Goal: Task Accomplishment & Management: Manage account settings

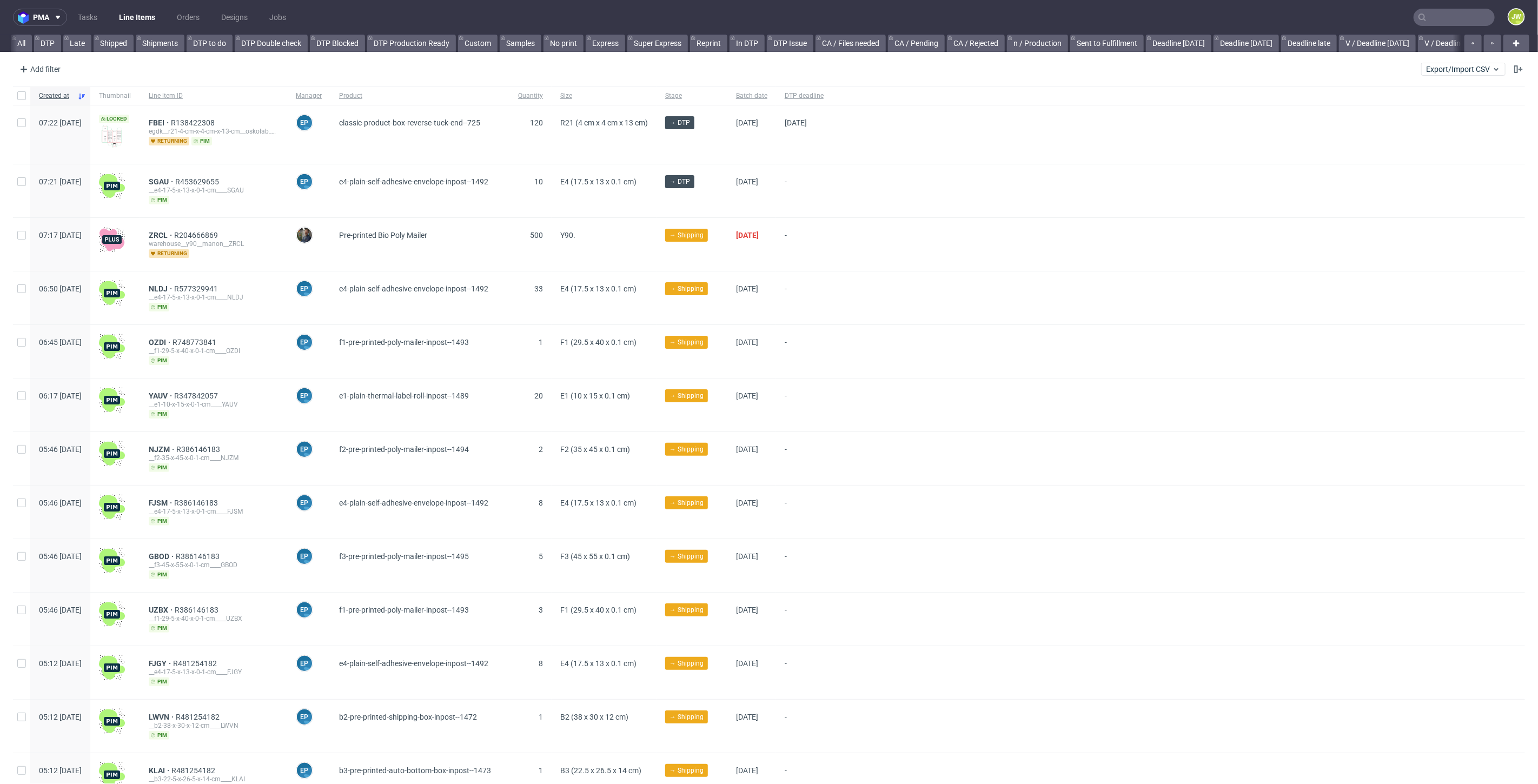
scroll to position [0, 2708]
click at [1430, 12] on input "text" at bounding box center [1454, 17] width 81 height 17
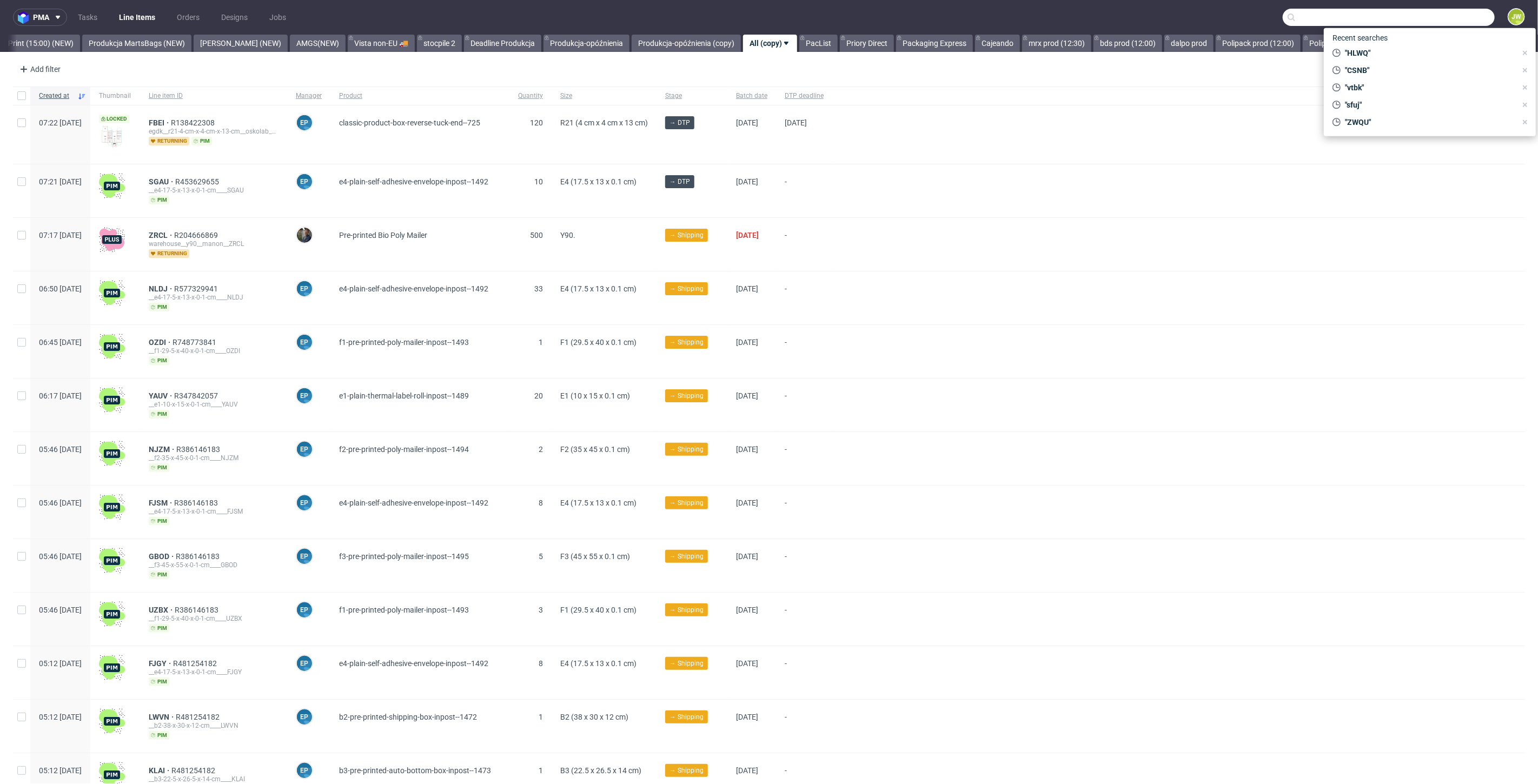
paste input "R262062586__LEWT"
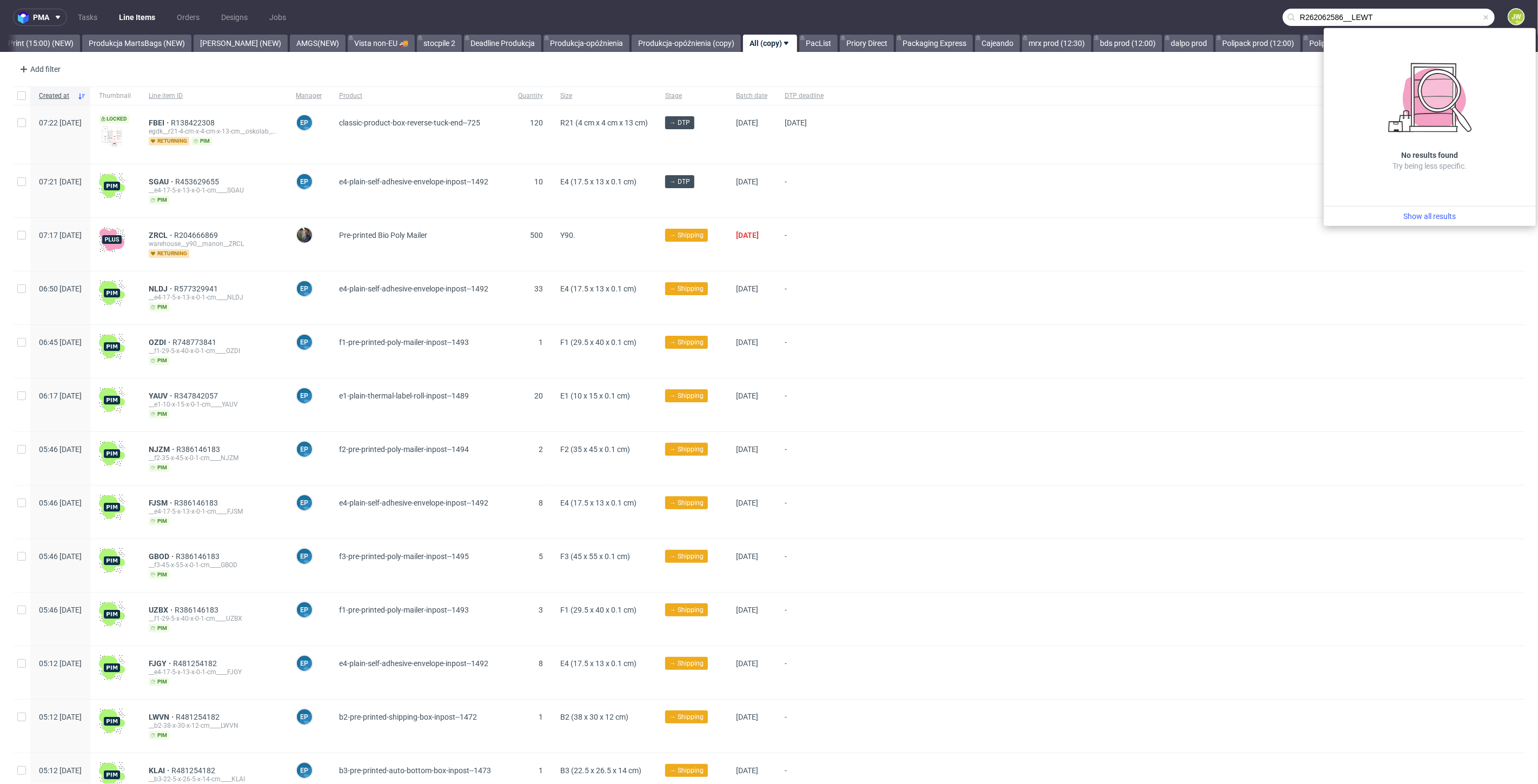
drag, startPoint x: 1348, startPoint y: 19, endPoint x: 1194, endPoint y: 25, distance: 154.1
click at [1194, 25] on nav "pma Tasks Line Items Orders Designs Jobs R262062586__LEWT JW" at bounding box center [769, 17] width 1538 height 35
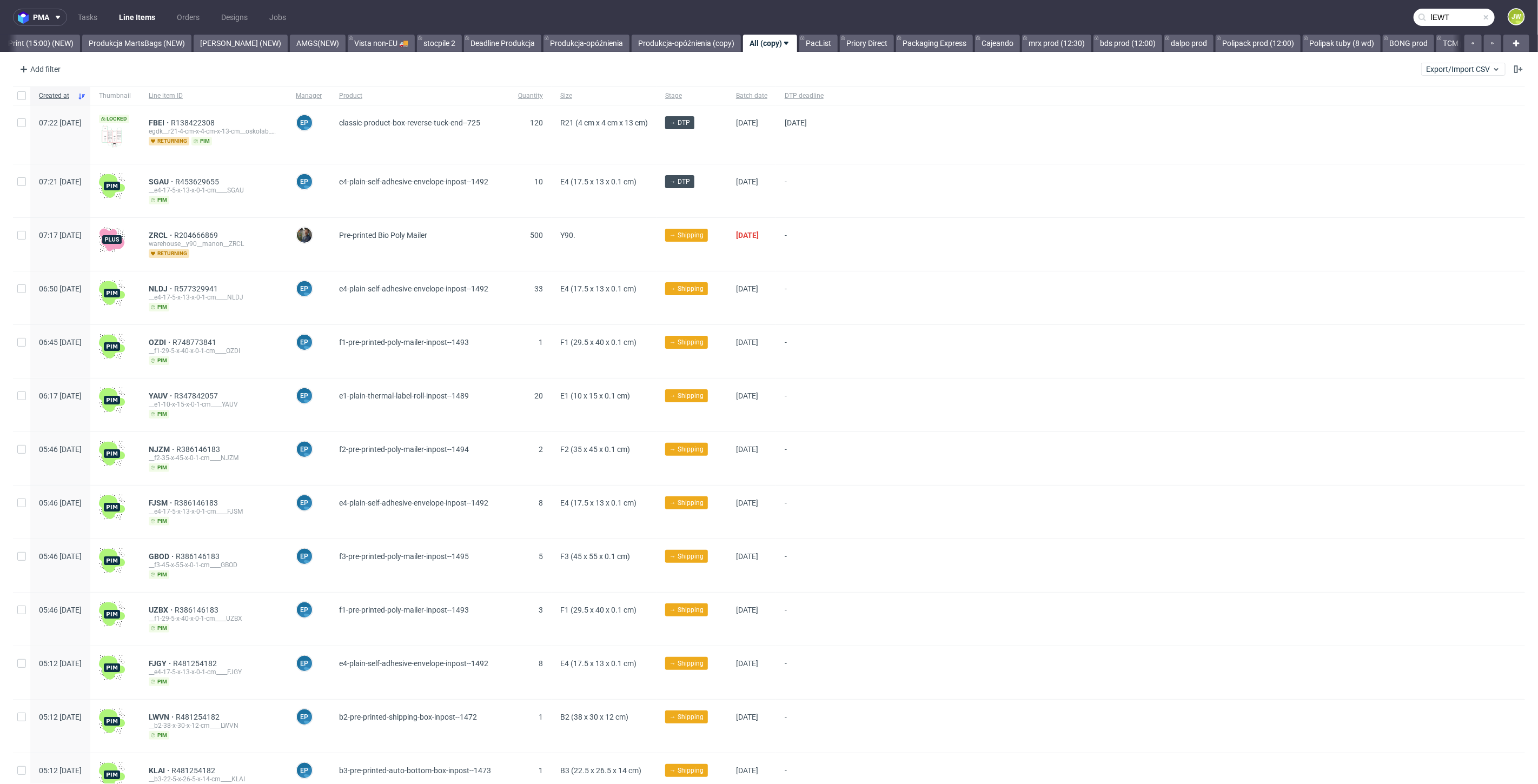
type input "lEWT"
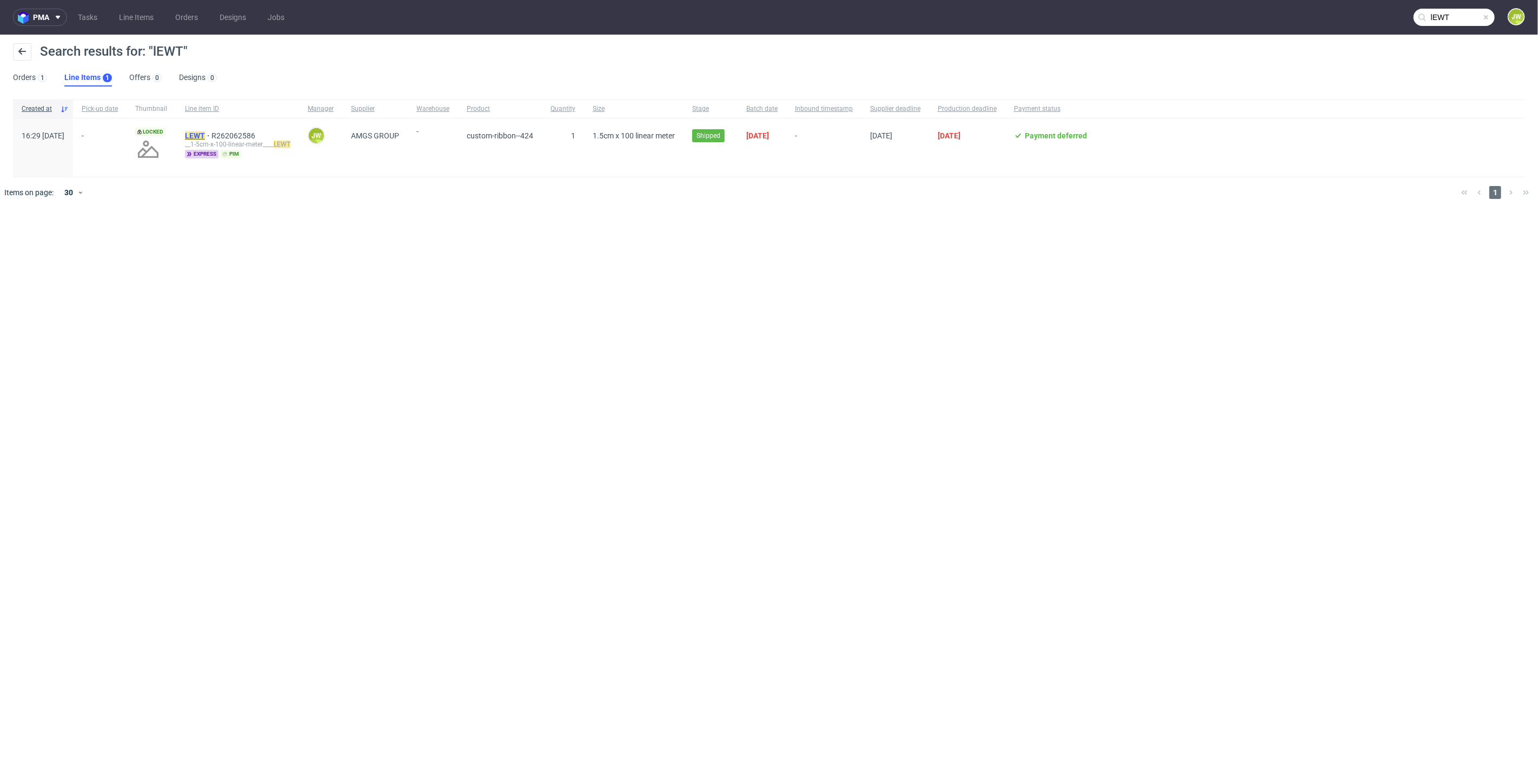
click at [205, 136] on mark "LEWT" at bounding box center [195, 135] width 20 height 9
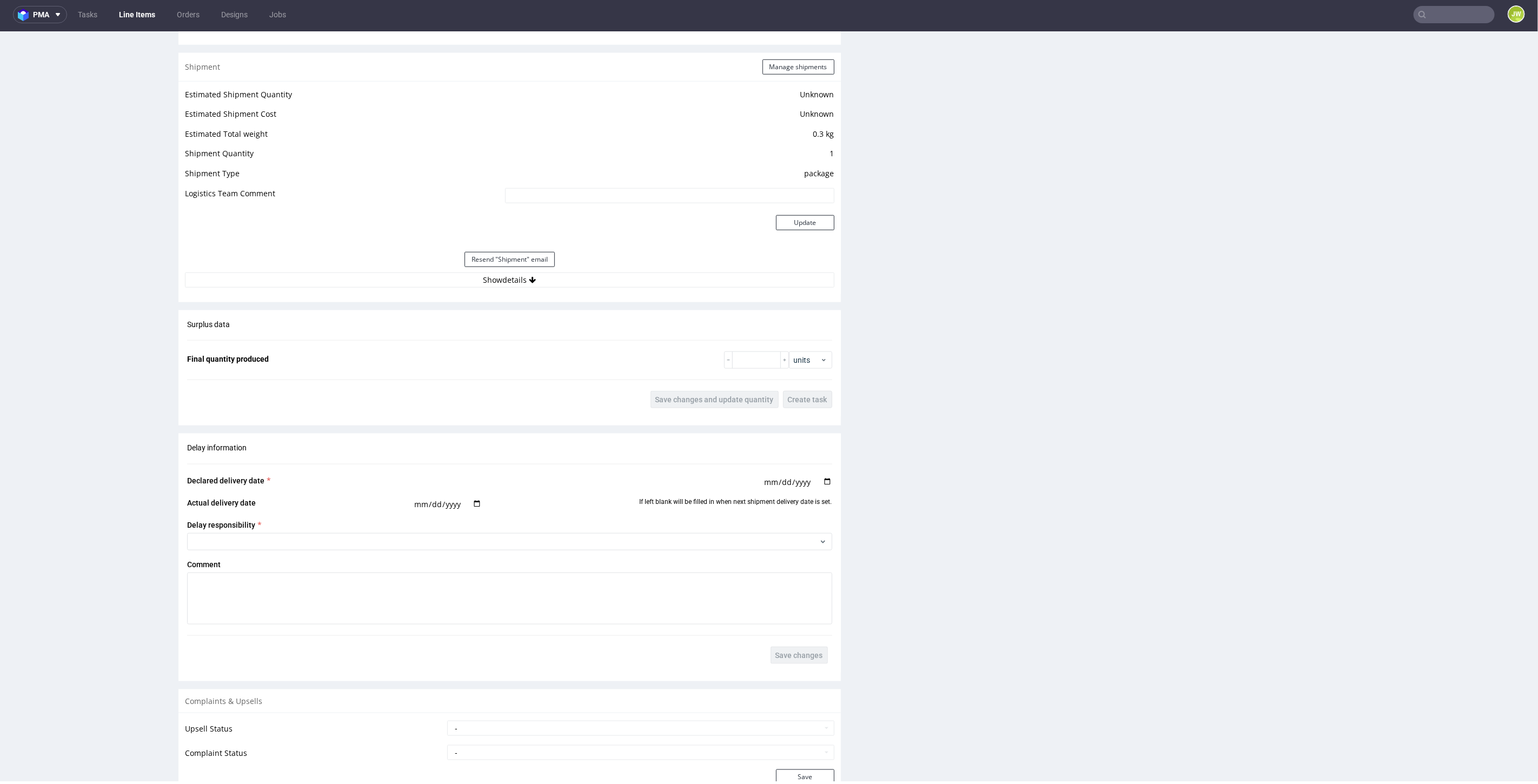
scroll to position [830, 0]
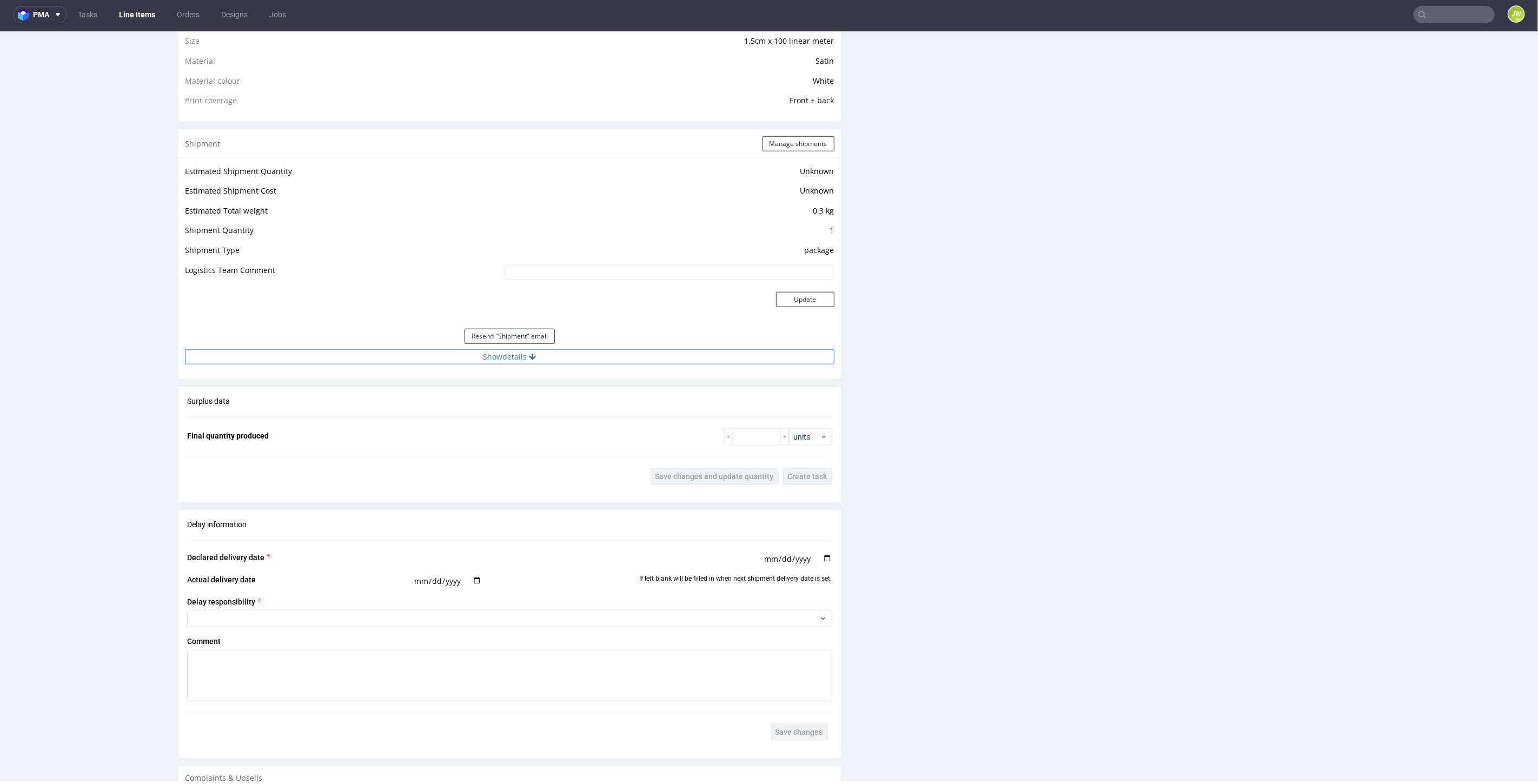
click at [488, 356] on button "Show details" at bounding box center [509, 356] width 649 height 15
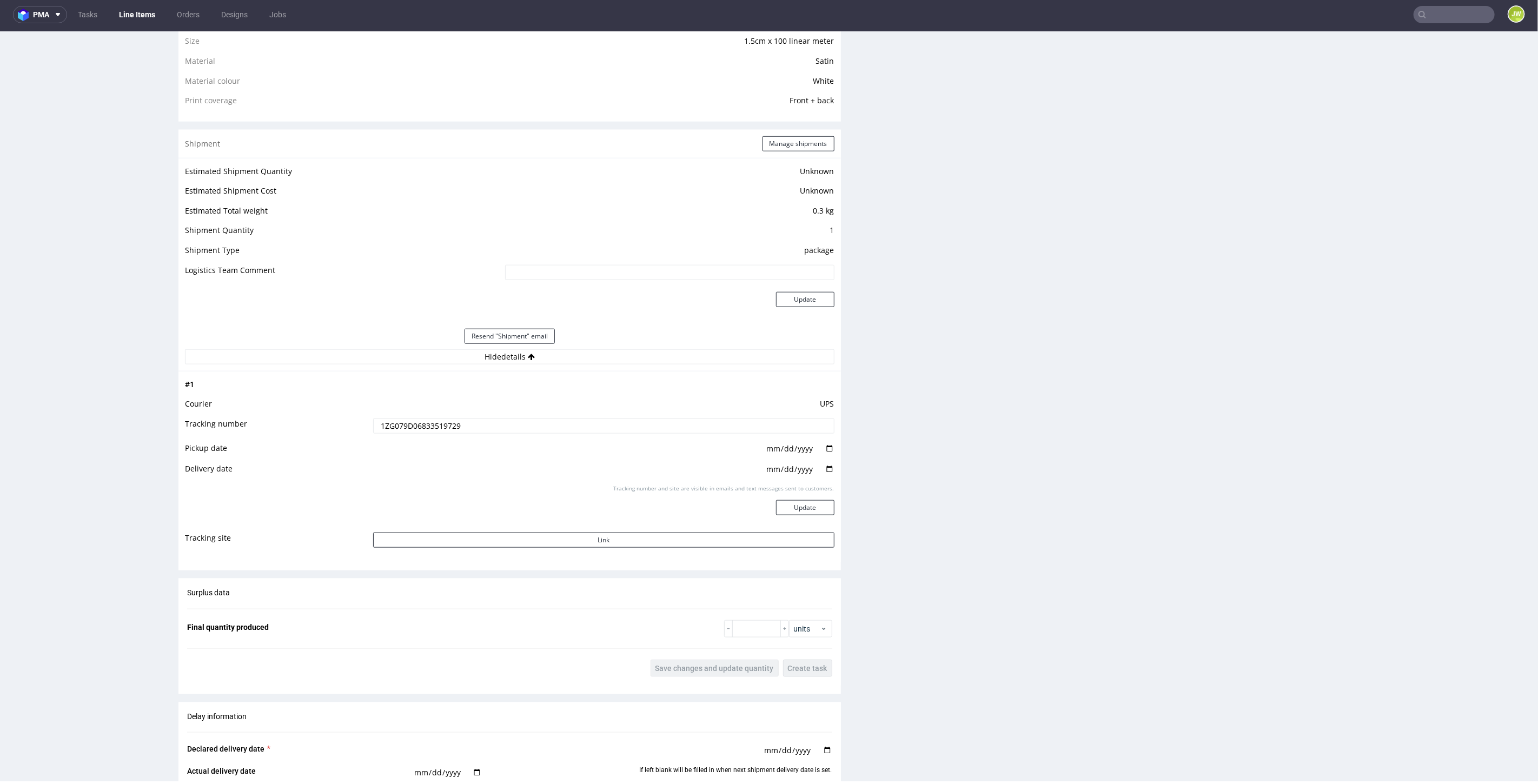
click at [420, 420] on input "1ZG079D06833519729" at bounding box center [603, 425] width 461 height 15
click at [156, 190] on div "R262062586 25.09.2025 04:29 PM LEWT DID 2266420 PDF Express Mark this line item…" at bounding box center [89, 220] width 162 height 1966
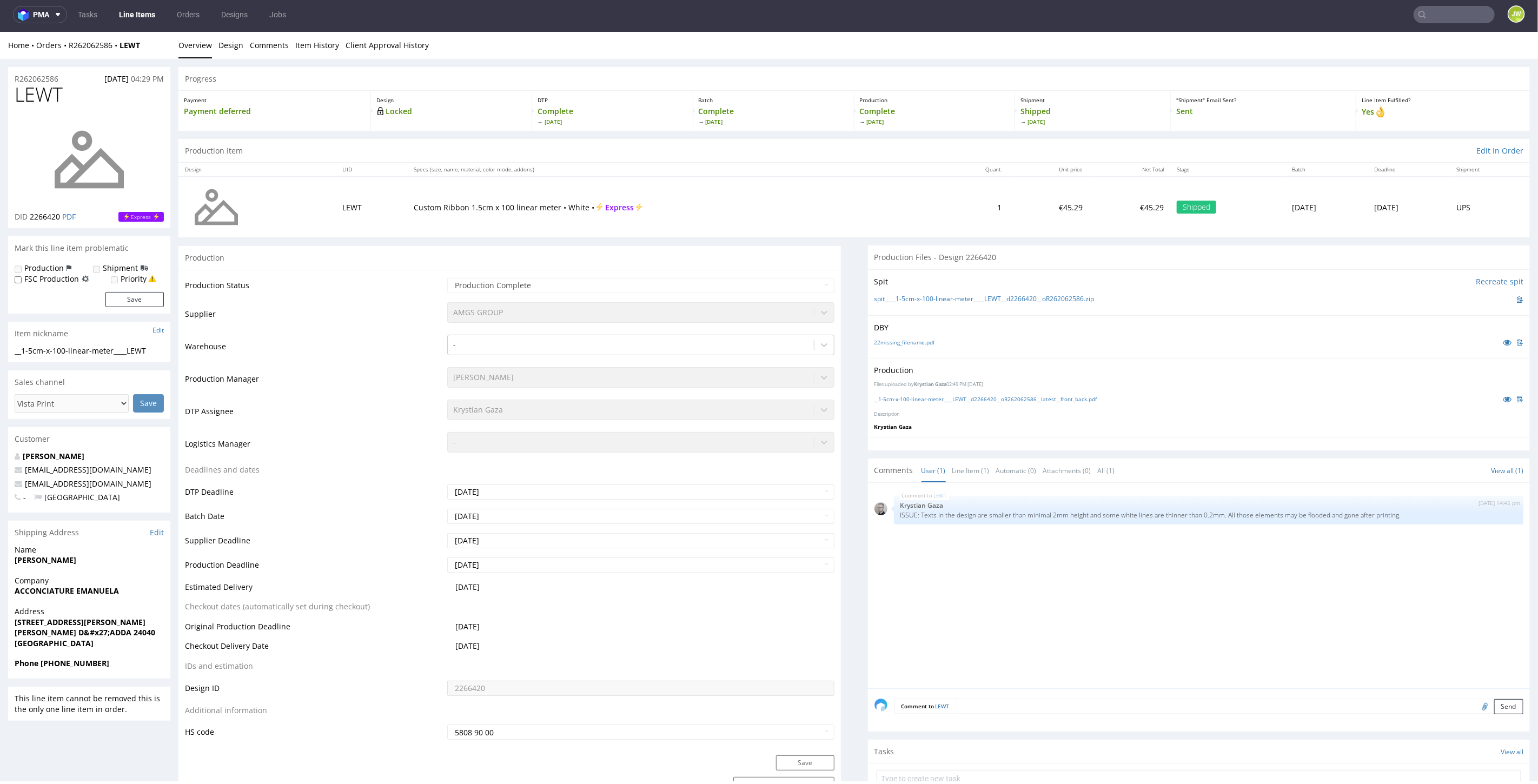
scroll to position [0, 0]
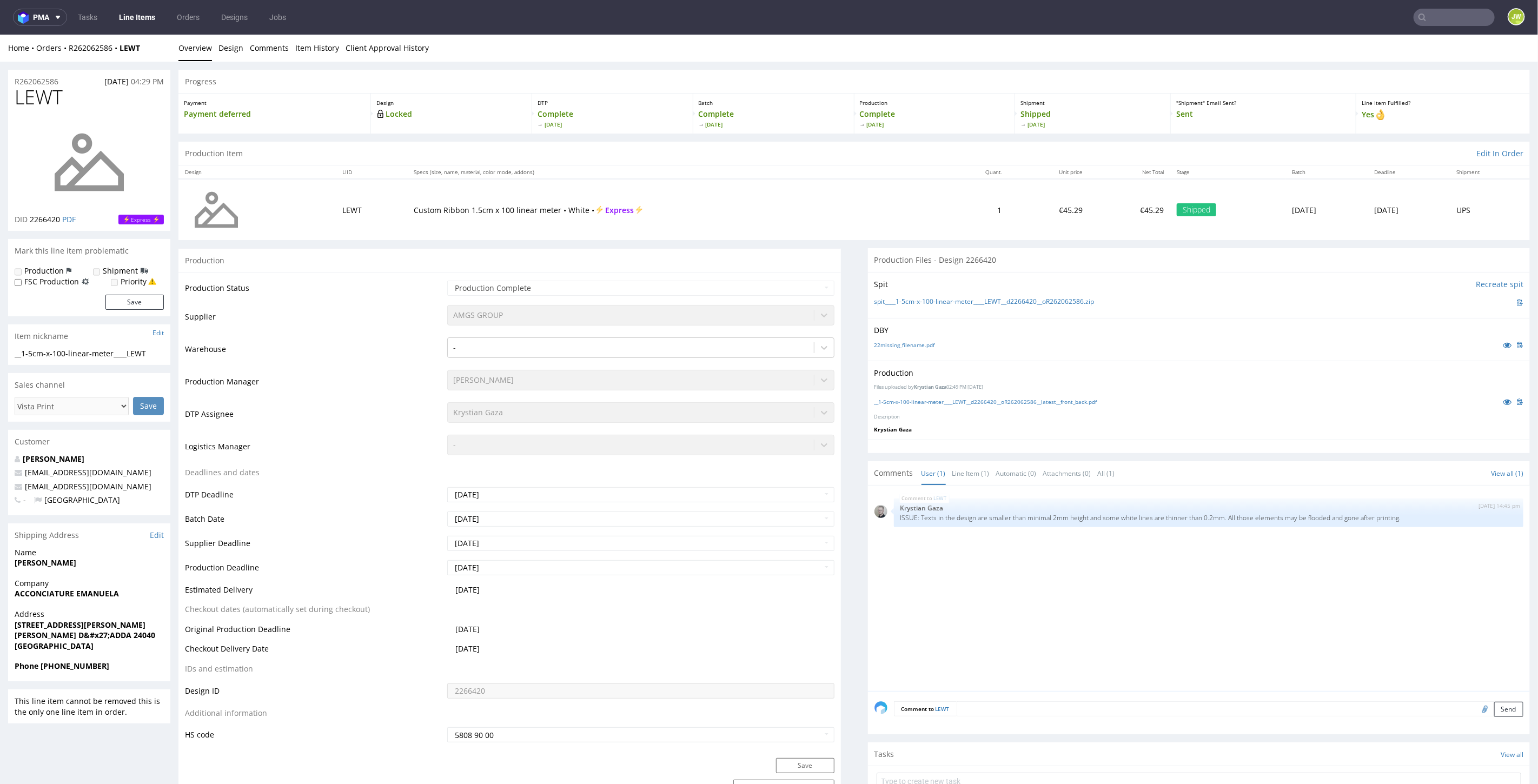
click at [130, 17] on link "Line Items" at bounding box center [137, 17] width 49 height 17
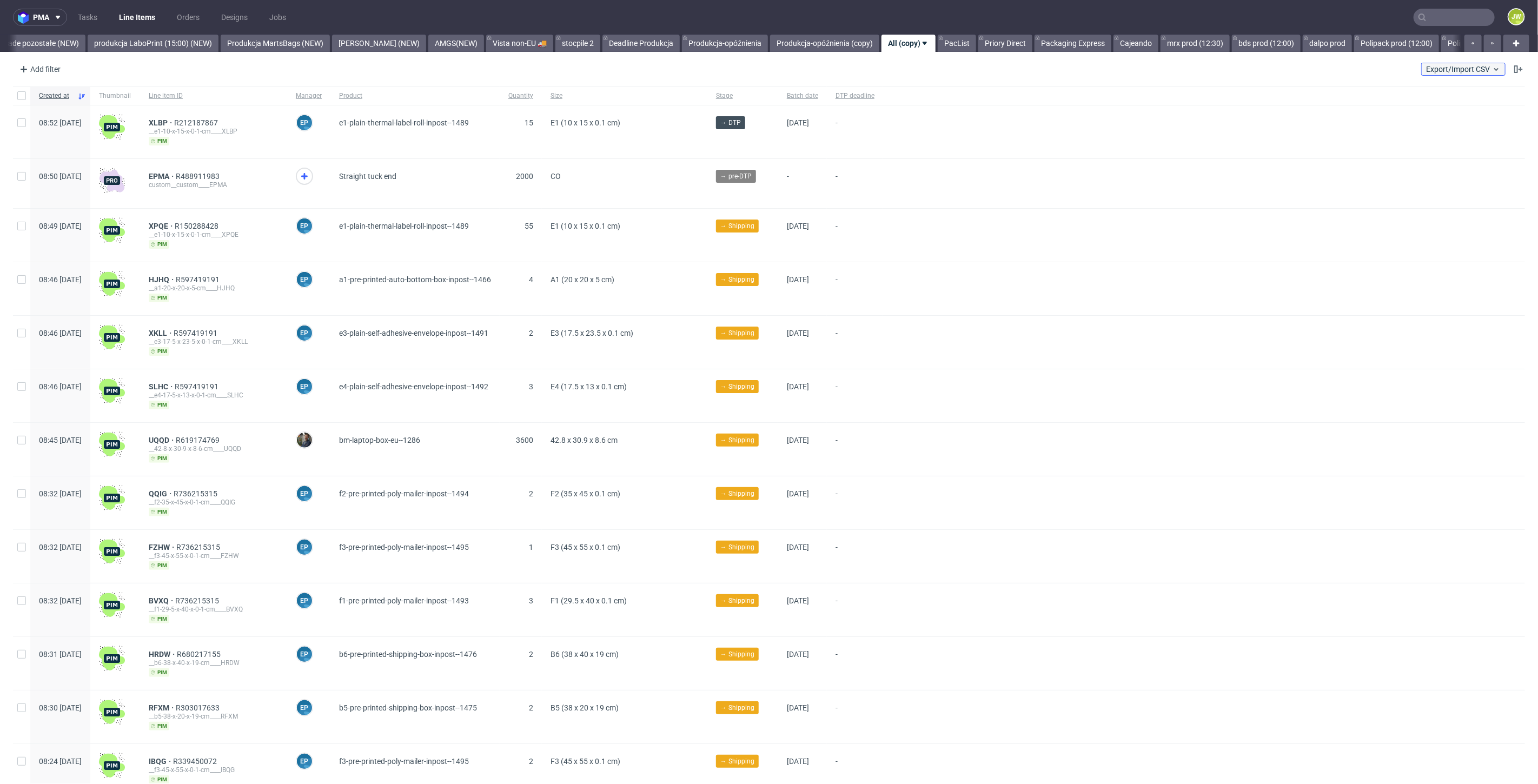
click at [1435, 71] on span "Export/Import CSV" at bounding box center [1463, 69] width 75 height 9
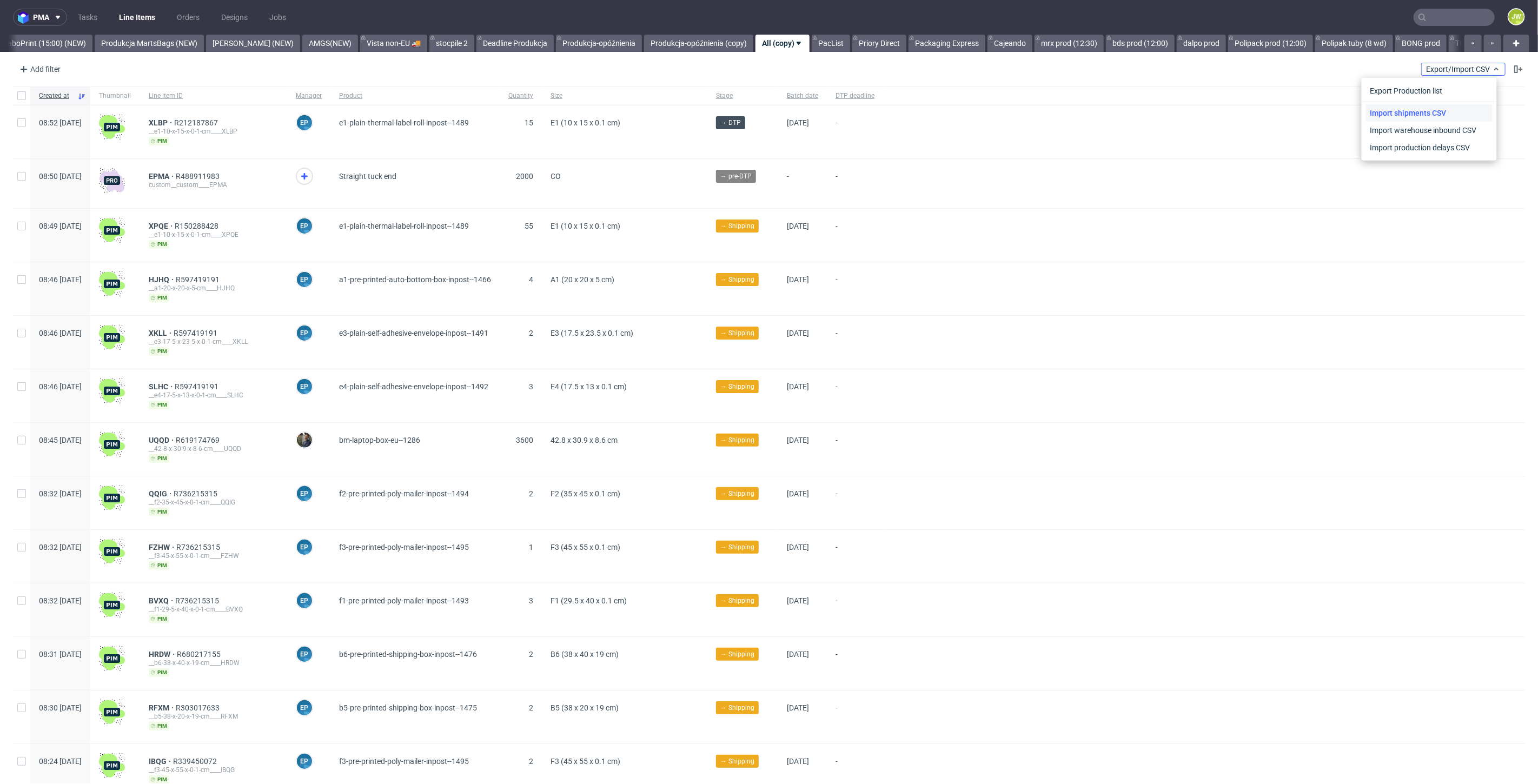
scroll to position [0, 2708]
click at [1433, 111] on link "Import shipments CSV" at bounding box center [1429, 113] width 127 height 17
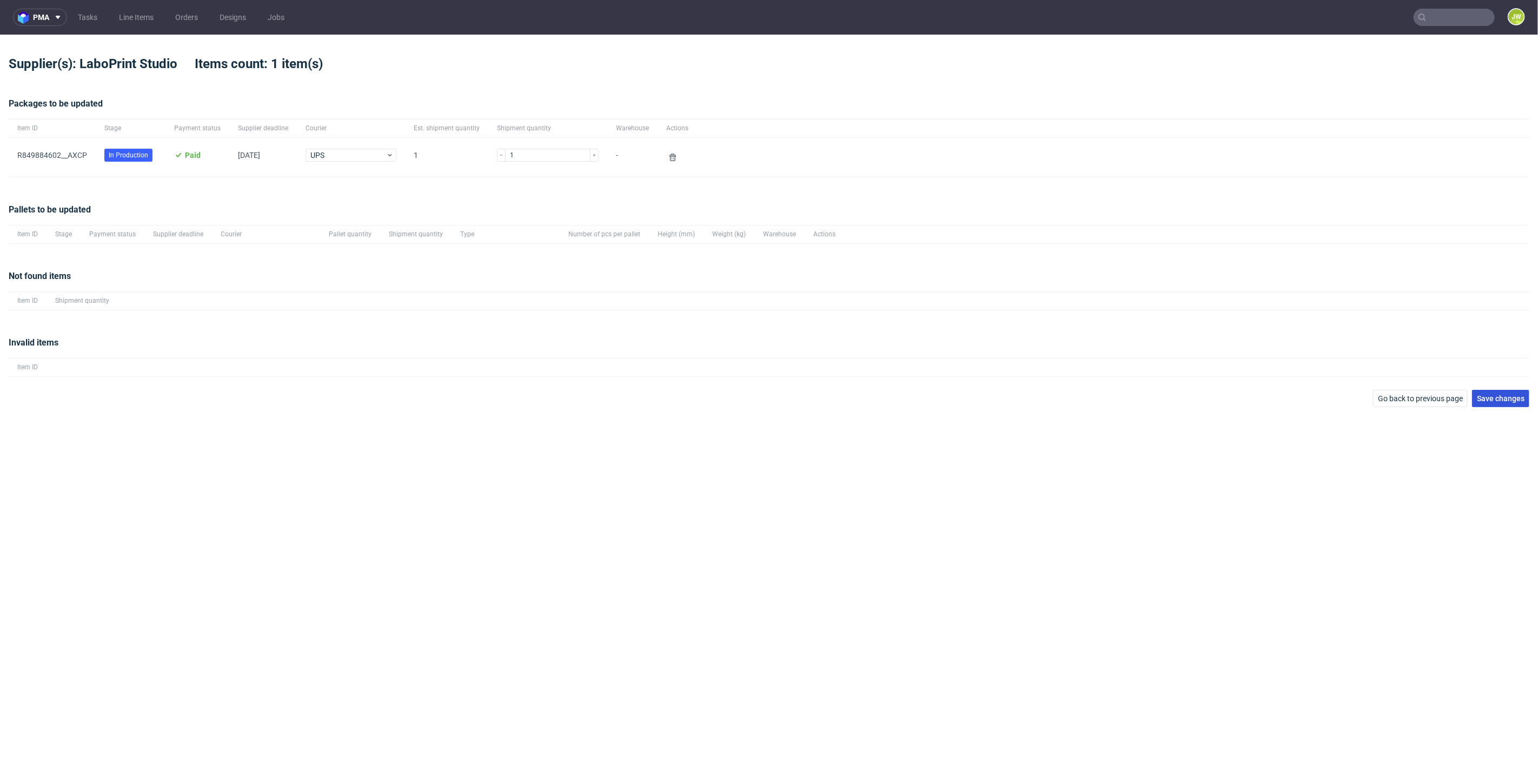
click at [1504, 402] on button "Save changes" at bounding box center [1501, 399] width 57 height 17
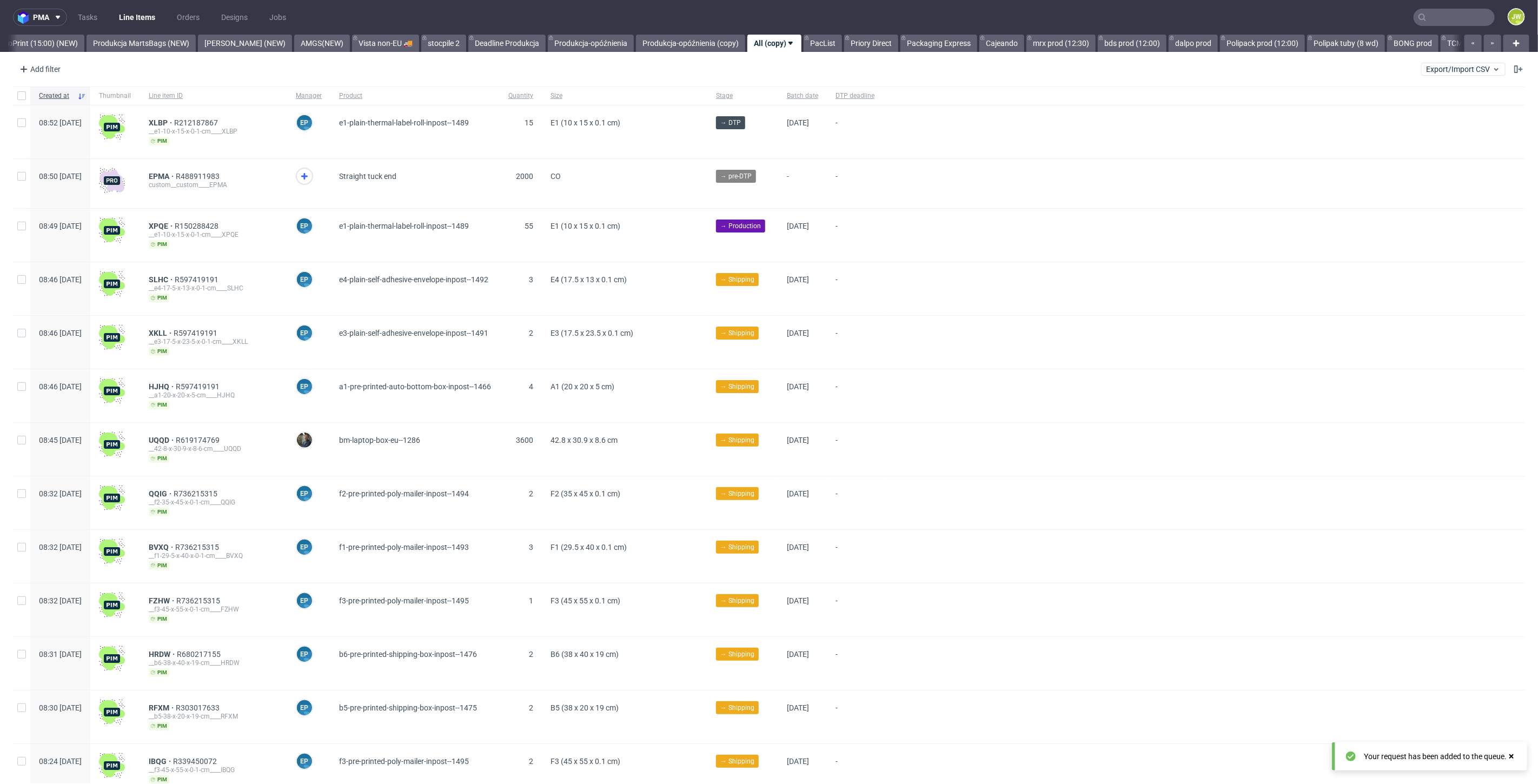
scroll to position [0, 2708]
drag, startPoint x: 1420, startPoint y: 53, endPoint x: 1422, endPoint y: 62, distance: 9.2
click at [1421, 53] on div "pma Tasks Line Items Orders Designs Jobs JW All DTP Late Shipped Shipments DTP …" at bounding box center [769, 392] width 1538 height 784
click at [1421, 62] on div "Add filter Hide filters Clear all Export/Import CSV" at bounding box center [769, 69] width 1538 height 26
click at [1426, 68] on span "Export/Import CSV" at bounding box center [1463, 69] width 75 height 9
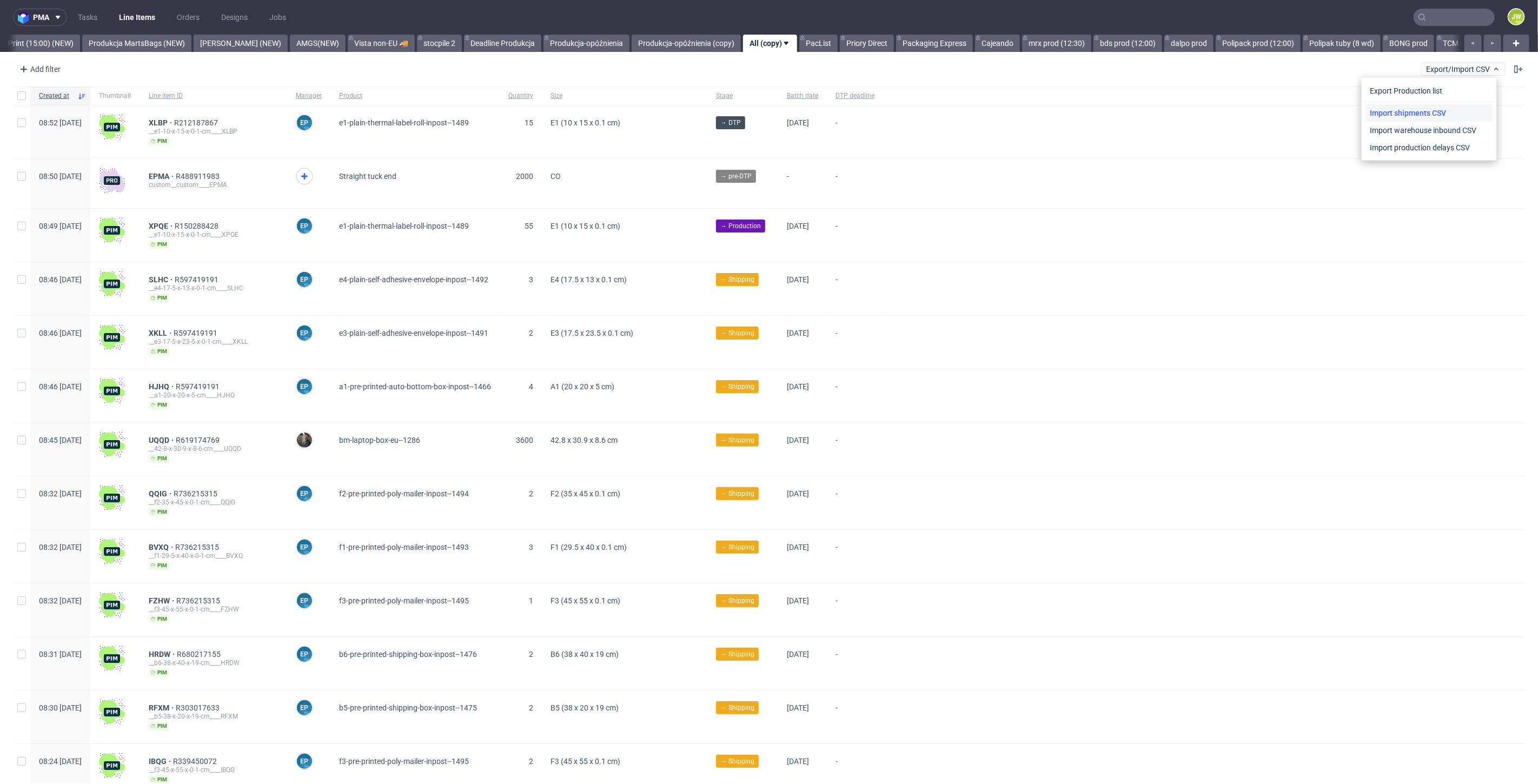
click at [1410, 104] on link "Import shipments CSV" at bounding box center [1429, 113] width 127 height 17
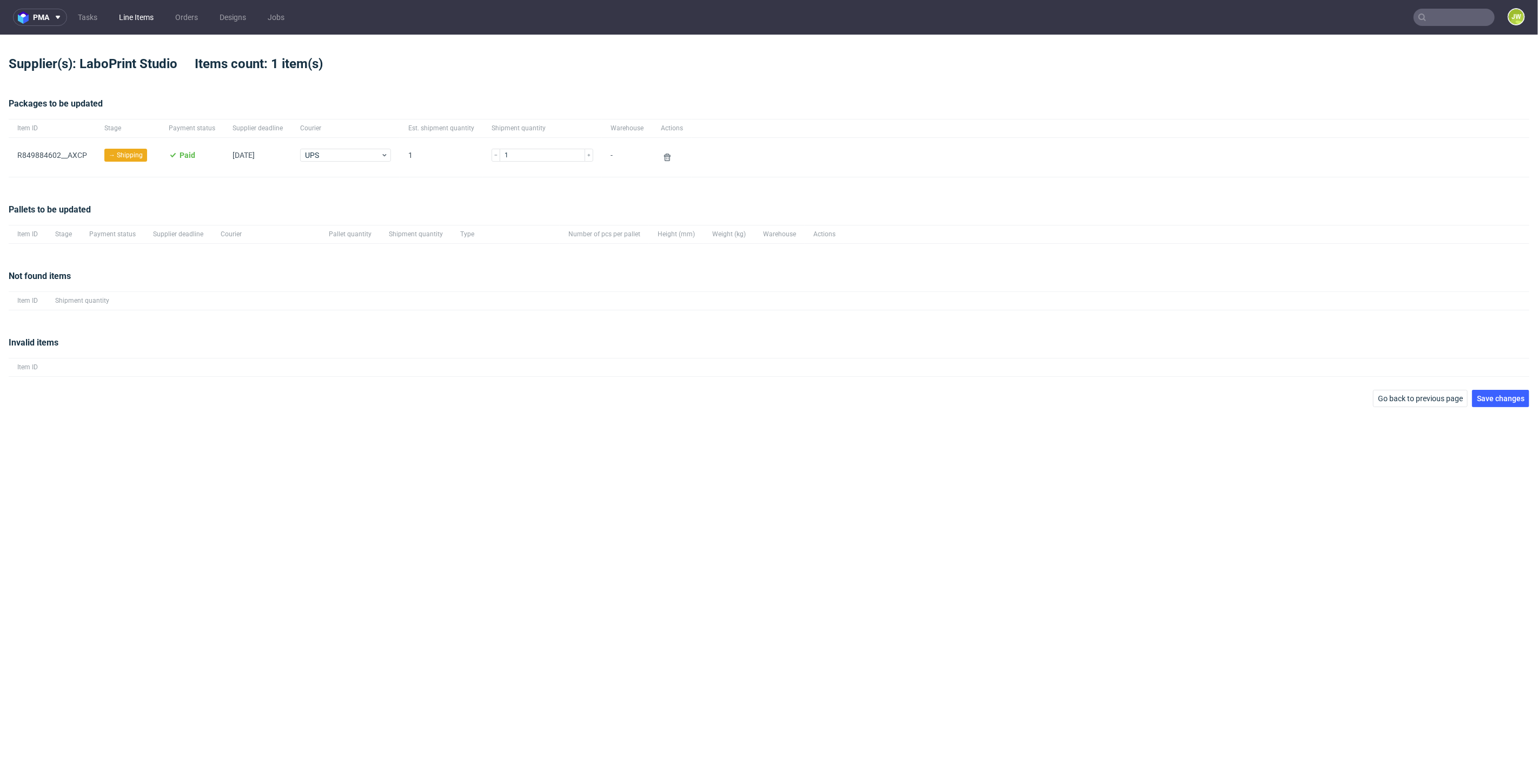
click at [142, 21] on link "Line Items" at bounding box center [136, 17] width 47 height 17
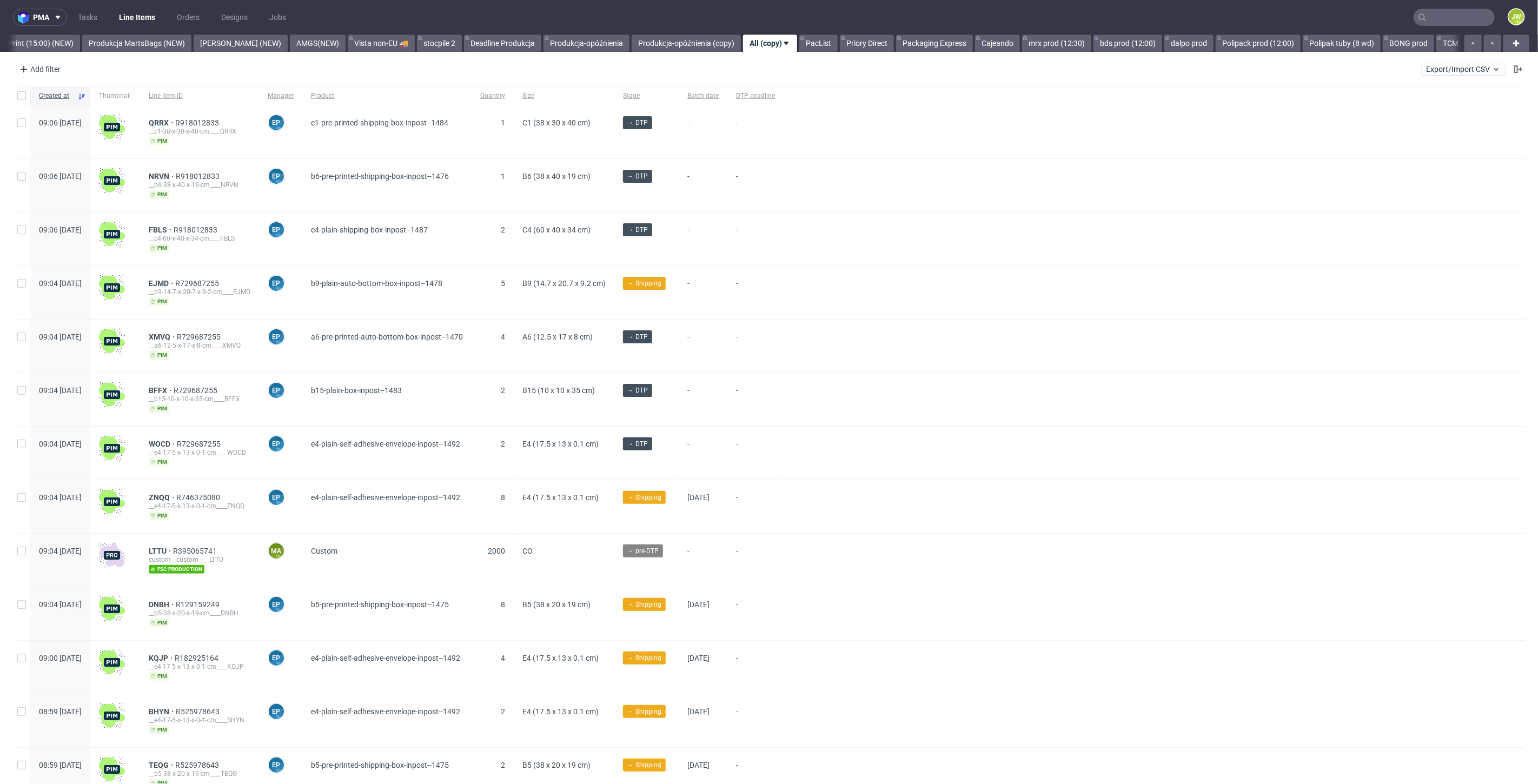
scroll to position [0, 2708]
click at [116, 43] on link "Produkcja MartsBags (NEW)" at bounding box center [136, 43] width 109 height 17
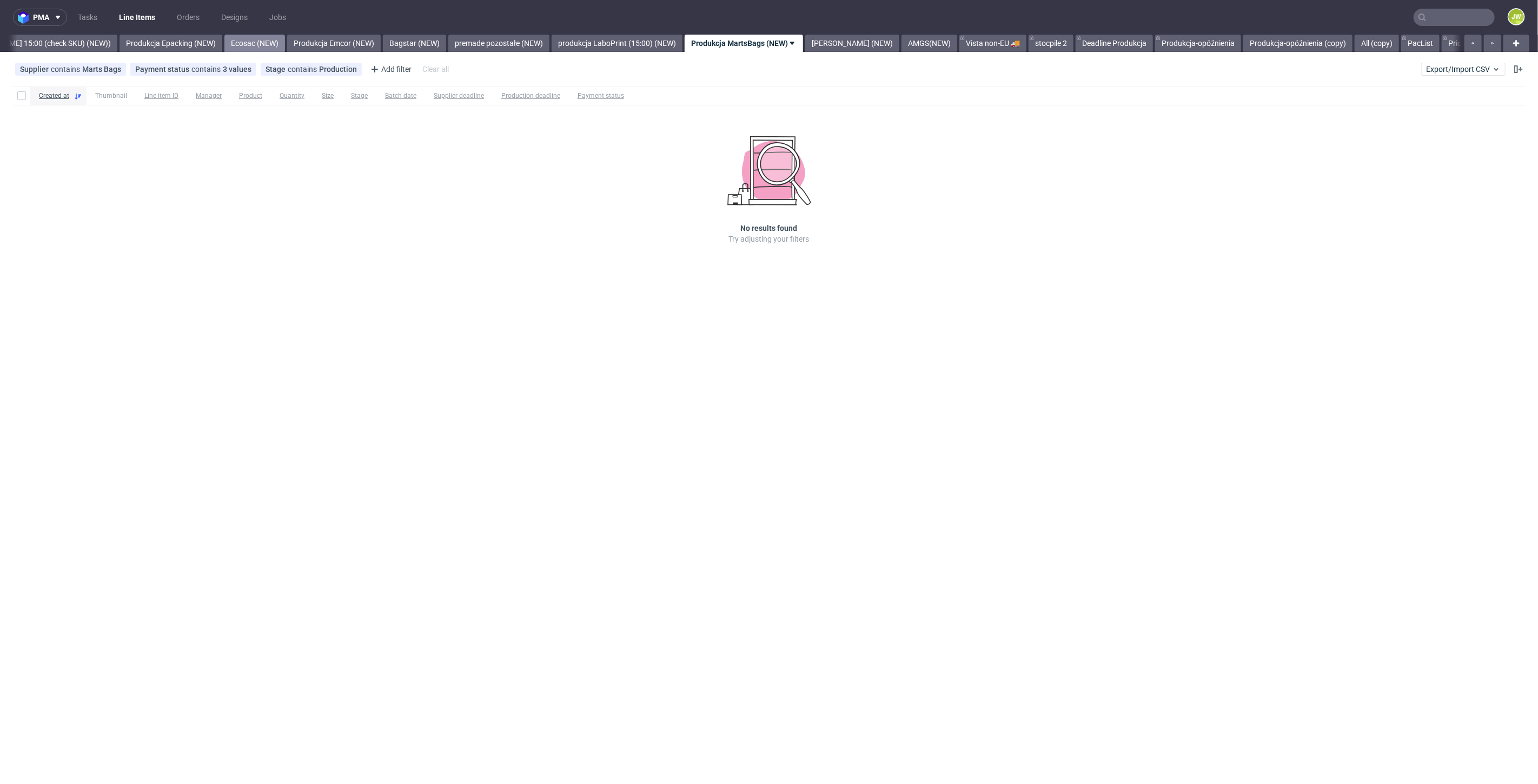
click at [271, 47] on link "Ecosac (NEW)" at bounding box center [254, 43] width 61 height 17
click at [324, 41] on link "Produkcja Box Market (12:00) (NEW)" at bounding box center [308, 43] width 136 height 17
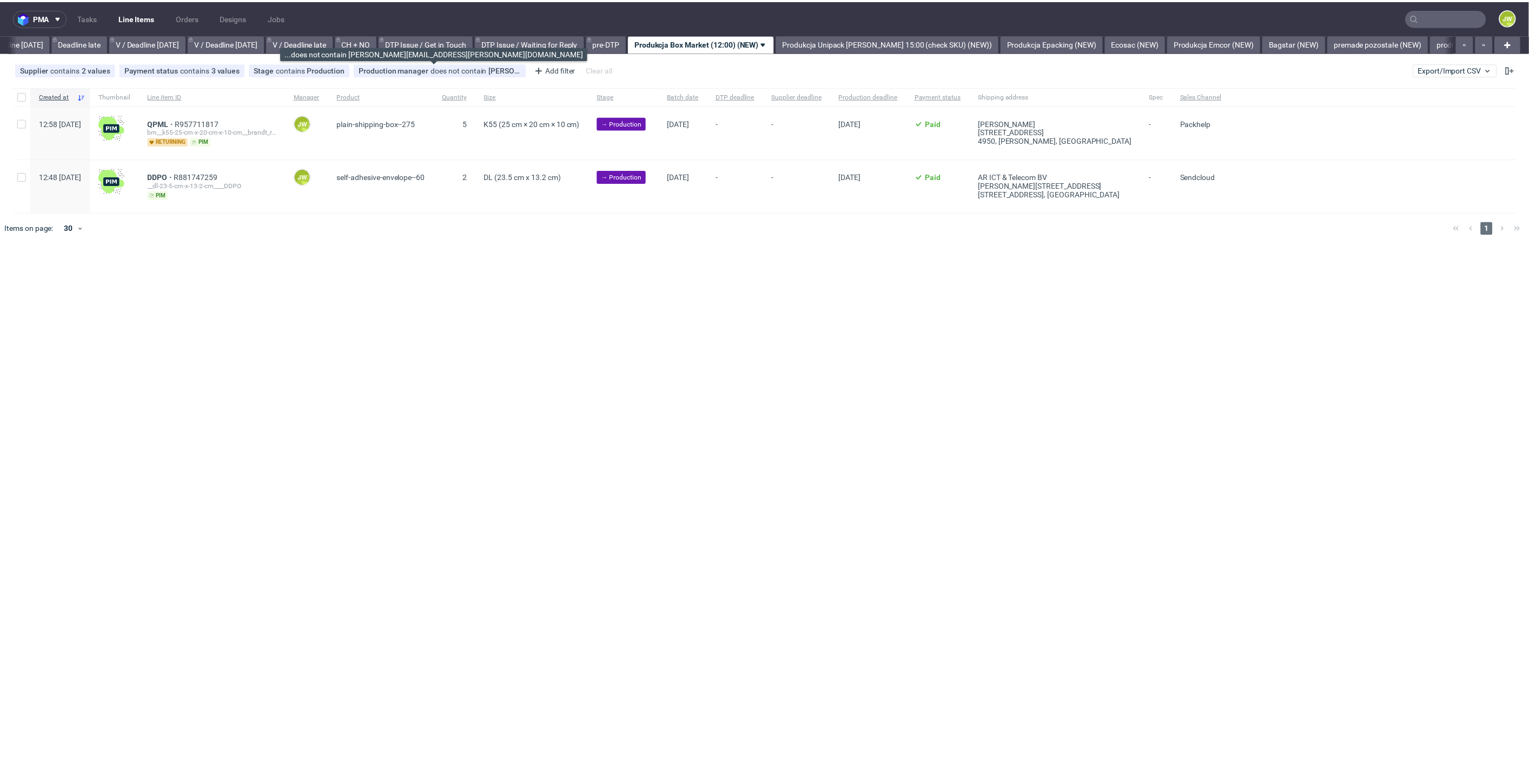
scroll to position [0, 1228]
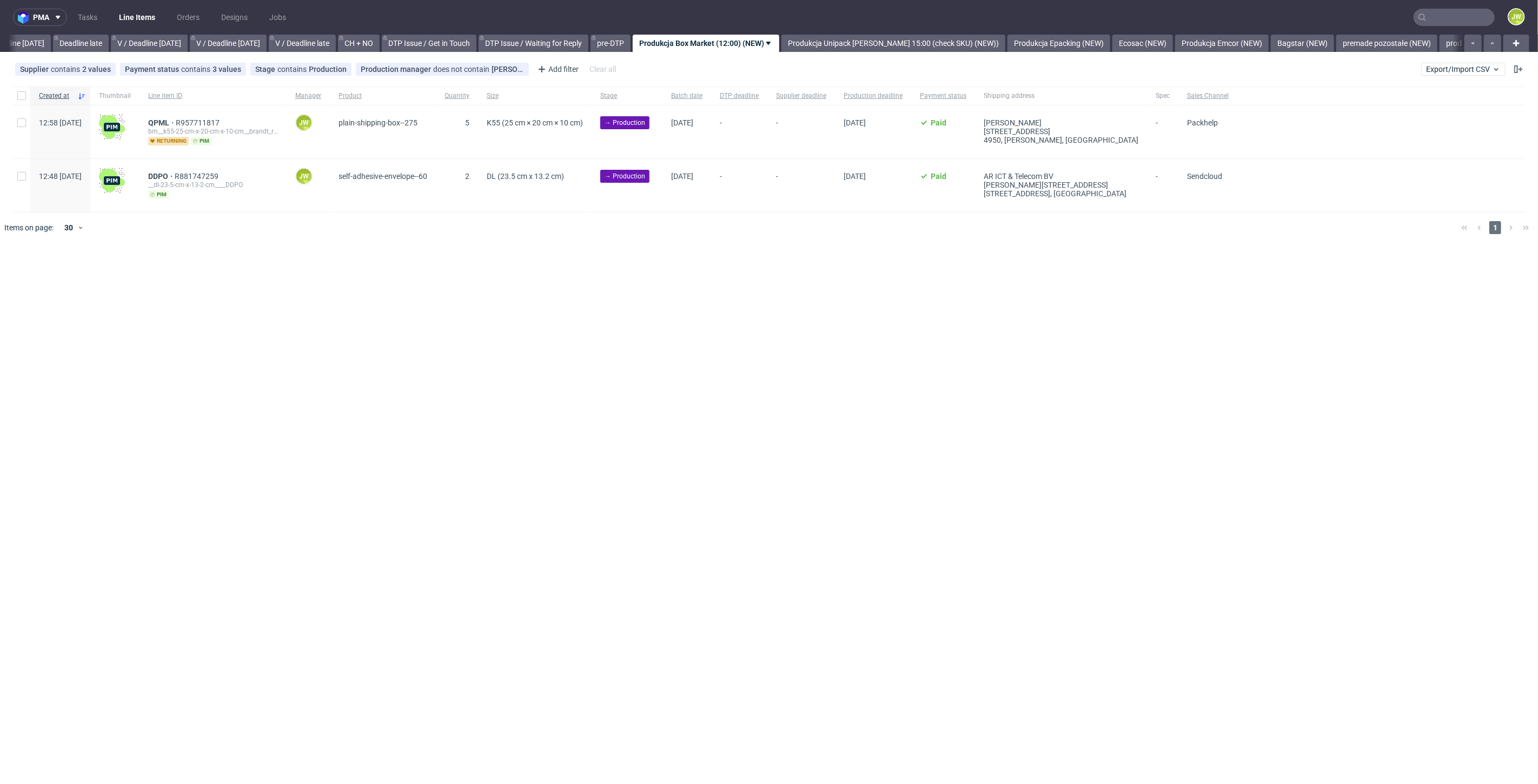
click at [427, 254] on div "pma Tasks Line Items Orders Designs Jobs JW All DTP Late Shipped Shipments DTP …" at bounding box center [769, 392] width 1538 height 784
click at [18, 98] on input "checkbox" at bounding box center [21, 95] width 9 height 9
checkbox input "true"
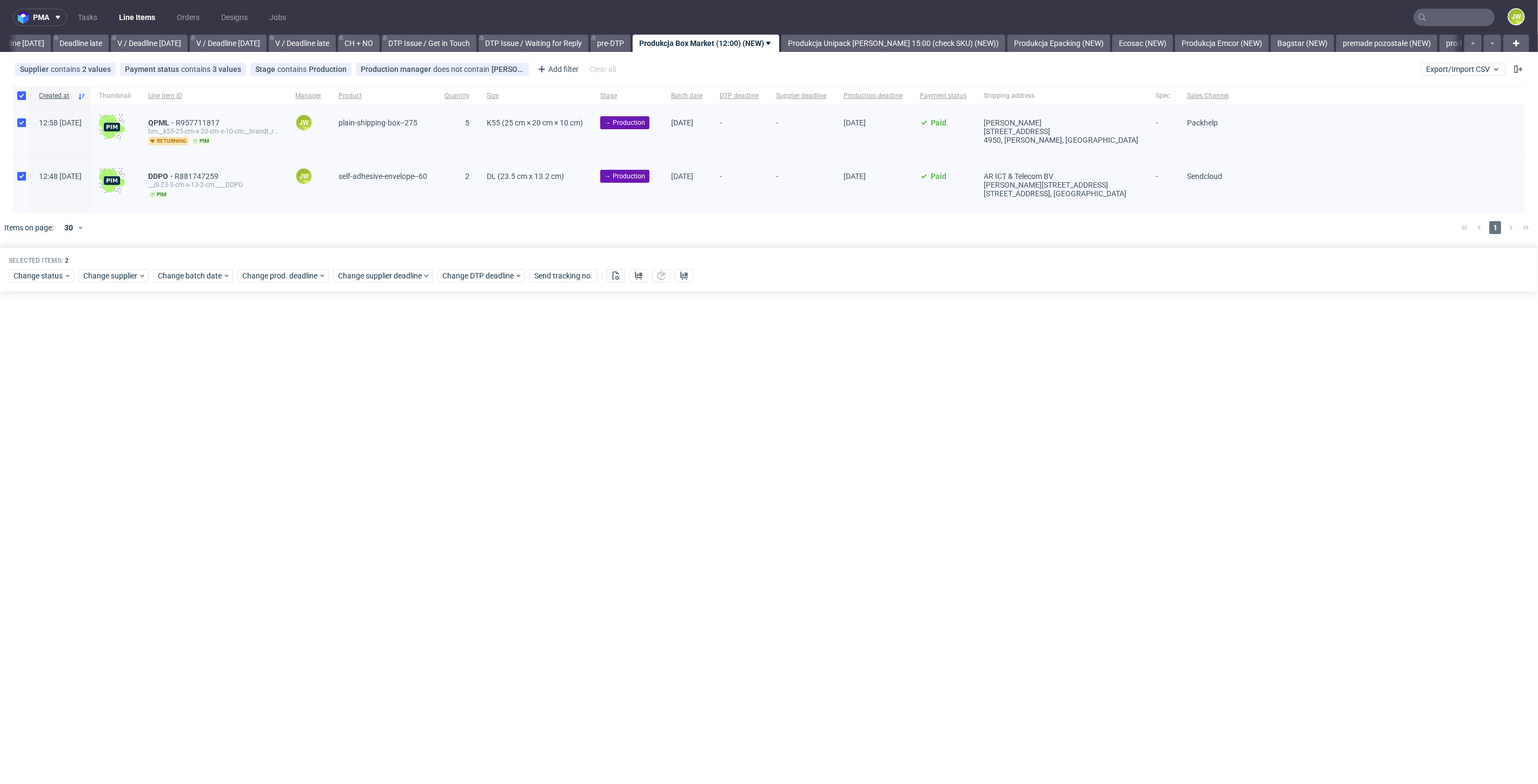
click at [732, 306] on div "pma Tasks Line Items Orders Designs Jobs JW All DTP Late Shipped Shipments DTP …" at bounding box center [769, 392] width 1538 height 784
click at [206, 274] on span "Change batch date" at bounding box center [190, 276] width 65 height 11
click at [220, 382] on button "15" at bounding box center [225, 382] width 17 height 17
click at [279, 450] on button "Save" at bounding box center [282, 457] width 27 height 17
click at [274, 282] on div "Selected items: 2 Change status Change supplier Change batch date Change prod. …" at bounding box center [769, 269] width 1538 height 45
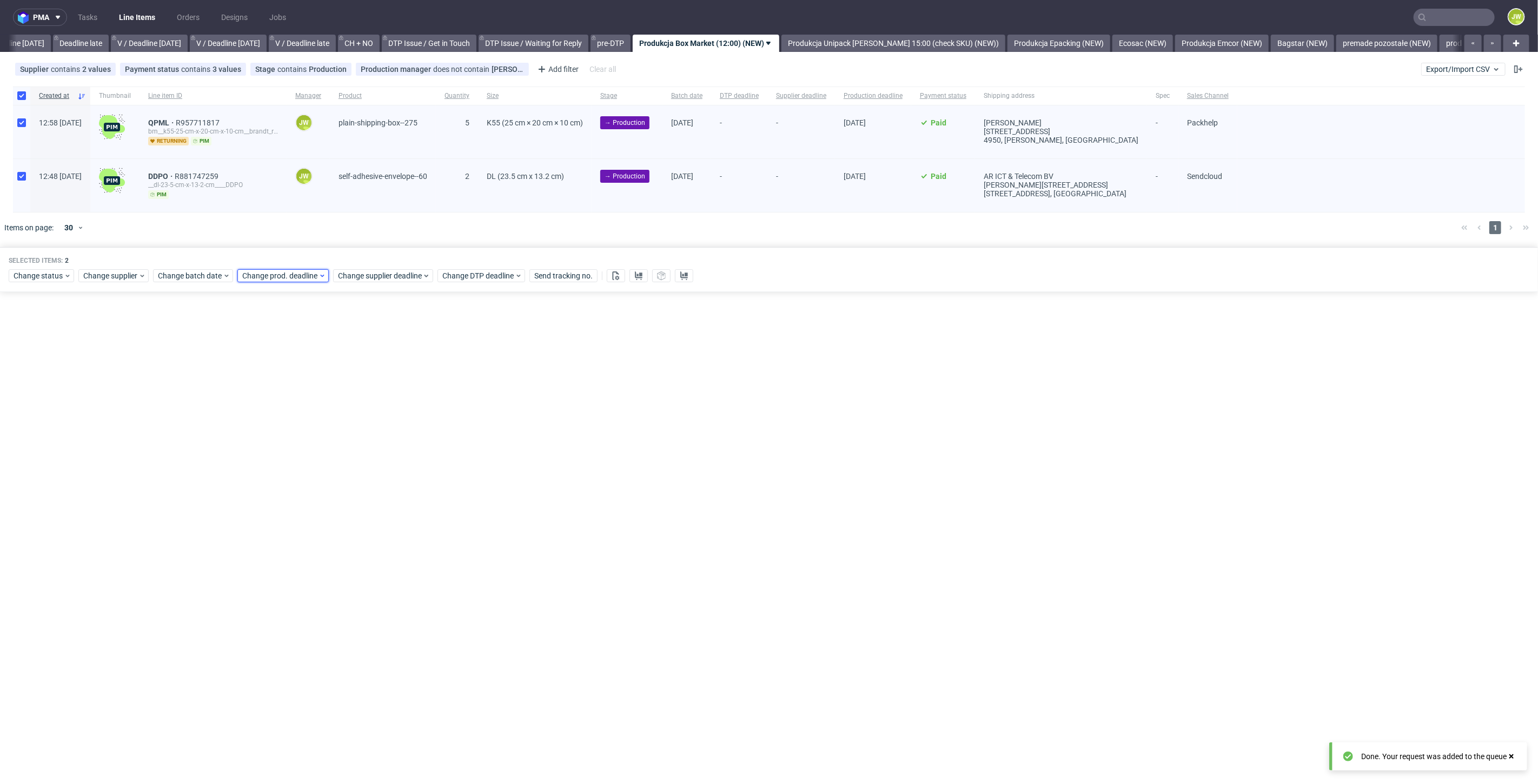
click at [277, 276] on span "Change prod. deadline" at bounding box center [280, 276] width 77 height 11
click at [327, 387] on span "16" at bounding box center [326, 382] width 9 height 11
drag, startPoint x: 368, startPoint y: 459, endPoint x: 362, endPoint y: 355, distance: 104.2
click at [368, 460] on span "Save" at bounding box center [365, 457] width 17 height 7
click at [362, 270] on span "Change supplier deadline" at bounding box center [380, 276] width 85 height 11
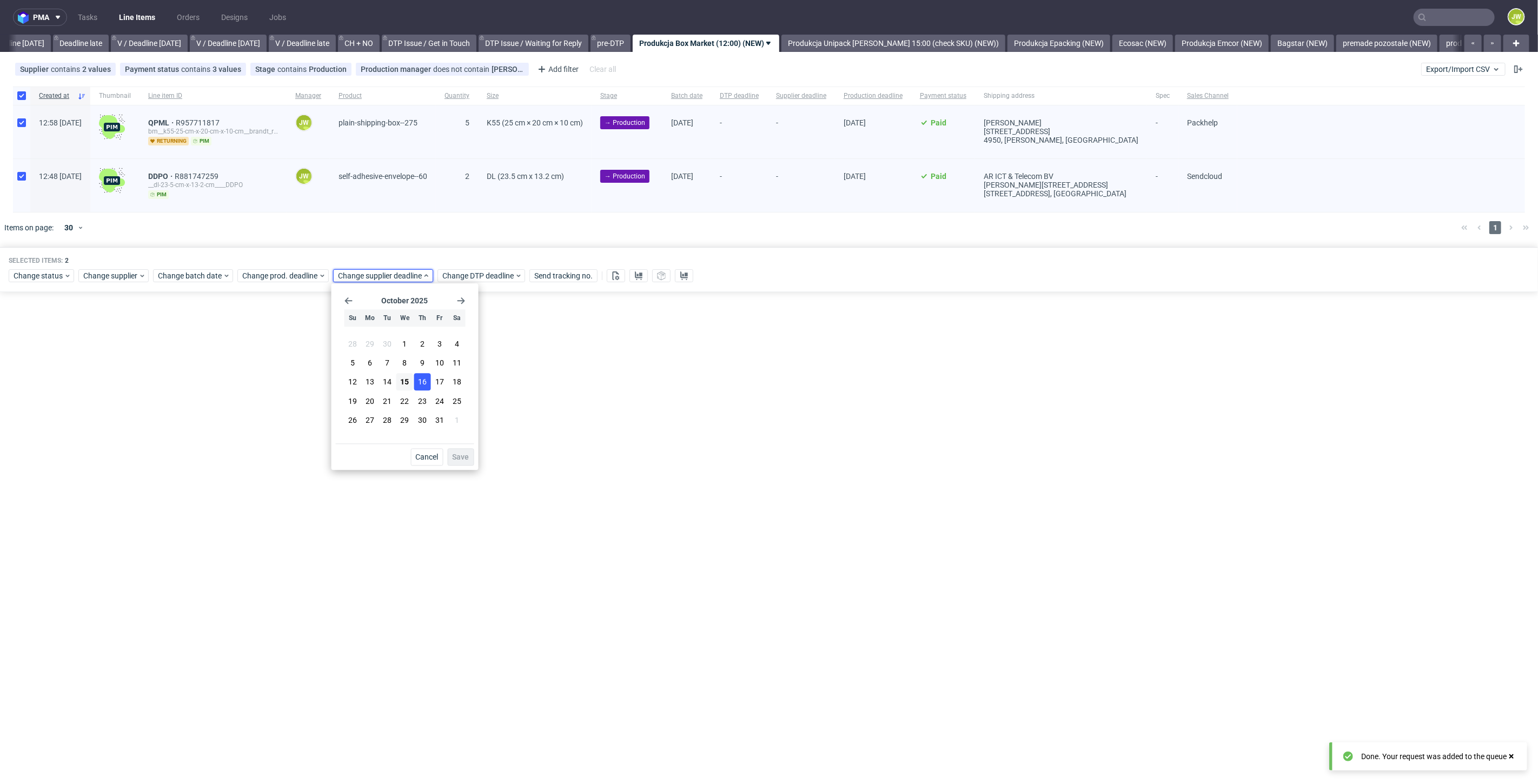
click at [418, 381] on span "16" at bounding box center [422, 382] width 9 height 11
click at [456, 456] on span "Save" at bounding box center [461, 457] width 17 height 7
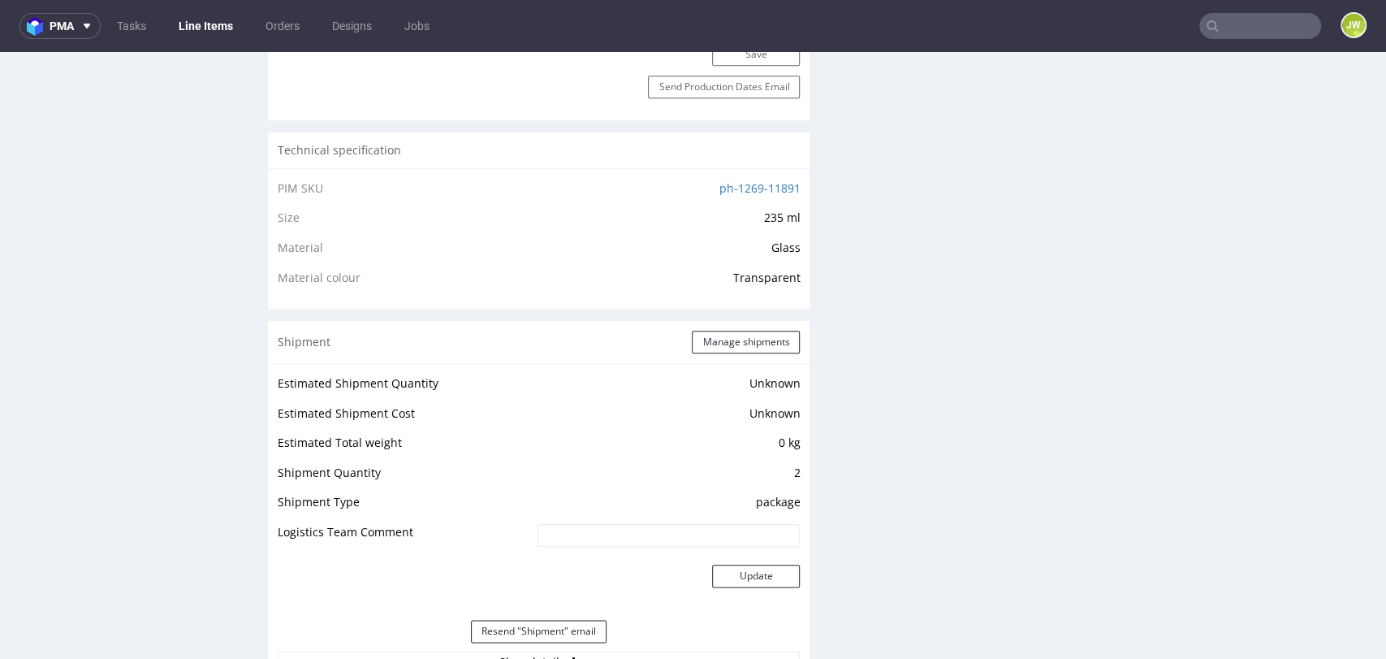
scroll to position [1353, 0]
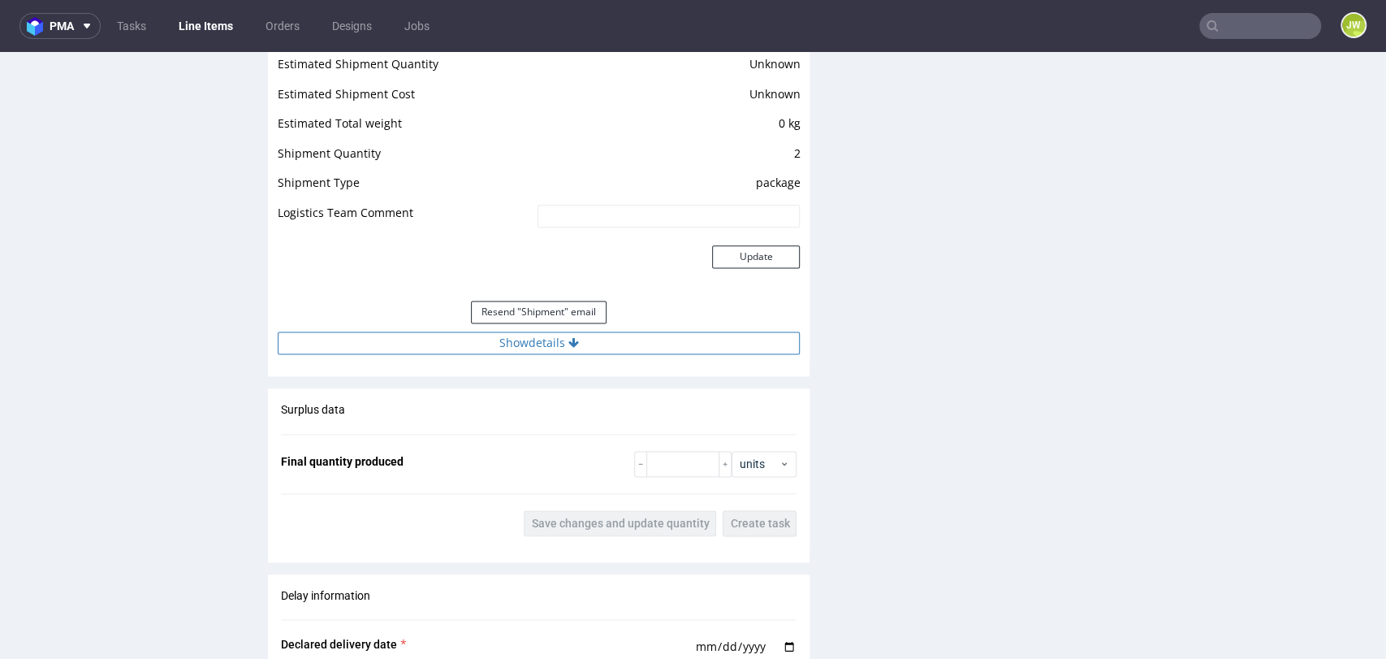
click at [520, 346] on button "Show details" at bounding box center [539, 342] width 522 height 23
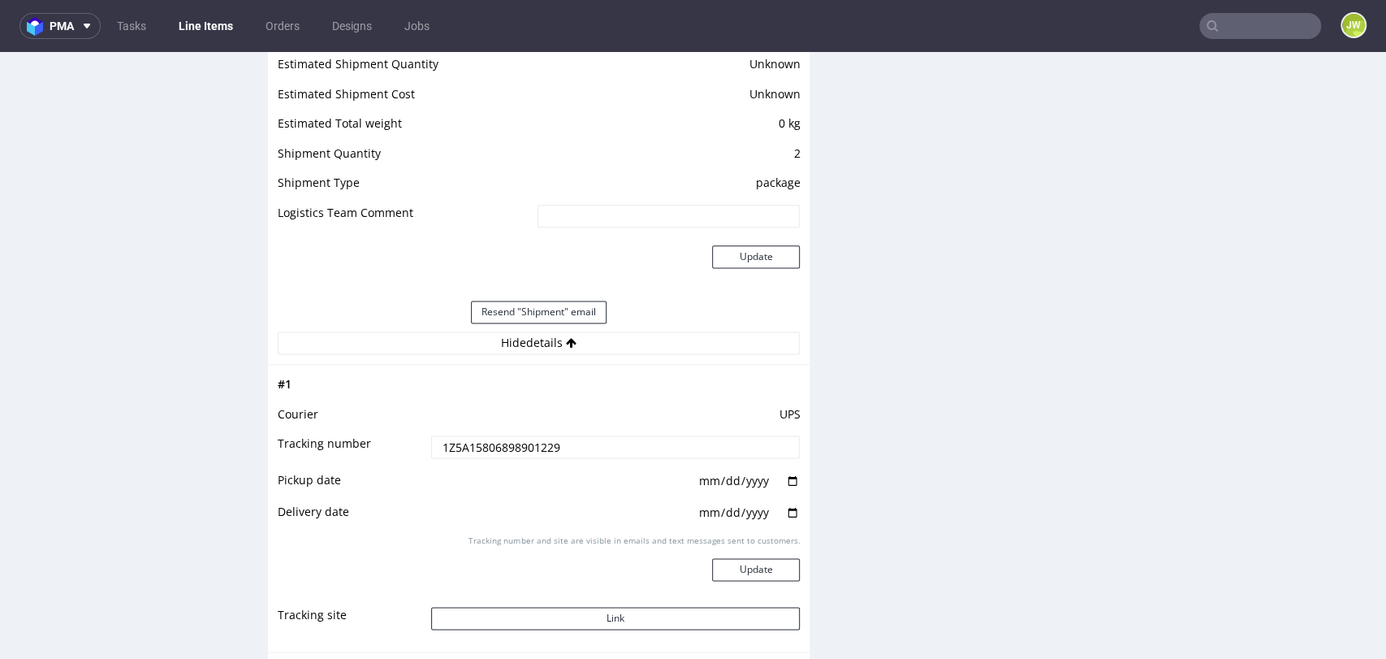
click at [469, 451] on input "1Z5A15806898901229" at bounding box center [616, 446] width 370 height 23
click at [469, 450] on input "1Z5A15806898901229" at bounding box center [616, 446] width 370 height 23
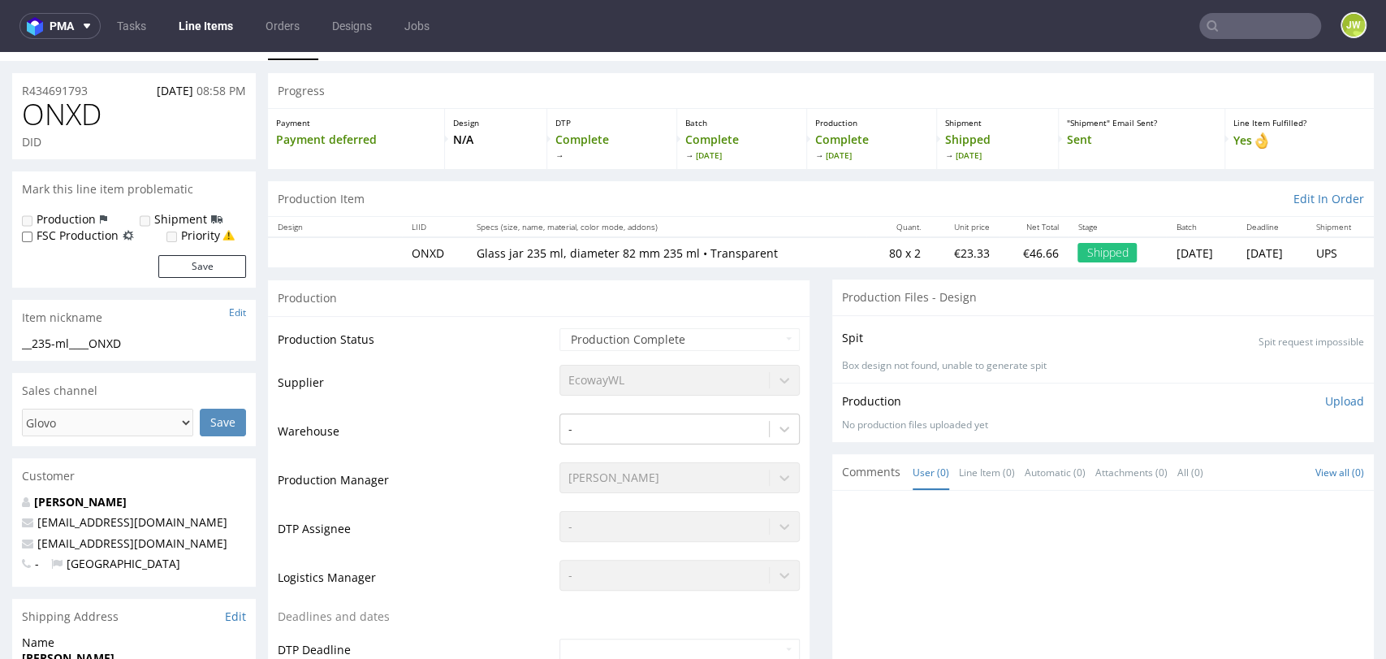
scroll to position [0, 0]
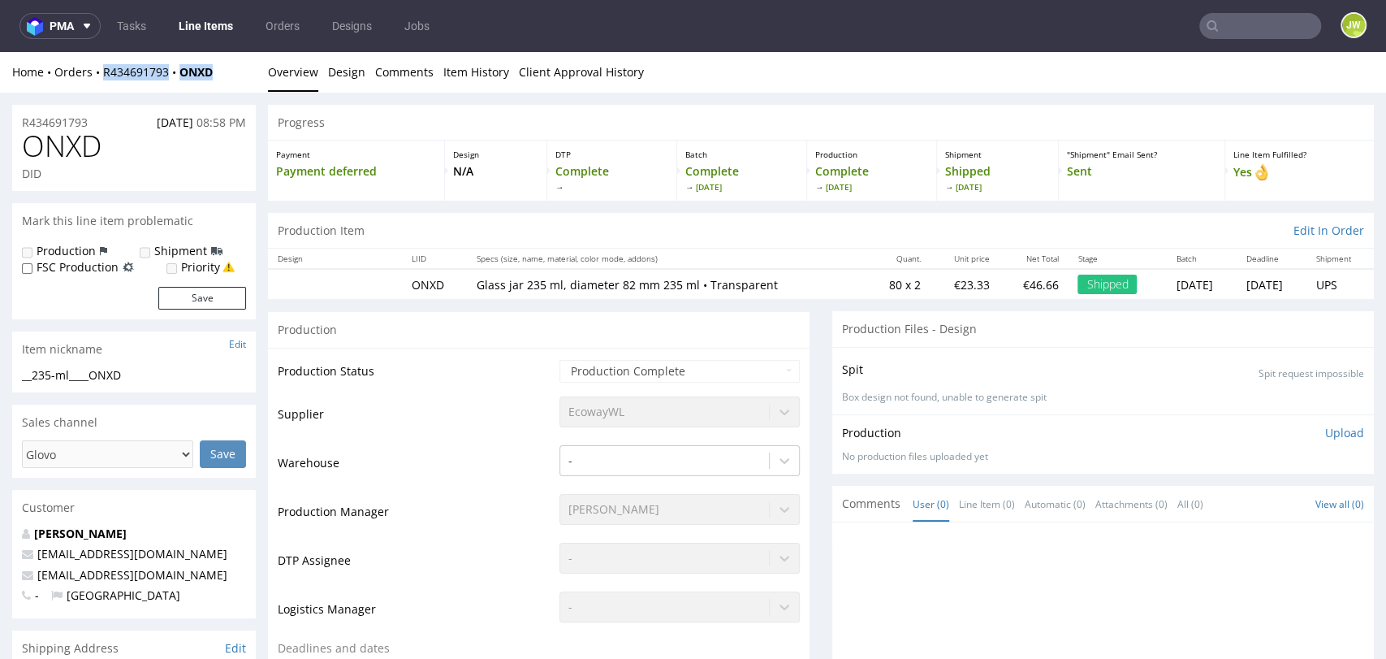
drag, startPoint x: 236, startPoint y: 81, endPoint x: 104, endPoint y: 83, distance: 132.4
click at [104, 83] on div "Home Orders R434691793 ONXD Overview Design Comments Item History Client Approv…" at bounding box center [693, 72] width 1386 height 41
copy div "R434691793 ONXD"
click at [251, 168] on div "ONXD DID" at bounding box center [134, 160] width 244 height 61
click at [1206, 24] on icon at bounding box center [1212, 25] width 13 height 13
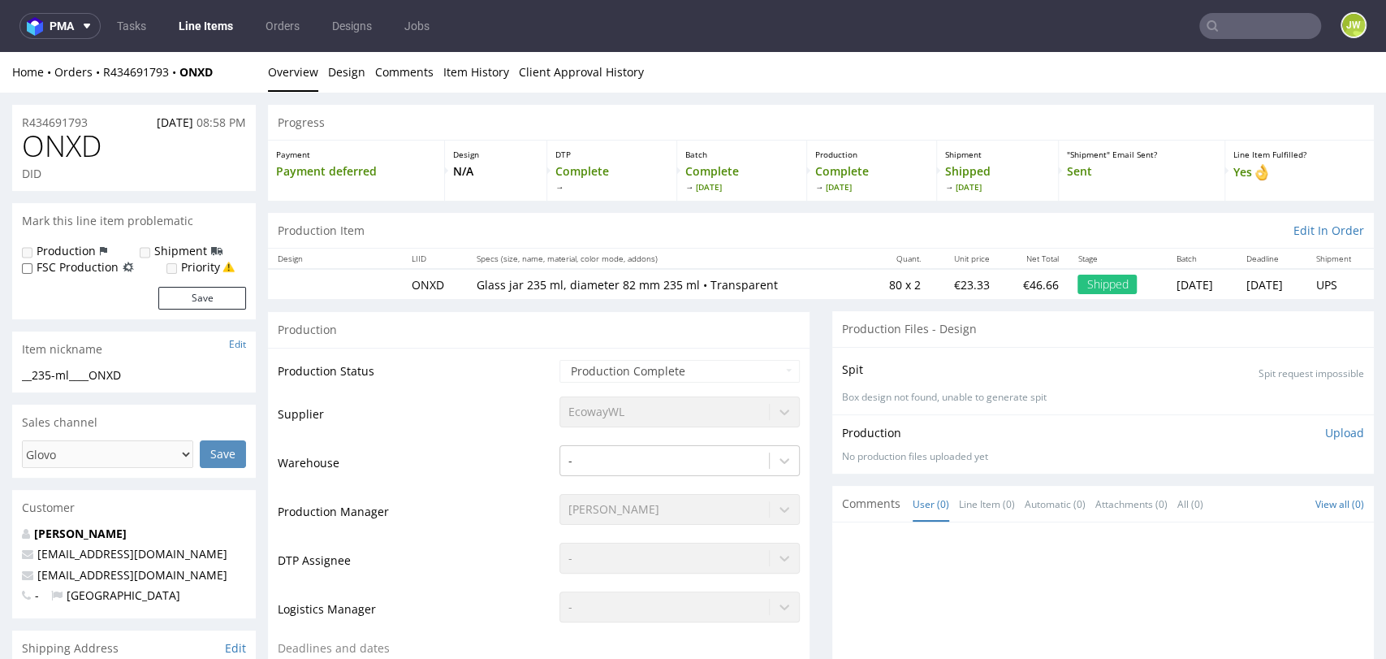
click at [1219, 15] on input "text" at bounding box center [1260, 26] width 122 height 26
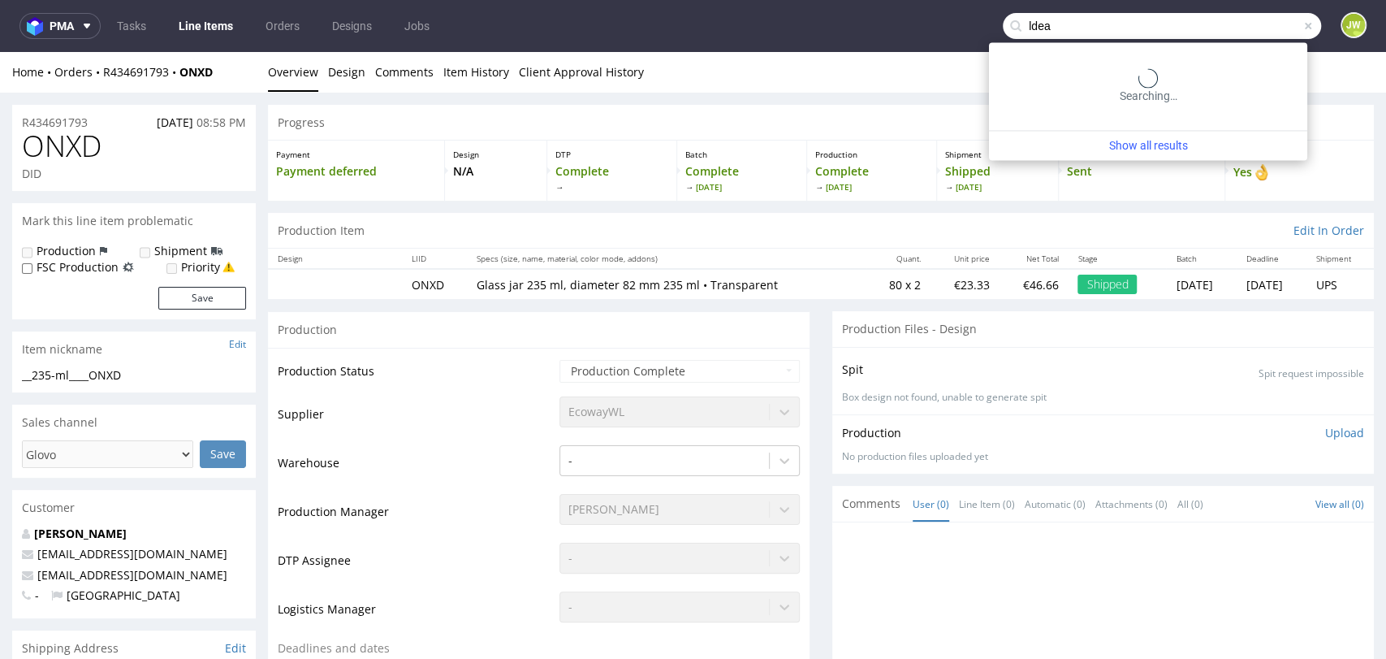
type input "ldea"
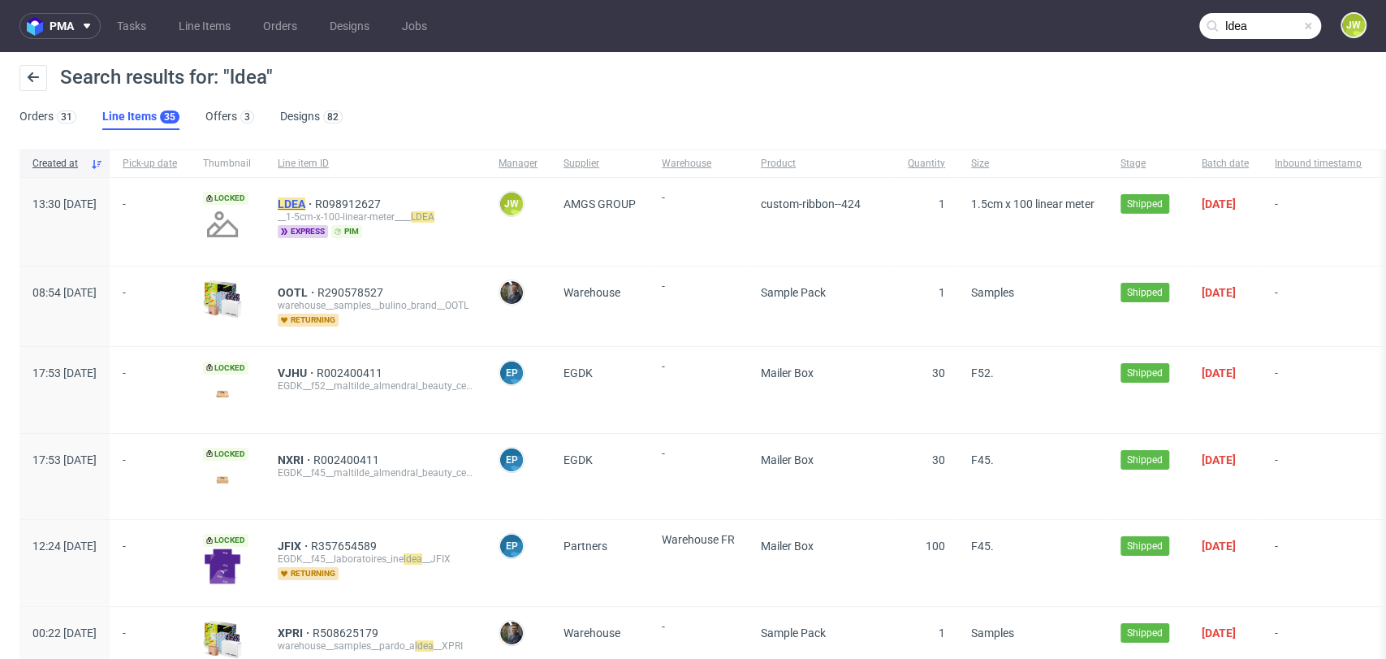
click at [305, 206] on mark "LDEA" at bounding box center [292, 203] width 28 height 13
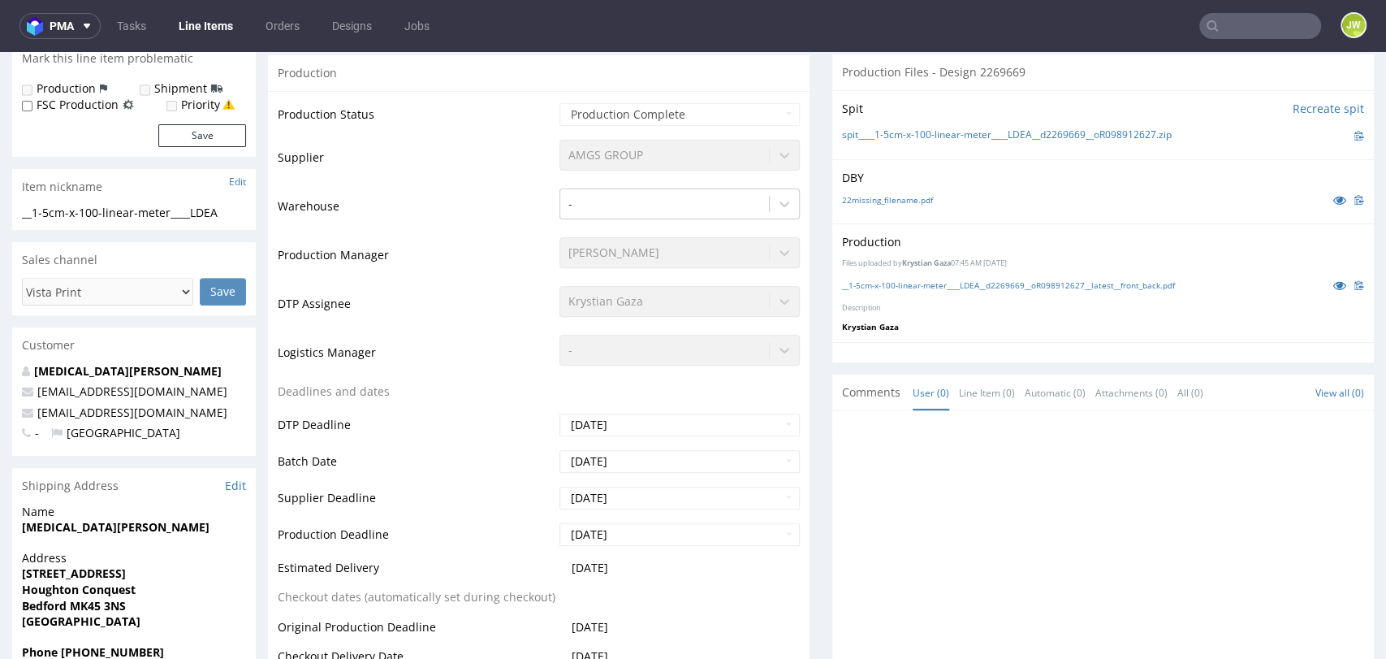
scroll to position [361, 0]
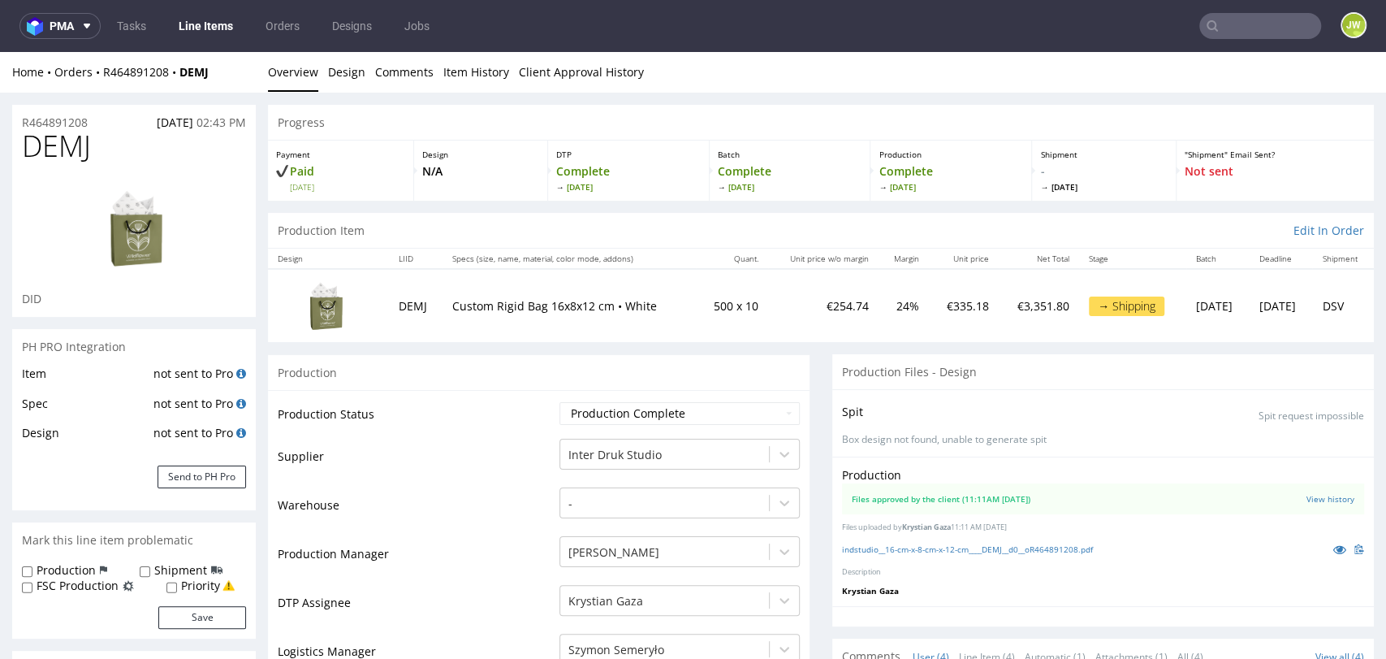
scroll to position [25, 0]
click at [1242, 13] on input "text" at bounding box center [1260, 26] width 122 height 26
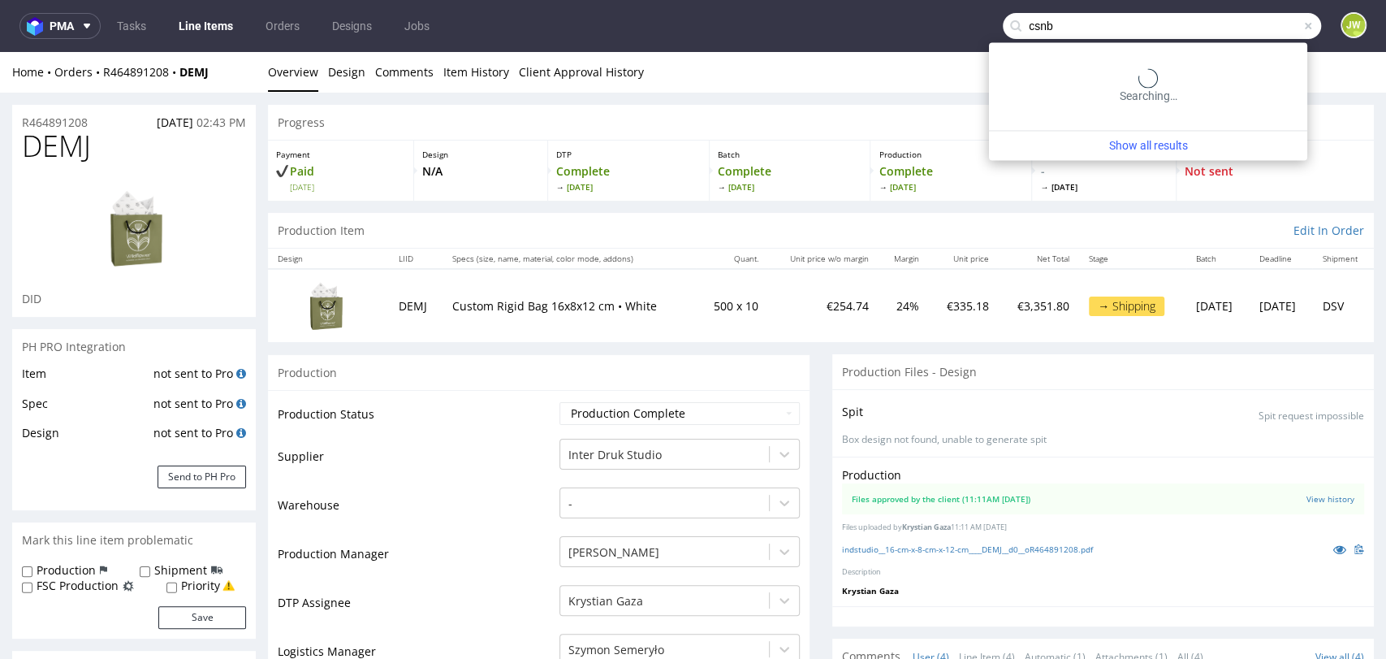
type input "csnb"
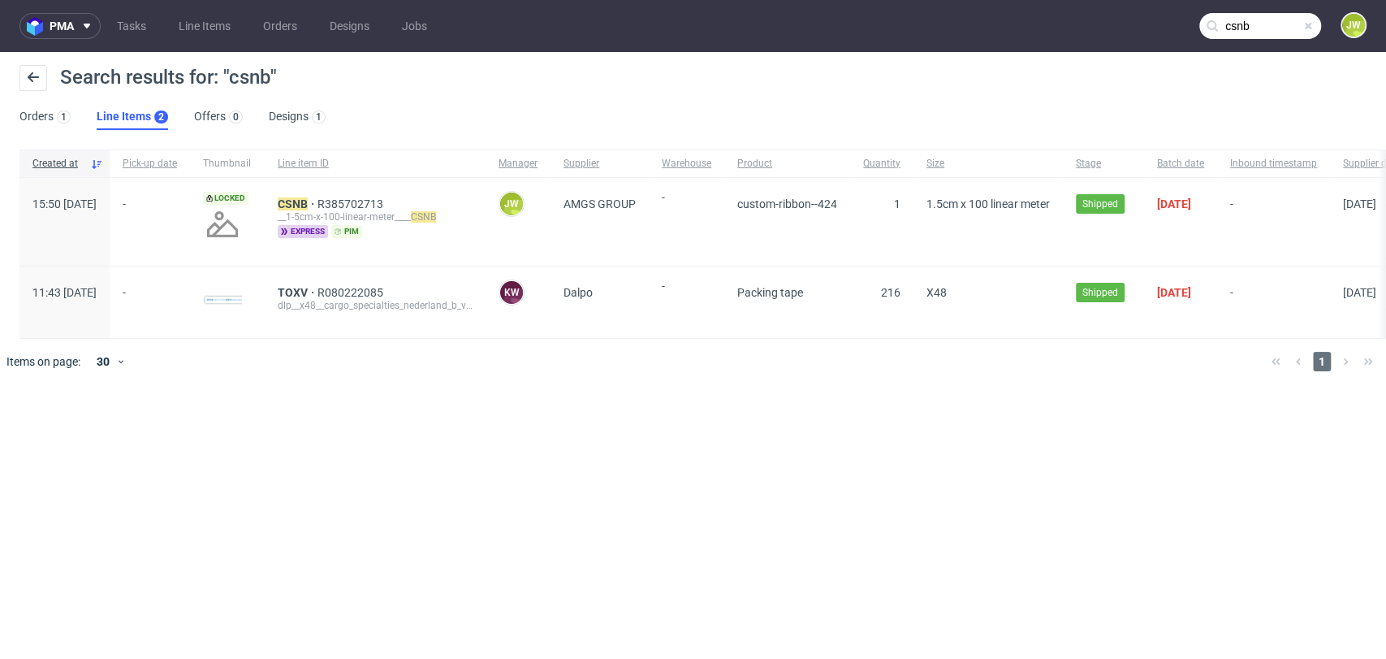
click at [338, 196] on div "CSNB R385702713 __1-5cm-x-100-linear-meter____ CSNB express pim" at bounding box center [375, 222] width 221 height 88
click at [308, 205] on mark "CSNB" at bounding box center [293, 203] width 30 height 13
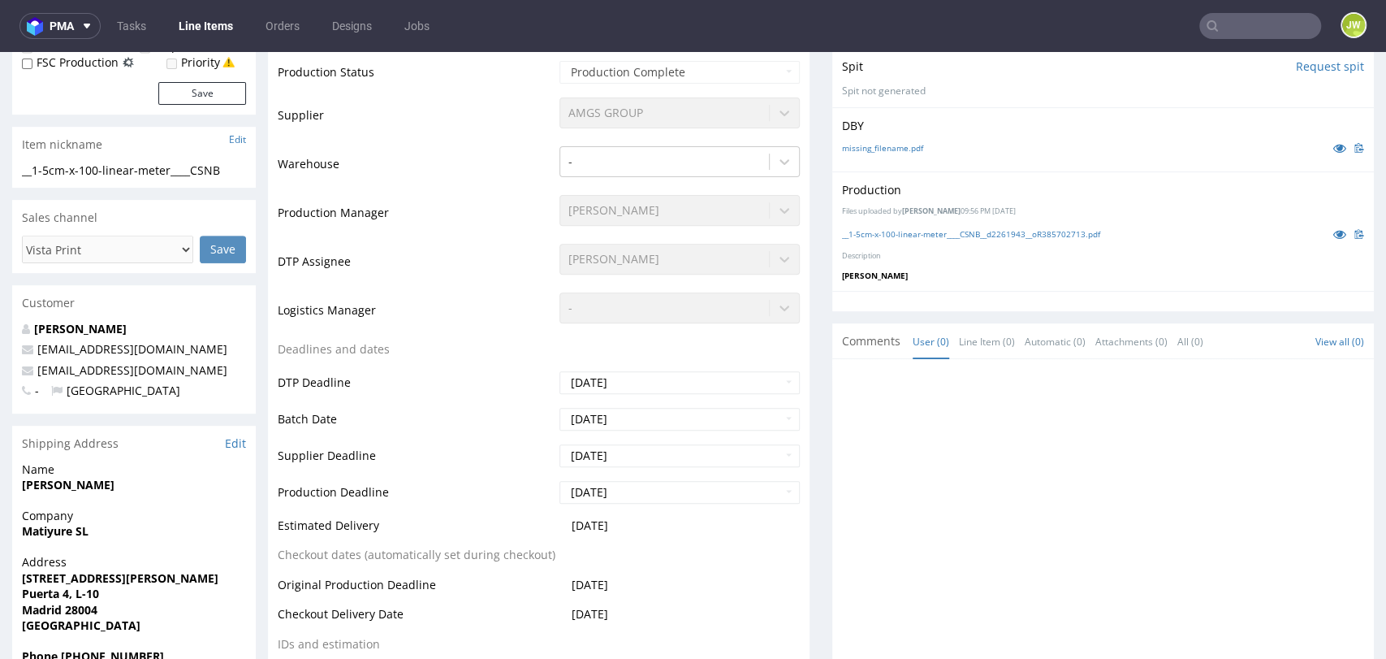
scroll to position [451, 0]
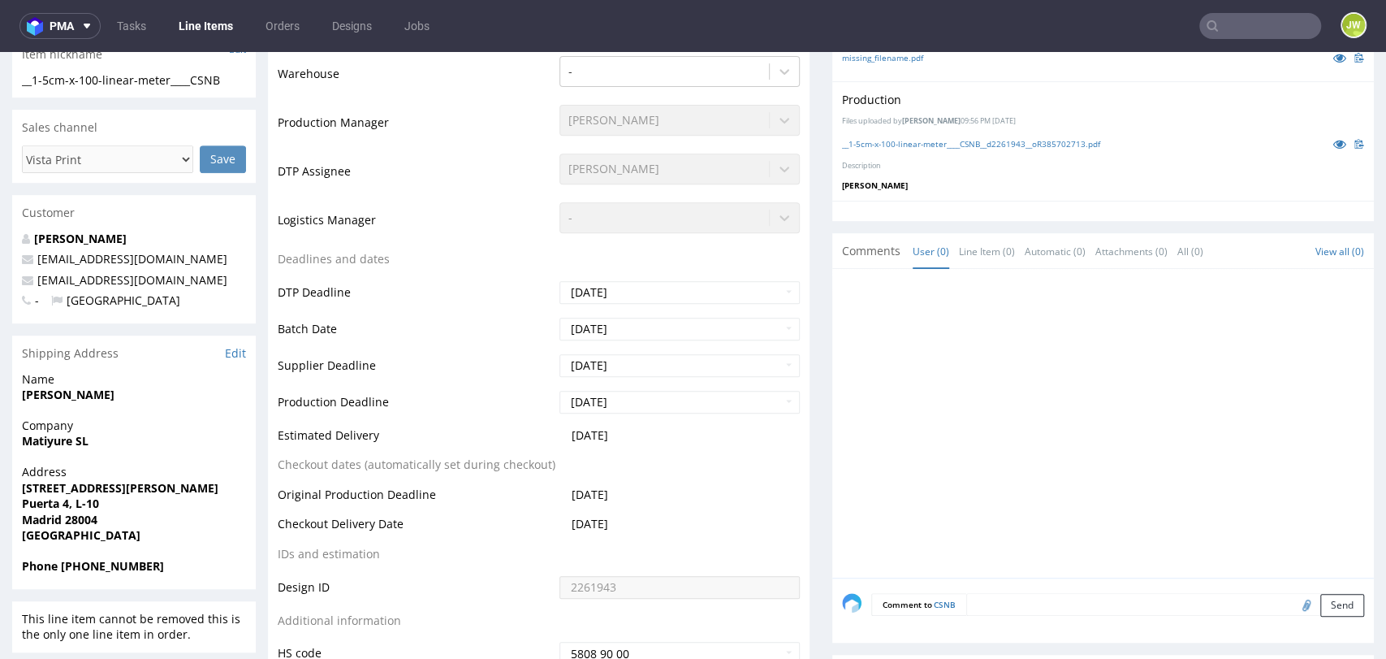
click at [1223, 25] on input "text" at bounding box center [1260, 26] width 122 height 26
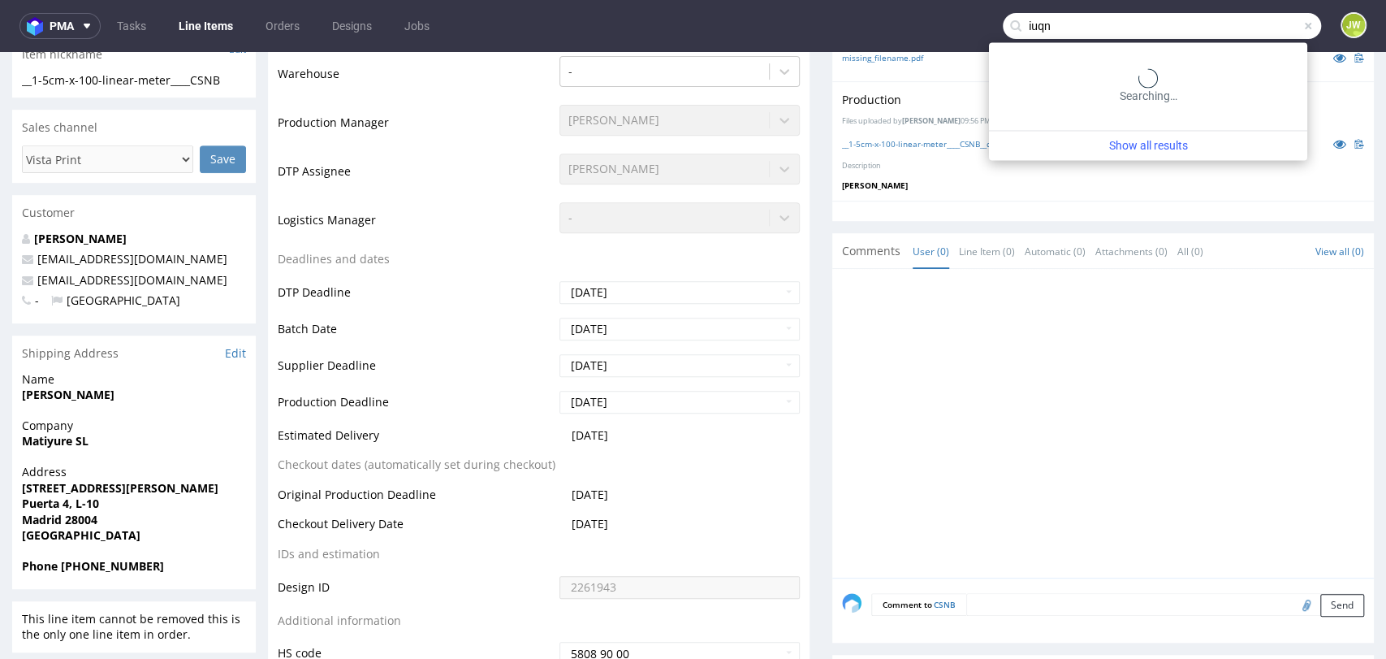
type input "iuqn"
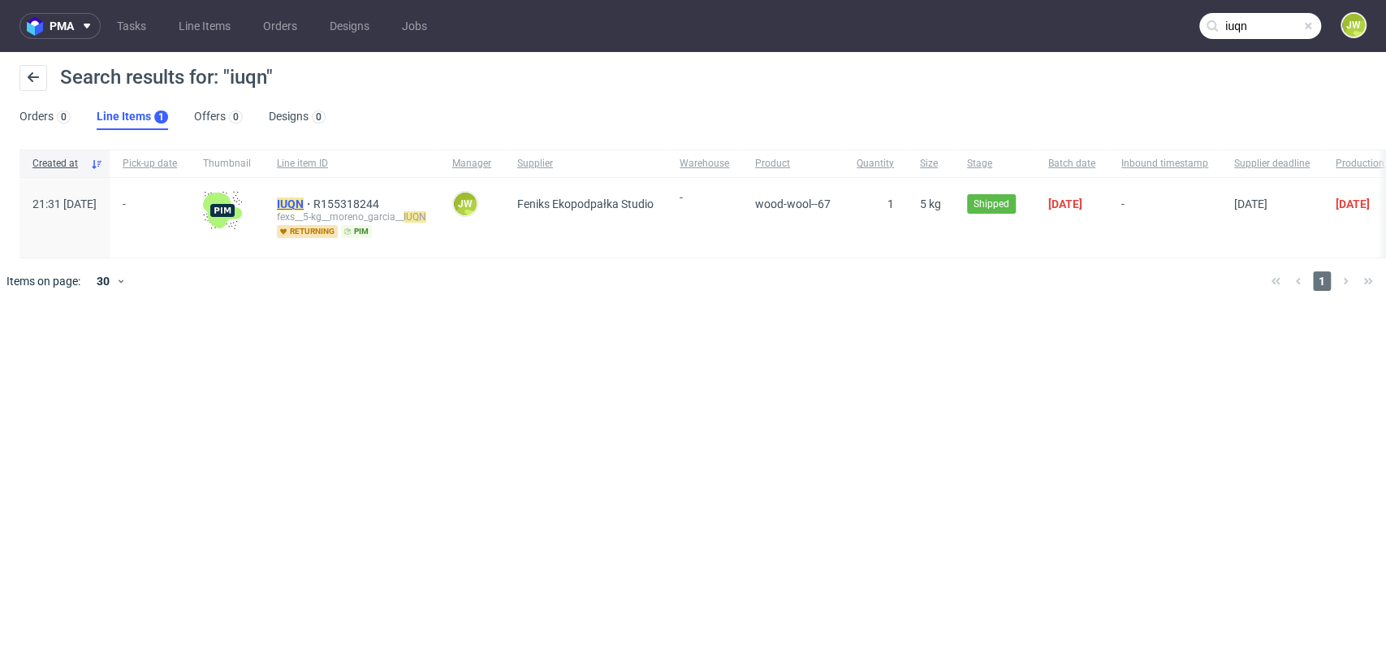
click at [304, 202] on mark "IUQN" at bounding box center [290, 203] width 27 height 13
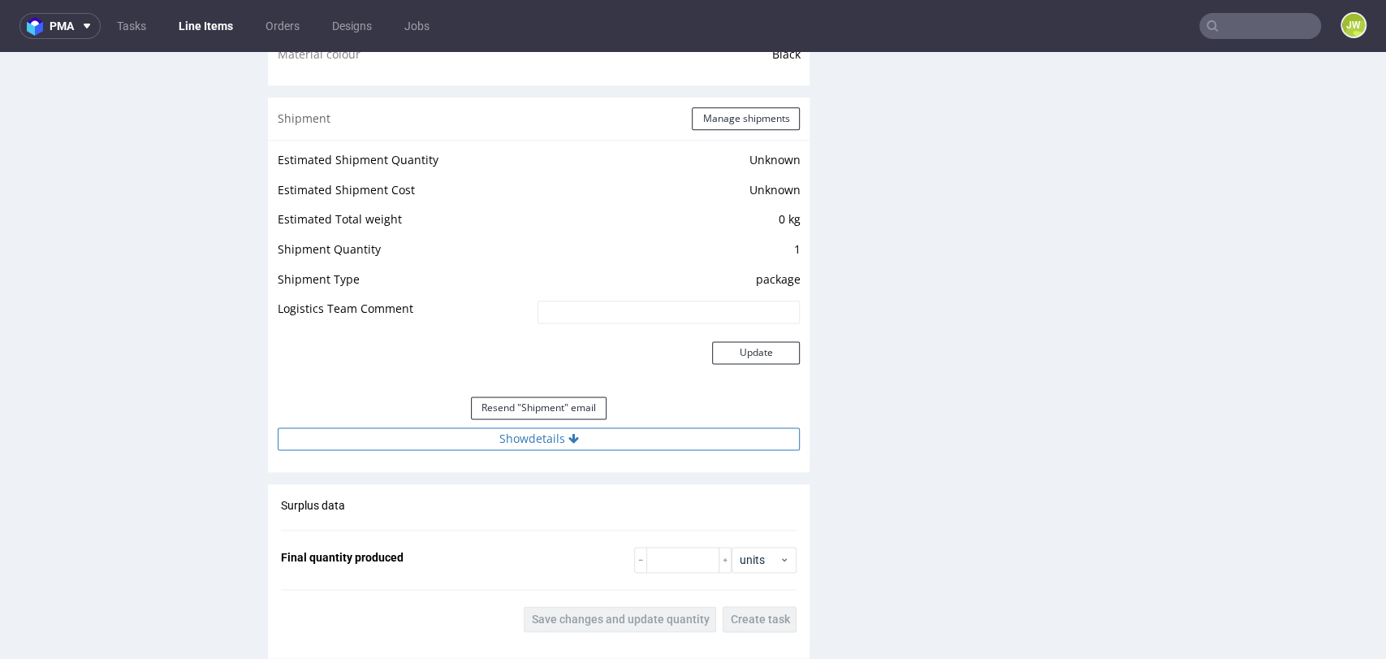
scroll to position [1353, 0]
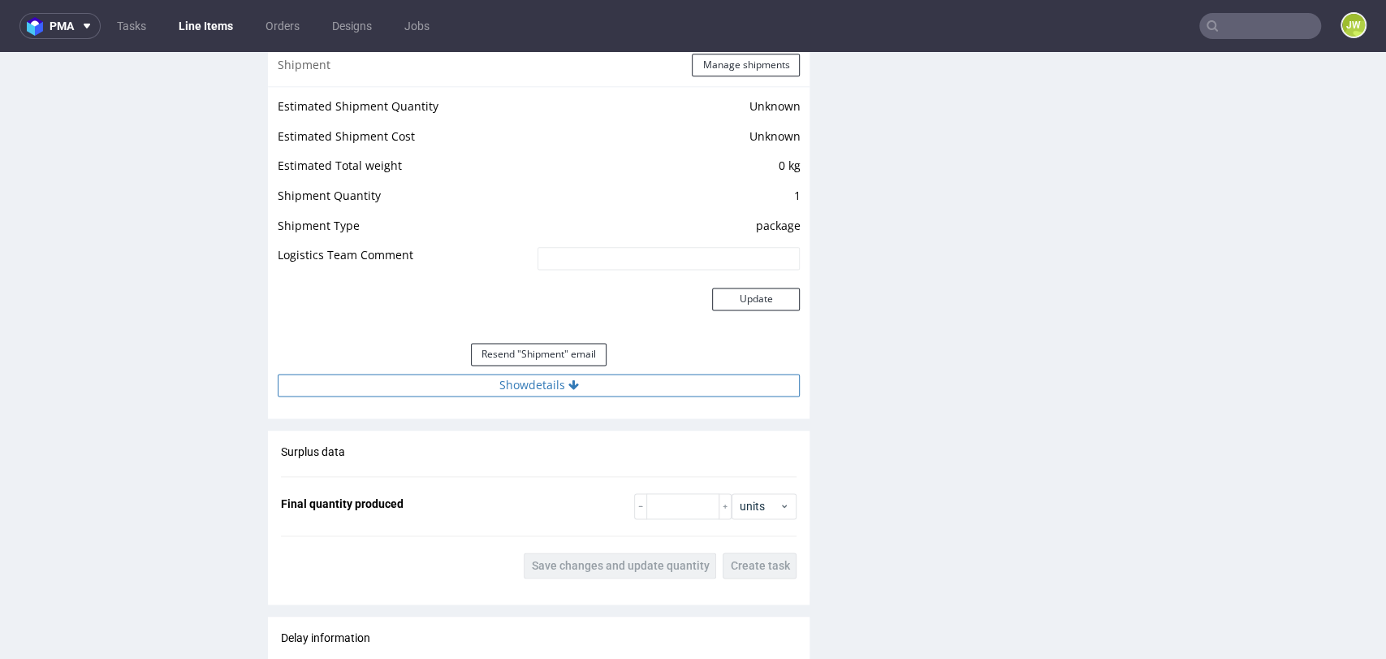
click at [481, 381] on button "Show details" at bounding box center [539, 385] width 522 height 23
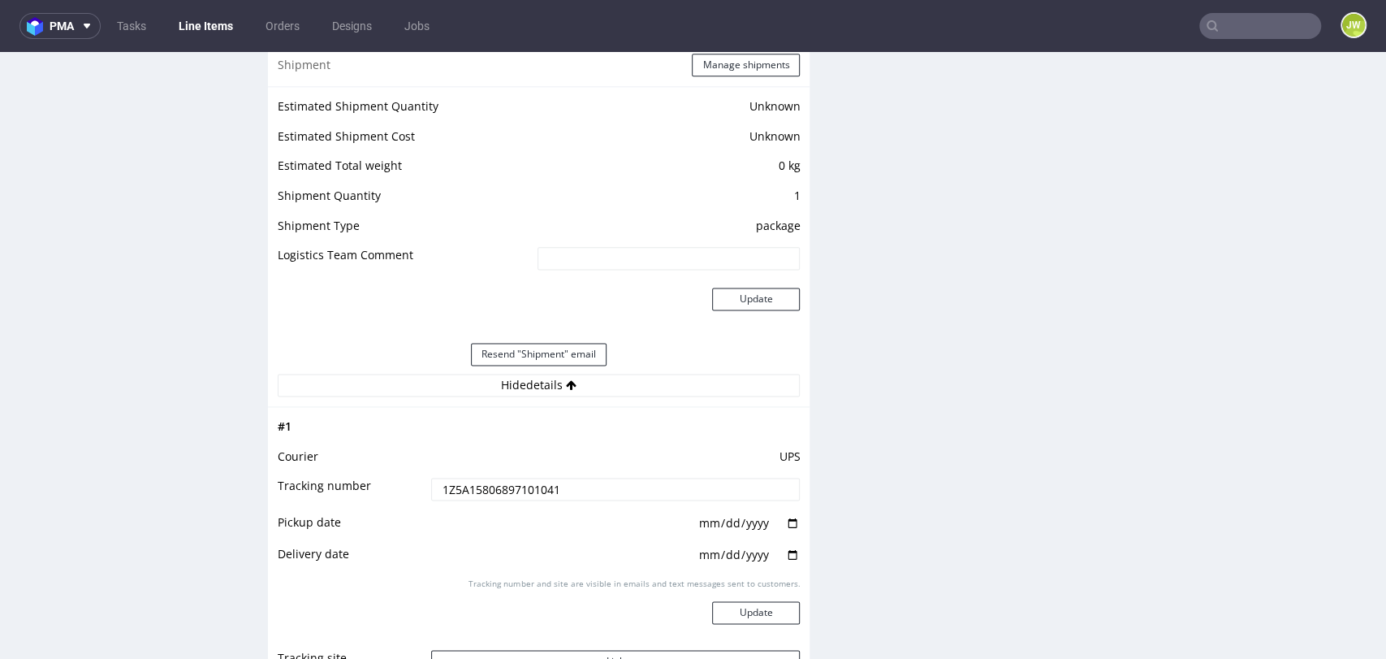
click at [469, 476] on td "1Z5A15806897101041" at bounding box center [614, 494] width 374 height 37
click at [462, 488] on input "1Z5A15806897101041" at bounding box center [616, 489] width 370 height 23
click at [462, 486] on input "1Z5A15806897101041" at bounding box center [616, 489] width 370 height 23
drag, startPoint x: 204, startPoint y: 264, endPoint x: 197, endPoint y: 253, distance: 13.5
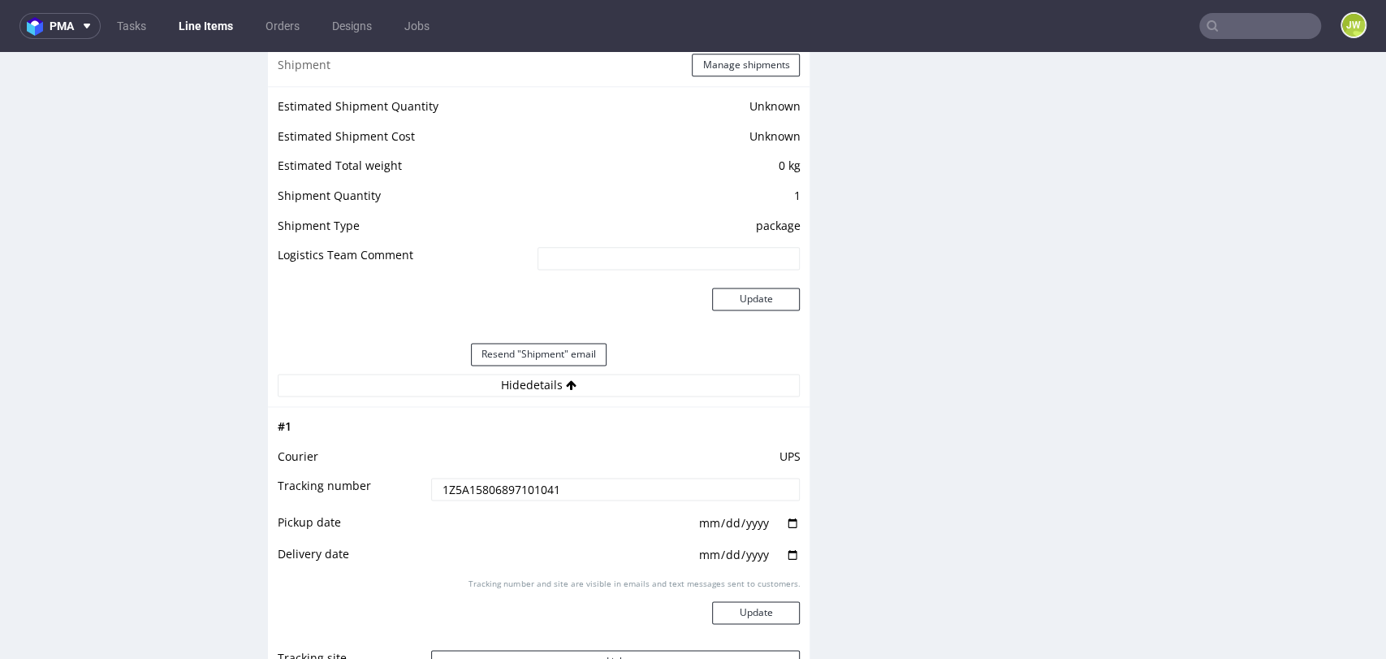
click at [205, 266] on div "R155318244 30.09.2025 09:31 PM IUQN Returning DID Mark this line item problemat…" at bounding box center [134, 201] width 244 height 2898
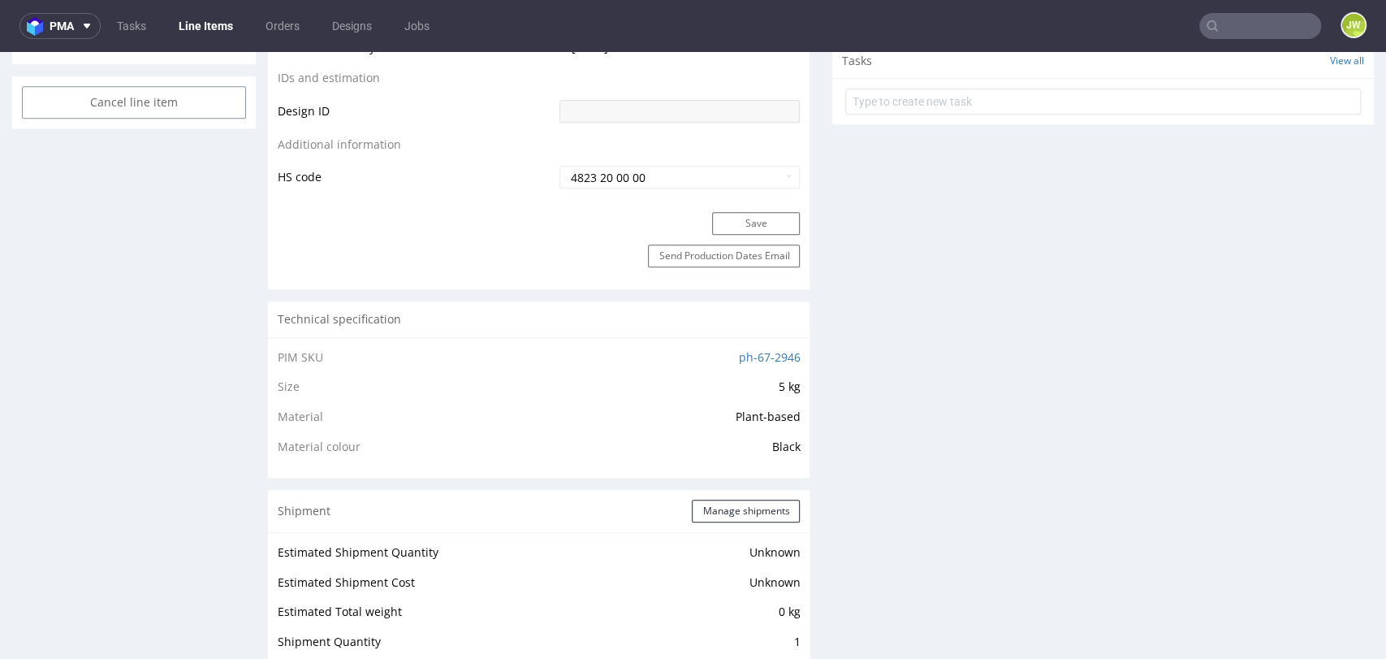
scroll to position [902, 0]
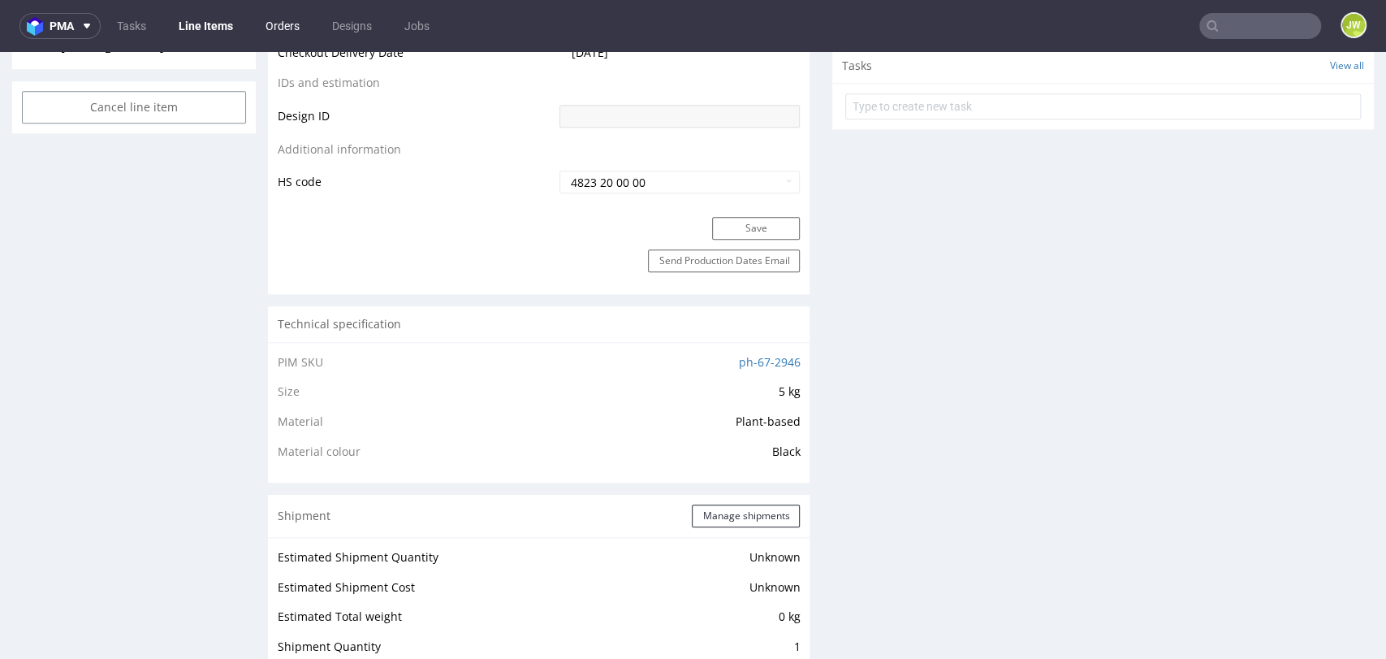
click at [203, 21] on link "Line Items" at bounding box center [206, 26] width 74 height 26
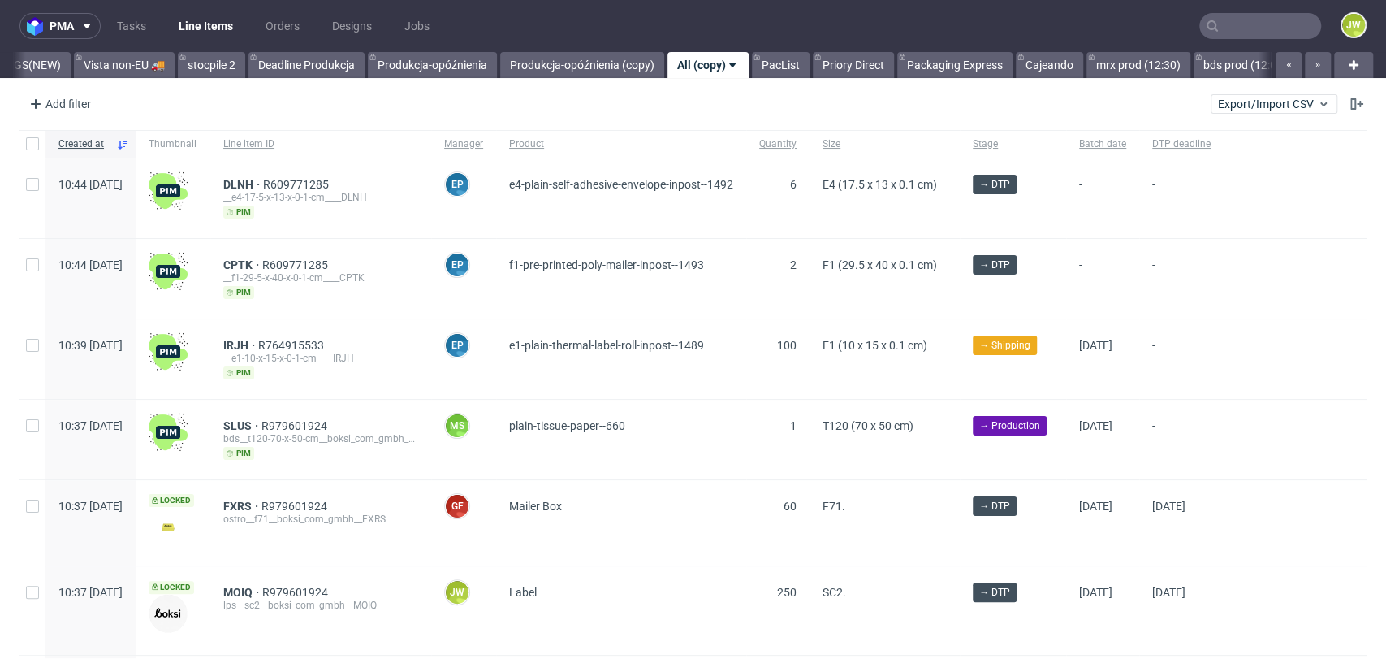
scroll to position [0, 4532]
click at [71, 111] on div "Add filter" at bounding box center [58, 104] width 71 height 26
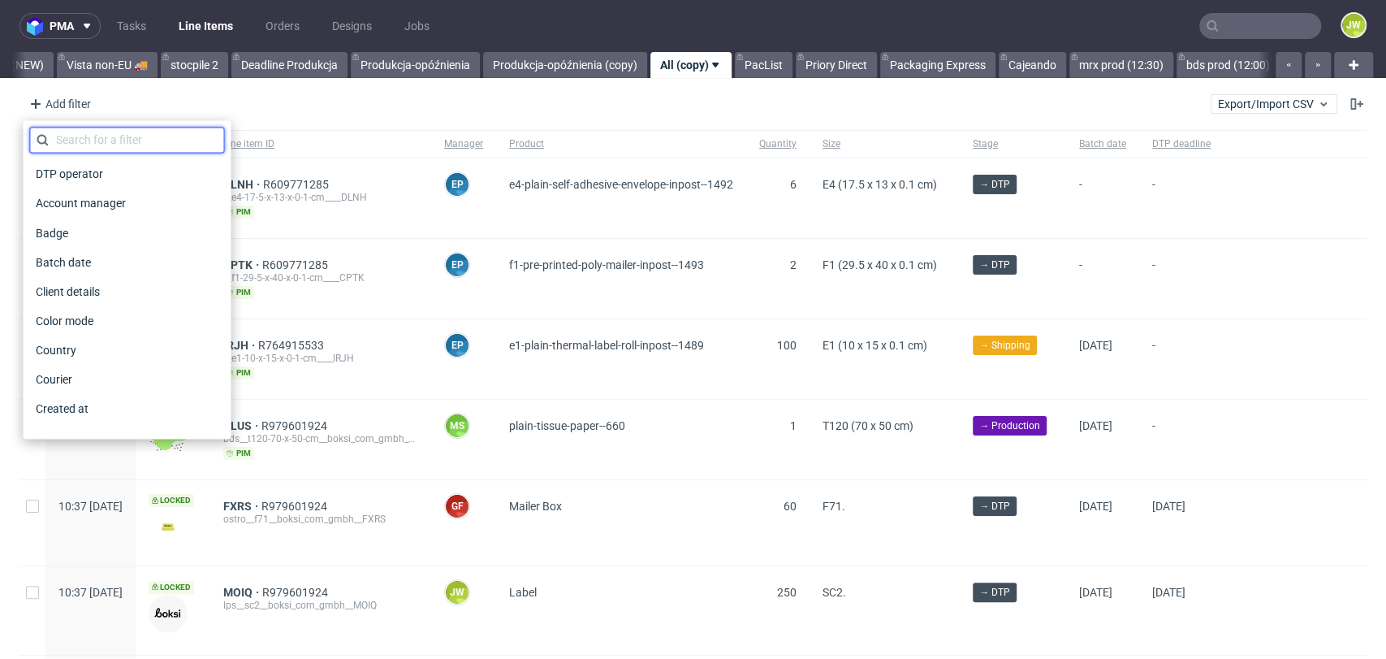
click at [83, 140] on input "text" at bounding box center [126, 140] width 195 height 26
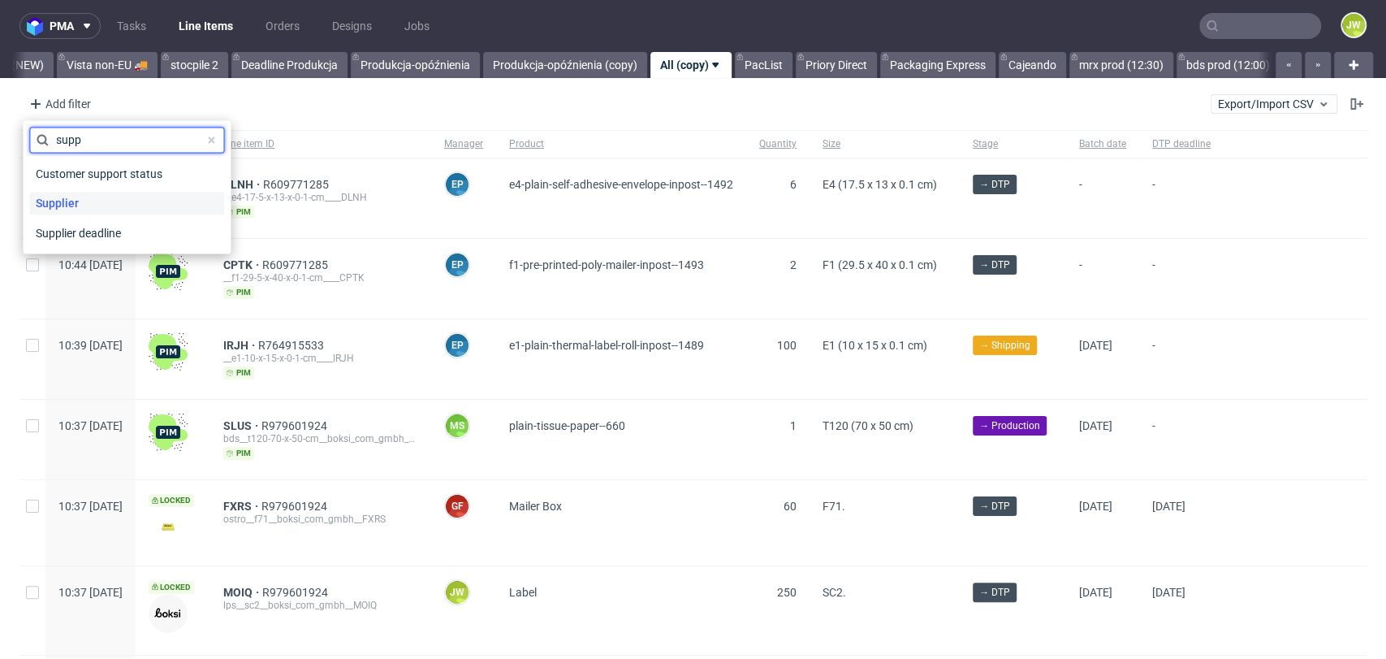
type input "supp"
click at [49, 206] on span "Supplier" at bounding box center [57, 203] width 56 height 23
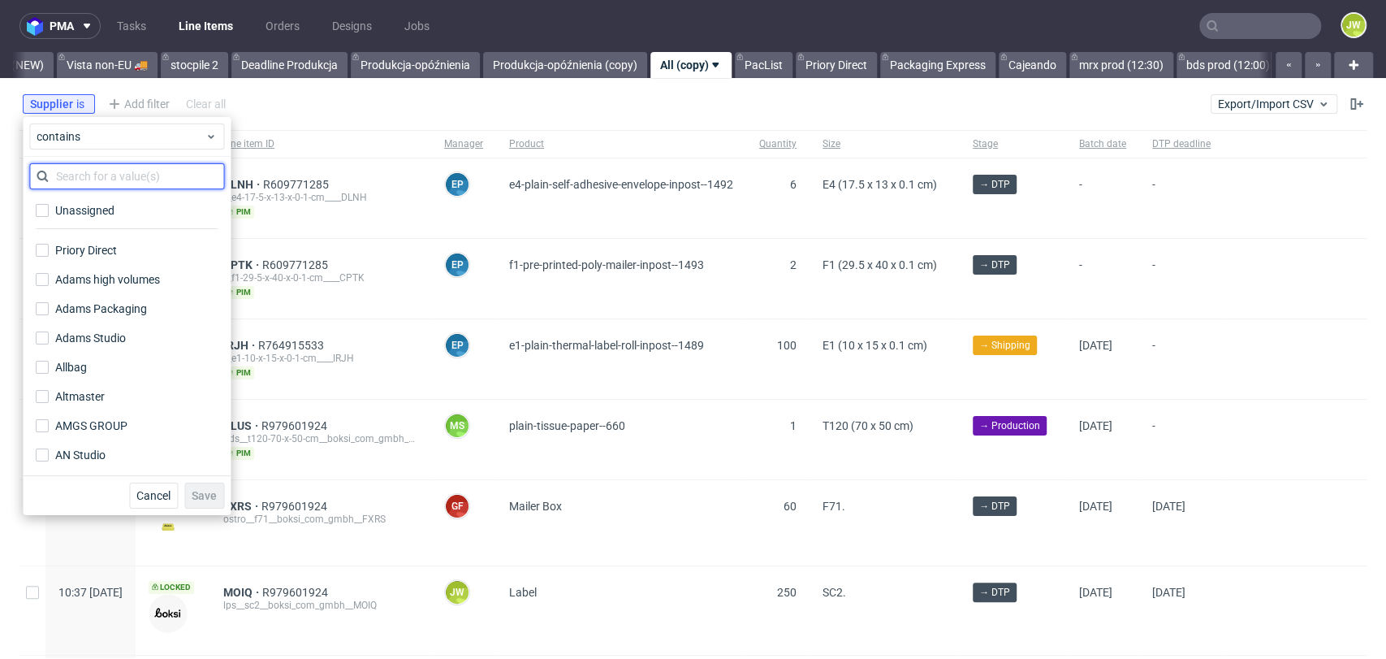
click at [81, 169] on input "text" at bounding box center [126, 176] width 195 height 26
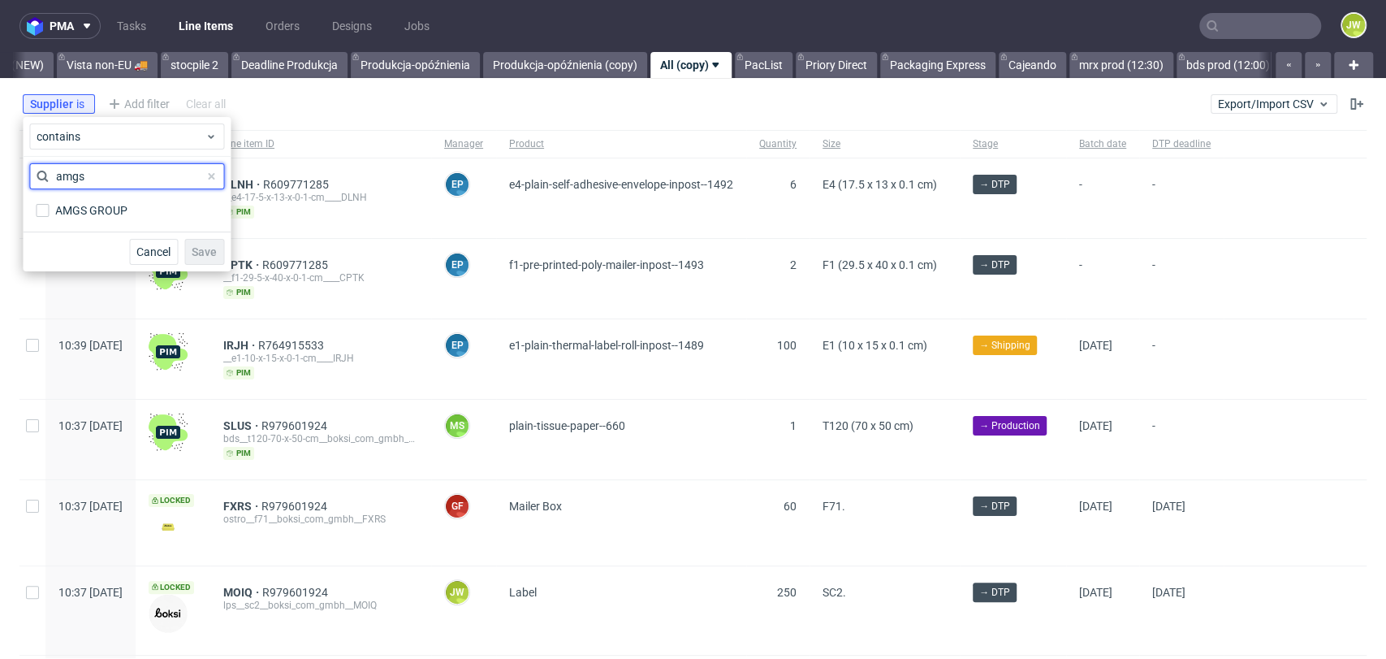
type input "amgs"
click at [93, 213] on div "AMGS GROUP" at bounding box center [91, 210] width 72 height 16
click at [49, 213] on input "AMGS GROUP" at bounding box center [42, 210] width 13 height 13
checkbox input "true"
click at [223, 257] on button "Save" at bounding box center [204, 252] width 40 height 26
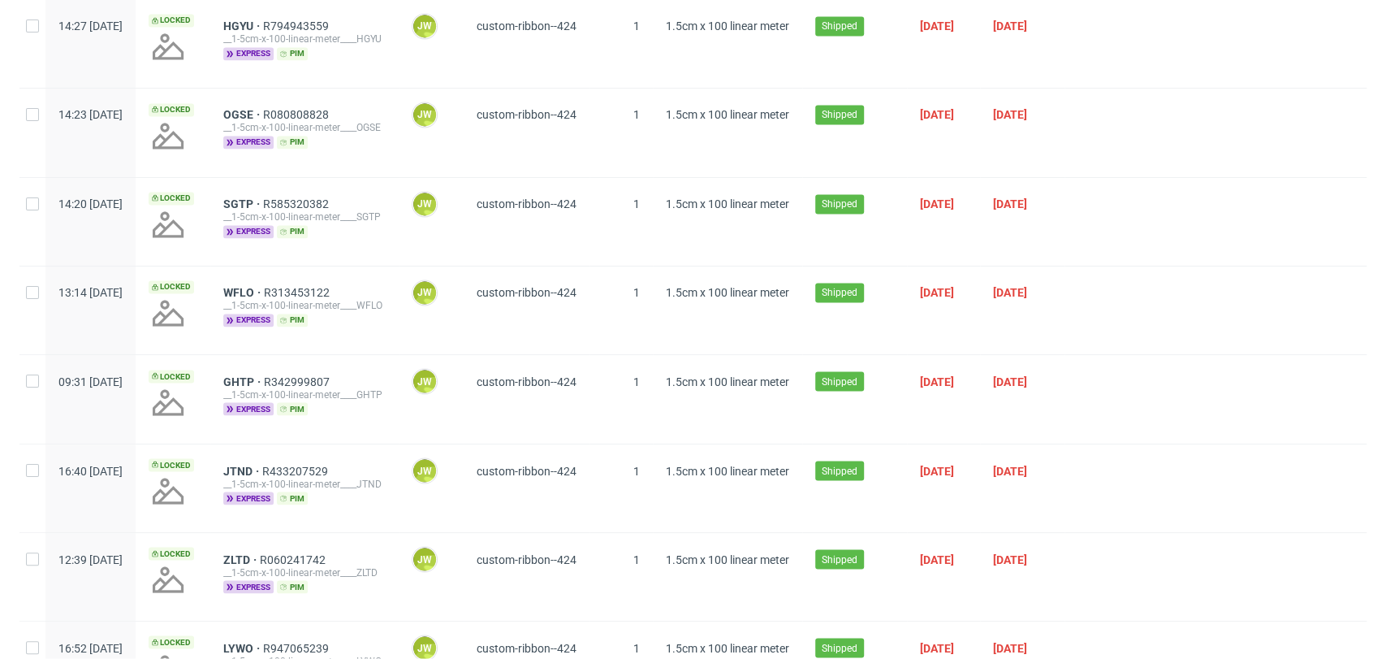
scroll to position [2260, 0]
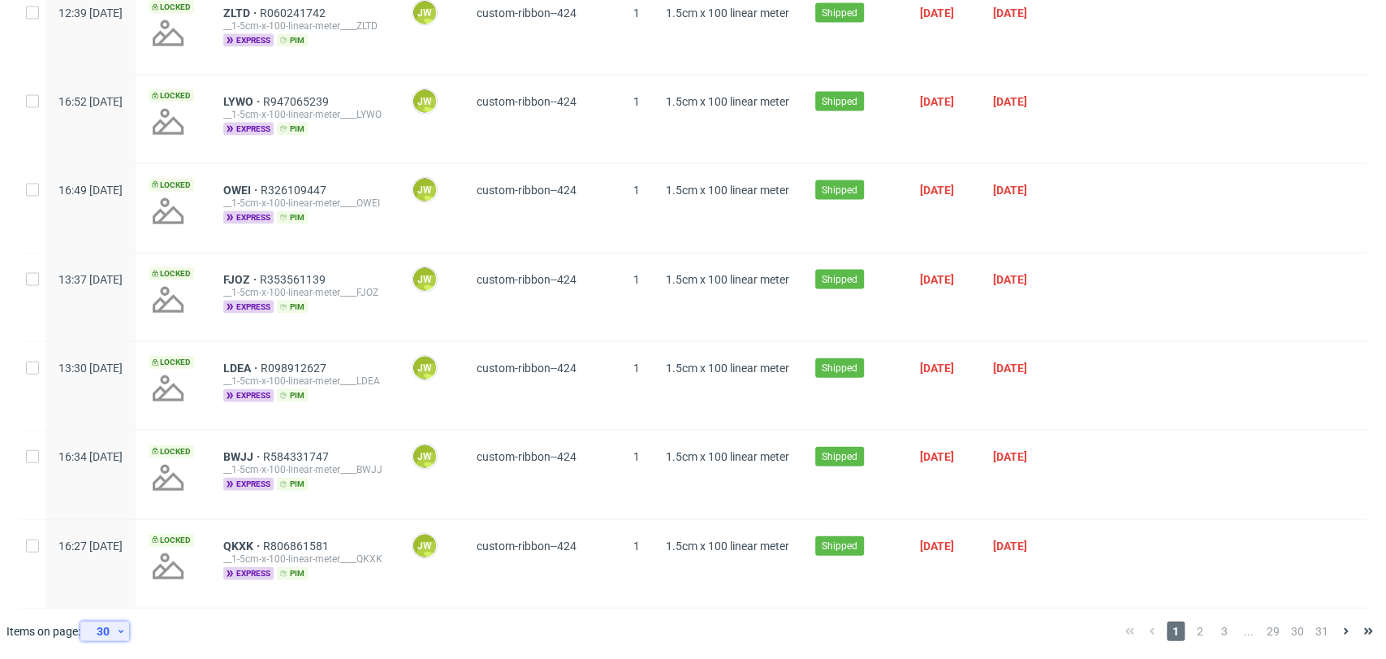
click at [100, 633] on div "30" at bounding box center [101, 631] width 29 height 23
click at [102, 590] on div "120" at bounding box center [110, 589] width 32 height 23
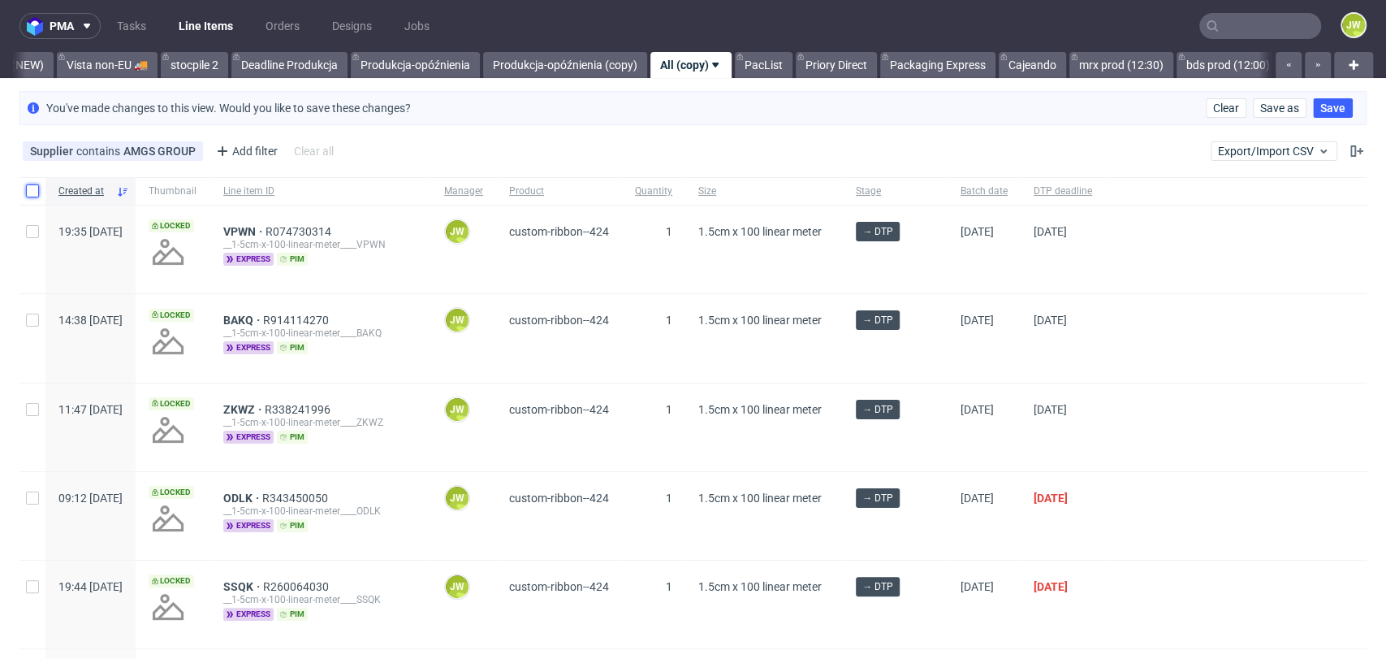
click at [34, 196] on input "checkbox" at bounding box center [32, 190] width 13 height 13
checkbox input "true"
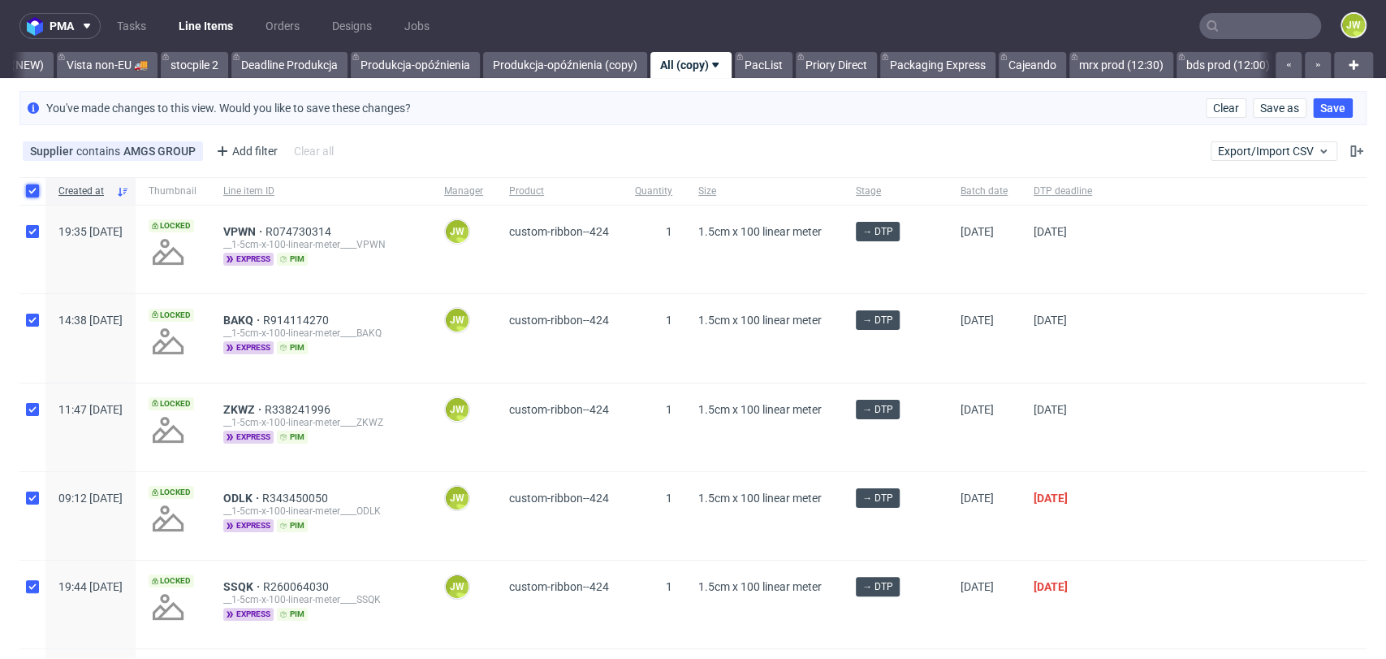
checkbox input "true"
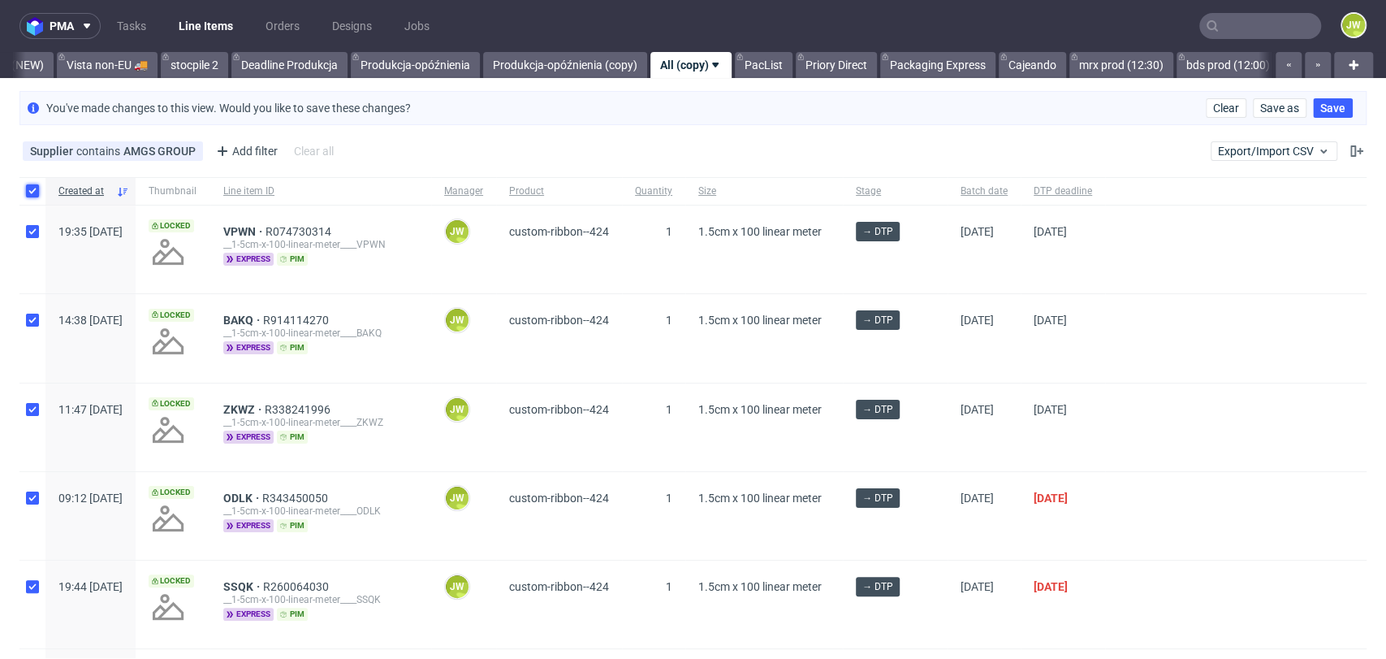
checkbox input "true"
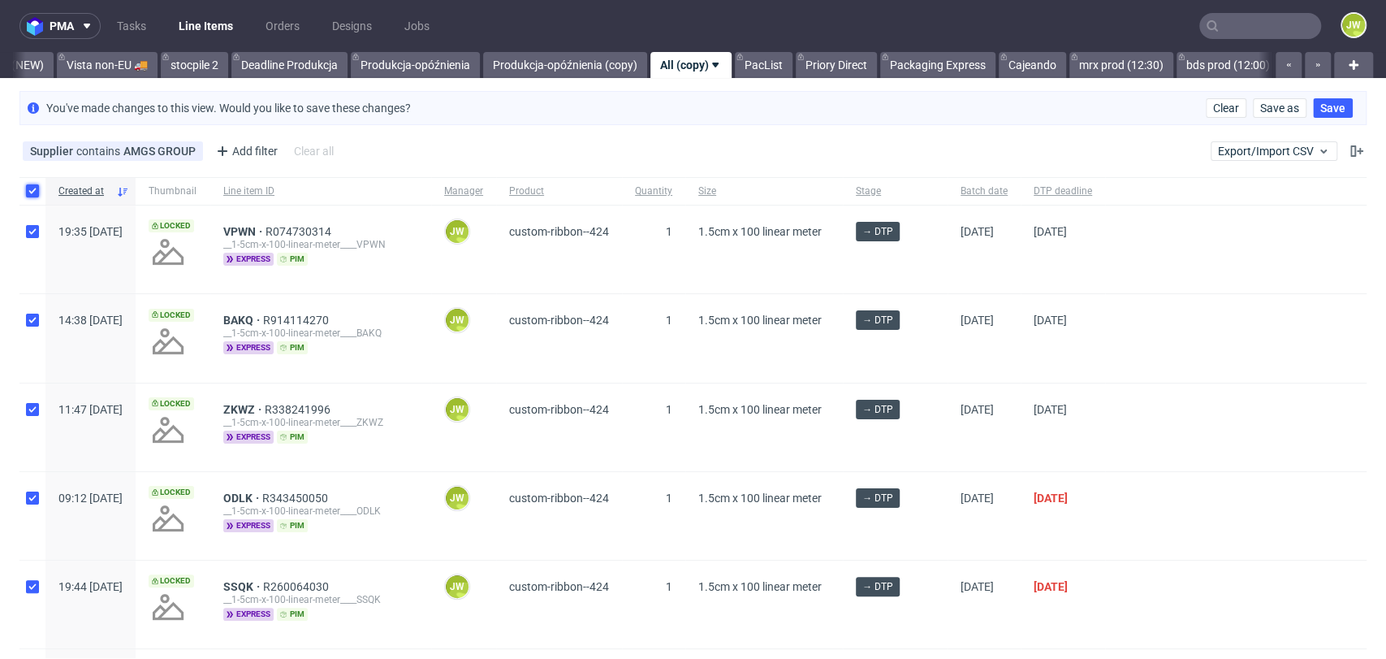
checkbox input "true"
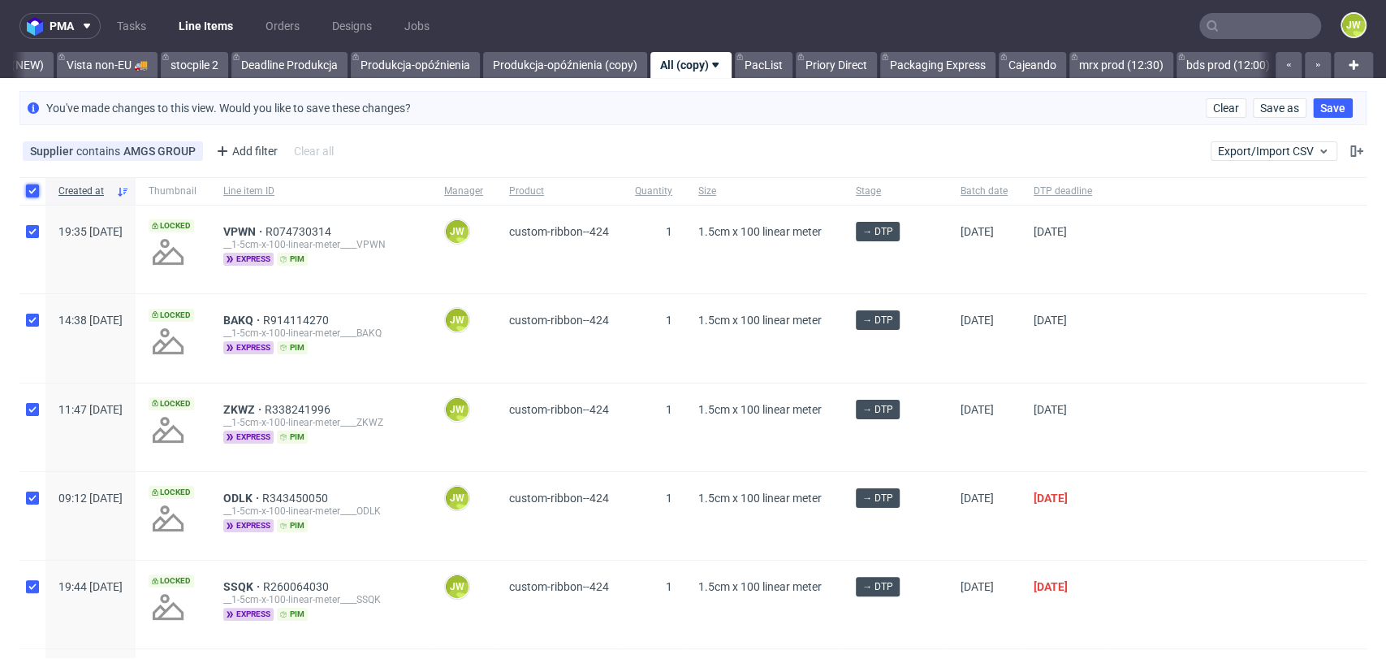
checkbox input "true"
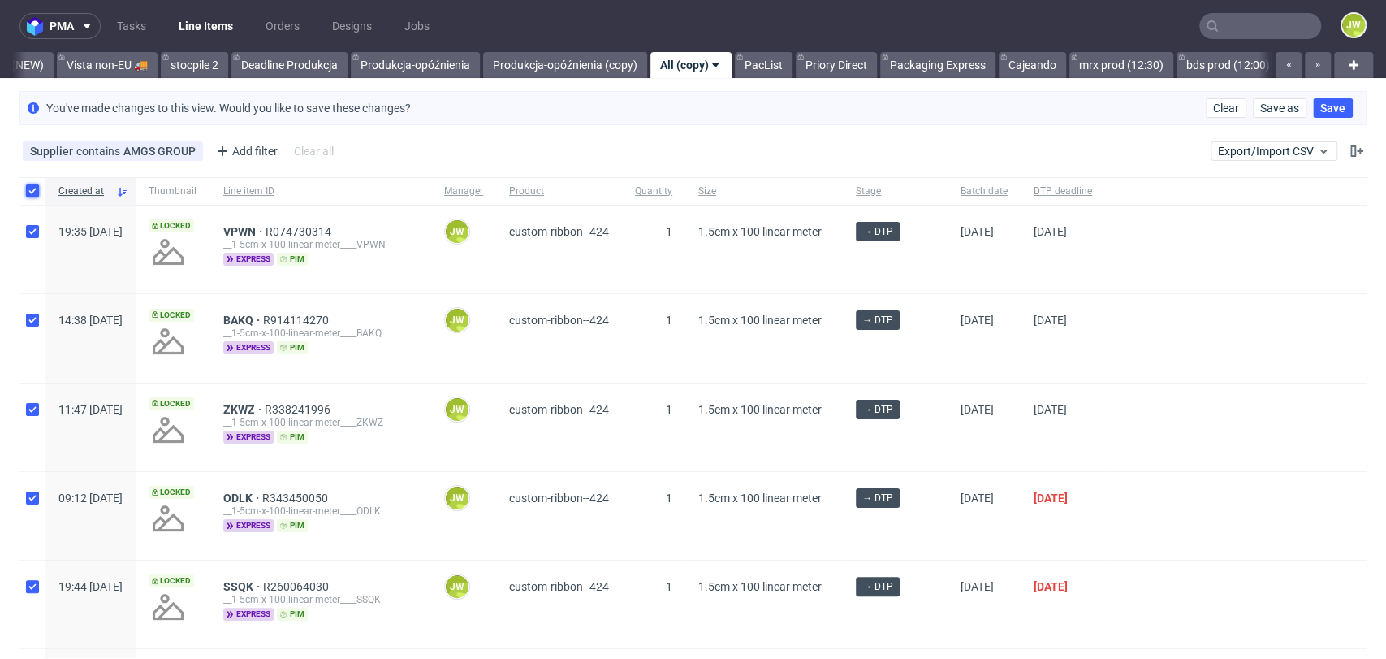
checkbox input "true"
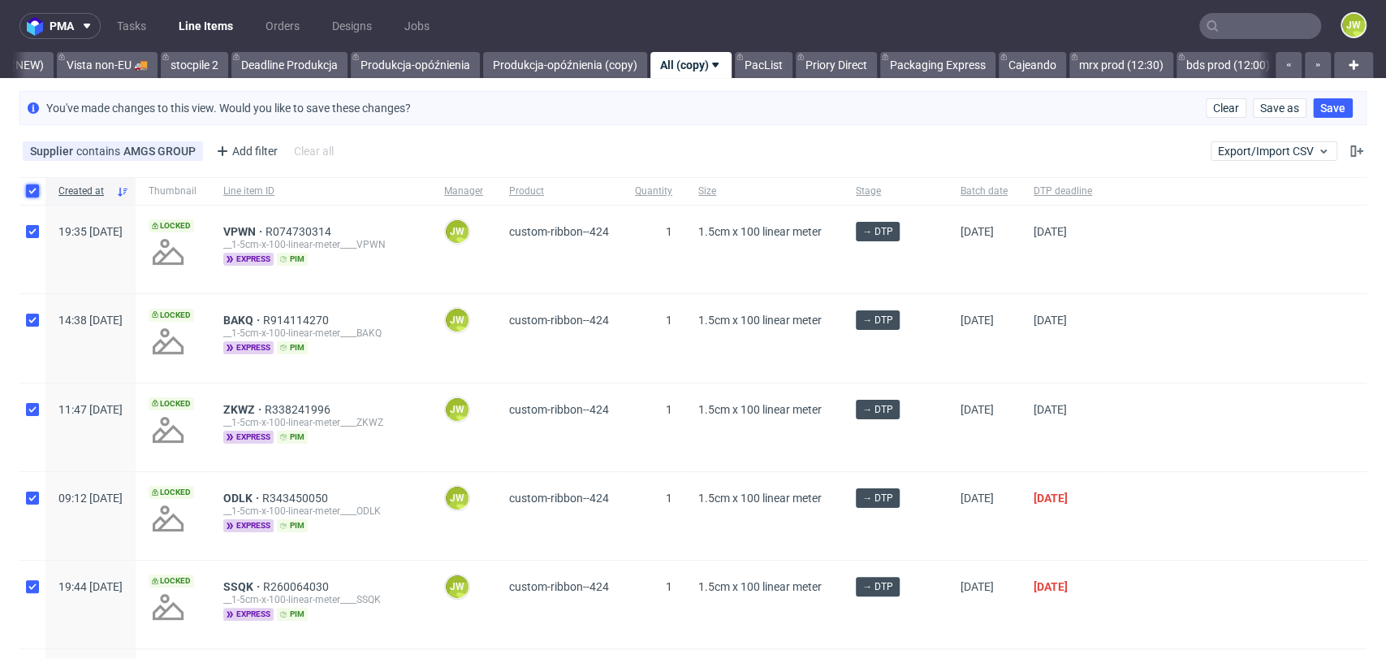
checkbox input "true"
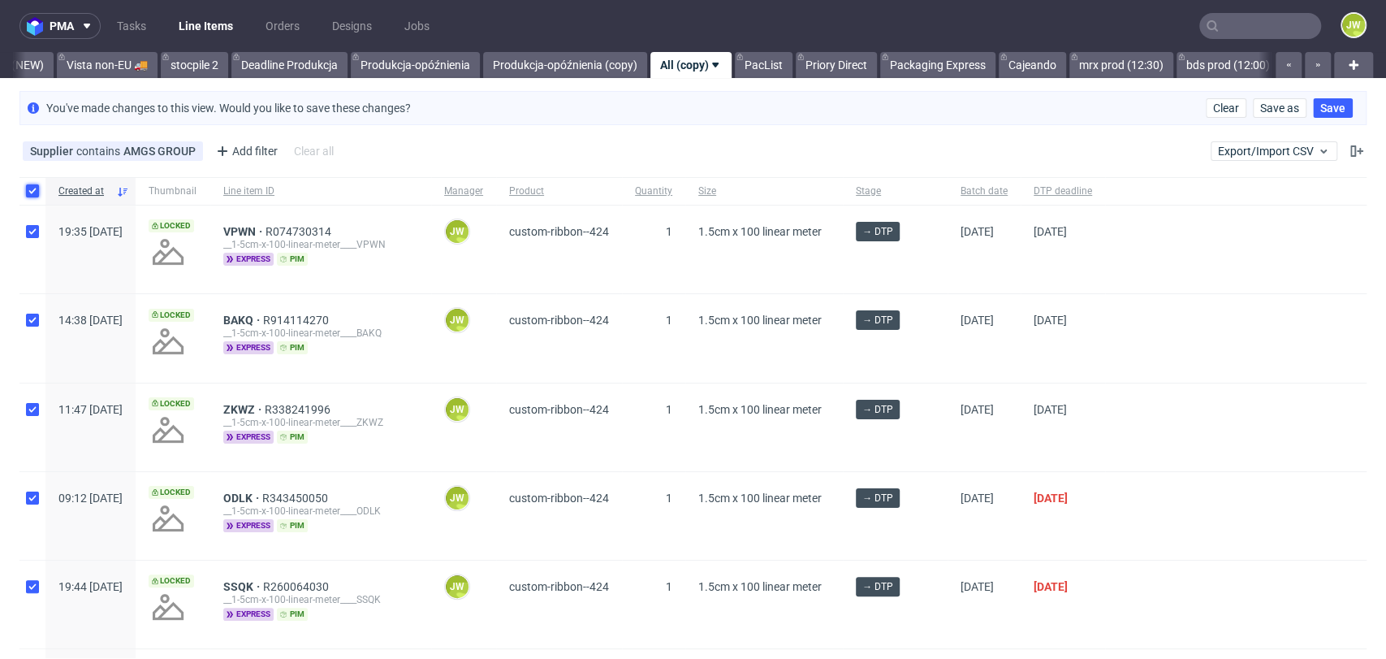
checkbox input "true"
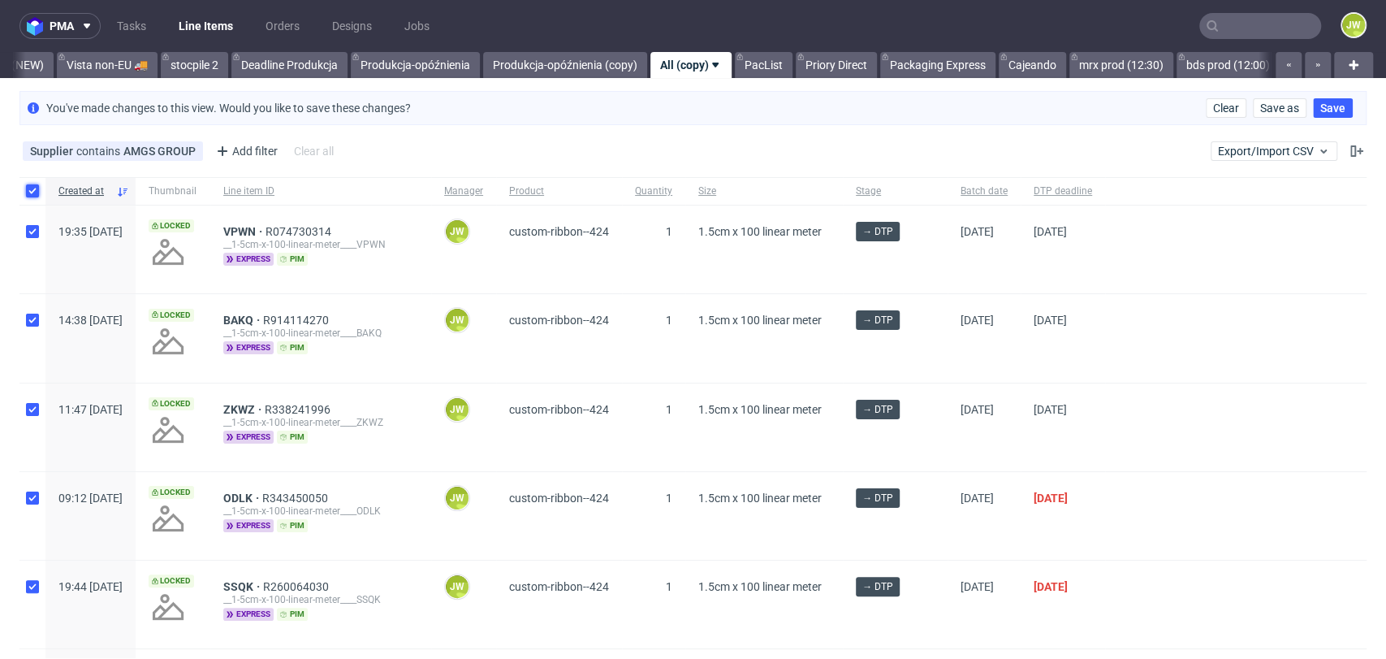
checkbox input "true"
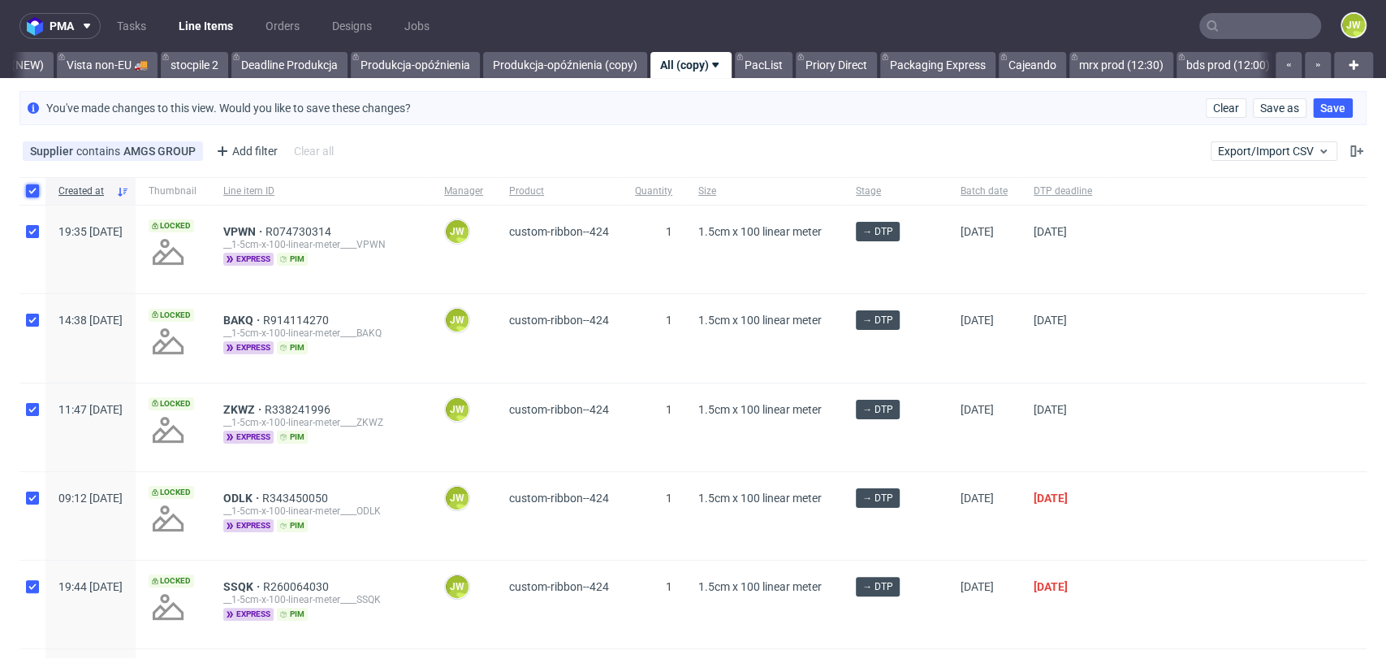
checkbox input "true"
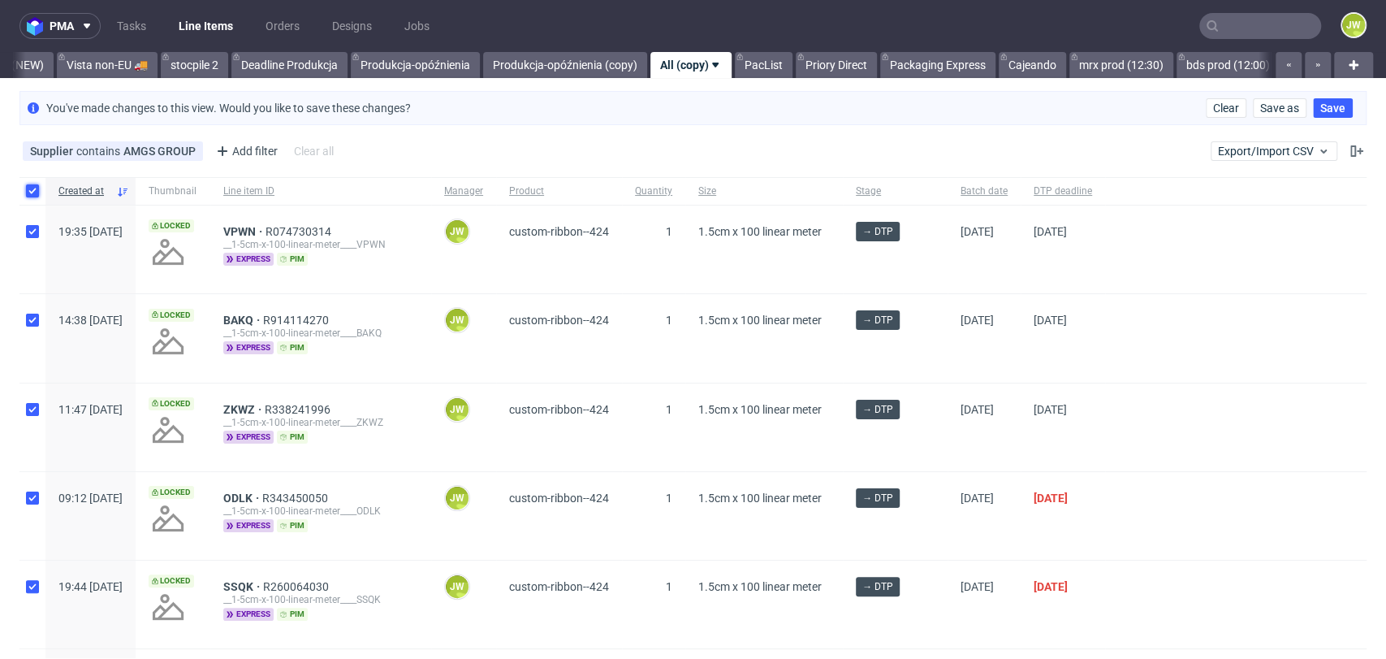
checkbox input "true"
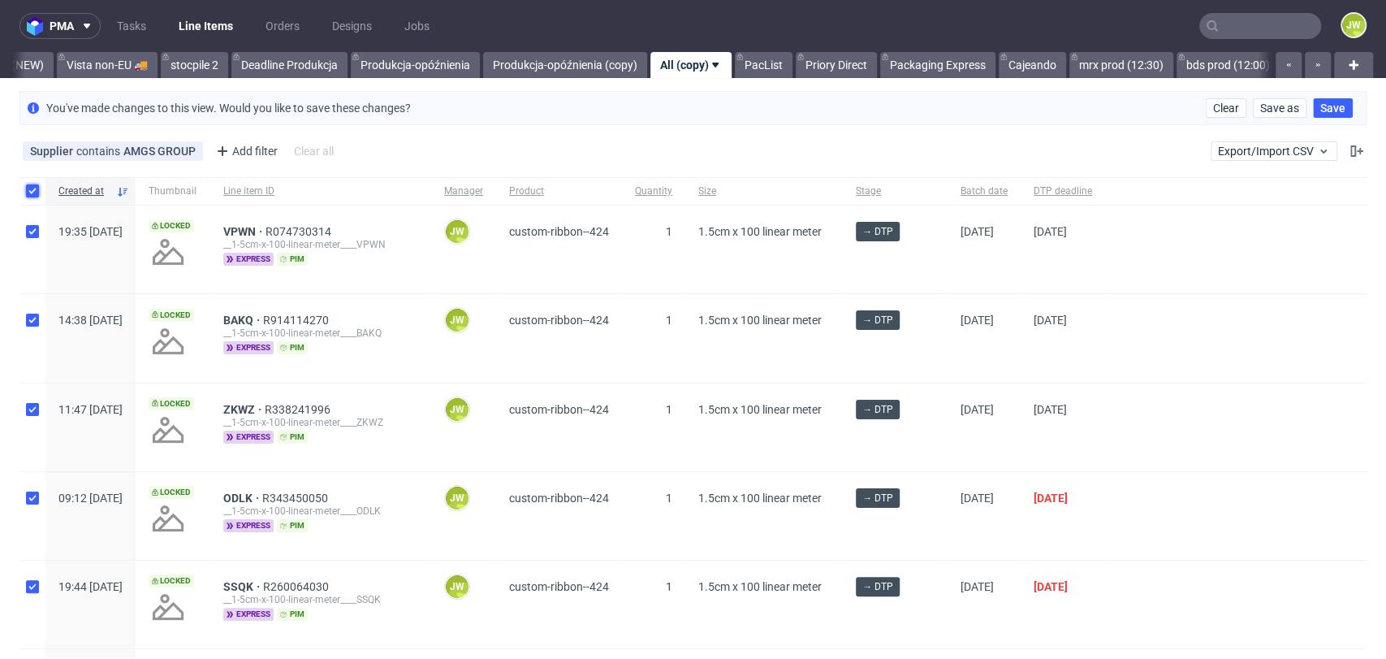
checkbox input "true"
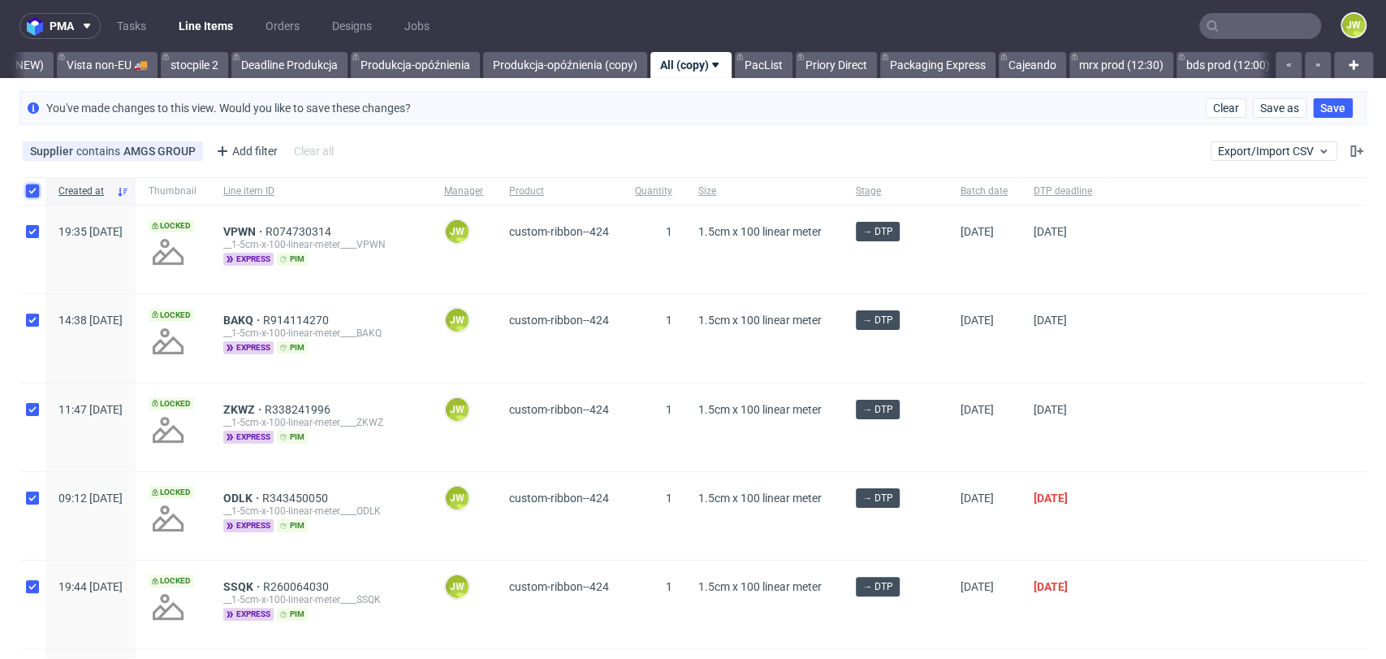
checkbox input "true"
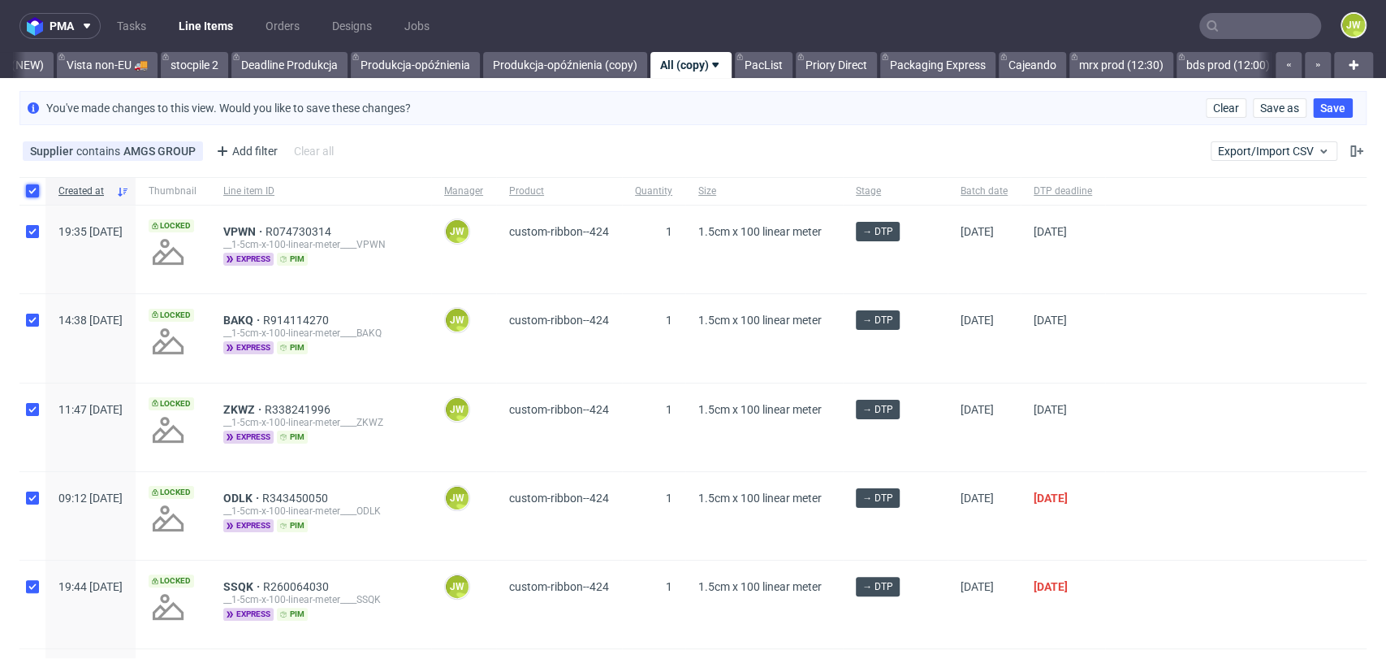
checkbox input "true"
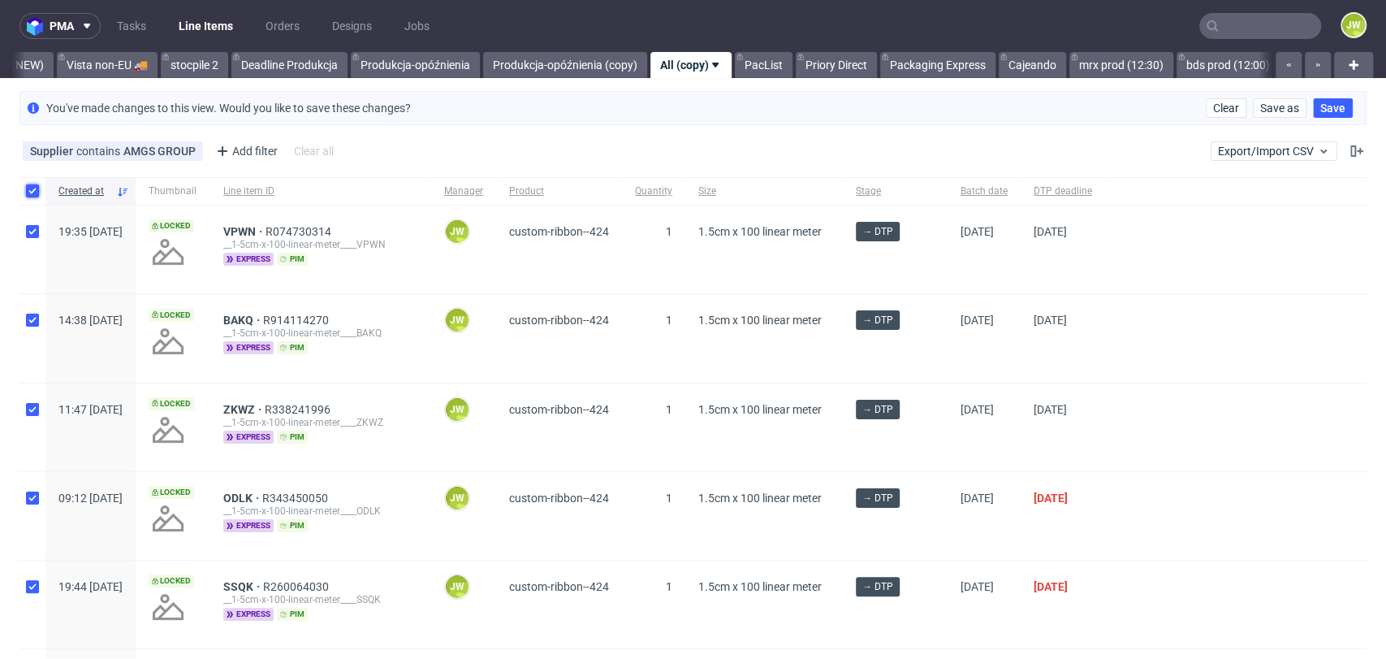
checkbox input "true"
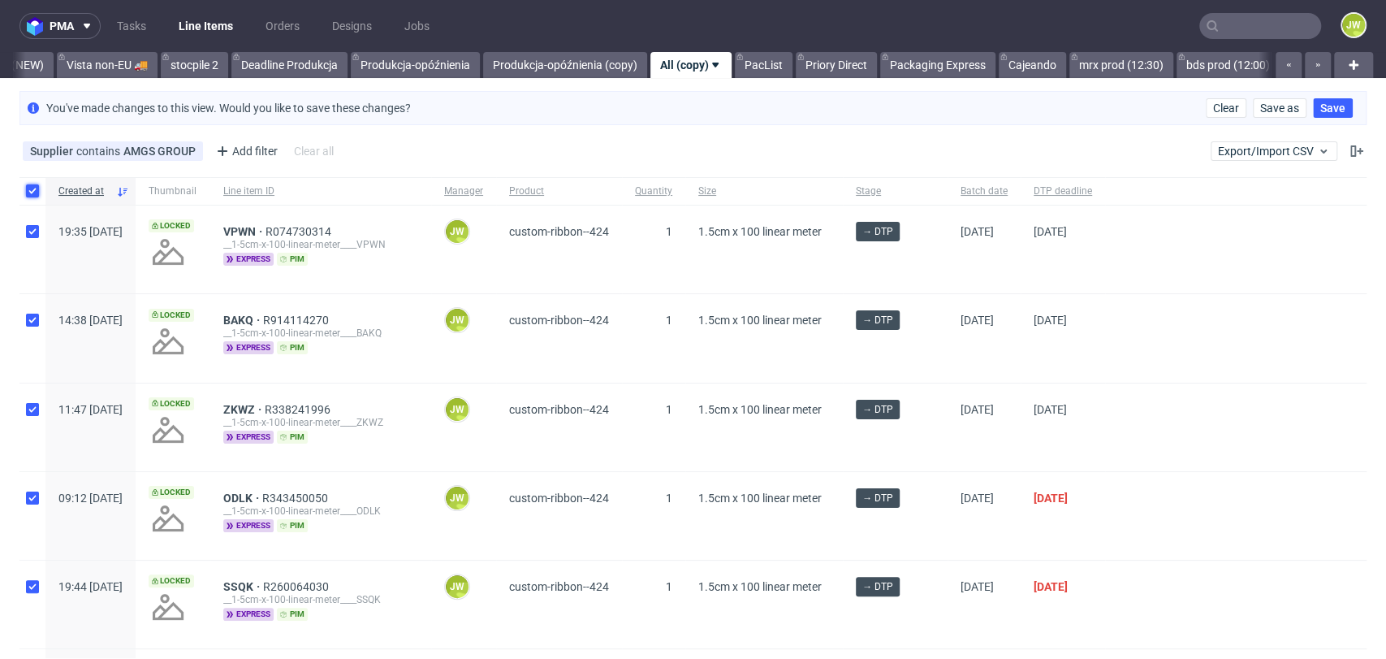
checkbox input "true"
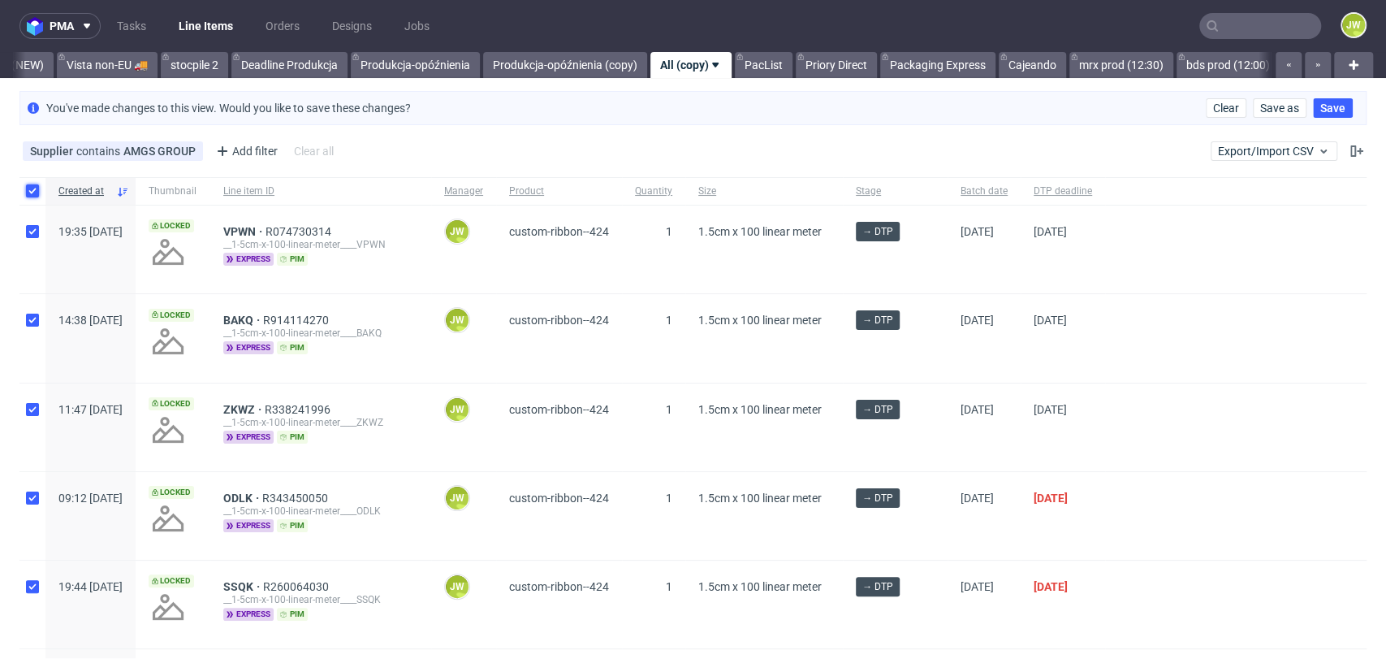
checkbox input "true"
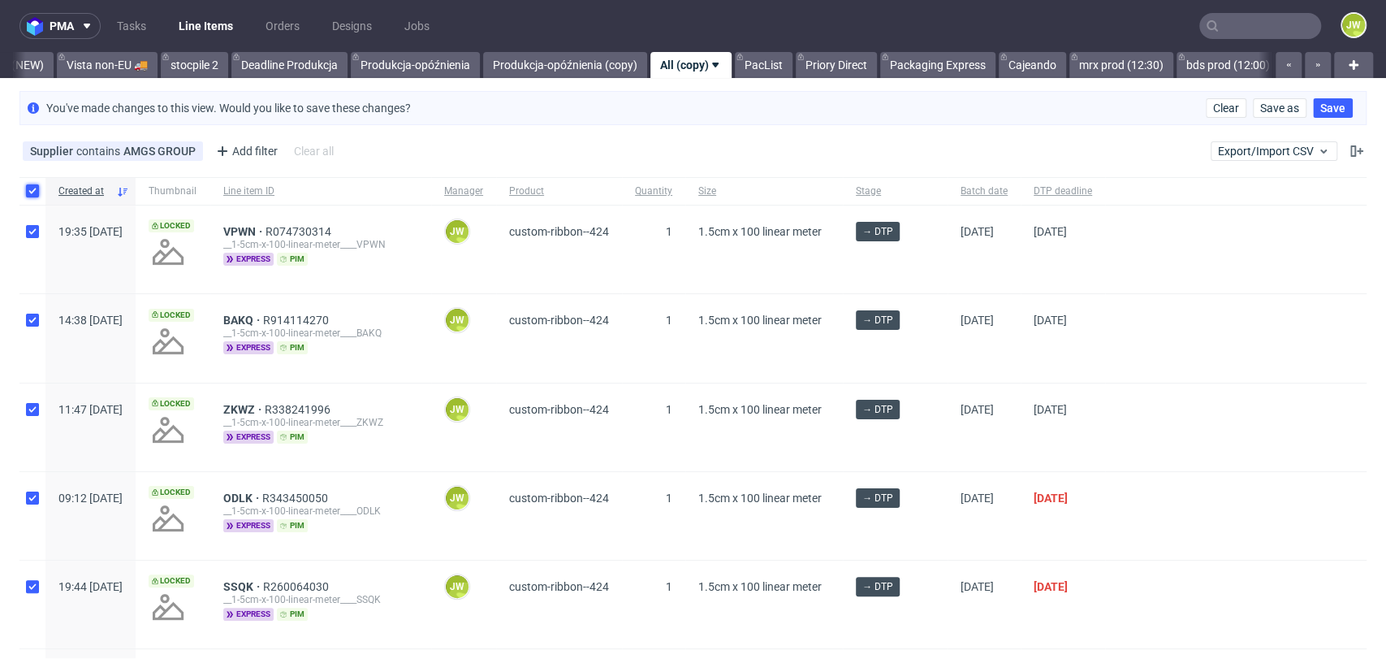
checkbox input "true"
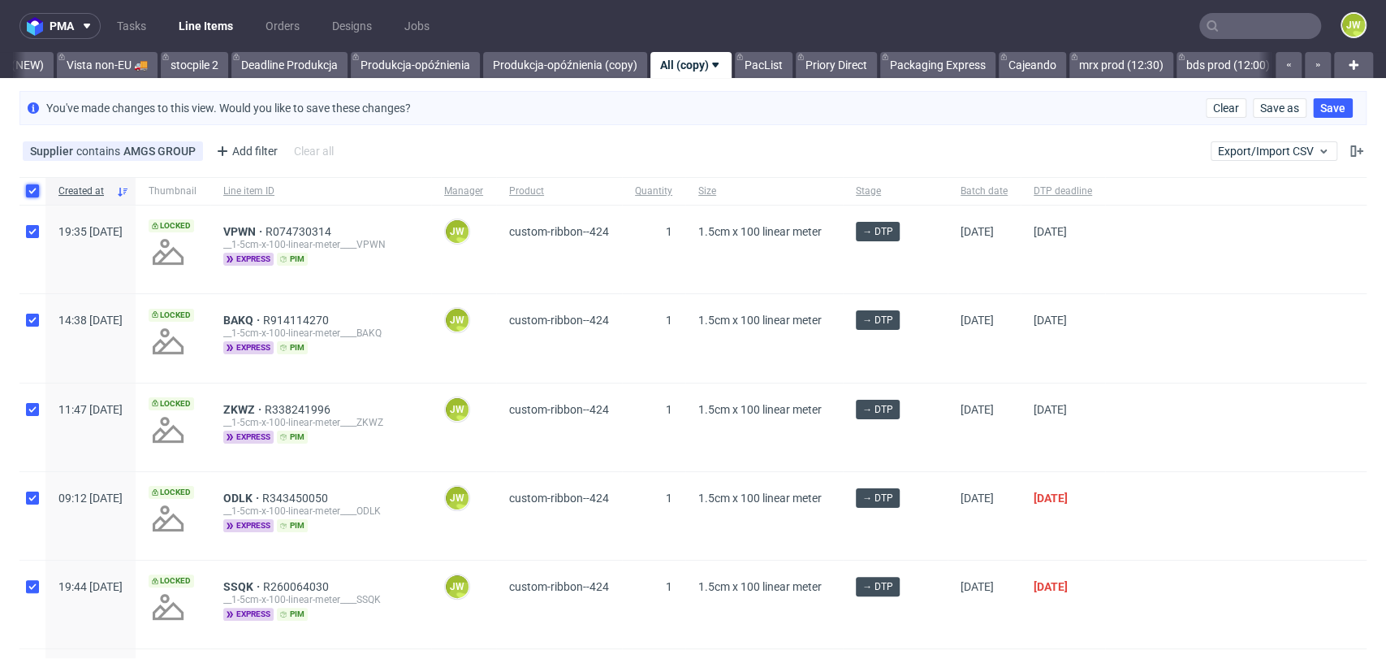
checkbox input "true"
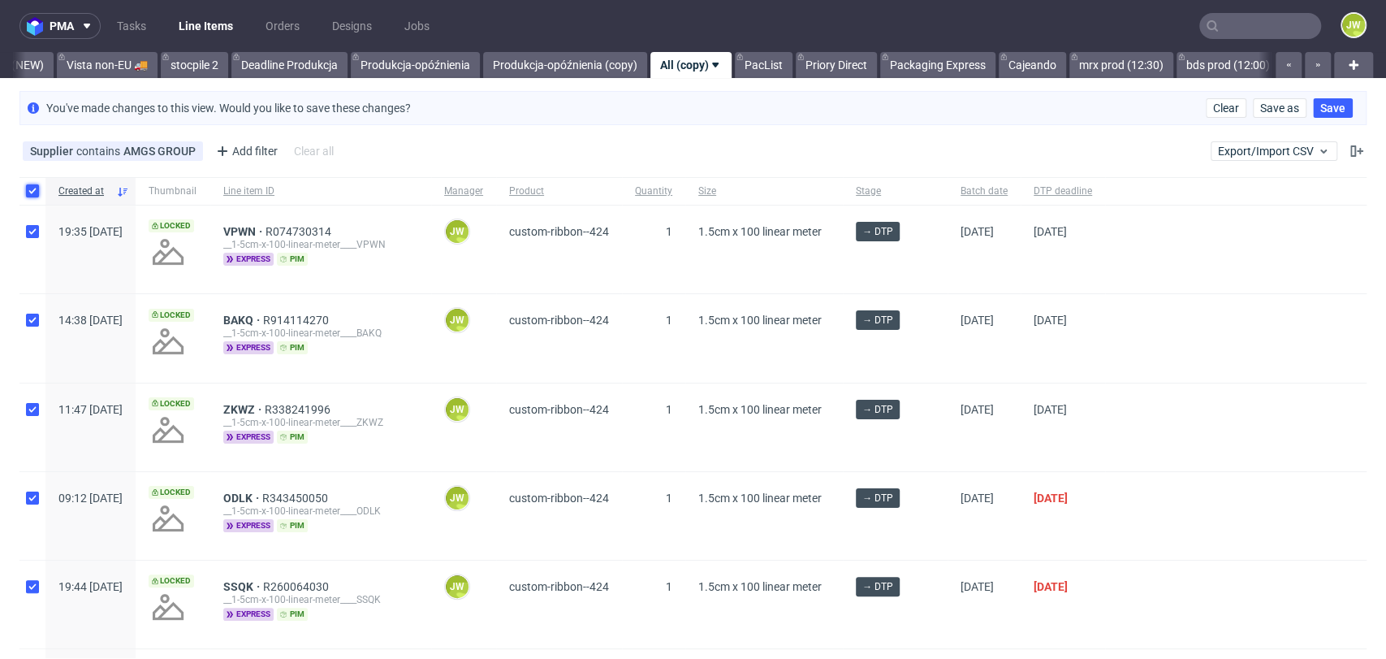
checkbox input "true"
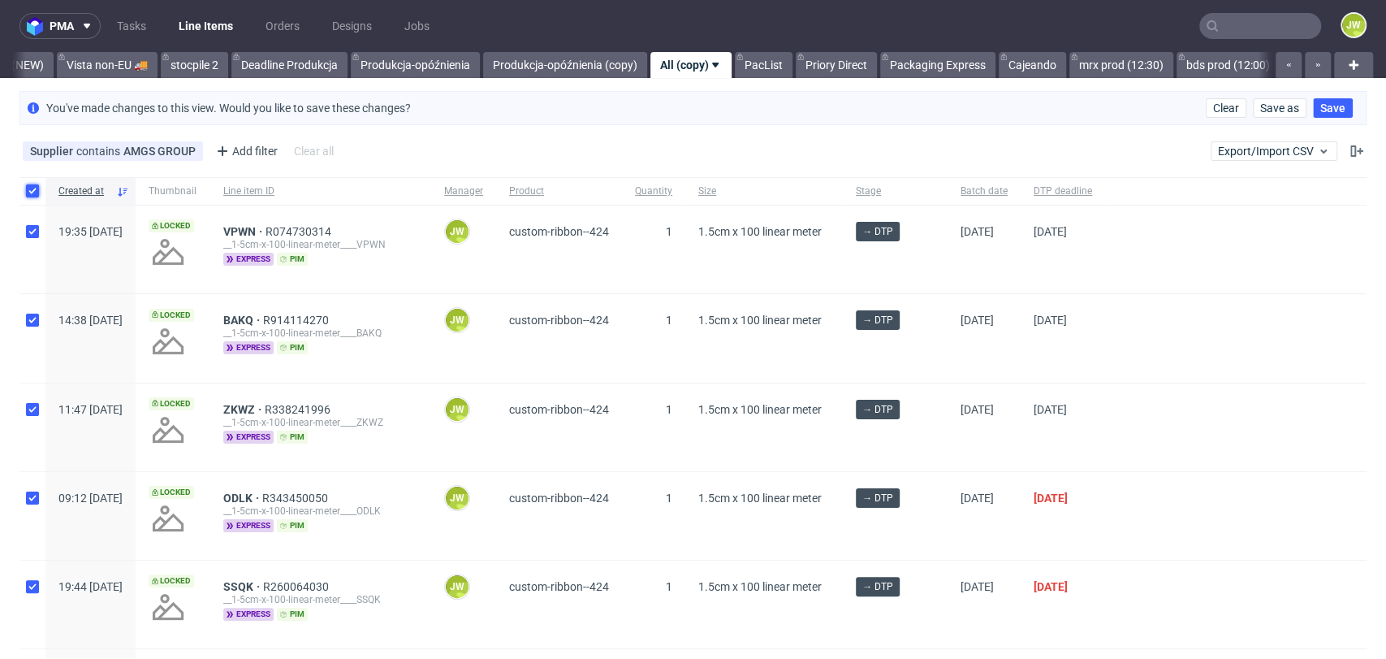
checkbox input "true"
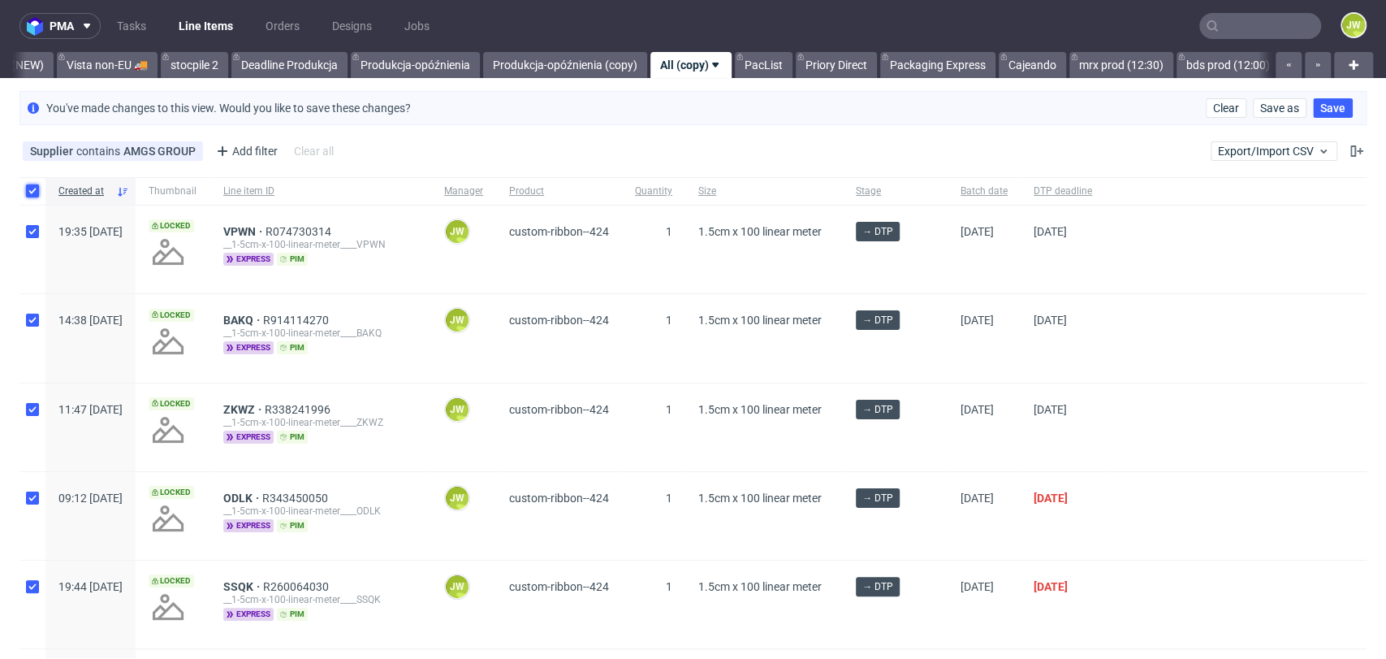
checkbox input "true"
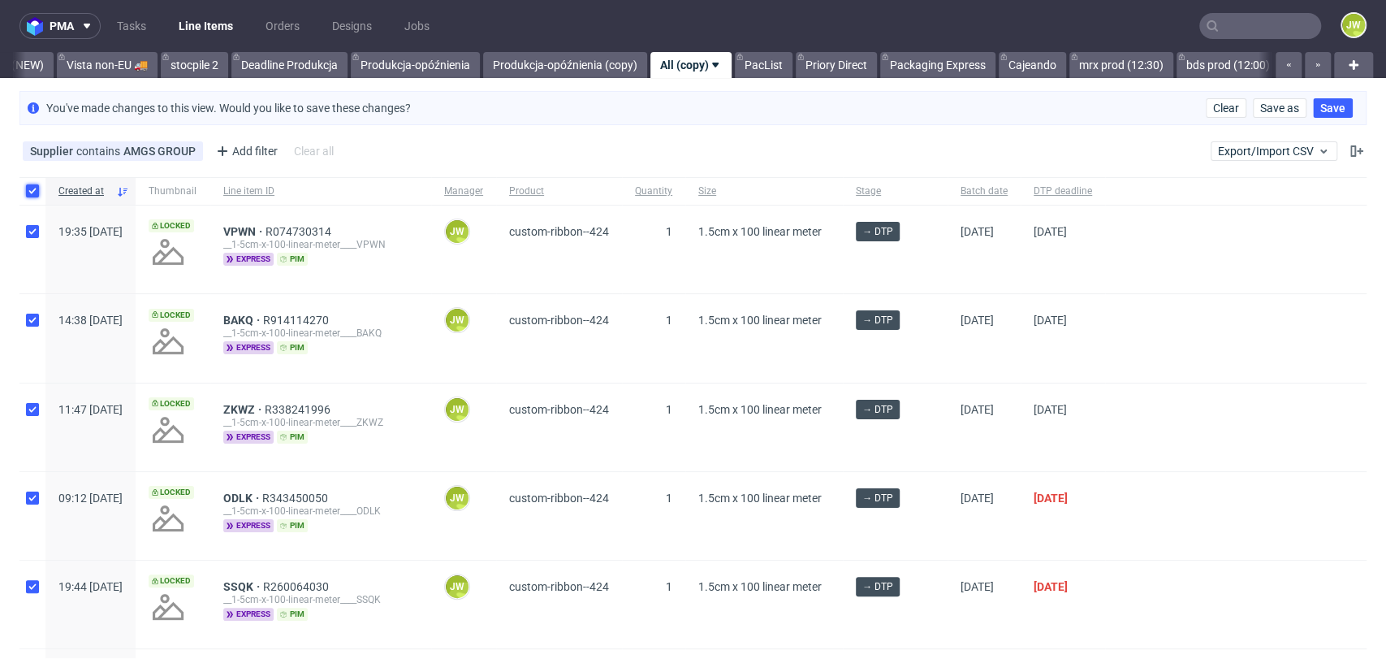
checkbox input "true"
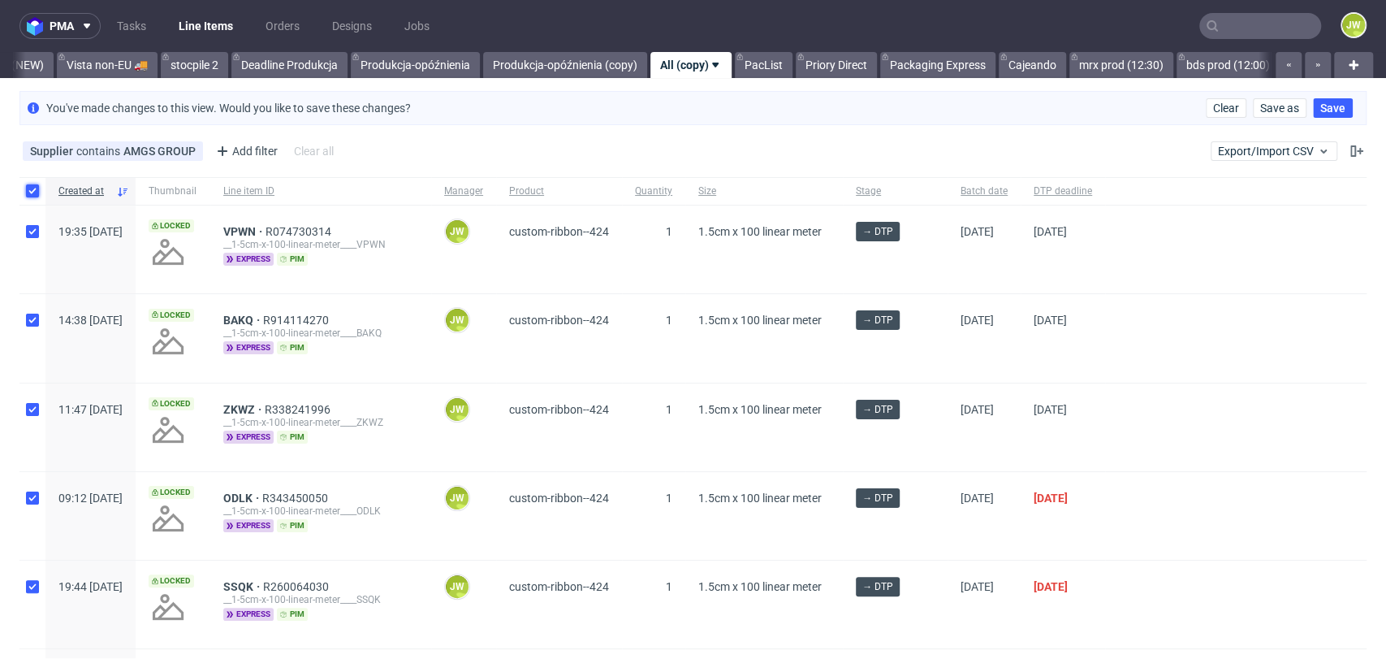
checkbox input "true"
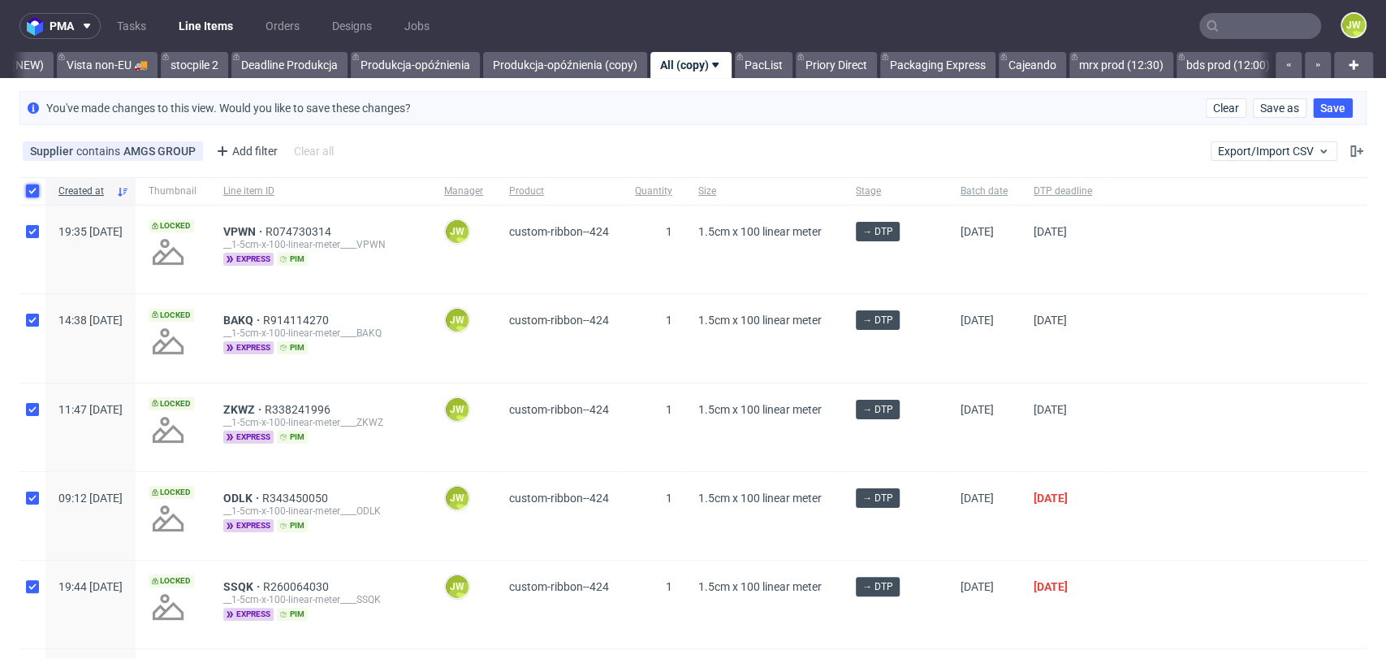
checkbox input "true"
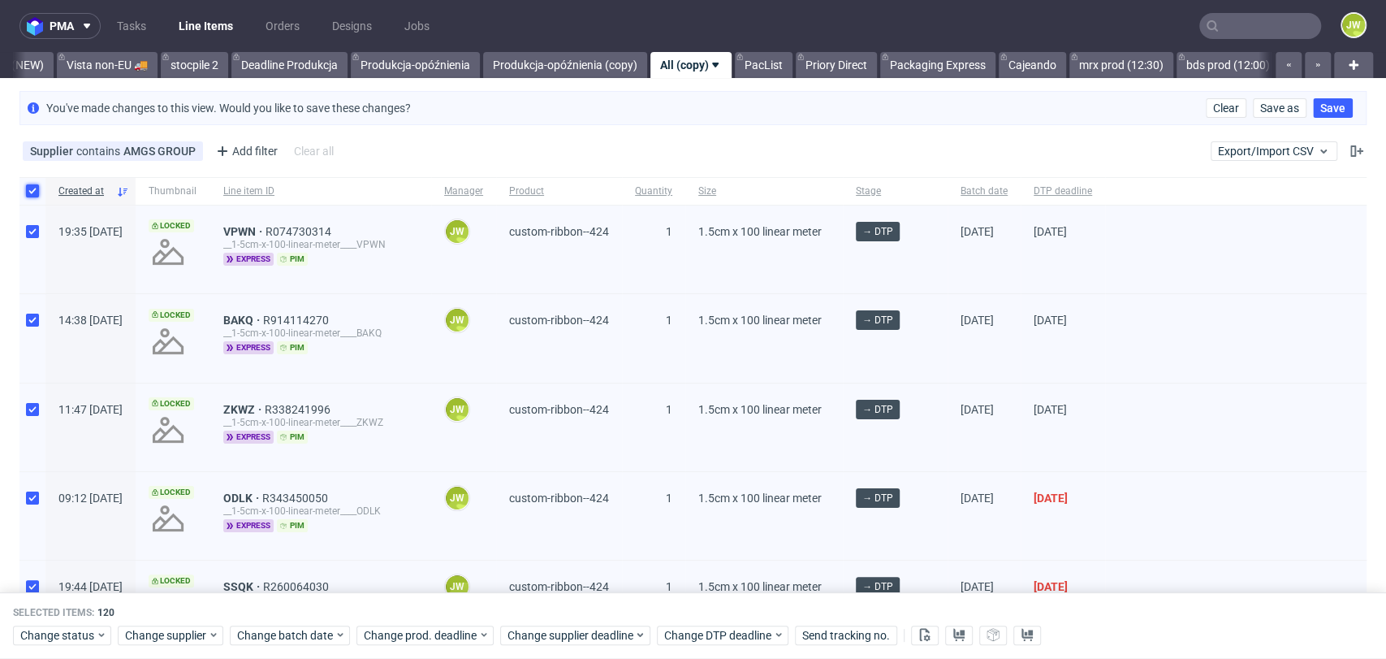
click at [32, 189] on input "checkbox" at bounding box center [32, 190] width 13 height 13
checkbox input "false"
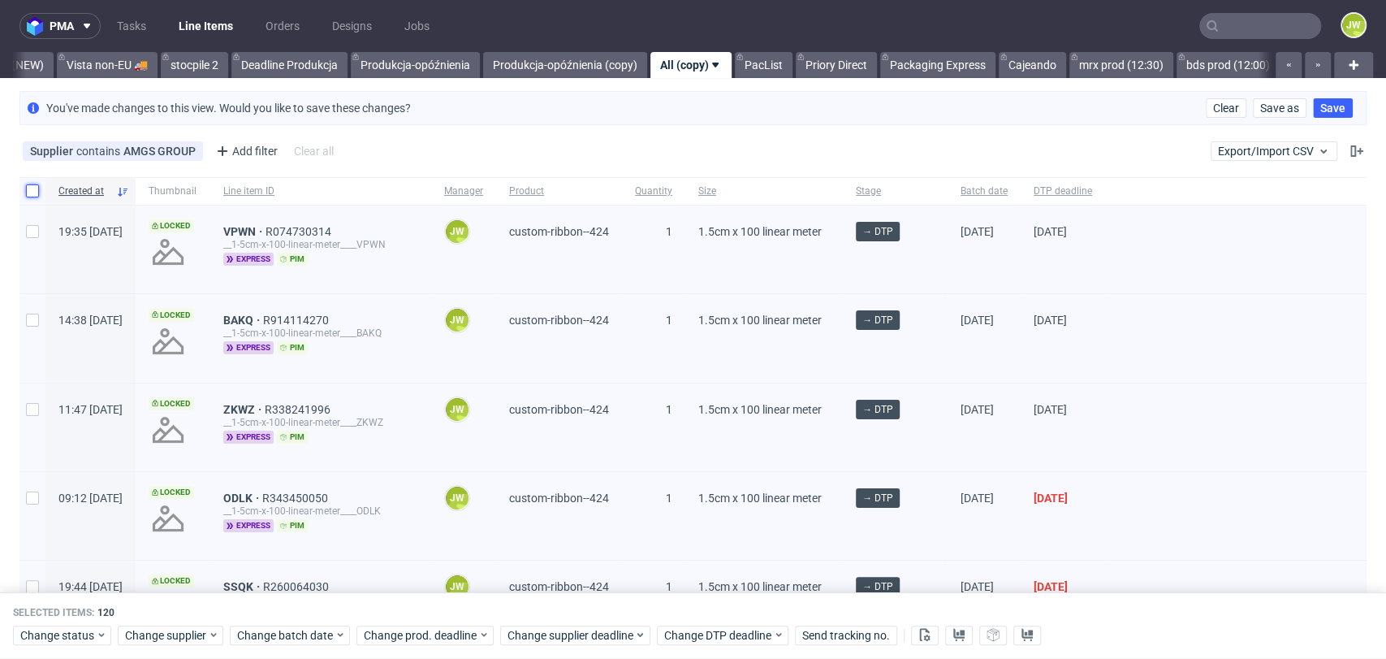
checkbox input "false"
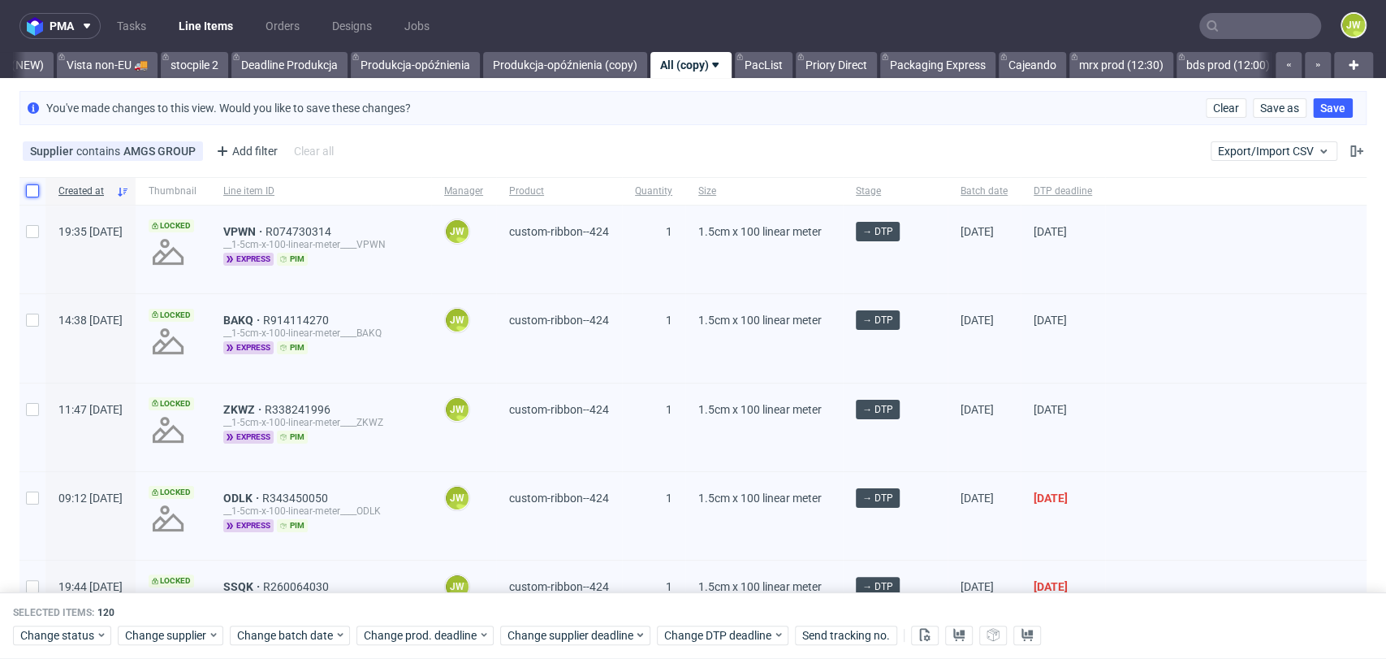
checkbox input "false"
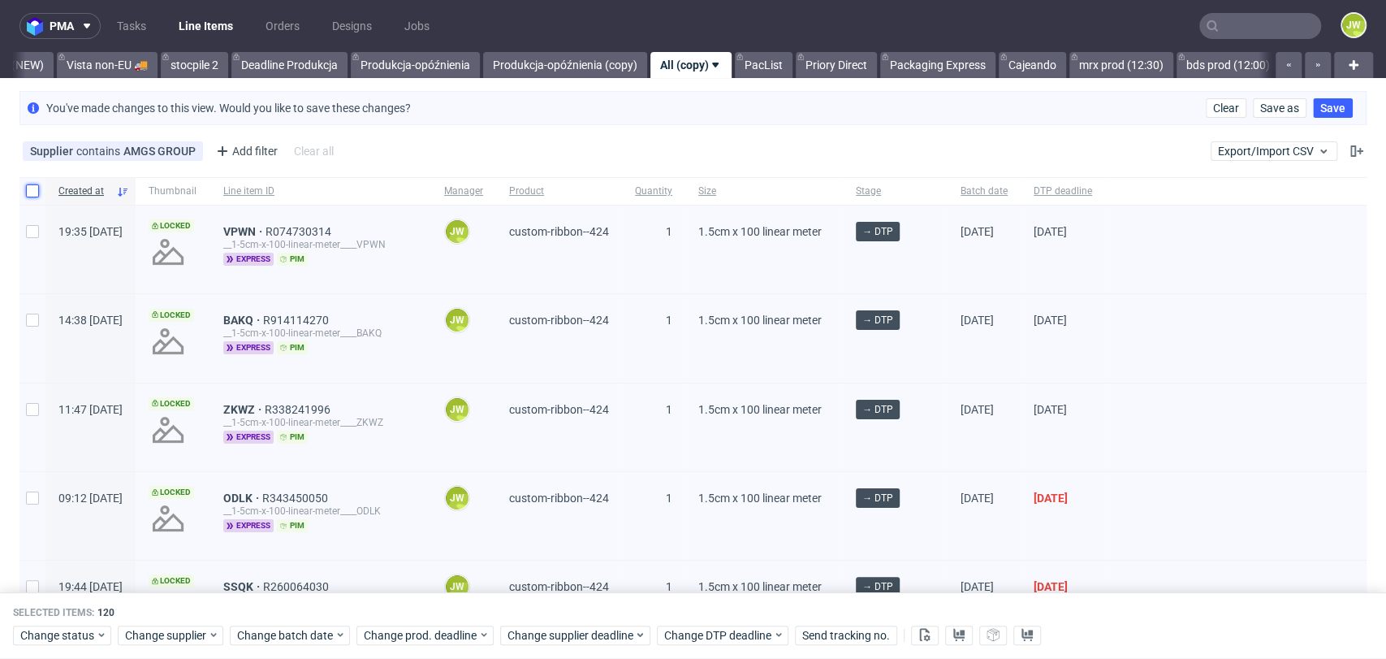
checkbox input "false"
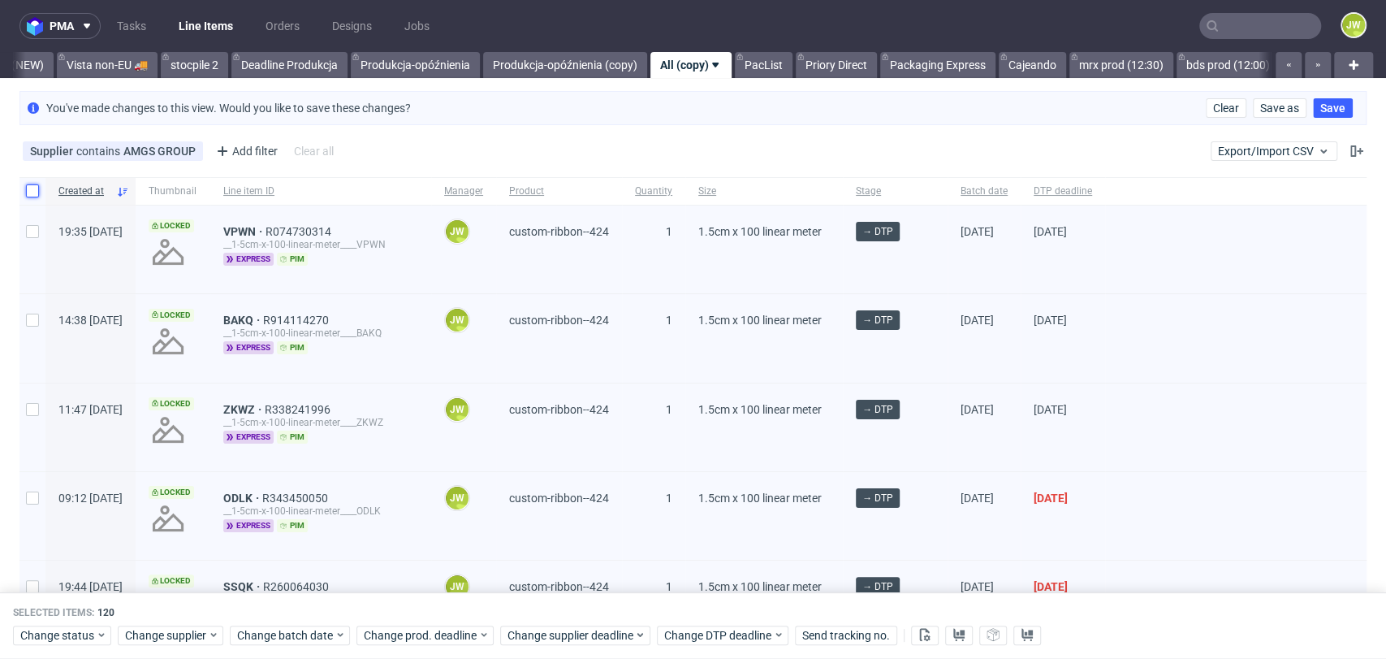
checkbox input "false"
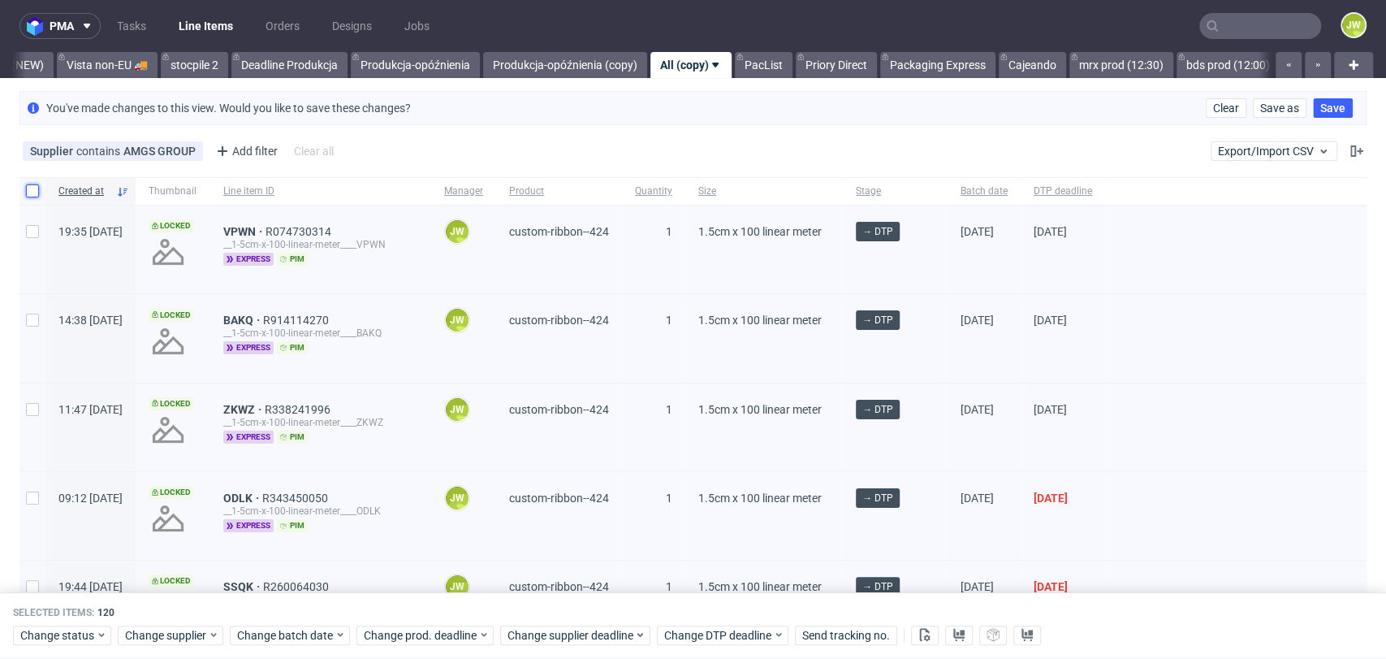
checkbox input "false"
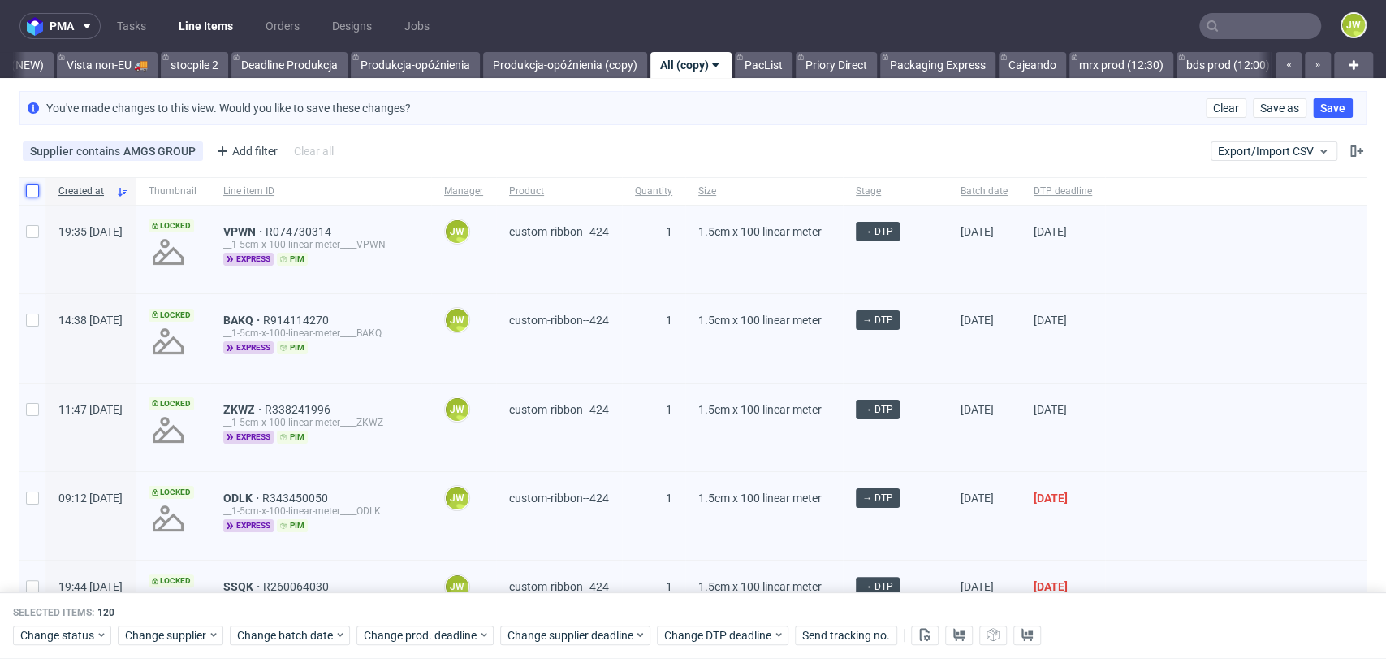
checkbox input "false"
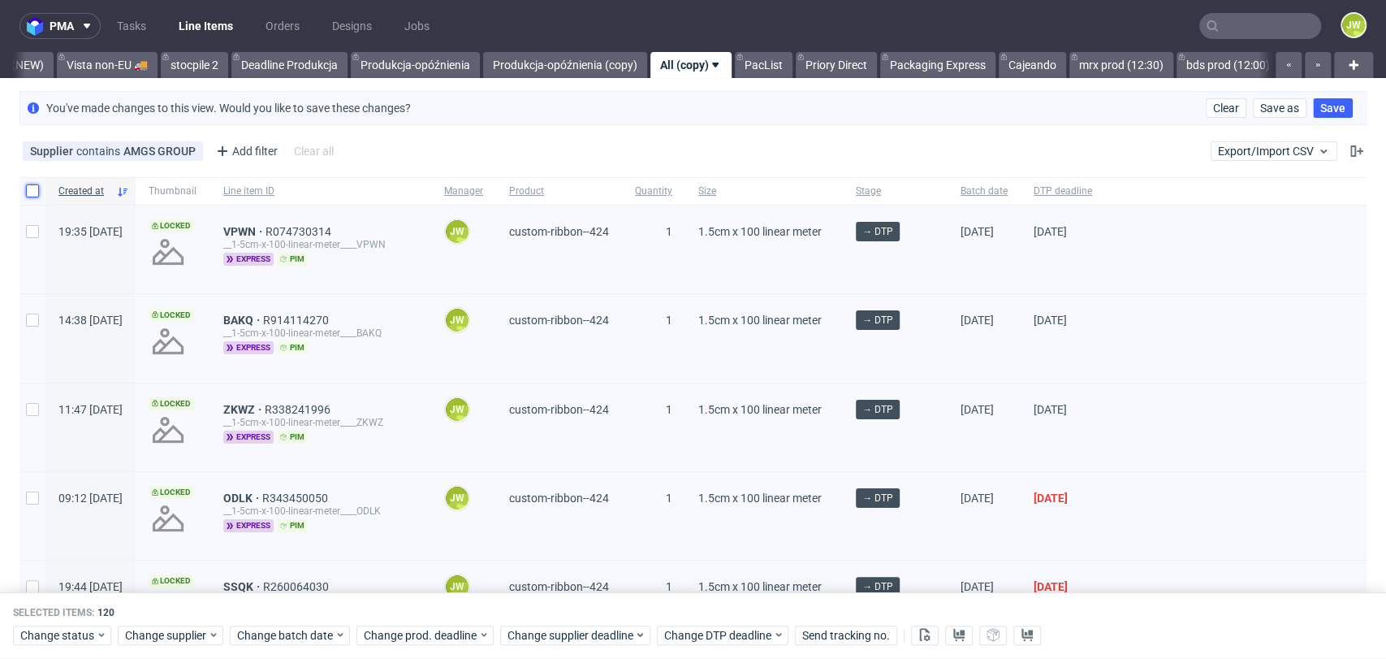
checkbox input "false"
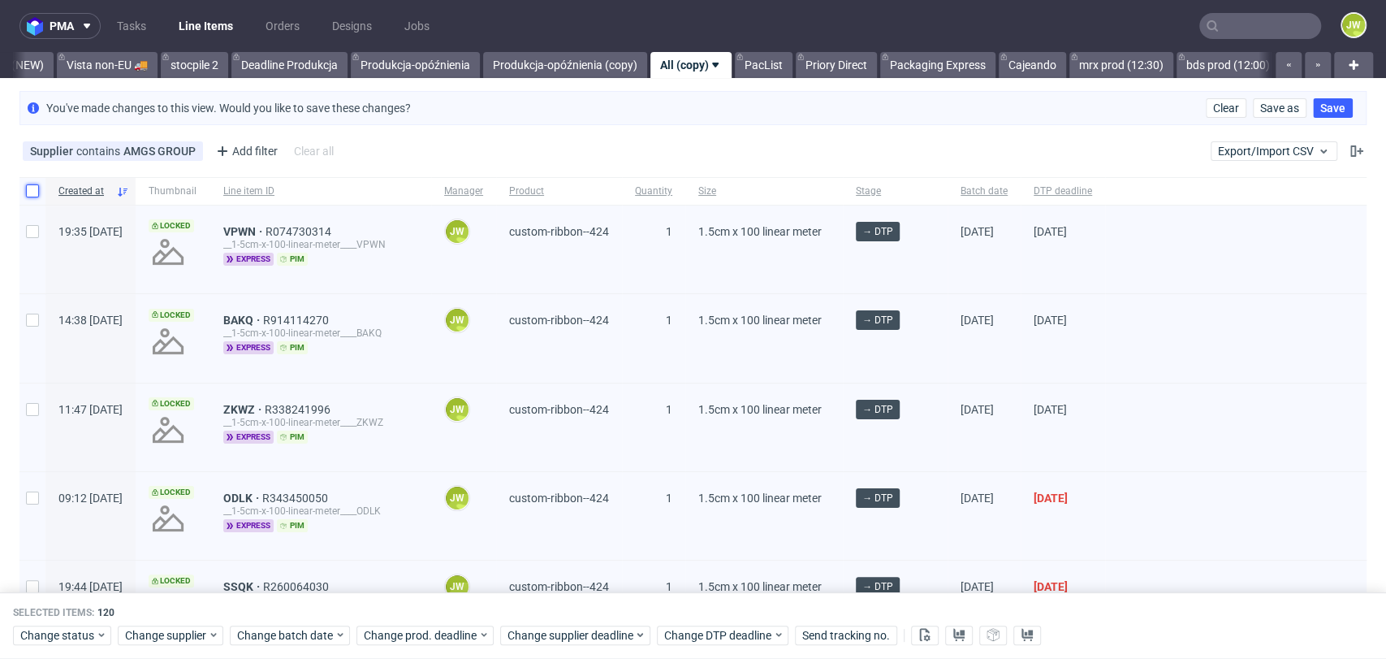
checkbox input "false"
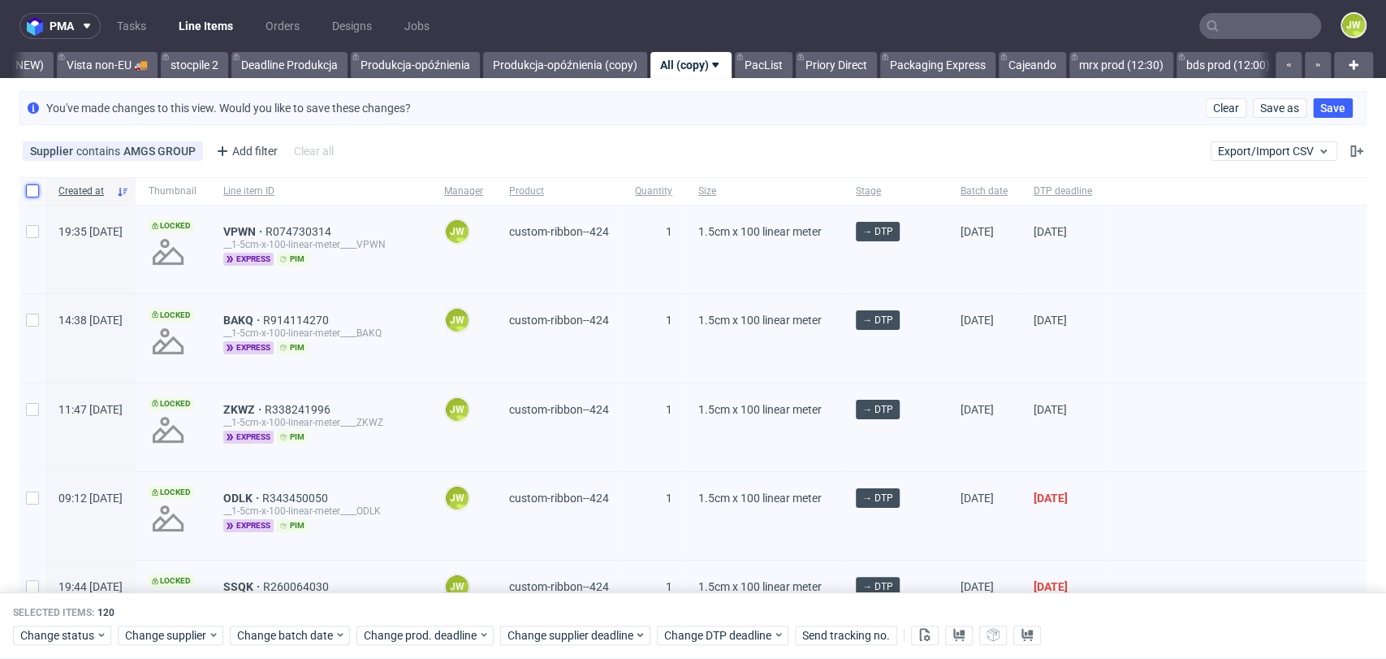
checkbox input "false"
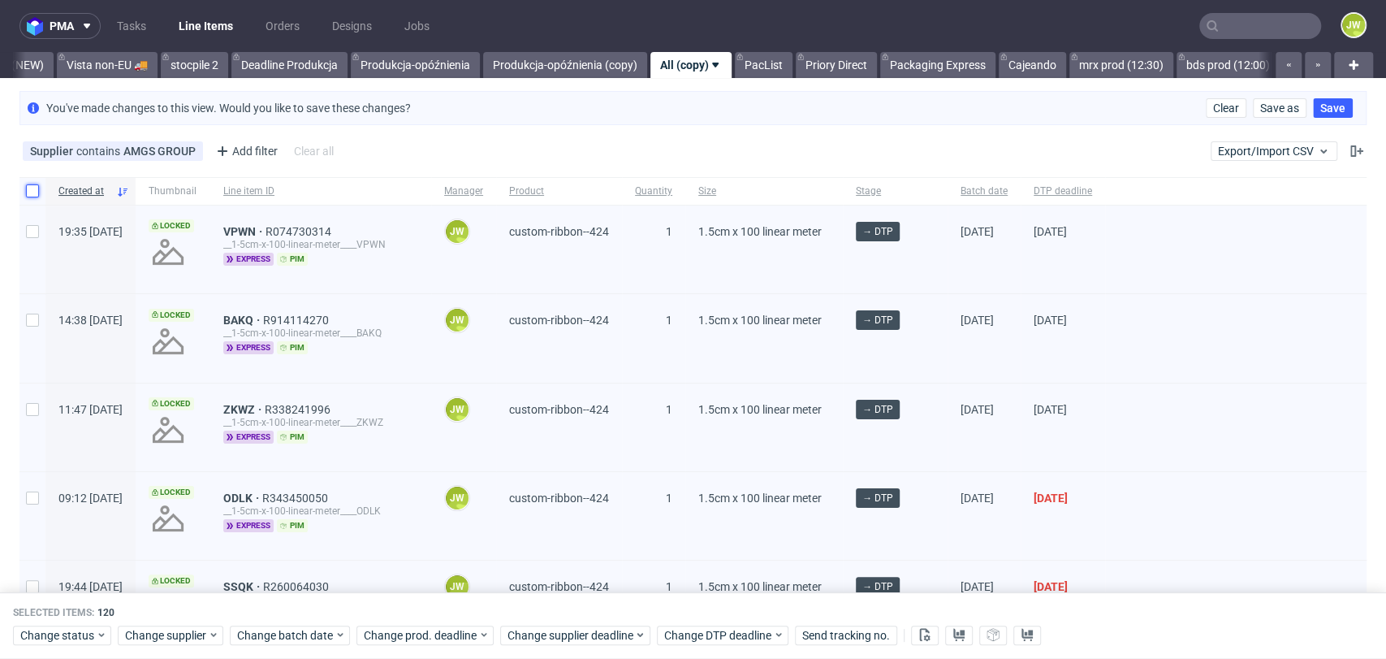
checkbox input "false"
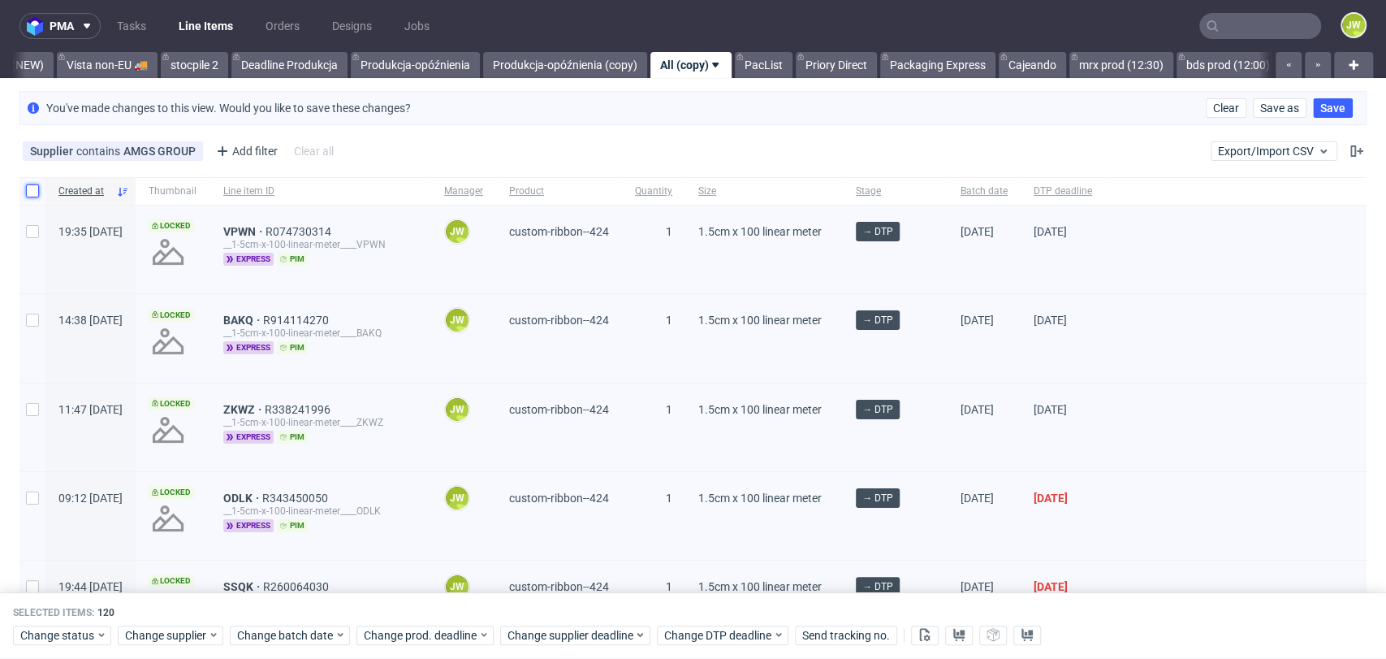
checkbox input "false"
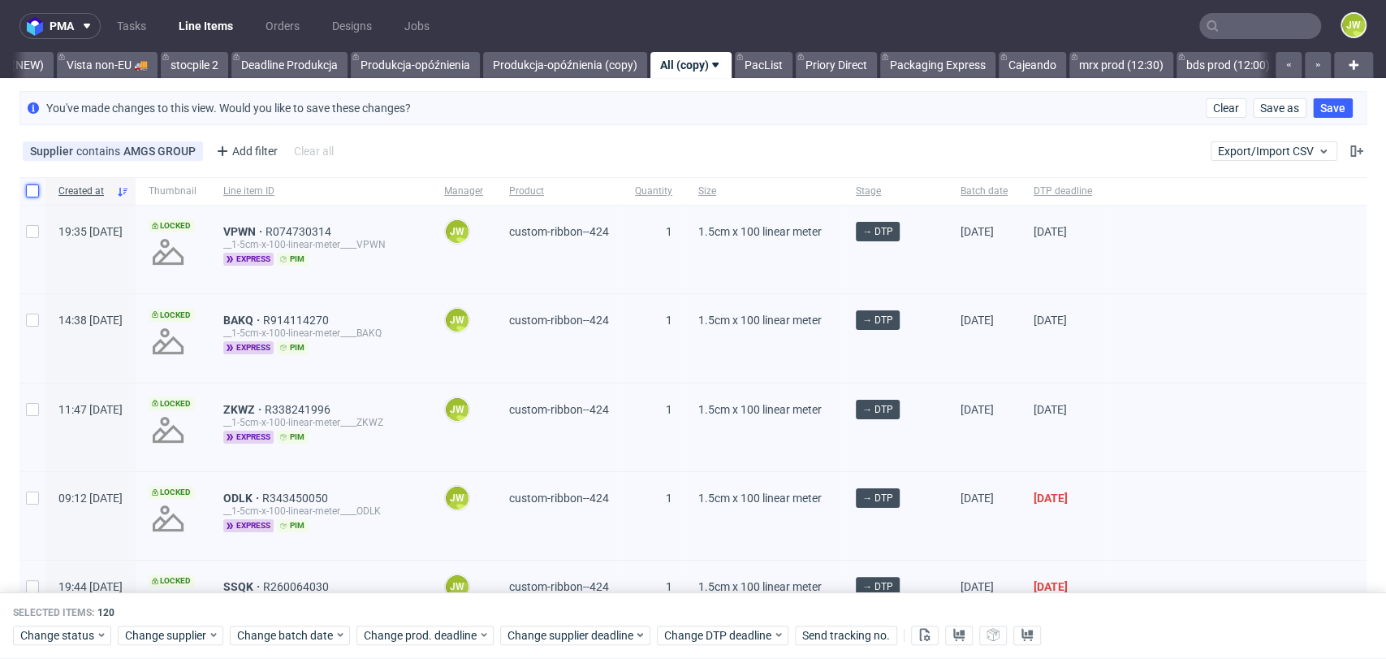
checkbox input "false"
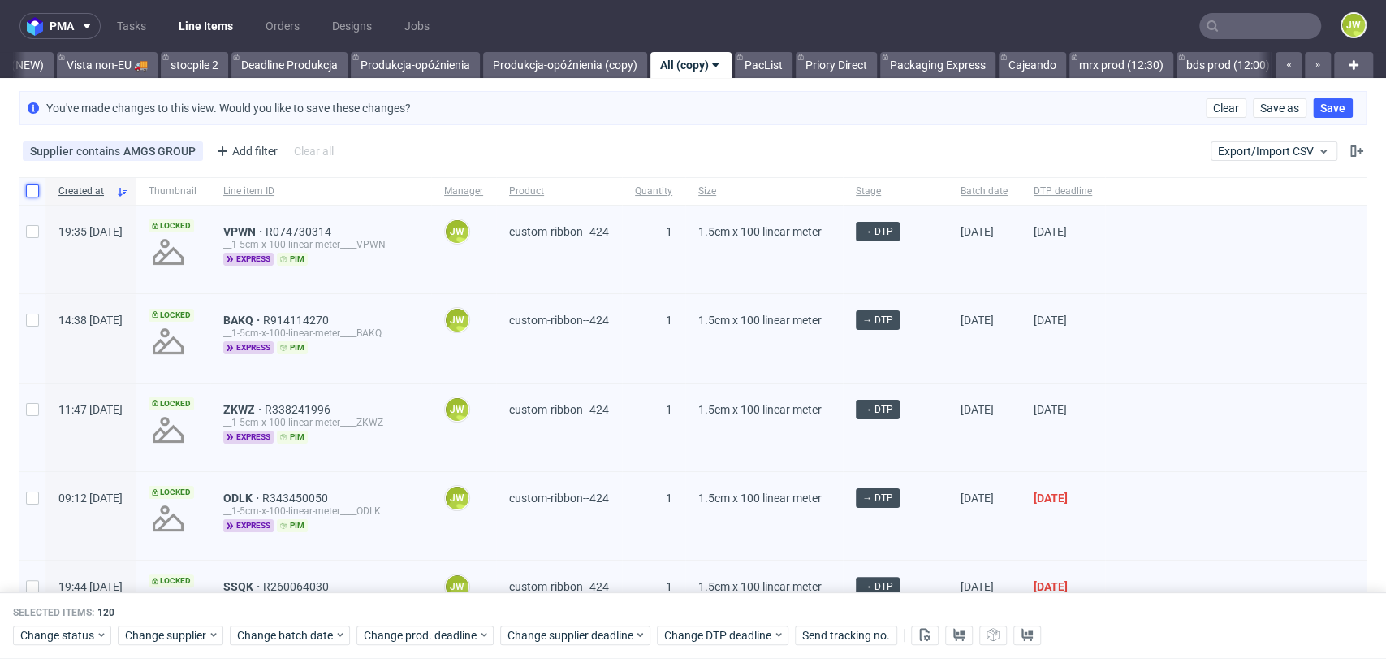
checkbox input "false"
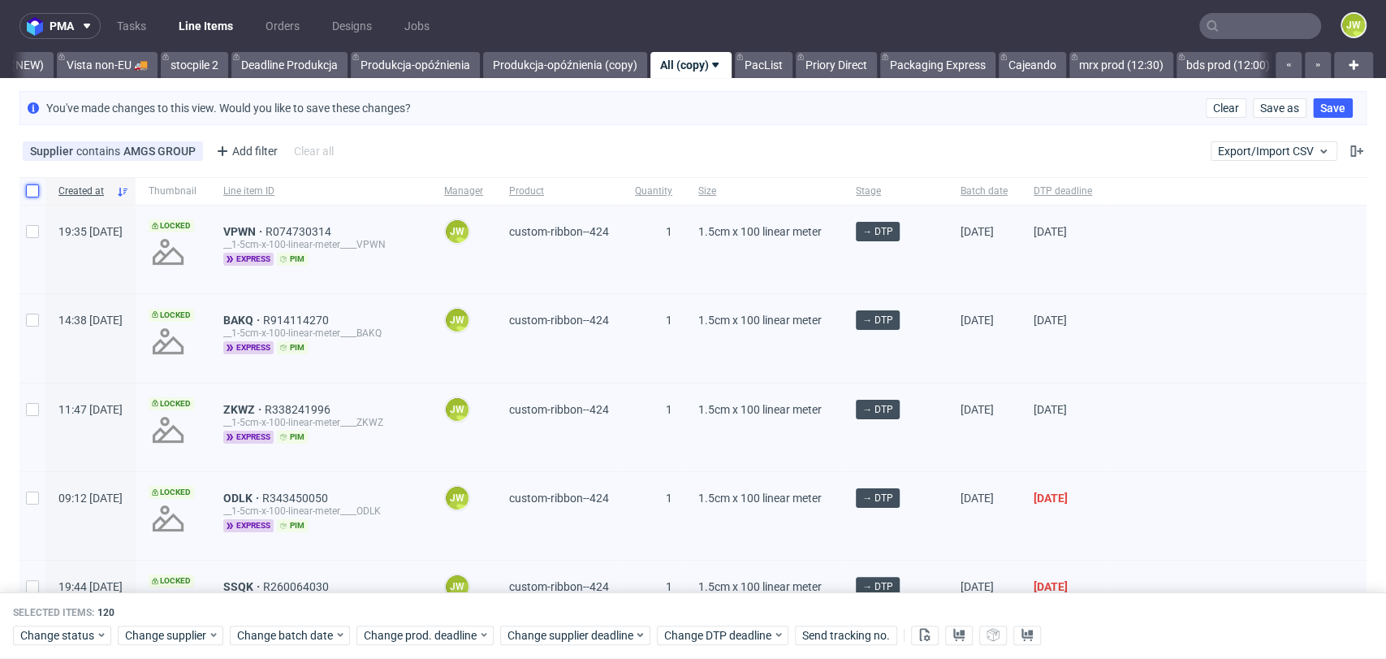
checkbox input "false"
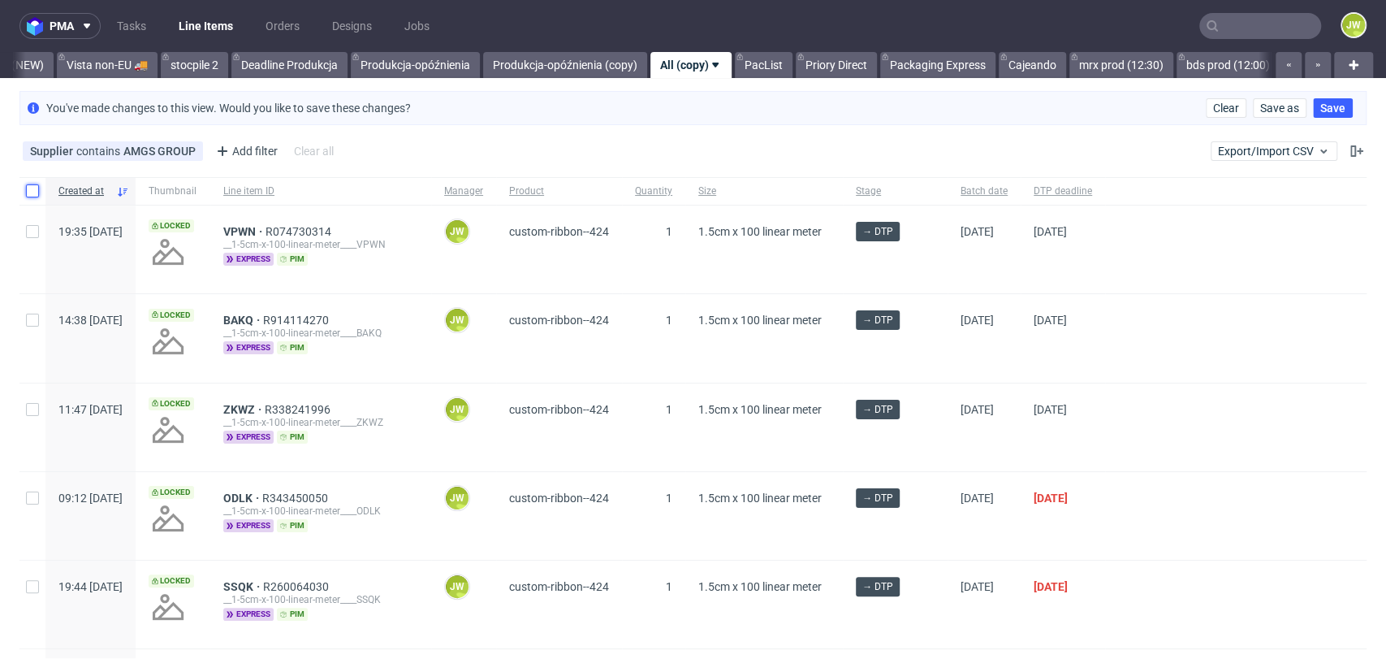
click at [29, 196] on input "checkbox" at bounding box center [32, 190] width 13 height 13
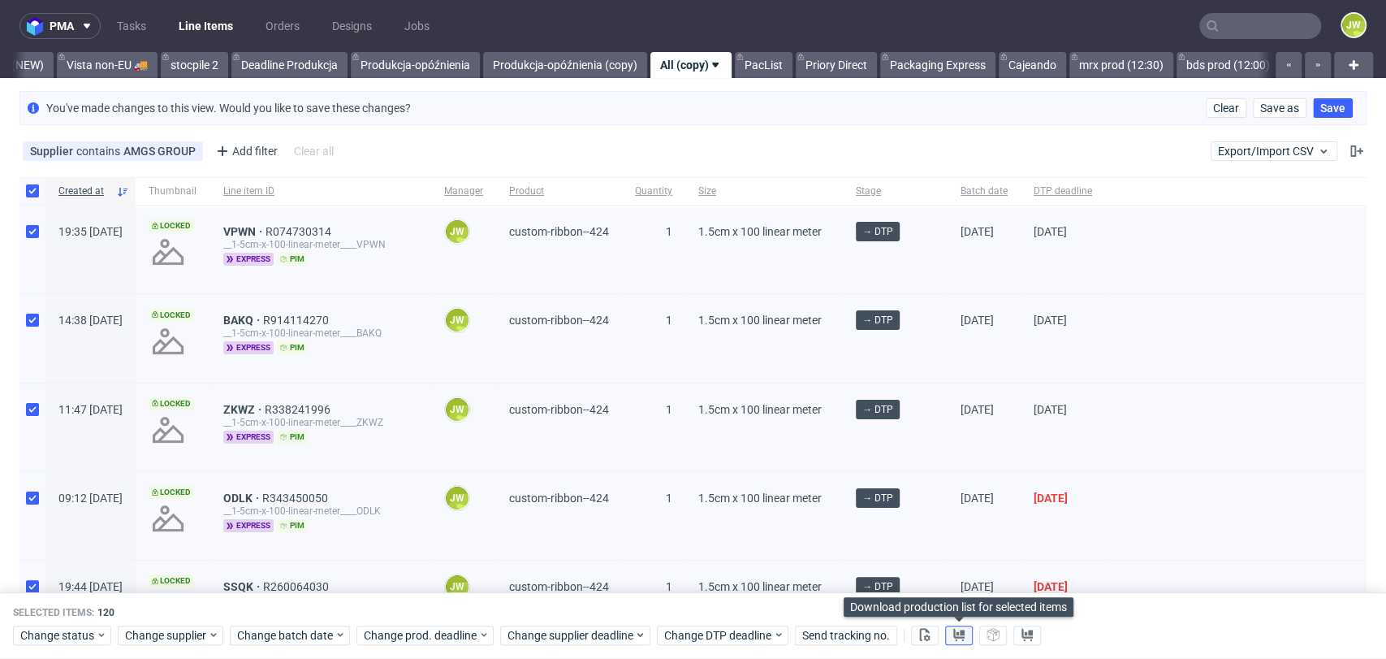
click at [954, 637] on icon at bounding box center [959, 634] width 13 height 13
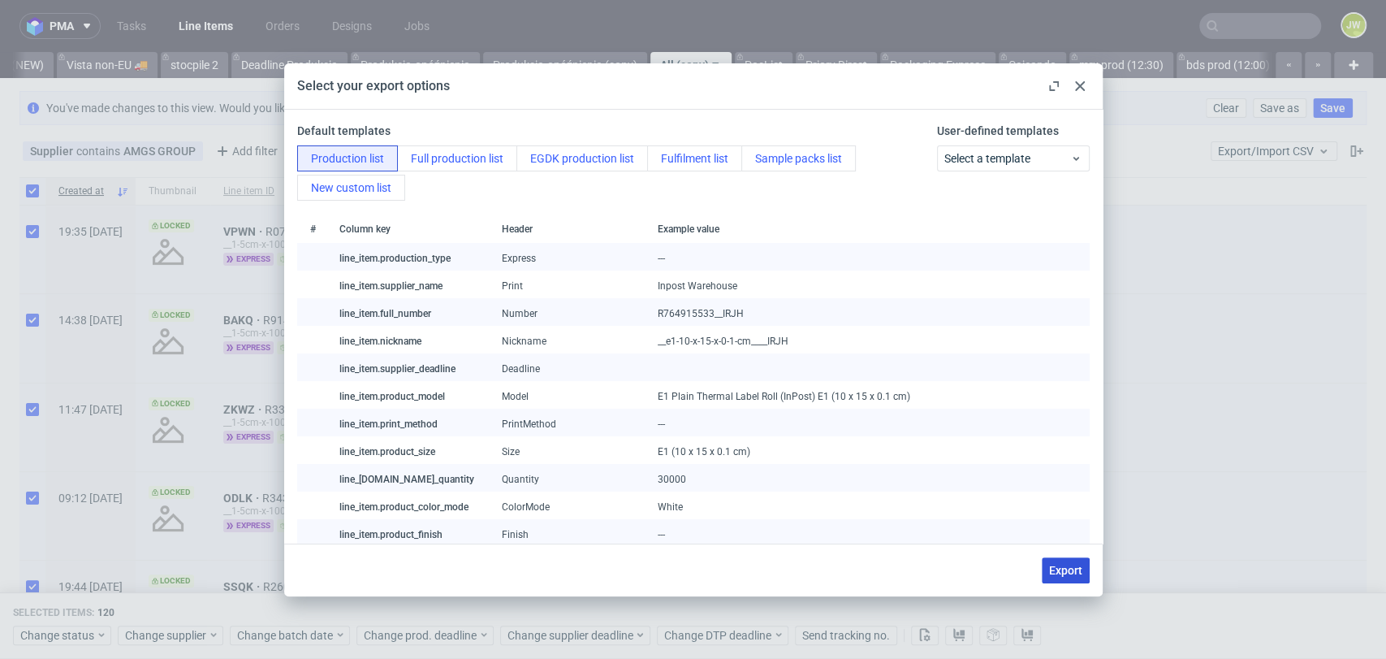
click at [1062, 569] on span "Export" at bounding box center [1065, 569] width 33 height 11
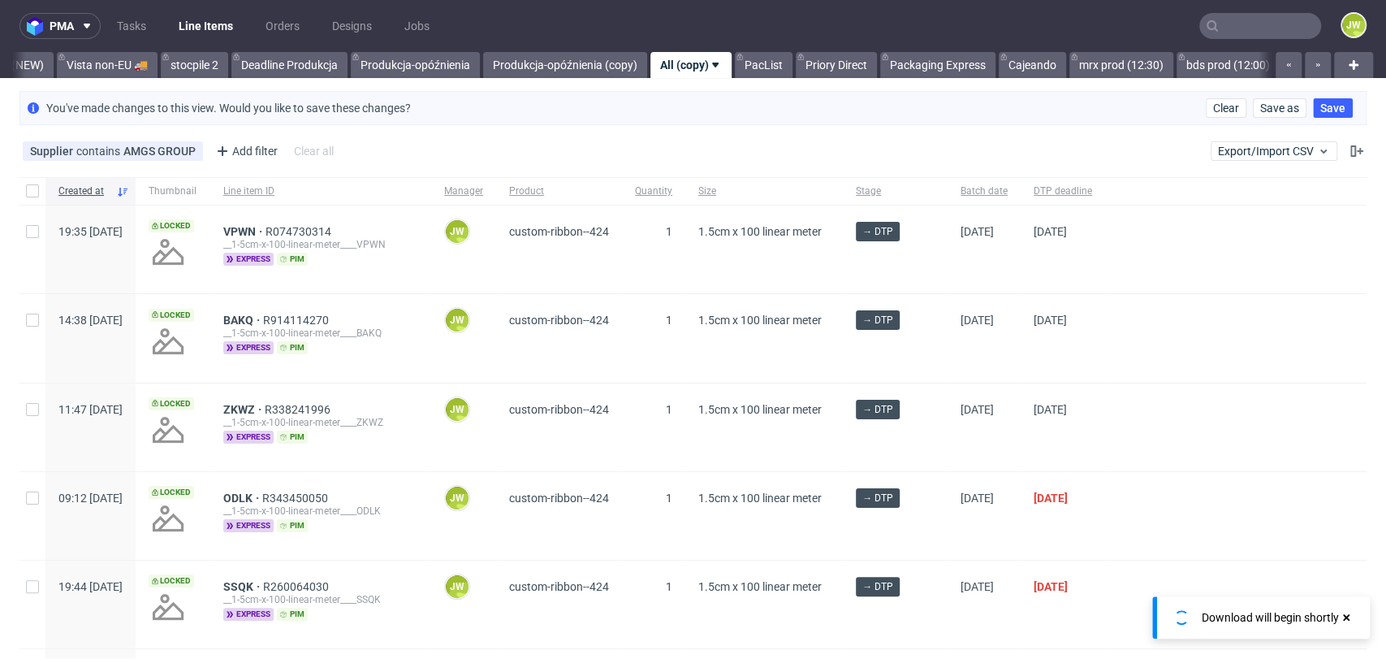
scroll to position [0, 4532]
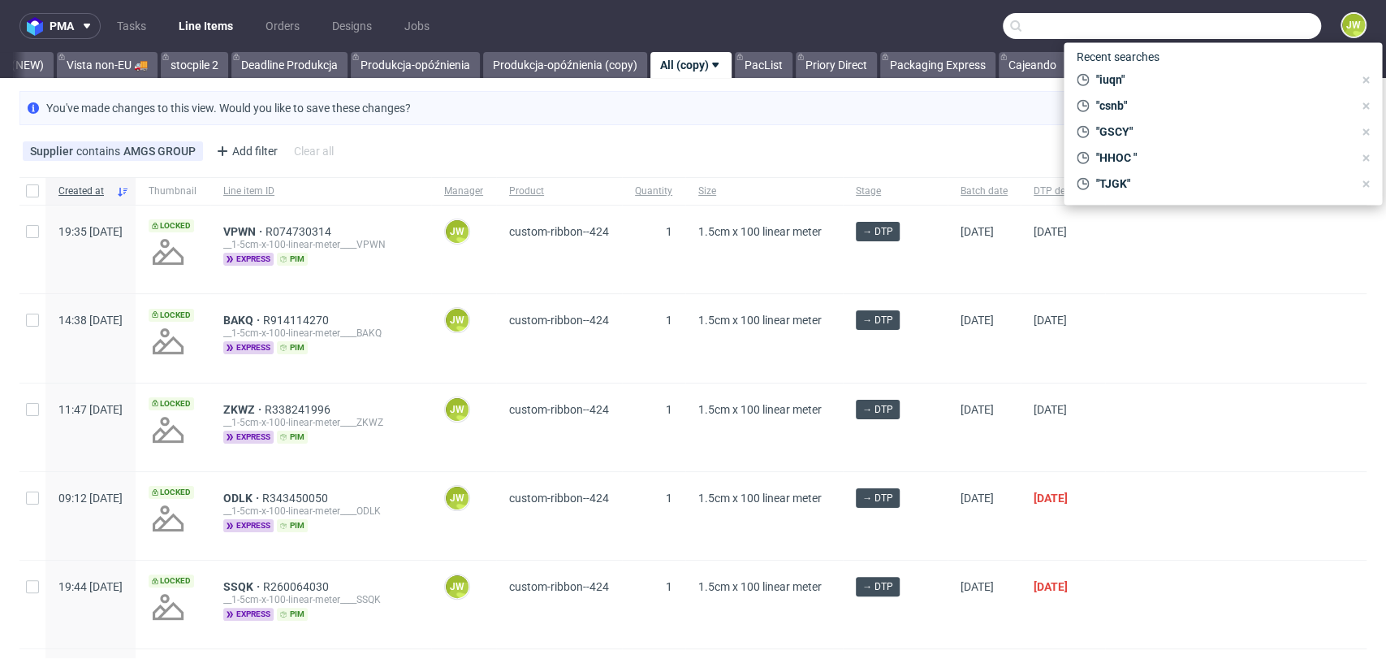
click at [1234, 25] on input "text" at bounding box center [1162, 26] width 318 height 26
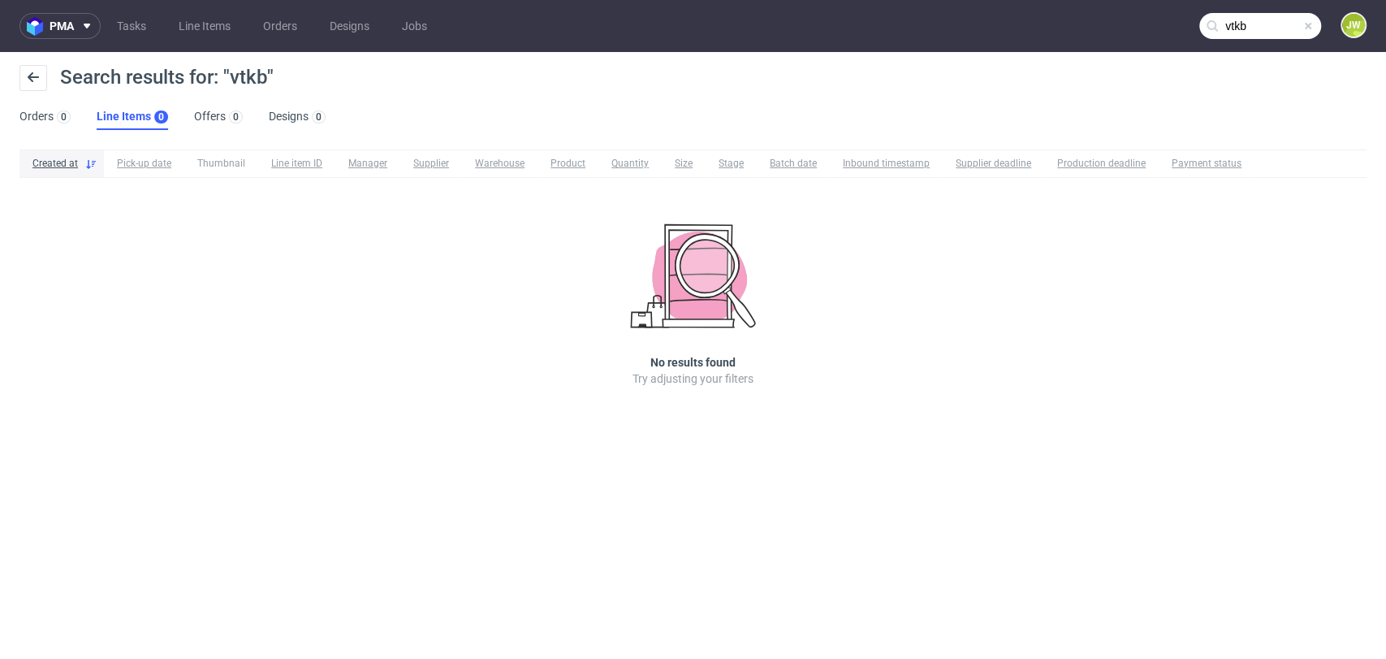
click at [1258, 28] on input "vtkb" at bounding box center [1260, 26] width 122 height 26
click at [1250, 25] on input "vtkb" at bounding box center [1260, 26] width 122 height 26
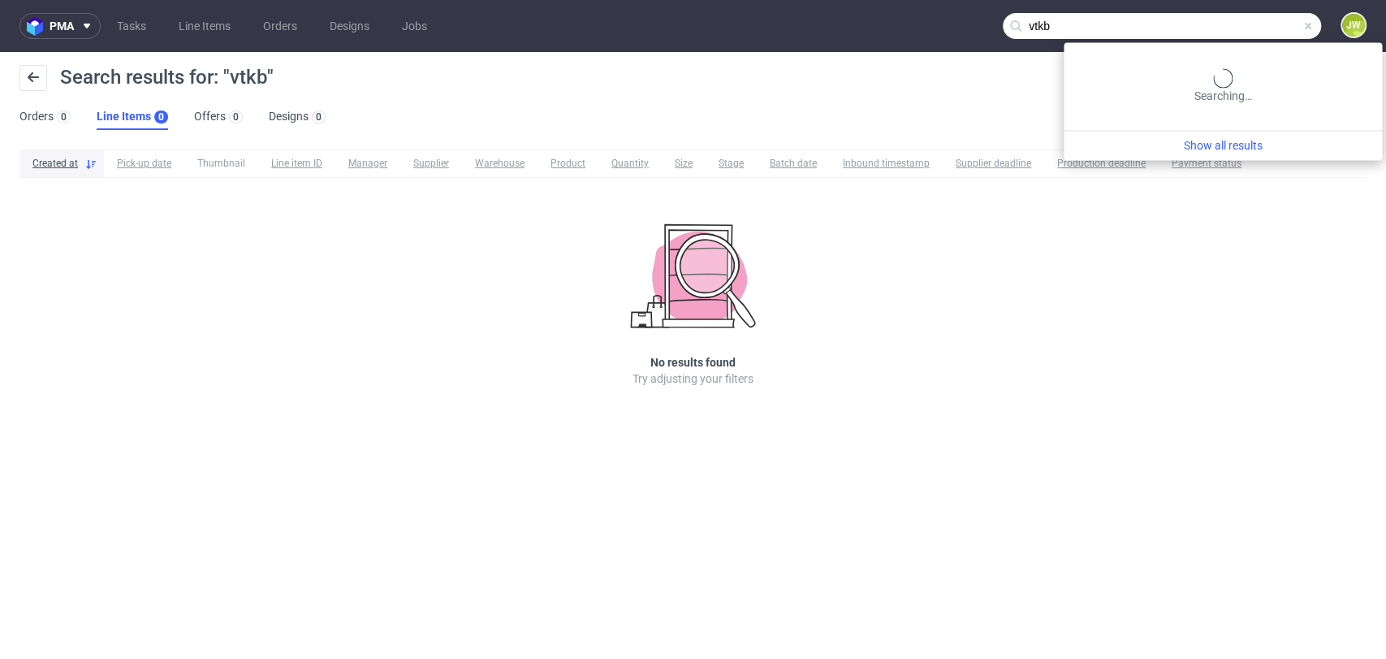
click at [1262, 29] on input "vtkb" at bounding box center [1162, 26] width 318 height 26
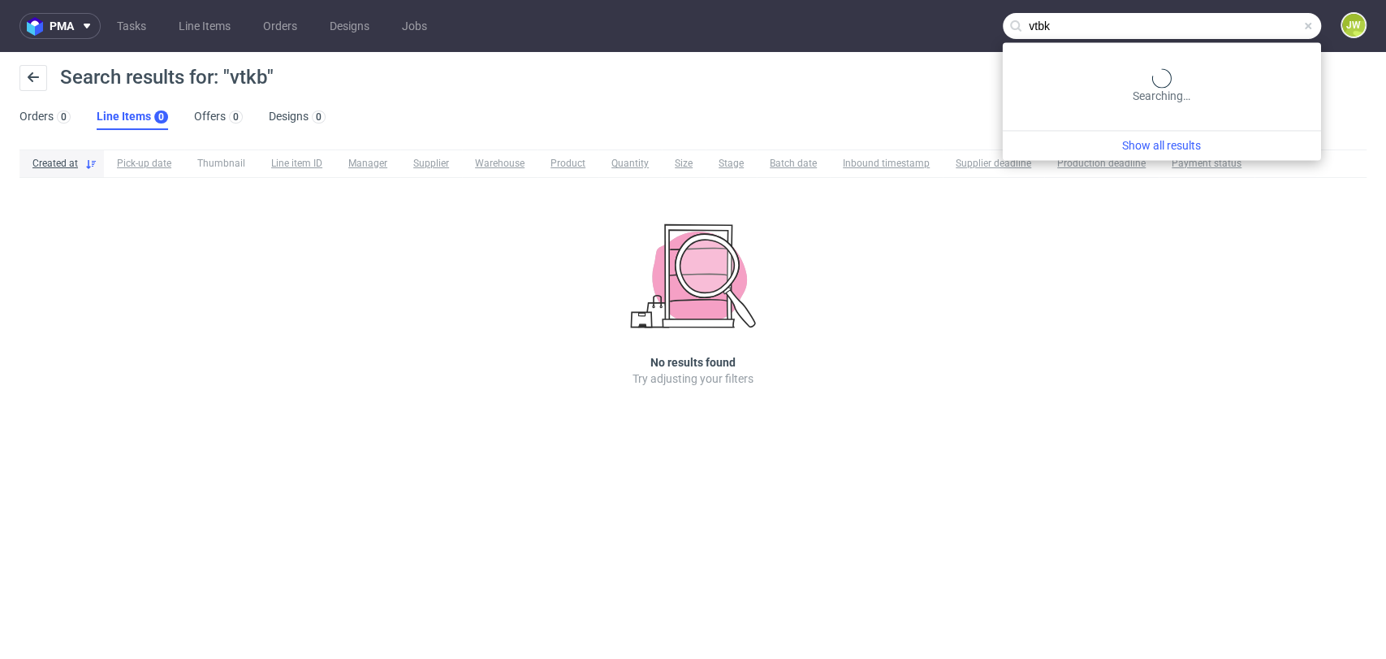
type input "vtbk"
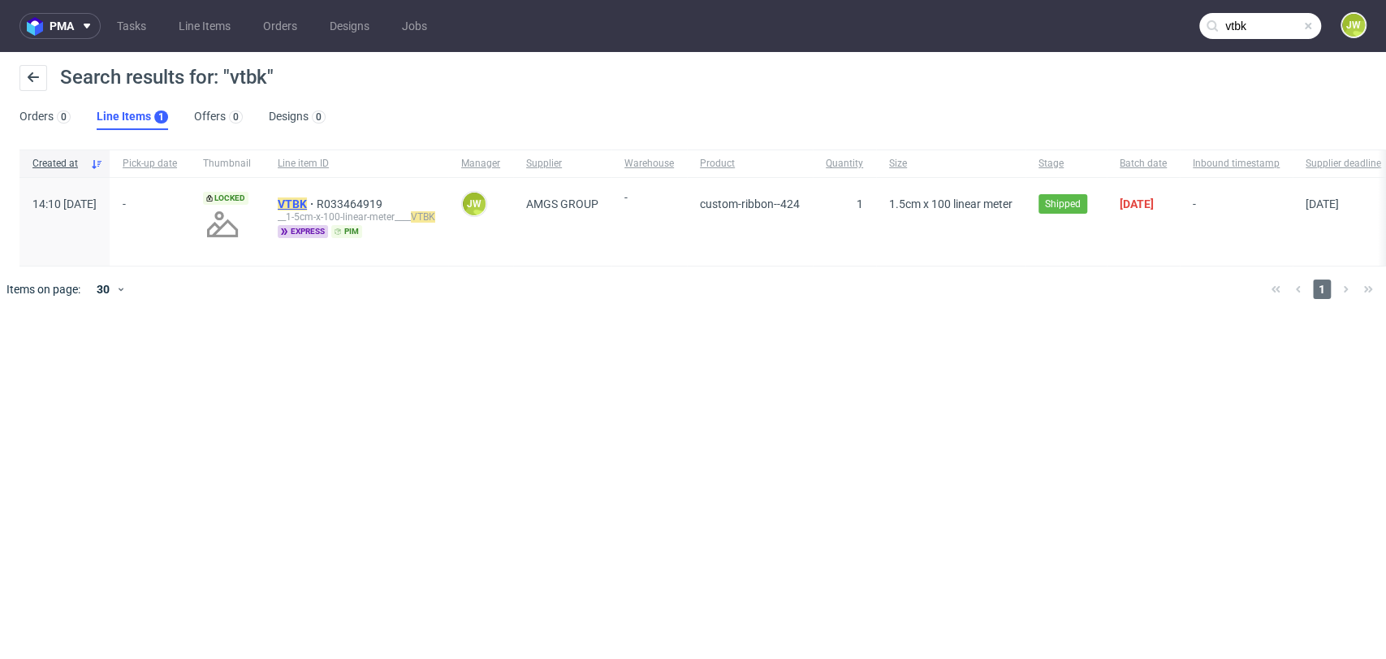
click at [307, 202] on mark "VTBK" at bounding box center [292, 203] width 29 height 13
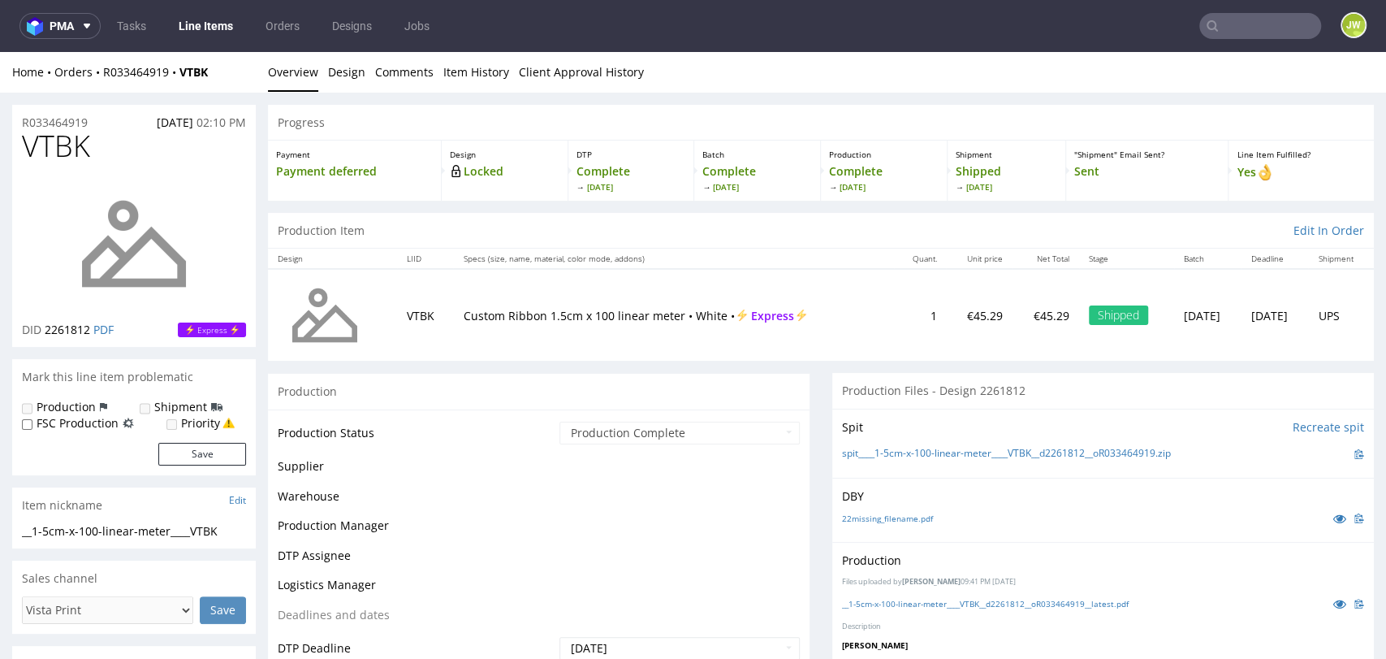
scroll to position [631, 0]
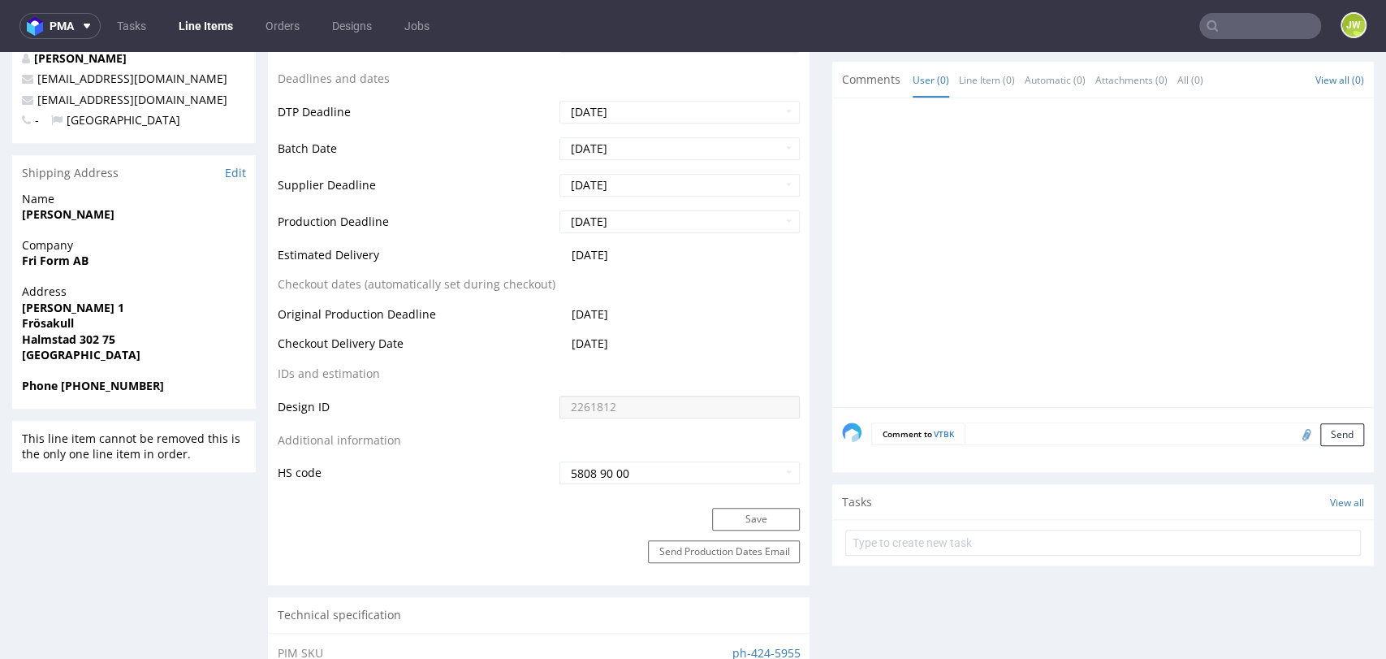
drag, startPoint x: 633, startPoint y: 312, endPoint x: 536, endPoint y: 311, distance: 97.5
click at [536, 311] on tr "Original Production Deadline 2025-09-23" at bounding box center [539, 320] width 522 height 30
copy tr "2025-09-23"
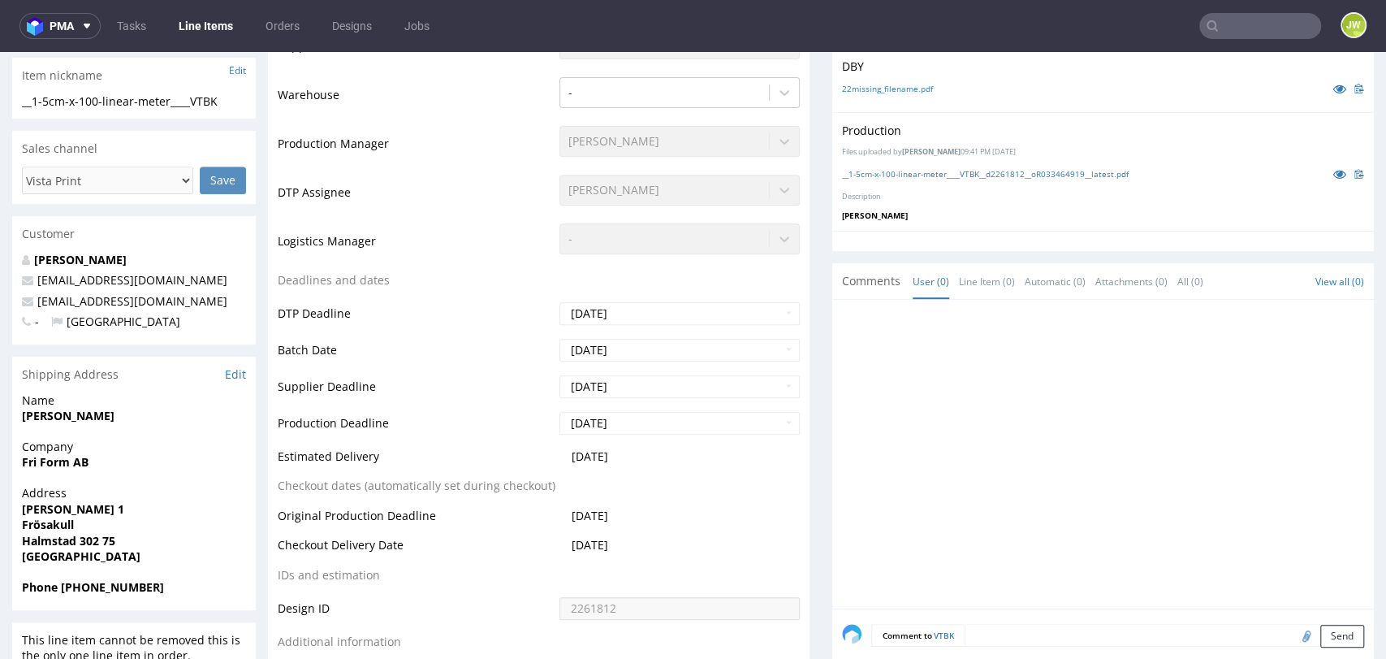
scroll to position [451, 0]
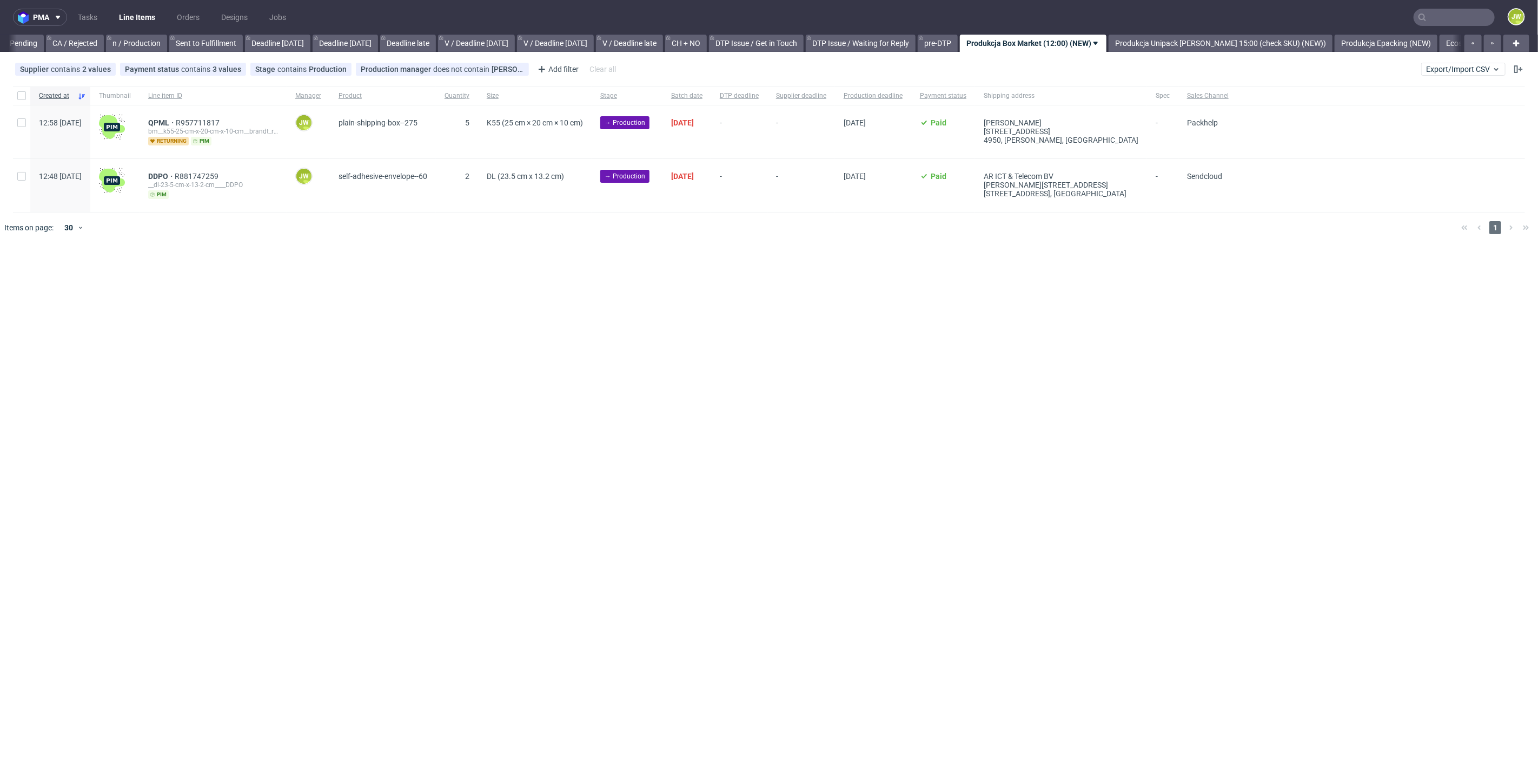
scroll to position [0, 1064]
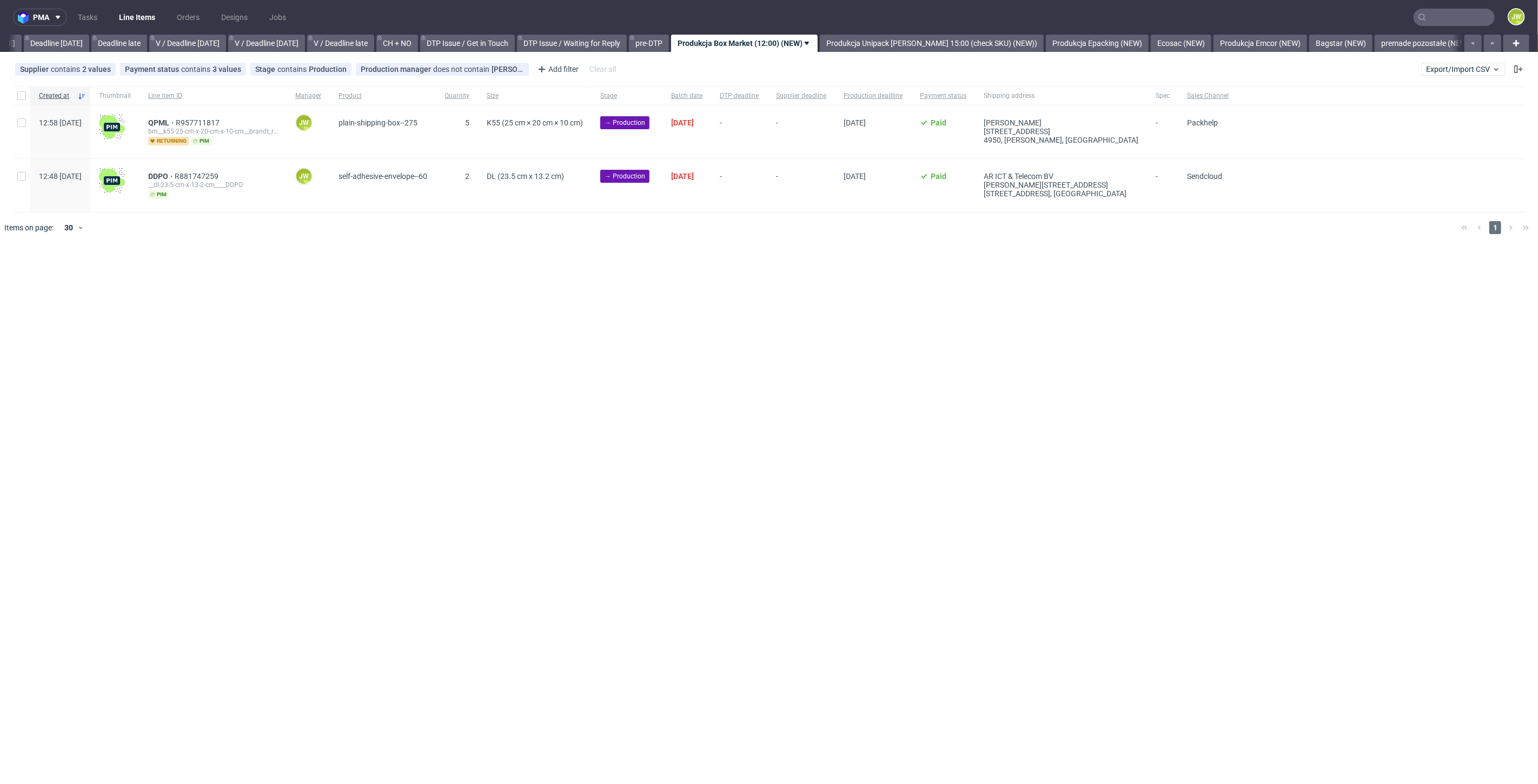
scroll to position [0, 1218]
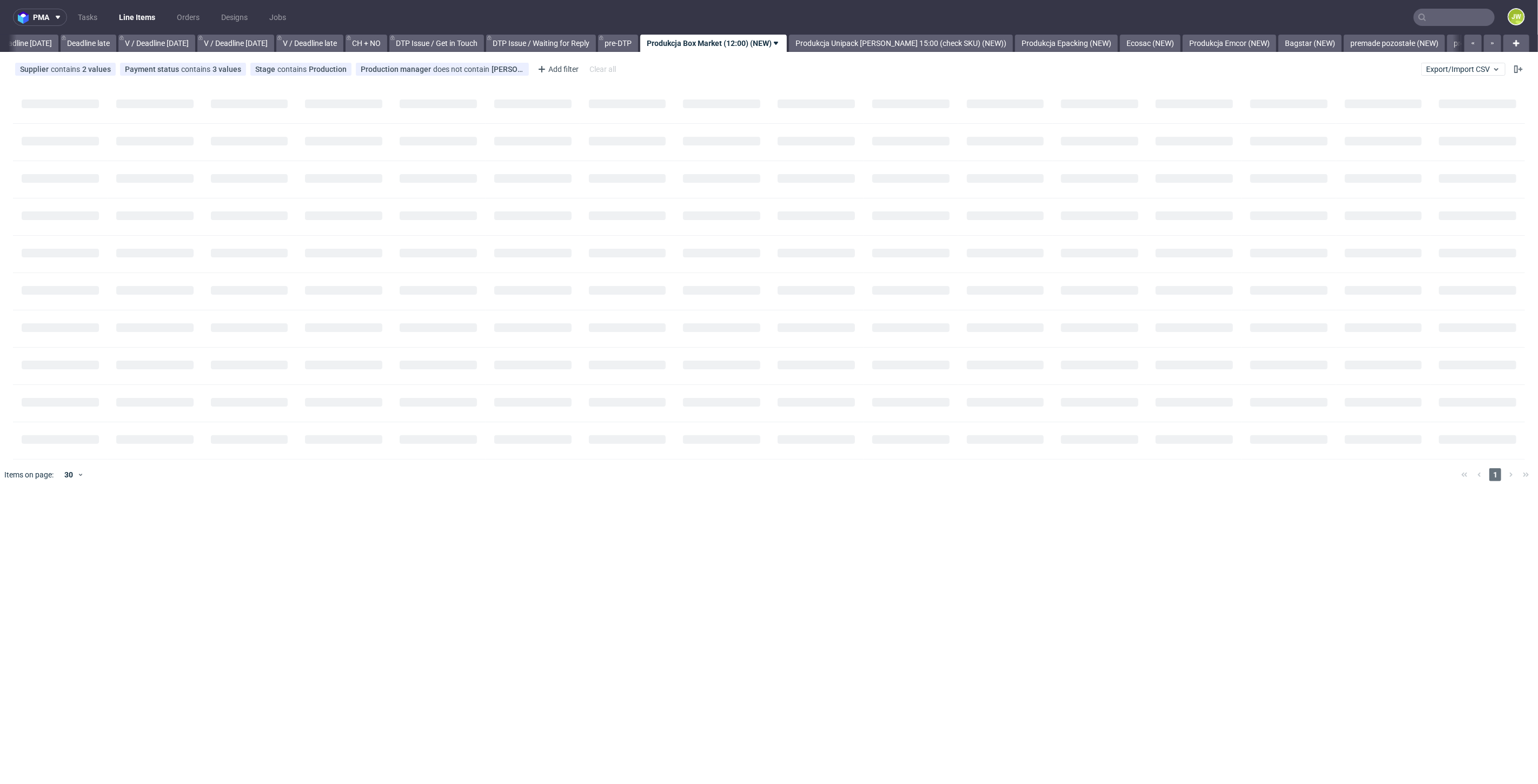
scroll to position [0, 1228]
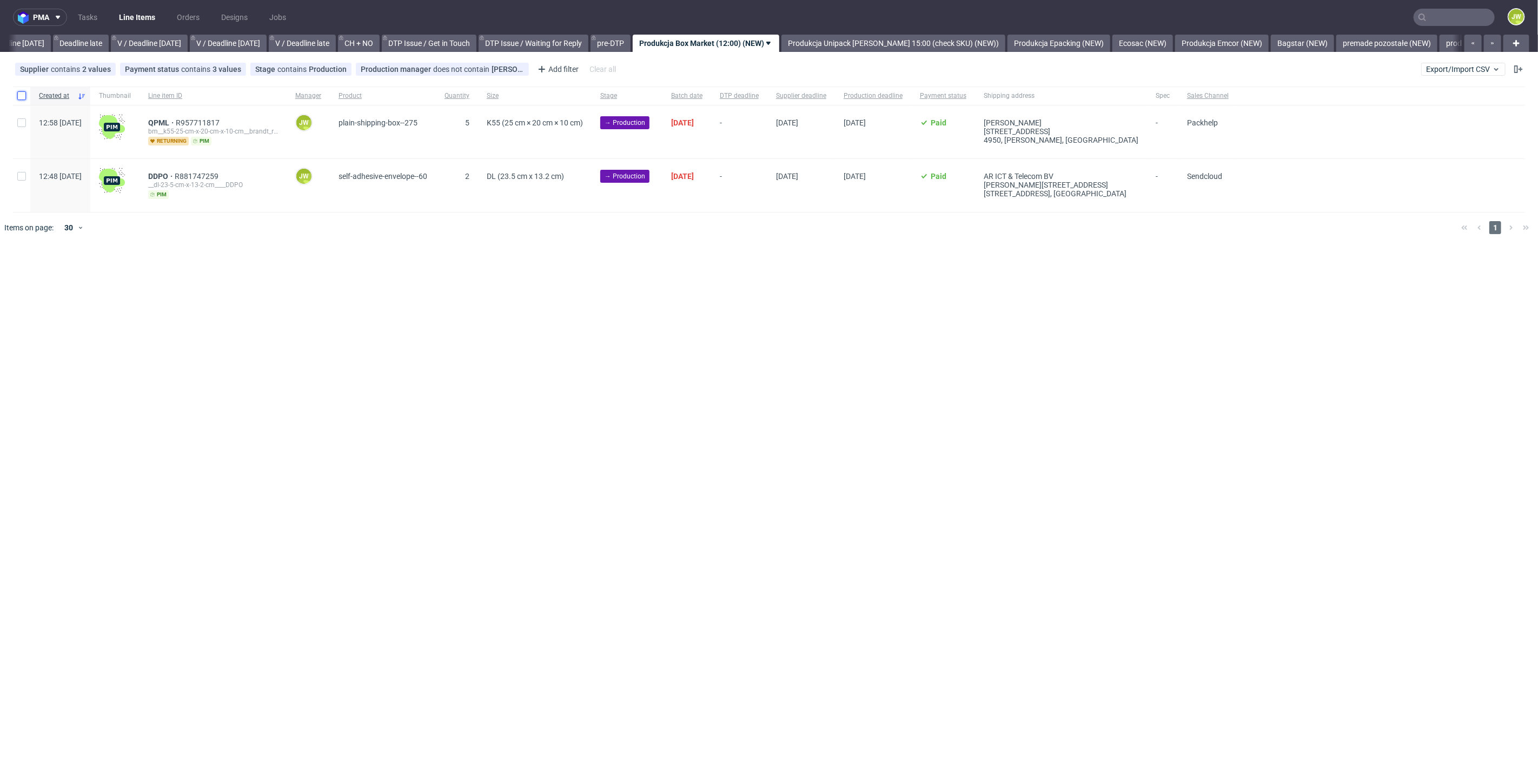
click at [23, 98] on input "checkbox" at bounding box center [21, 95] width 9 height 9
checkbox input "true"
click at [631, 272] on button at bounding box center [639, 275] width 19 height 13
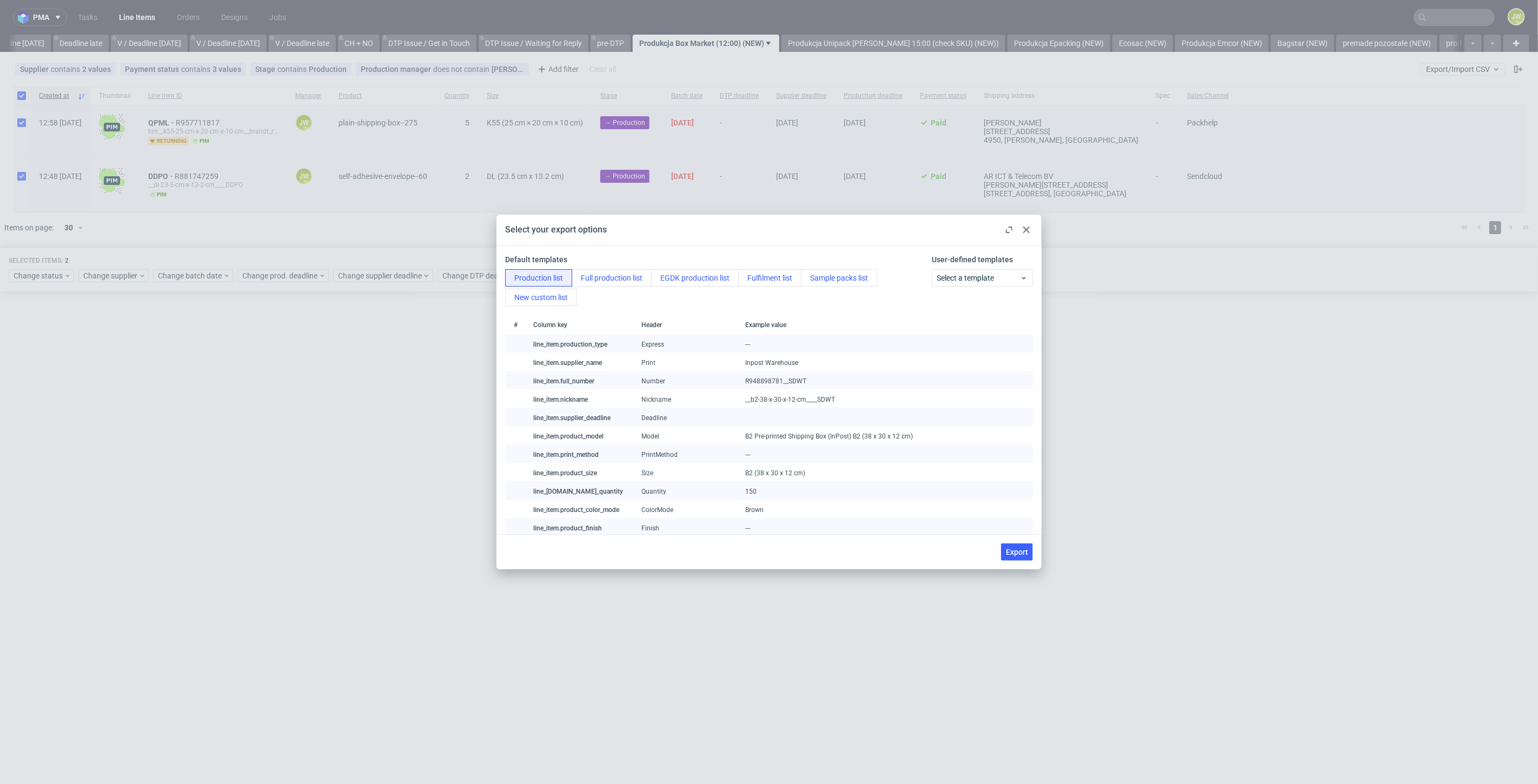
click at [1012, 557] on button "Export" at bounding box center [1017, 552] width 32 height 17
checkbox input "false"
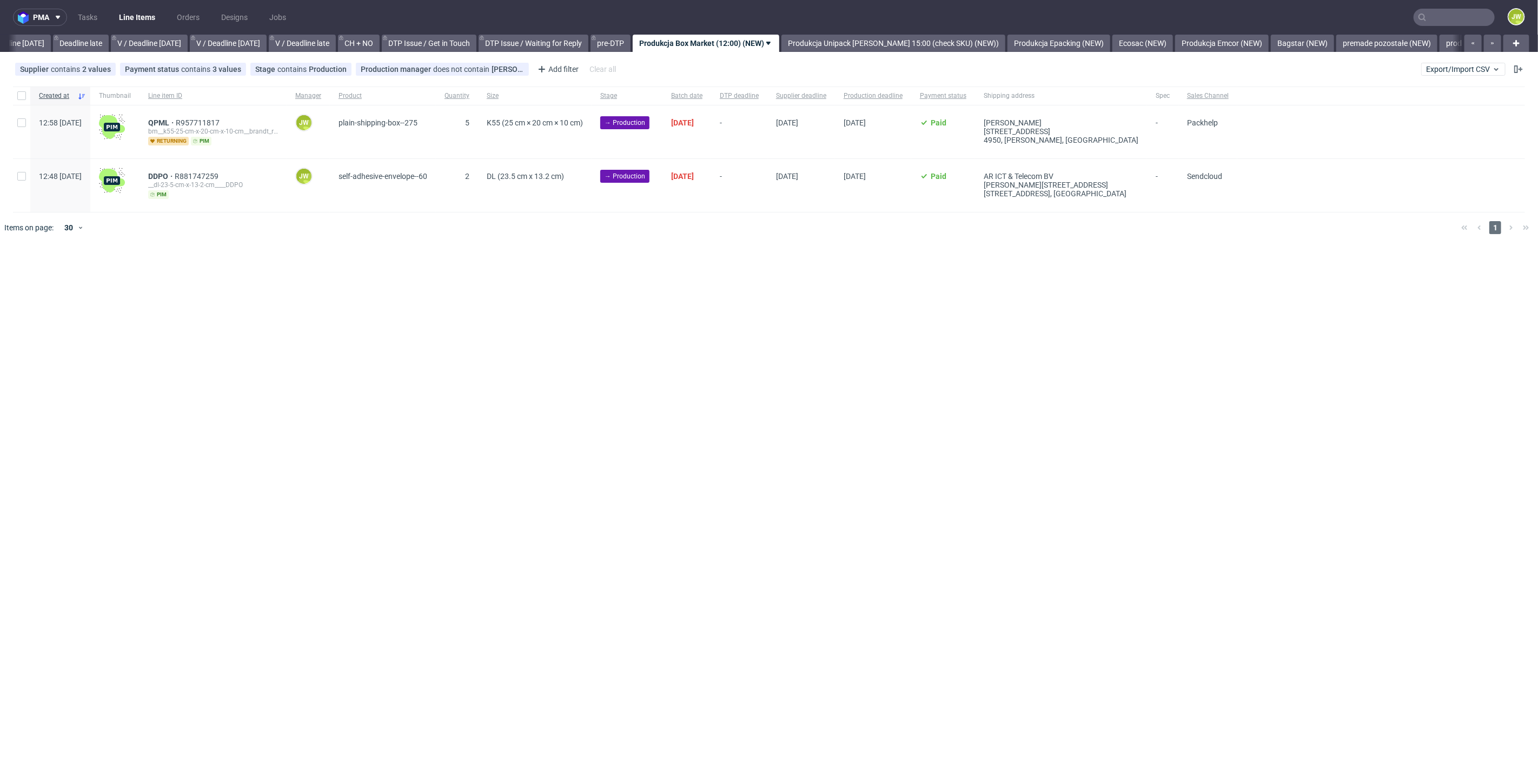
click at [501, 260] on div "pma Tasks Line Items Orders Designs Jobs JW All DTP Late Shipped Shipments DTP …" at bounding box center [769, 392] width 1538 height 784
click at [17, 96] on div at bounding box center [21, 96] width 17 height 19
checkbox input "true"
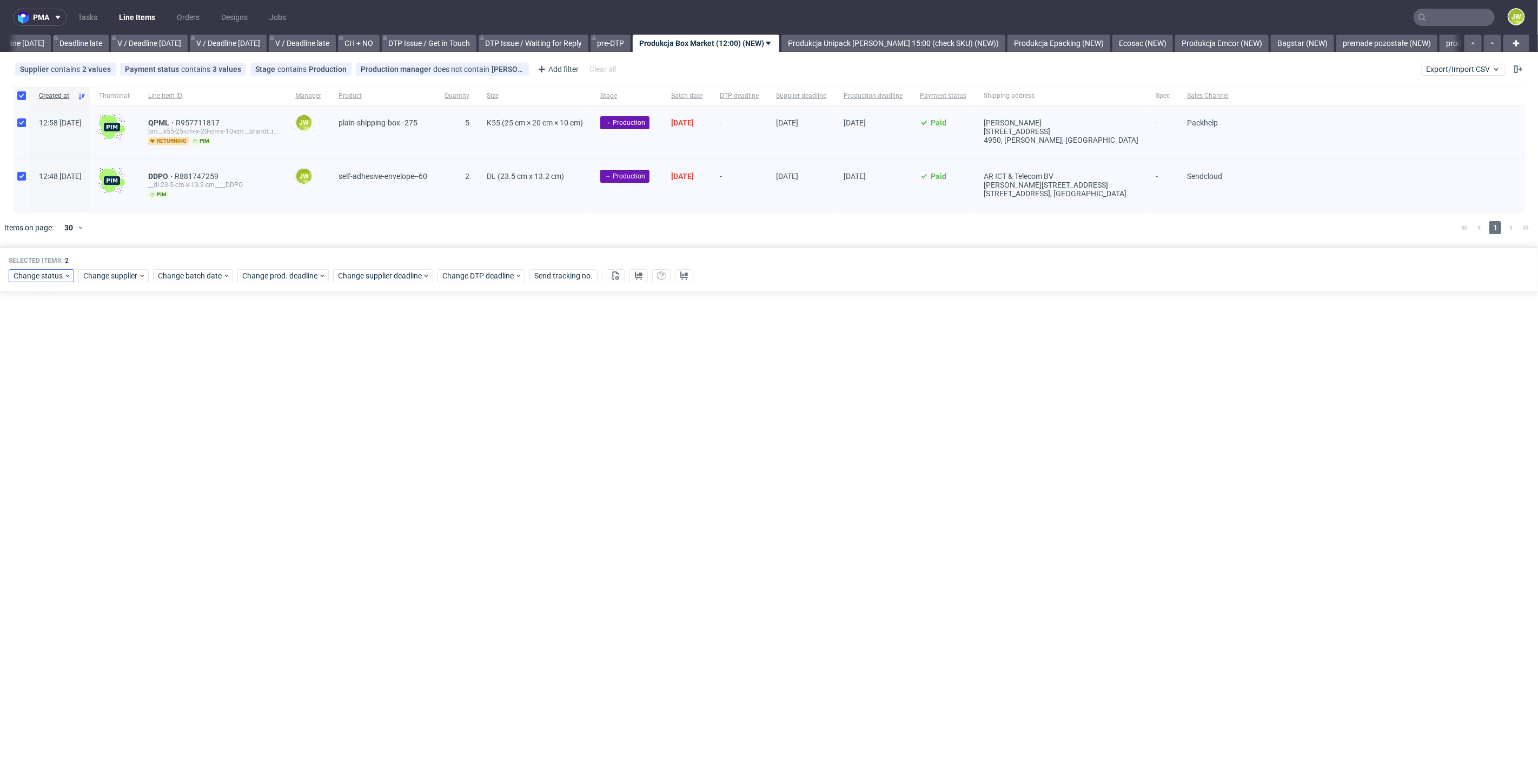
drag, startPoint x: 29, startPoint y: 284, endPoint x: 27, endPoint y: 276, distance: 8.2
click at [29, 282] on div "Selected items: 2 Change status Change supplier Change batch date Change prod. …" at bounding box center [769, 269] width 1538 height 45
click at [27, 276] on span "Change status" at bounding box center [39, 276] width 51 height 11
click at [39, 417] on span "In Production" at bounding box center [40, 415] width 55 height 15
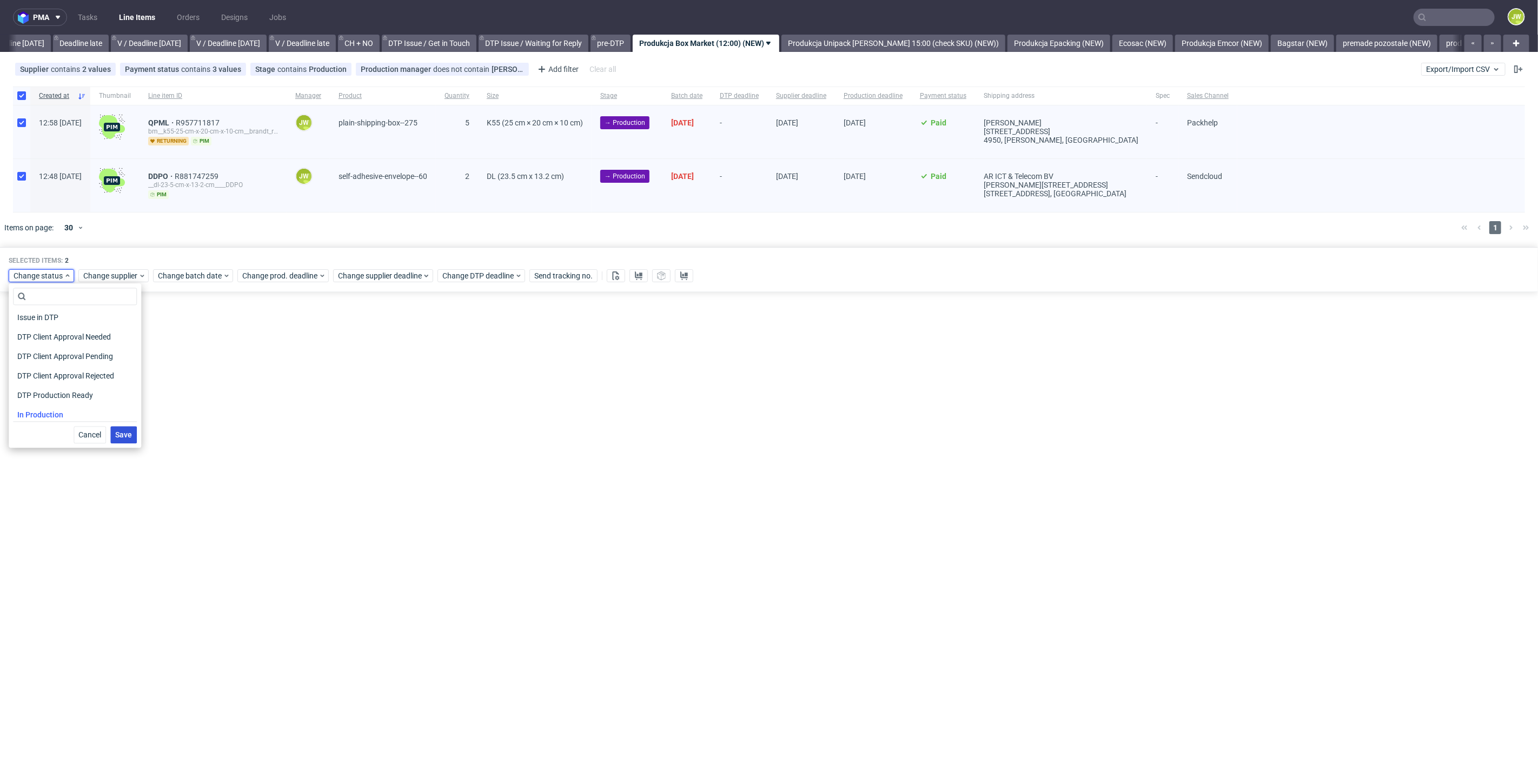
click at [115, 433] on span "Save" at bounding box center [123, 434] width 17 height 7
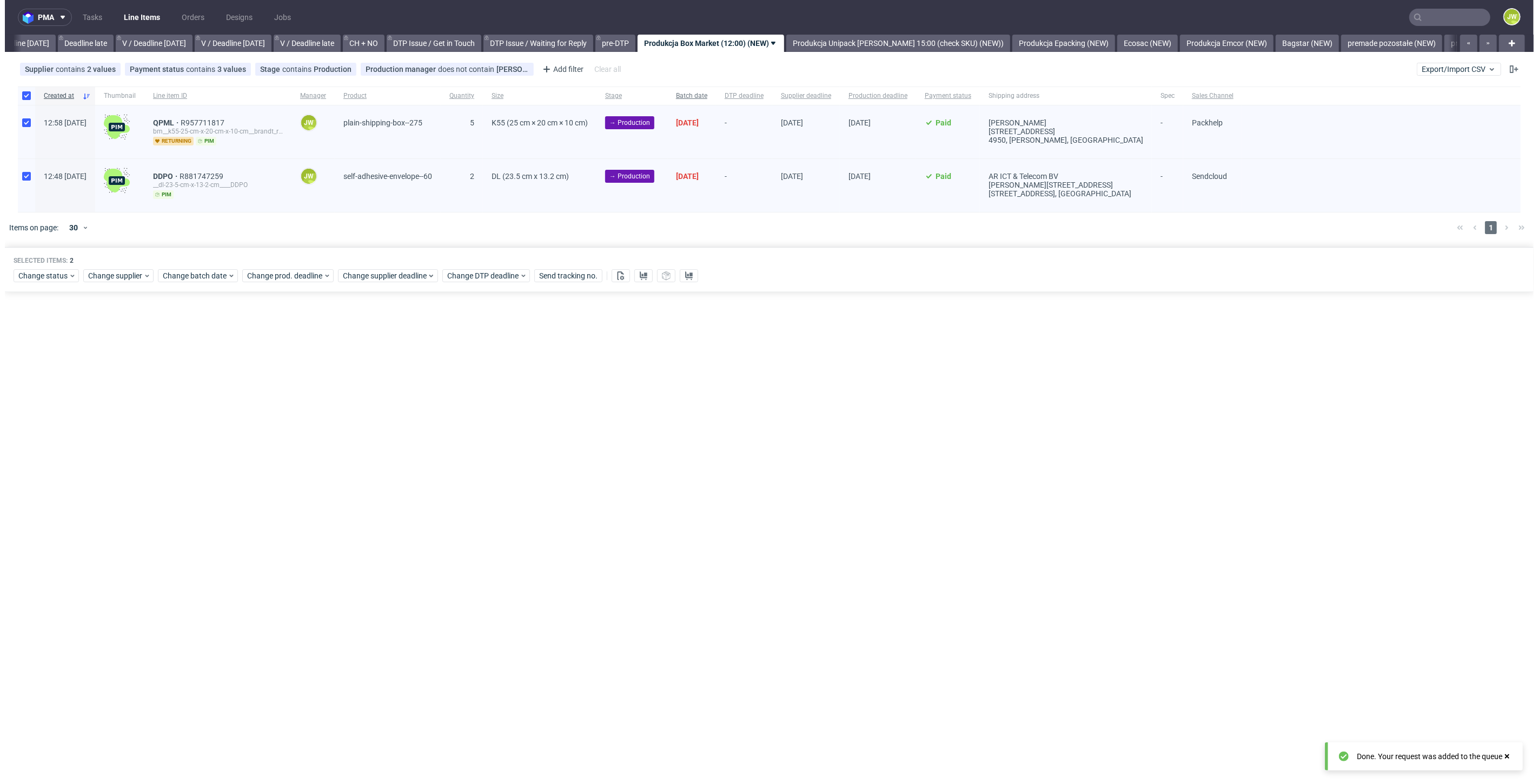
scroll to position [0, 1228]
click at [830, 47] on link "Produkcja Unipack [PERSON_NAME] 15:00 (check SKU) (NEW))" at bounding box center [893, 43] width 224 height 17
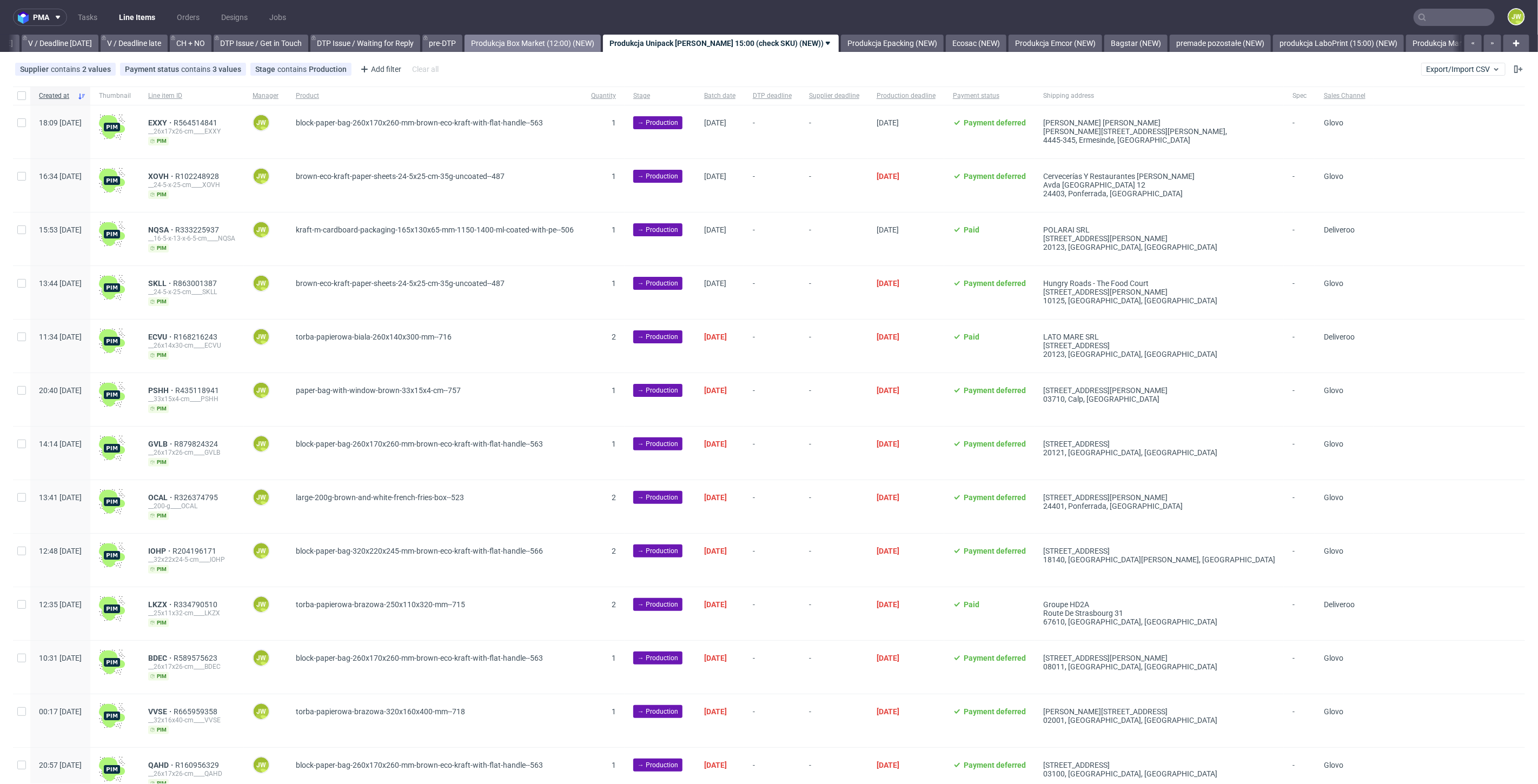
click at [529, 37] on link "Produkcja Box Market (12:00) (NEW)" at bounding box center [533, 43] width 136 height 17
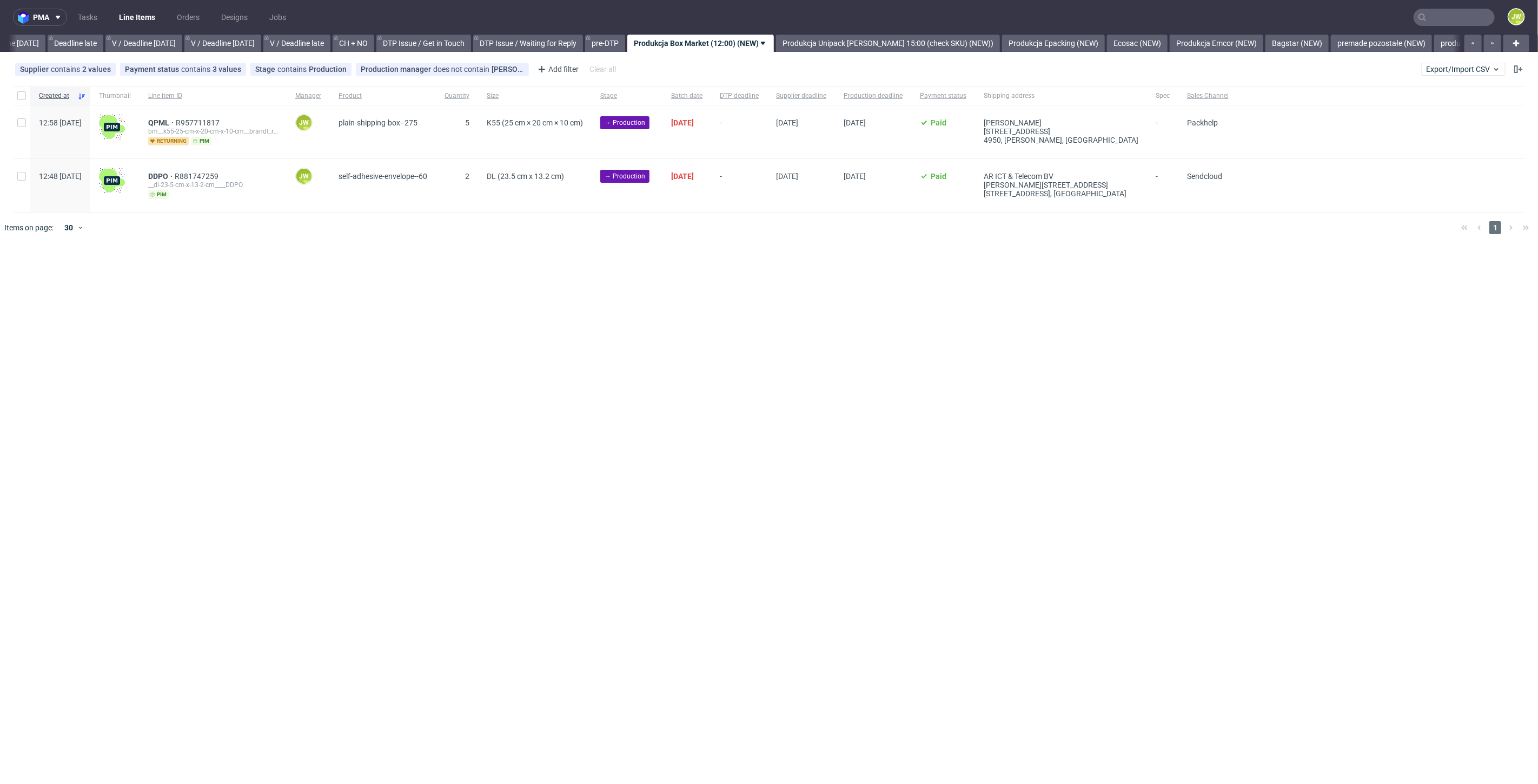
scroll to position [0, 1228]
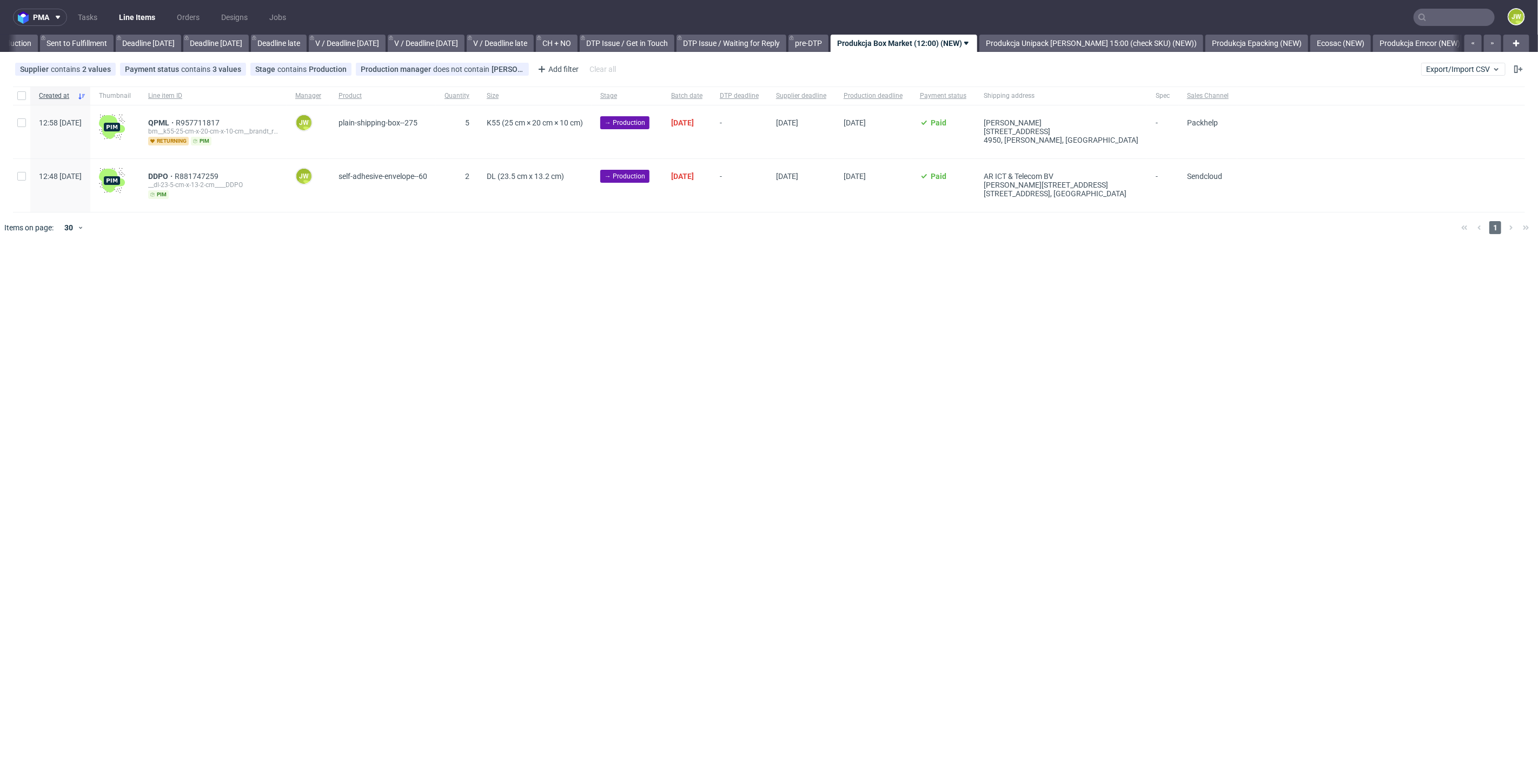
scroll to position [0, 1121]
click at [17, 100] on div at bounding box center [21, 96] width 17 height 19
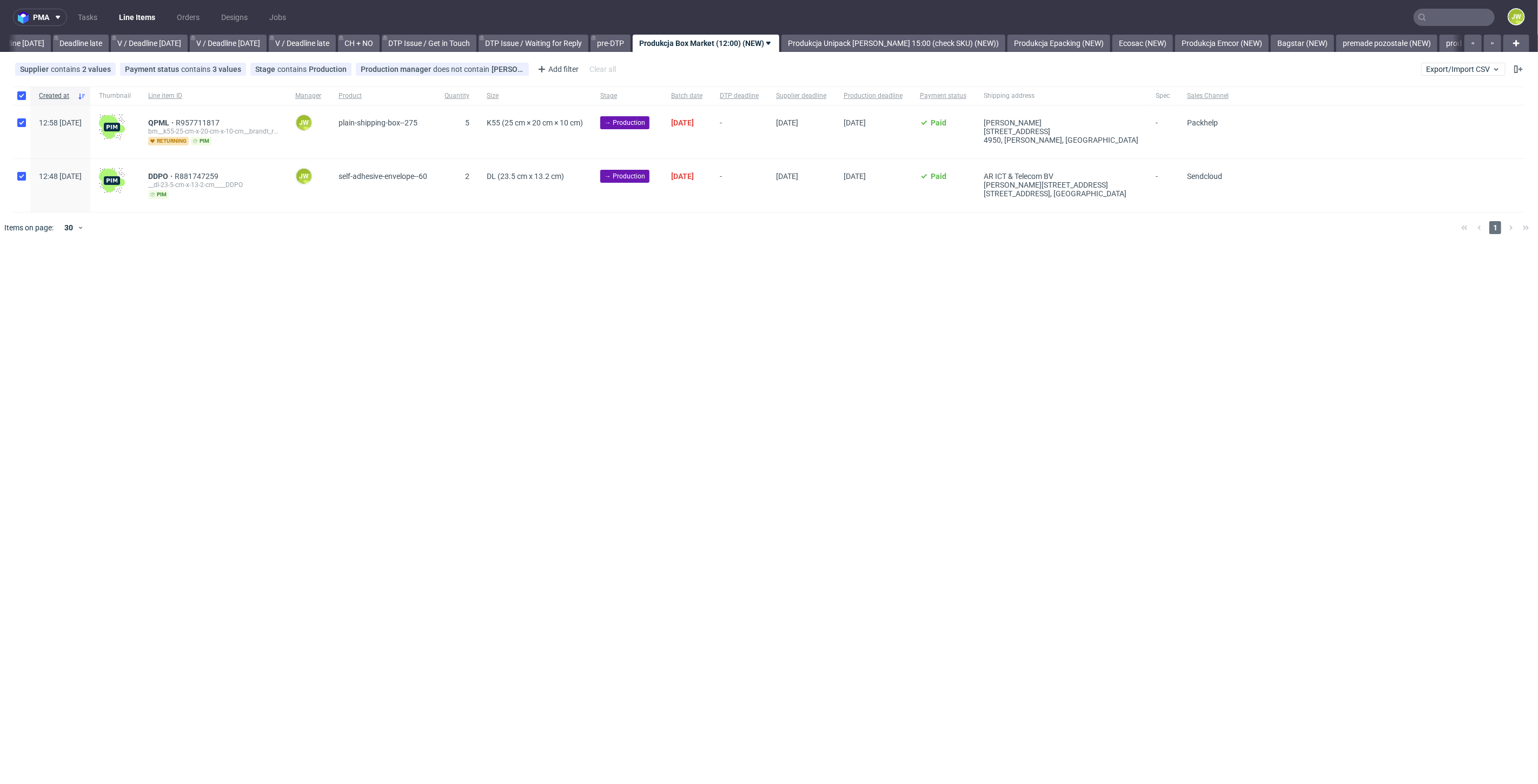
checkbox input "true"
click at [31, 276] on span "Change status" at bounding box center [39, 276] width 51 height 11
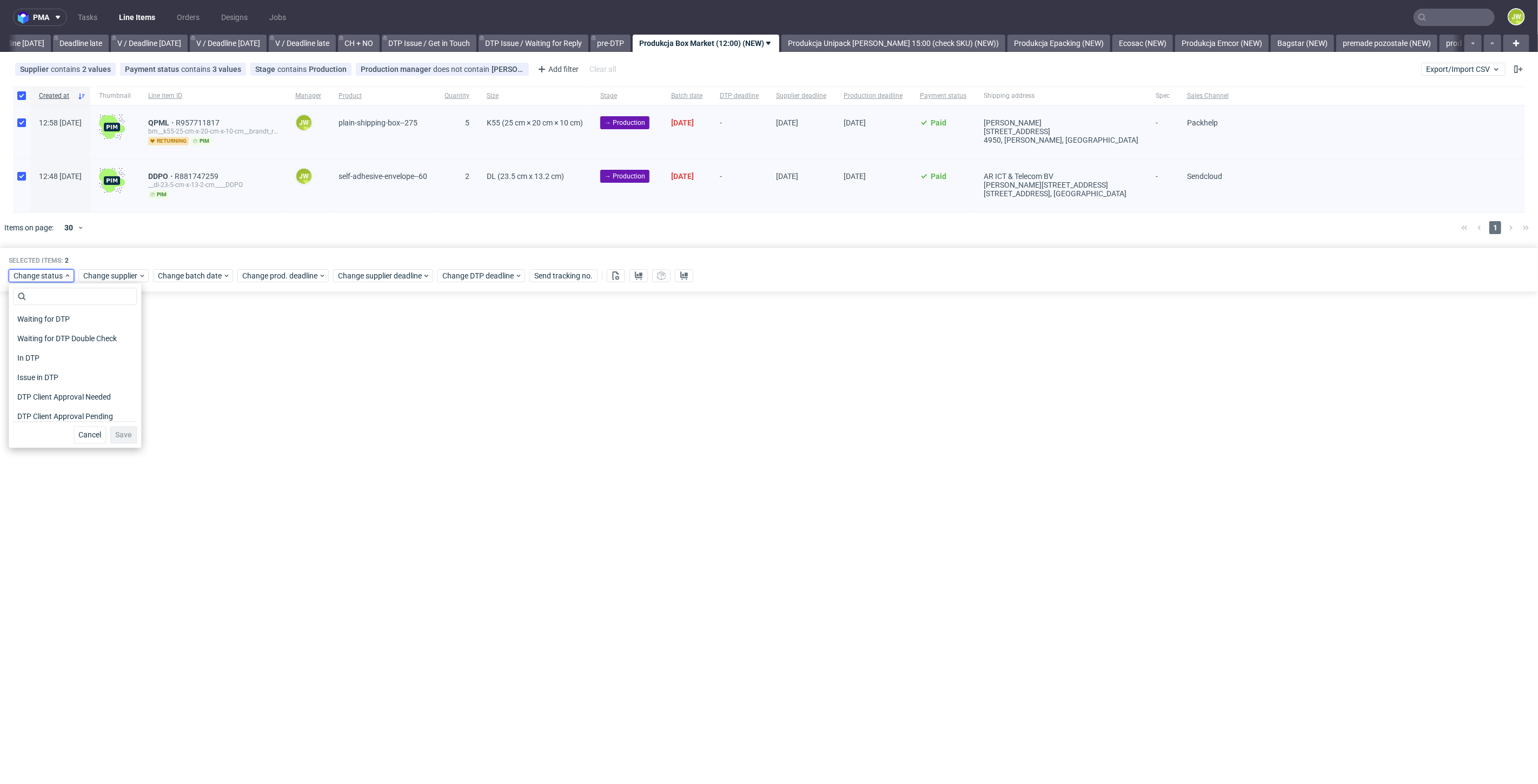
scroll to position [120, 0]
click at [30, 357] on span "In Production" at bounding box center [40, 354] width 55 height 15
click at [115, 431] on span "Save" at bounding box center [123, 434] width 17 height 7
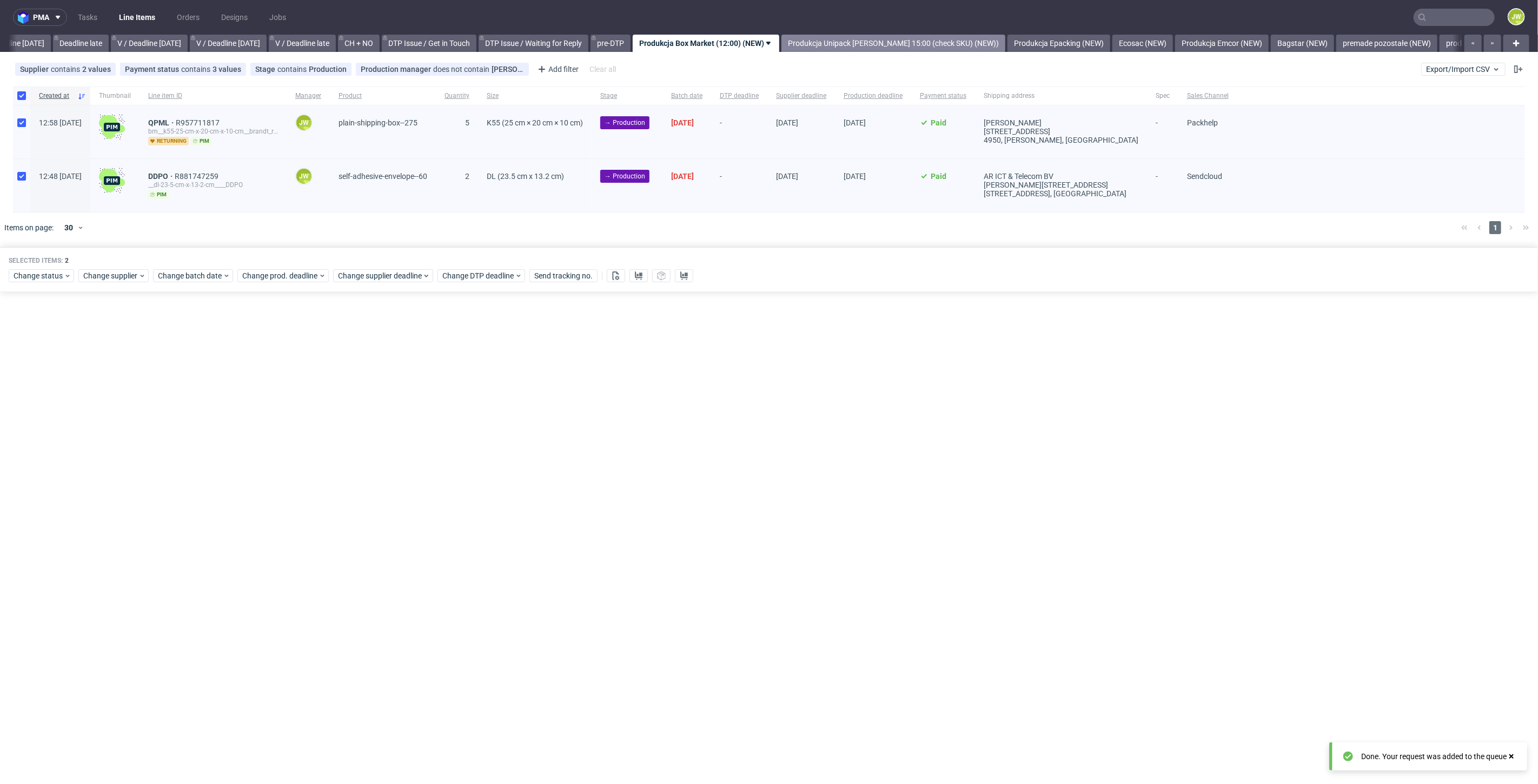
click at [880, 46] on link "Produkcja Unipack [PERSON_NAME] 15:00 (check SKU) (NEW))" at bounding box center [893, 43] width 224 height 17
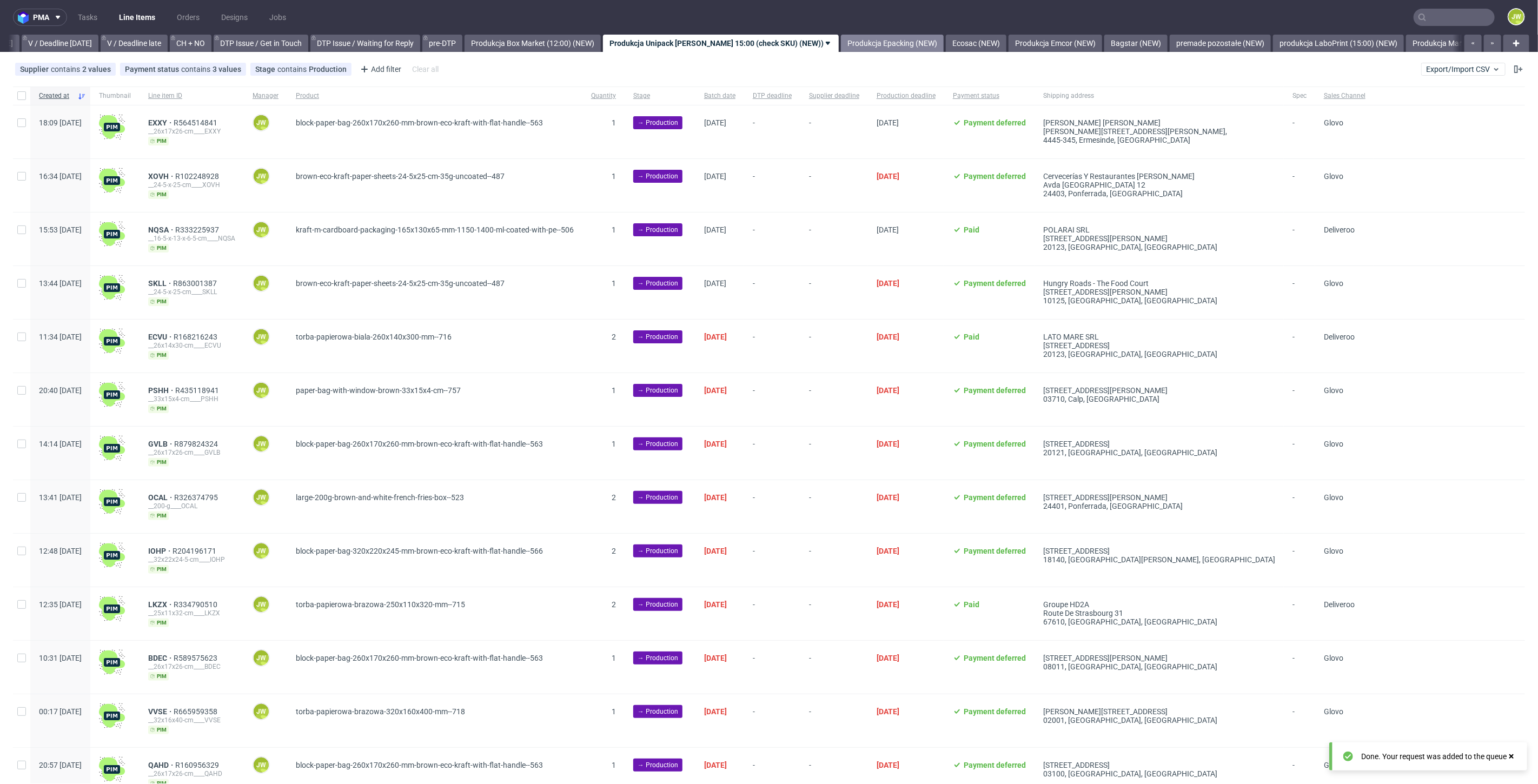
click at [844, 47] on link "Produkcja Epacking (NEW)" at bounding box center [892, 43] width 103 height 17
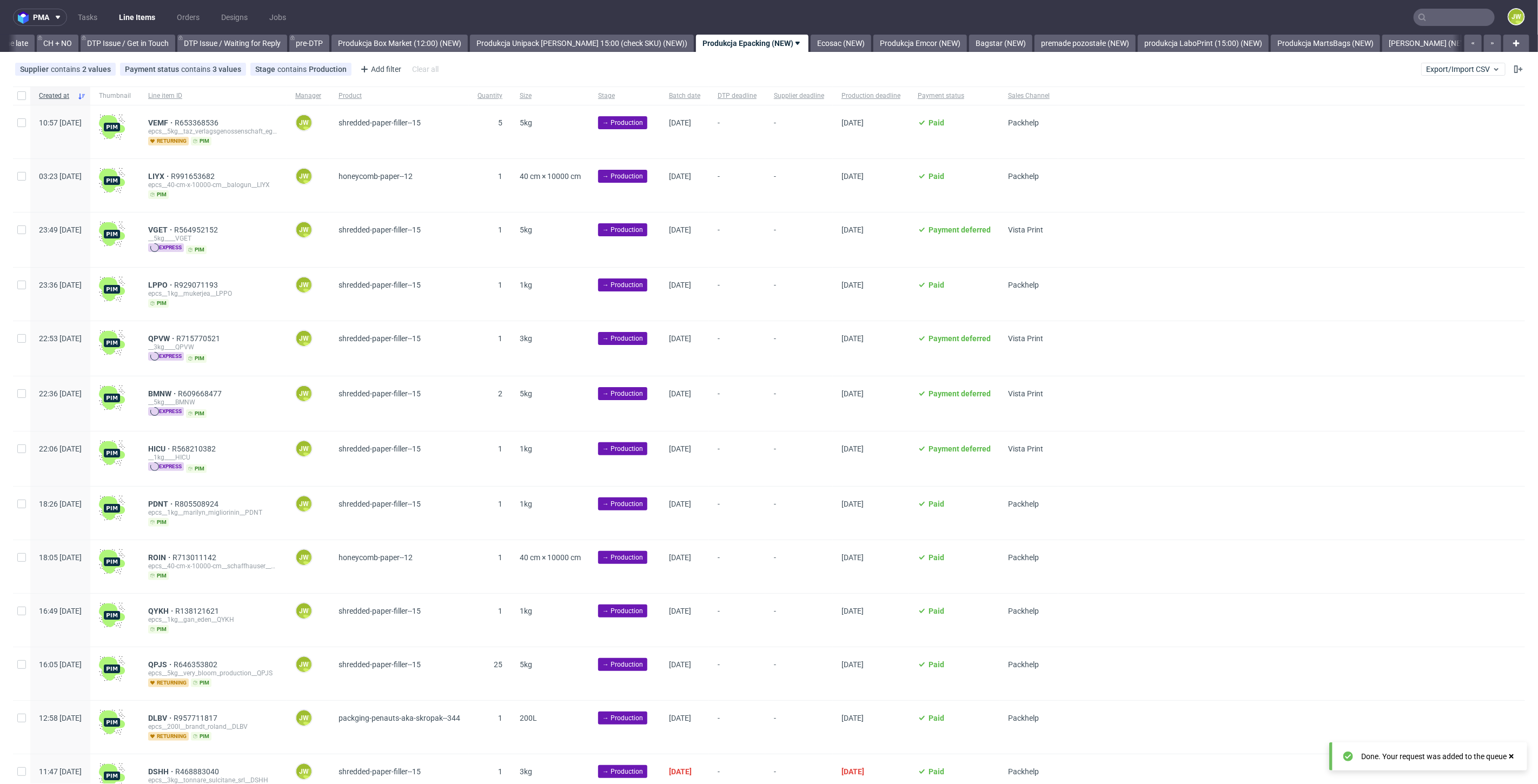
scroll to position [0, 1542]
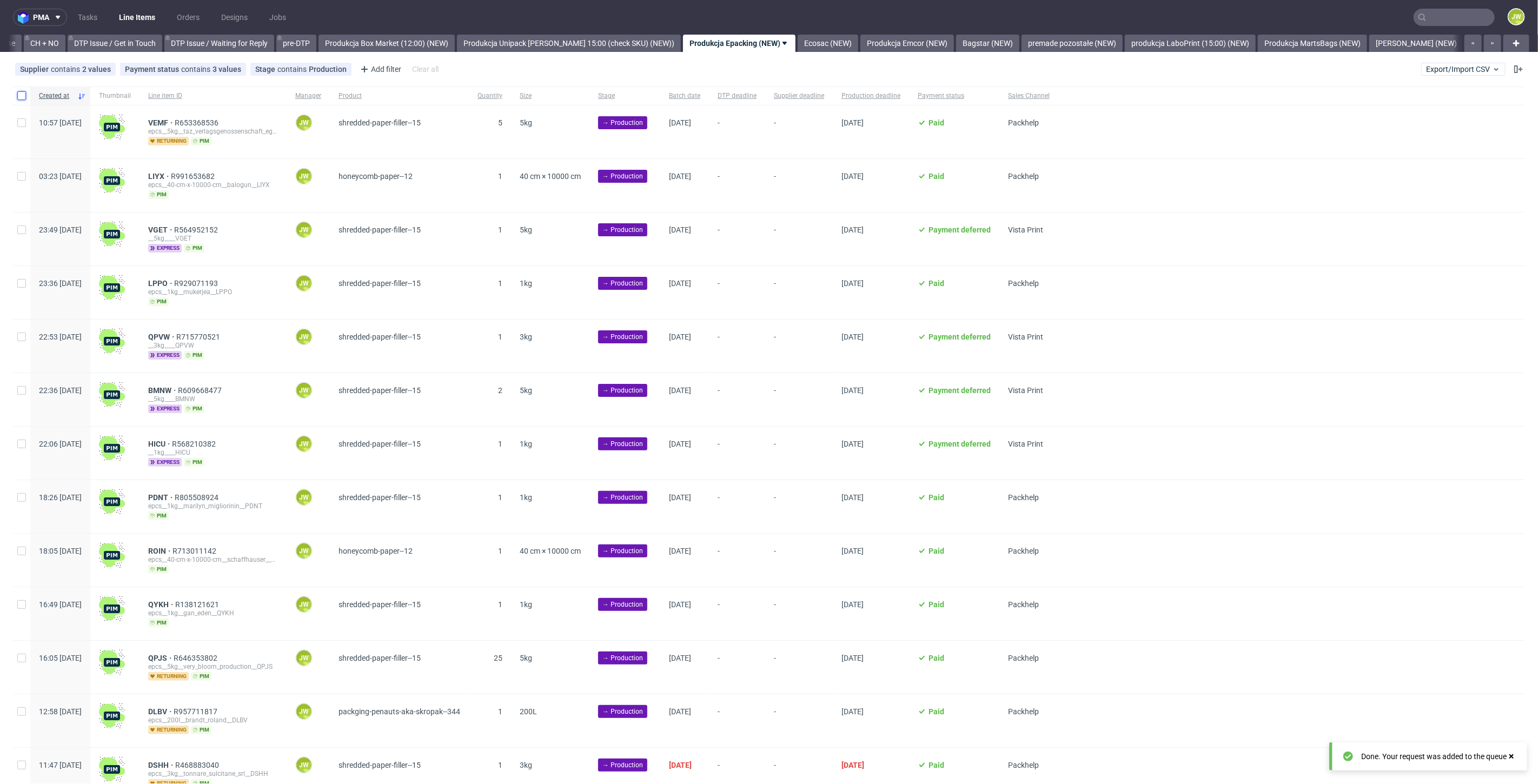
click at [21, 96] on input "checkbox" at bounding box center [21, 95] width 9 height 9
checkbox input "true"
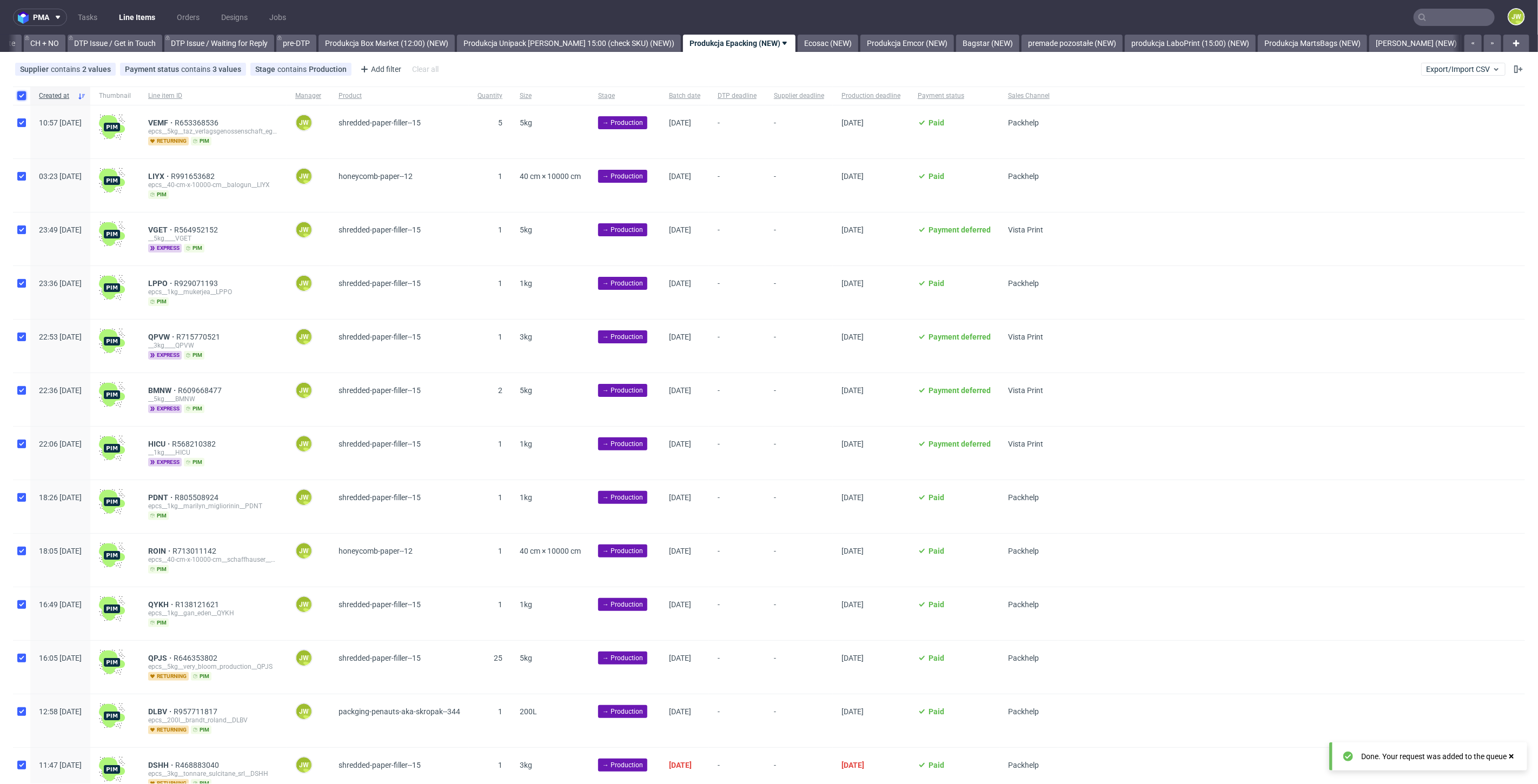
checkbox input "true"
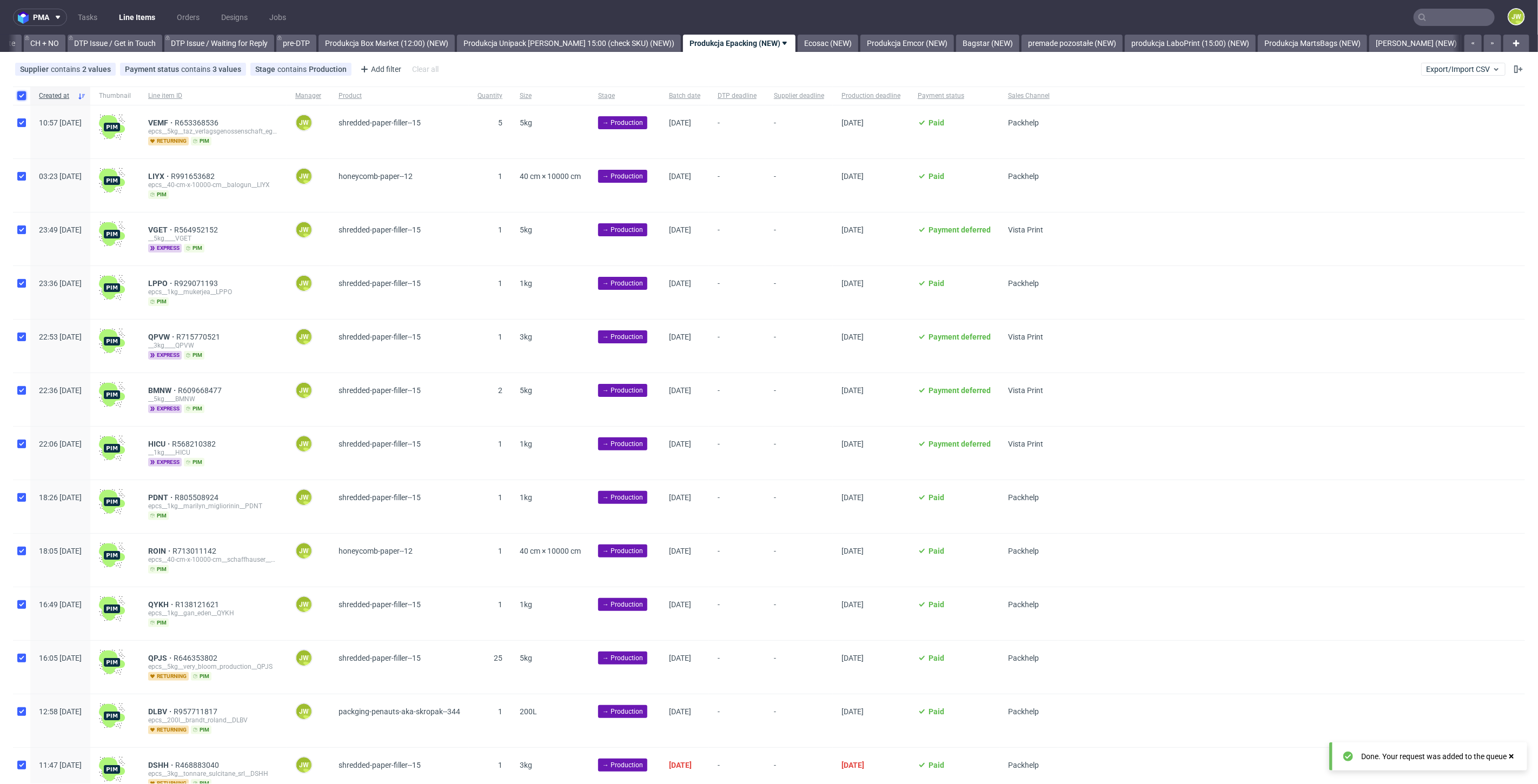
checkbox input "true"
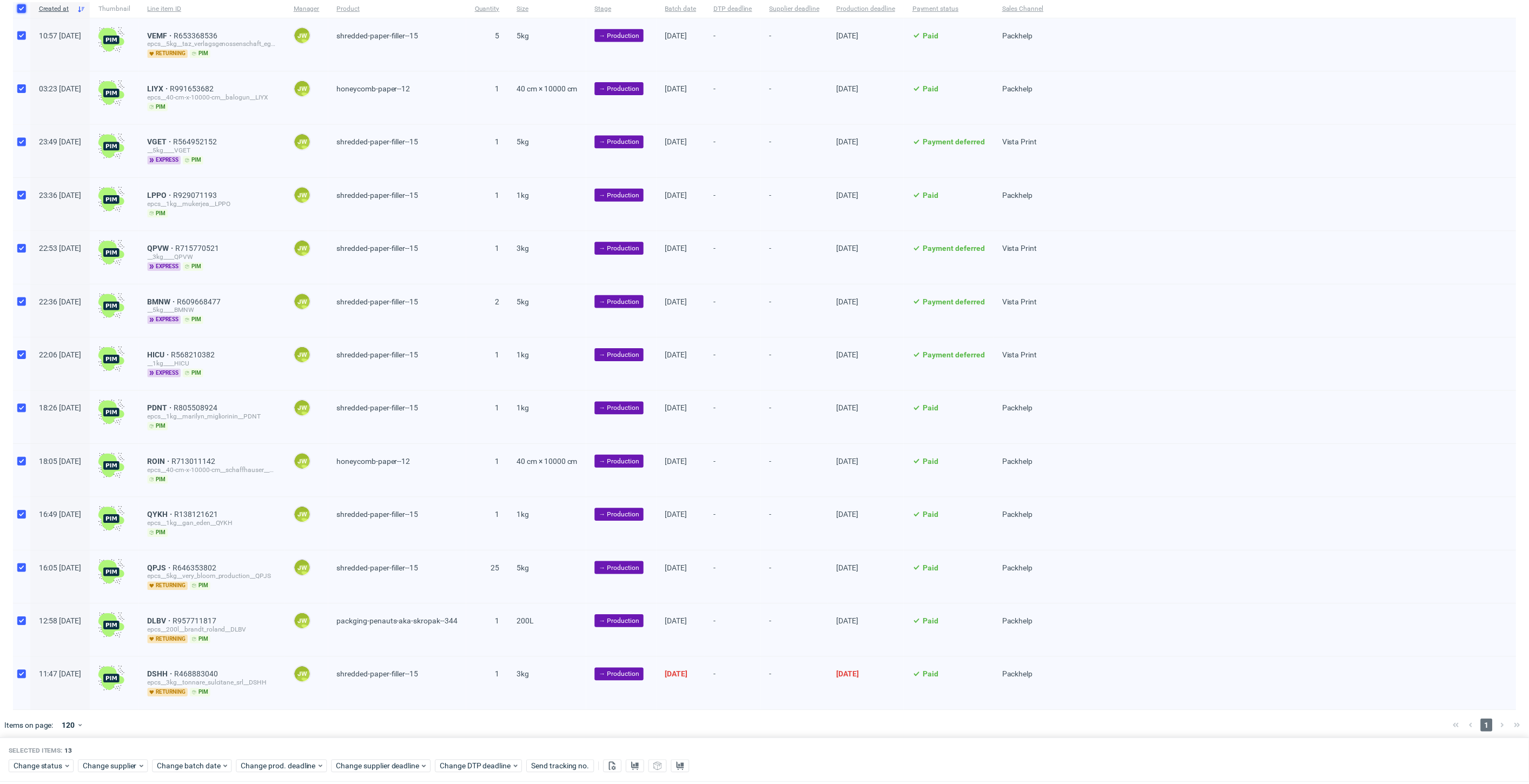
scroll to position [91, 0]
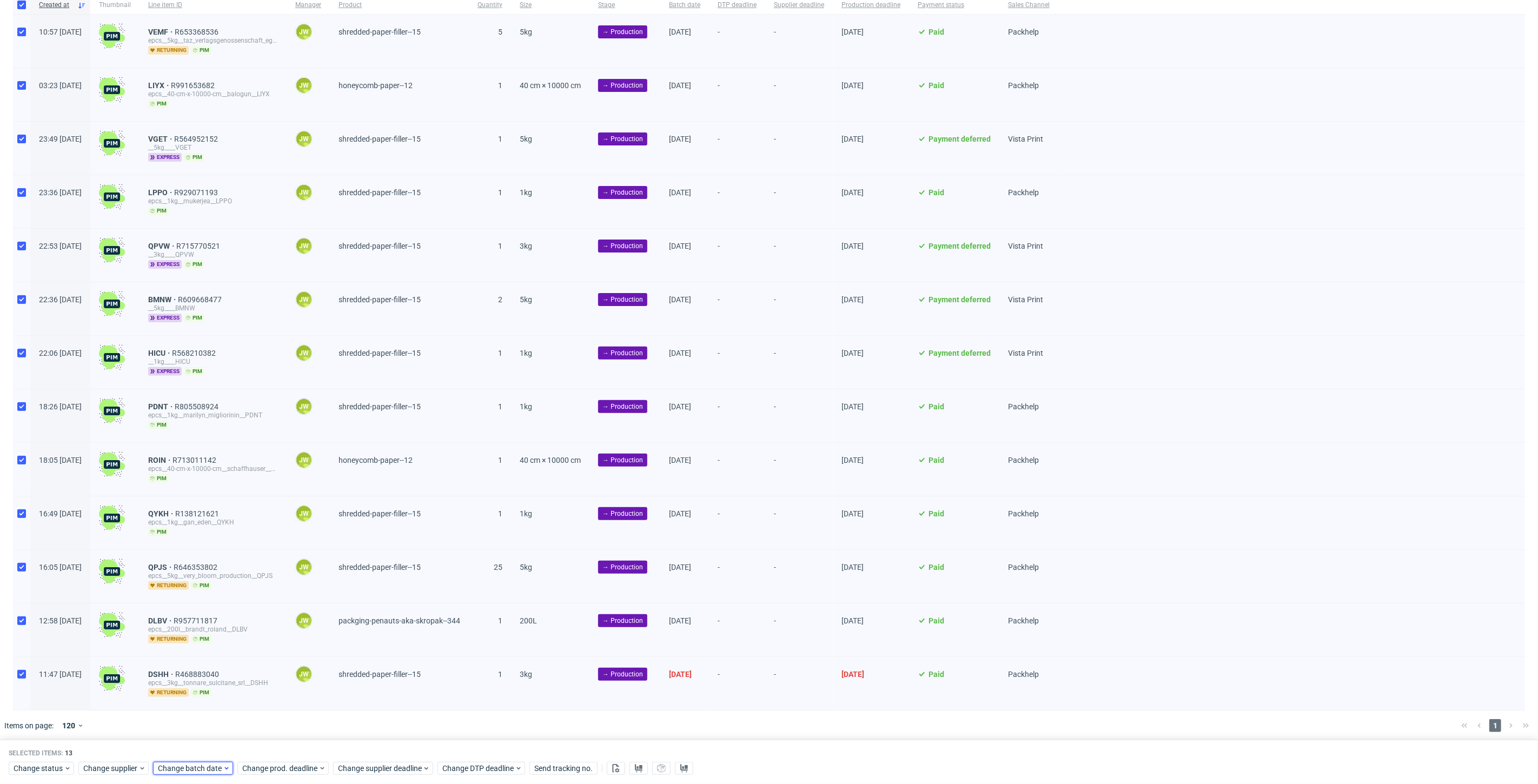
click at [182, 769] on span "Change batch date" at bounding box center [190, 768] width 65 height 11
click at [222, 674] on span "15" at bounding box center [225, 672] width 9 height 11
click at [280, 753] on button "Save" at bounding box center [282, 747] width 27 height 17
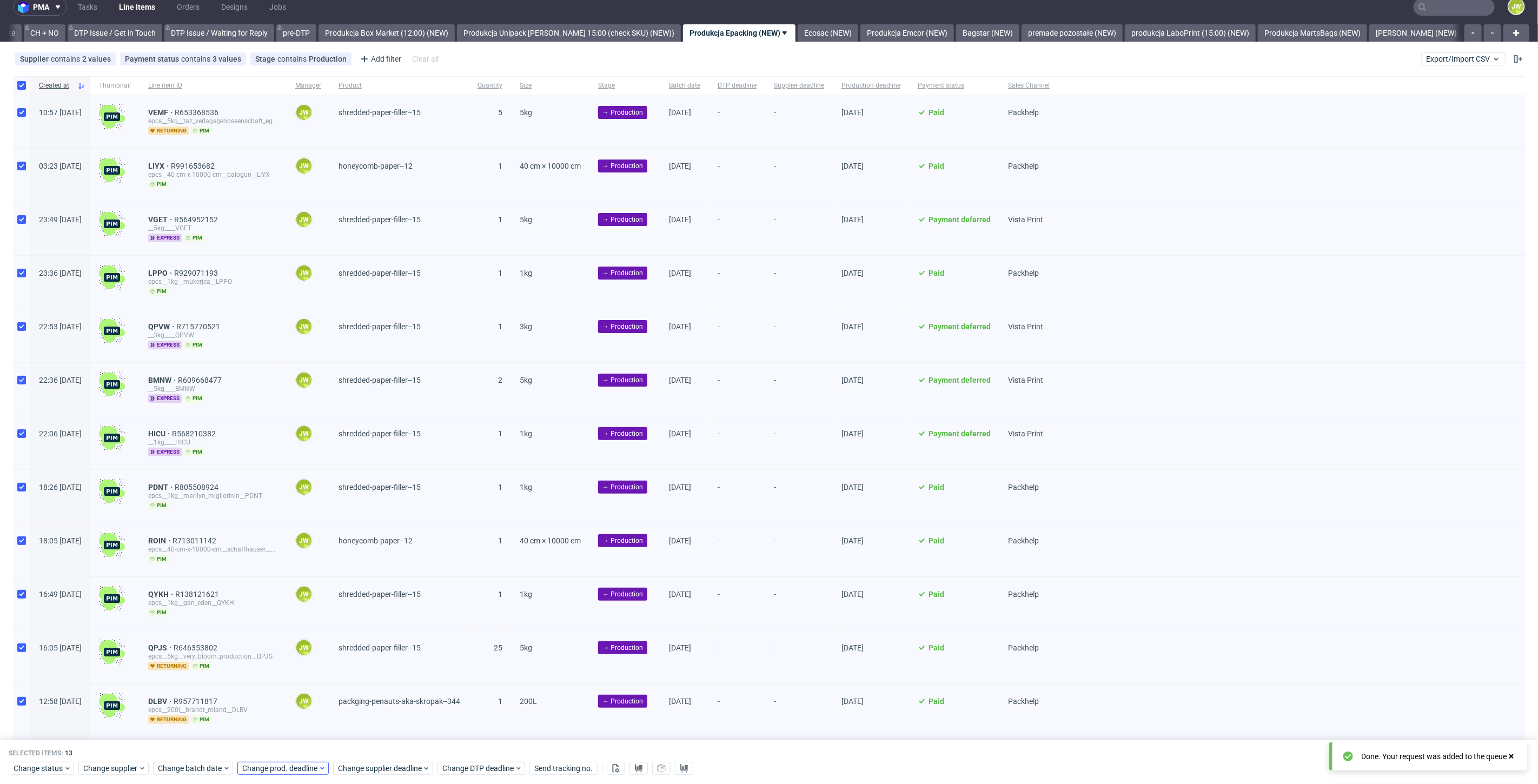
scroll to position [0, 0]
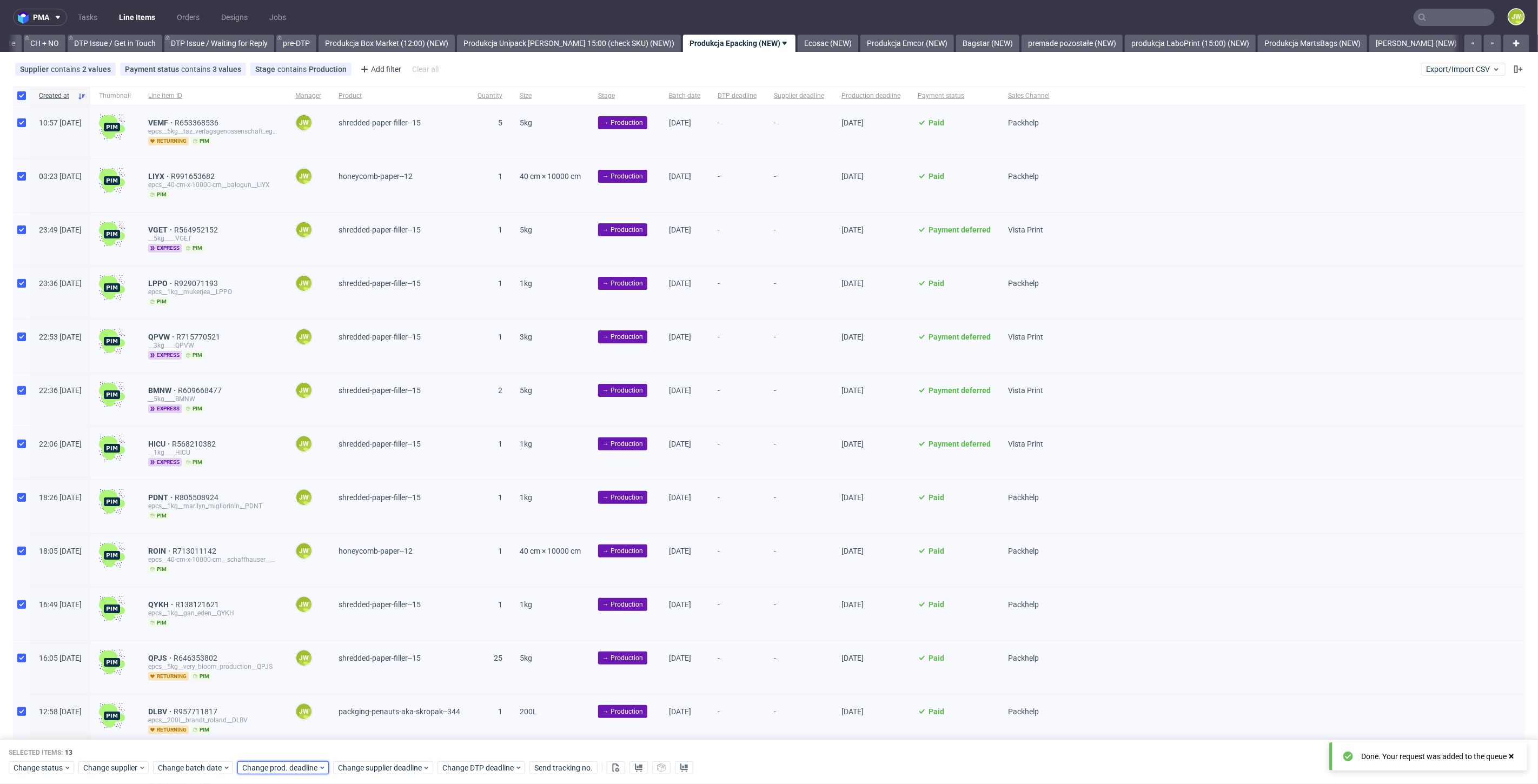
click at [275, 773] on span "Change prod. deadline" at bounding box center [280, 768] width 77 height 11
click at [324, 676] on span "16" at bounding box center [326, 672] width 9 height 11
click at [366, 743] on span "Save" at bounding box center [365, 747] width 17 height 7
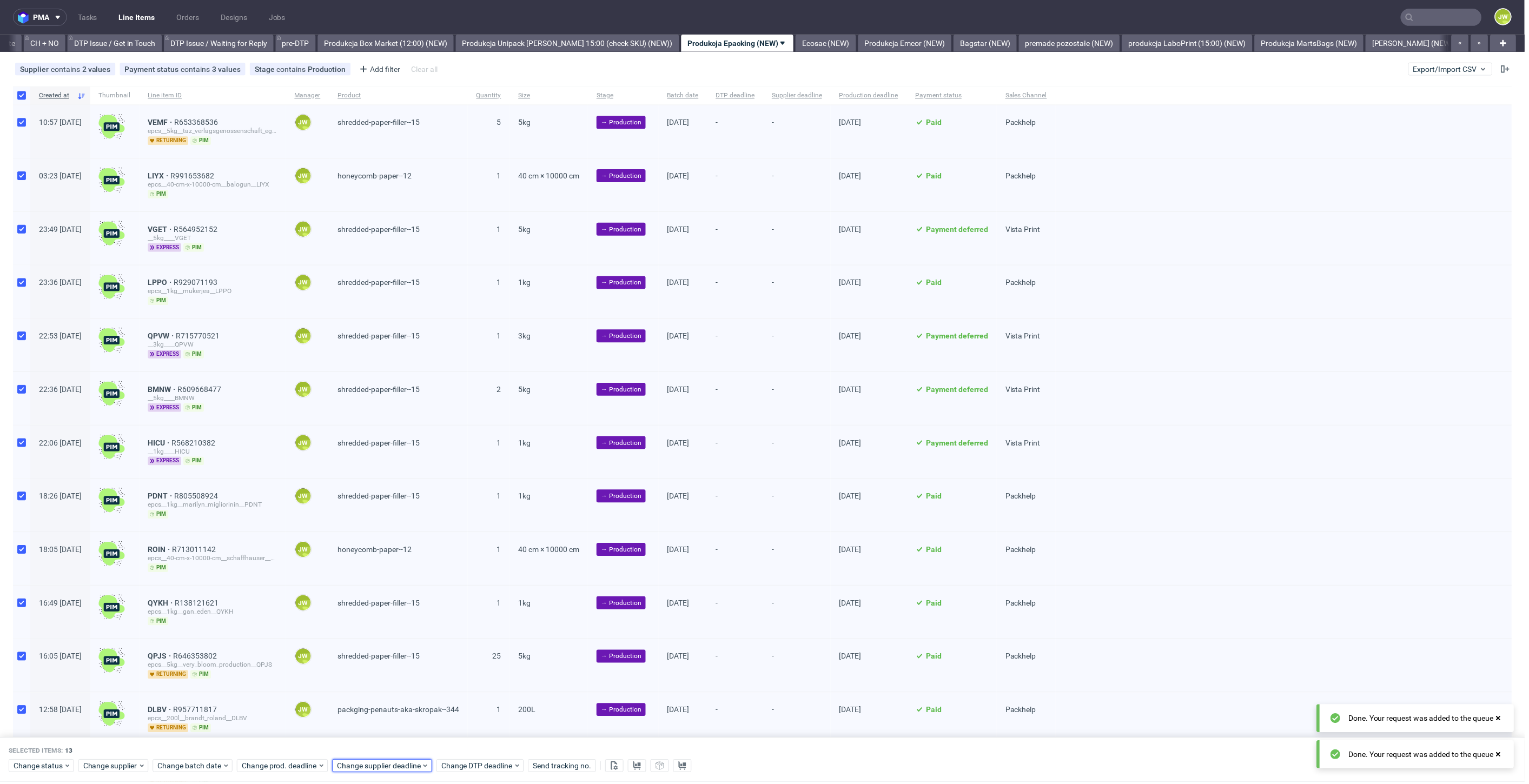
click at [366, 765] on span "Change supplier deadline" at bounding box center [380, 768] width 85 height 11
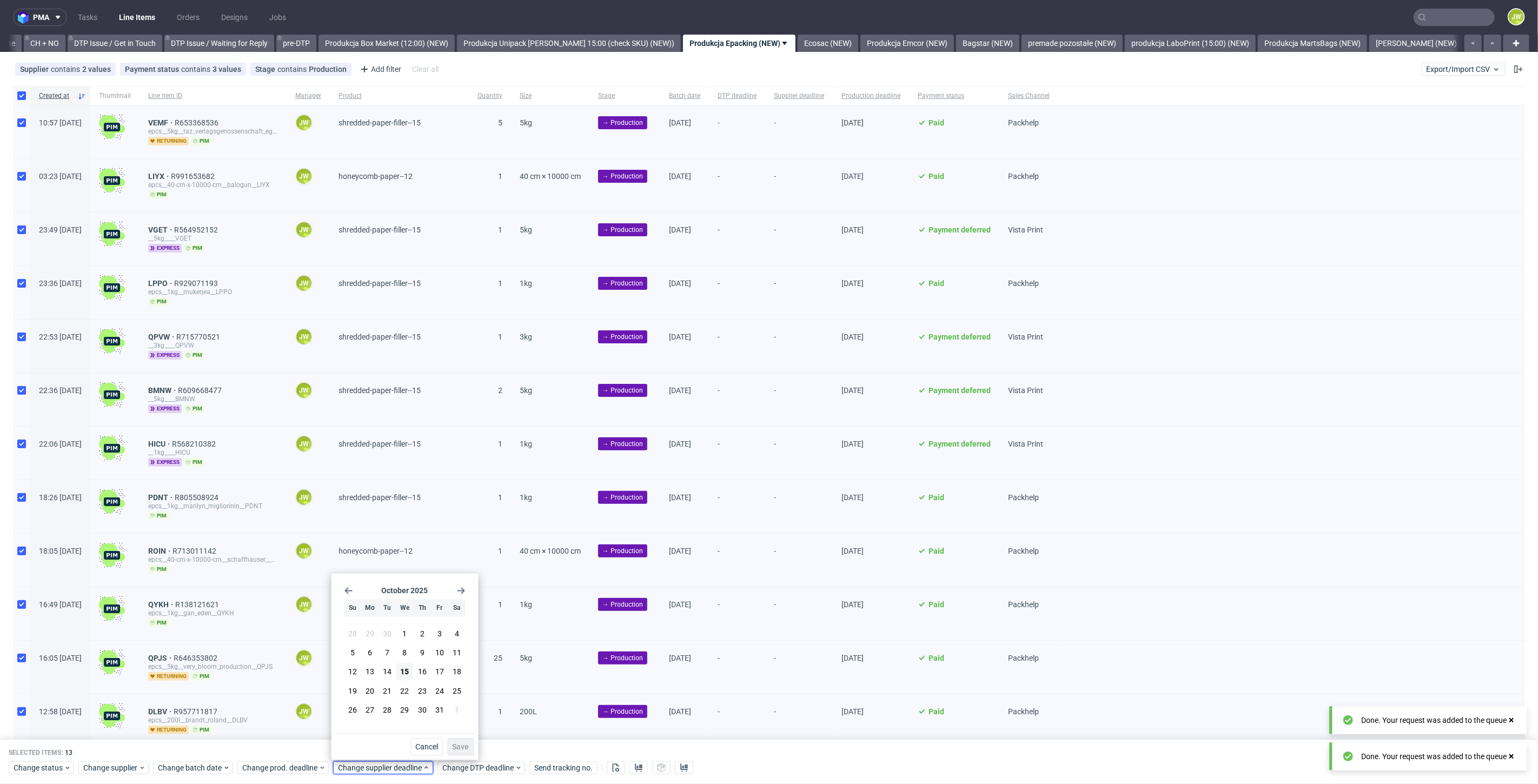
scroll to position [0, 1542]
click at [419, 675] on span "16" at bounding box center [422, 672] width 9 height 11
click at [461, 748] on span "Save" at bounding box center [461, 747] width 17 height 7
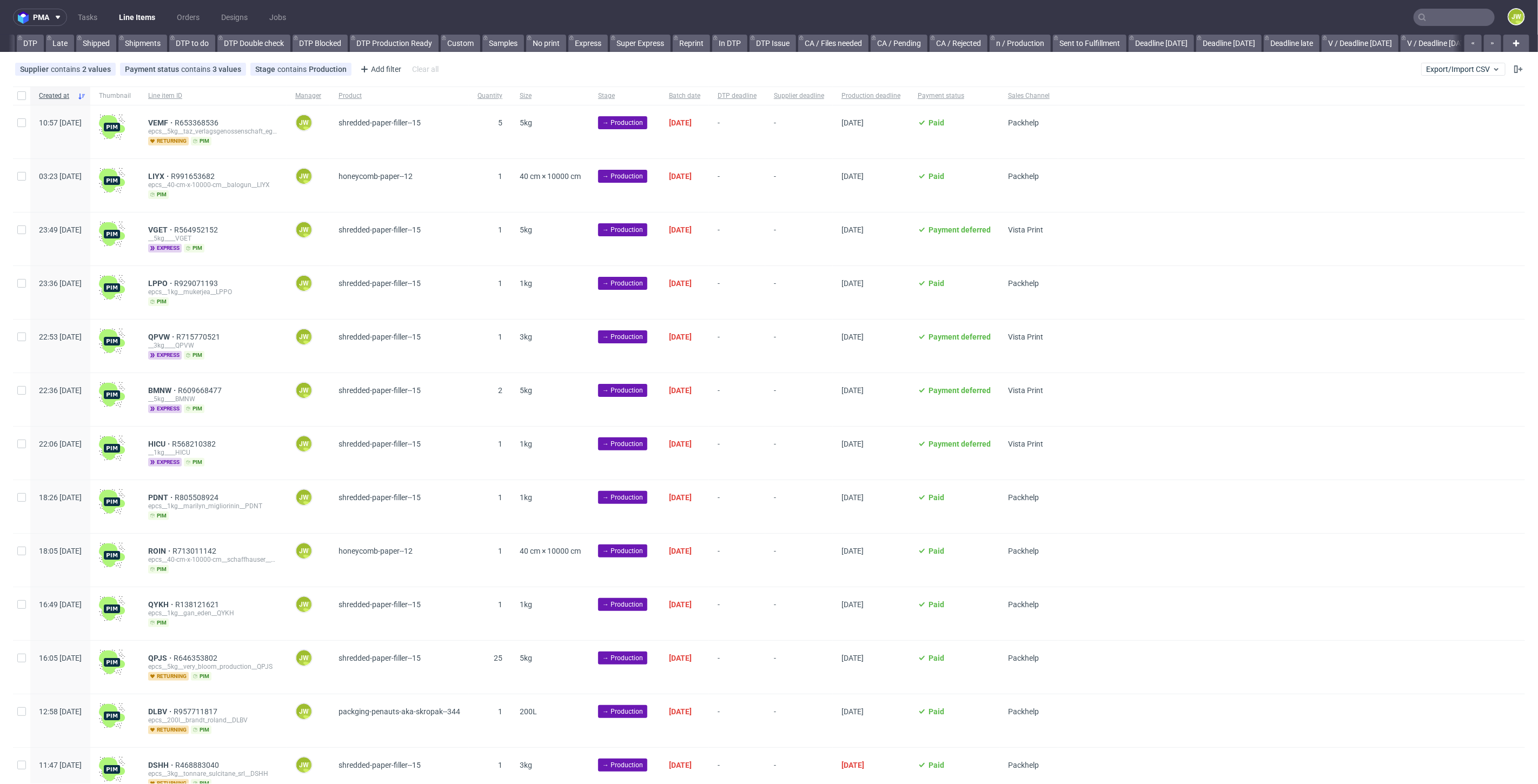
scroll to position [0, 127]
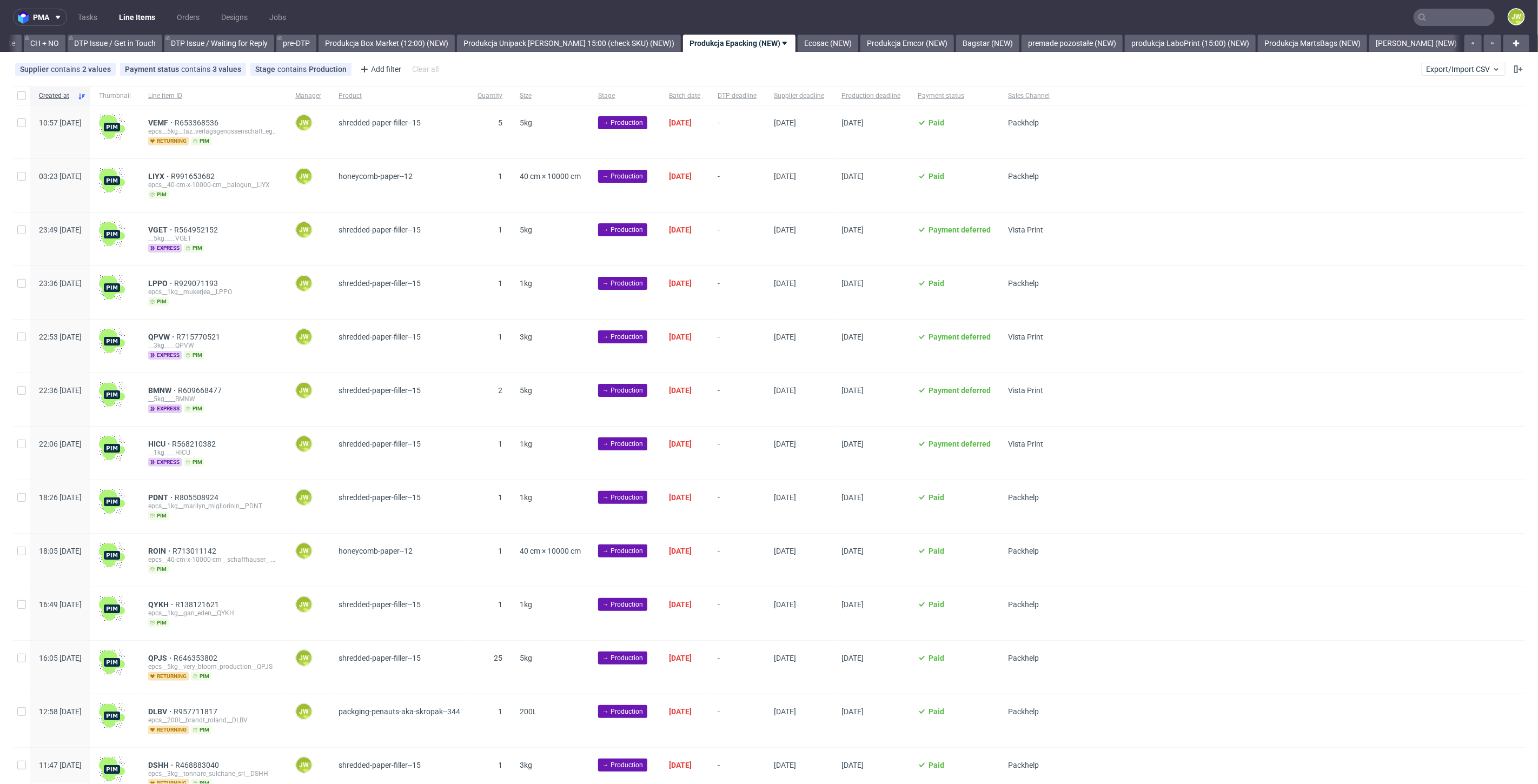
click at [15, 96] on div at bounding box center [21, 96] width 17 height 19
checkbox input "true"
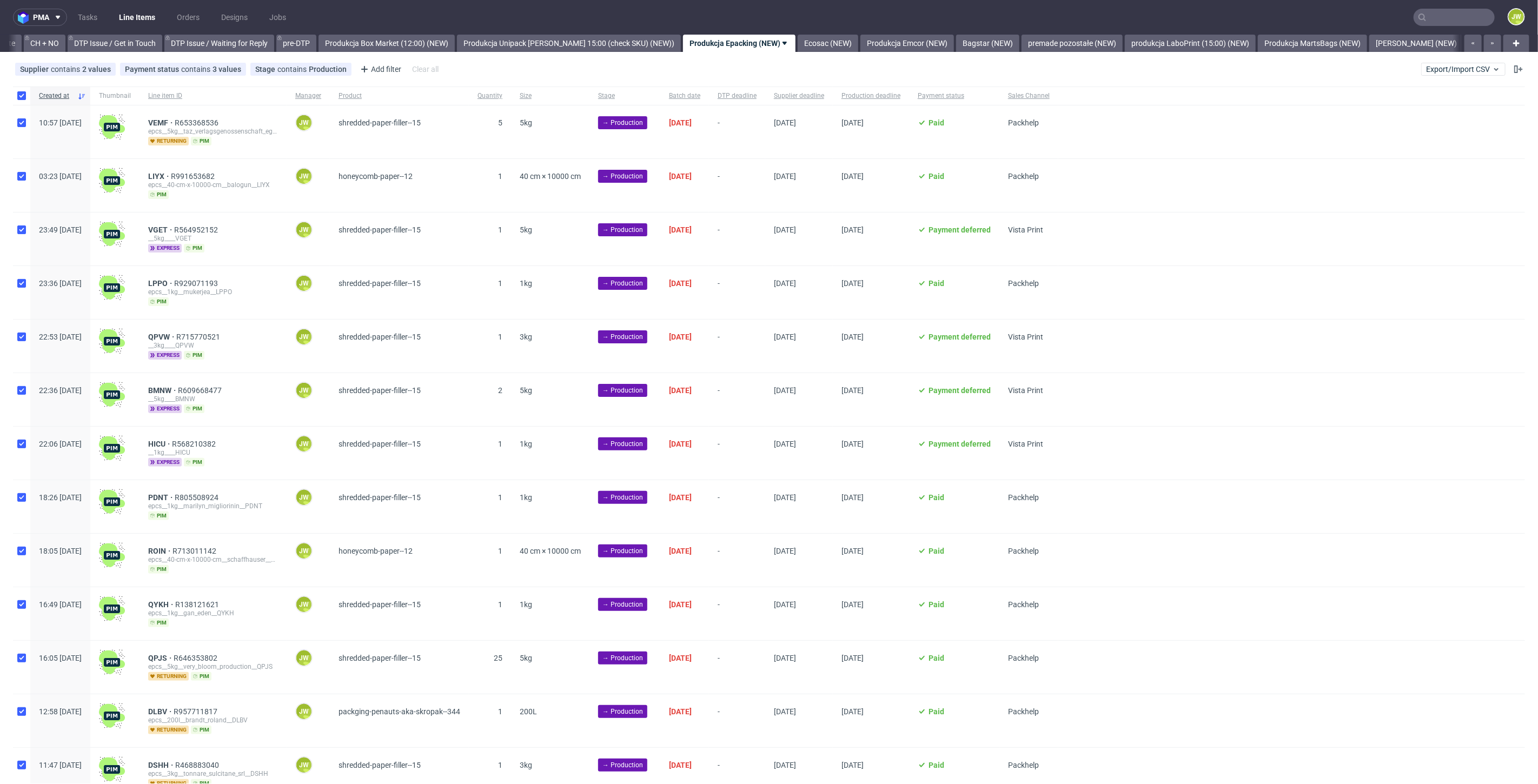
checkbox input "true"
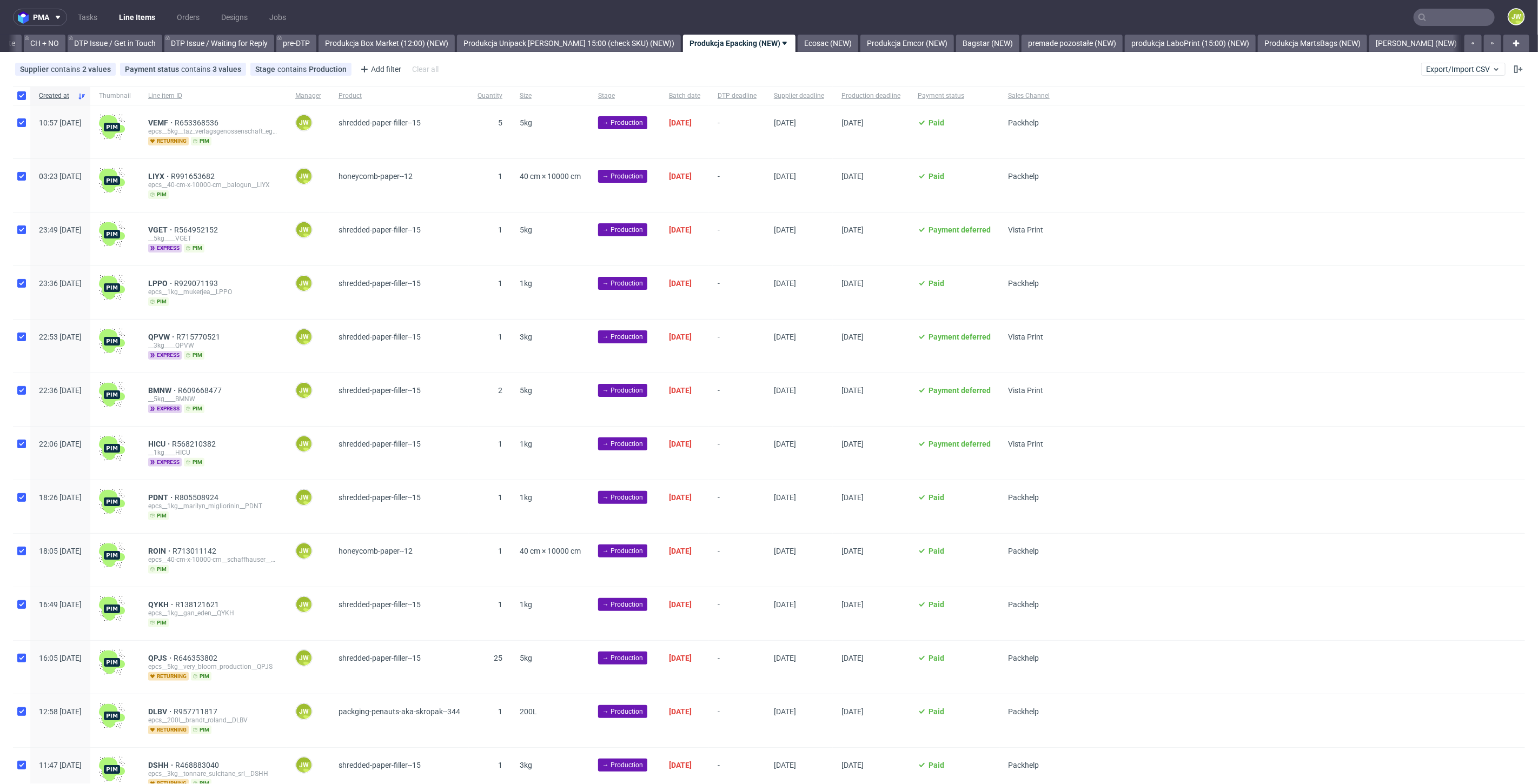
checkbox input "true"
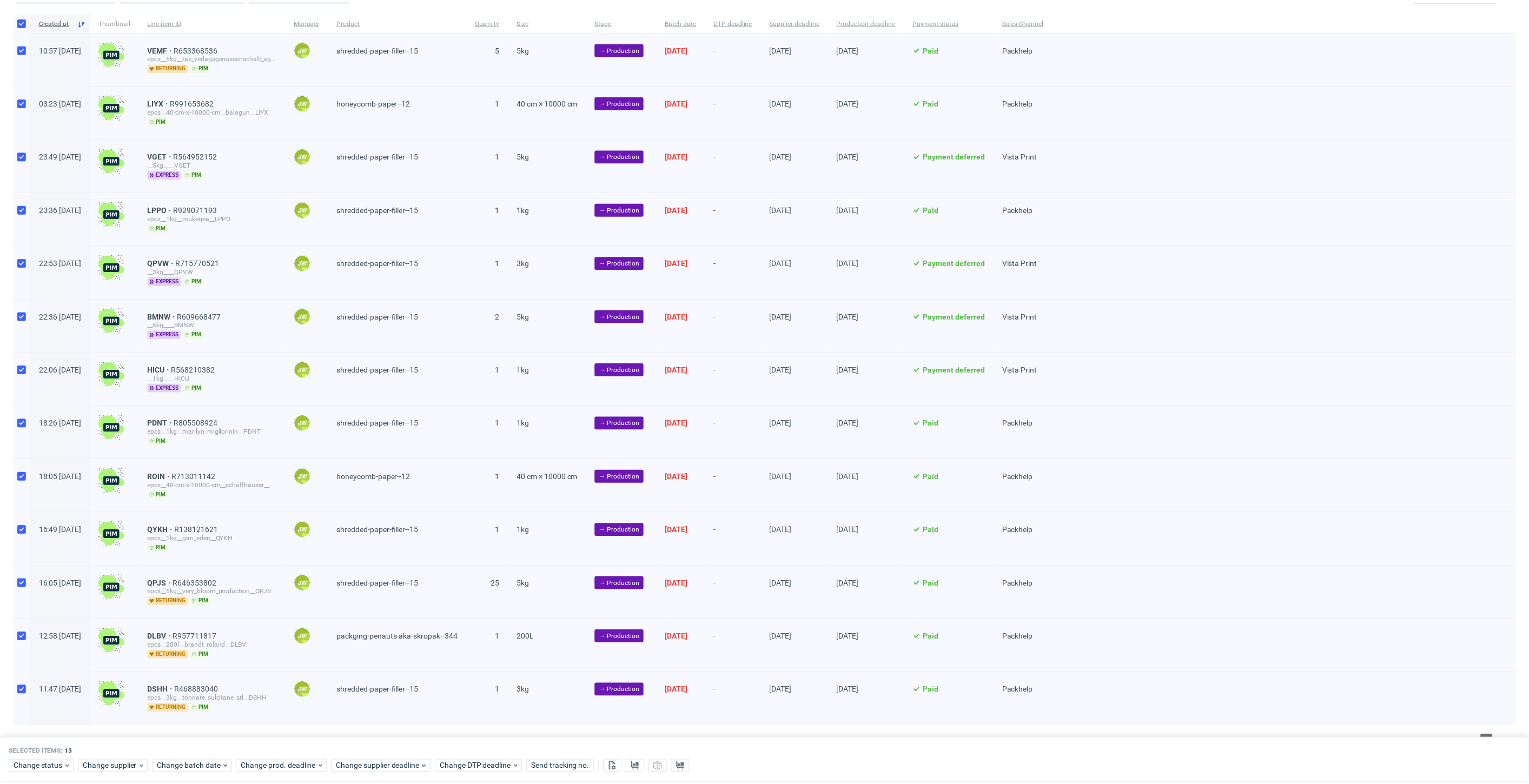
scroll to position [91, 0]
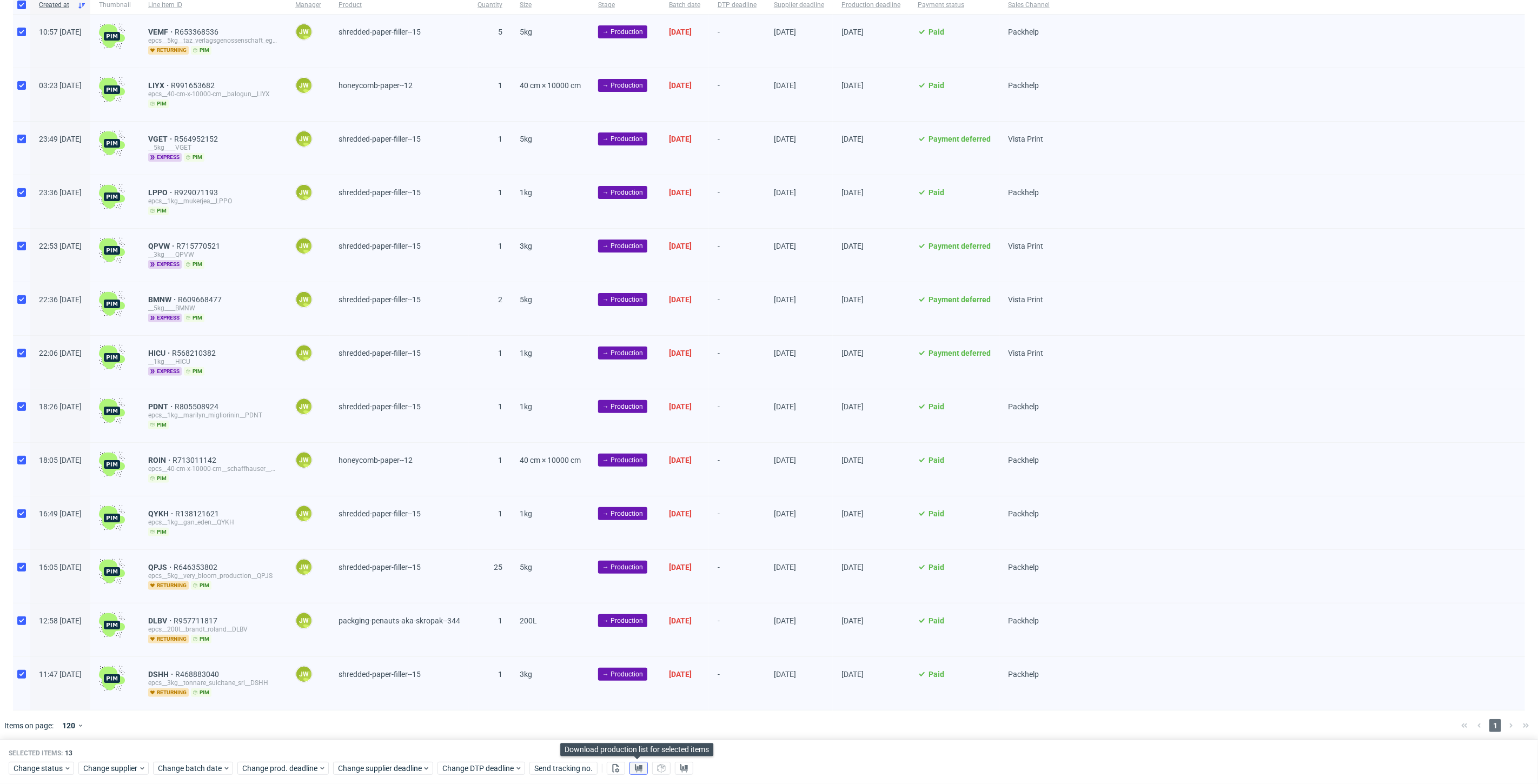
click at [637, 767] on icon at bounding box center [639, 767] width 9 height 9
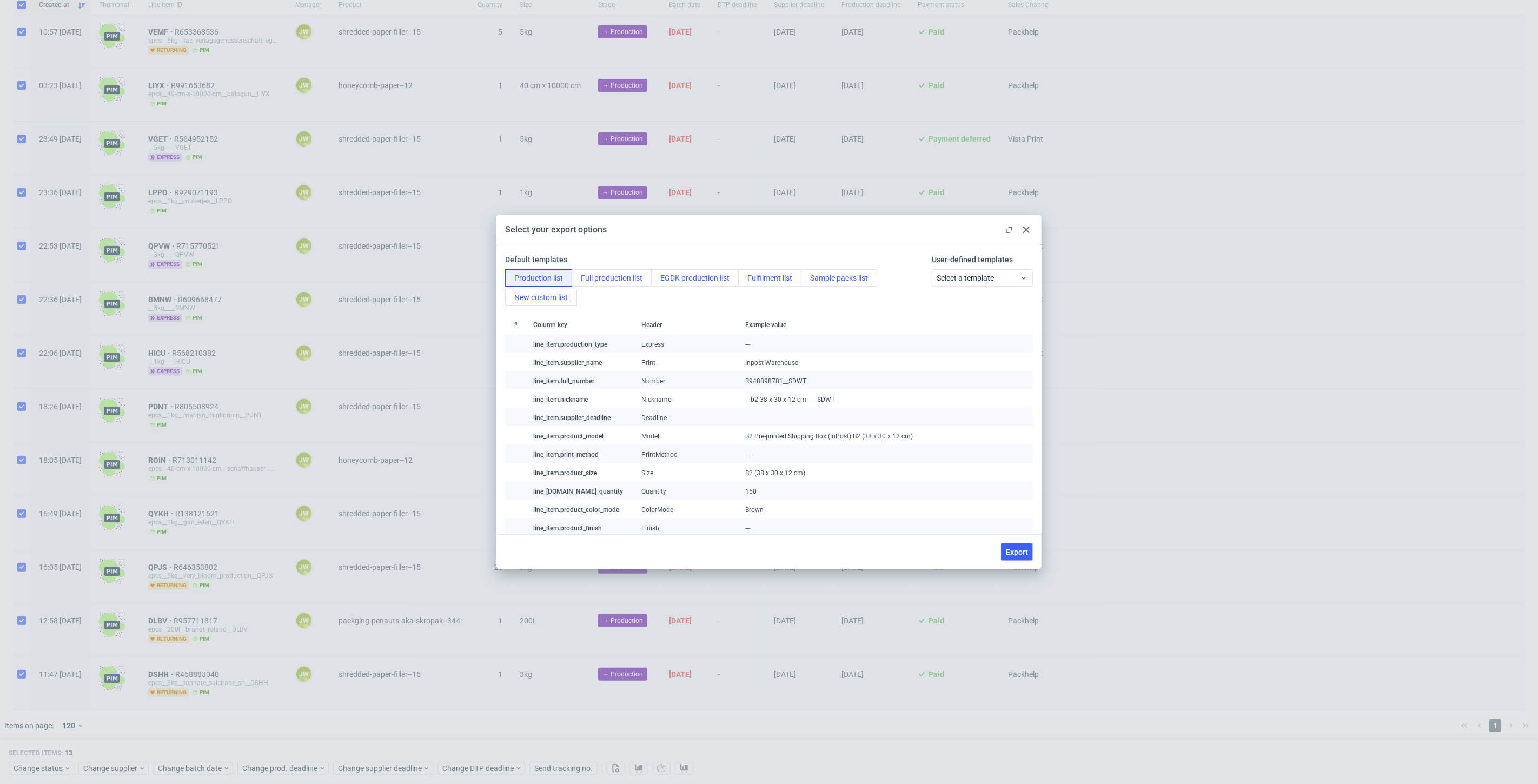
drag, startPoint x: 1026, startPoint y: 556, endPoint x: 963, endPoint y: 590, distance: 71.6
click at [1026, 556] on button "Export" at bounding box center [1017, 552] width 32 height 17
checkbox input "false"
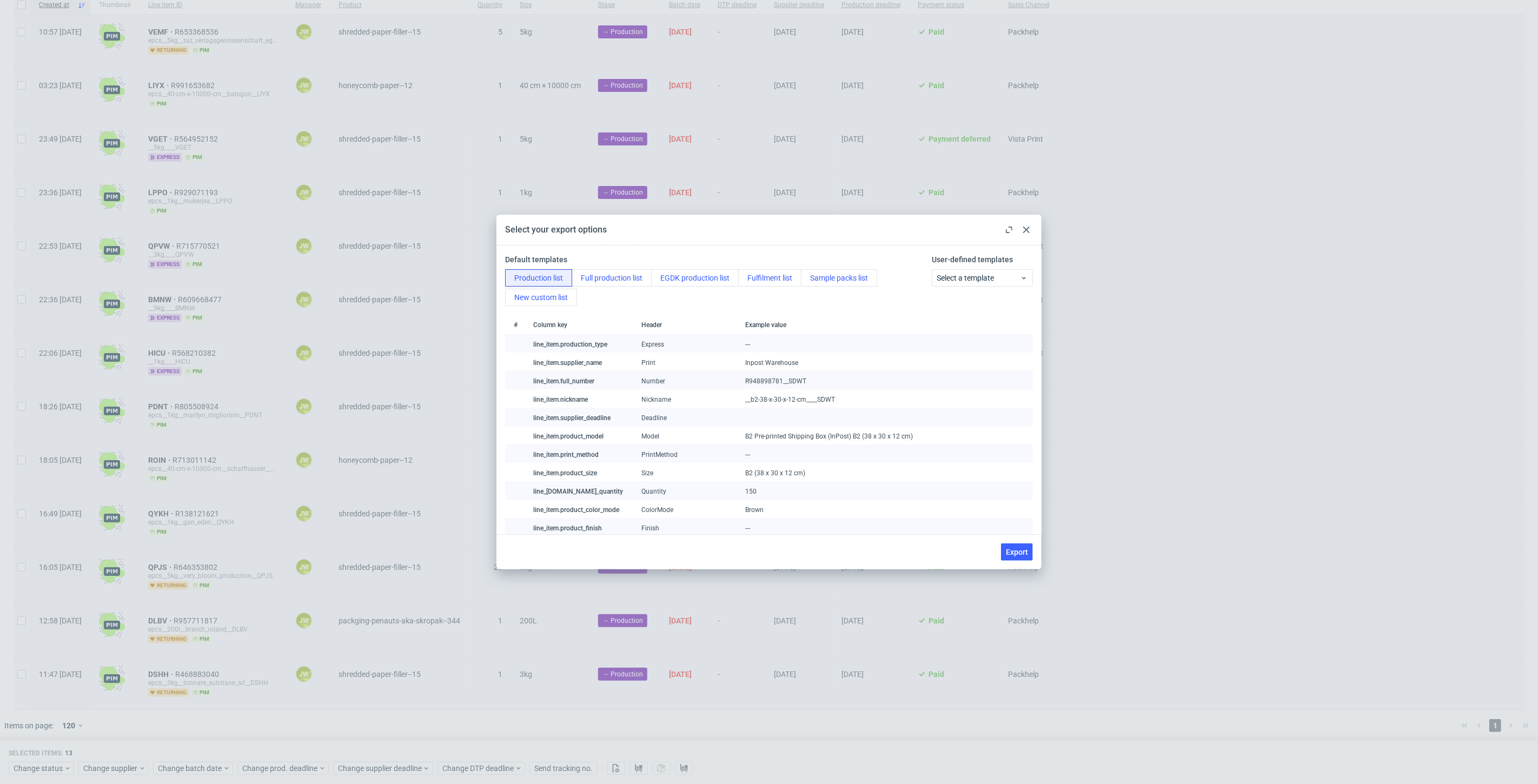
checkbox input "false"
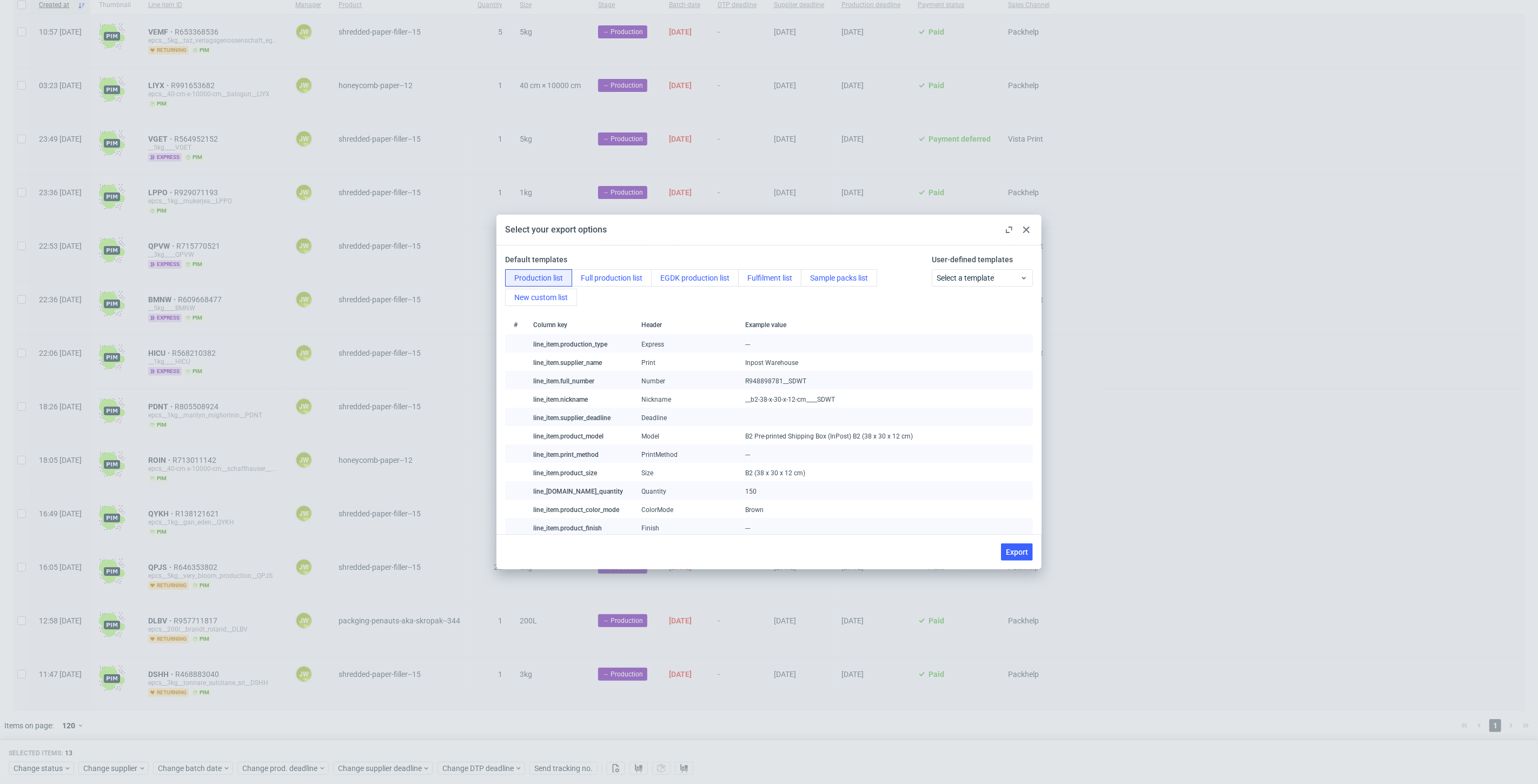
checkbox input "false"
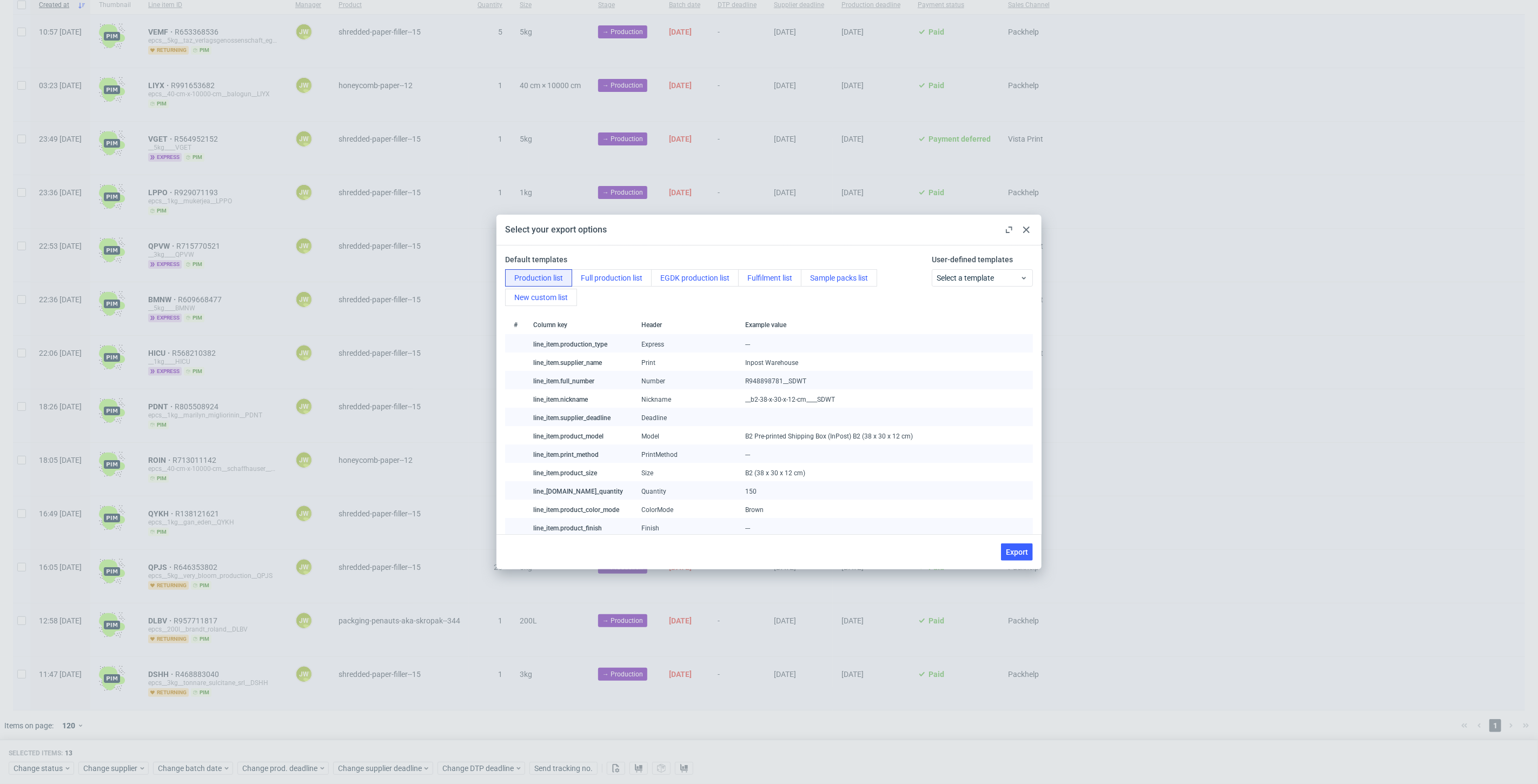
checkbox input "false"
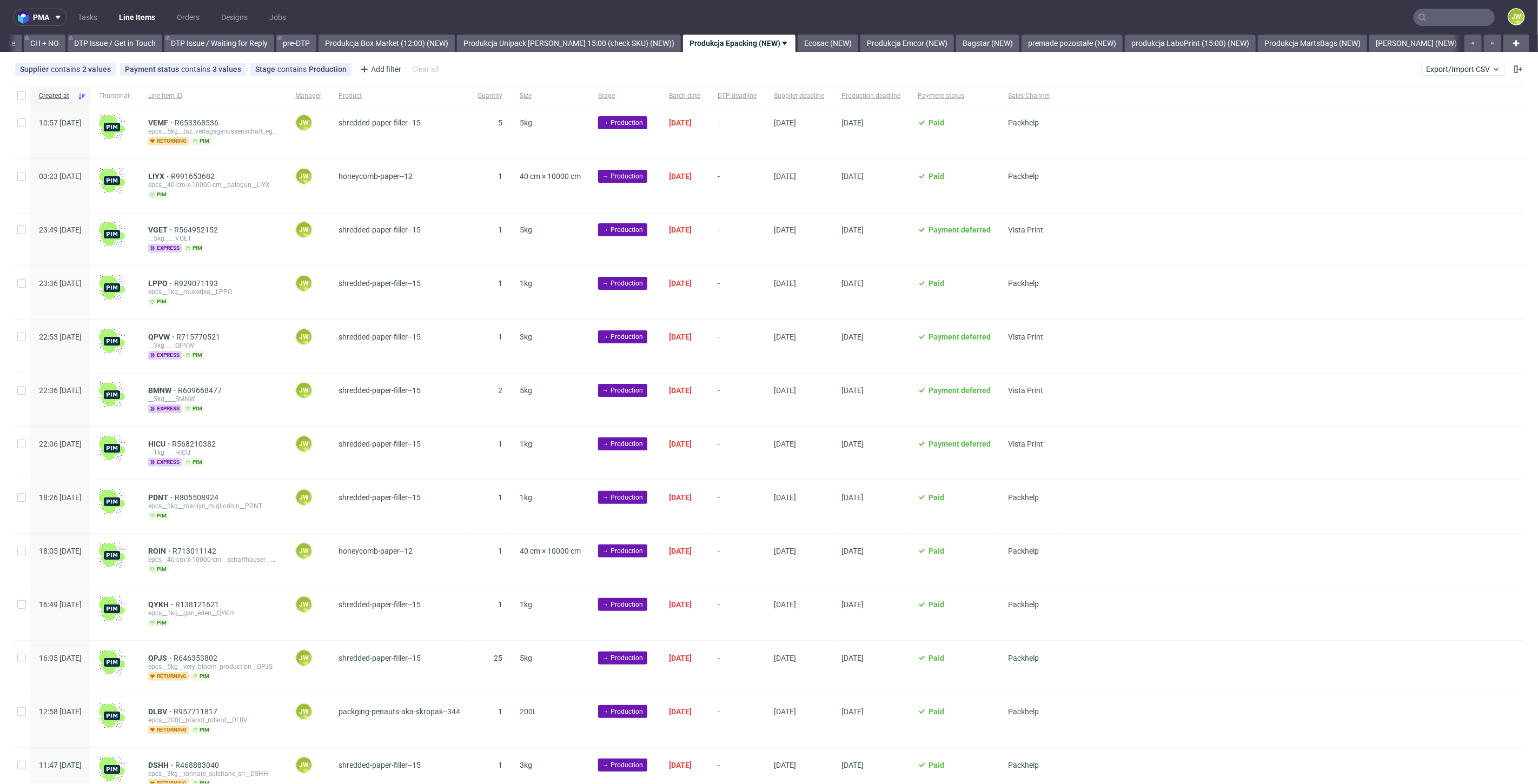
scroll to position [0, 1542]
click at [21, 99] on input "checkbox" at bounding box center [21, 95] width 9 height 9
checkbox input "true"
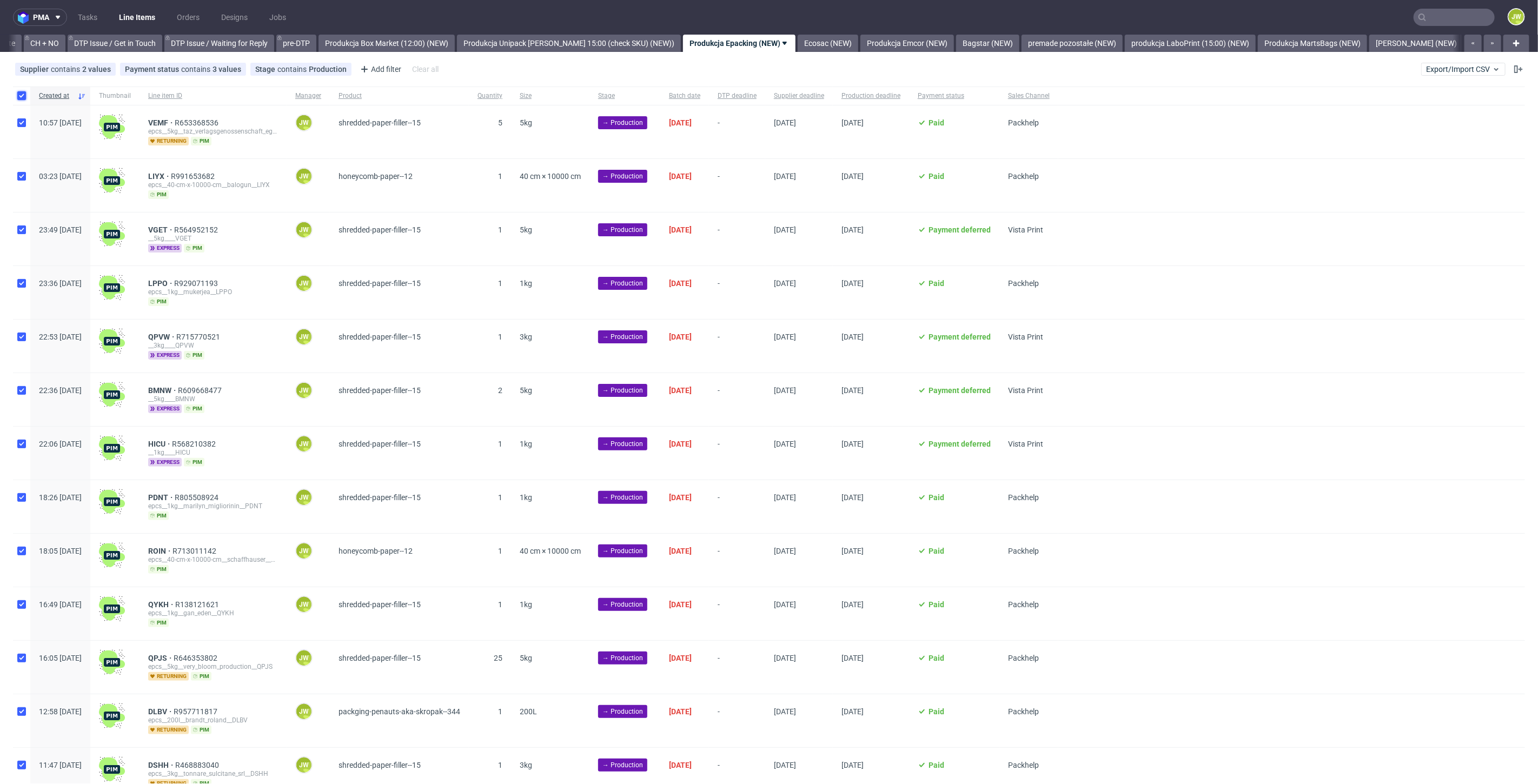
checkbox input "true"
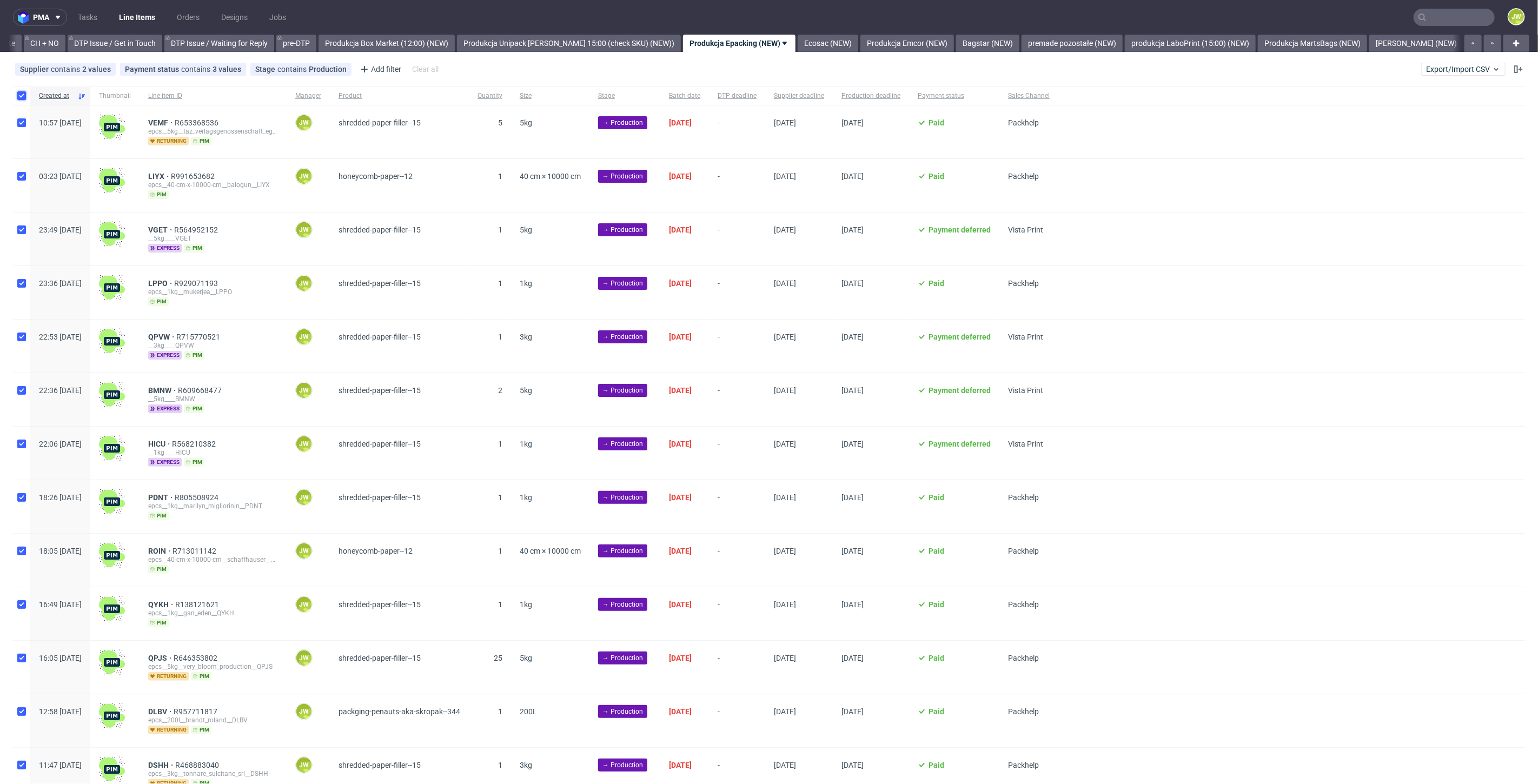
checkbox input "true"
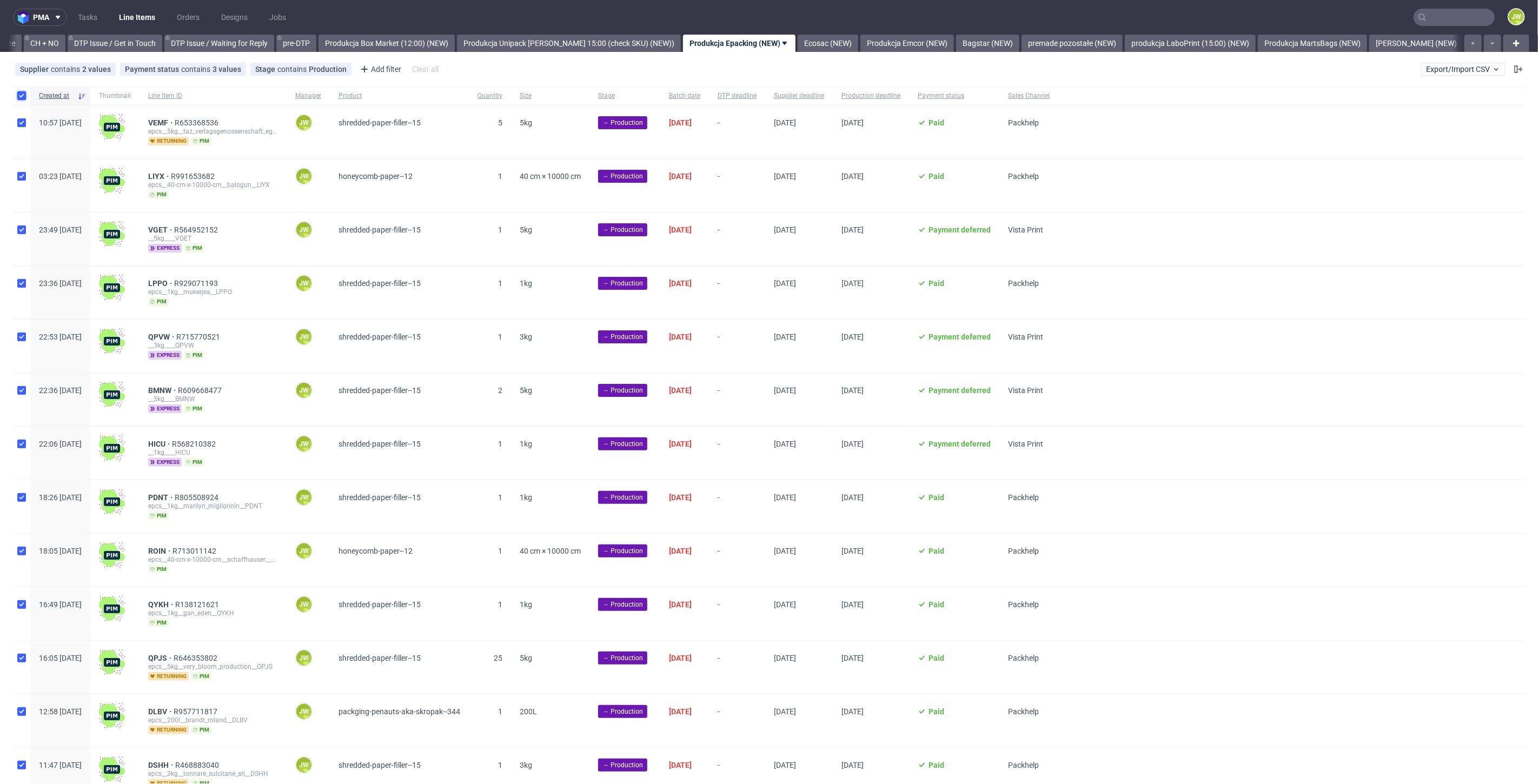
checkbox input "true"
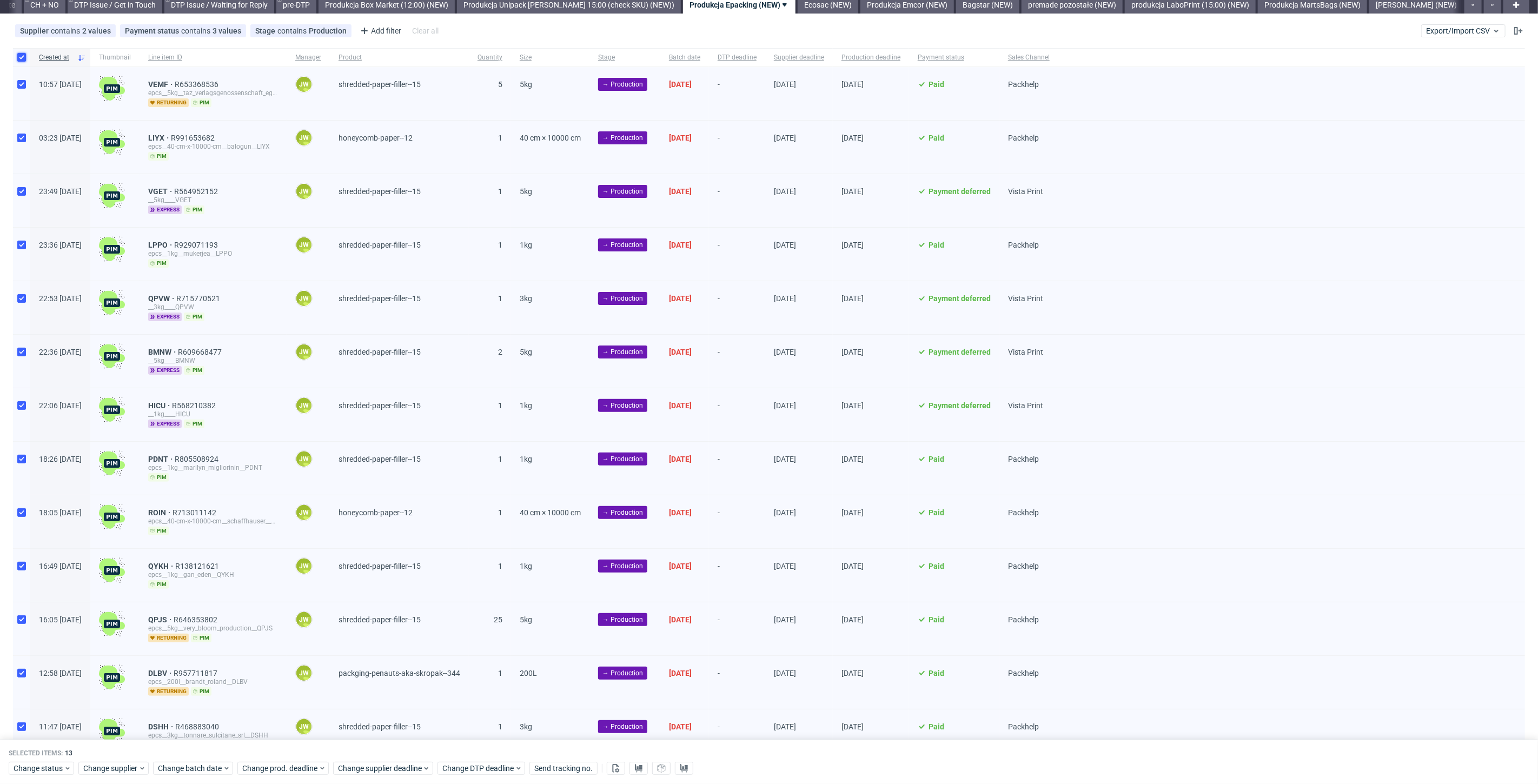
scroll to position [91, 0]
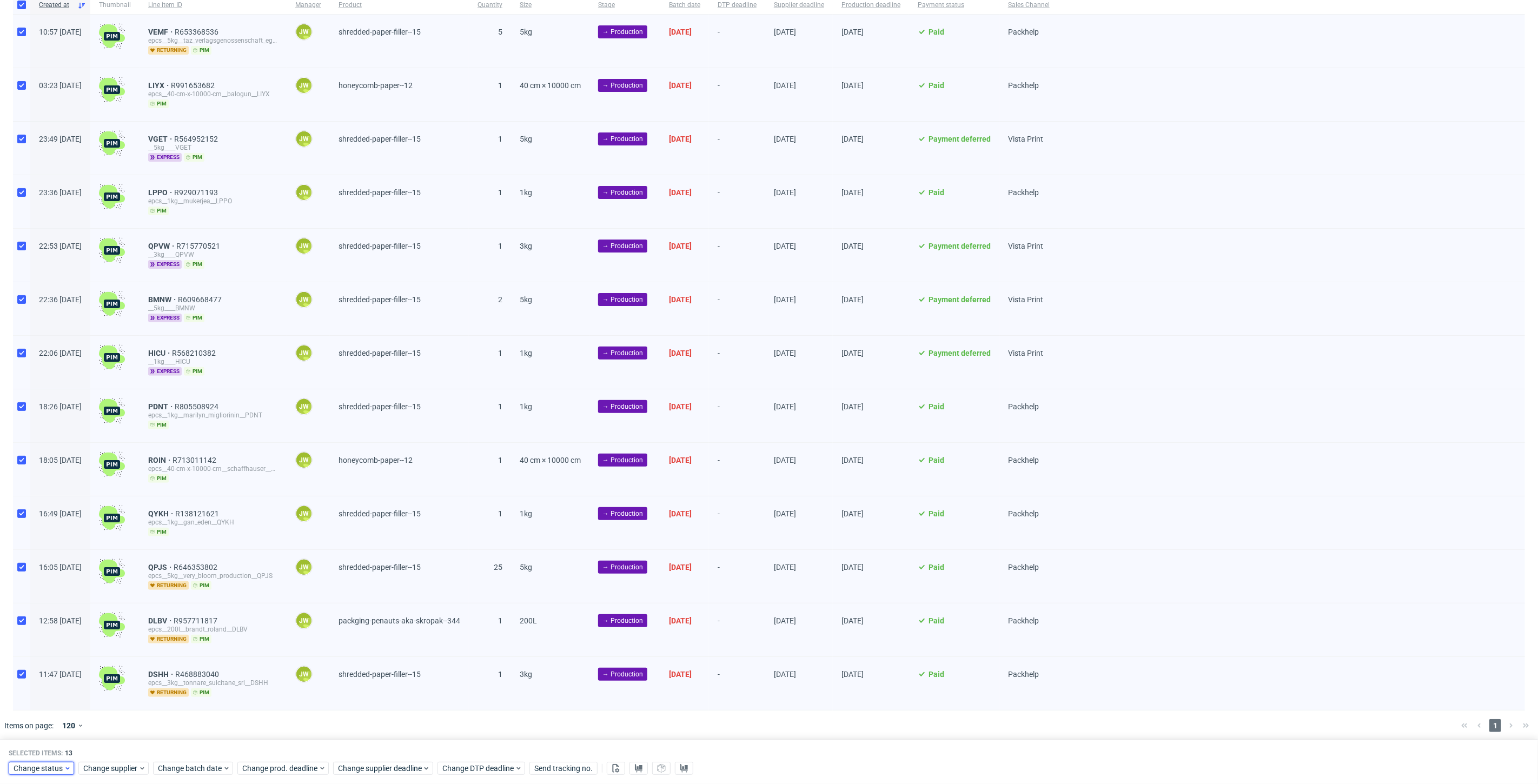
click at [39, 772] on span "Change status" at bounding box center [39, 768] width 51 height 11
click at [31, 727] on div "Waiting for DTP Waiting for DTP Double Check In DTP Issue in DTP DTP Client App…" at bounding box center [75, 678] width 124 height 112
click at [45, 718] on span "In Production" at bounding box center [40, 717] width 55 height 15
click at [115, 747] on span "Save" at bounding box center [123, 747] width 17 height 7
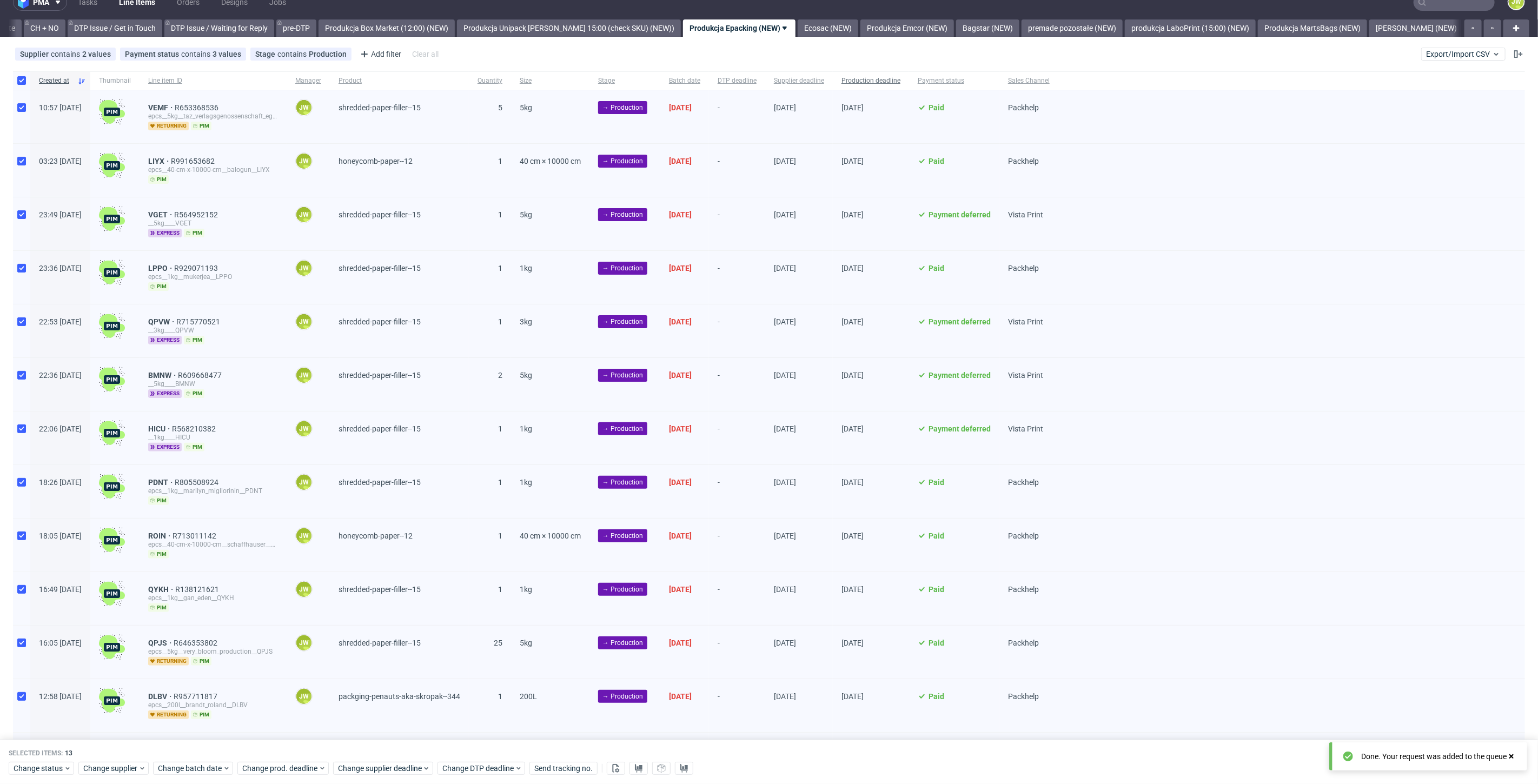
scroll to position [0, 0]
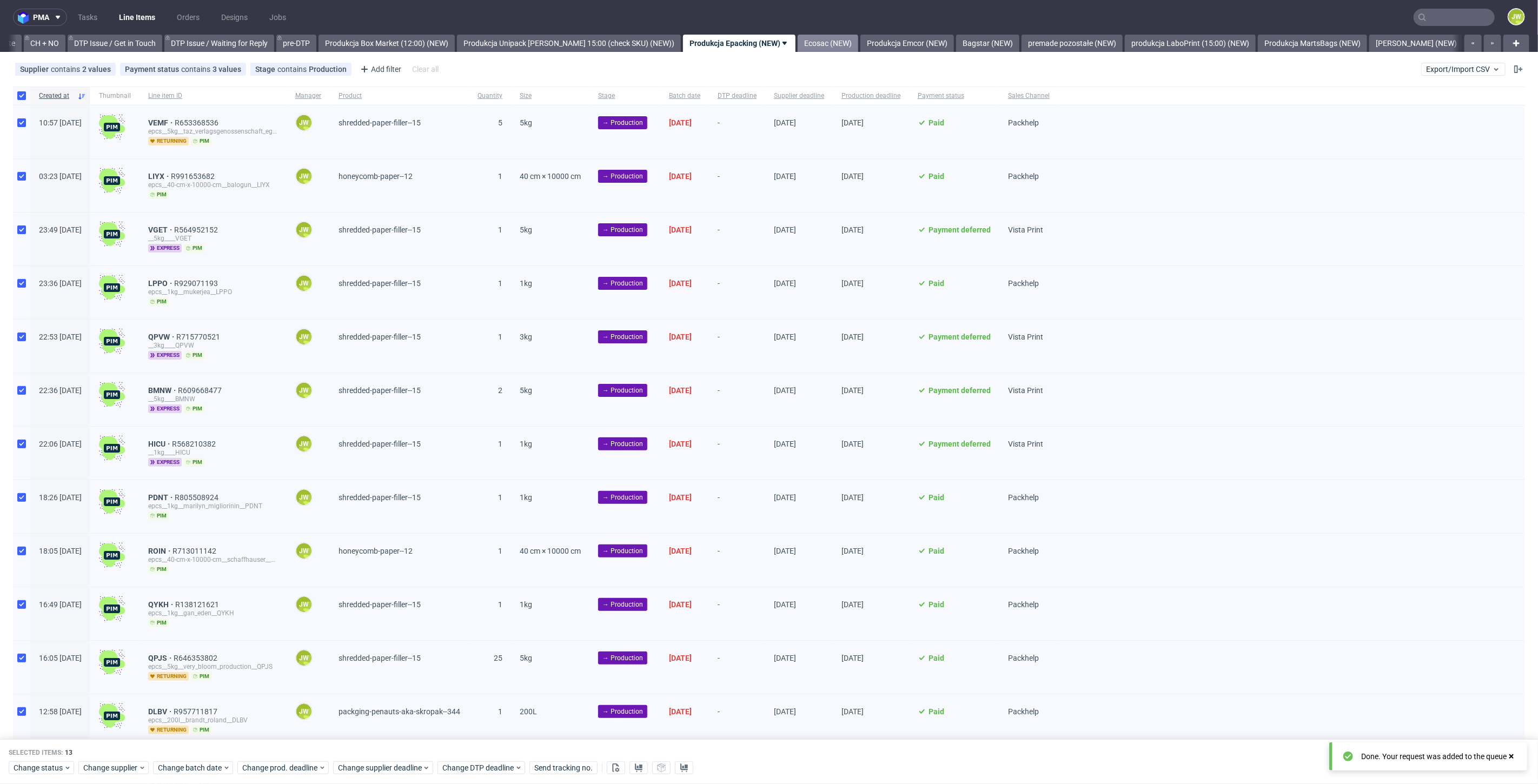
click at [823, 49] on link "Ecosac (NEW)" at bounding box center [828, 43] width 61 height 17
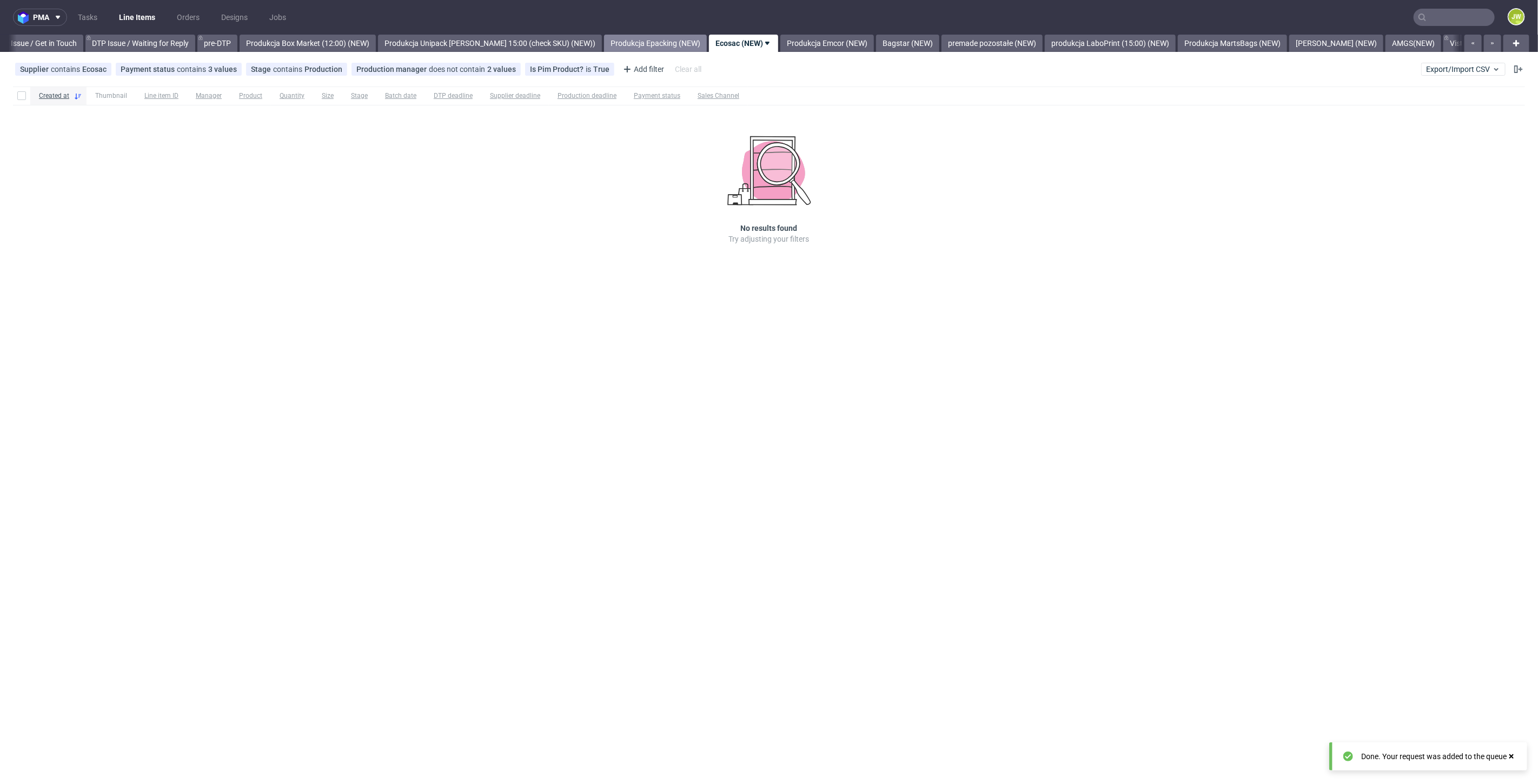
drag, startPoint x: 613, startPoint y: 40, endPoint x: 656, endPoint y: 40, distance: 43.0
click at [613, 40] on link "Produkcja Epacking (NEW)" at bounding box center [655, 43] width 103 height 17
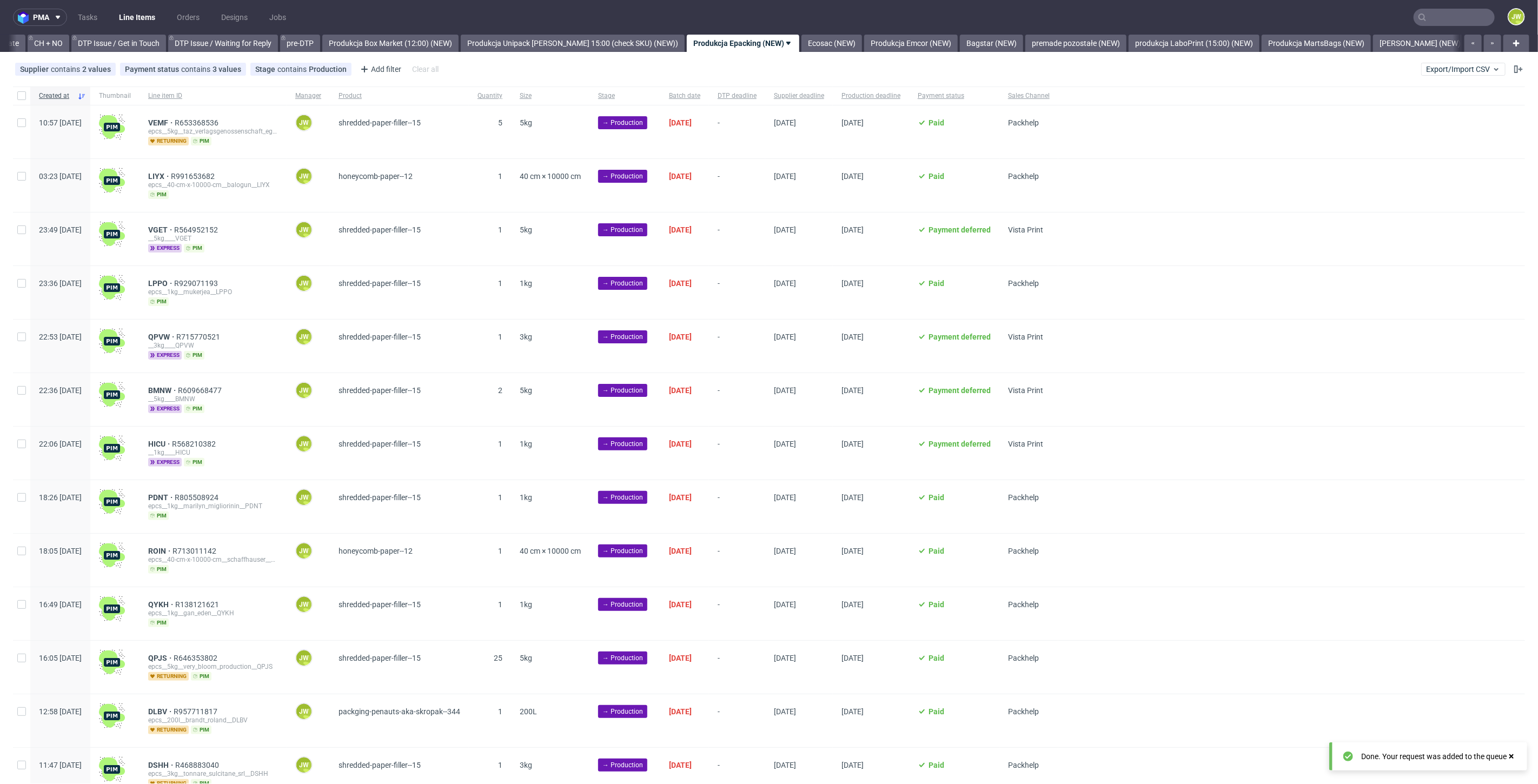
scroll to position [0, 1542]
click at [21, 94] on input "checkbox" at bounding box center [21, 95] width 9 height 9
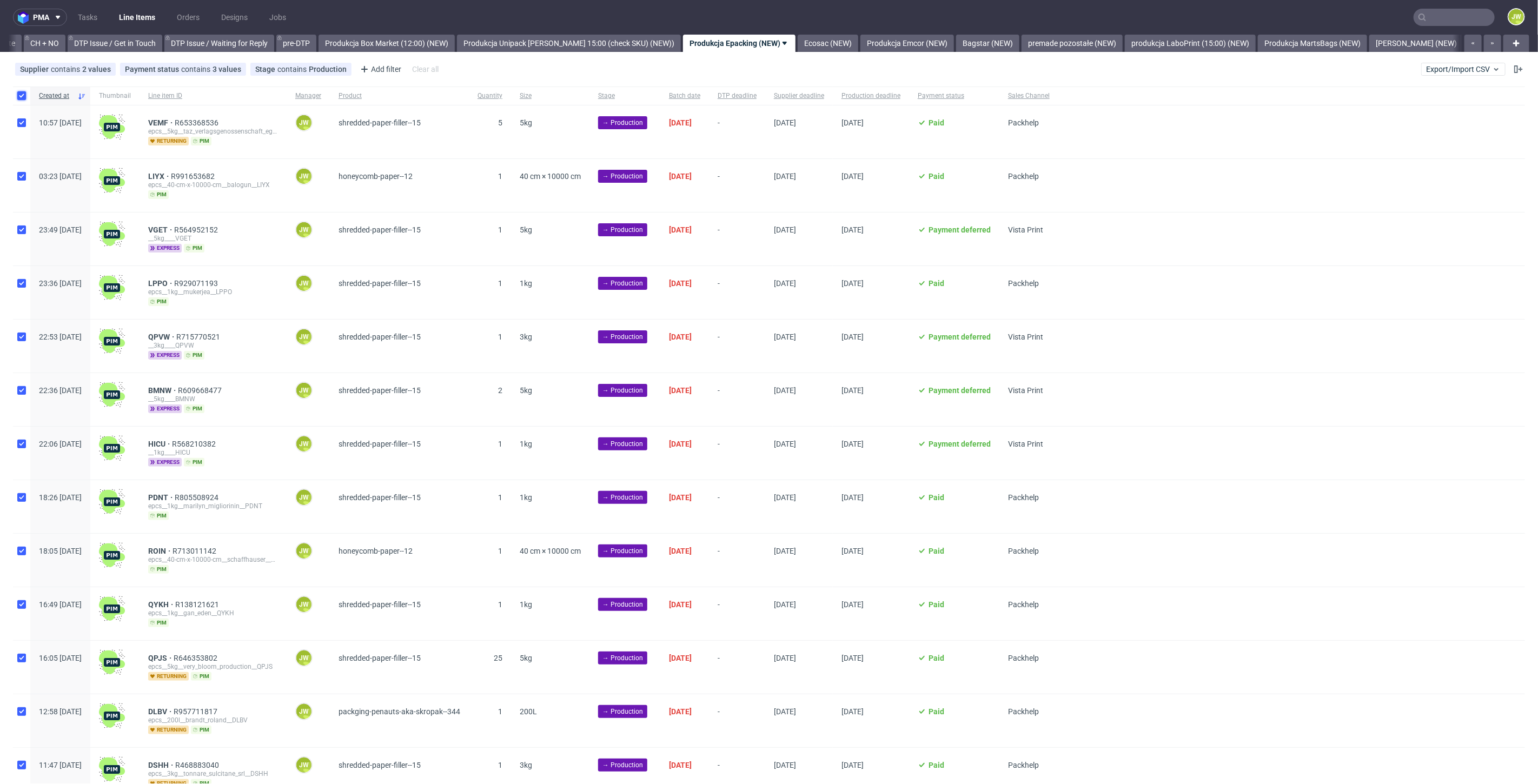
checkbox input "true"
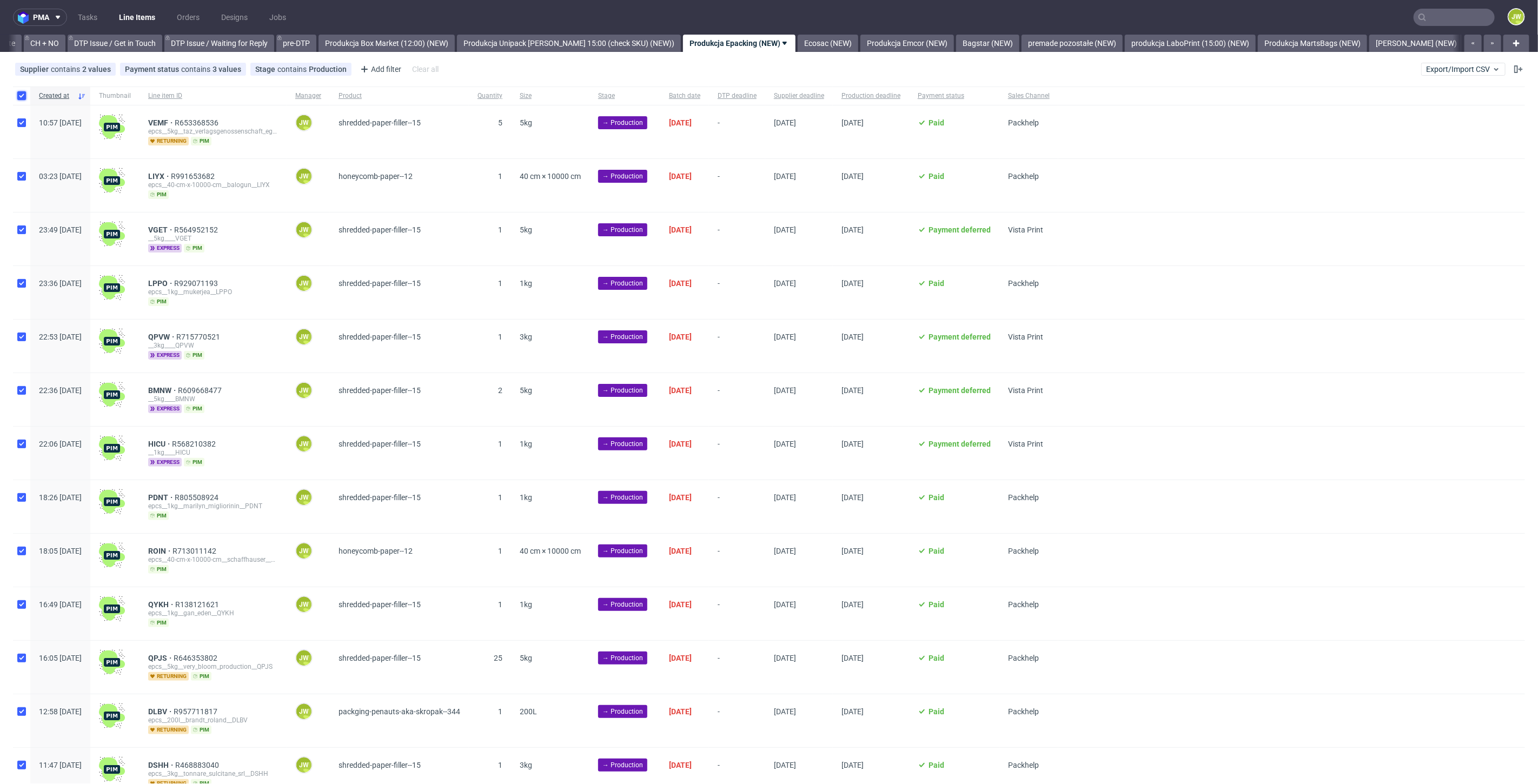
checkbox input "true"
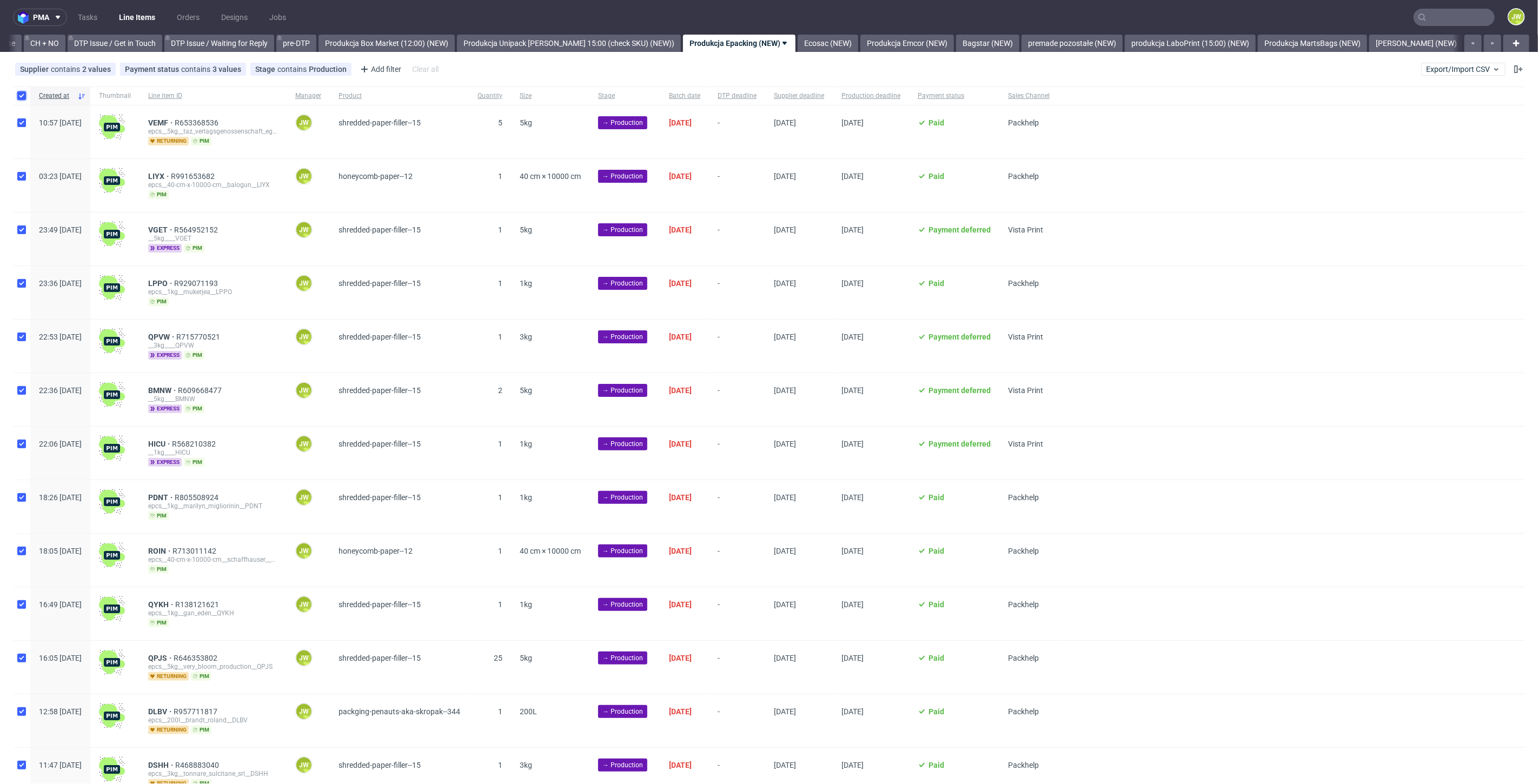
checkbox input "true"
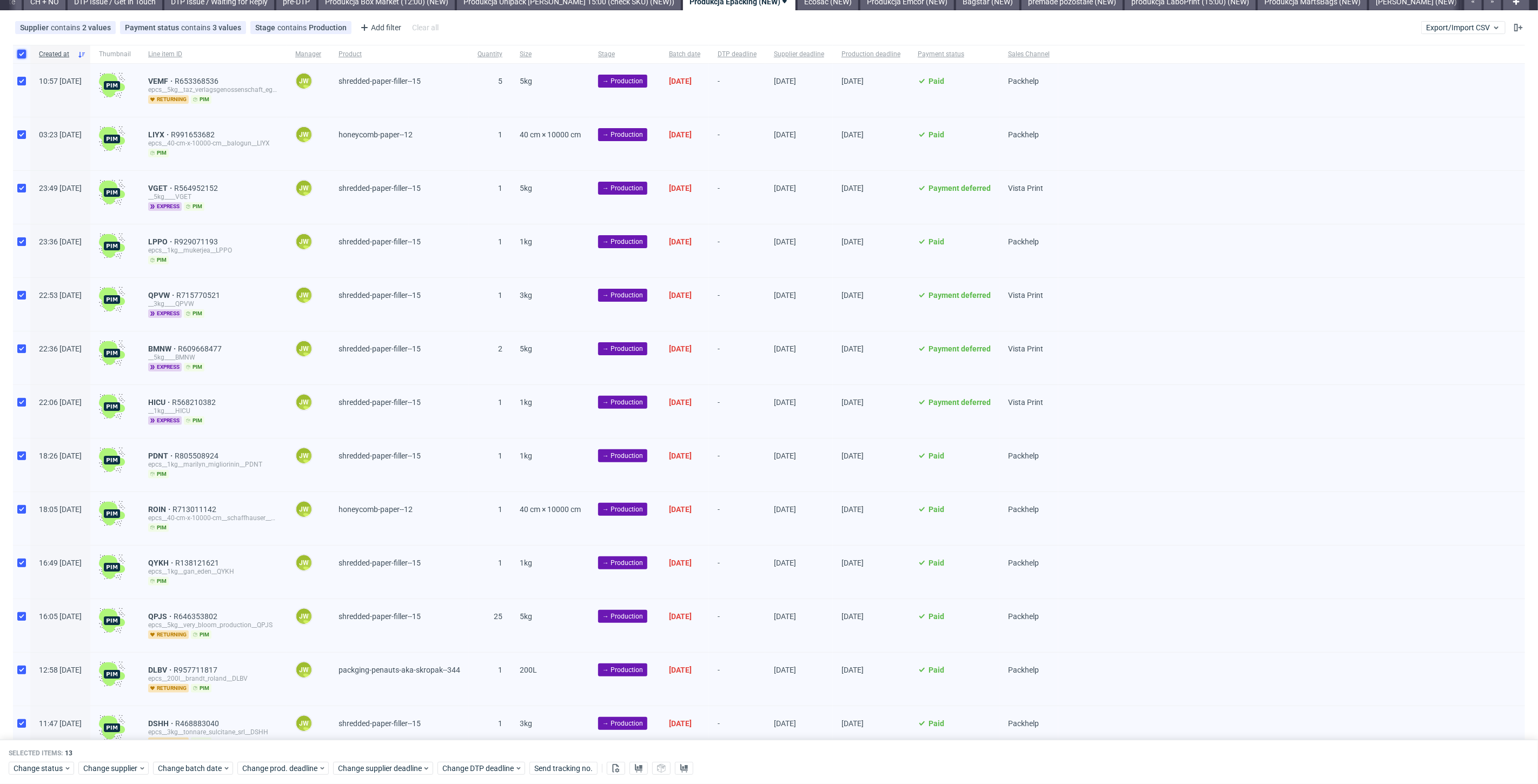
scroll to position [91, 0]
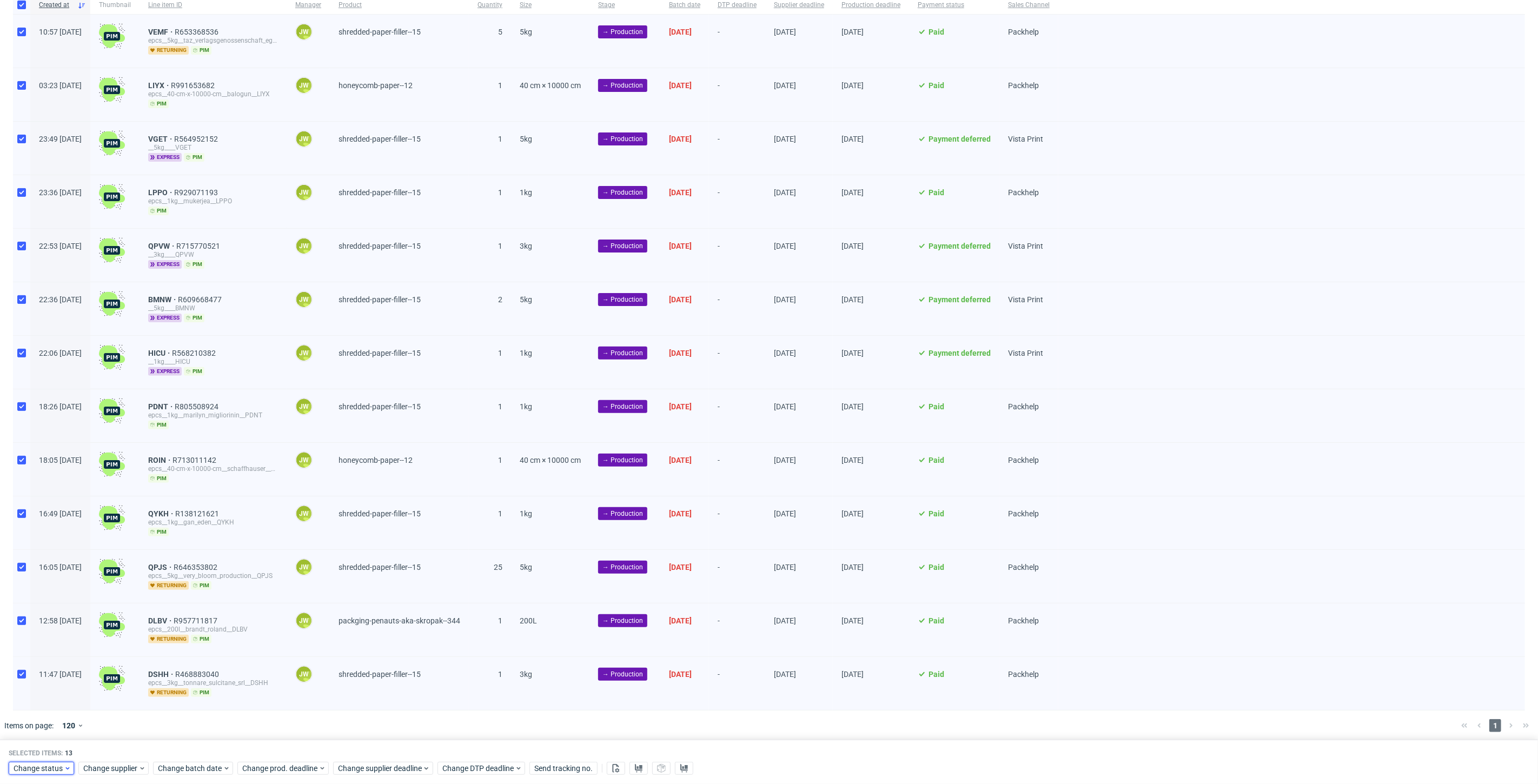
click at [36, 765] on span "Change status" at bounding box center [39, 768] width 51 height 11
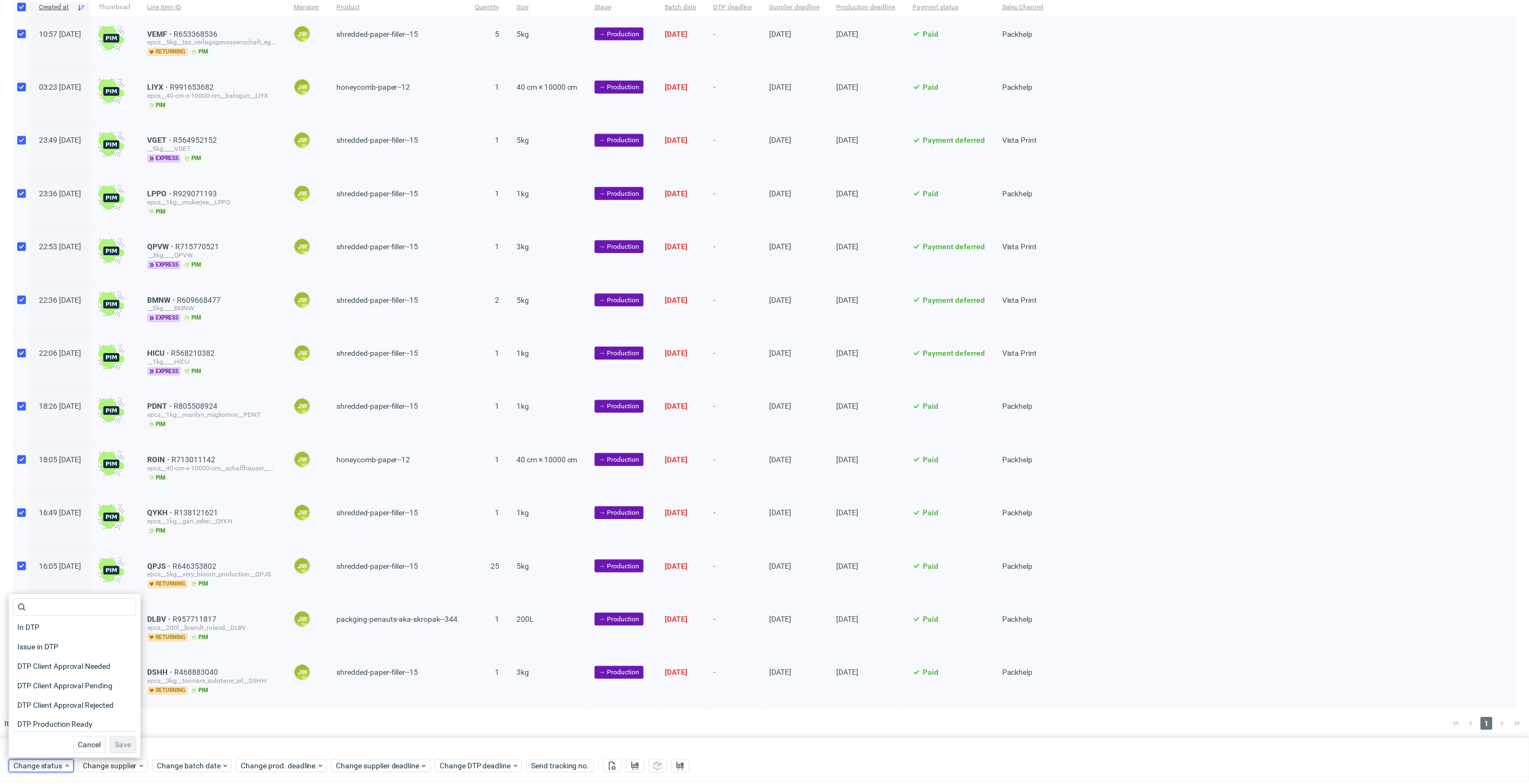
scroll to position [60, 0]
click at [45, 725] on span "In Production" at bounding box center [40, 727] width 55 height 15
click at [115, 748] on span "Save" at bounding box center [123, 747] width 17 height 7
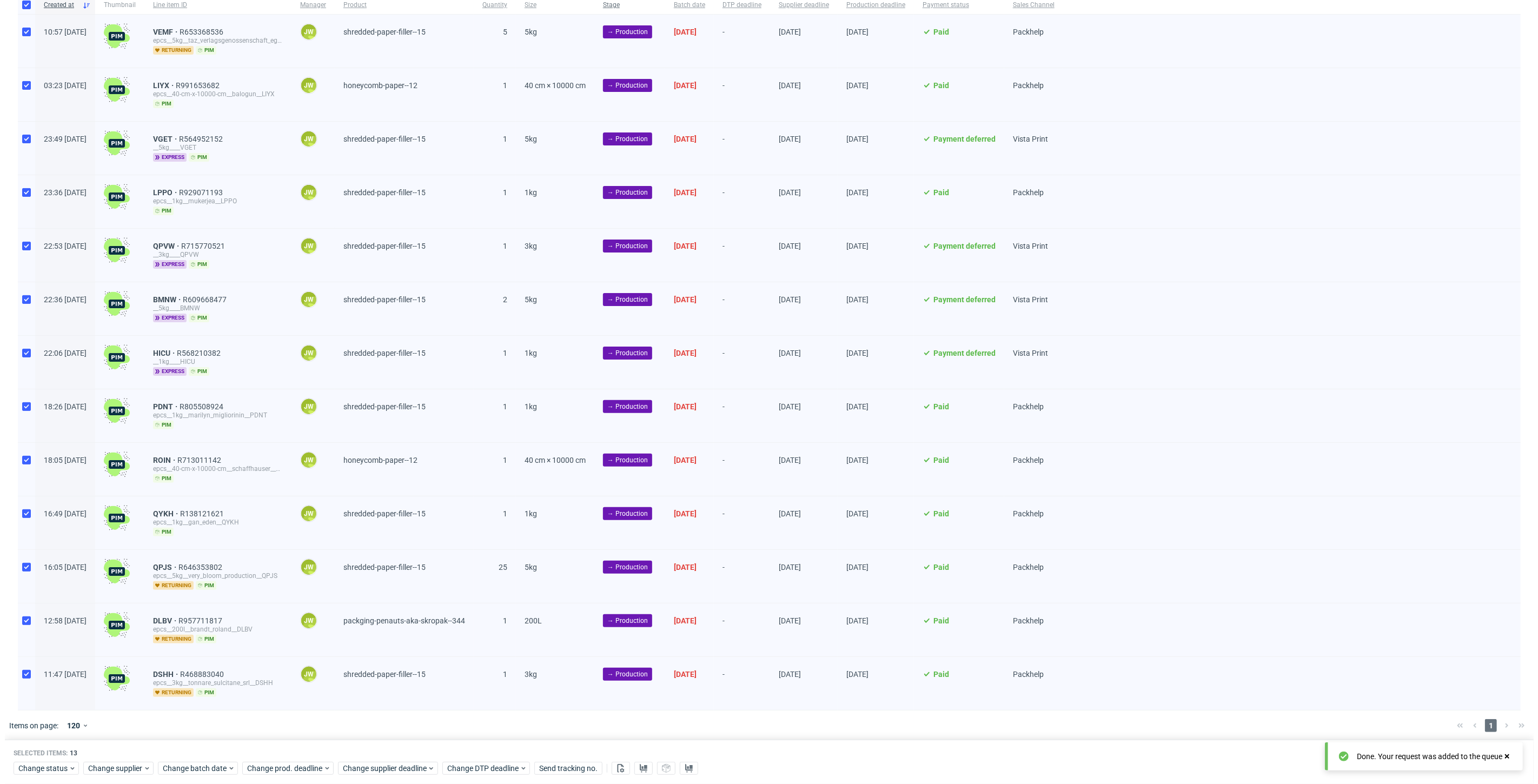
scroll to position [0, 1542]
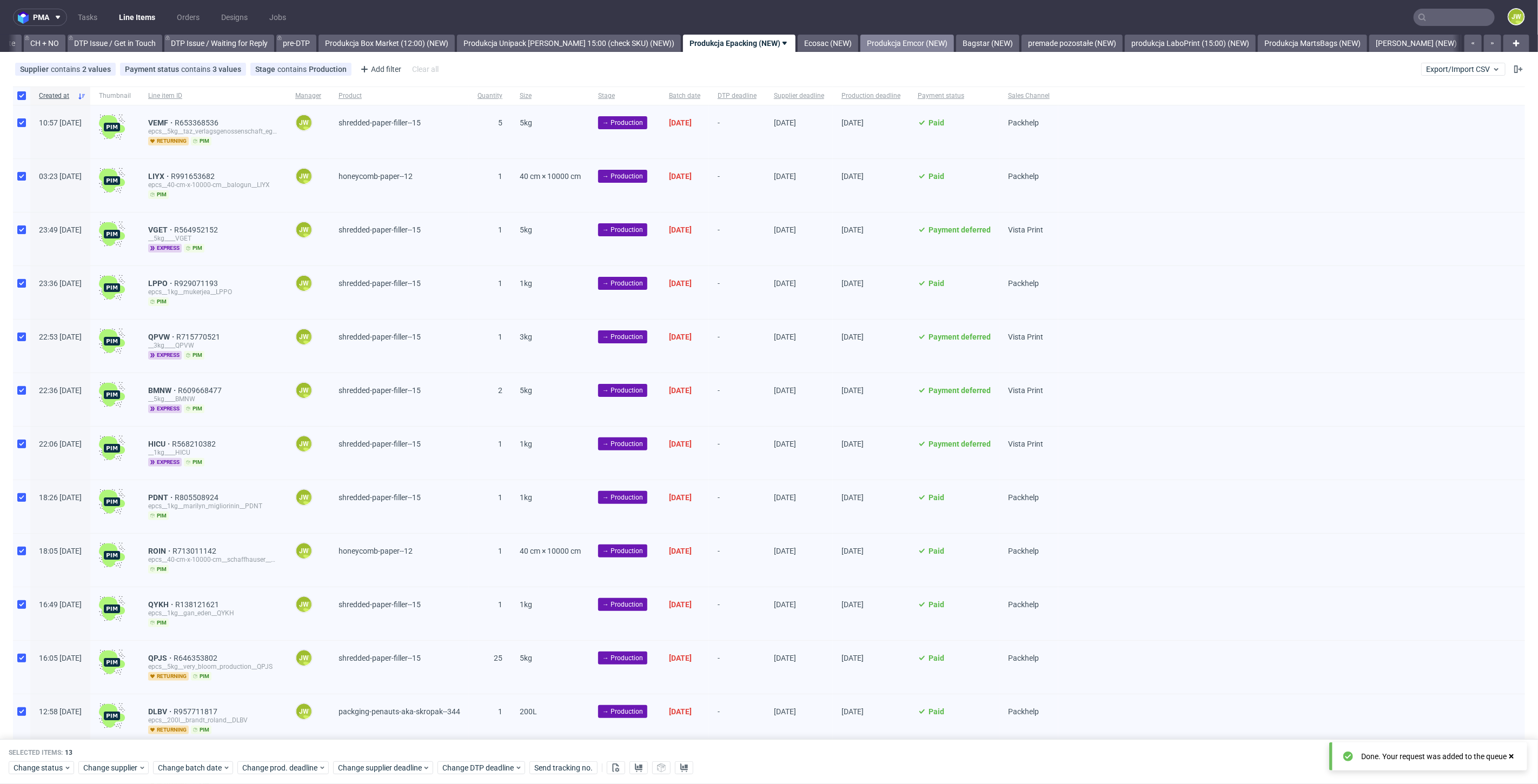
click at [877, 44] on link "Produkcja Emcor (NEW)" at bounding box center [907, 43] width 93 height 17
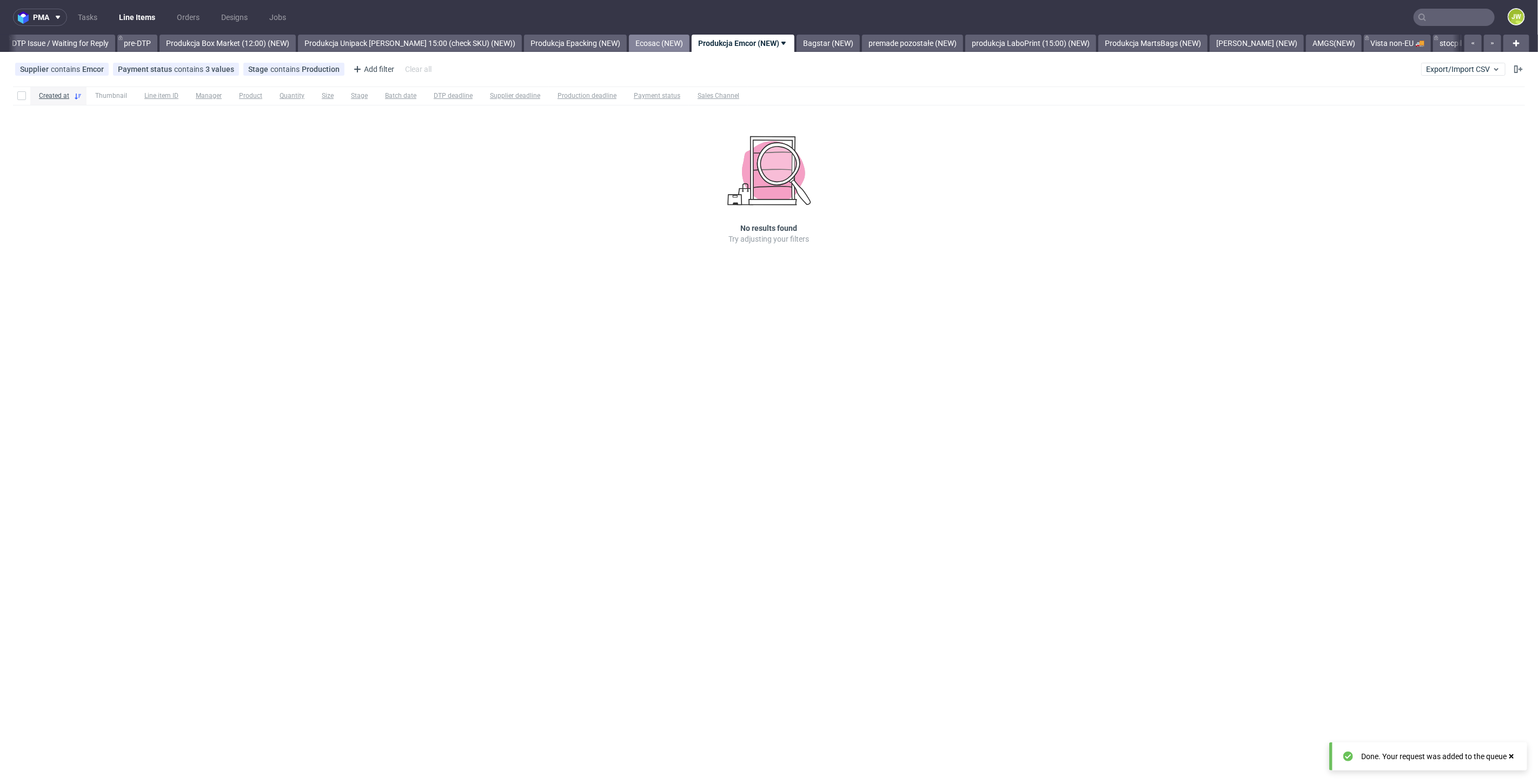
click at [660, 50] on link "Ecosac (NEW)" at bounding box center [658, 43] width 61 height 17
click at [655, 43] on link "Produkcja Epacking (NEW)" at bounding box center [655, 43] width 103 height 17
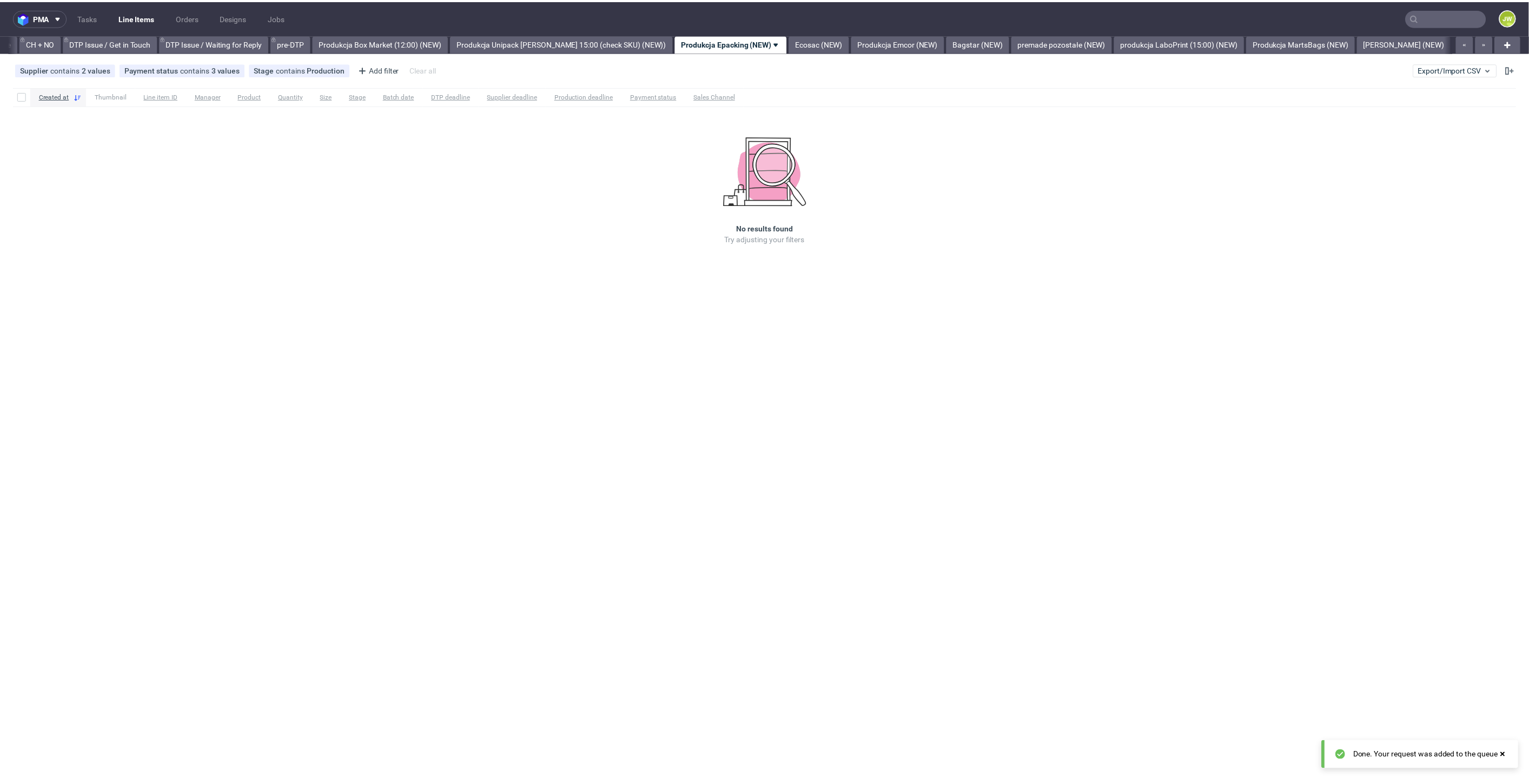
scroll to position [0, 1538]
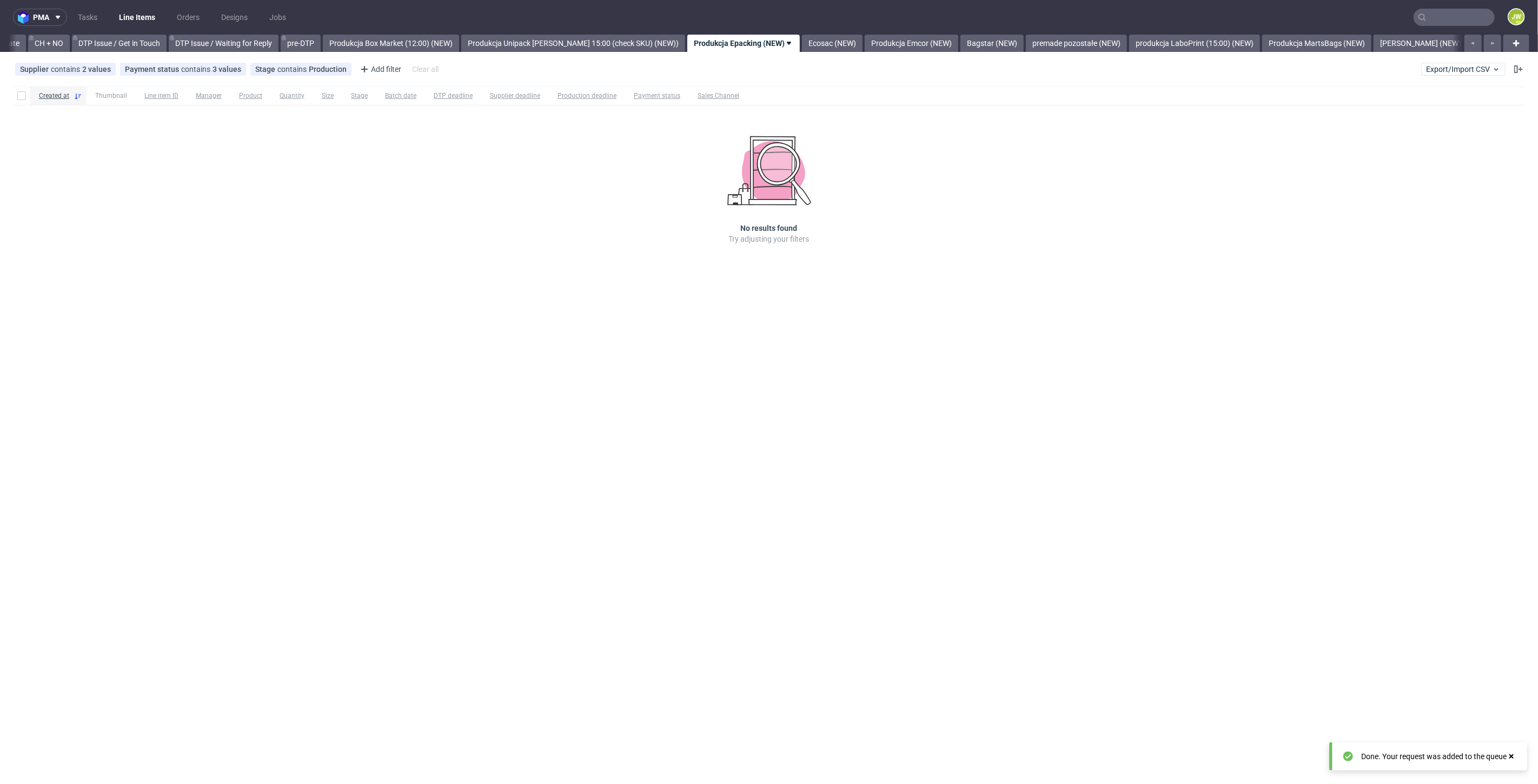
click at [586, 243] on div "Created at Thumbnail Line item ID Manager Product Quantity Size Stage Batch dat…" at bounding box center [769, 180] width 1538 height 197
click at [1047, 51] on link "premade pozostałe (NEW)" at bounding box center [1077, 43] width 101 height 17
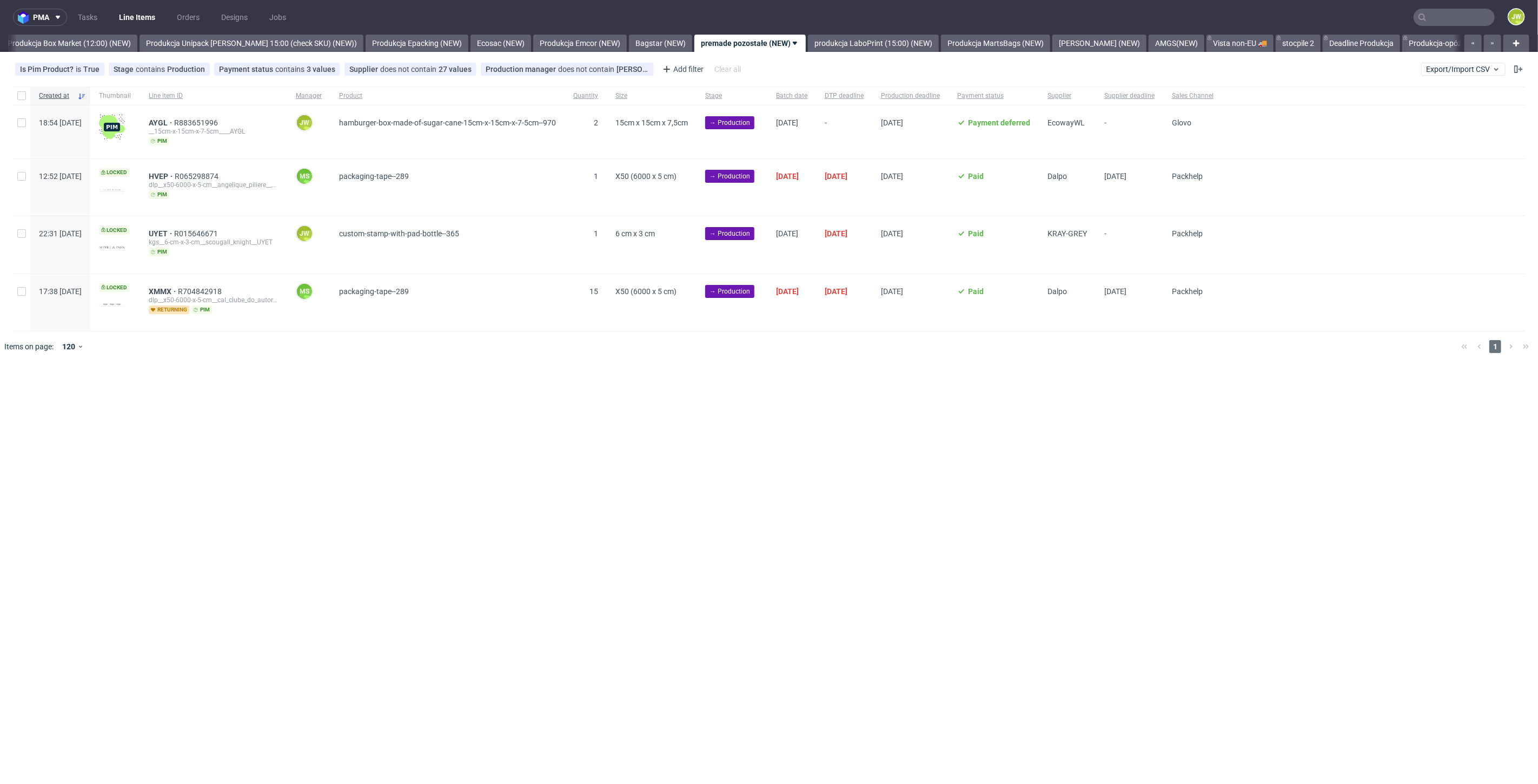
scroll to position [0, 1866]
click at [633, 42] on link "Bagstar (NEW)" at bounding box center [654, 43] width 63 height 17
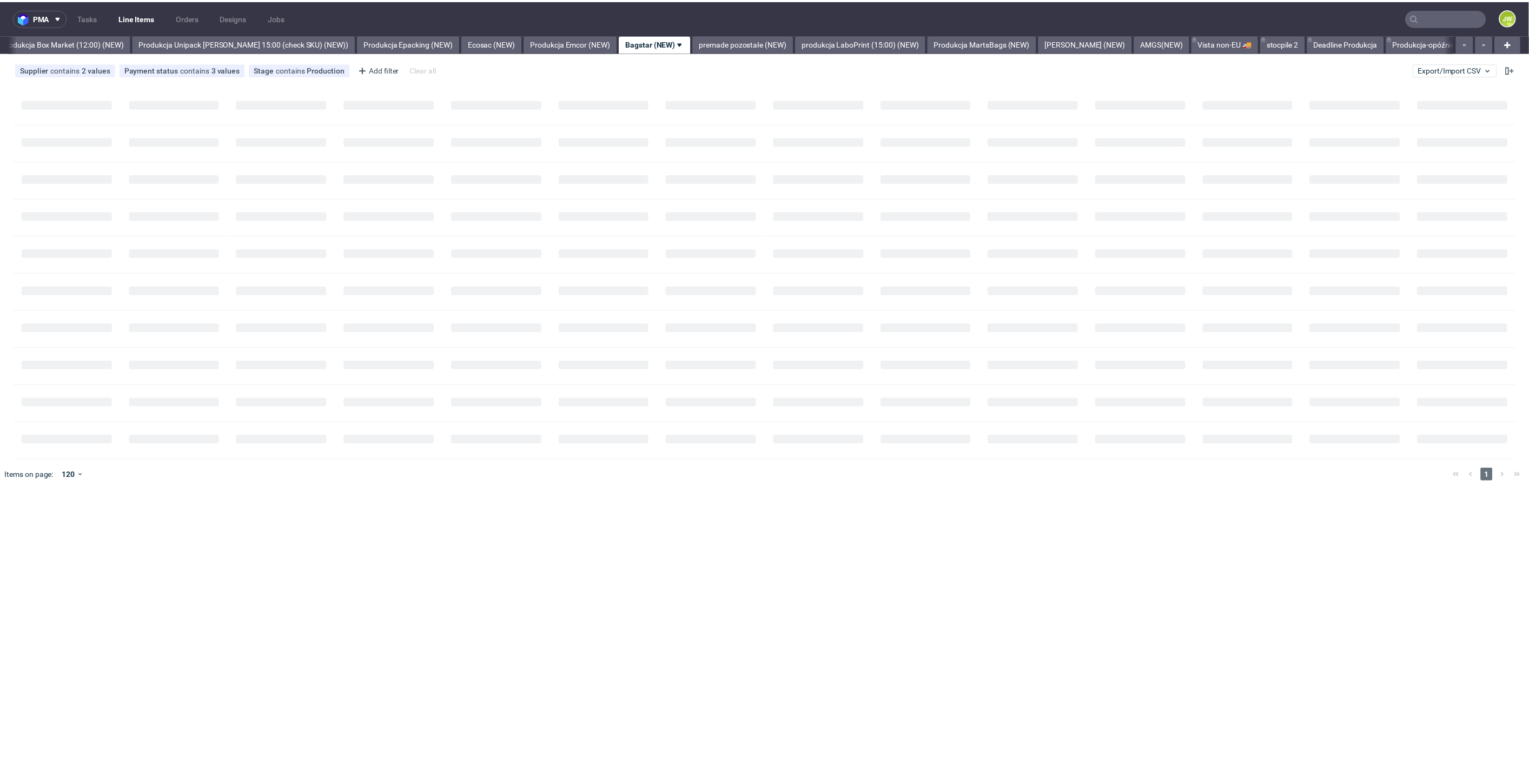
scroll to position [0, 1781]
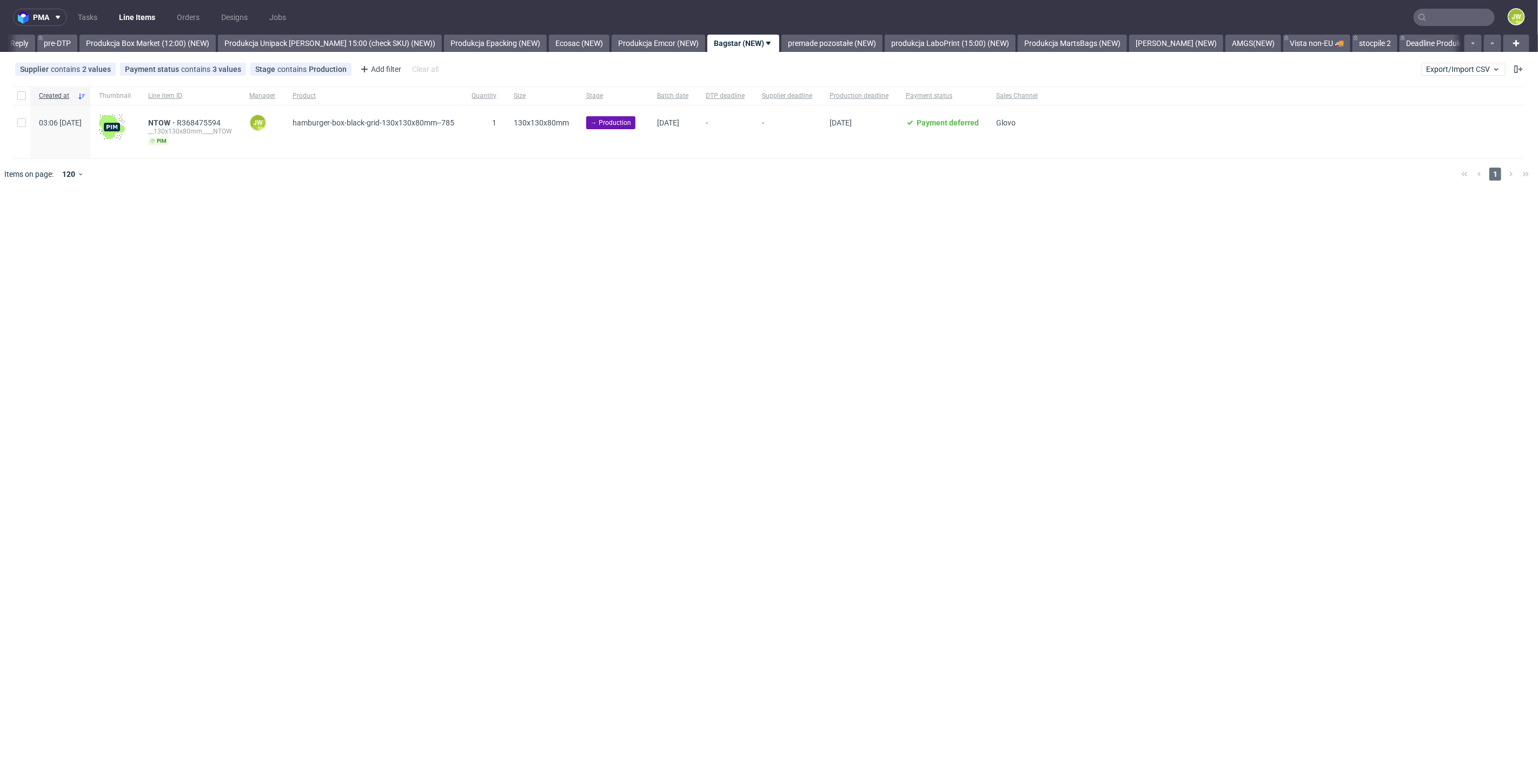
click at [642, 309] on div "pma Tasks Line Items Orders Designs Jobs JW All DTP Late Shipped Shipments DTP …" at bounding box center [769, 392] width 1538 height 784
click at [15, 95] on div at bounding box center [21, 96] width 17 height 19
checkbox input "true"
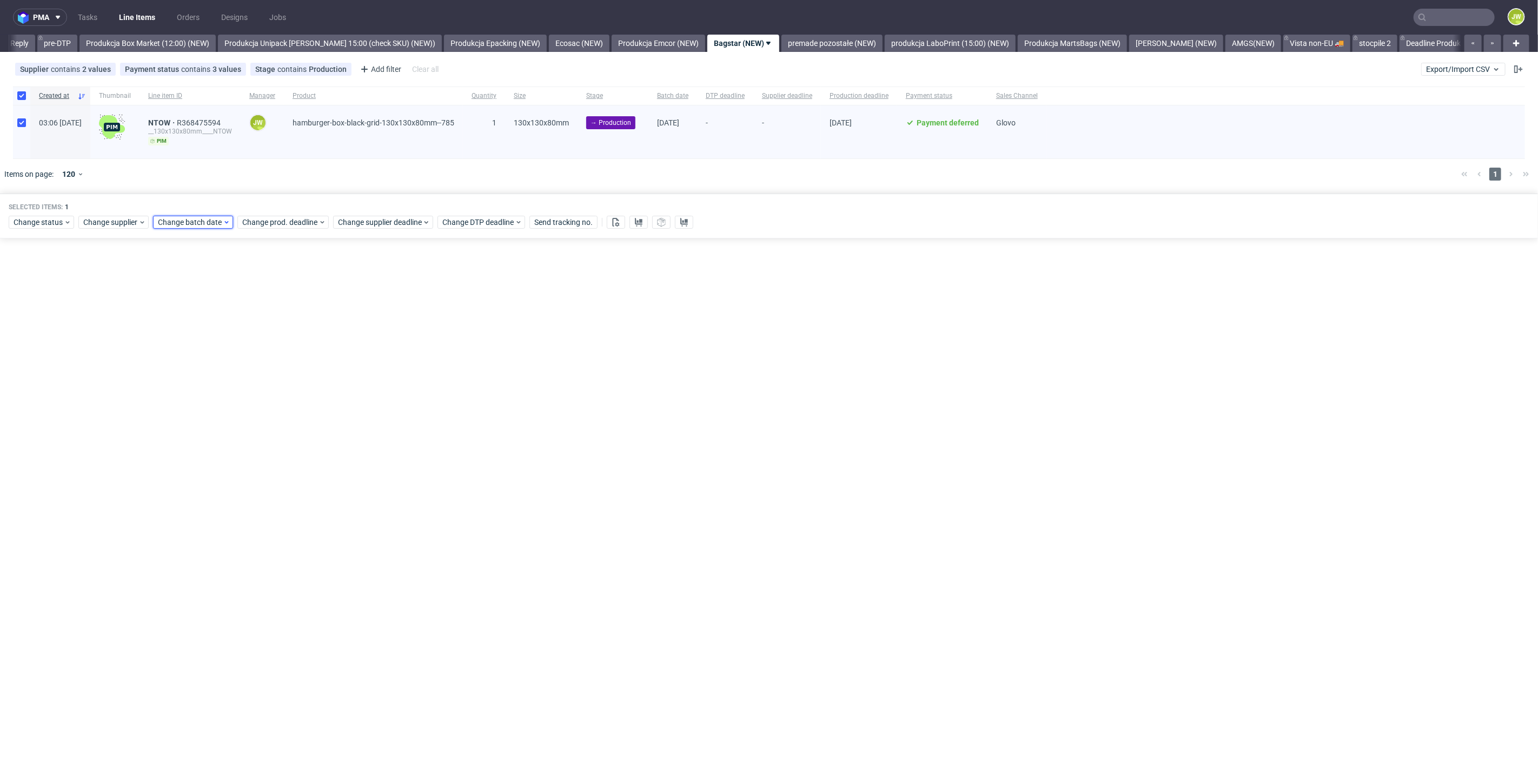
click at [194, 220] on span "Change batch date" at bounding box center [190, 222] width 65 height 11
click at [227, 332] on span "15" at bounding box center [225, 329] width 9 height 11
click at [279, 404] on span "Save" at bounding box center [281, 403] width 17 height 7
click at [260, 217] on span "Change prod. deadline" at bounding box center [280, 222] width 77 height 11
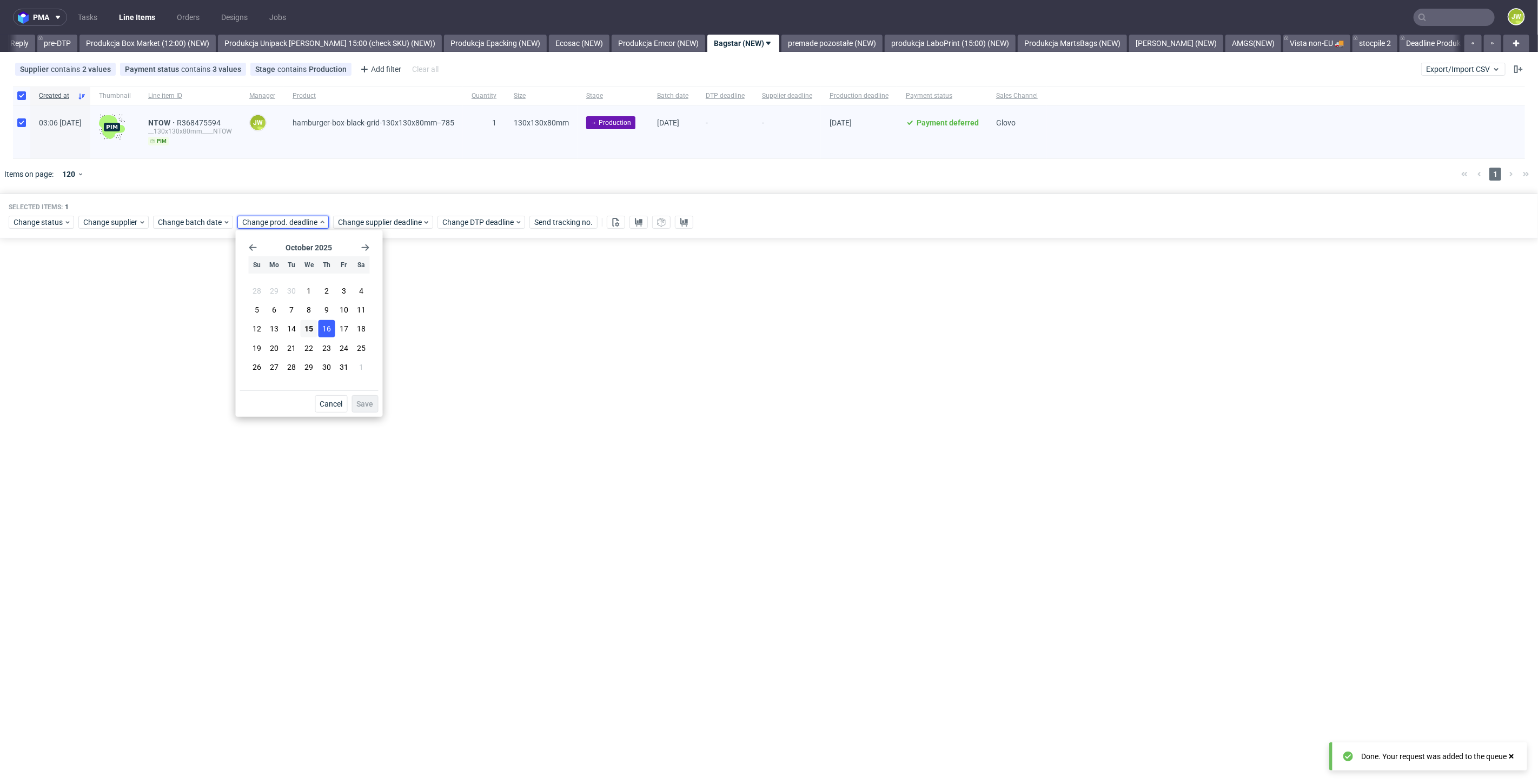
click at [327, 331] on span "16" at bounding box center [326, 329] width 9 height 11
click at [363, 403] on span "Save" at bounding box center [365, 403] width 17 height 7
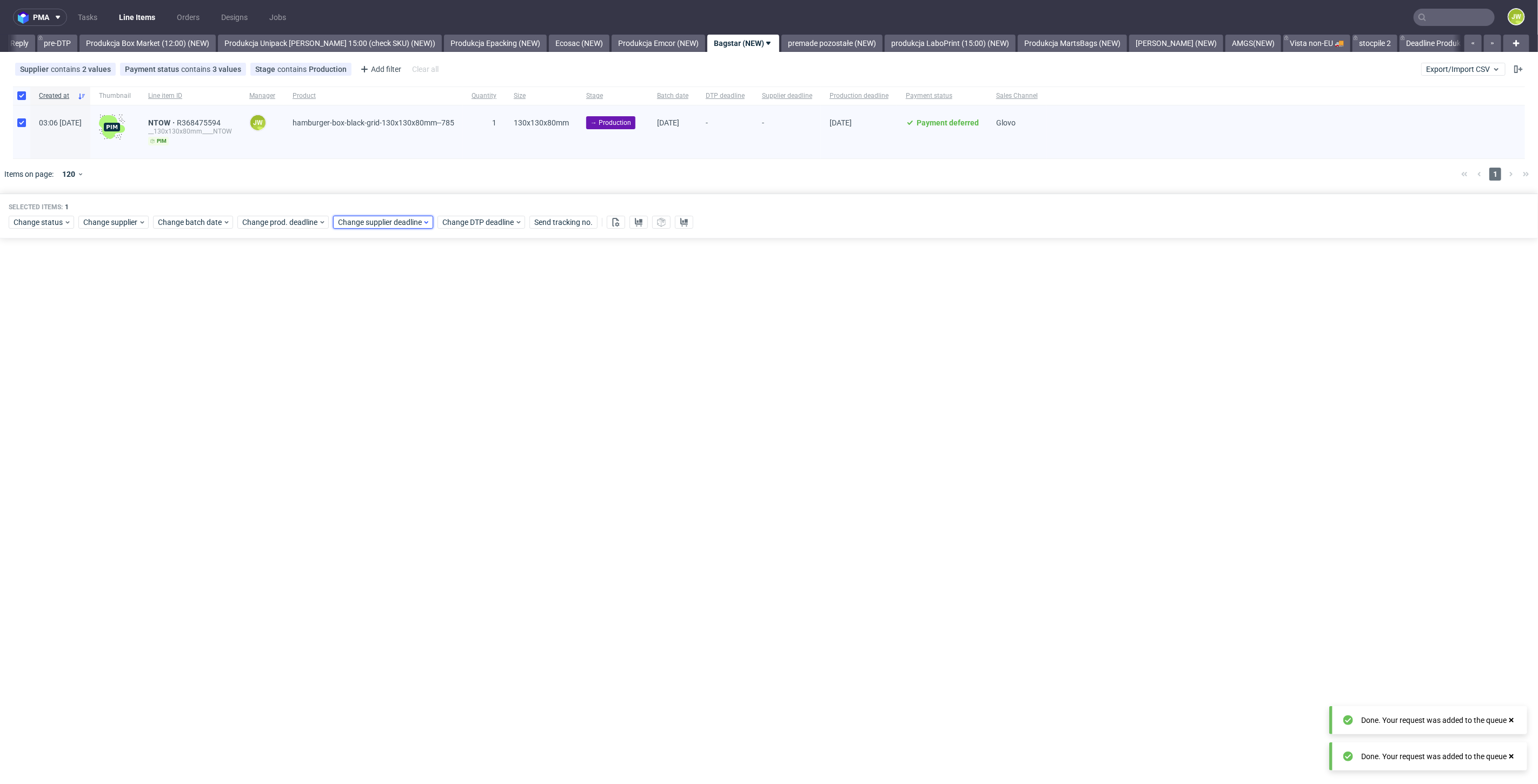
click at [361, 220] on span "Change supplier deadline" at bounding box center [380, 222] width 85 height 11
click at [421, 331] on span "16" at bounding box center [422, 329] width 9 height 11
click at [463, 404] on span "Save" at bounding box center [461, 403] width 17 height 7
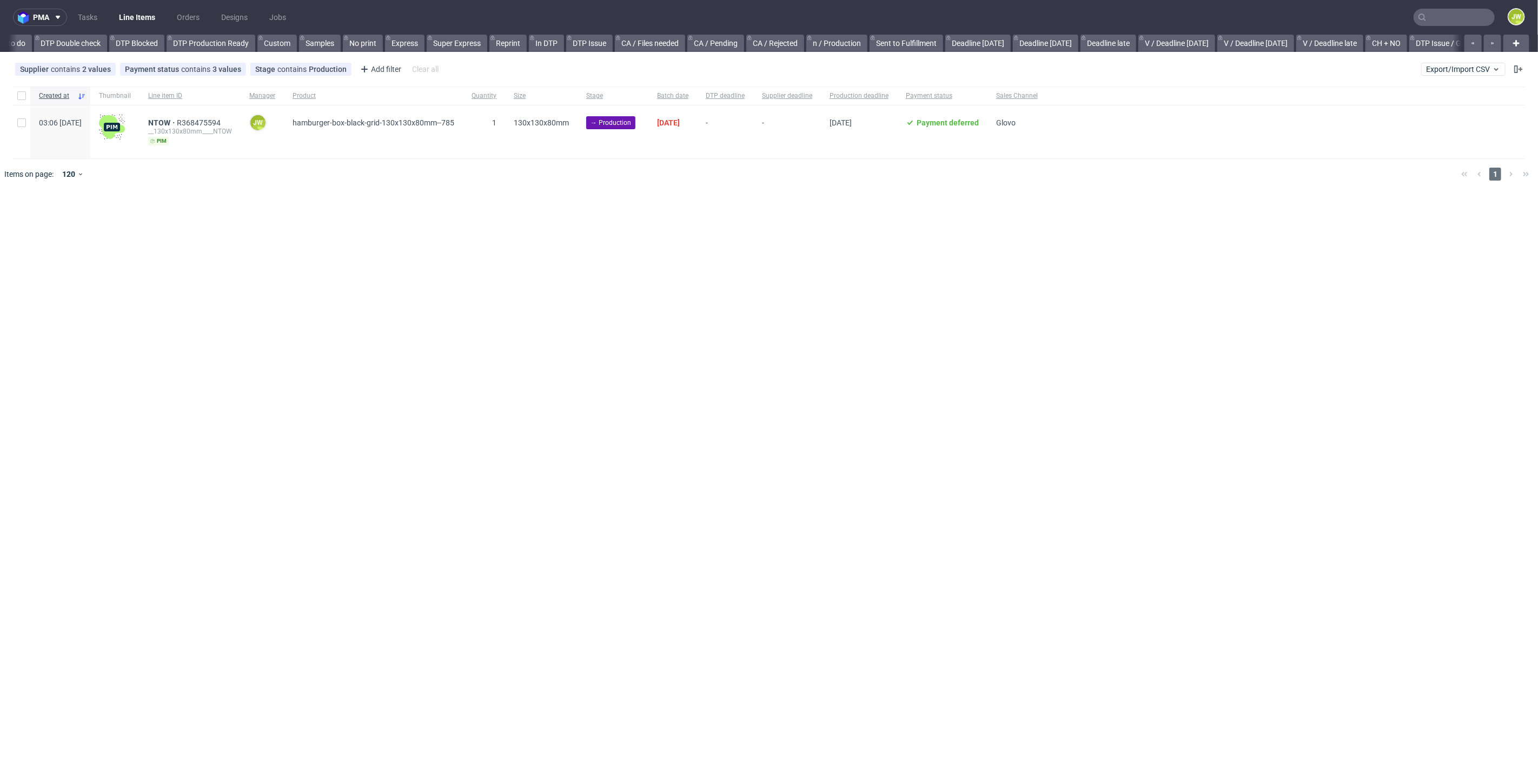
scroll to position [0, 1093]
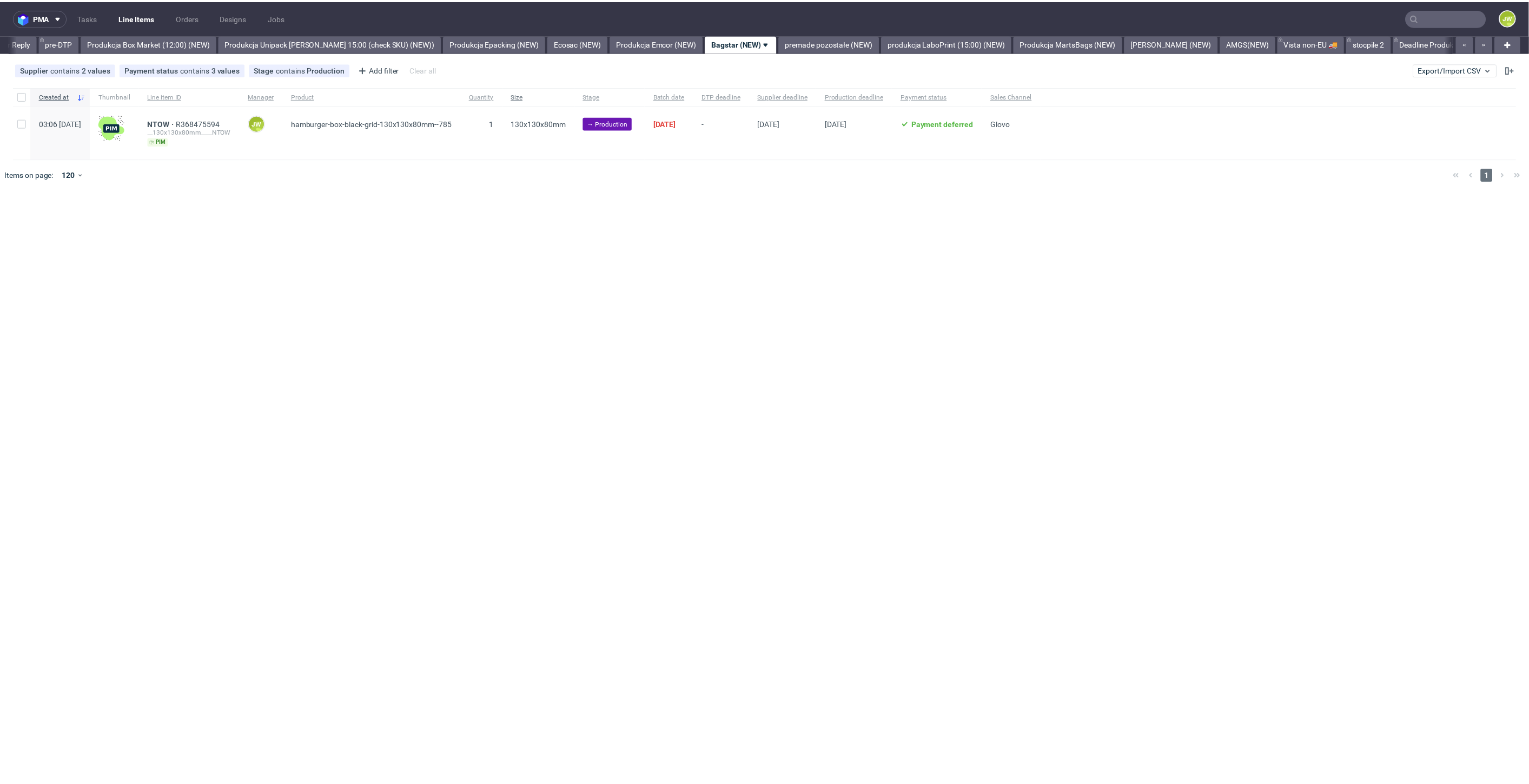
scroll to position [0, 1781]
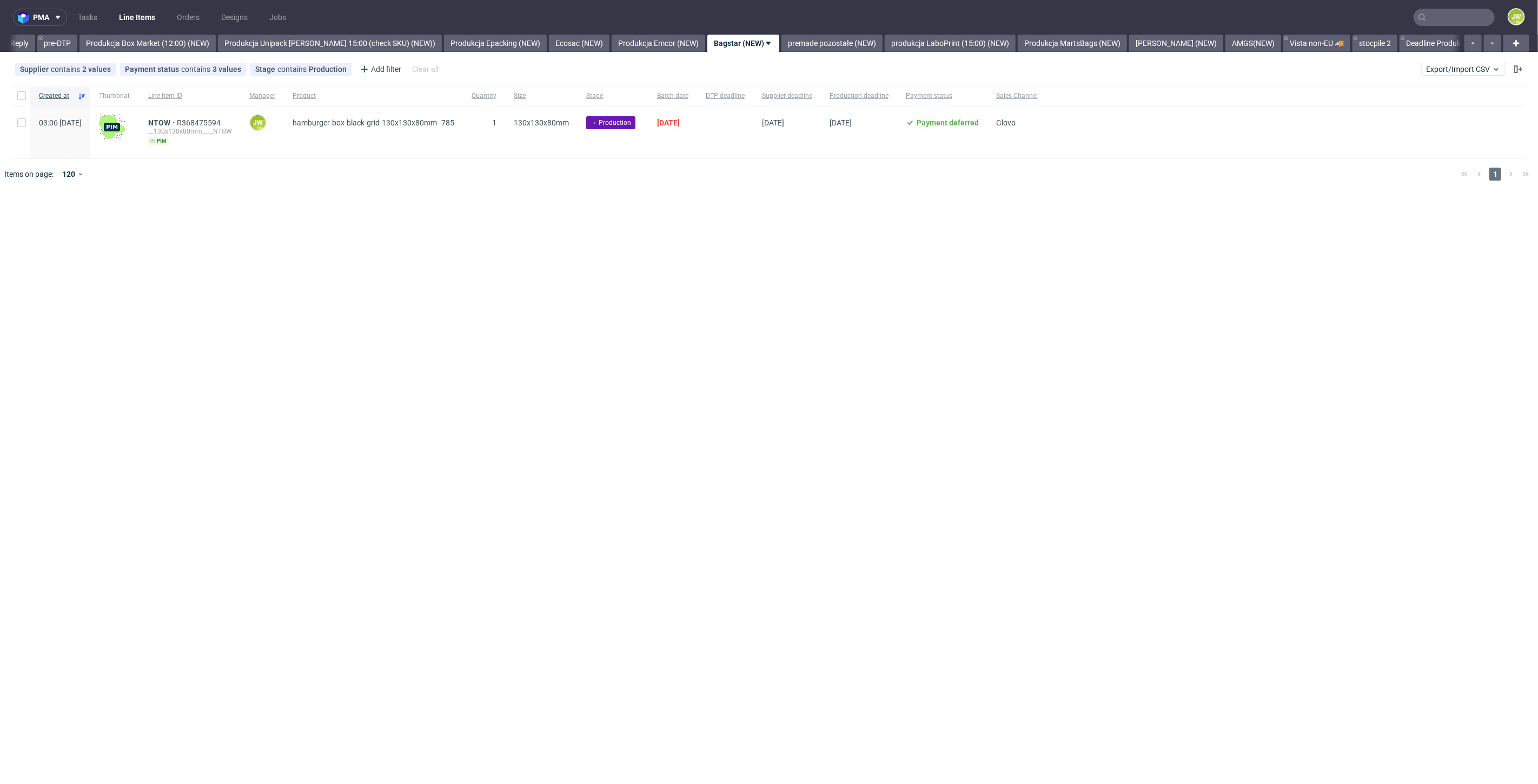
click at [17, 100] on div at bounding box center [21, 96] width 17 height 19
checkbox input "true"
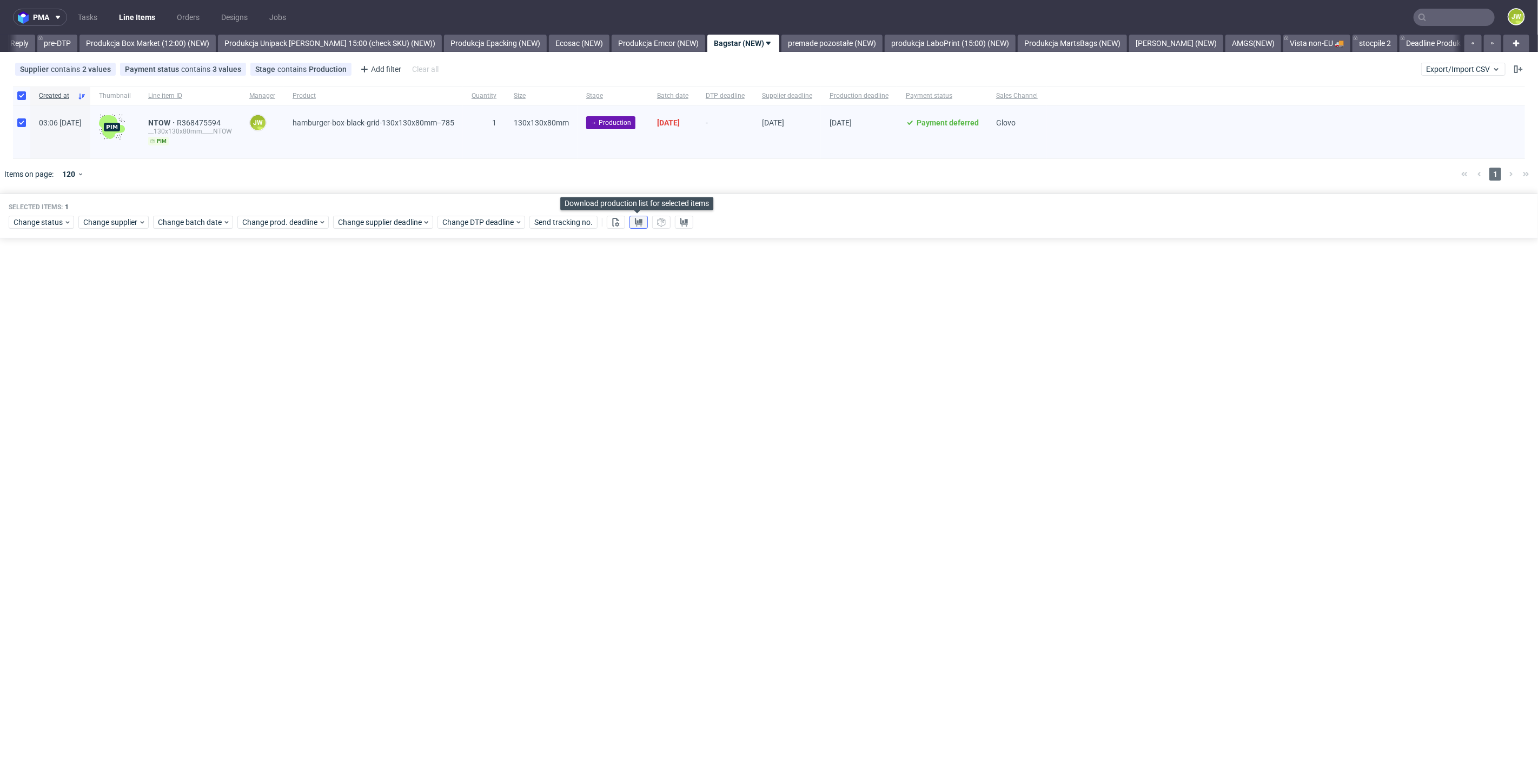
click at [631, 222] on button at bounding box center [639, 222] width 19 height 13
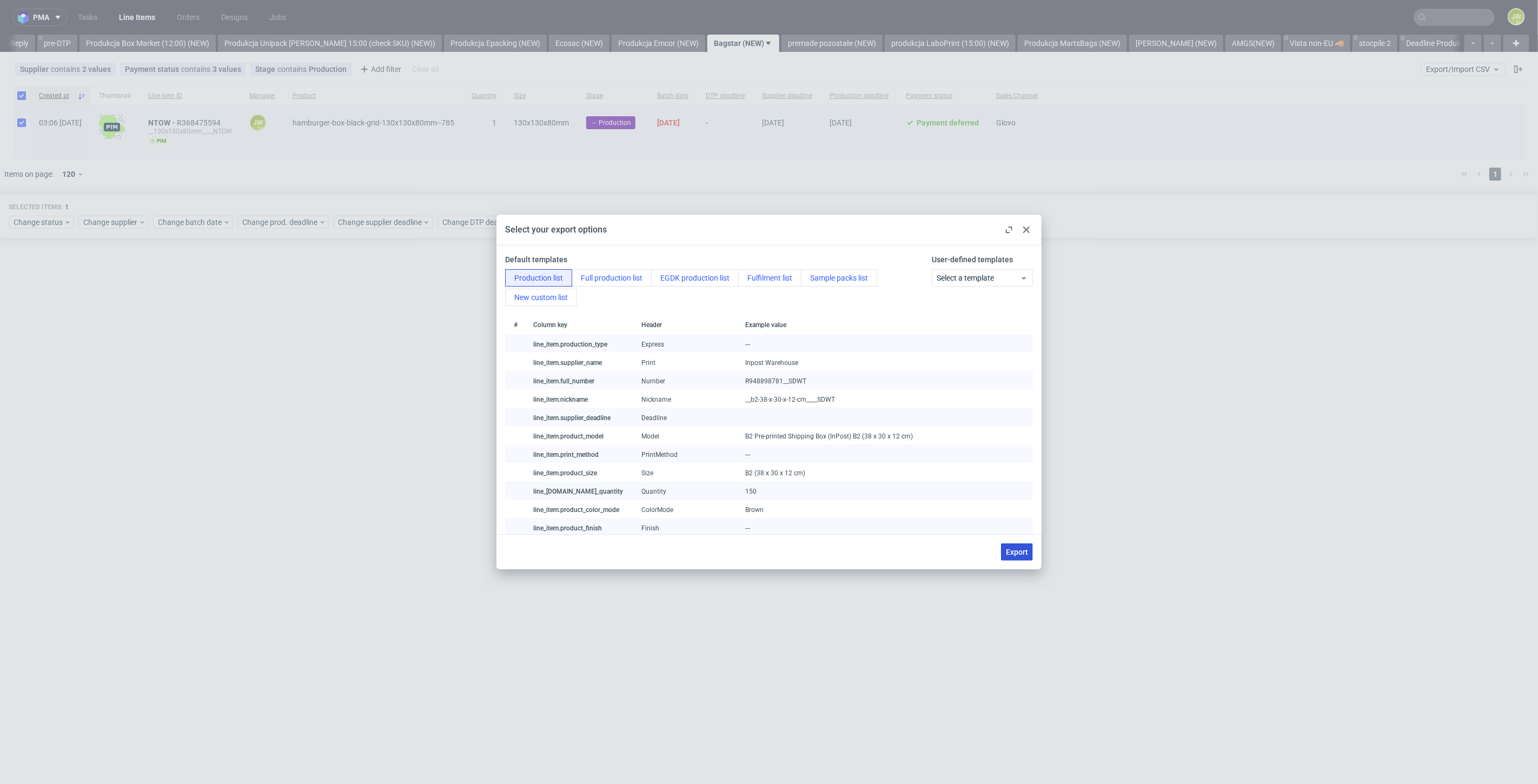
click at [1021, 554] on span "Export" at bounding box center [1017, 551] width 22 height 7
checkbox input "false"
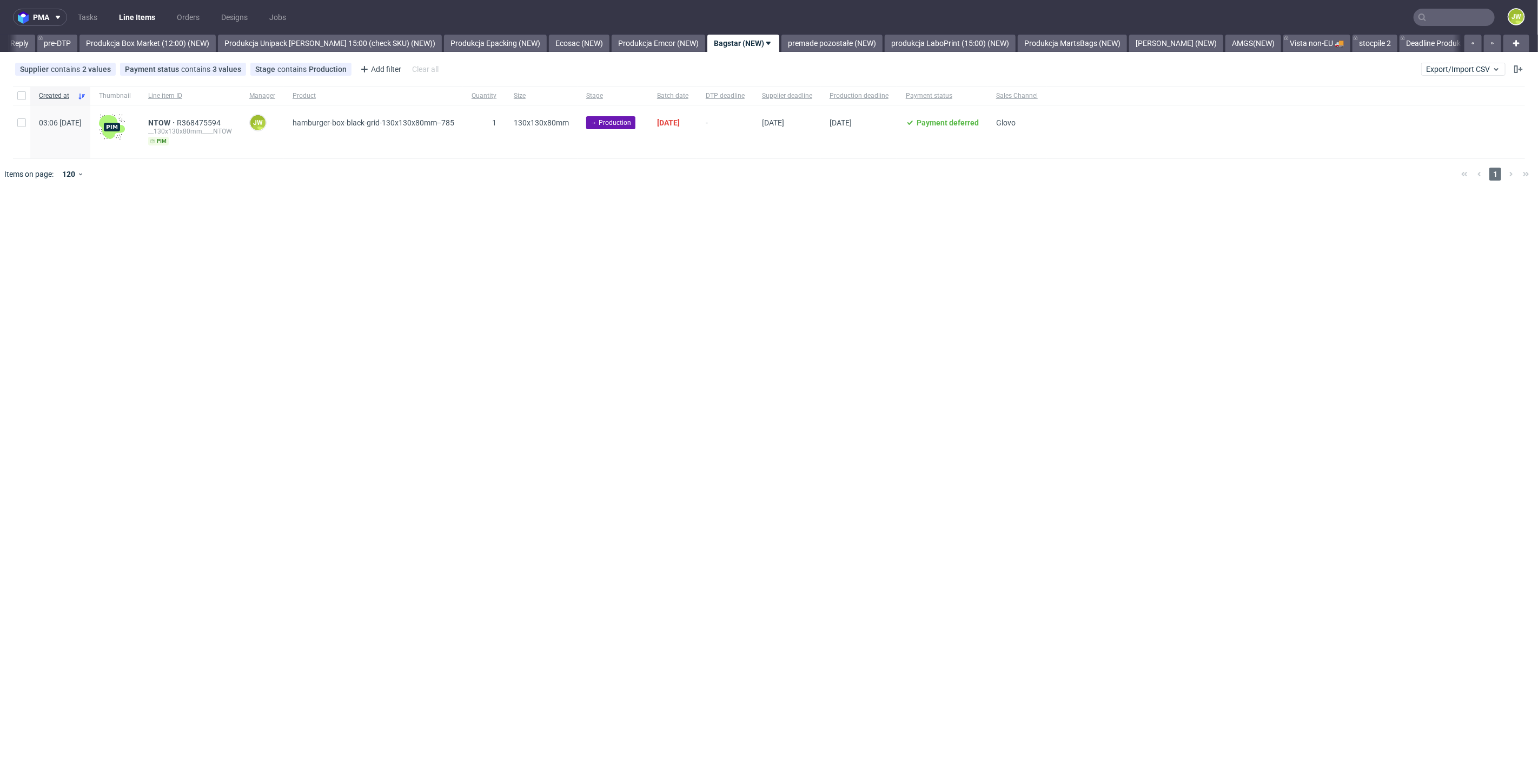
click at [1144, 207] on div "pma Tasks Line Items Orders Designs Jobs JW All DTP Late Shipped Shipments DTP …" at bounding box center [769, 392] width 1538 height 784
click at [1441, 13] on input "text" at bounding box center [1454, 17] width 81 height 17
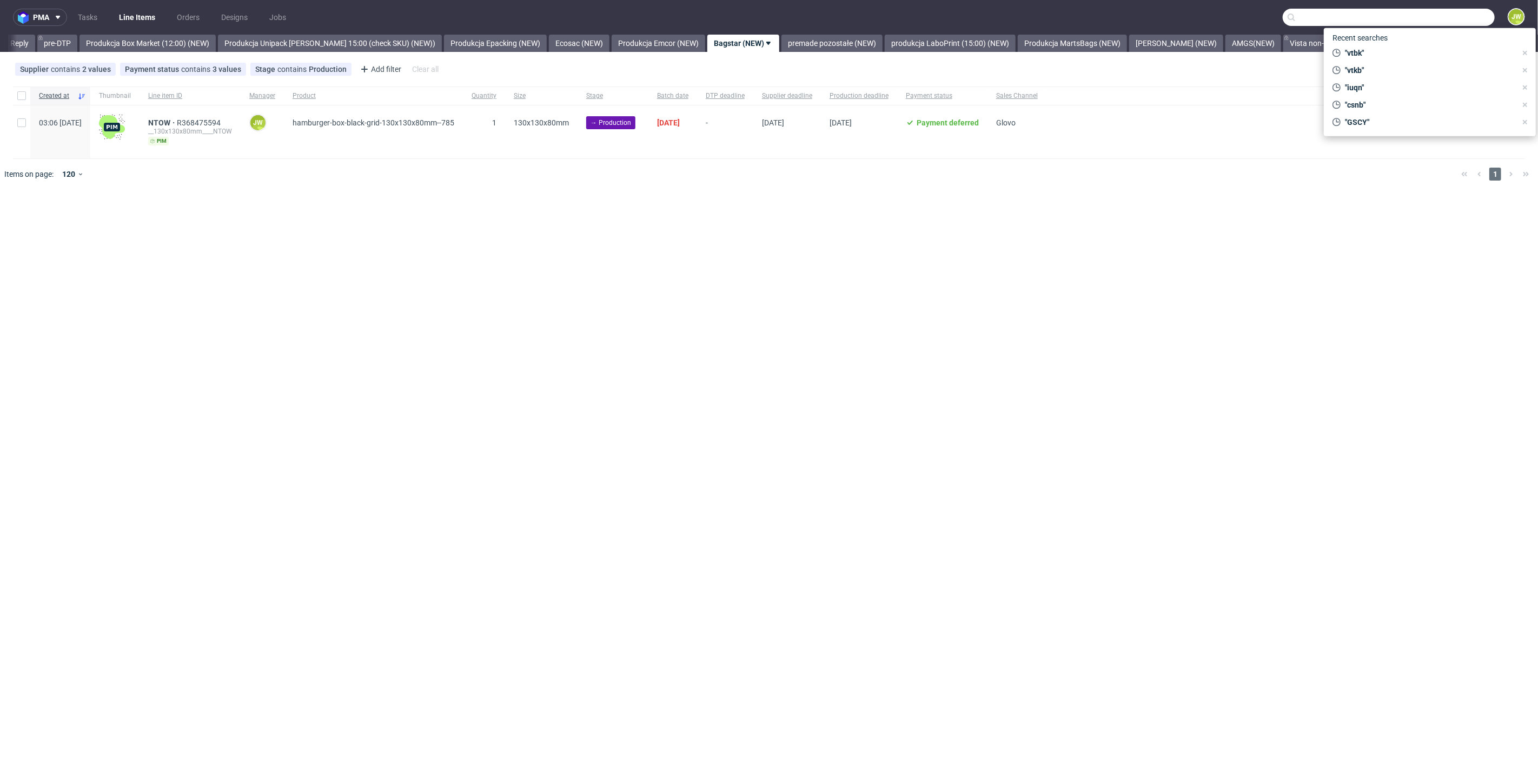
drag, startPoint x: 481, startPoint y: 438, endPoint x: 332, endPoint y: 335, distance: 181.1
click at [480, 438] on div "pma Tasks Line Items Orders Designs Jobs JW All DTP Late Shipped Shipments DTP …" at bounding box center [769, 392] width 1538 height 784
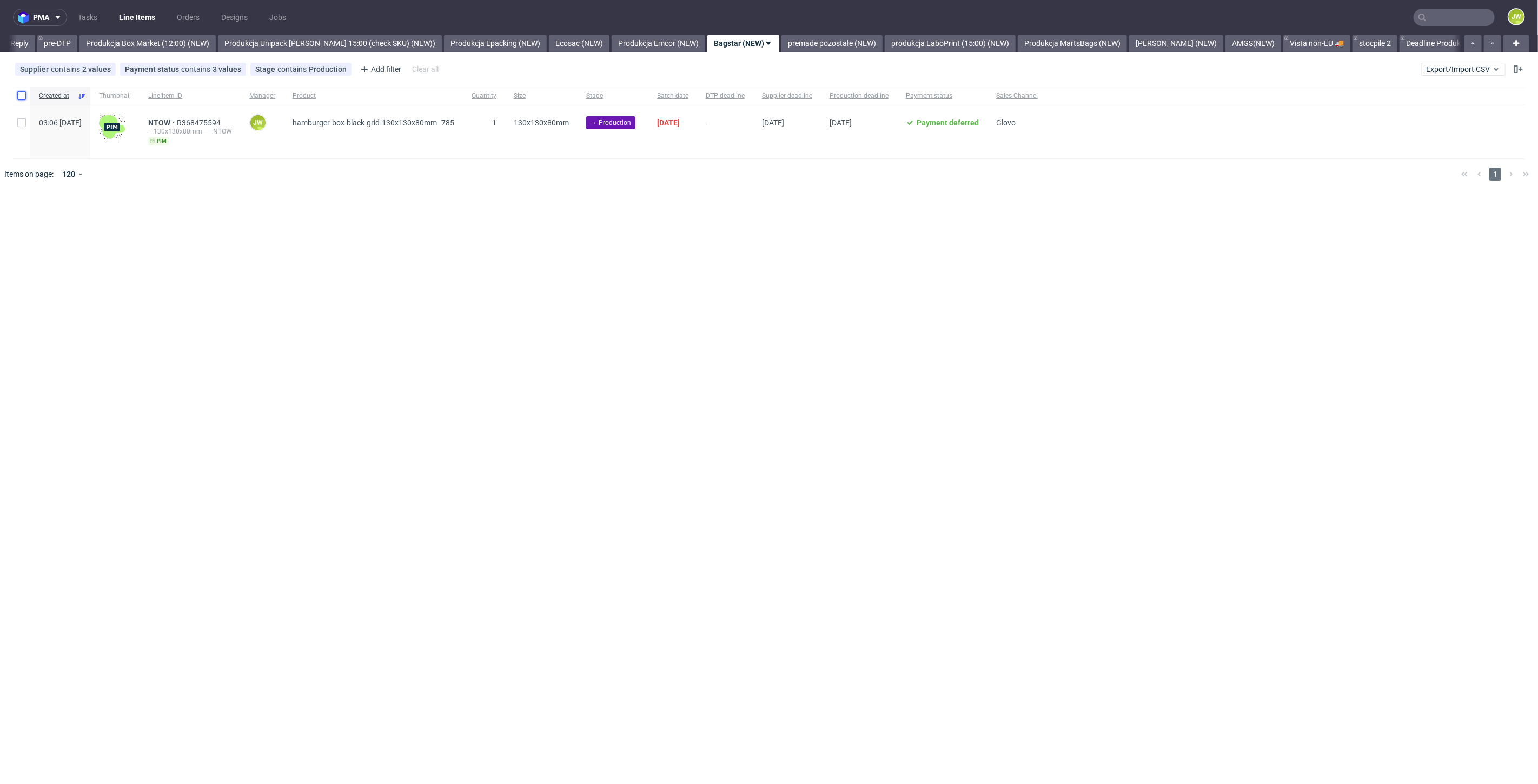
click at [19, 95] on input "checkbox" at bounding box center [21, 95] width 9 height 9
checkbox input "true"
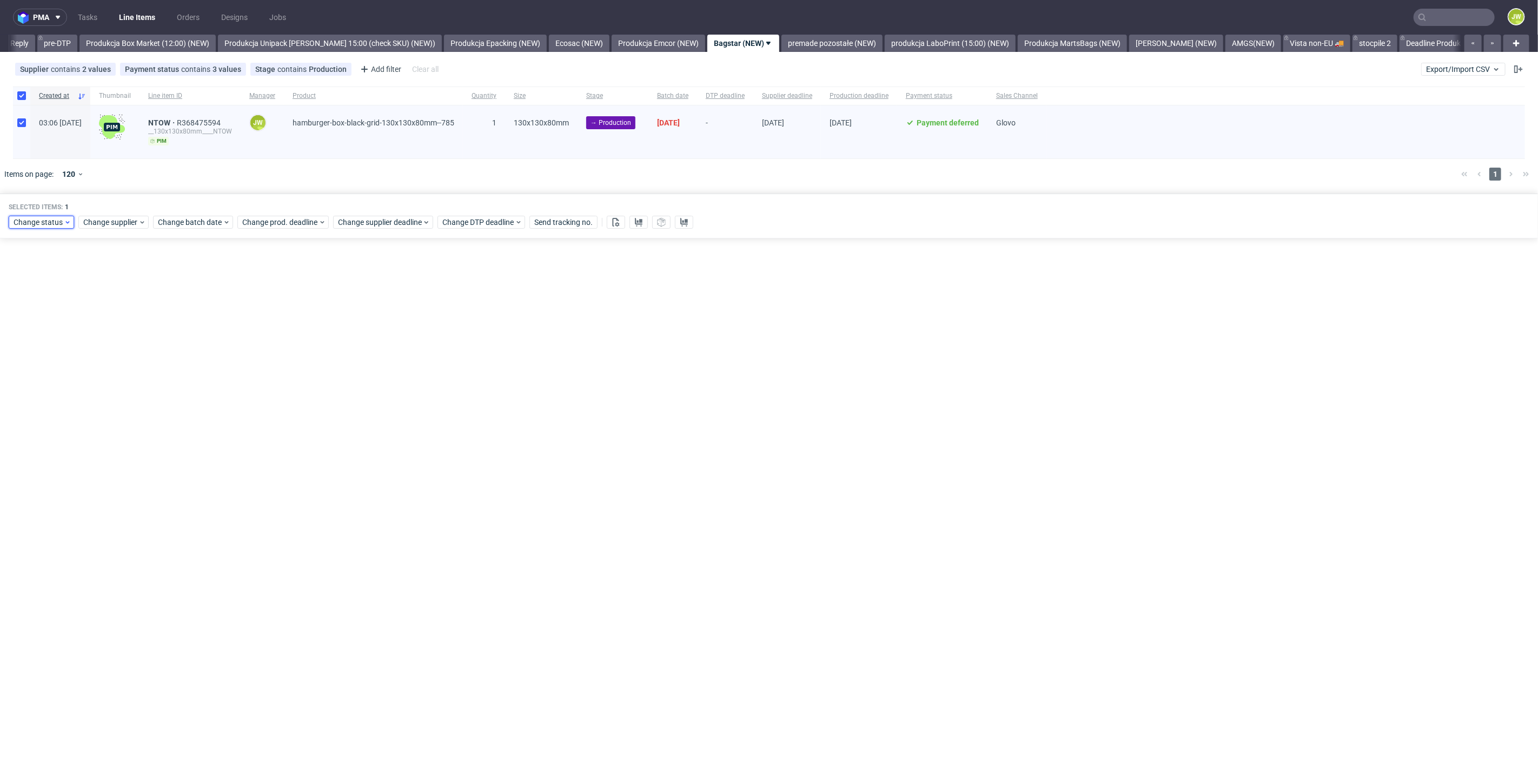
click at [27, 217] on span "Change status" at bounding box center [39, 222] width 51 height 11
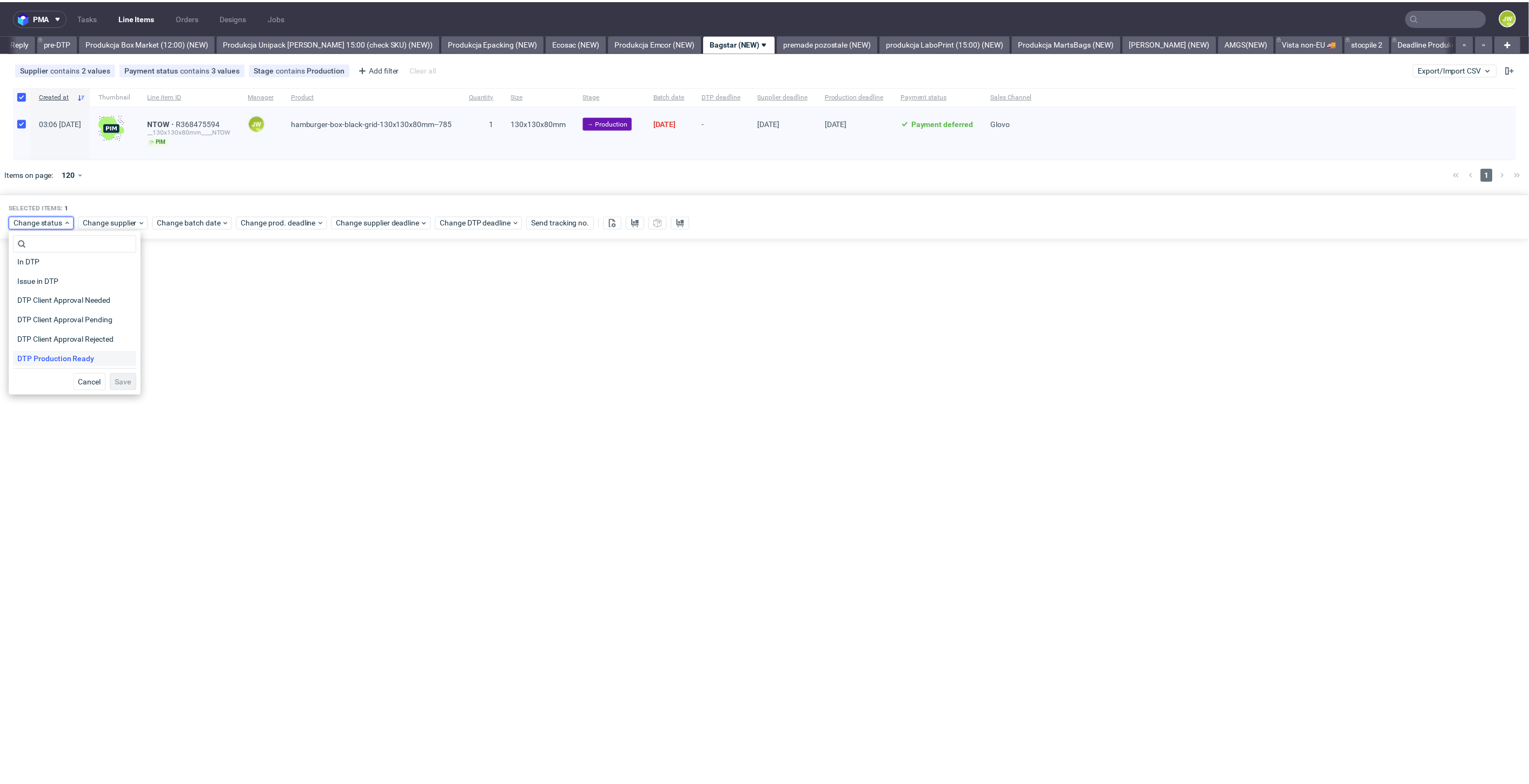
scroll to position [60, 0]
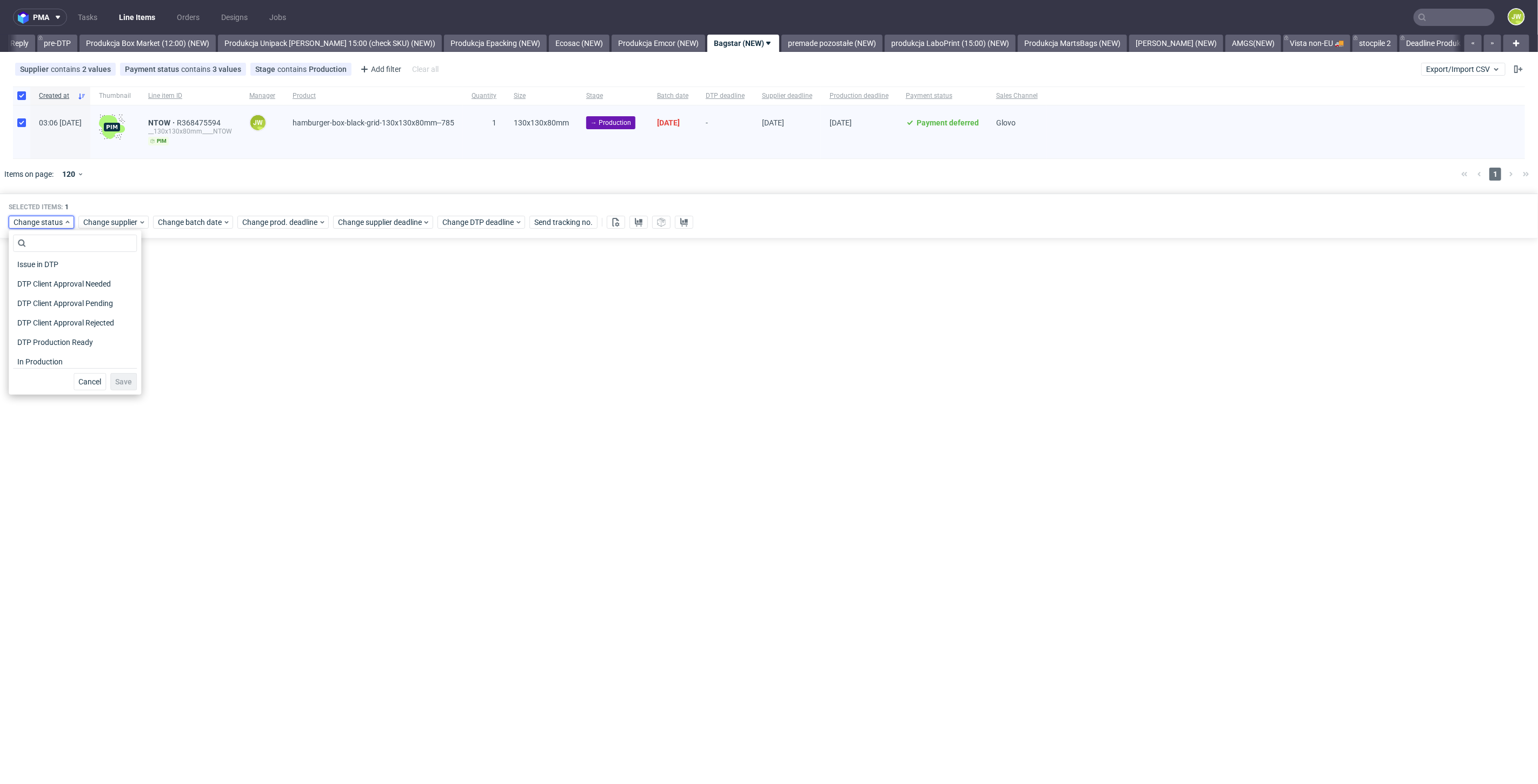
click at [40, 352] on div "In Production" at bounding box center [75, 361] width 124 height 19
click at [47, 362] on span "In Production" at bounding box center [40, 361] width 55 height 15
click at [116, 383] on span "Save" at bounding box center [123, 381] width 17 height 7
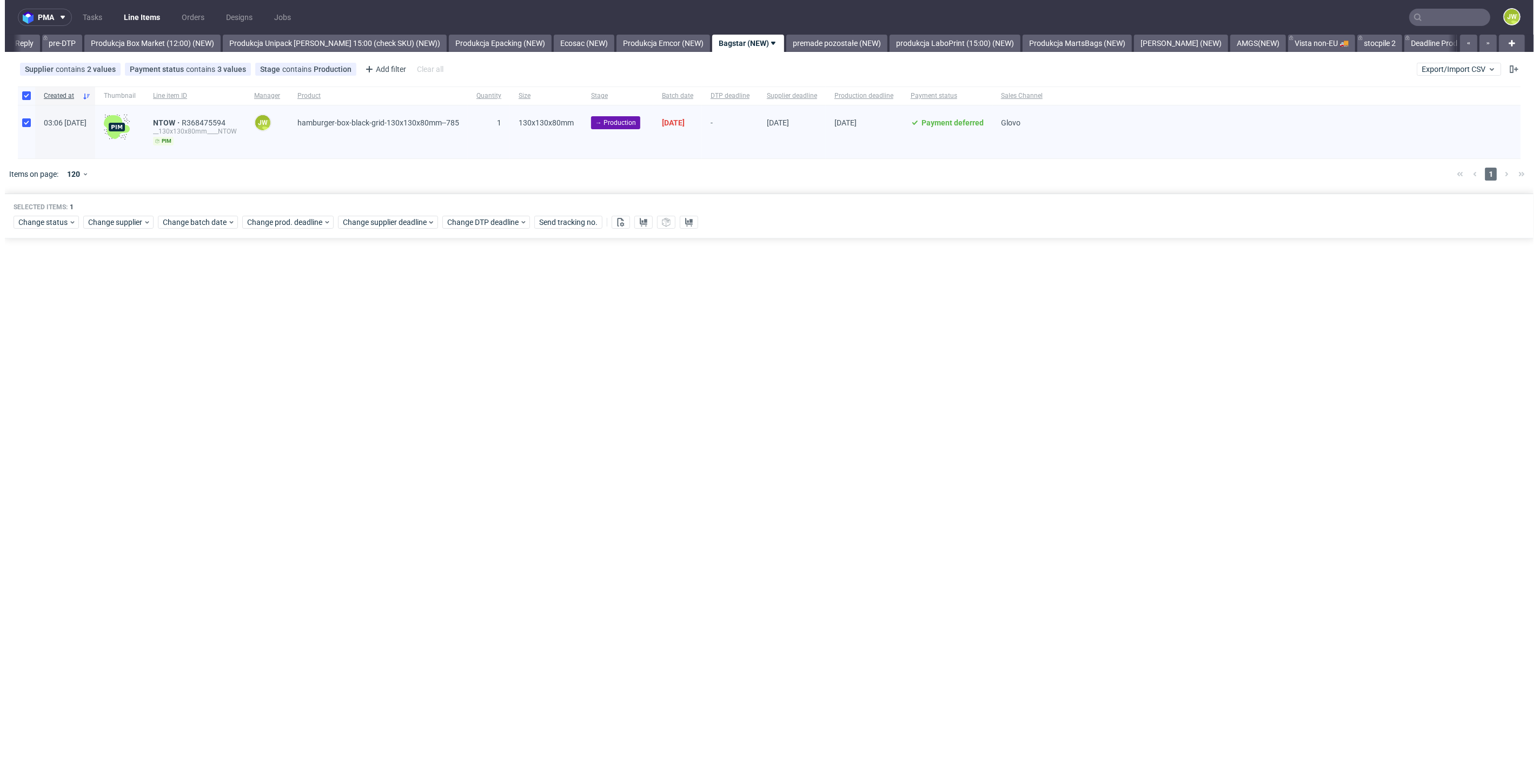
scroll to position [0, 1781]
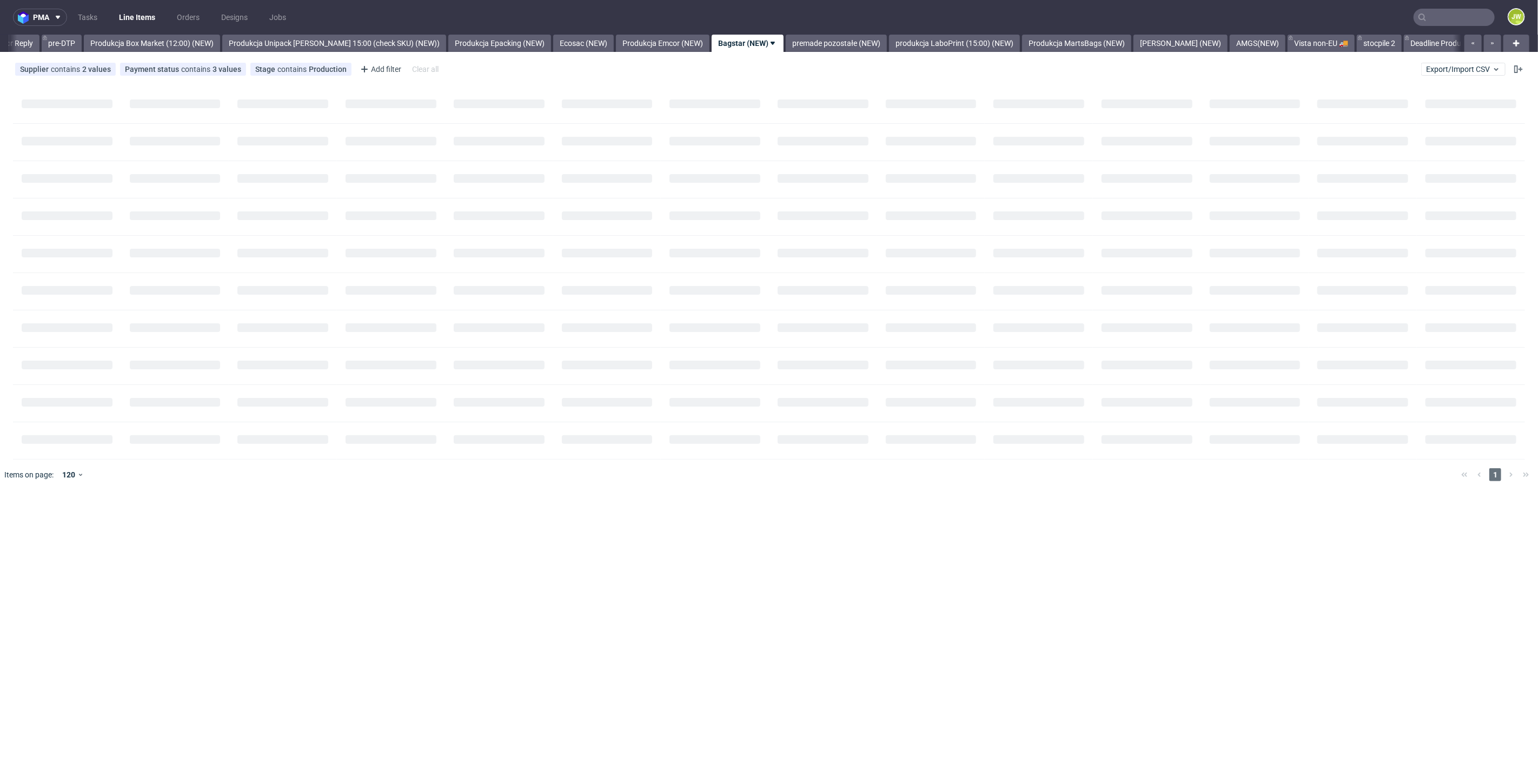
scroll to position [0, 1781]
click at [292, 39] on link "Produkcja Unipack [PERSON_NAME] 15:00 (check SKU) (NEW))" at bounding box center [330, 43] width 224 height 17
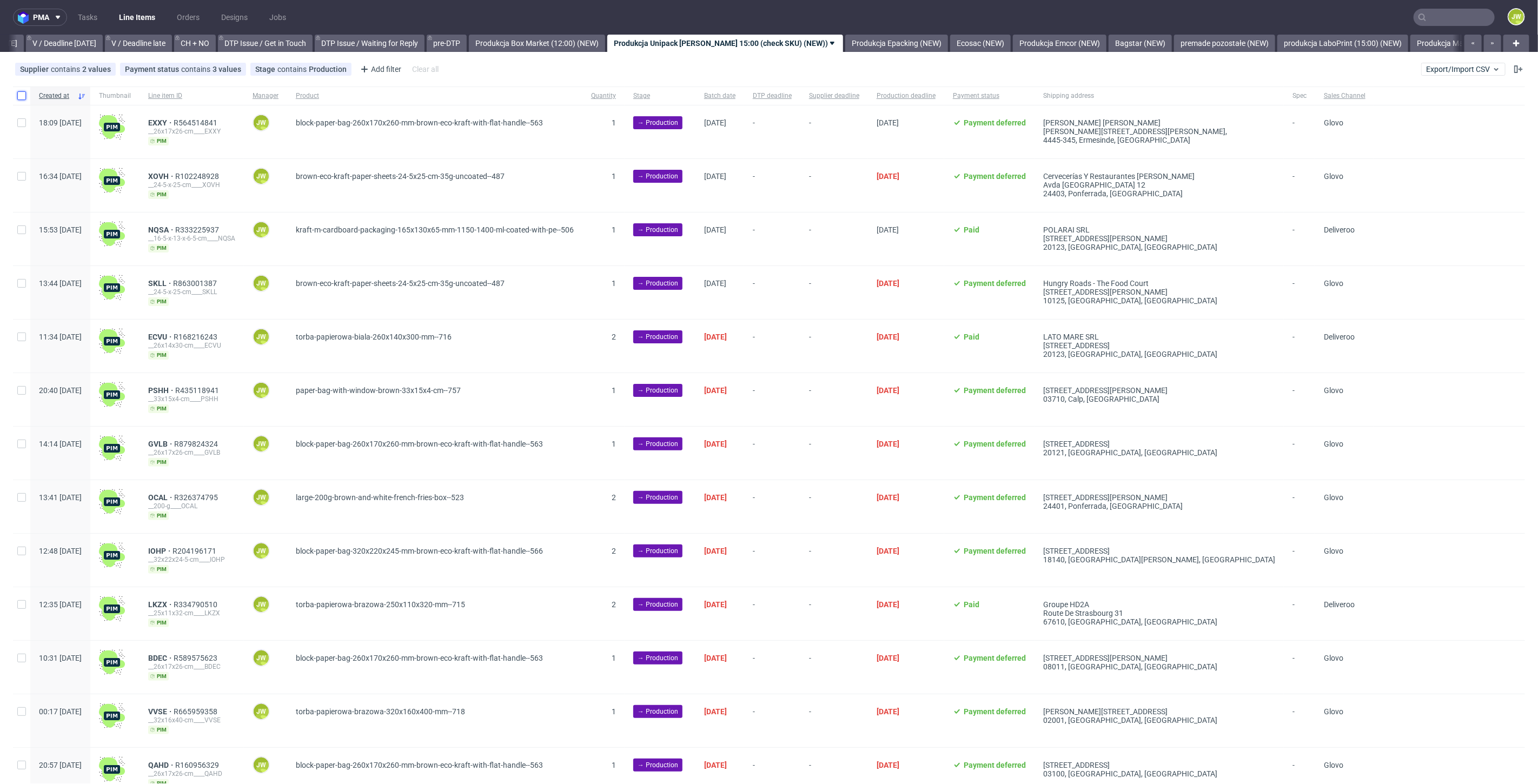
click at [21, 97] on input "checkbox" at bounding box center [21, 95] width 9 height 9
checkbox input "true"
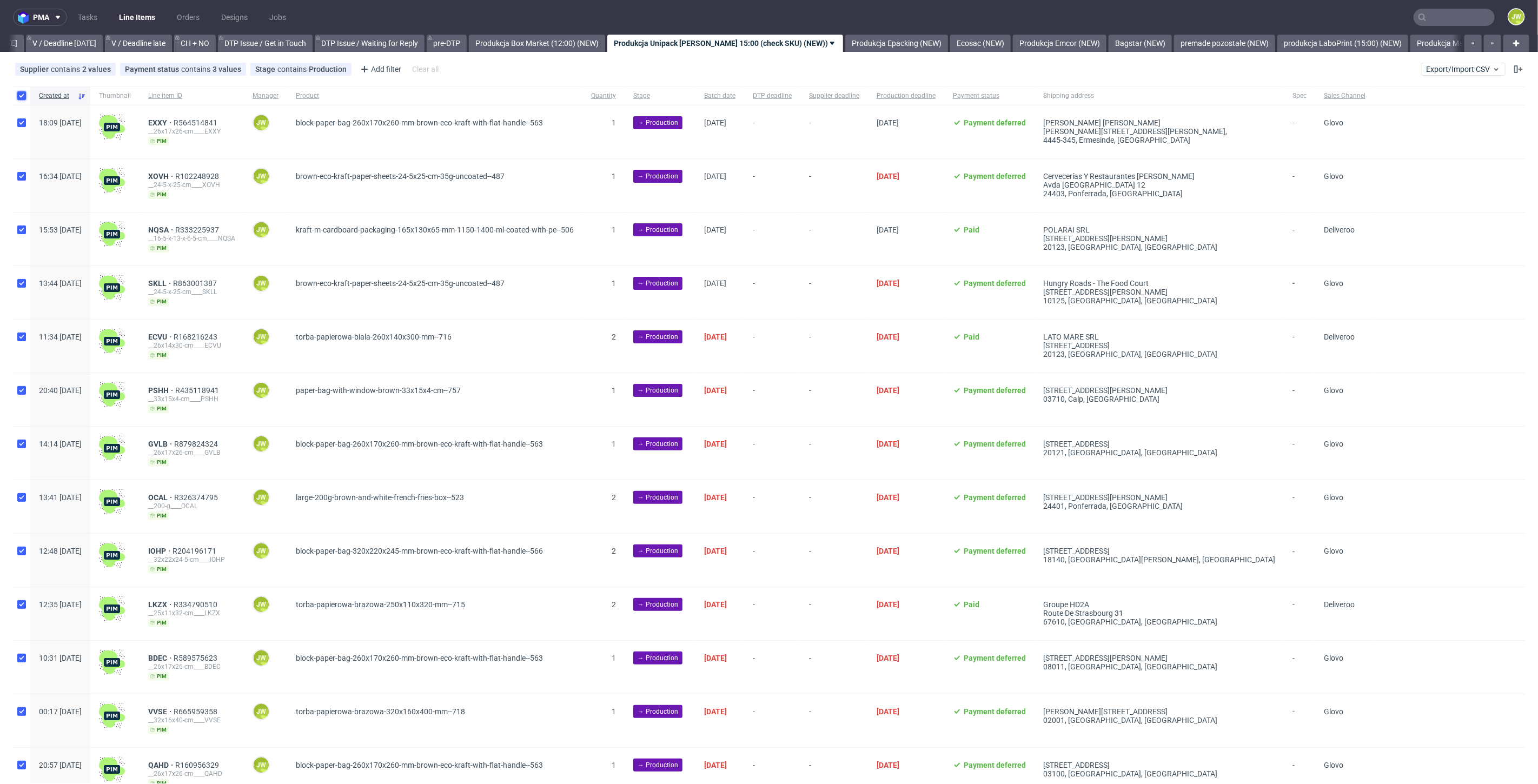
checkbox input "true"
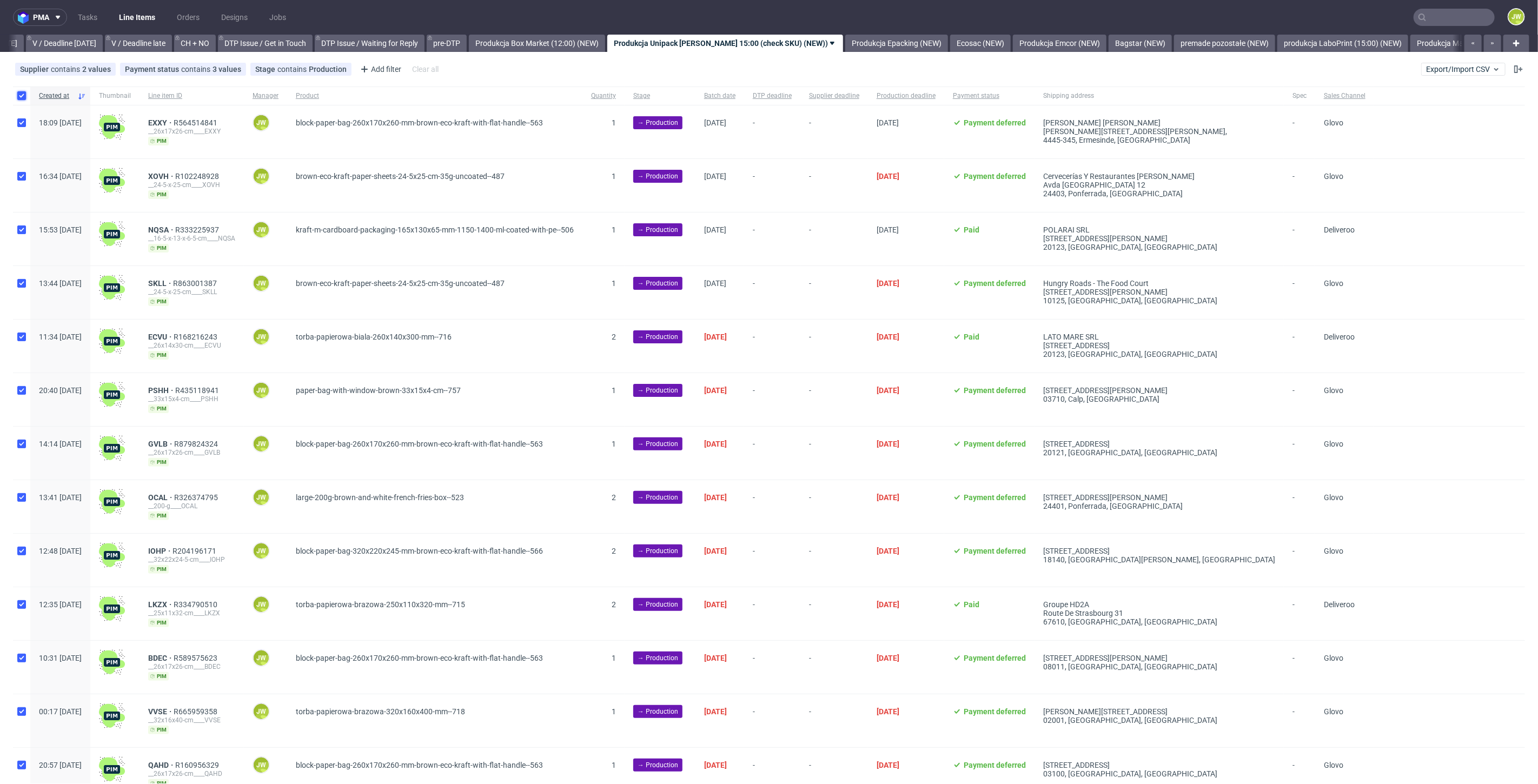
checkbox input "true"
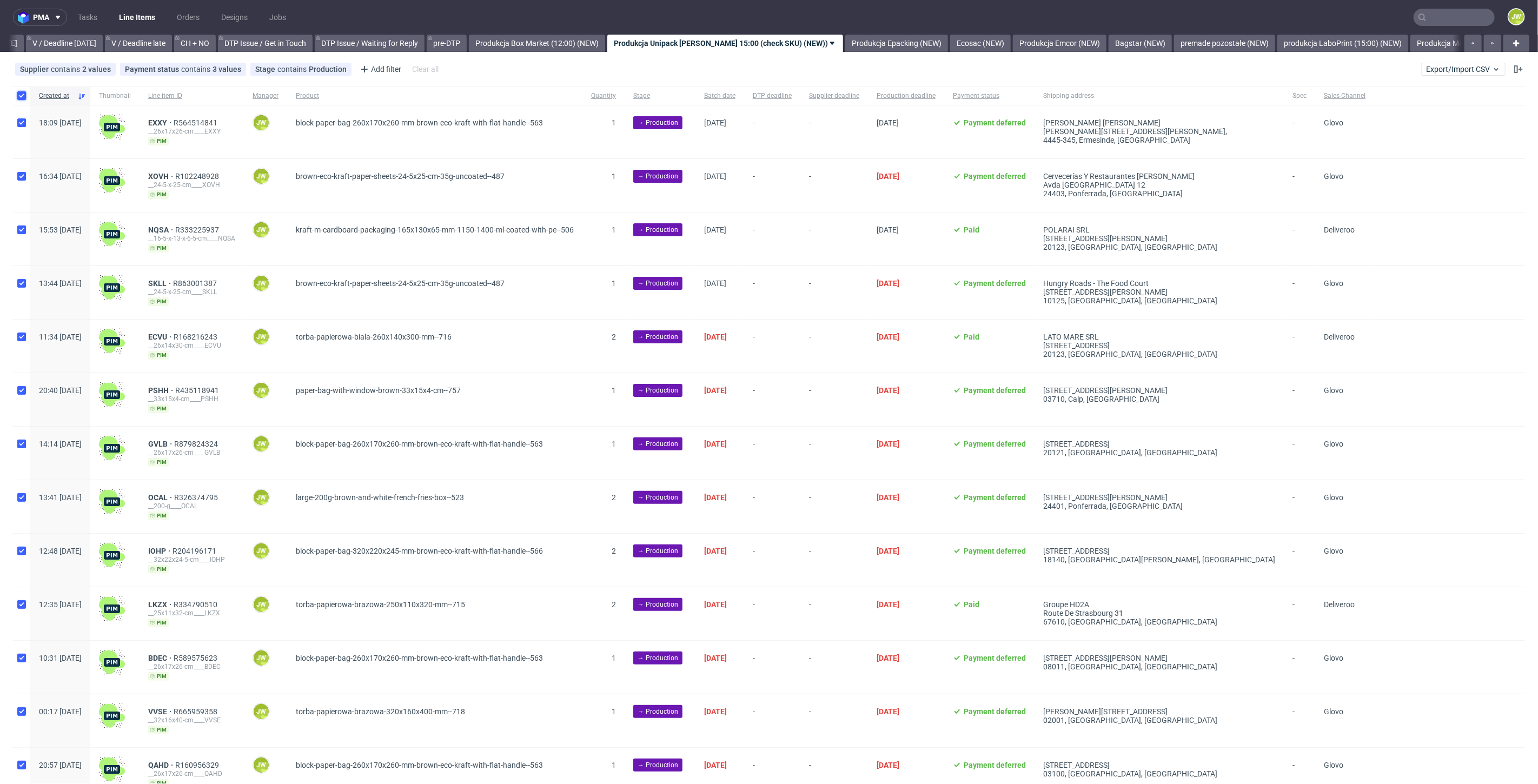
checkbox input "true"
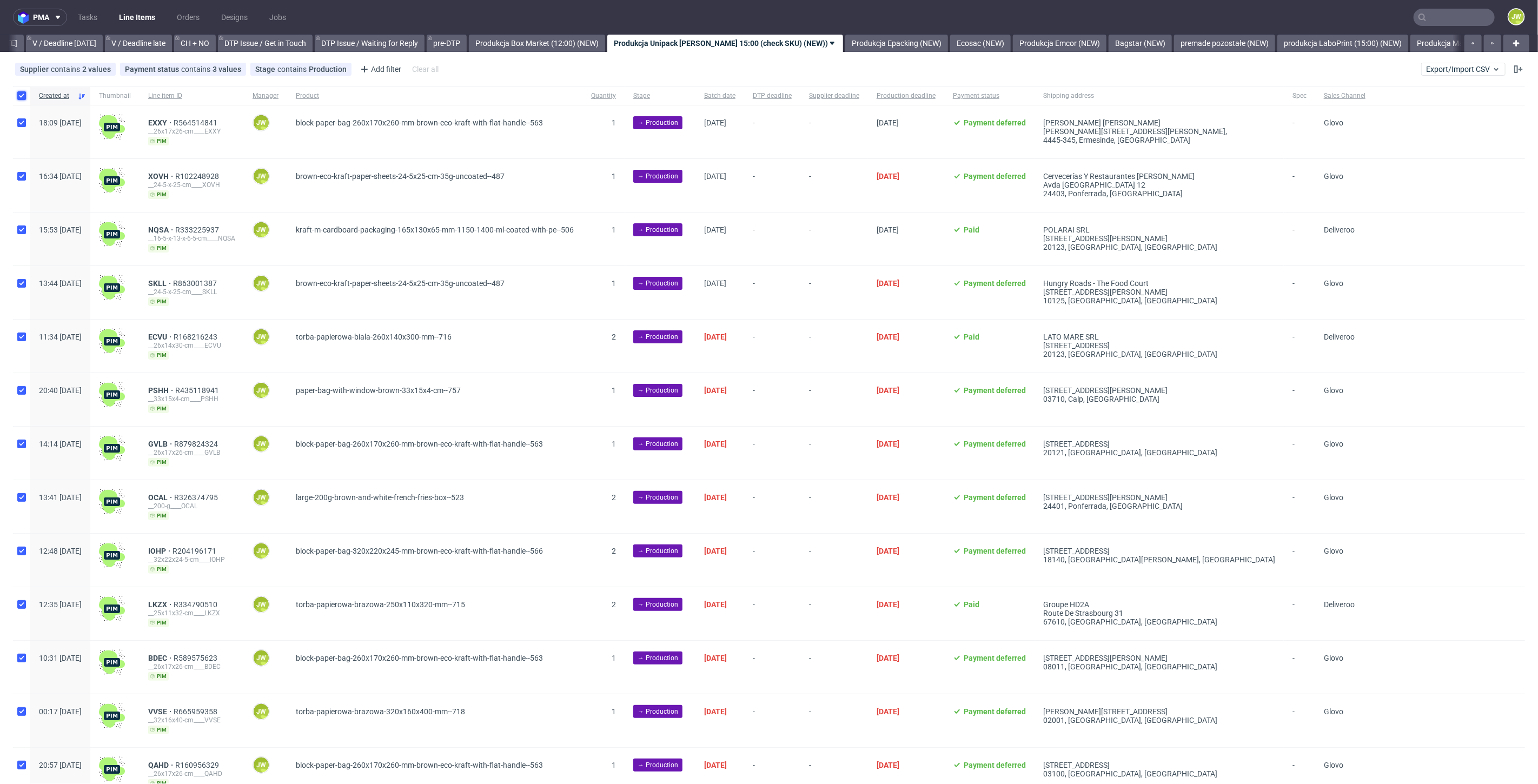
checkbox input "true"
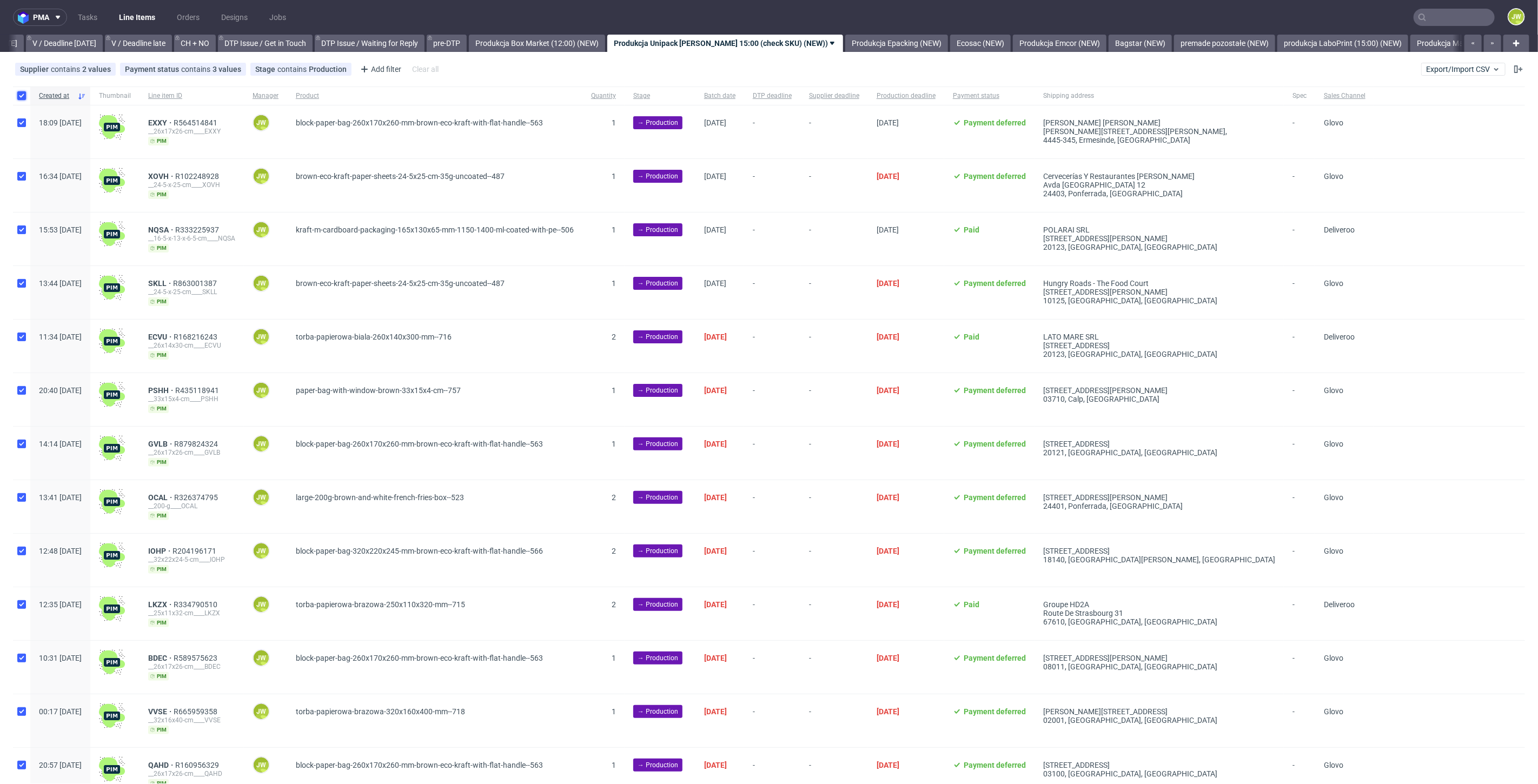
checkbox input "true"
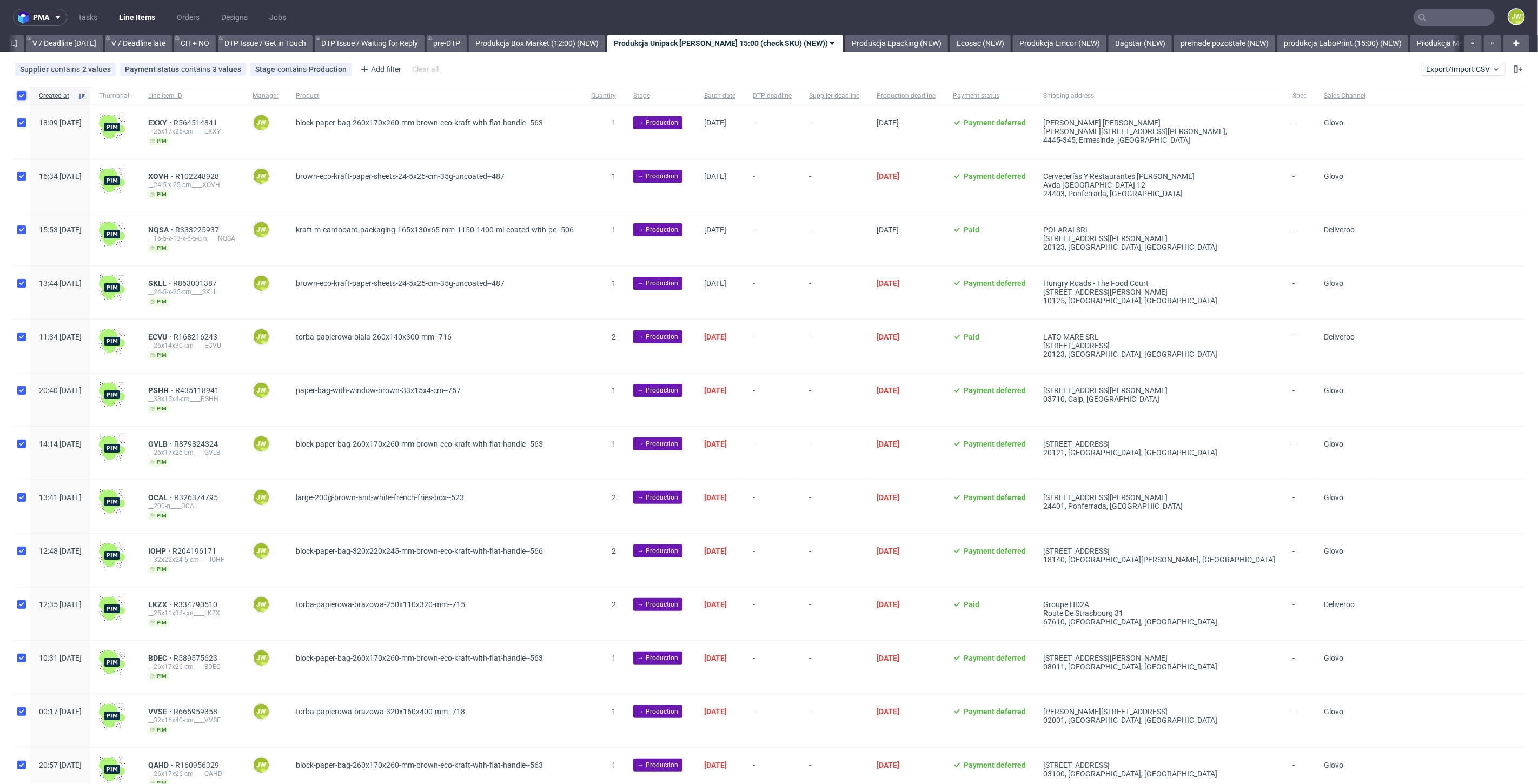
checkbox input "true"
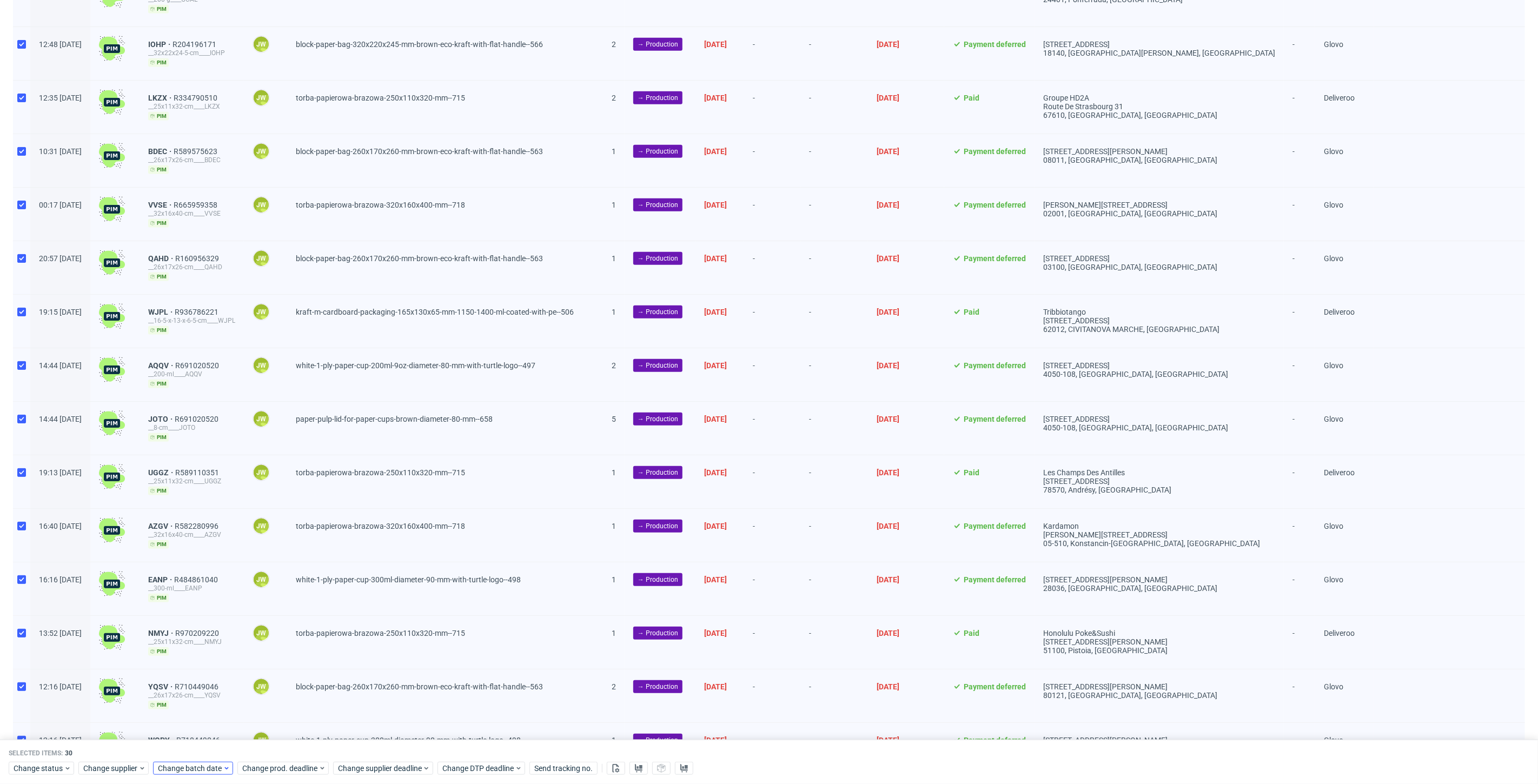
scroll to position [721, 0]
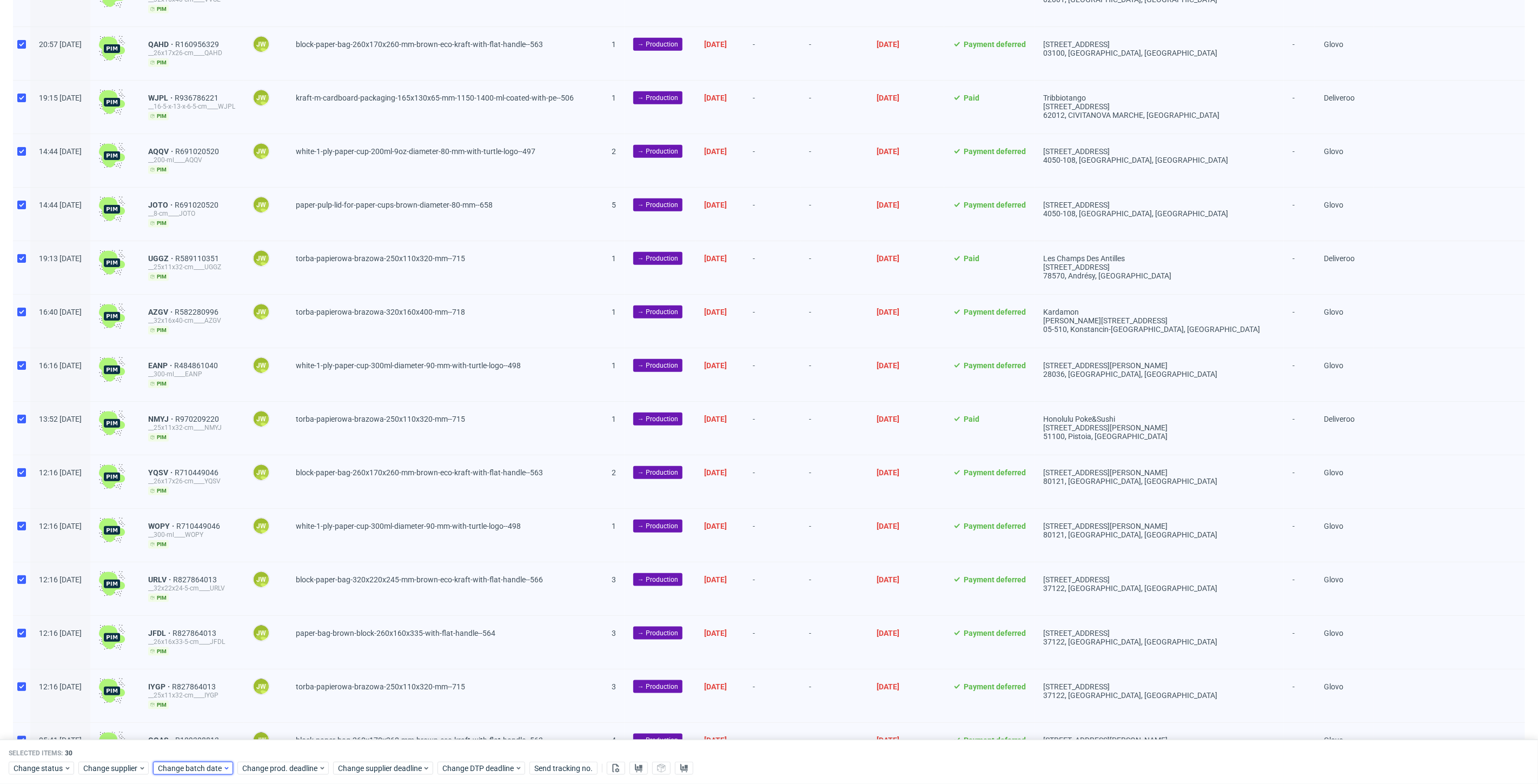
click at [208, 768] on span "Change batch date" at bounding box center [190, 768] width 65 height 11
click at [228, 670] on span "15" at bounding box center [225, 672] width 9 height 11
drag, startPoint x: 275, startPoint y: 740, endPoint x: 270, endPoint y: 754, distance: 14.9
click at [276, 741] on button "Save" at bounding box center [282, 747] width 27 height 17
click at [269, 767] on span "Change prod. deadline" at bounding box center [280, 768] width 77 height 11
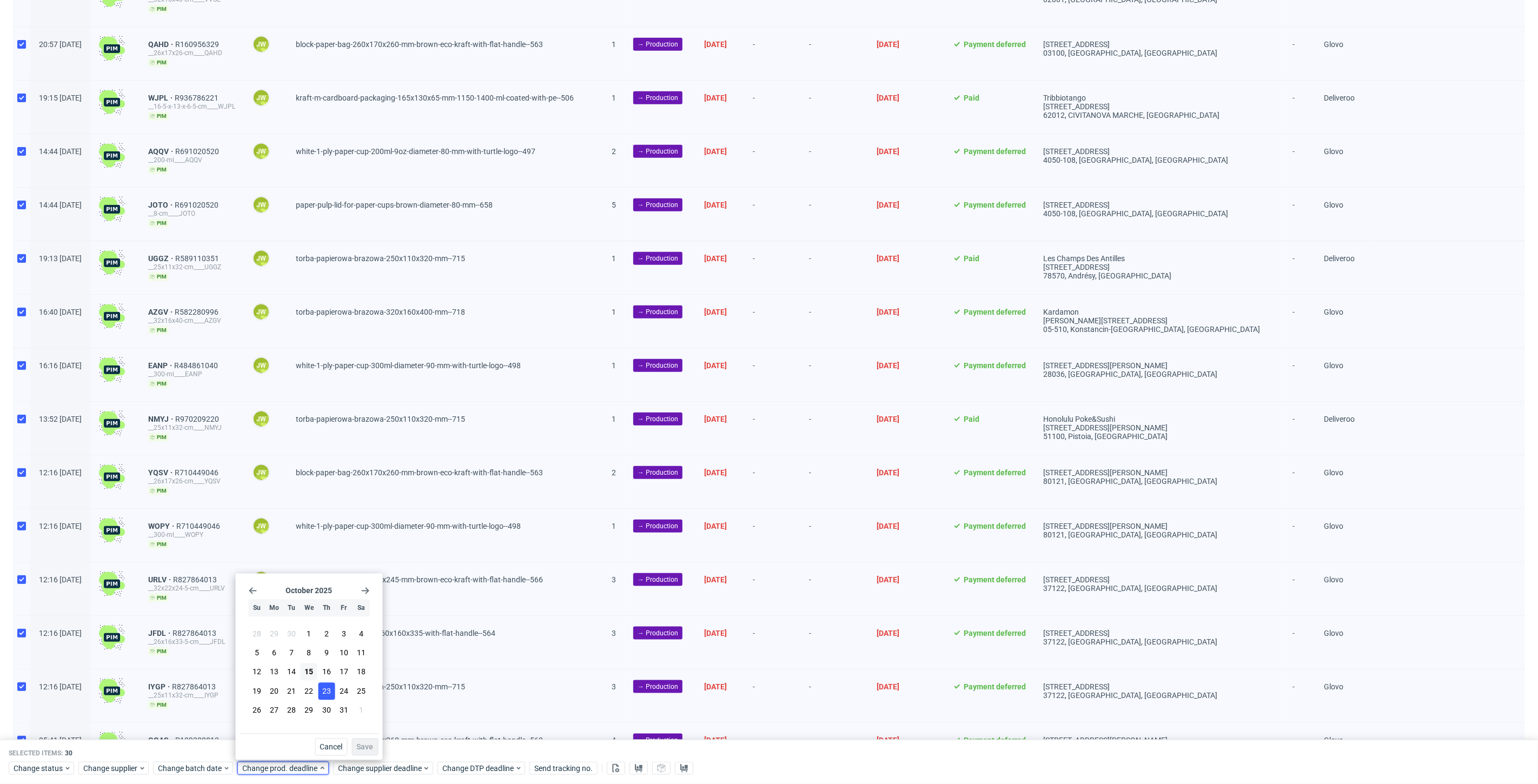
drag, startPoint x: 331, startPoint y: 673, endPoint x: 330, endPoint y: 682, distance: 9.1
click at [331, 675] on button "16" at bounding box center [326, 672] width 17 height 17
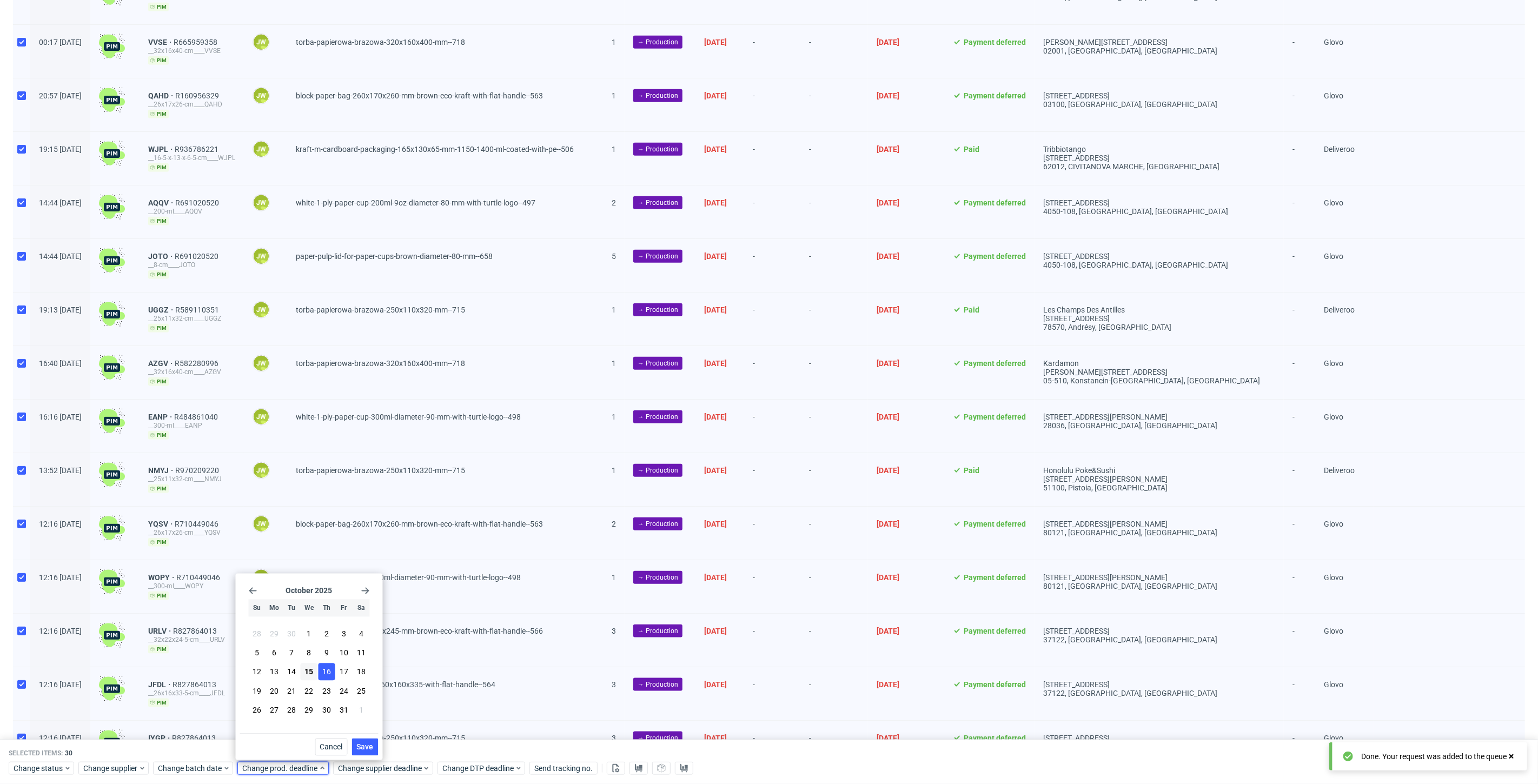
scroll to position [0, 1396]
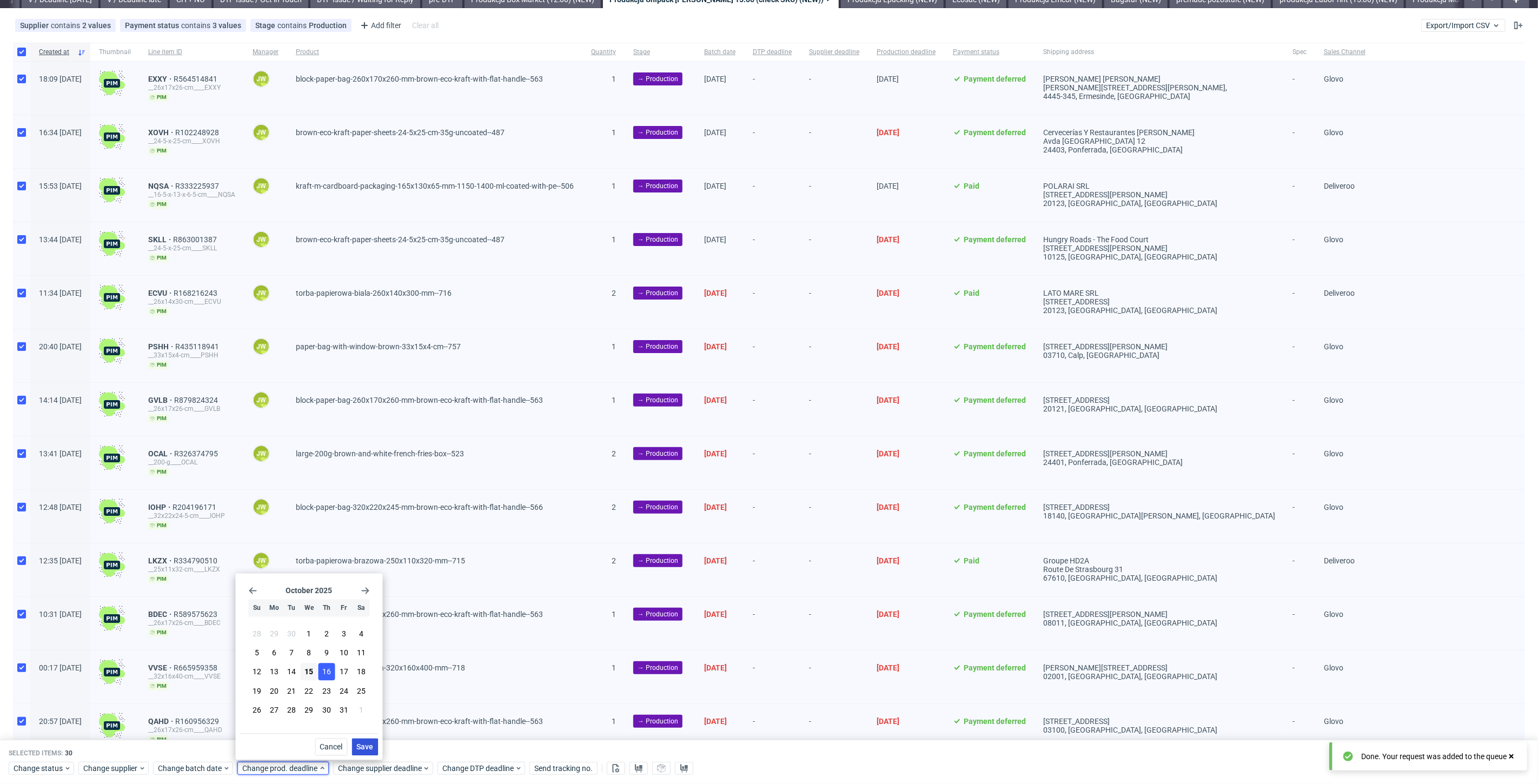
click at [364, 750] on span "Save" at bounding box center [365, 747] width 17 height 7
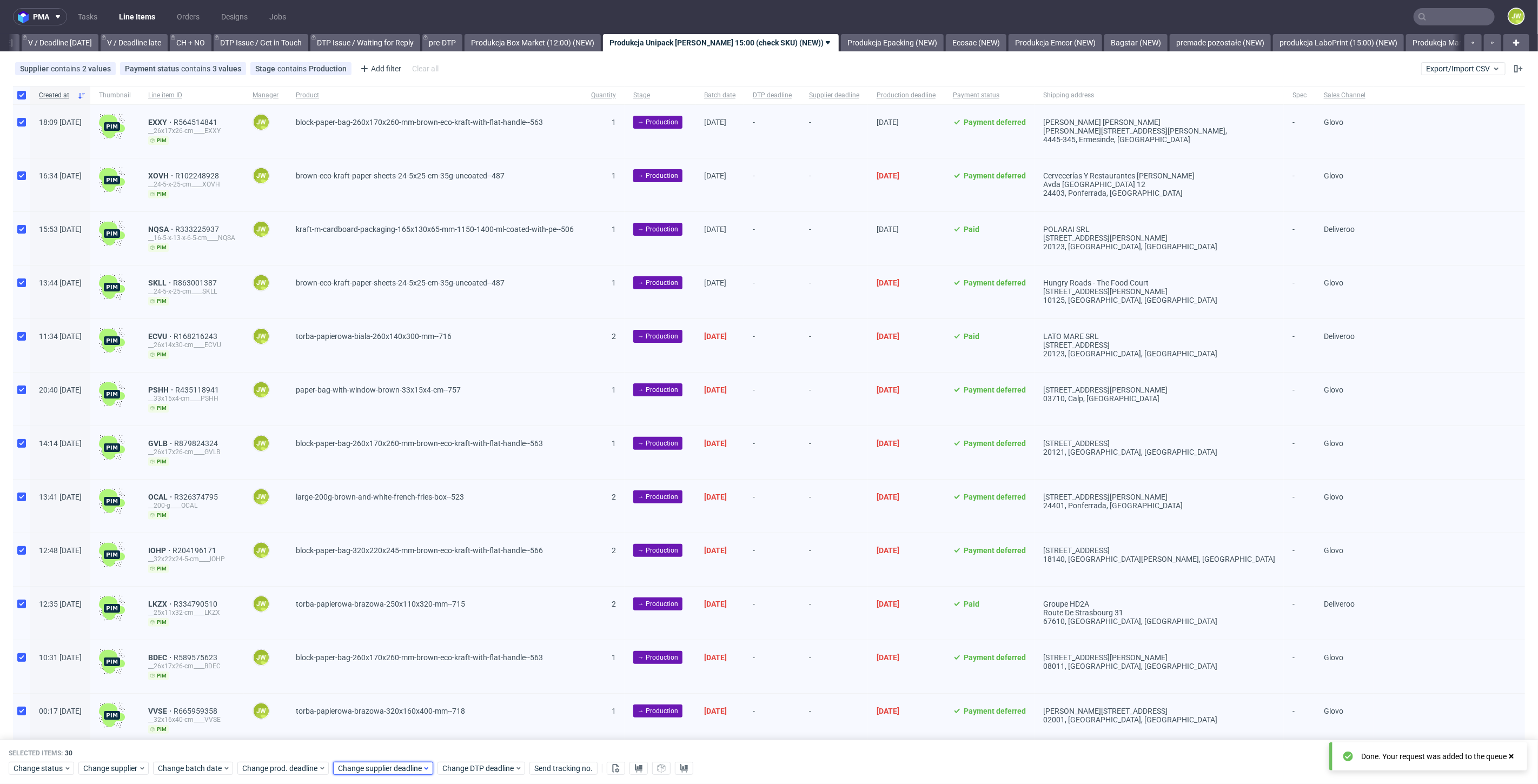
scroll to position [0, 0]
click at [358, 767] on span "Change supplier deadline" at bounding box center [380, 768] width 85 height 11
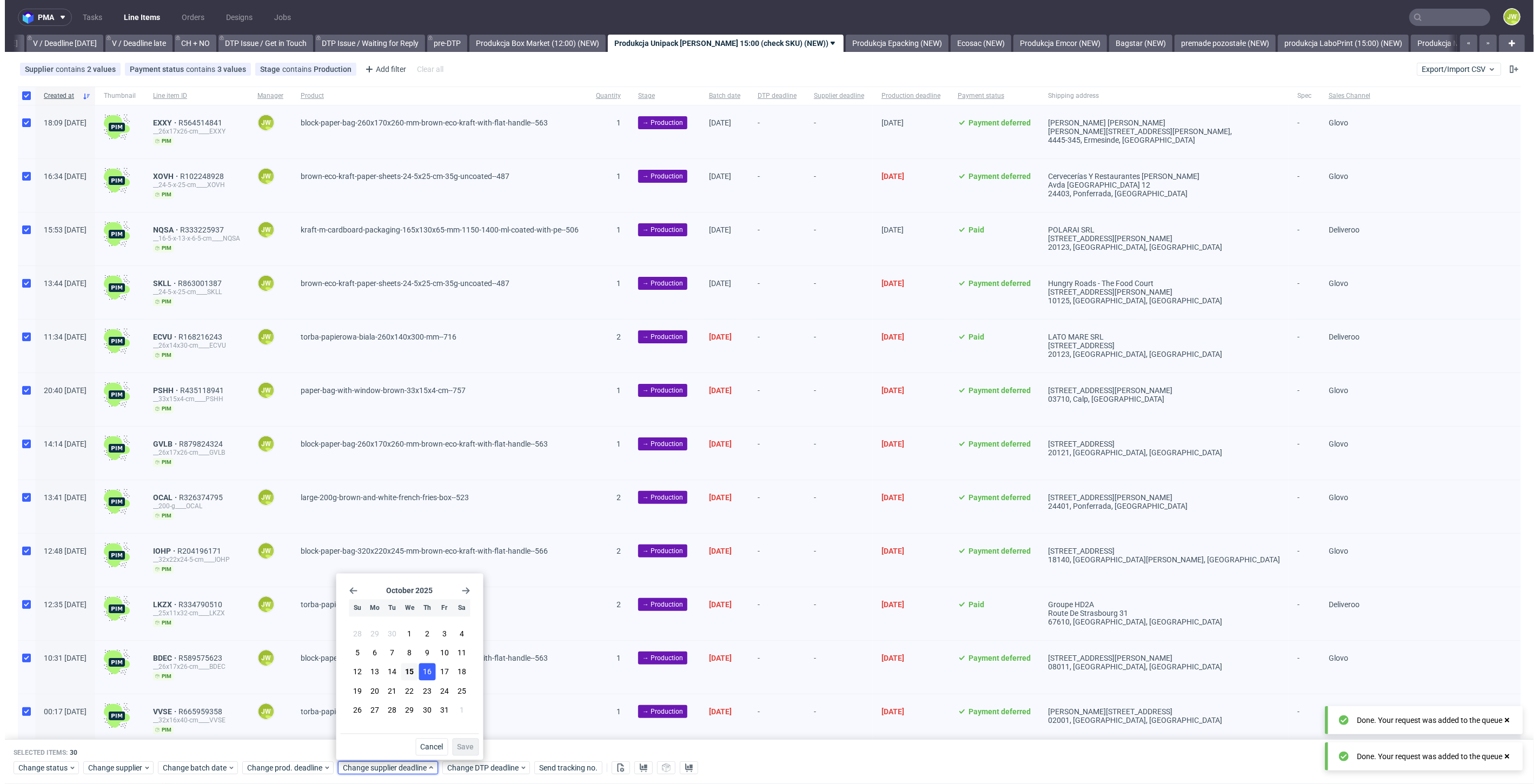
scroll to position [0, 1396]
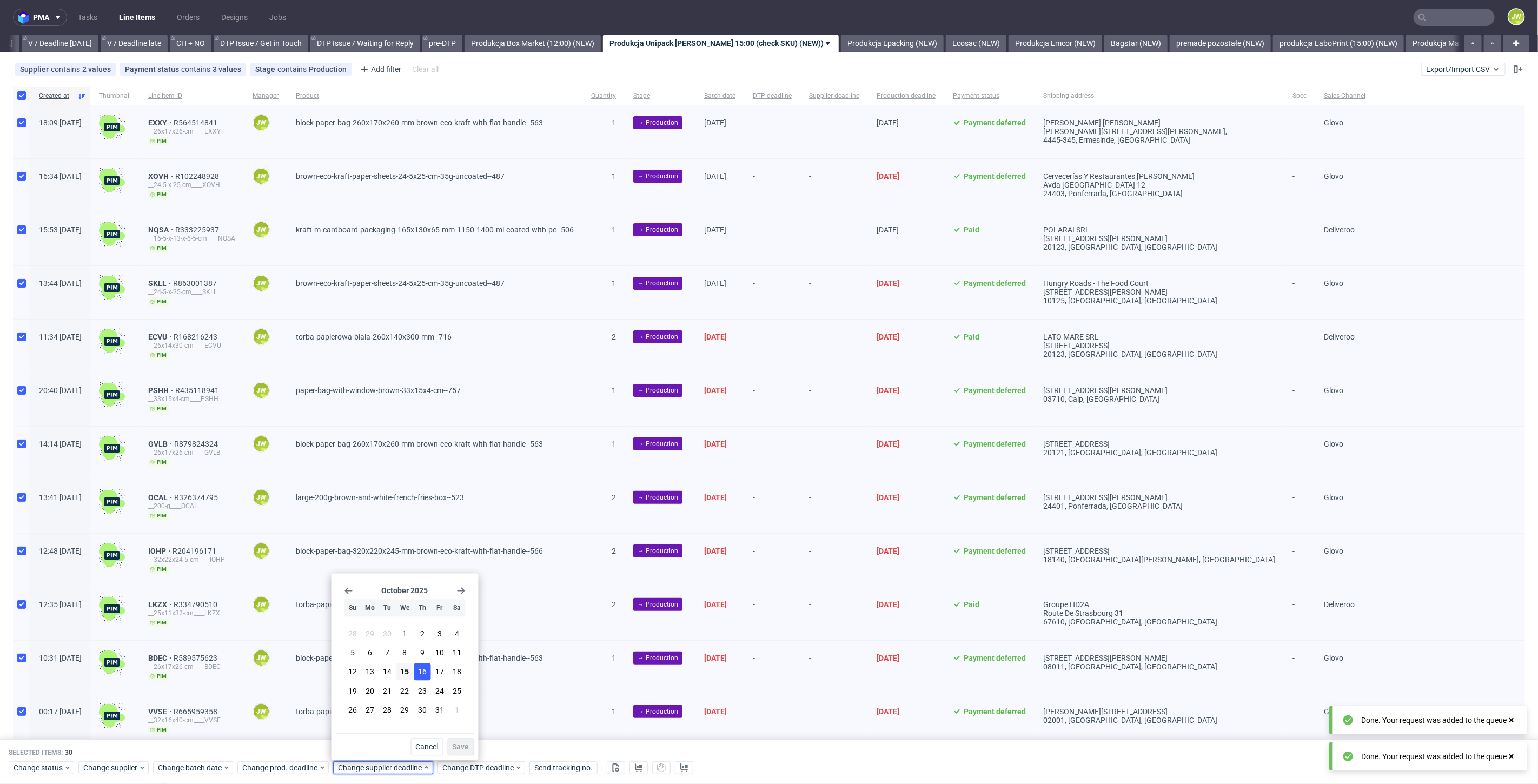
click at [421, 674] on span "16" at bounding box center [422, 672] width 9 height 11
click at [454, 737] on div "Cancel Save" at bounding box center [405, 744] width 138 height 22
click at [455, 741] on button "Save" at bounding box center [461, 747] width 27 height 17
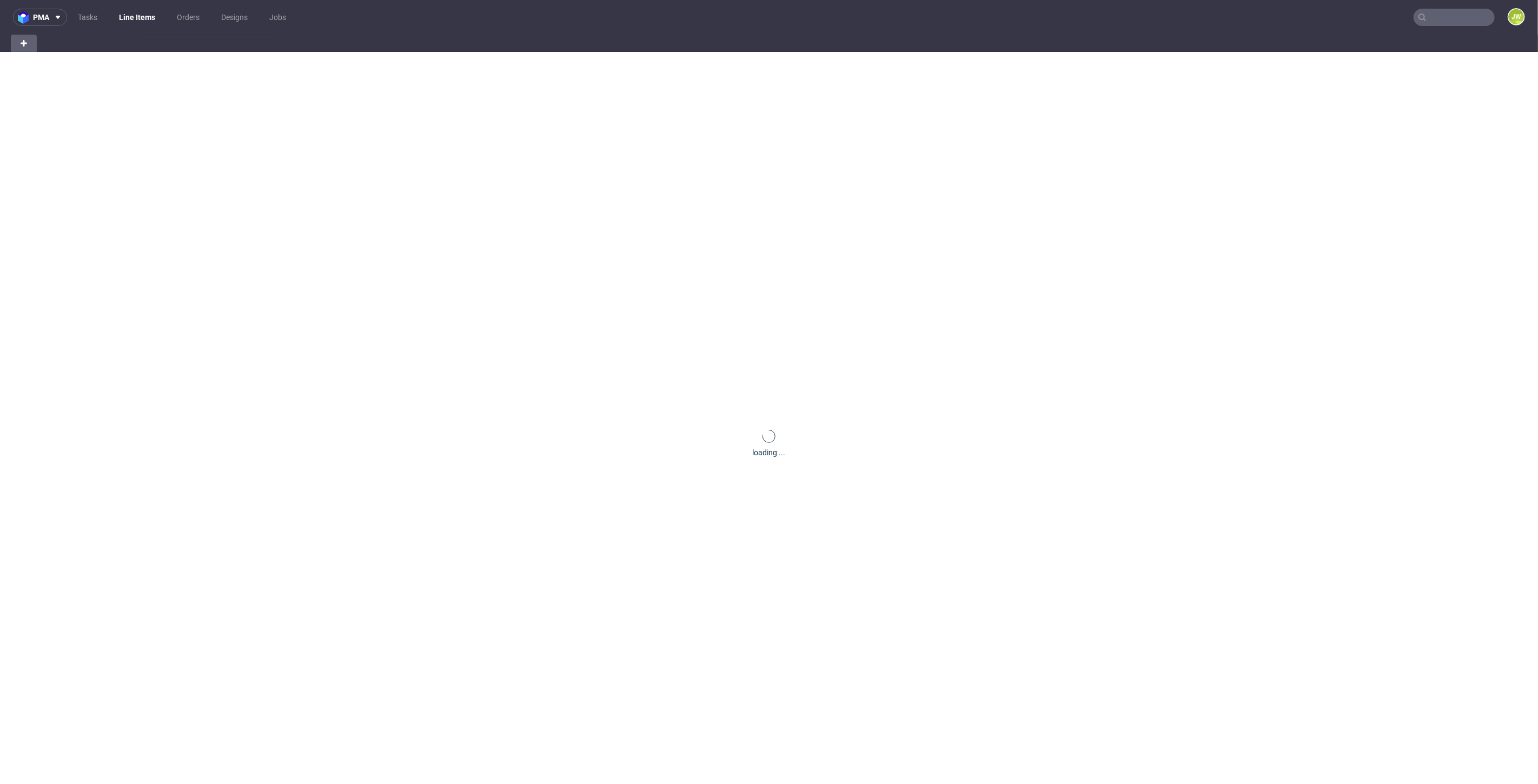
scroll to position [0, 20]
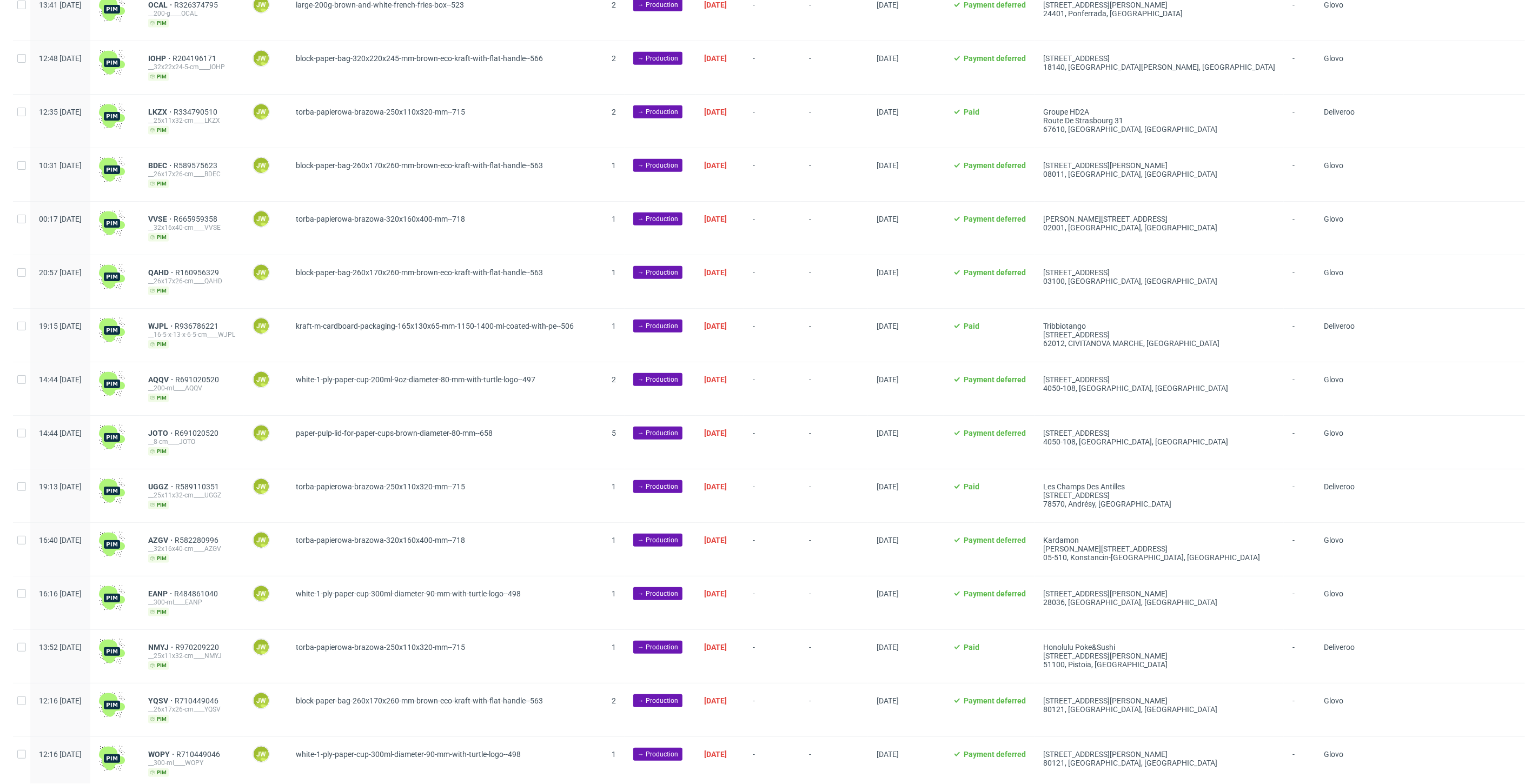
scroll to position [540, 0]
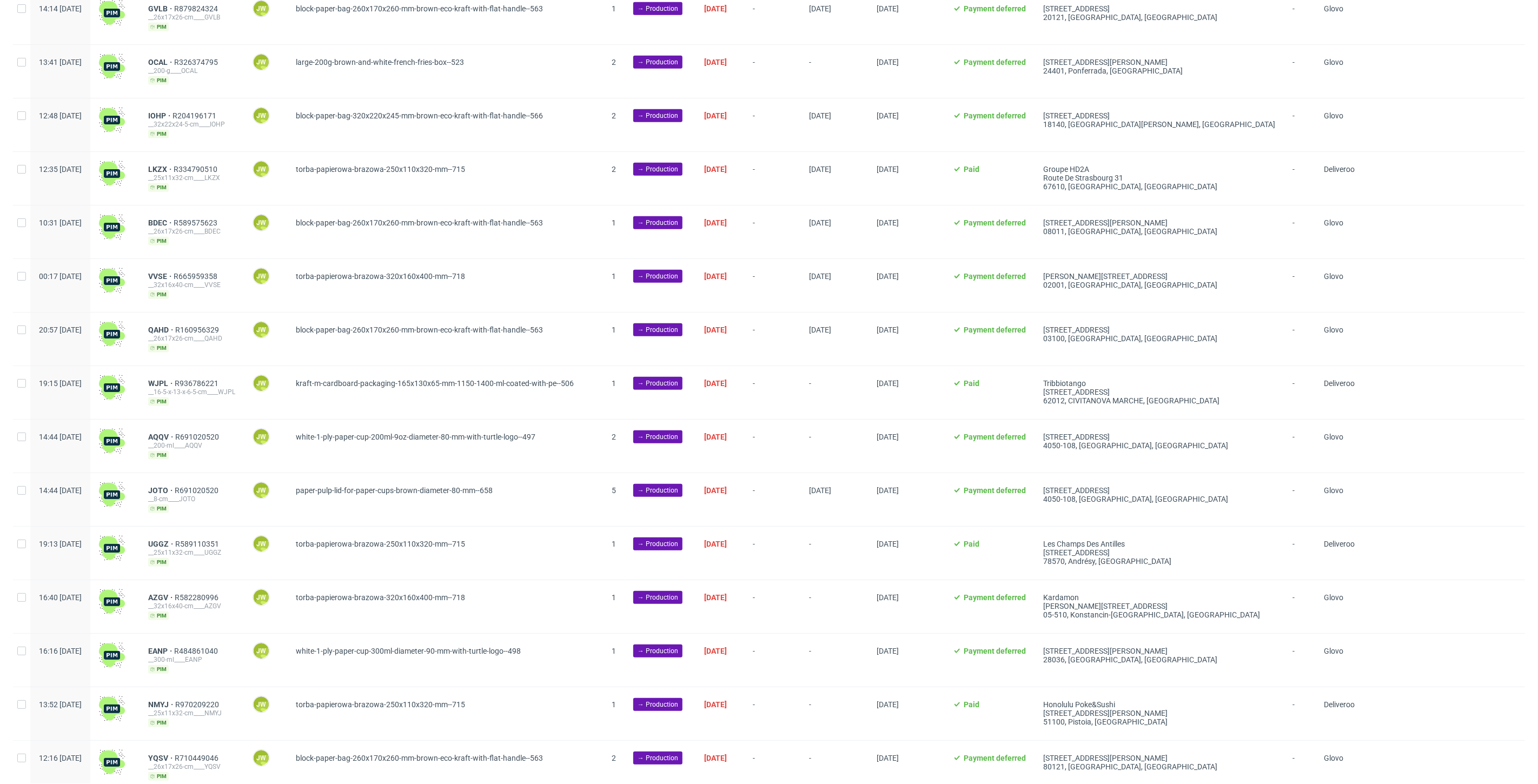
scroll to position [480, 0]
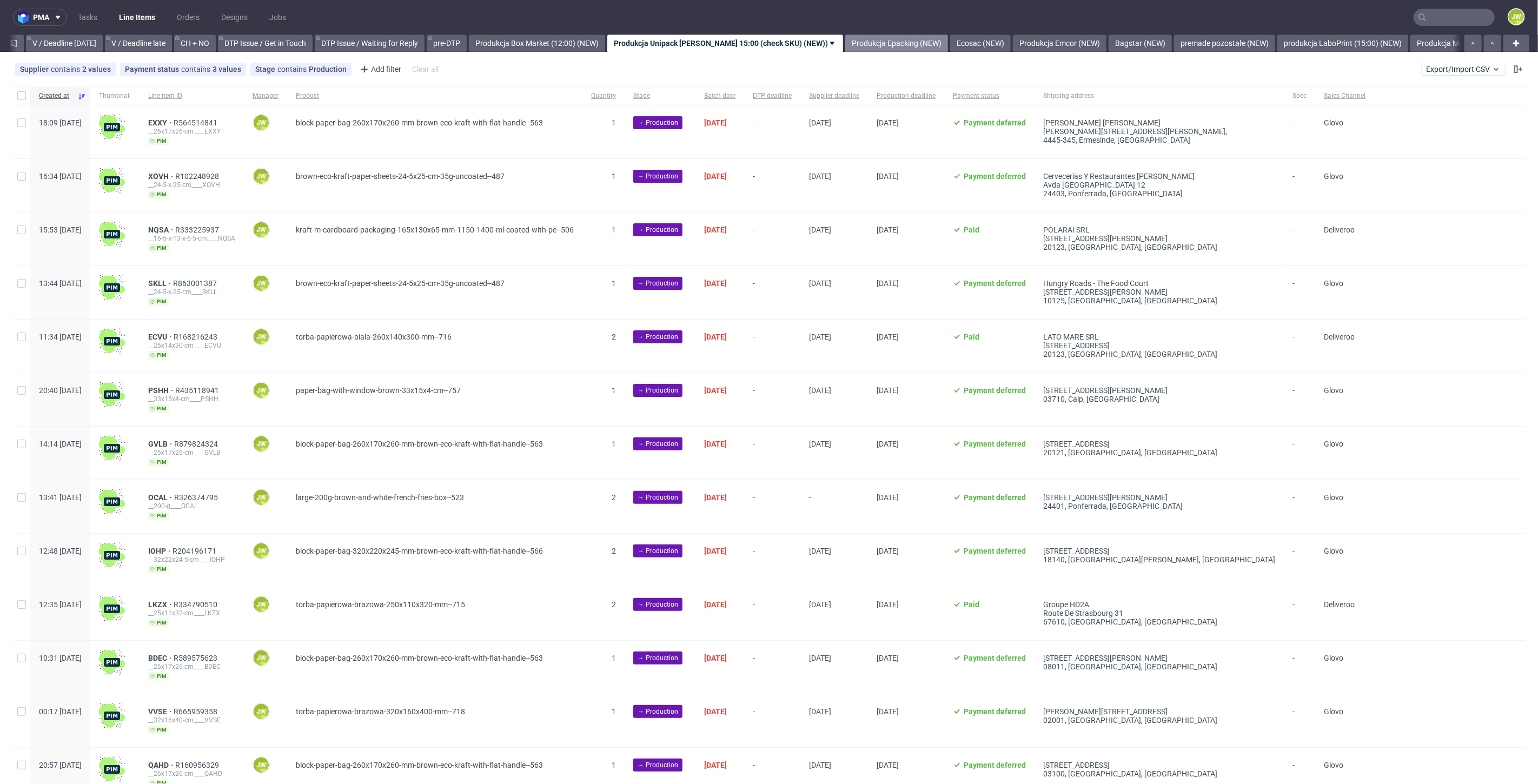
click at [893, 50] on link "Produkcja Epacking (NEW)" at bounding box center [896, 43] width 103 height 17
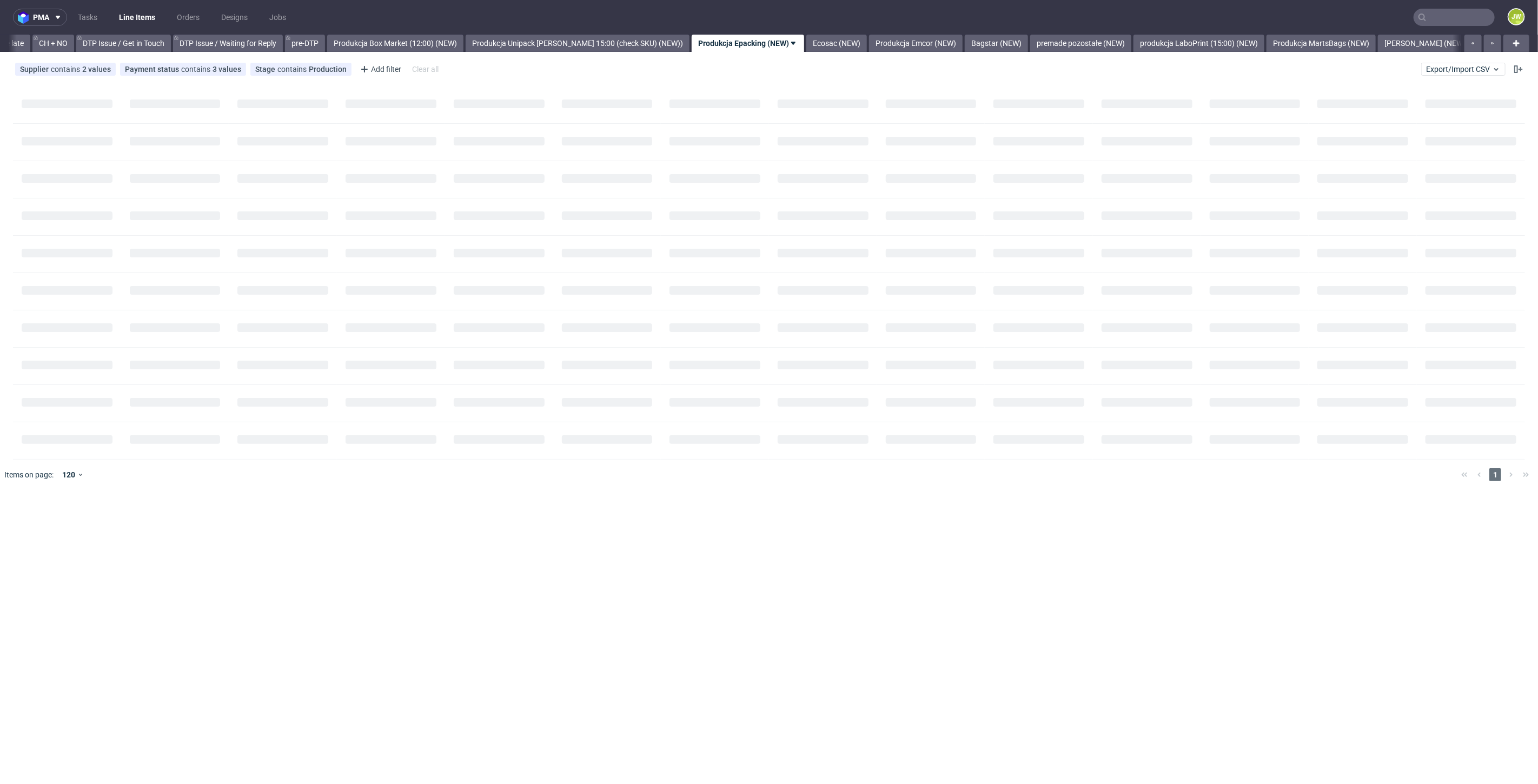
scroll to position [0, 1538]
click at [807, 45] on link "Ecosac (NEW)" at bounding box center [832, 43] width 61 height 17
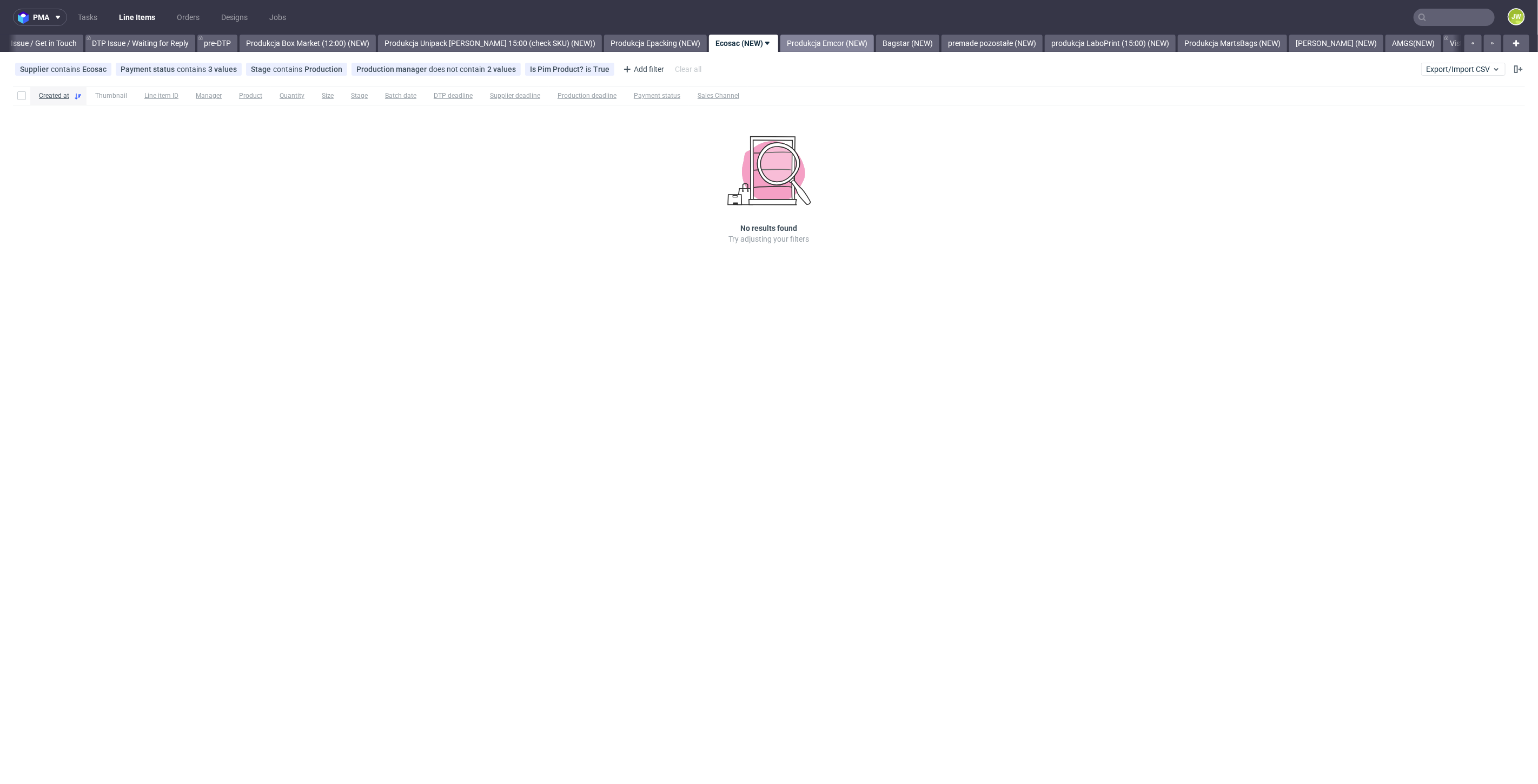
click at [791, 45] on link "Produkcja Emcor (NEW)" at bounding box center [827, 43] width 93 height 17
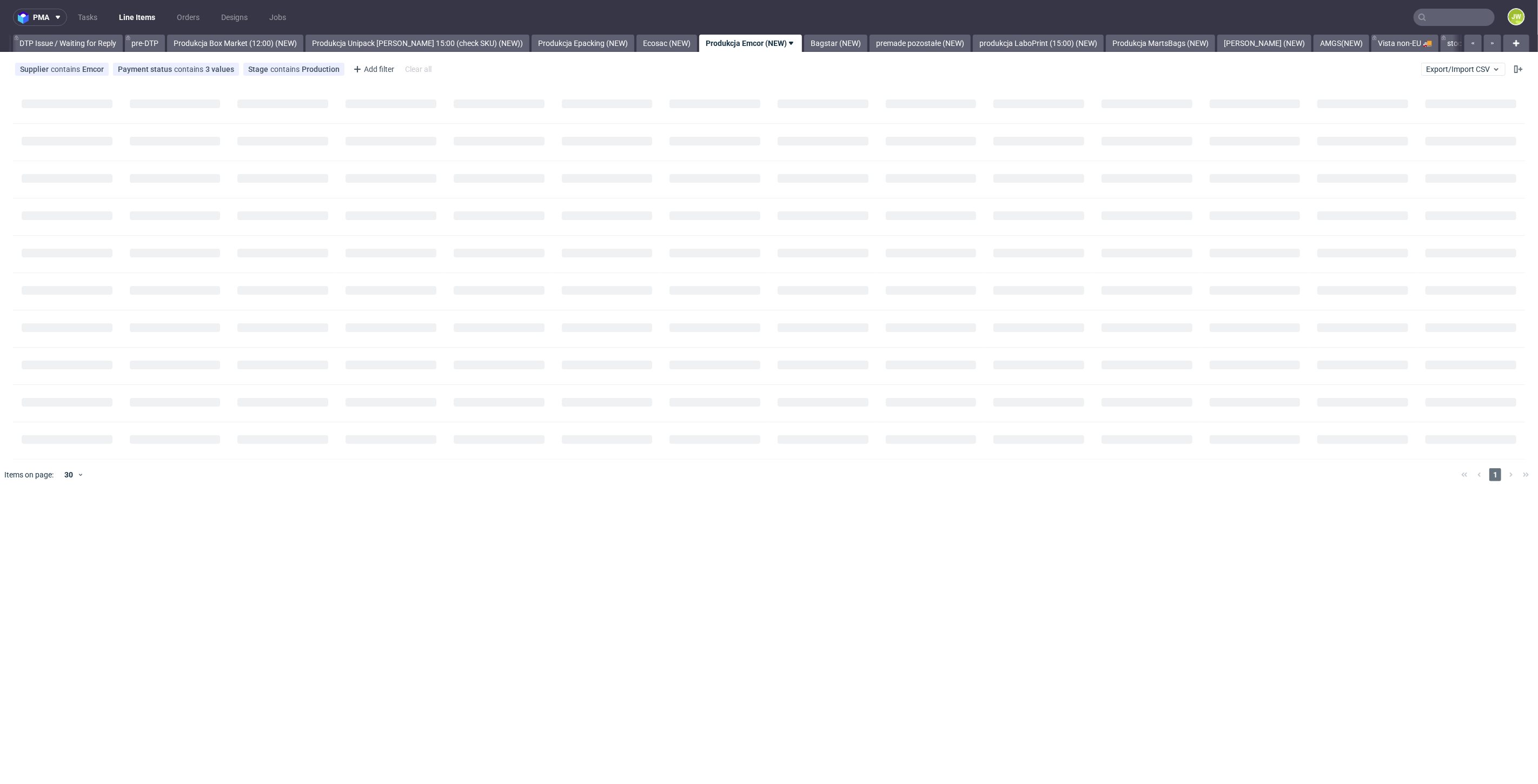
scroll to position [0, 1701]
click at [419, 39] on link "Produkcja Unipack [PERSON_NAME] 15:00 (check SKU) (NEW))" at bounding box center [409, 43] width 224 height 17
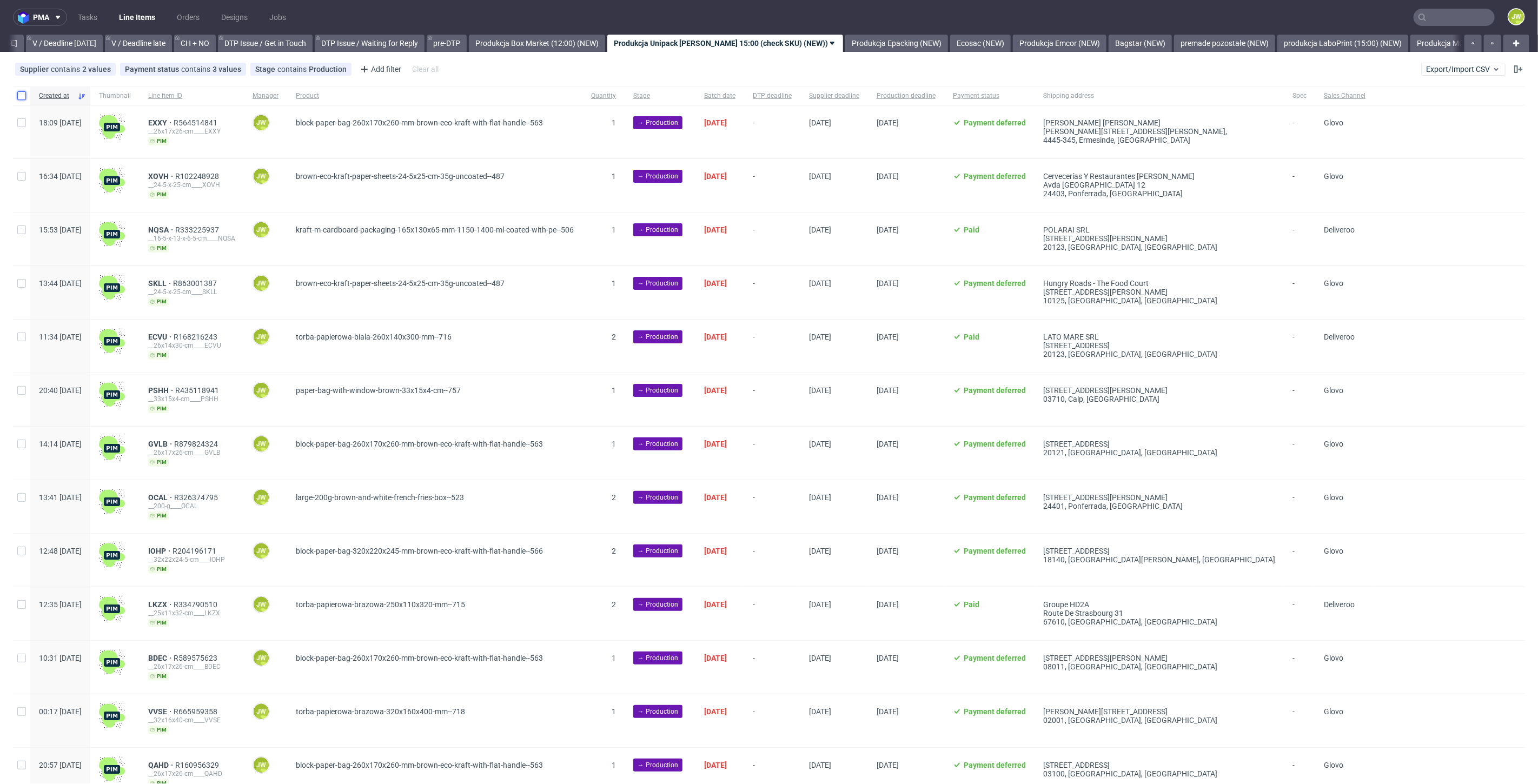
drag, startPoint x: 25, startPoint y: 96, endPoint x: 95, endPoint y: 132, distance: 78.7
click at [25, 97] on input "checkbox" at bounding box center [21, 95] width 9 height 9
checkbox input "true"
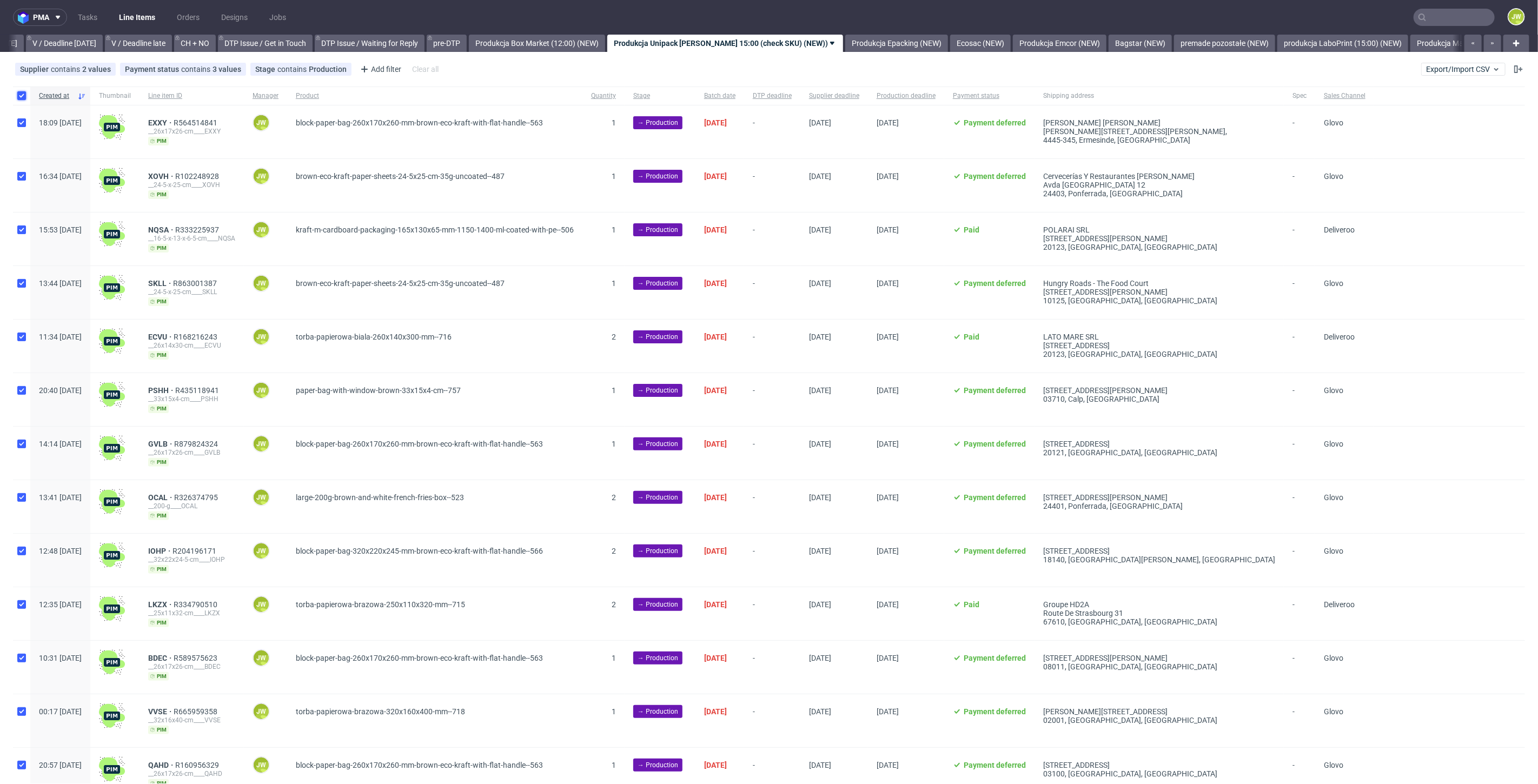
checkbox input "true"
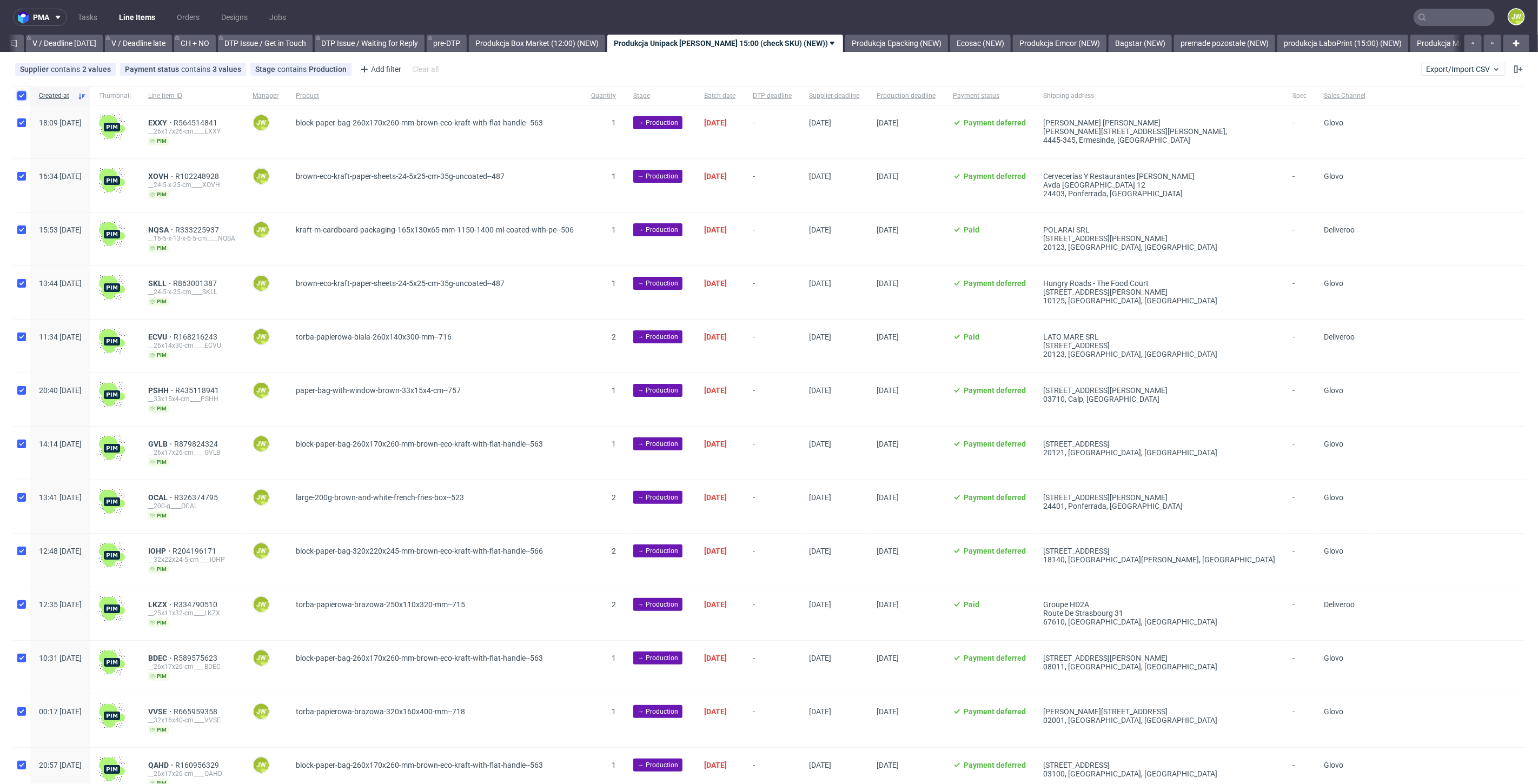
checkbox input "true"
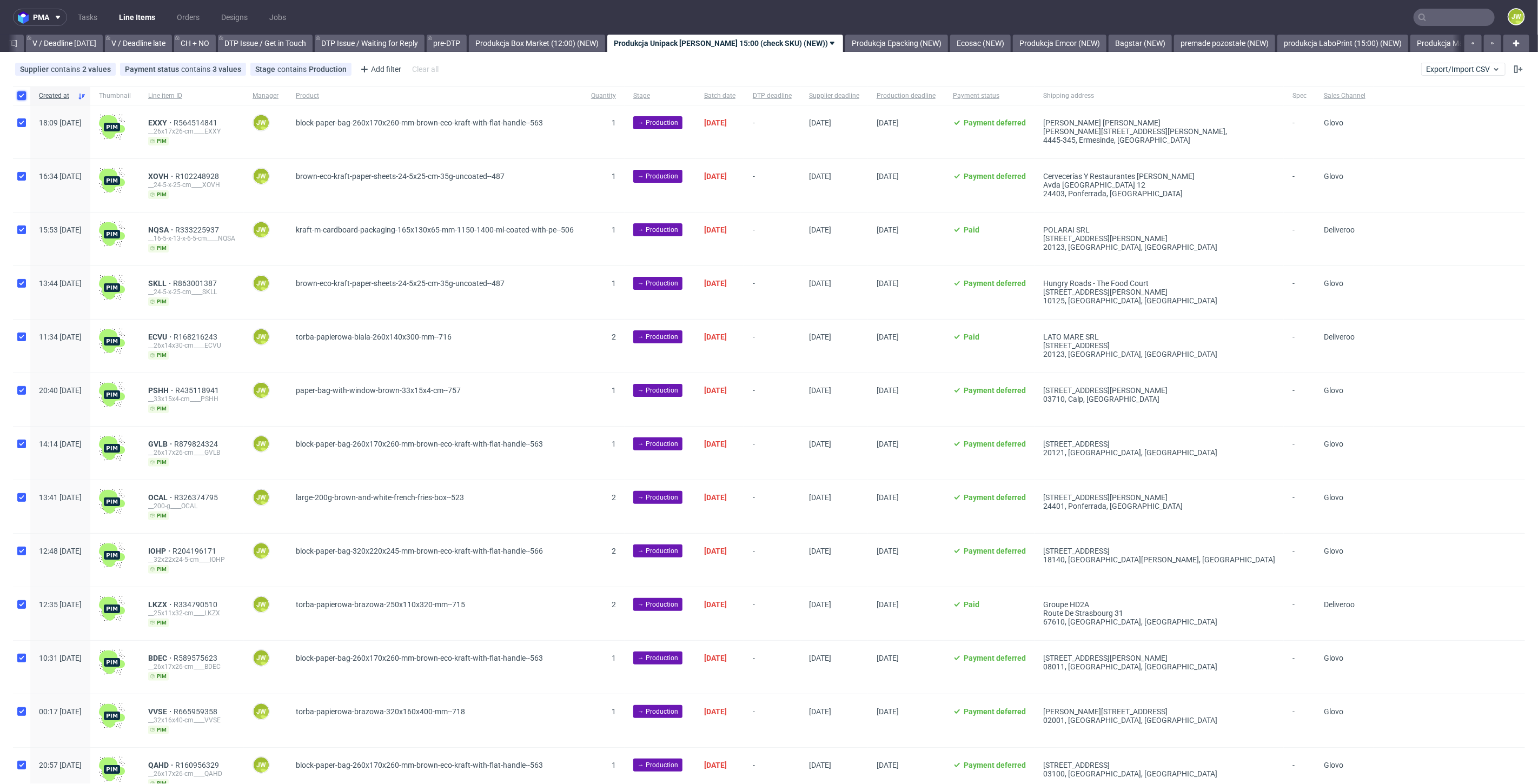
checkbox input "true"
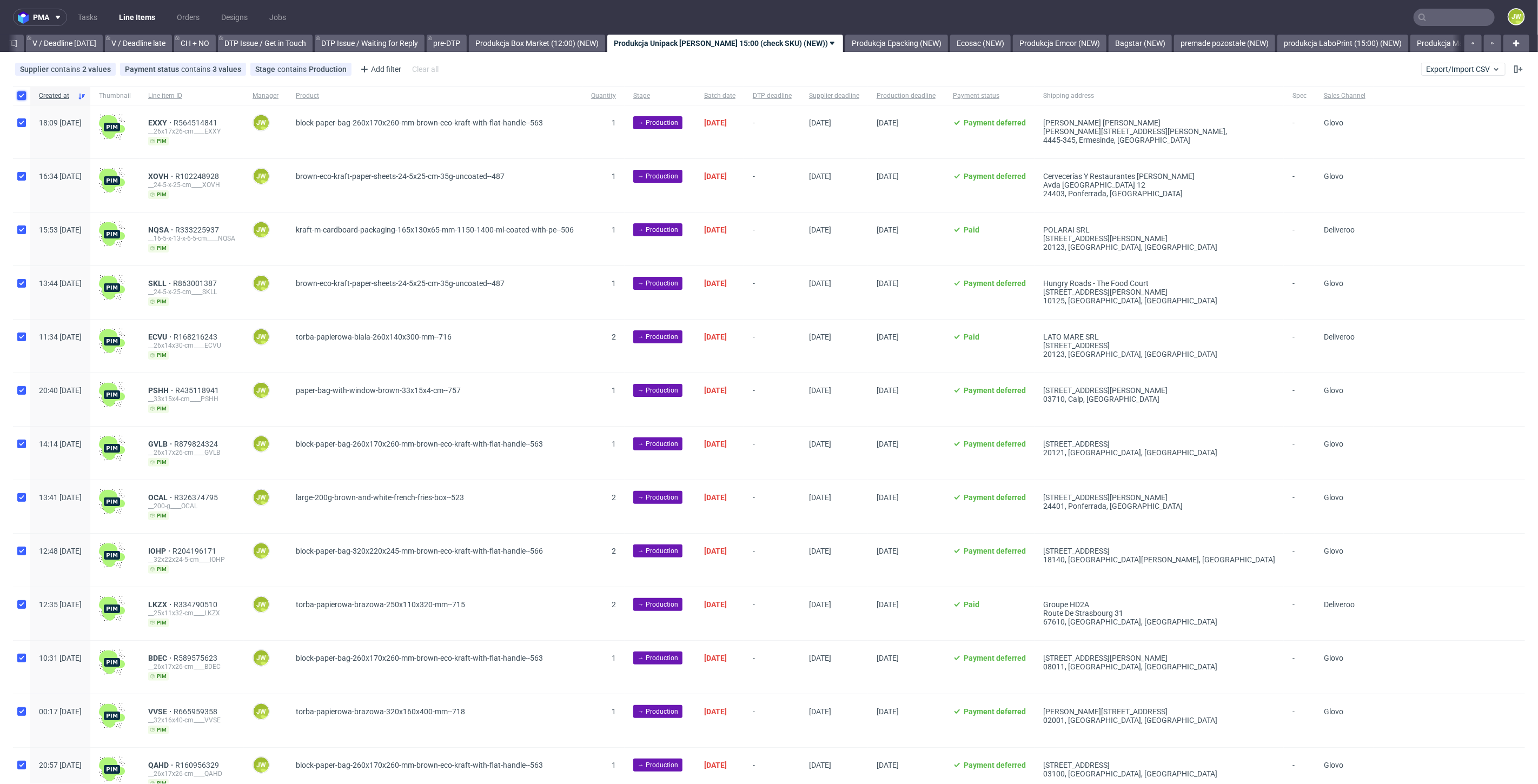
checkbox input "true"
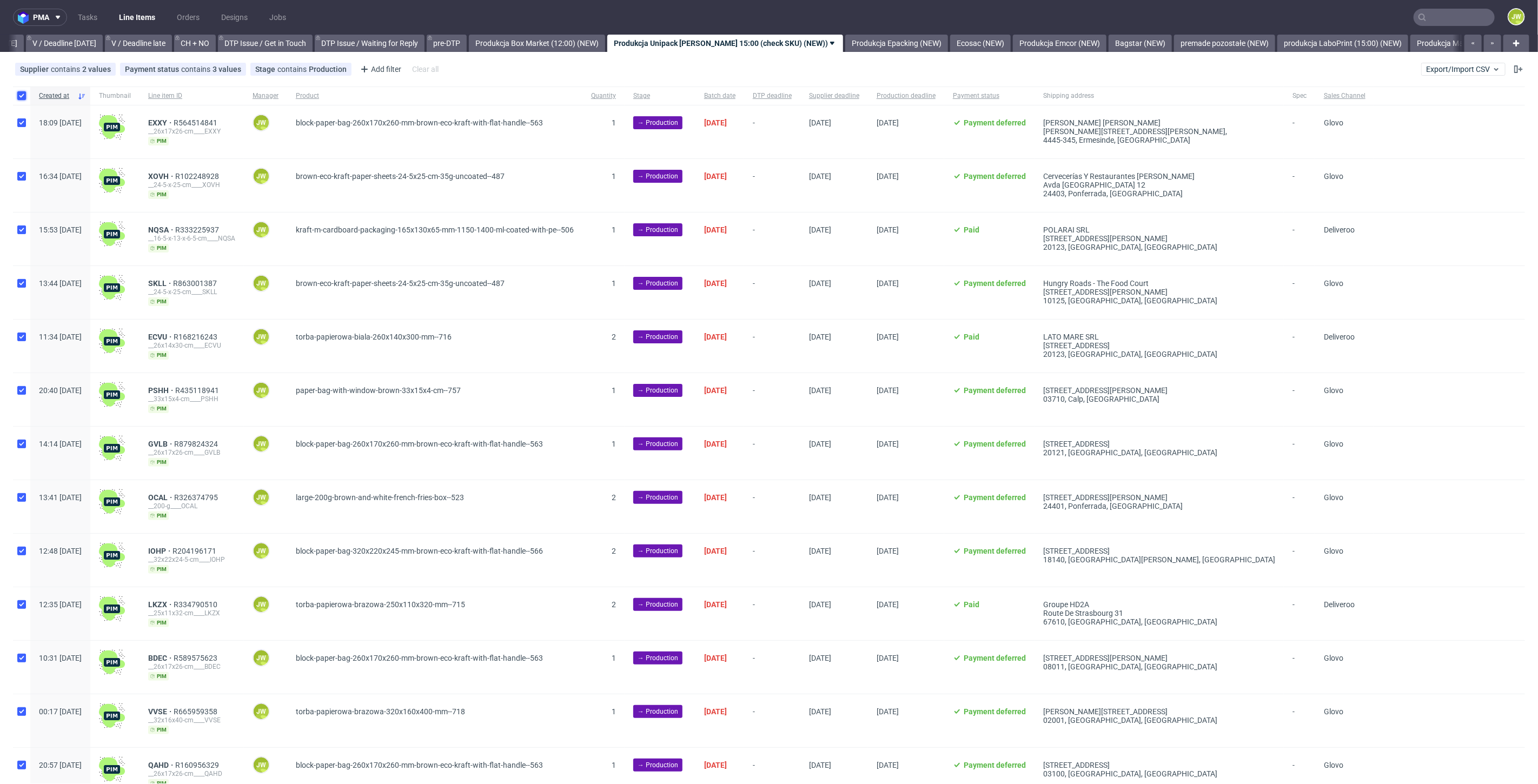
checkbox input "true"
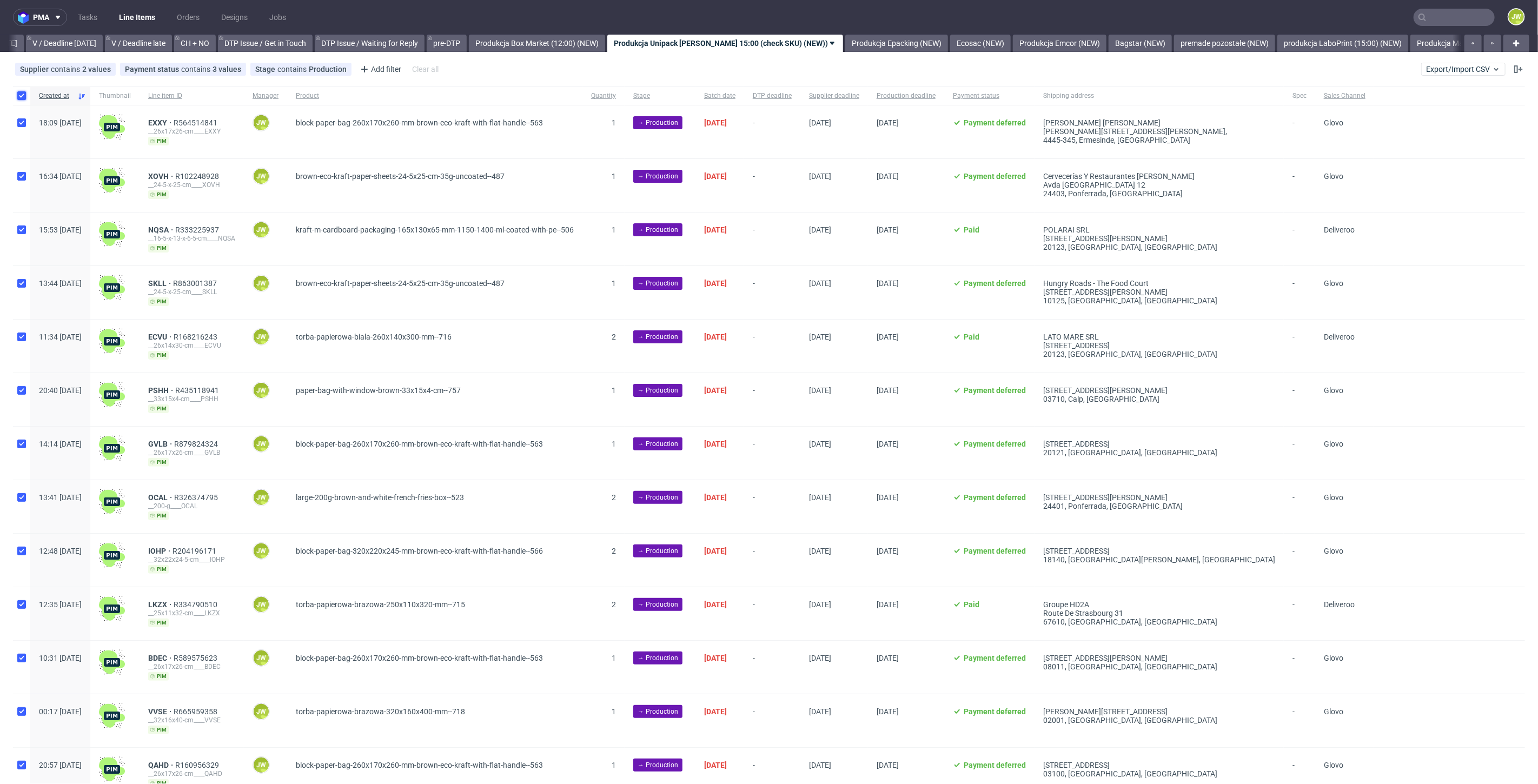
checkbox input "true"
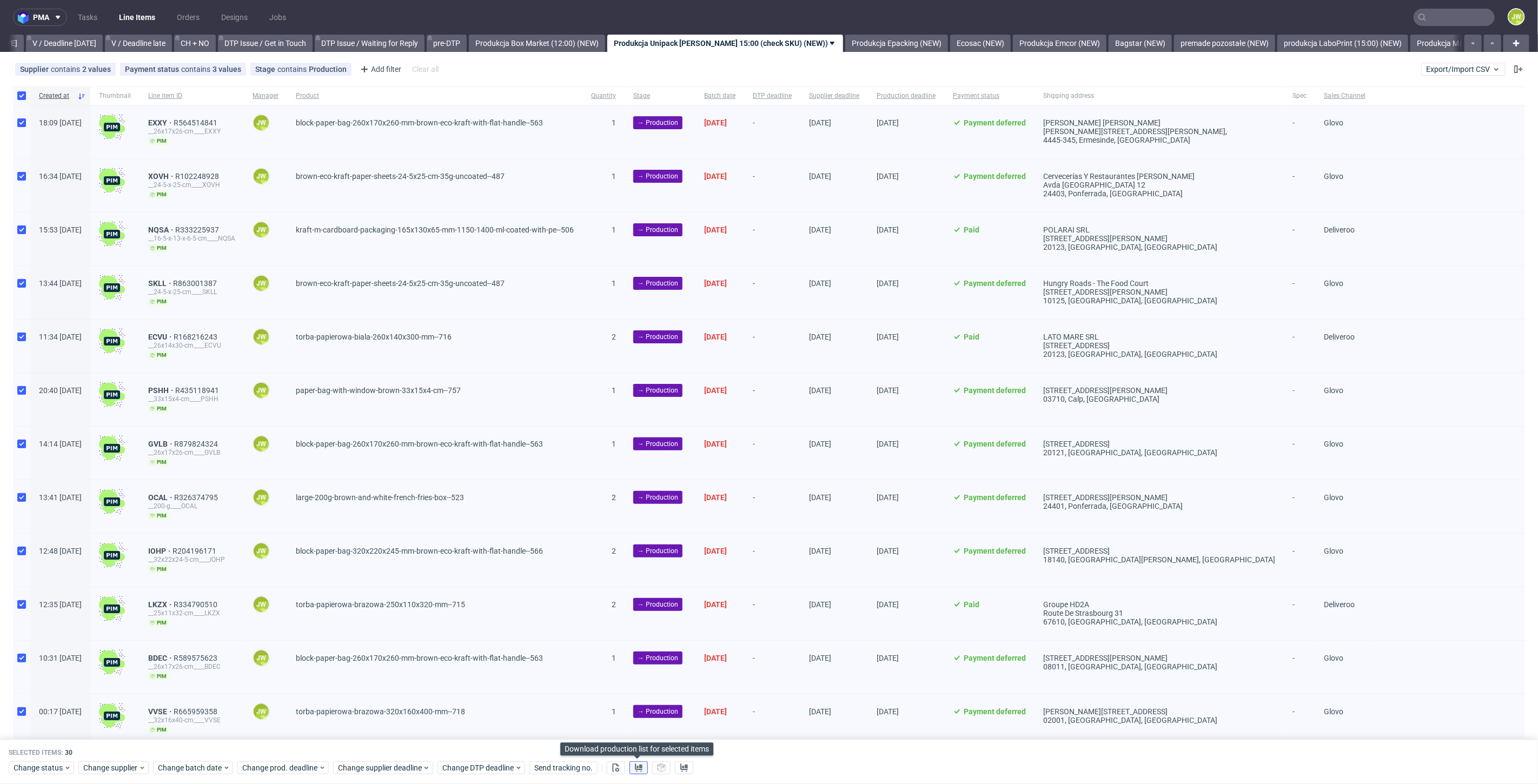
click at [639, 765] on use at bounding box center [638, 767] width 7 height 9
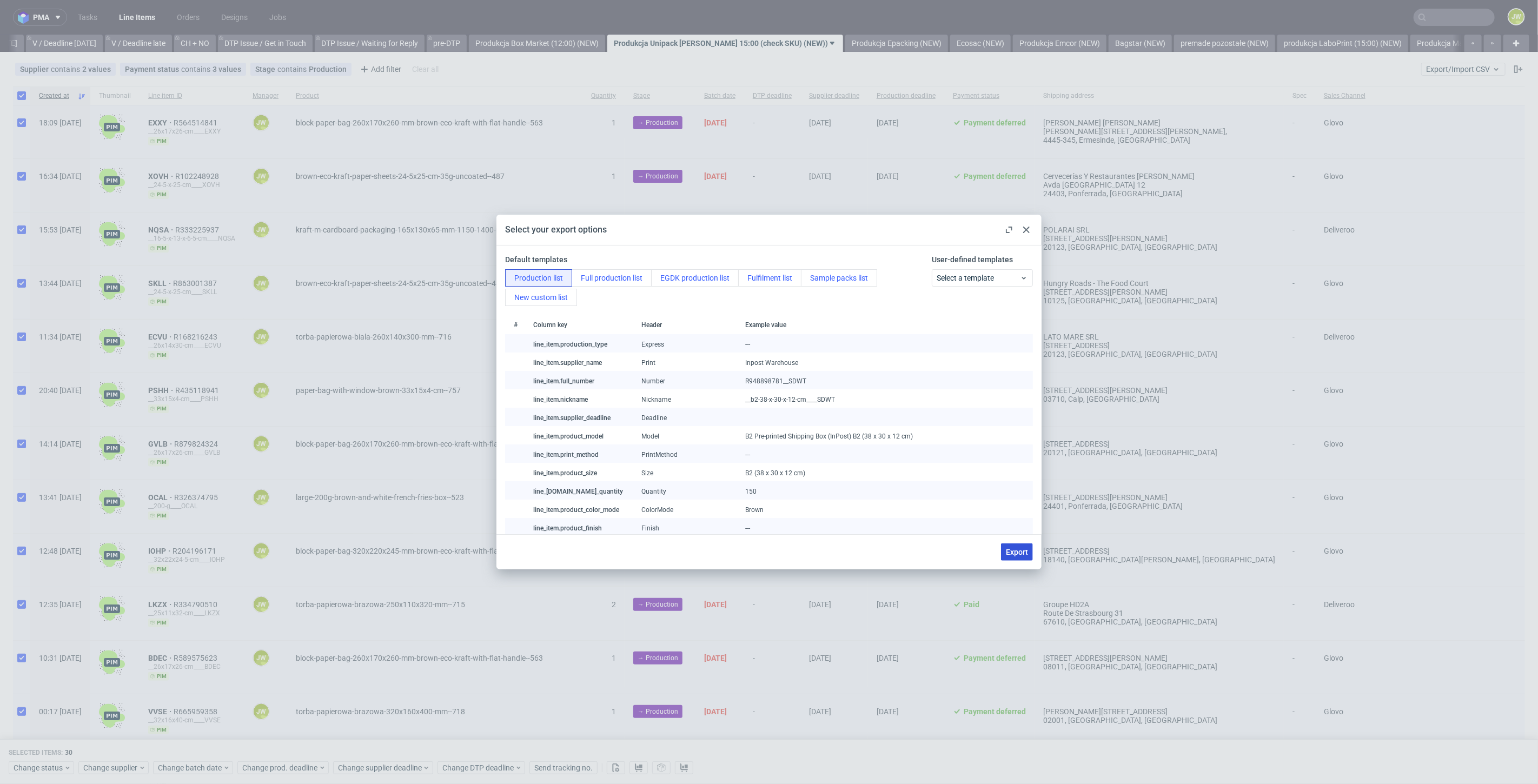
click at [1013, 548] on span "Export" at bounding box center [1017, 551] width 22 height 7
checkbox input "false"
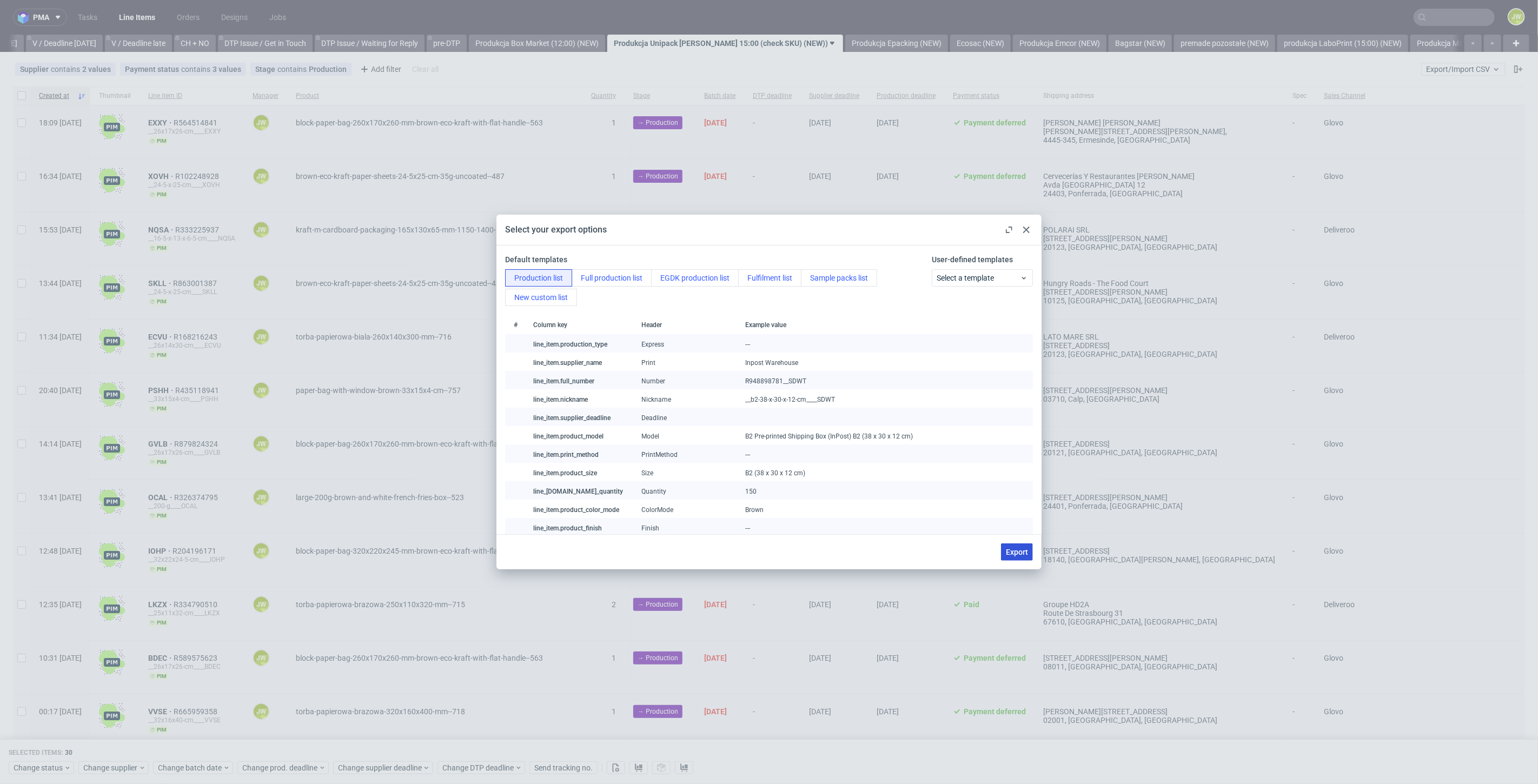
checkbox input "false"
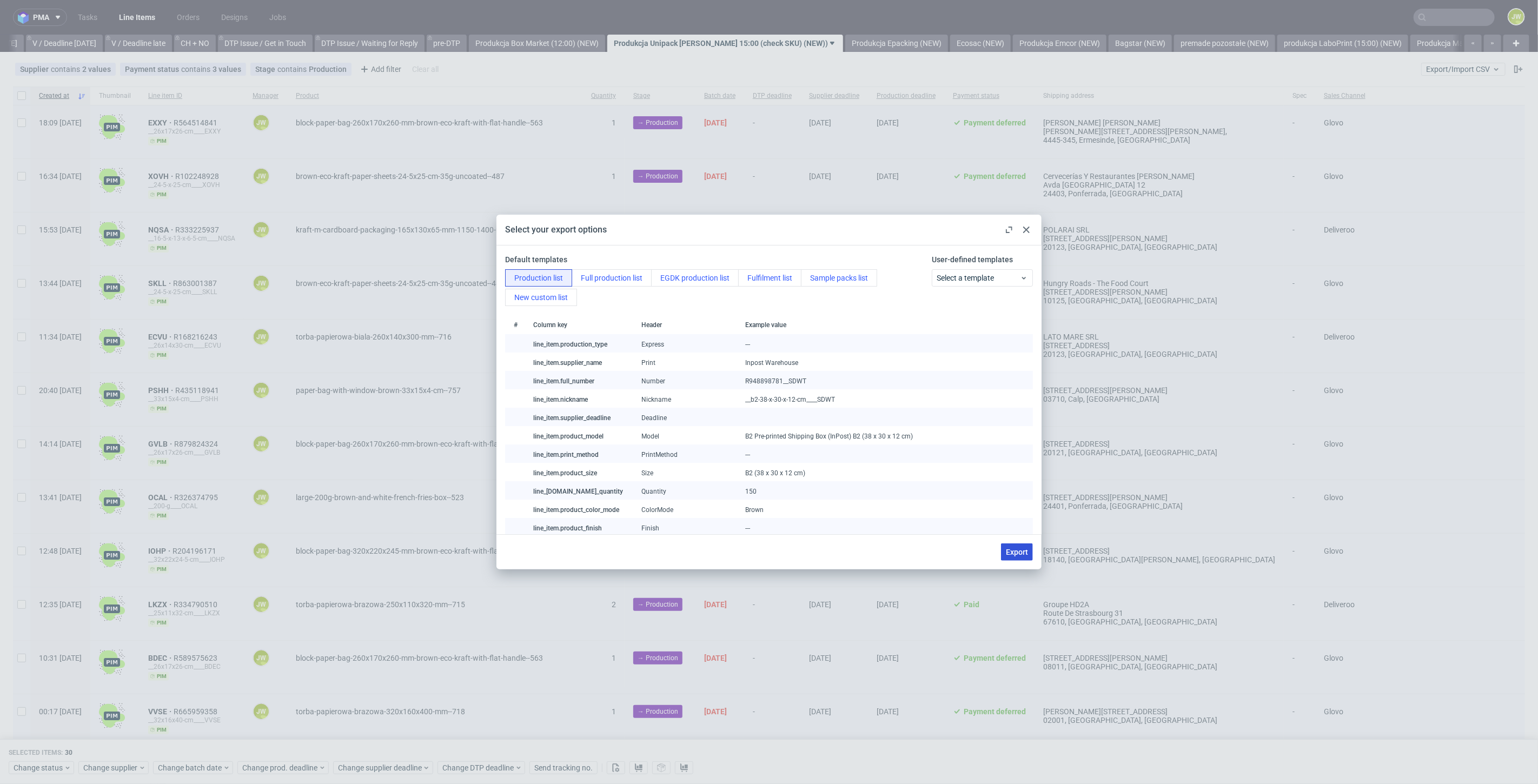
checkbox input "false"
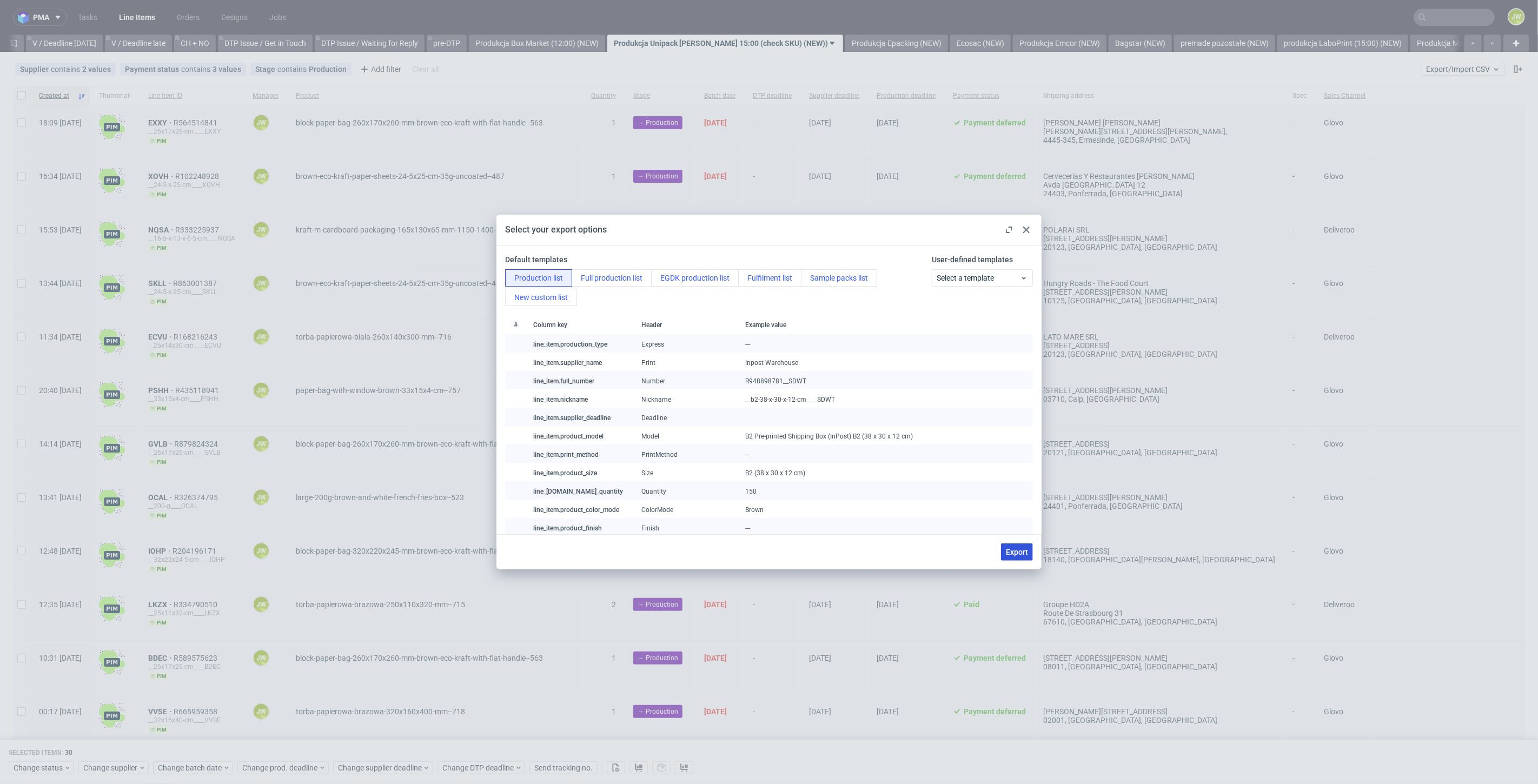
checkbox input "false"
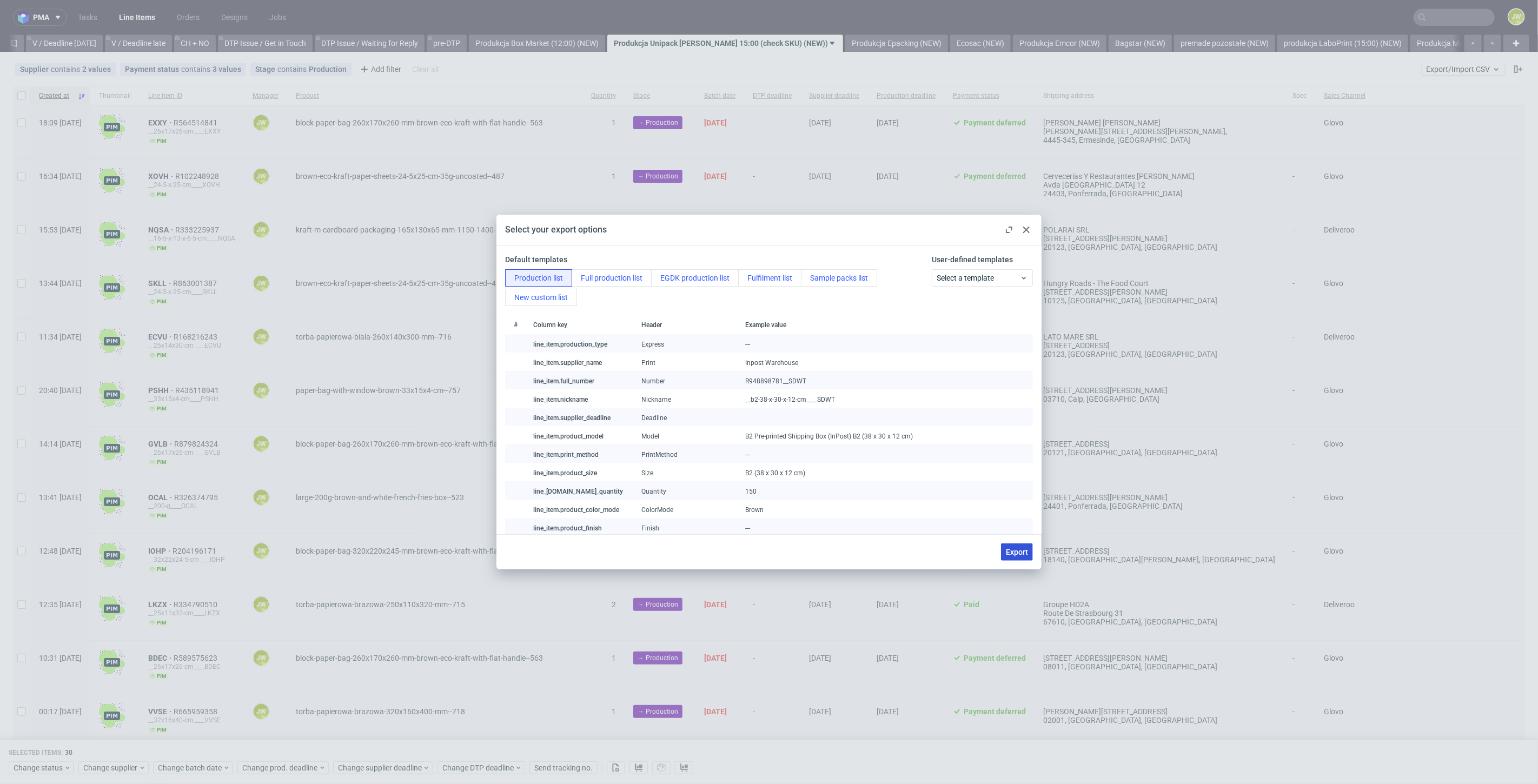
checkbox input "false"
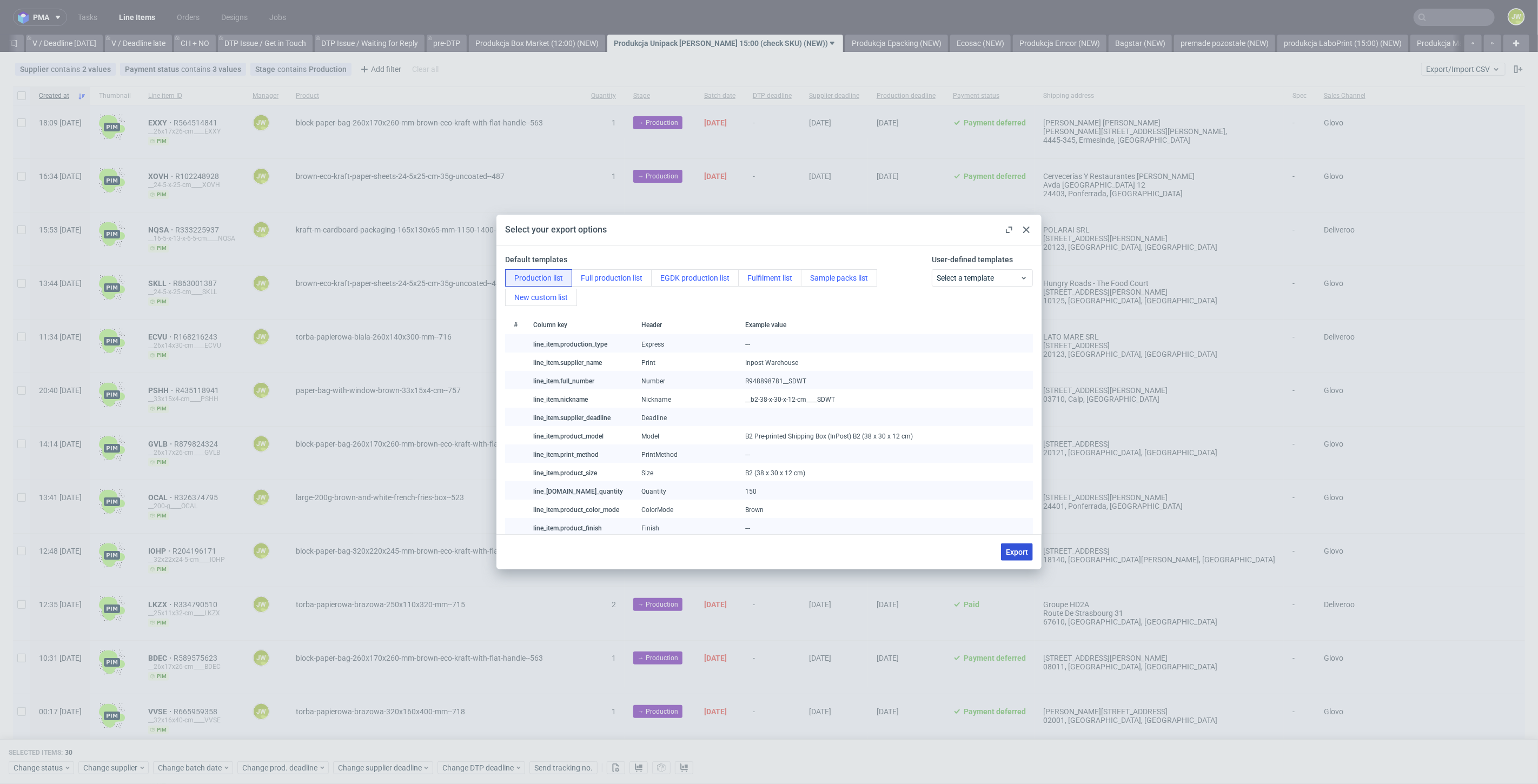
checkbox input "false"
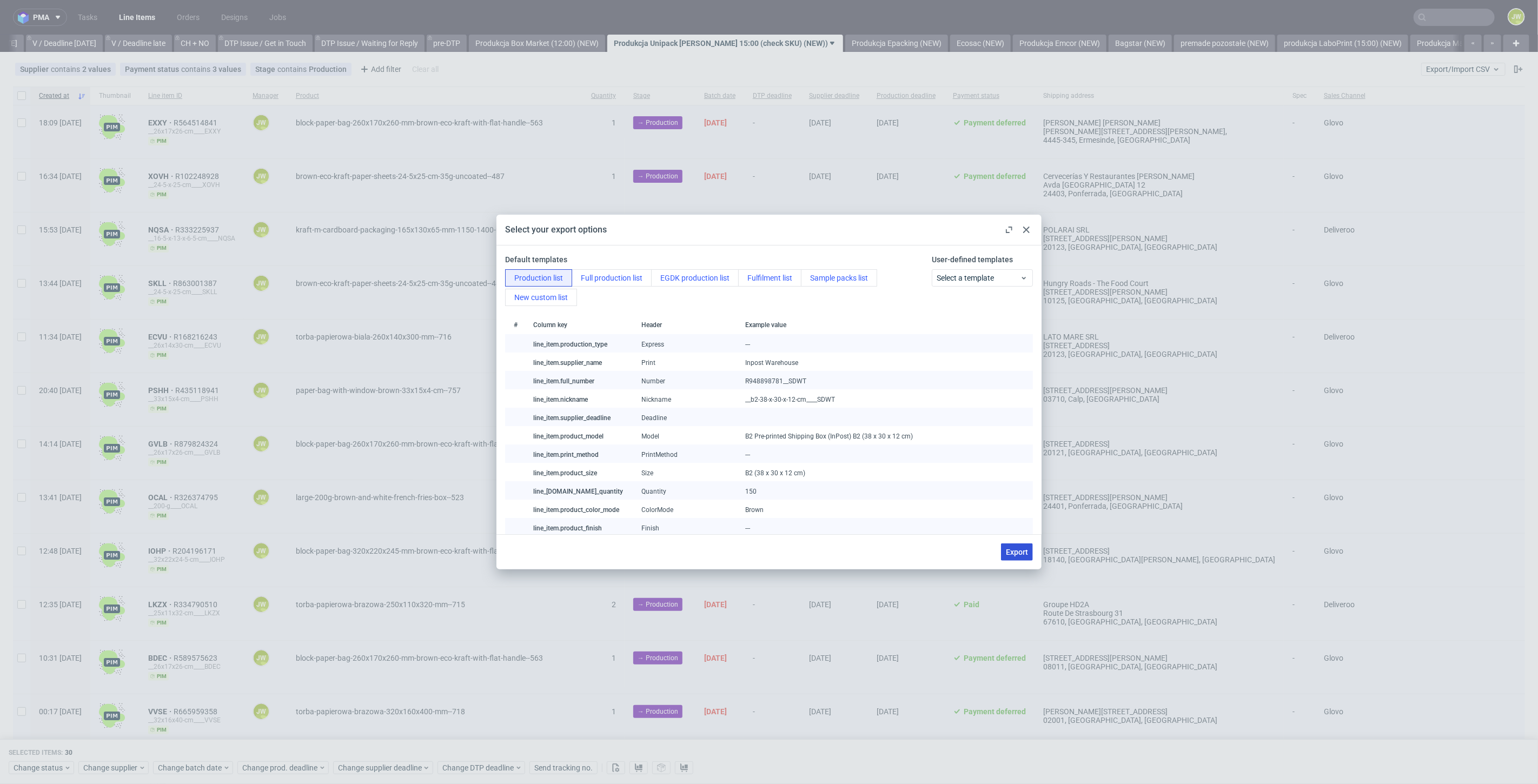
checkbox input "false"
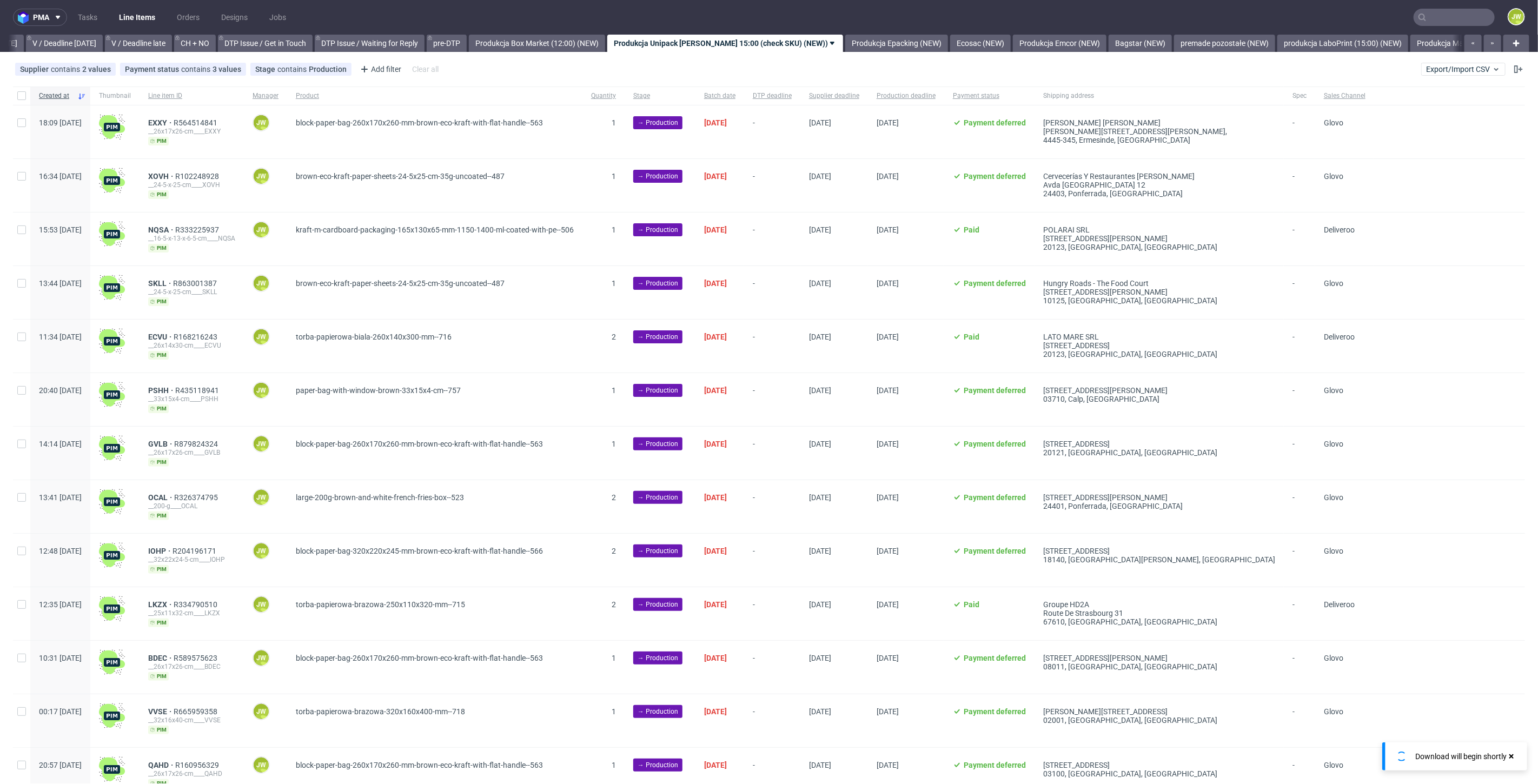
scroll to position [0, 1396]
drag, startPoint x: 20, startPoint y: 98, endPoint x: 30, endPoint y: 162, distance: 64.8
click at [21, 97] on input "checkbox" at bounding box center [21, 95] width 9 height 9
checkbox input "true"
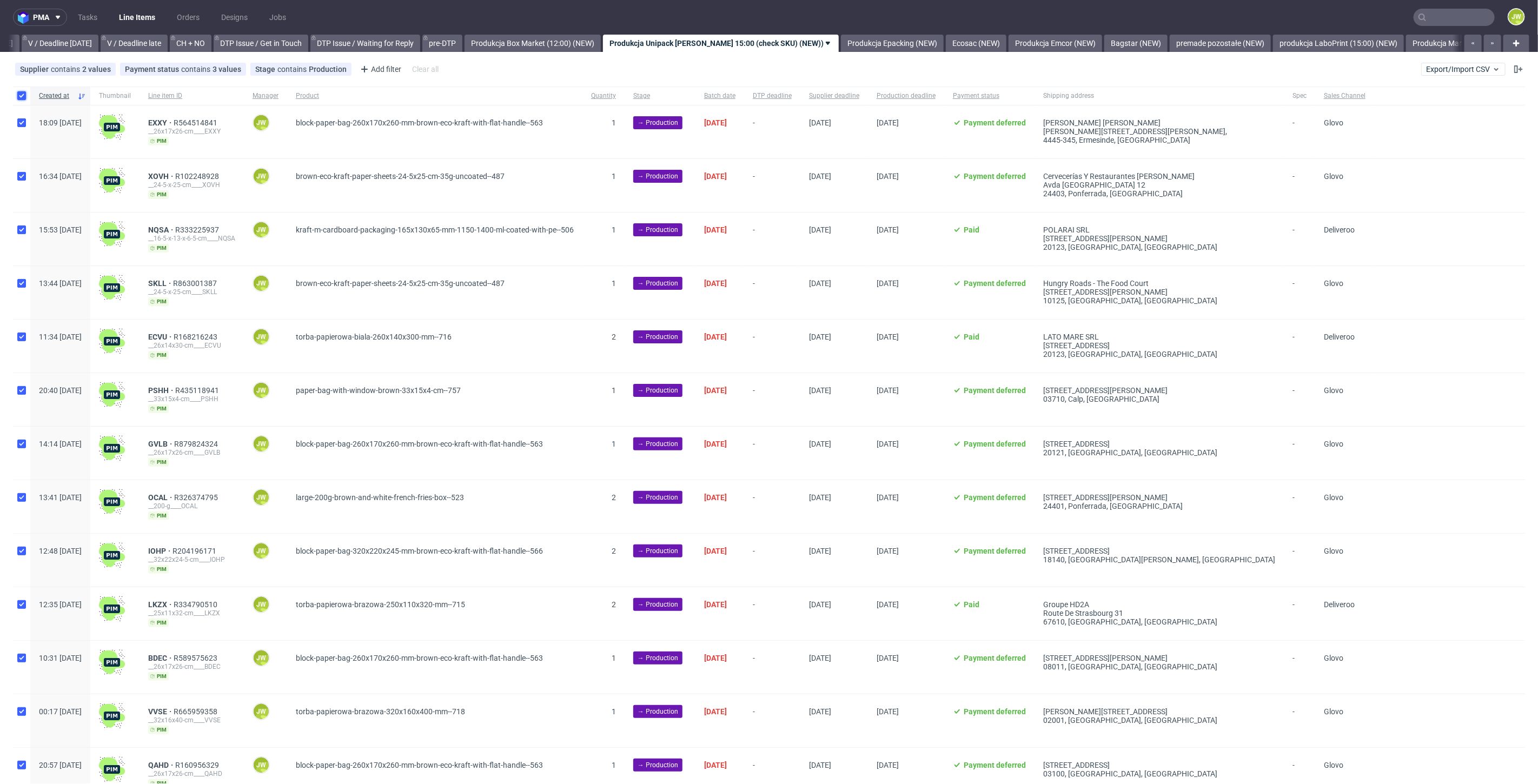
checkbox input "true"
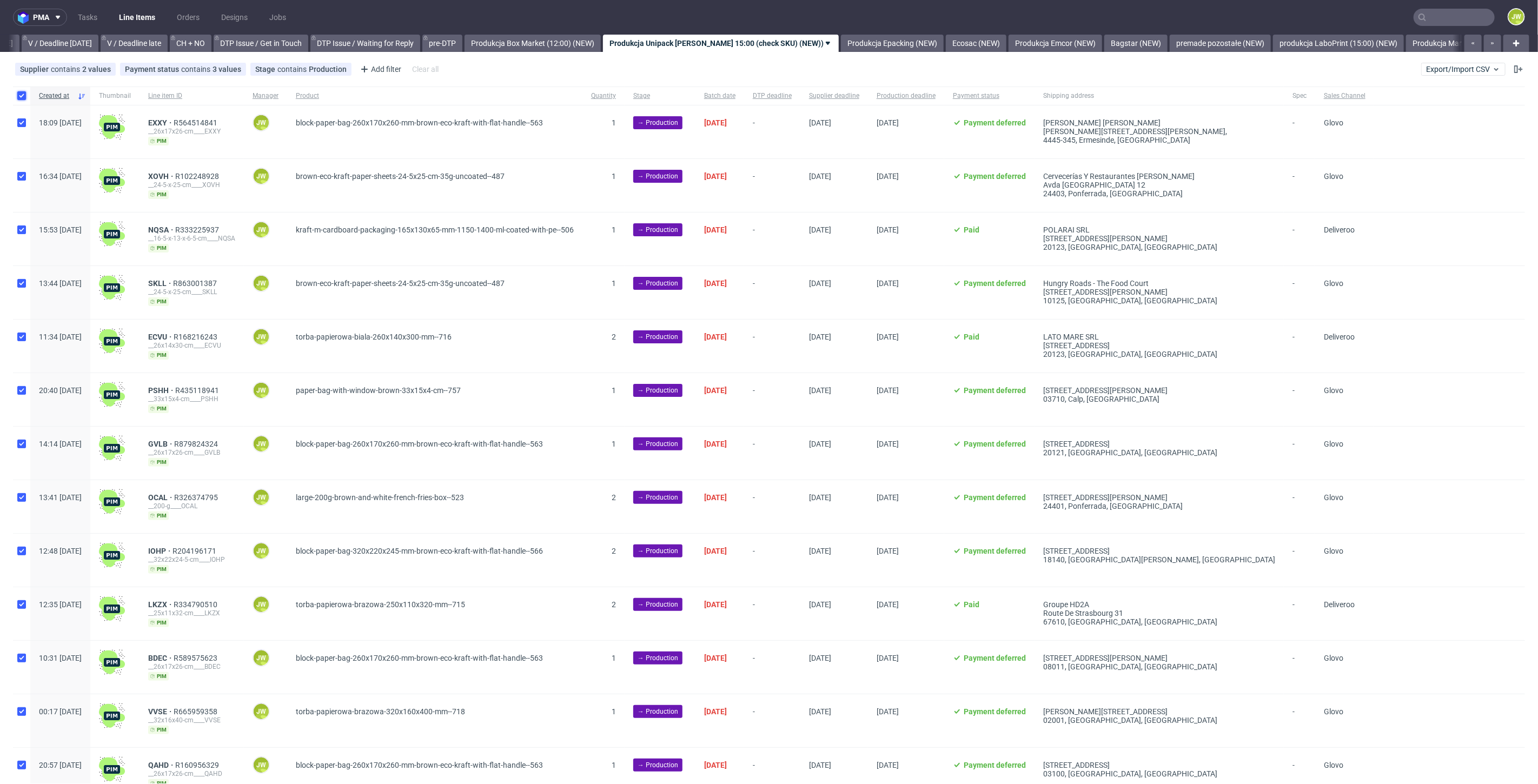
checkbox input "true"
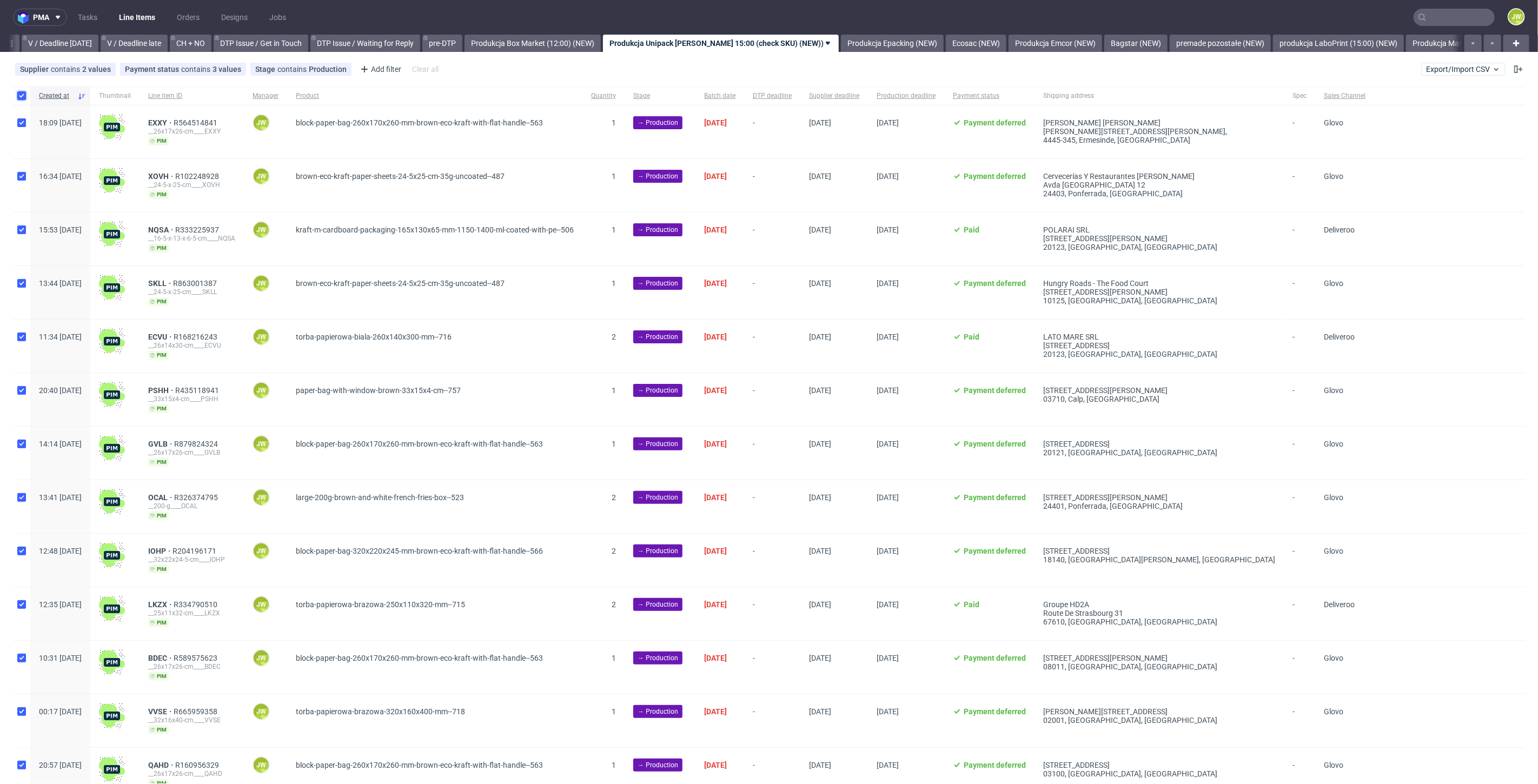
checkbox input "true"
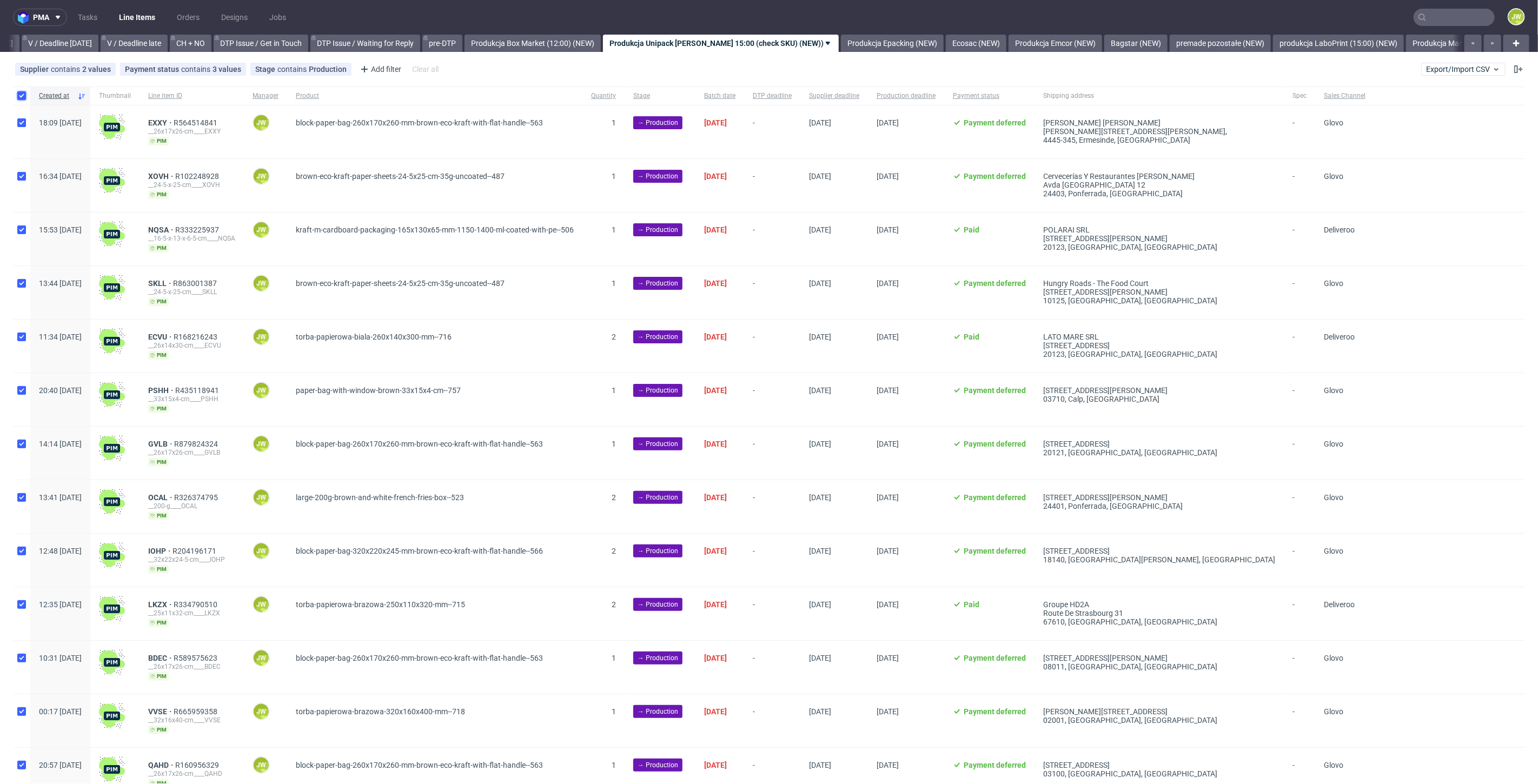
checkbox input "true"
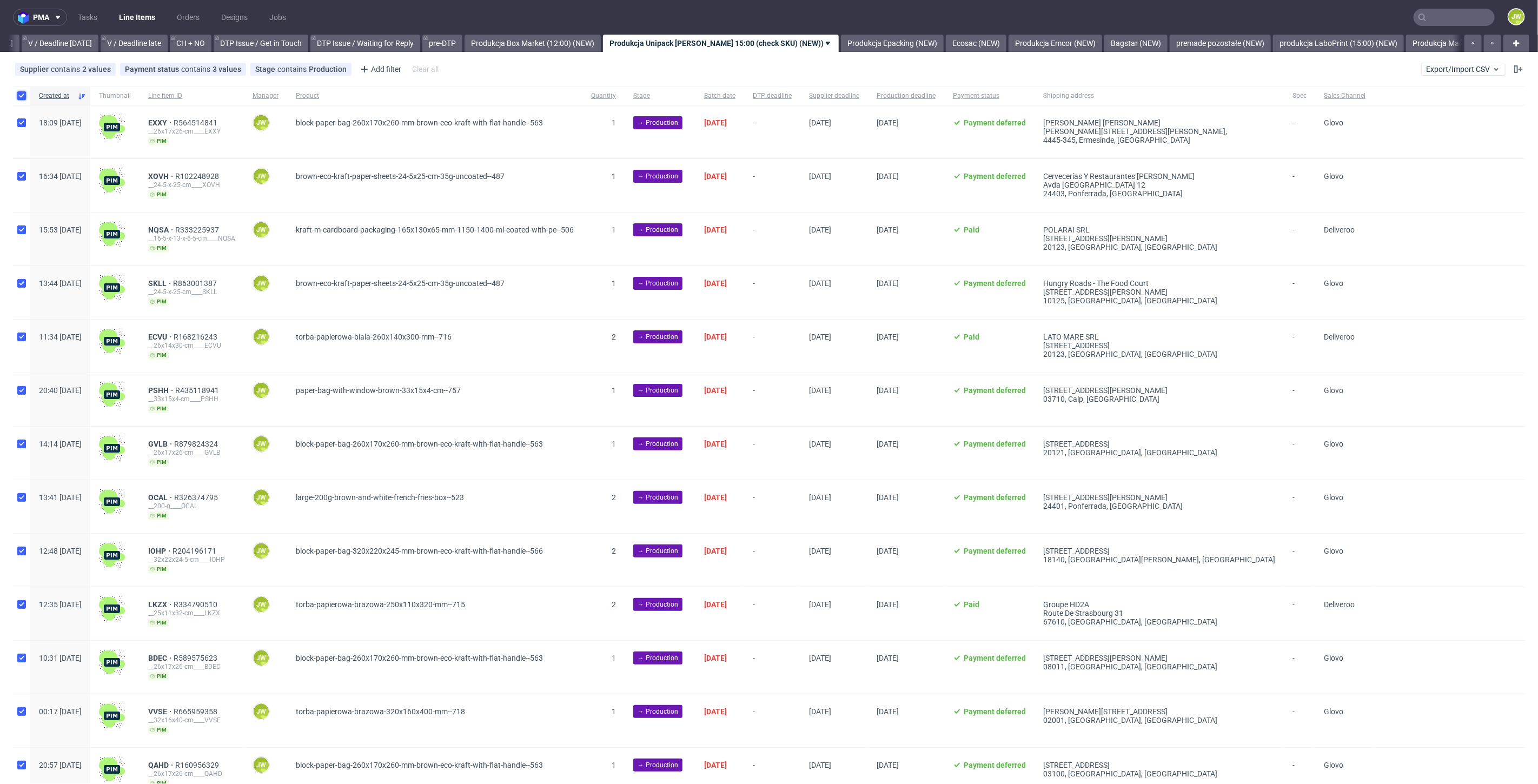
checkbox input "true"
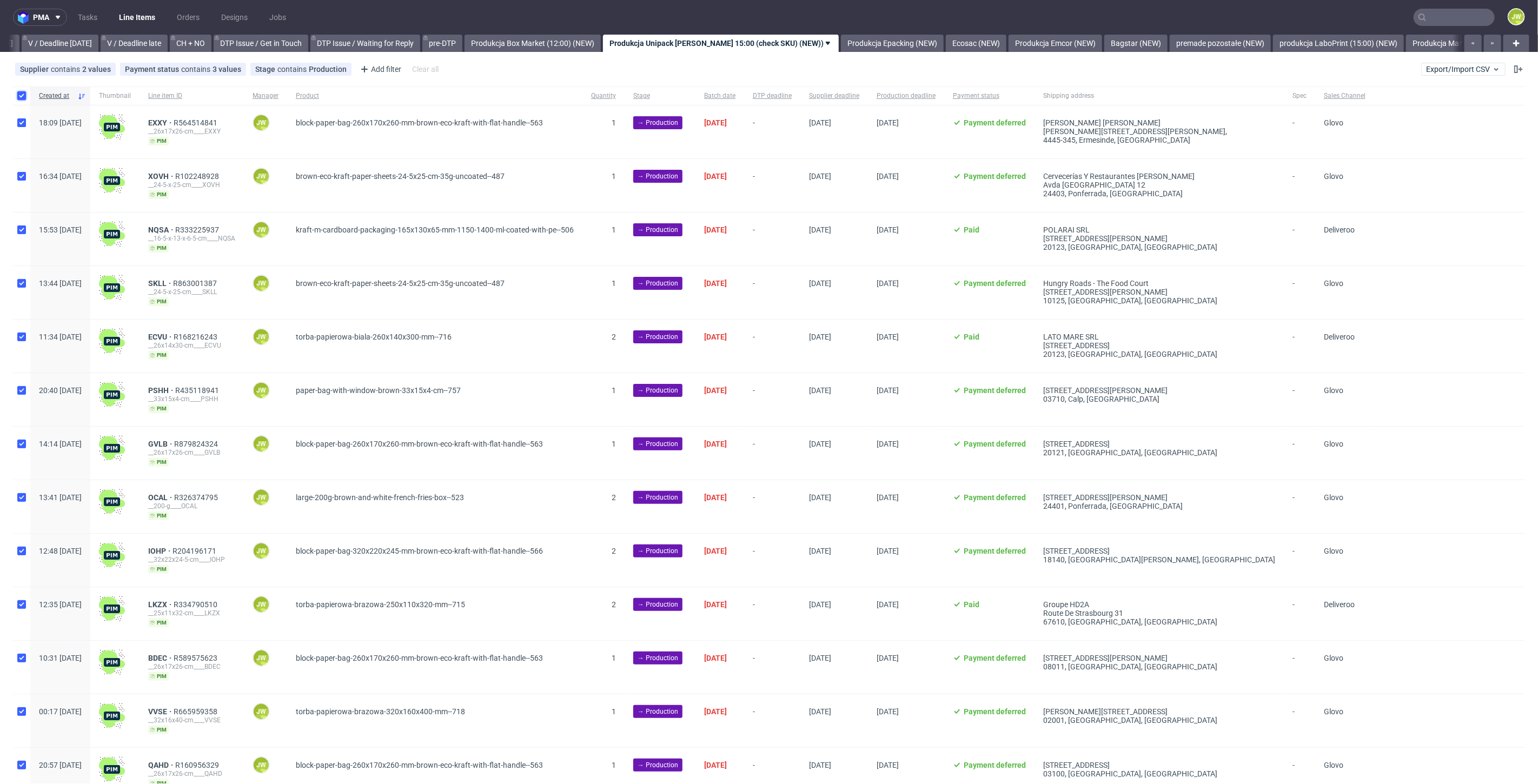
checkbox input "true"
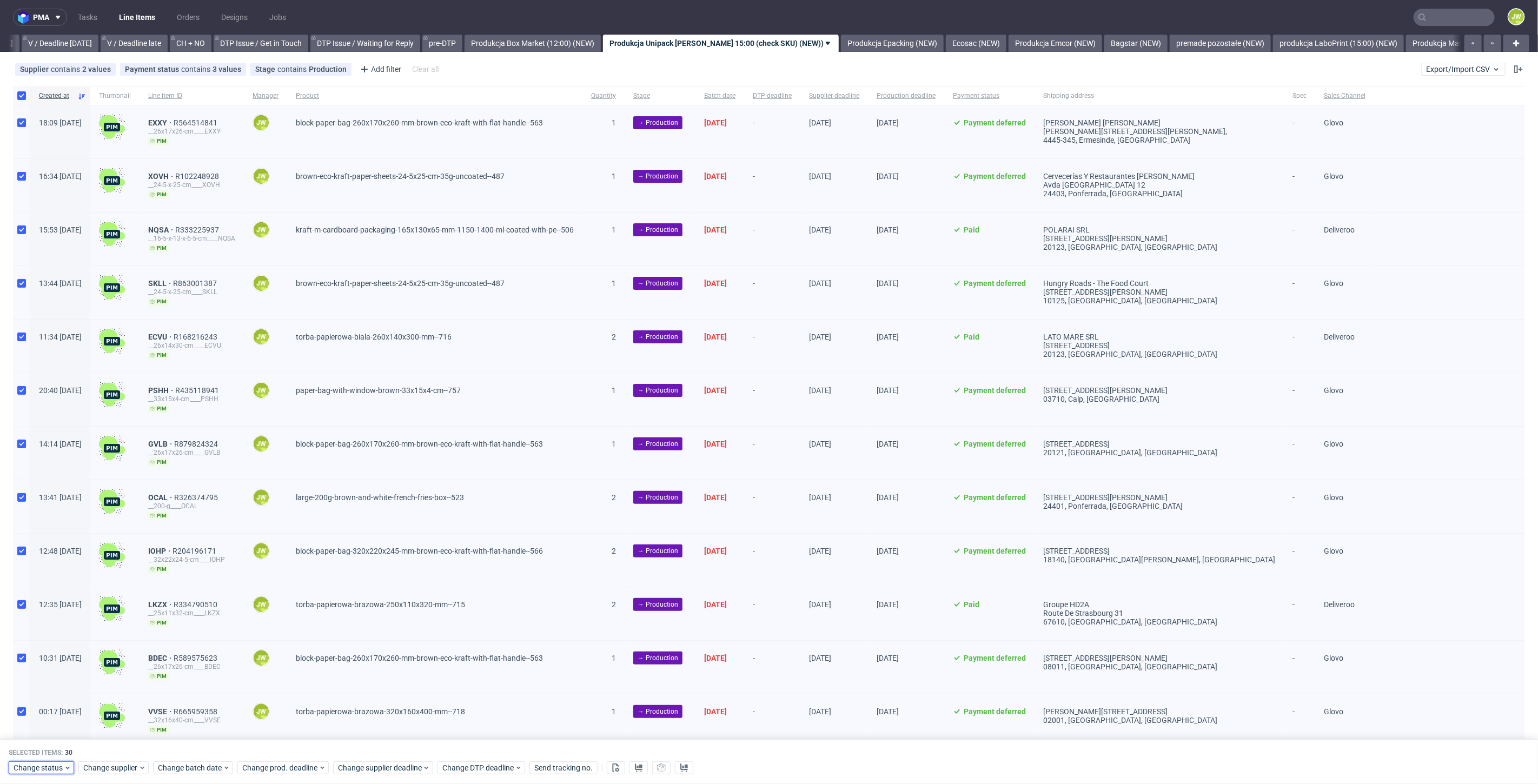
click at [47, 771] on span "Change status" at bounding box center [39, 768] width 51 height 11
click at [33, 725] on span "In Production" at bounding box center [40, 727] width 55 height 15
click at [121, 749] on span "Save" at bounding box center [123, 747] width 17 height 7
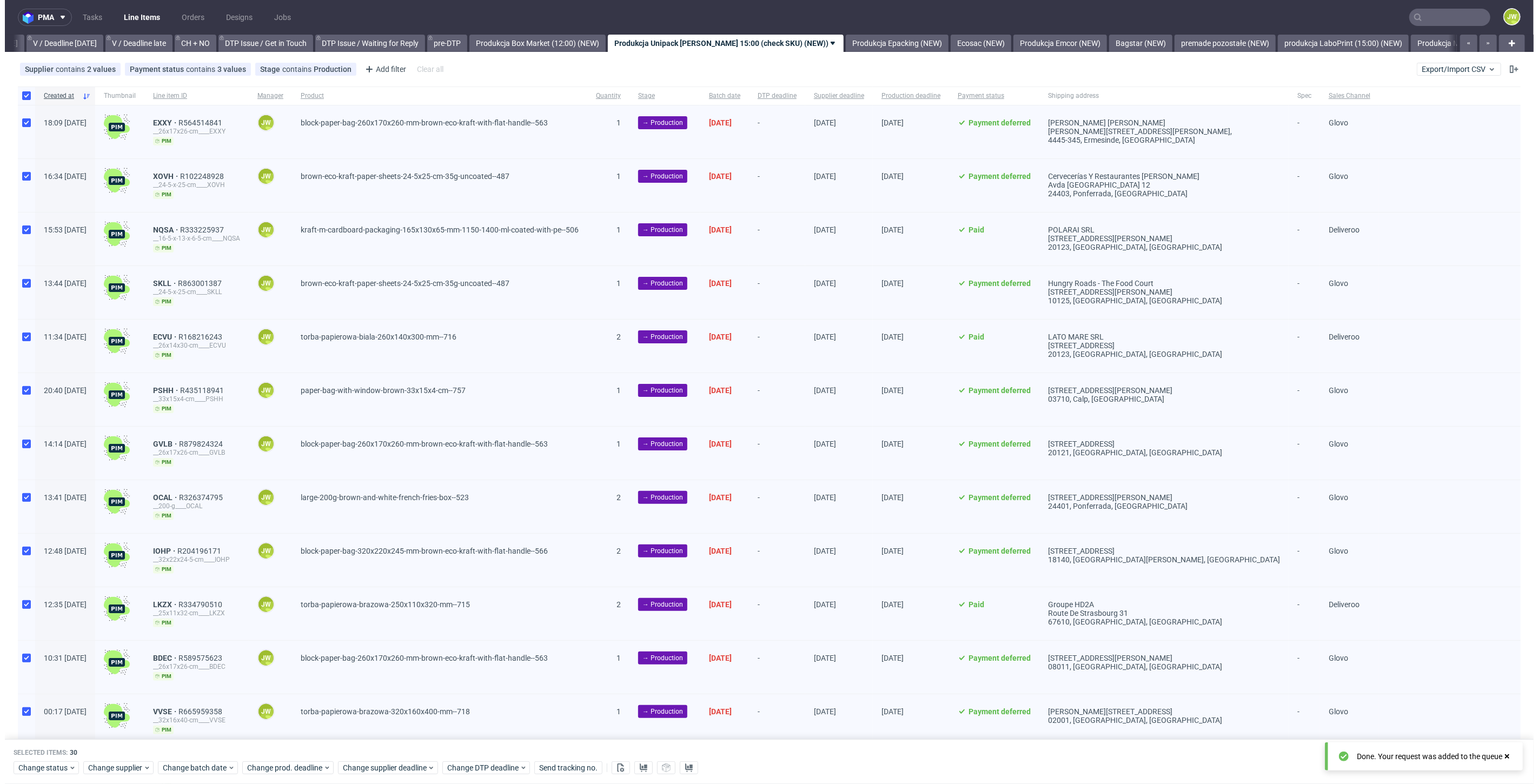
scroll to position [0, 1396]
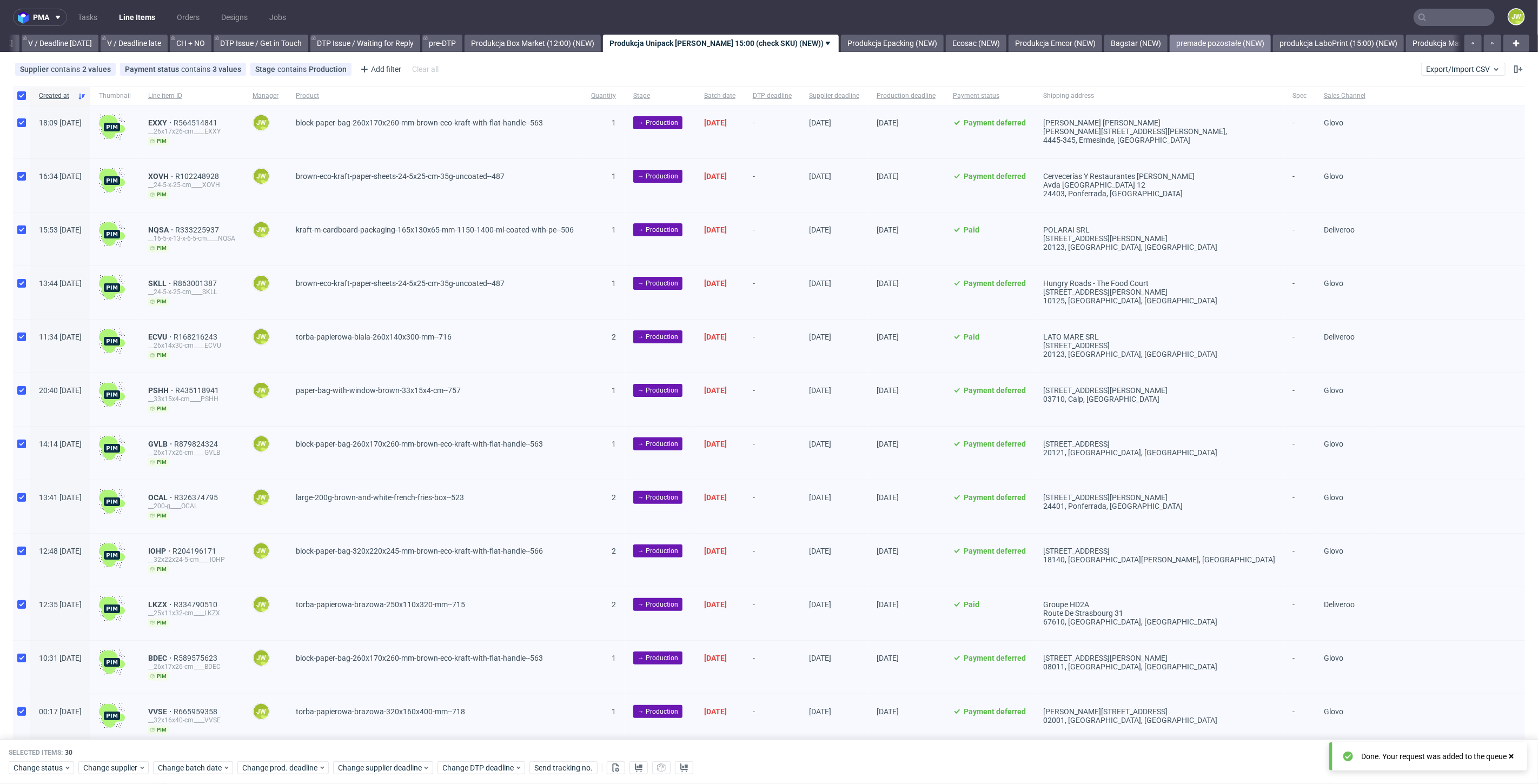
click at [1198, 39] on link "premade pozostałe (NEW)" at bounding box center [1220, 43] width 101 height 17
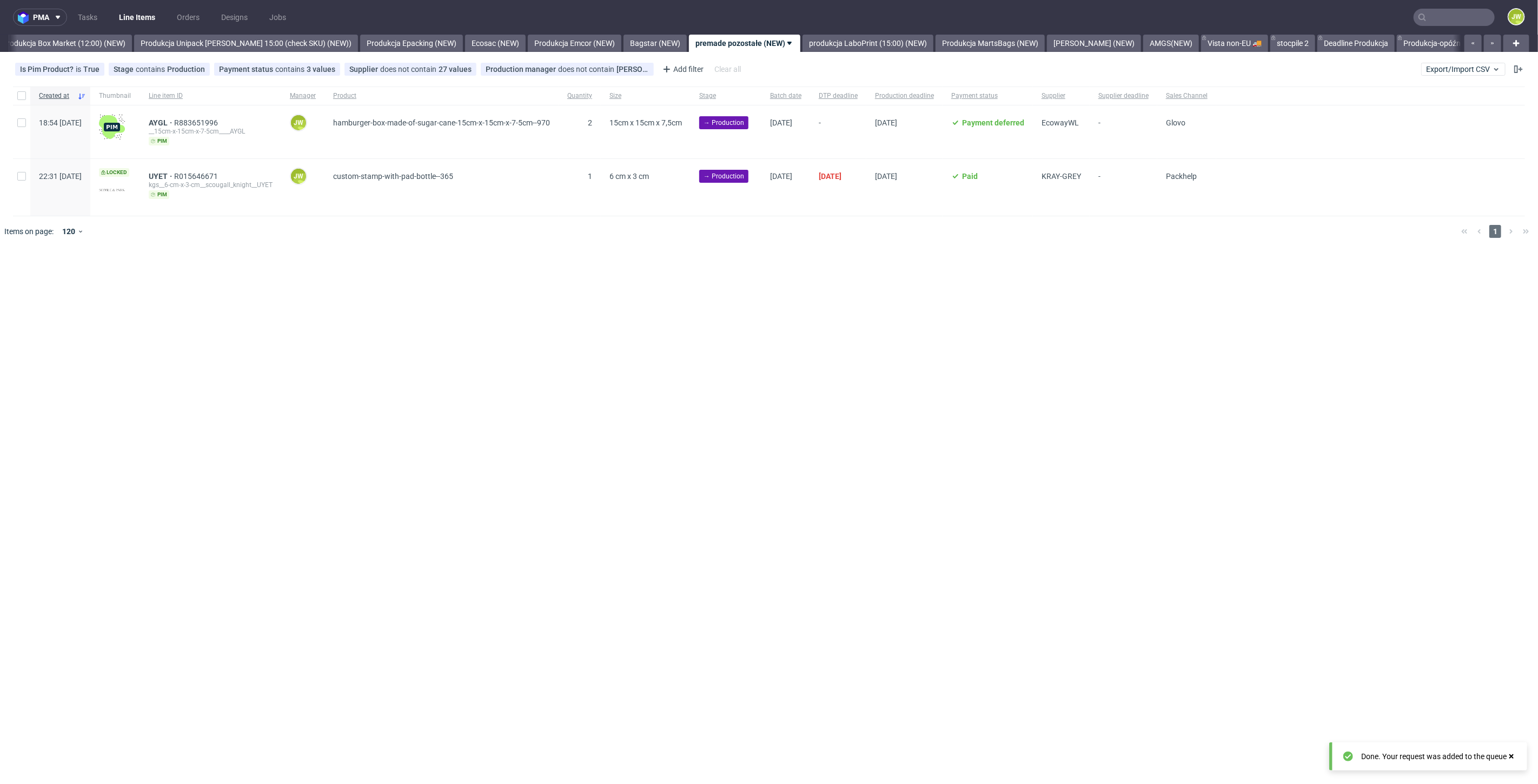
scroll to position [0, 1866]
click at [264, 37] on link "Produkcja Unipack [PERSON_NAME] 15:00 (check SKU) (NEW))" at bounding box center [245, 43] width 224 height 17
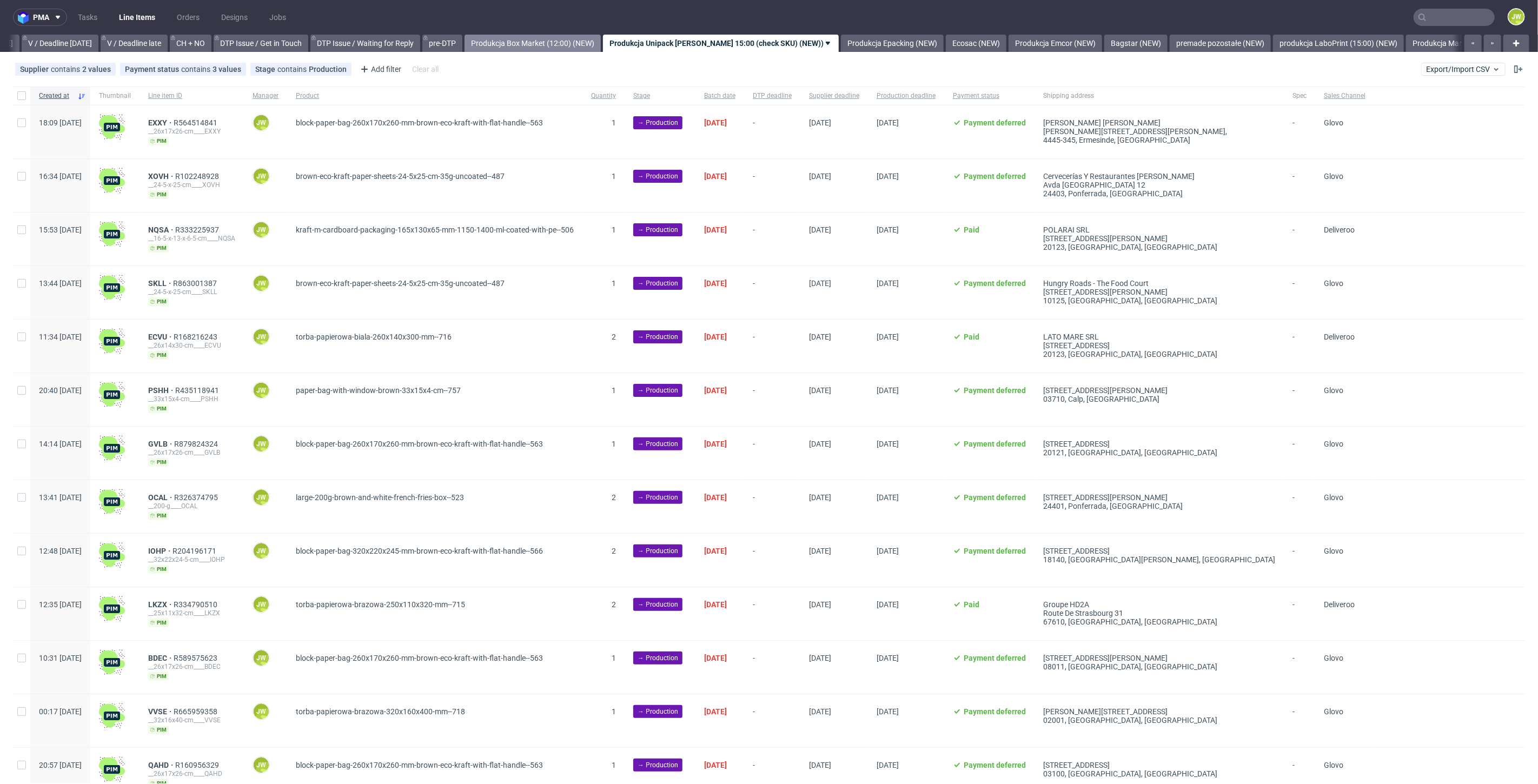
click at [583, 41] on link "Produkcja Box Market (12:00) (NEW)" at bounding box center [533, 43] width 136 height 17
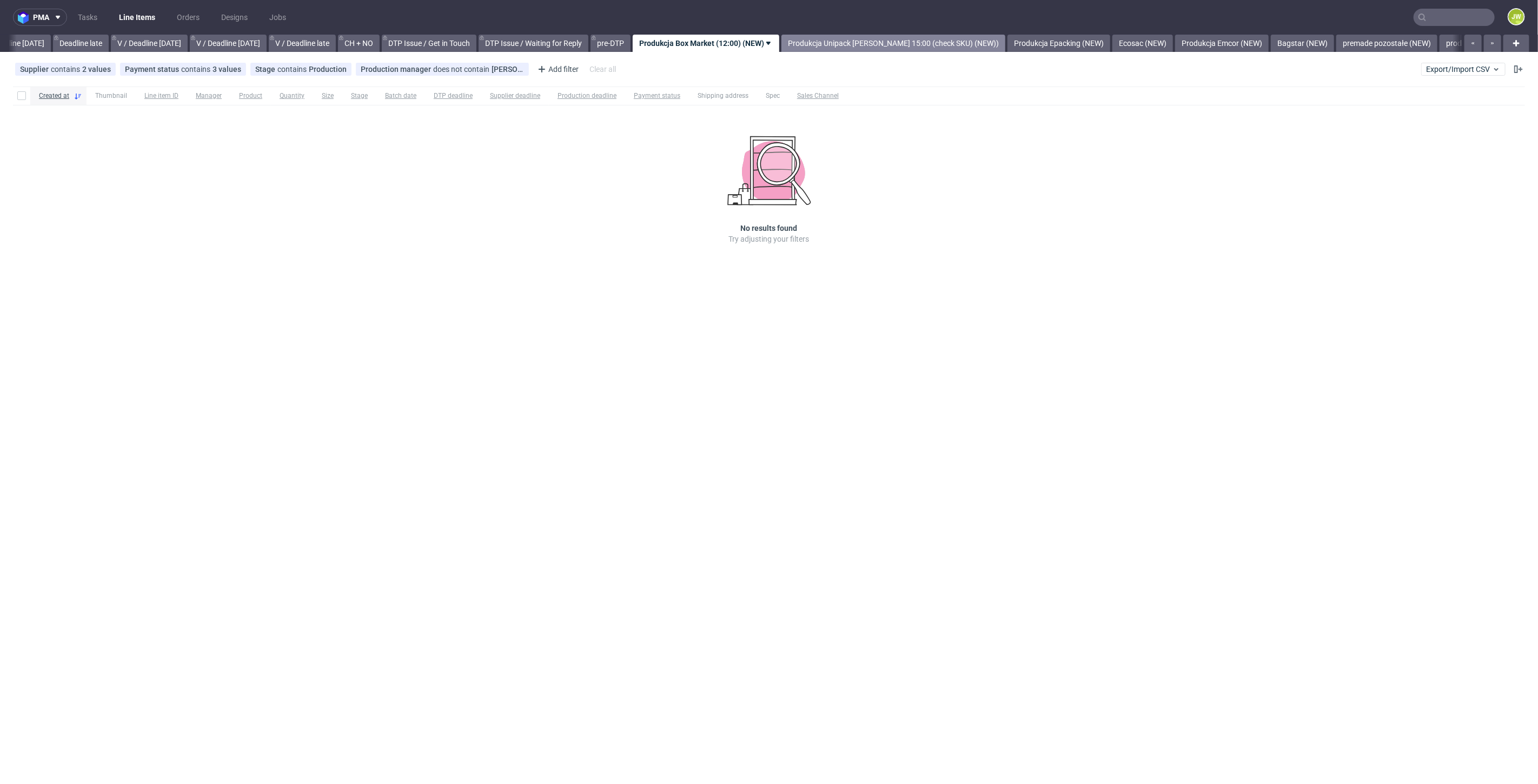
click at [839, 36] on link "Produkcja Unipack [PERSON_NAME] 15:00 (check SKU) (NEW))" at bounding box center [893, 43] width 224 height 17
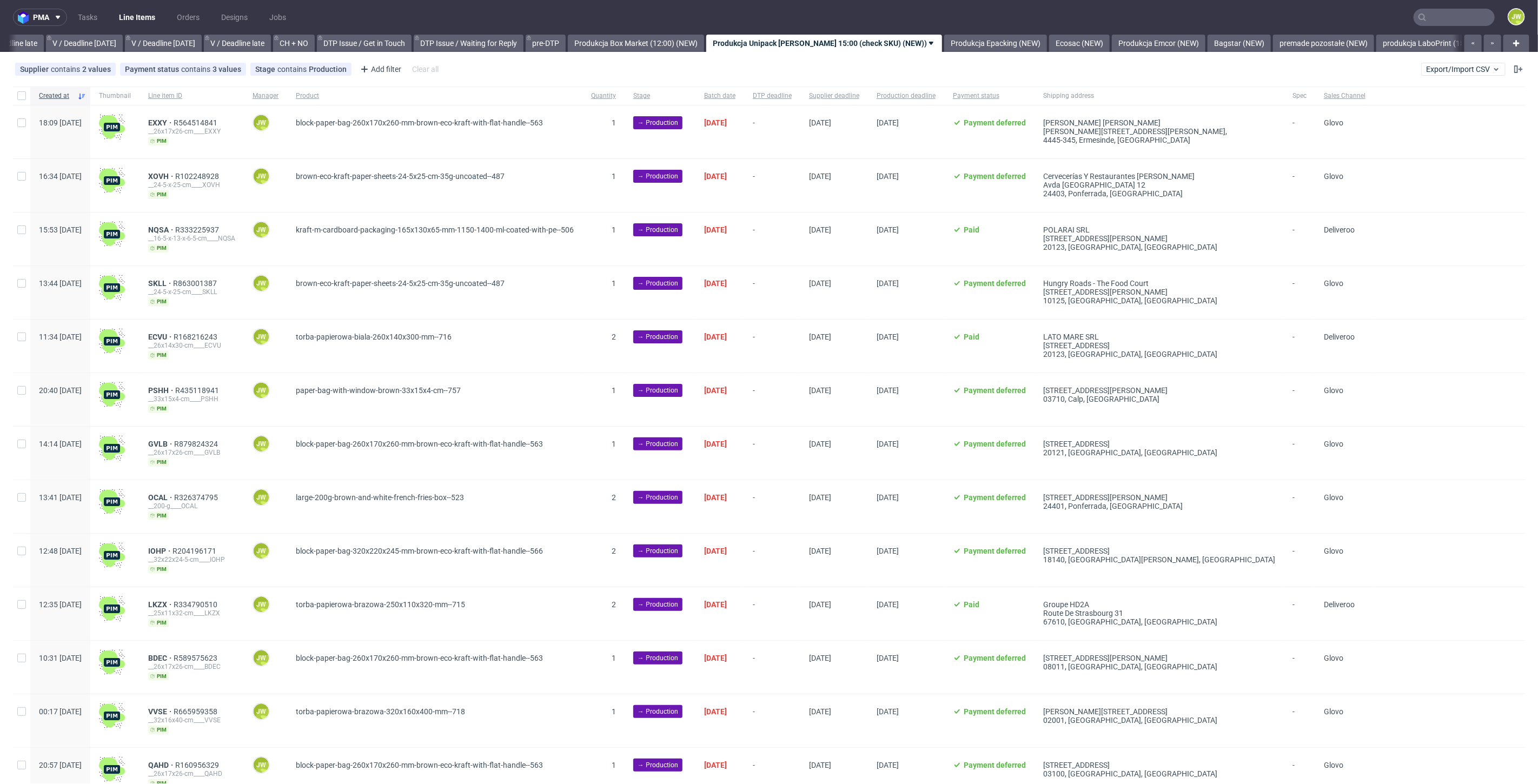
scroll to position [0, 1396]
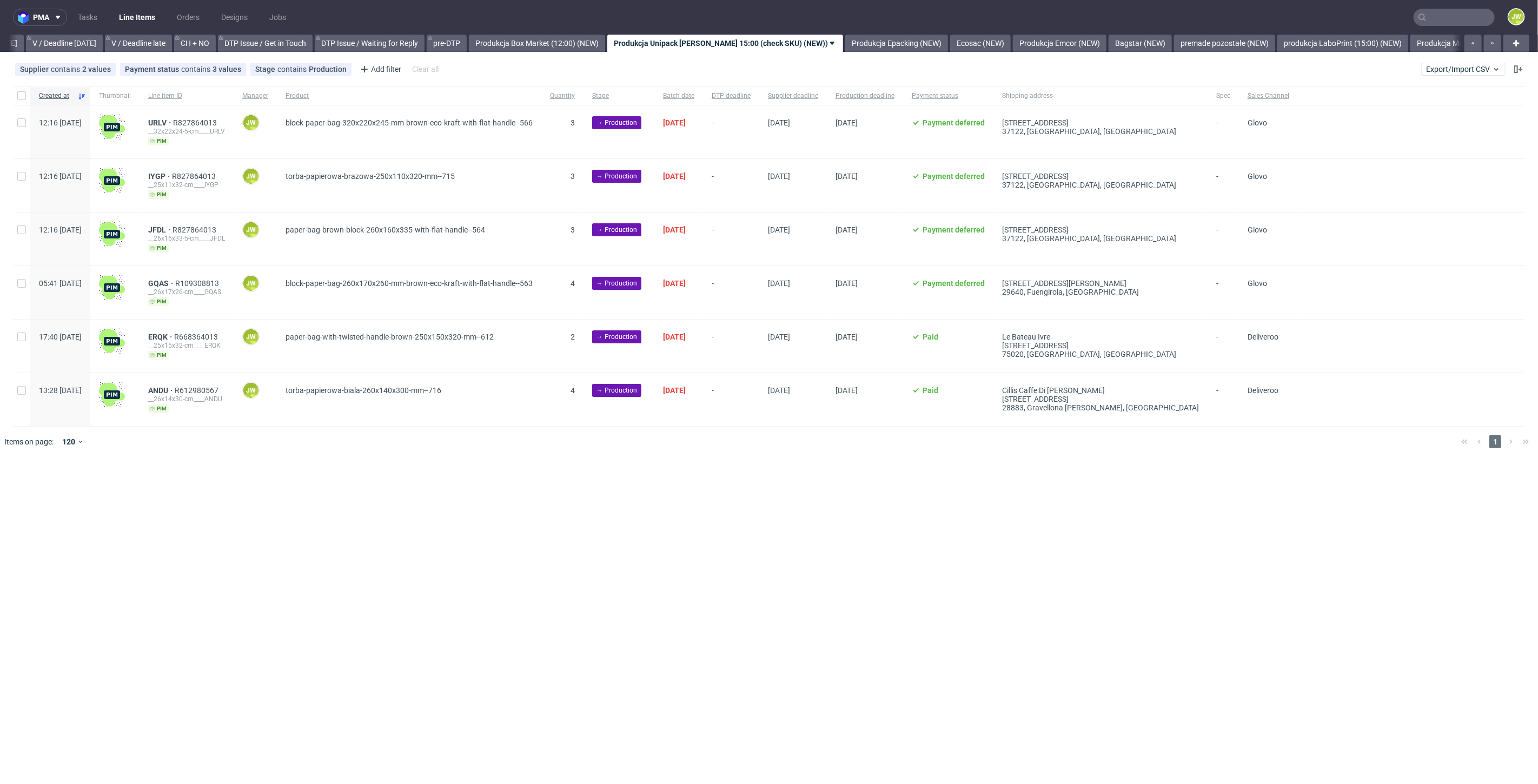
scroll to position [0, 1392]
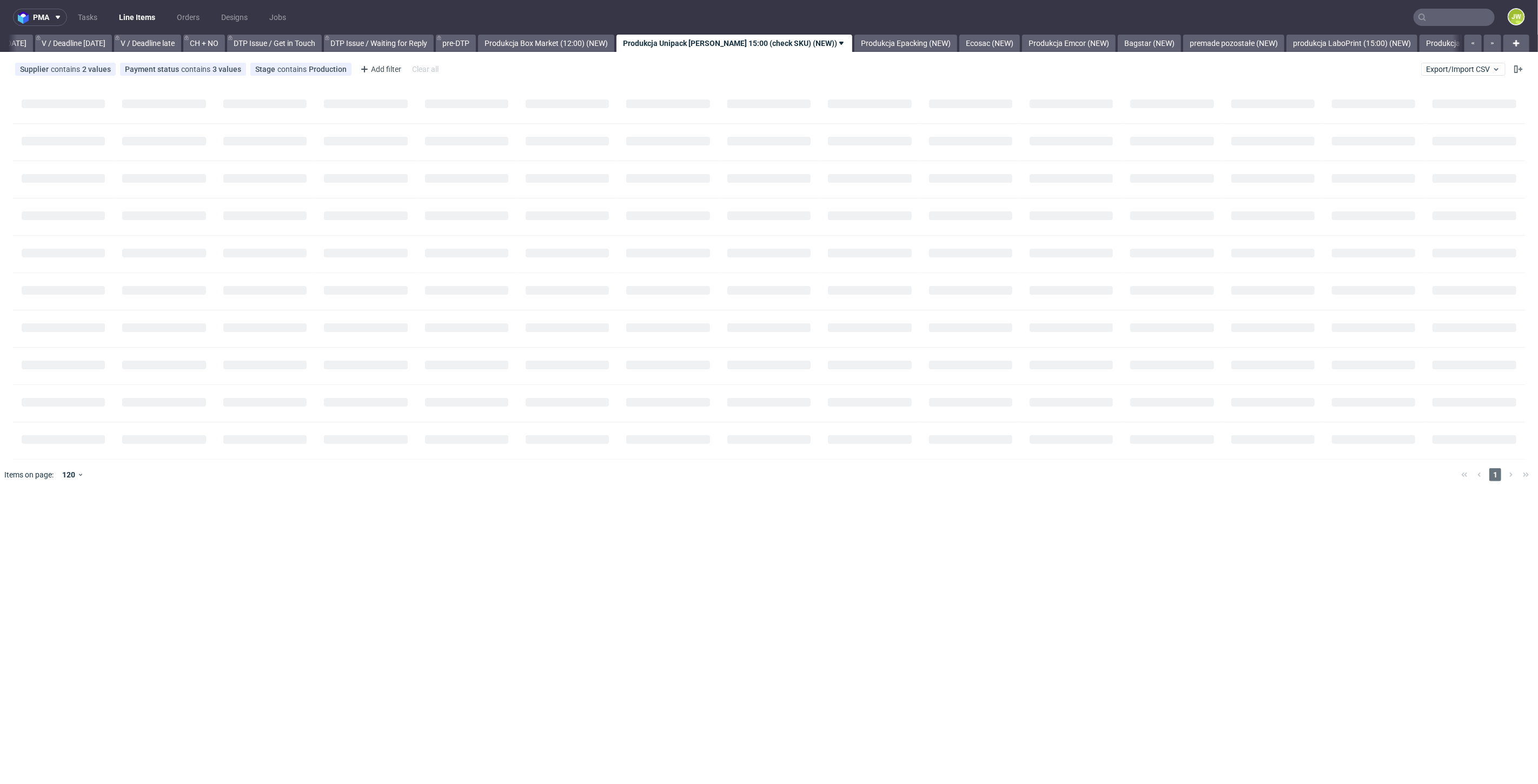
scroll to position [0, 1392]
click at [1075, 42] on link "Produkcja Emcor (NEW)" at bounding box center [1059, 43] width 93 height 17
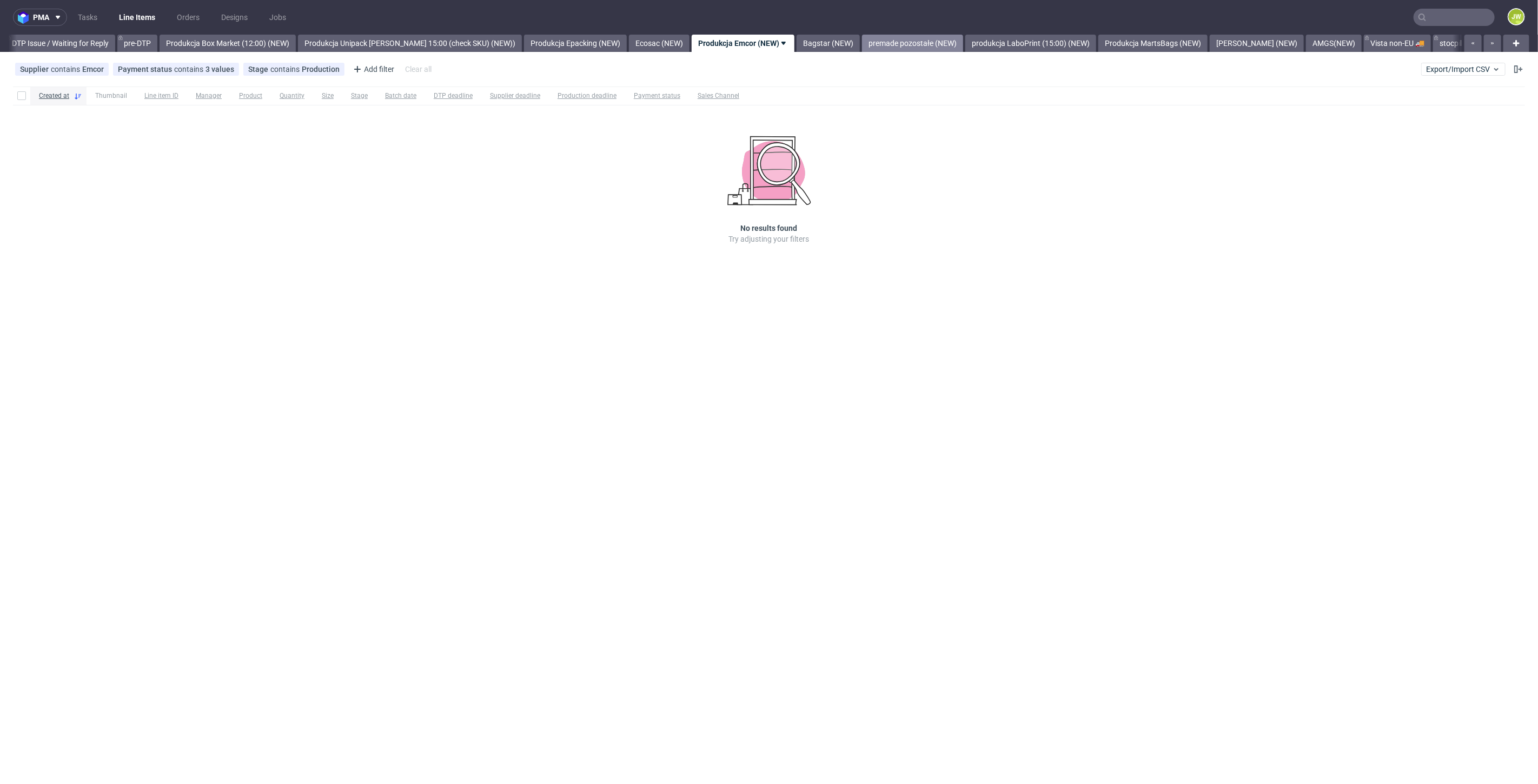
click at [882, 47] on link "premade pozostałe (NEW)" at bounding box center [912, 43] width 101 height 17
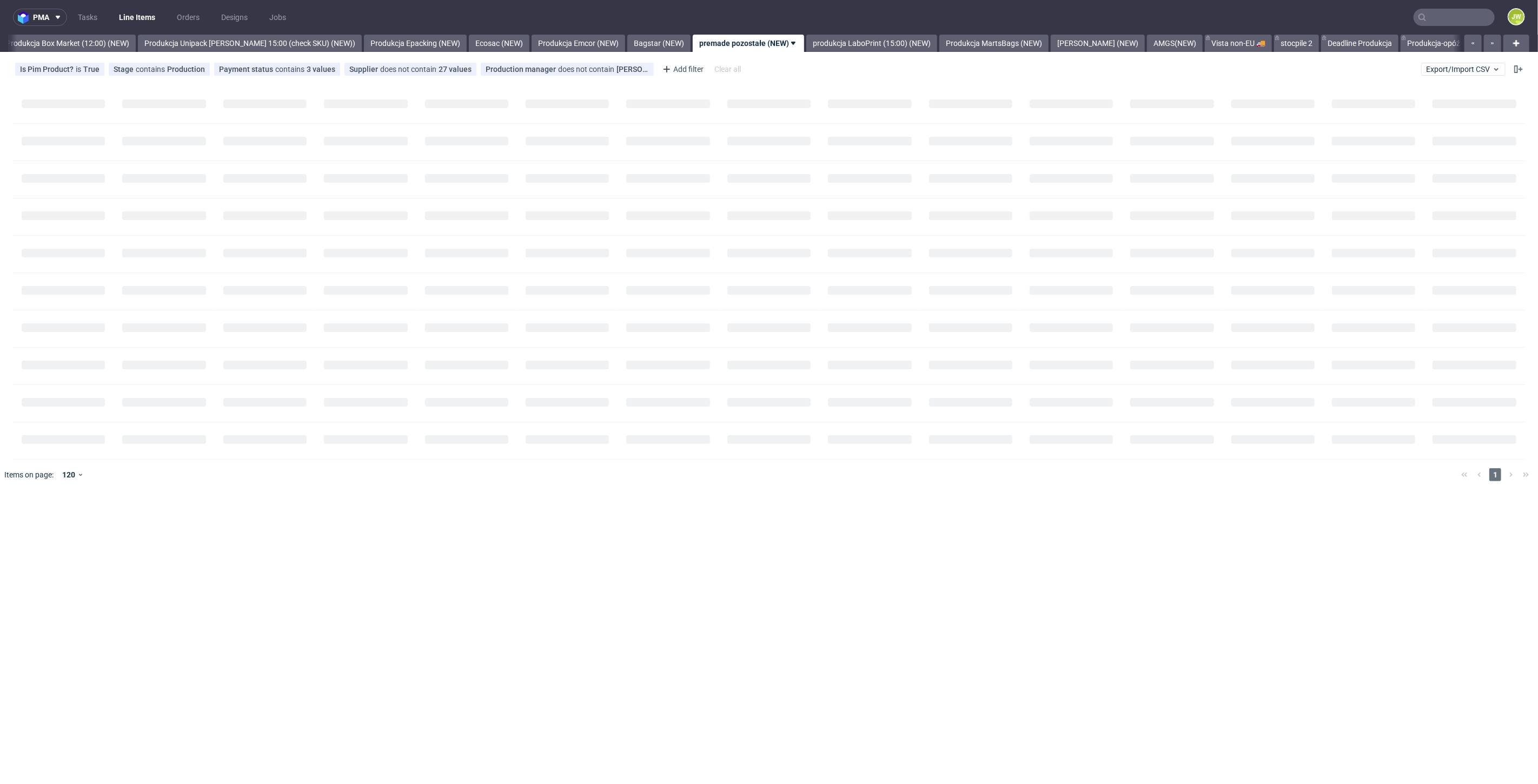
scroll to position [0, 1866]
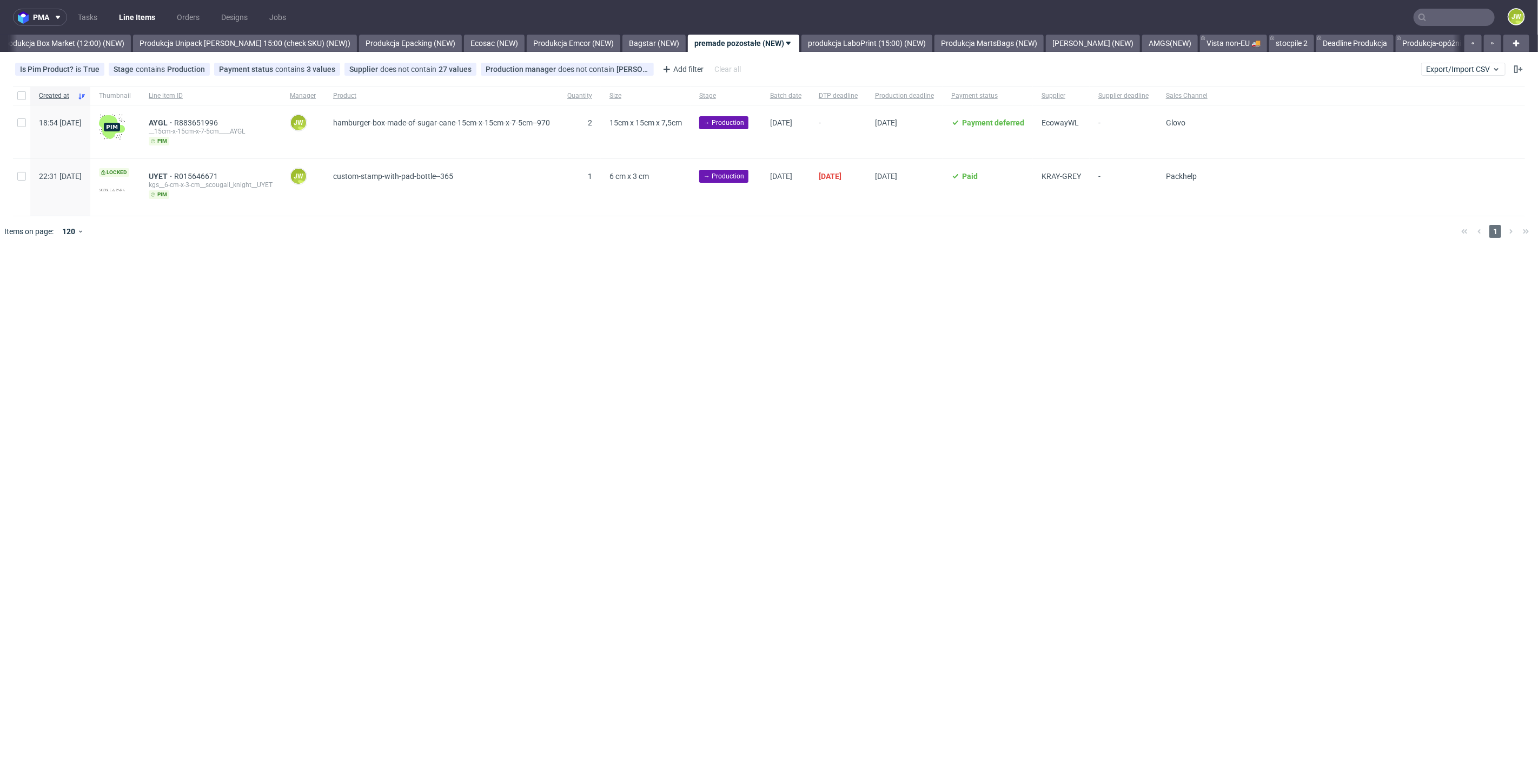
click at [953, 257] on div "pma Tasks Line Items Orders Designs Jobs JW All DTP Late Shipped Shipments DTP …" at bounding box center [769, 392] width 1538 height 784
drag, startPoint x: 834, startPoint y: 416, endPoint x: 844, endPoint y: 407, distance: 13.5
click at [836, 416] on div "pma Tasks Line Items Orders Designs Jobs JW All DTP Late Shipped Shipments DTP …" at bounding box center [769, 392] width 1538 height 784
drag, startPoint x: 792, startPoint y: 293, endPoint x: 677, endPoint y: 171, distance: 167.7
click at [792, 293] on div "pma Tasks Line Items Orders Designs Jobs JW All DTP Late Shipped Shipments DTP …" at bounding box center [769, 392] width 1538 height 784
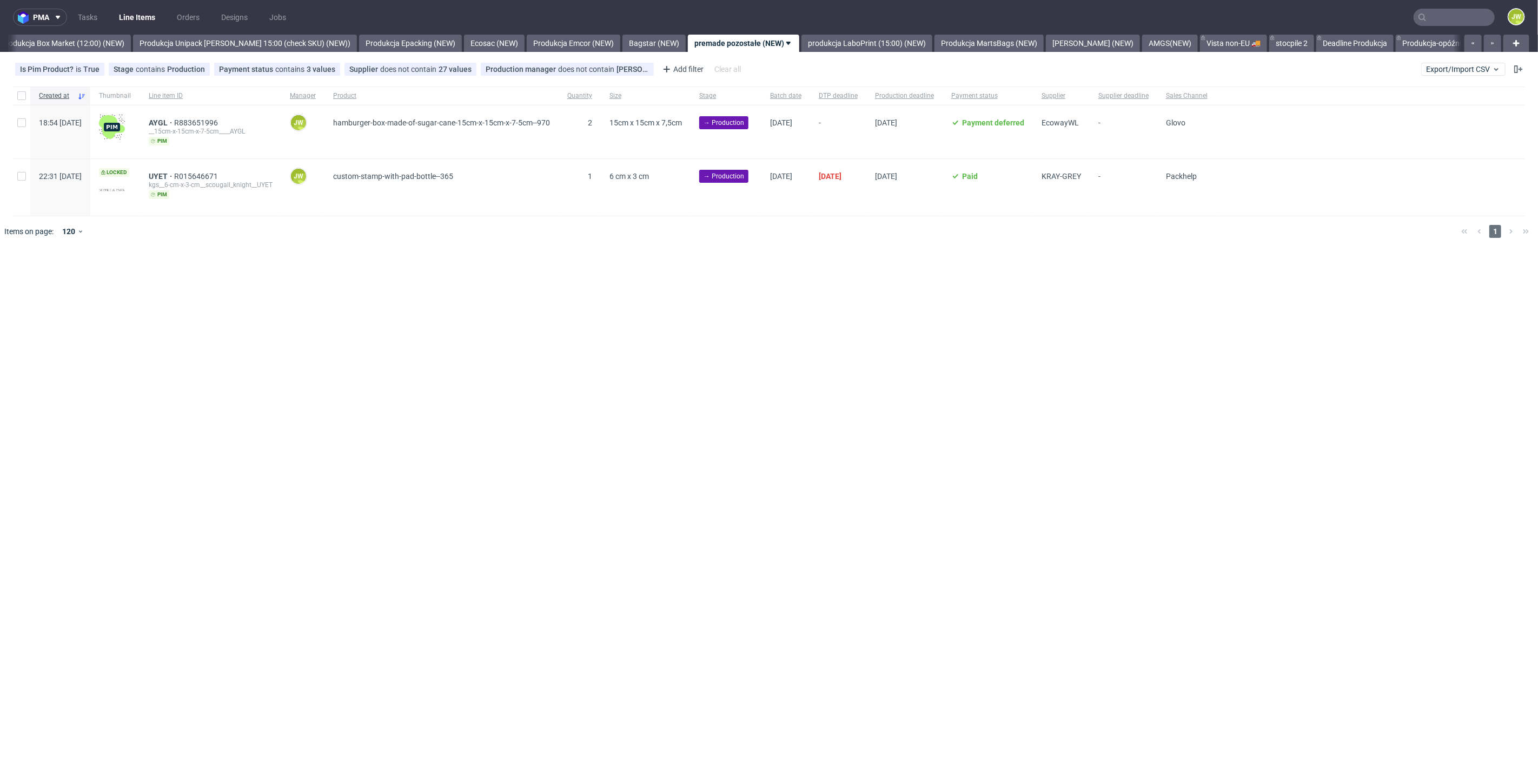
click at [22, 128] on div at bounding box center [21, 132] width 17 height 53
checkbox input "true"
click at [190, 283] on span "Change batch date" at bounding box center [190, 280] width 65 height 11
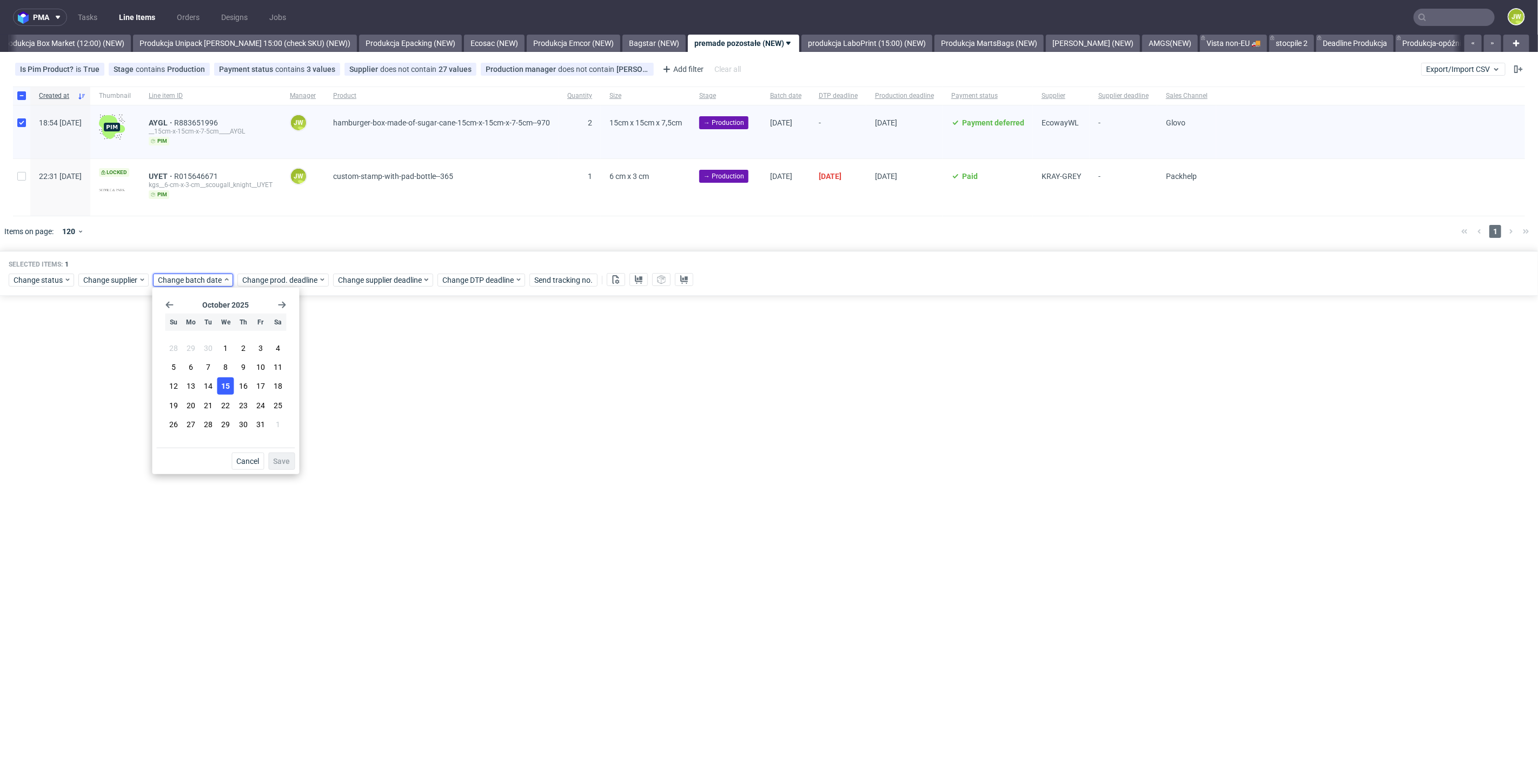
click at [226, 387] on span "15" at bounding box center [225, 386] width 9 height 11
click at [282, 454] on button "Save" at bounding box center [282, 461] width 27 height 17
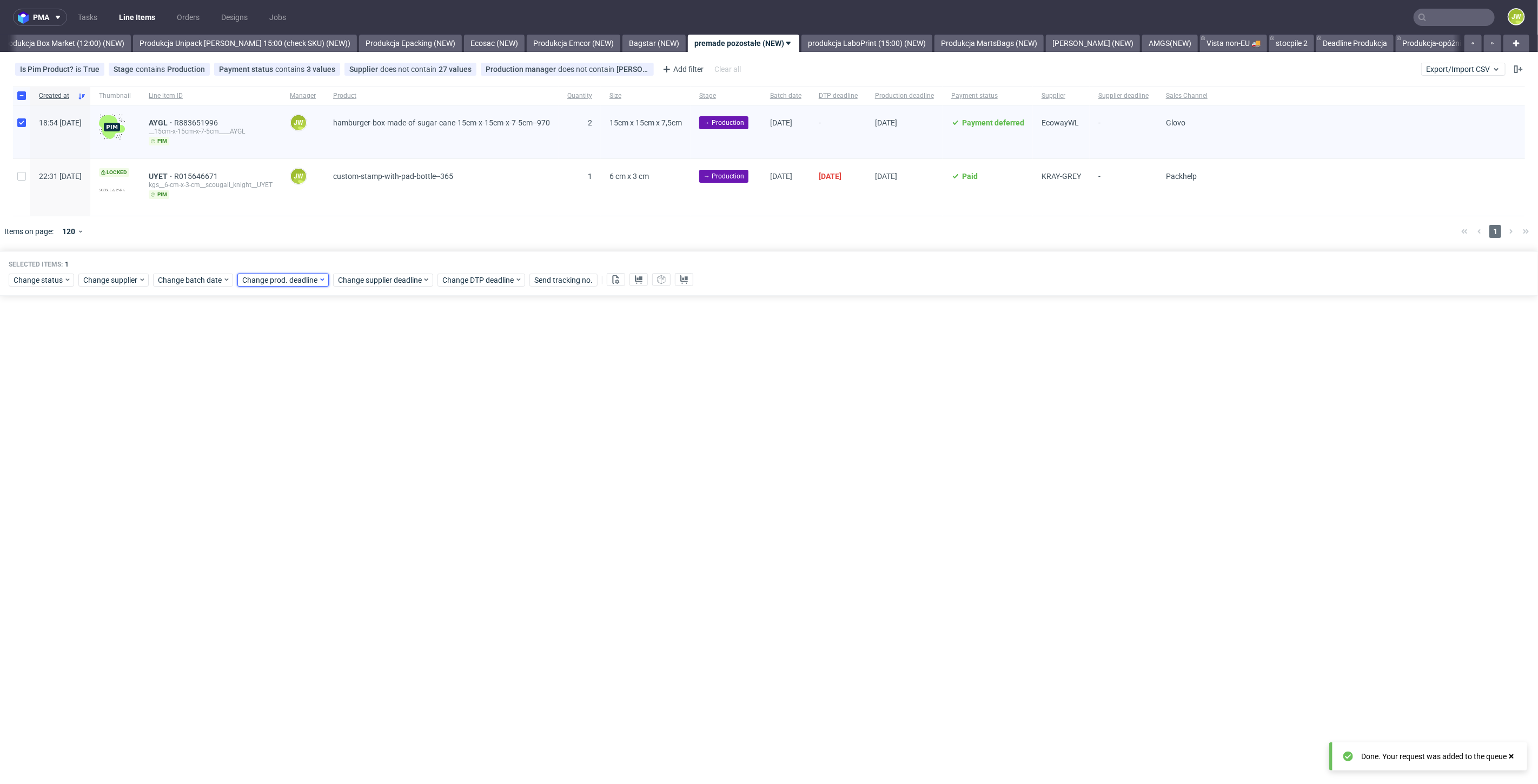
click at [284, 274] on div "Change prod. deadline" at bounding box center [283, 280] width 91 height 13
click at [330, 383] on span "16" at bounding box center [326, 386] width 9 height 11
drag, startPoint x: 378, startPoint y: 468, endPoint x: 370, endPoint y: 462, distance: 10.0
click at [377, 468] on button "Save" at bounding box center [366, 461] width 27 height 17
click at [346, 278] on span "Change supplier deadline" at bounding box center [380, 280] width 85 height 11
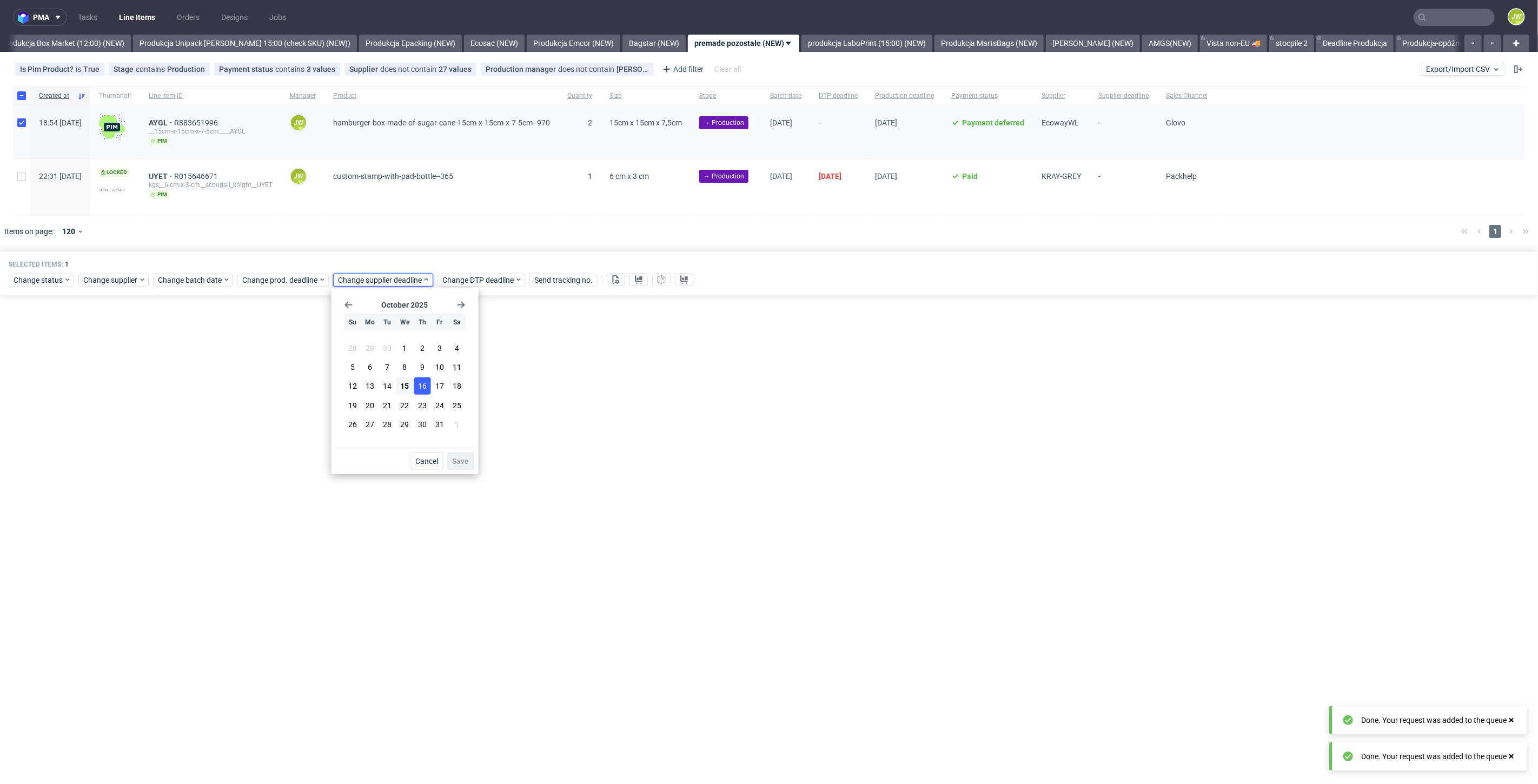
click at [424, 387] on span "16" at bounding box center [422, 386] width 9 height 11
click at [470, 463] on button "Save" at bounding box center [461, 461] width 27 height 17
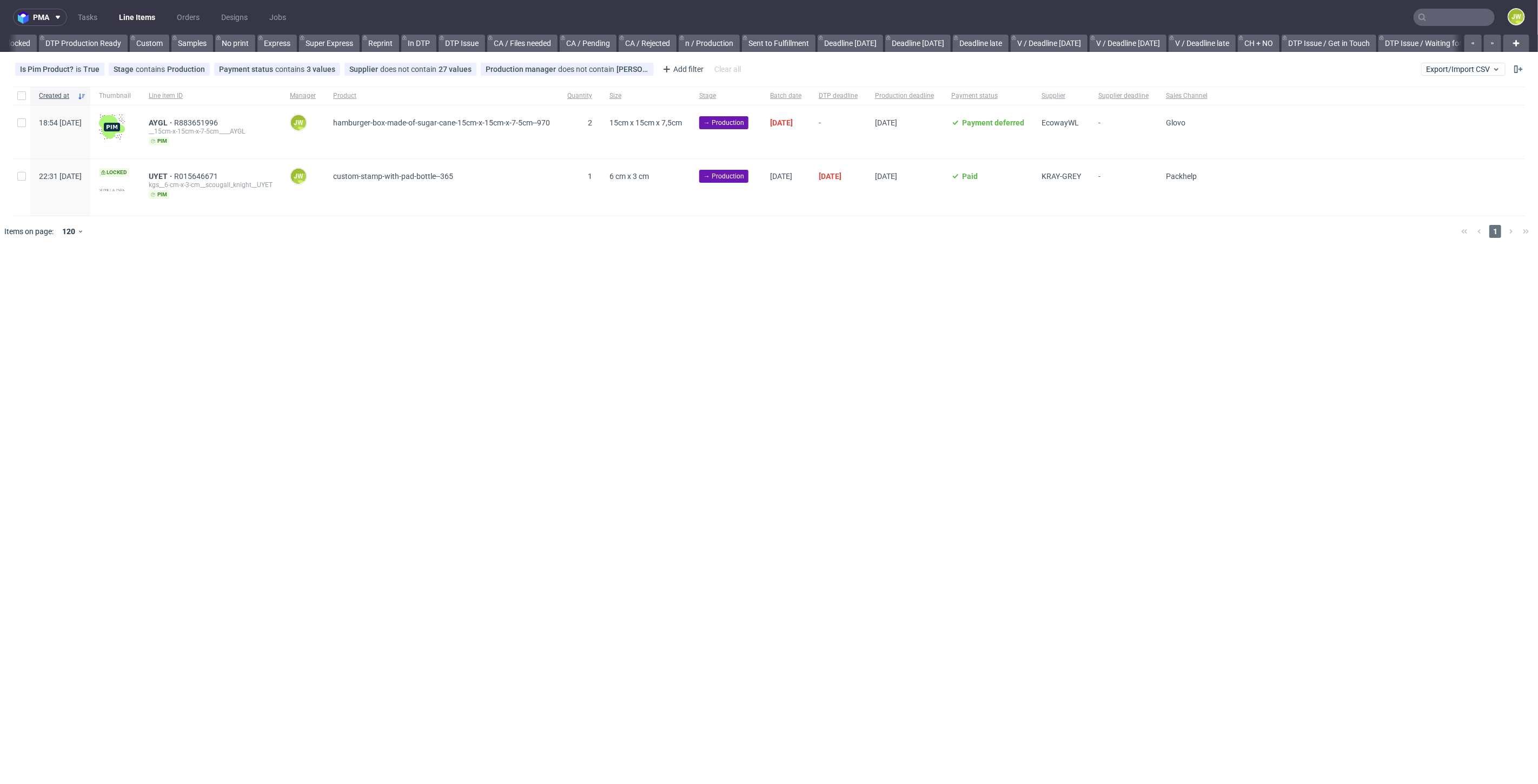
scroll to position [0, 1411]
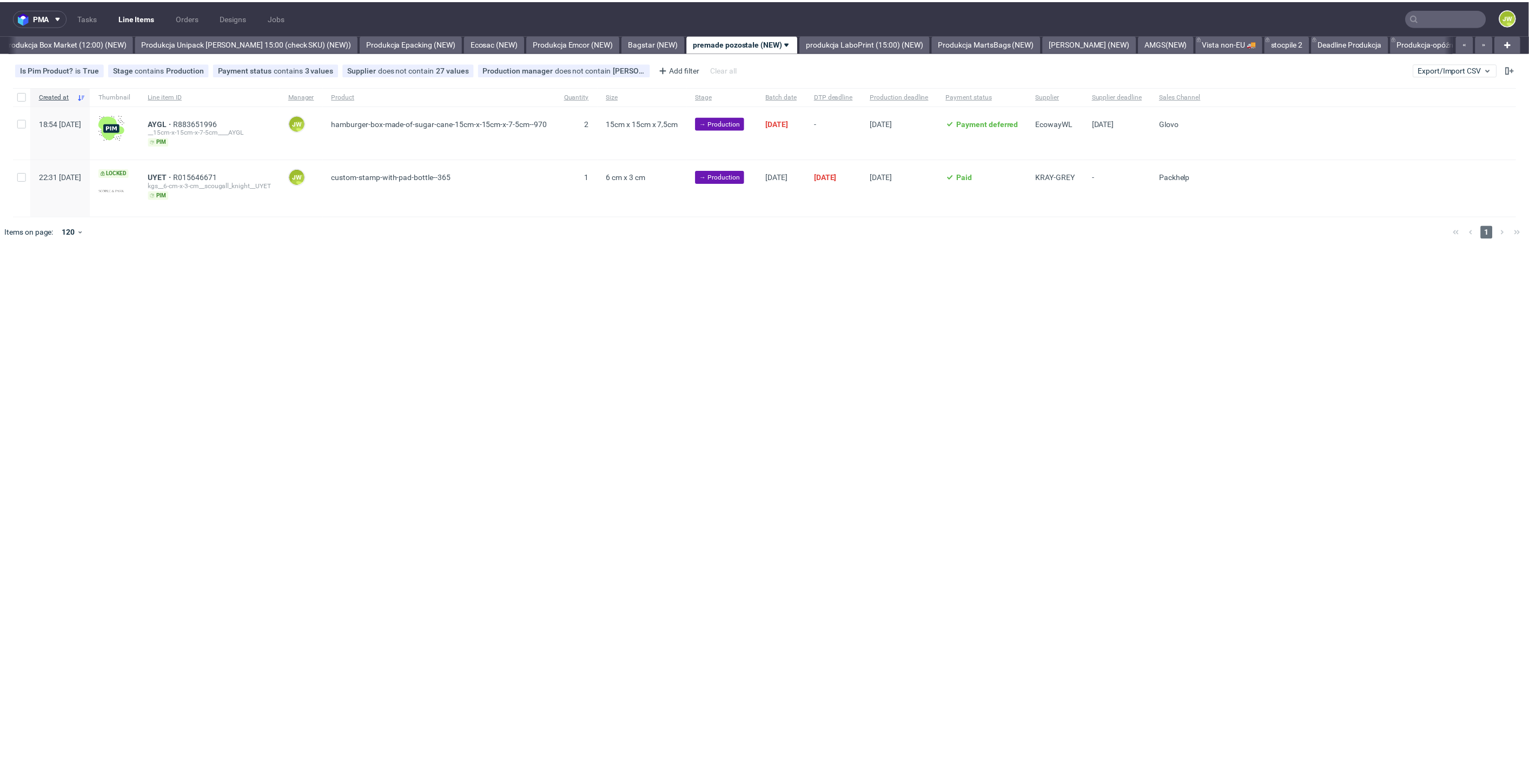
scroll to position [0, 1867]
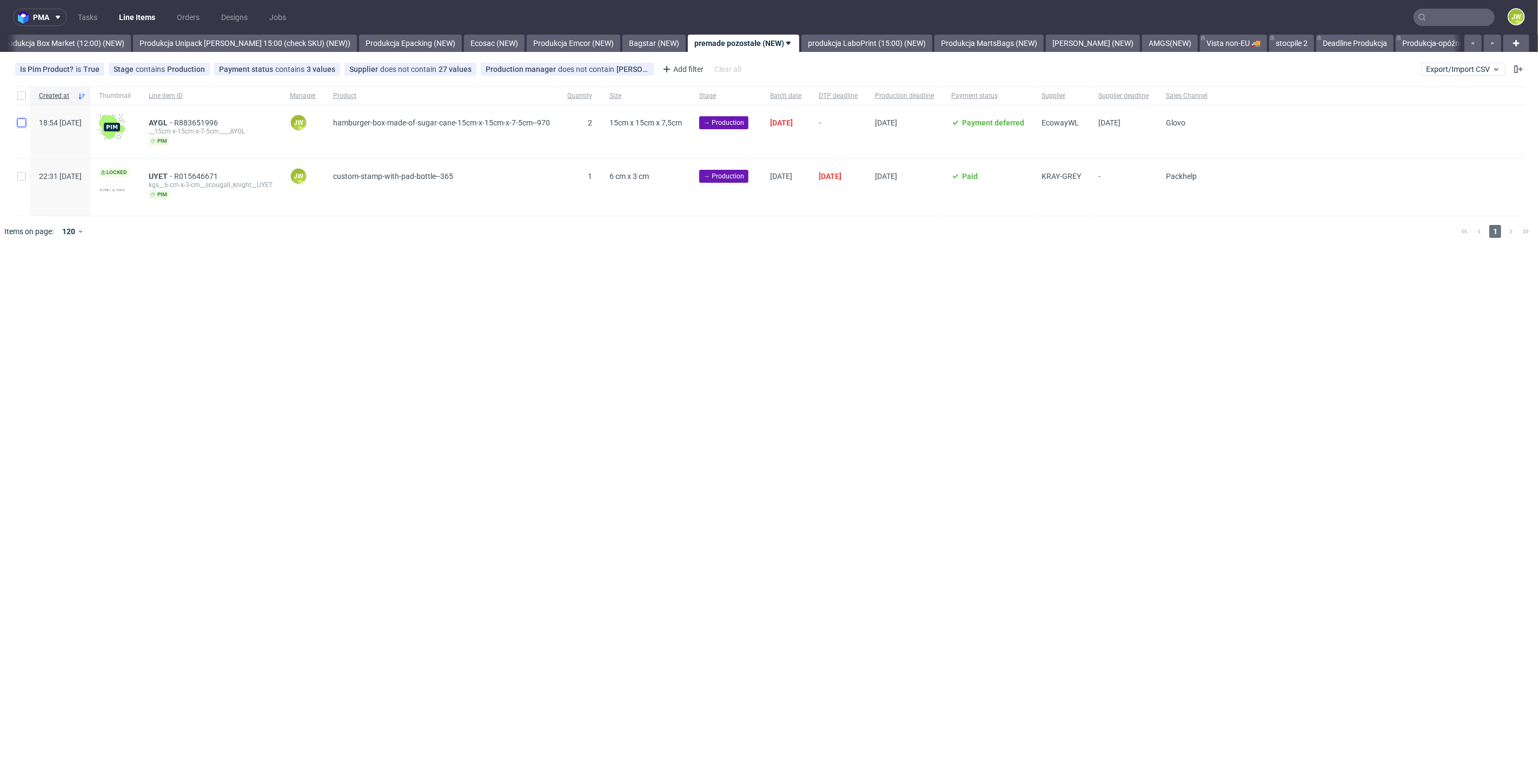
click at [21, 125] on input "checkbox" at bounding box center [21, 122] width 9 height 9
checkbox input "true"
click at [631, 280] on button at bounding box center [639, 279] width 19 height 13
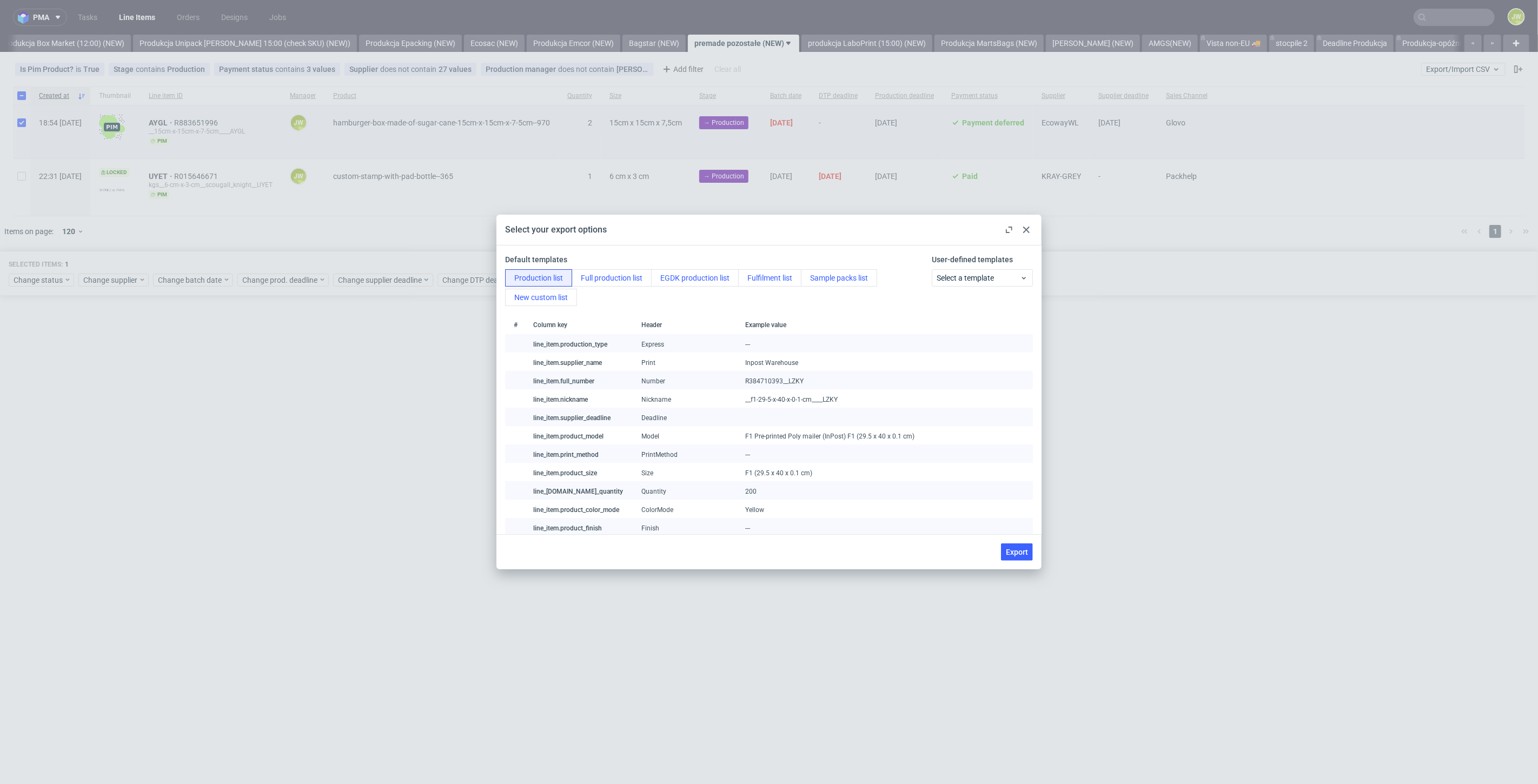
drag, startPoint x: 1015, startPoint y: 560, endPoint x: 991, endPoint y: 554, distance: 24.7
click at [1015, 558] on button "Export" at bounding box center [1017, 552] width 32 height 17
checkbox input "false"
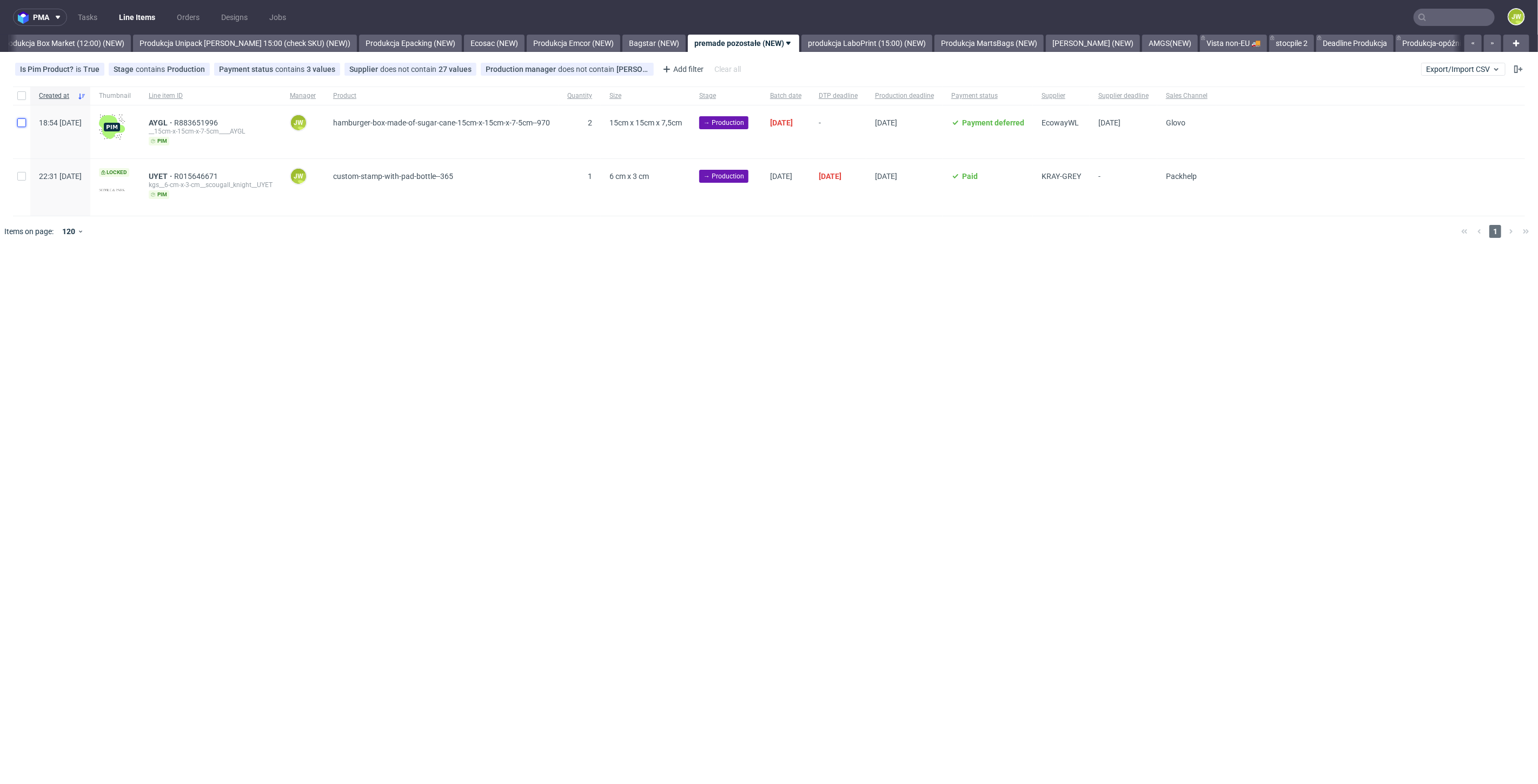
click at [22, 122] on input "checkbox" at bounding box center [21, 122] width 9 height 9
checkbox input "true"
click at [56, 280] on span "Change status" at bounding box center [39, 280] width 51 height 11
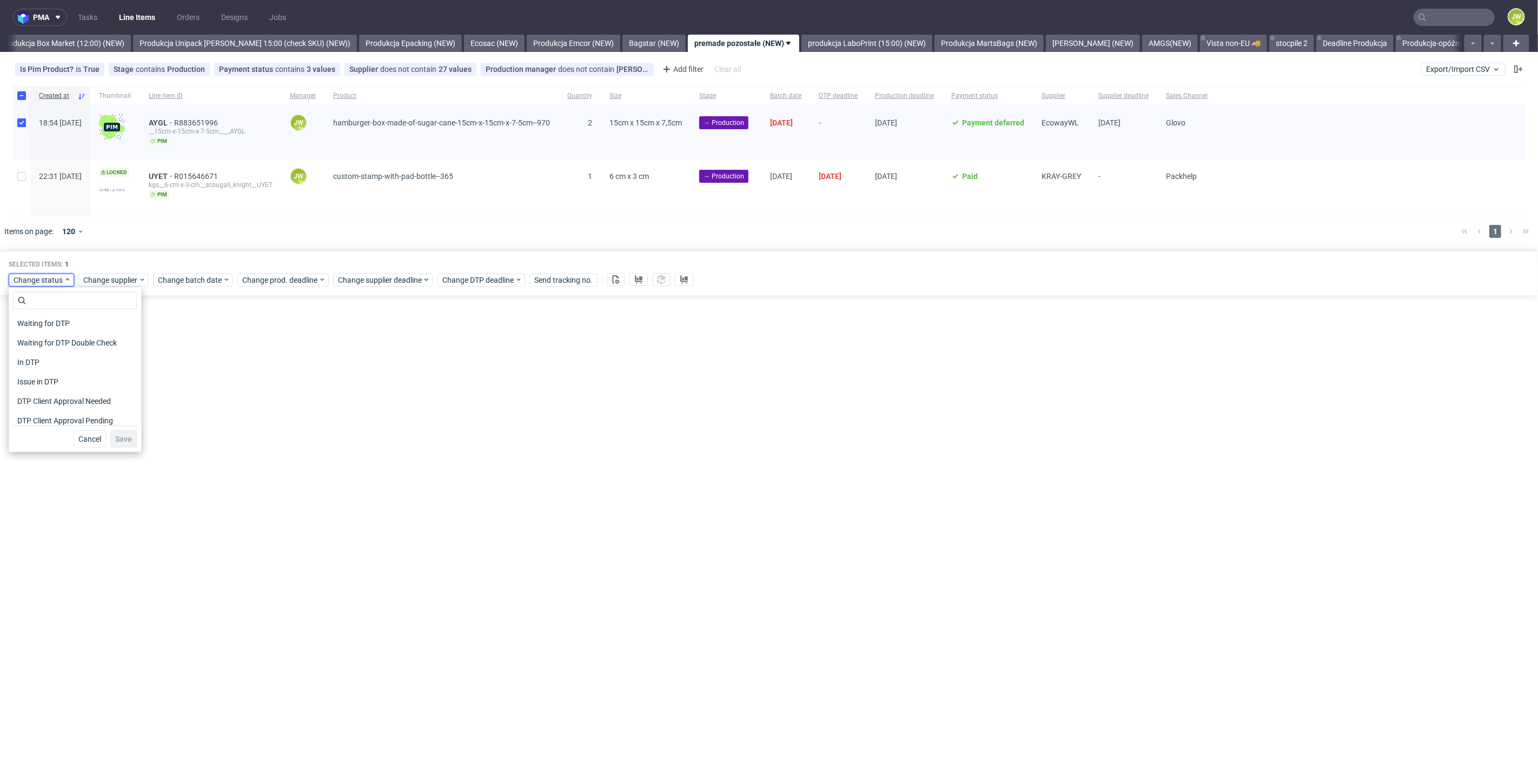
scroll to position [60, 0]
click at [33, 414] on span "In Production" at bounding box center [40, 419] width 55 height 15
click at [115, 439] on span "Save" at bounding box center [123, 439] width 17 height 7
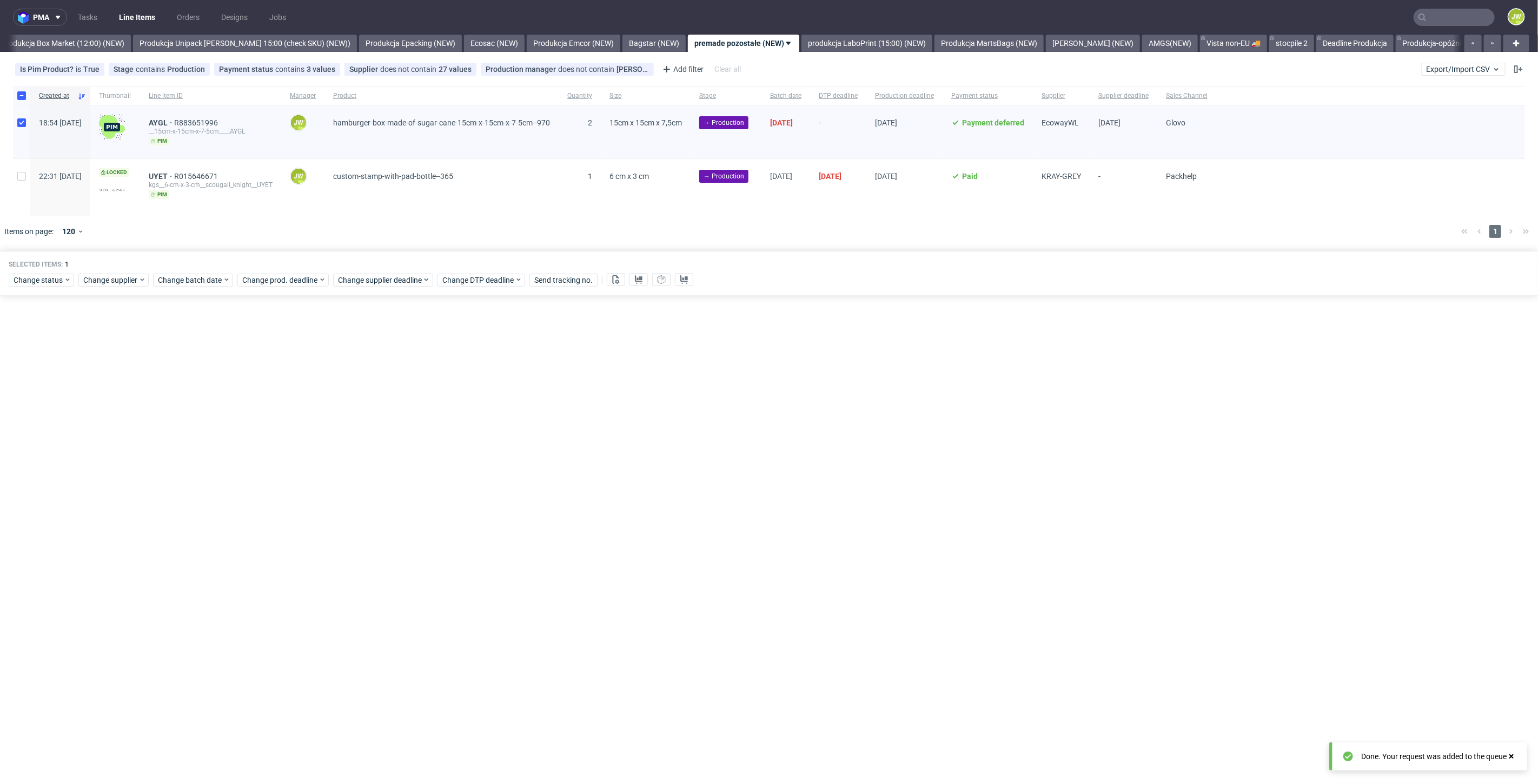
scroll to position [0, 1866]
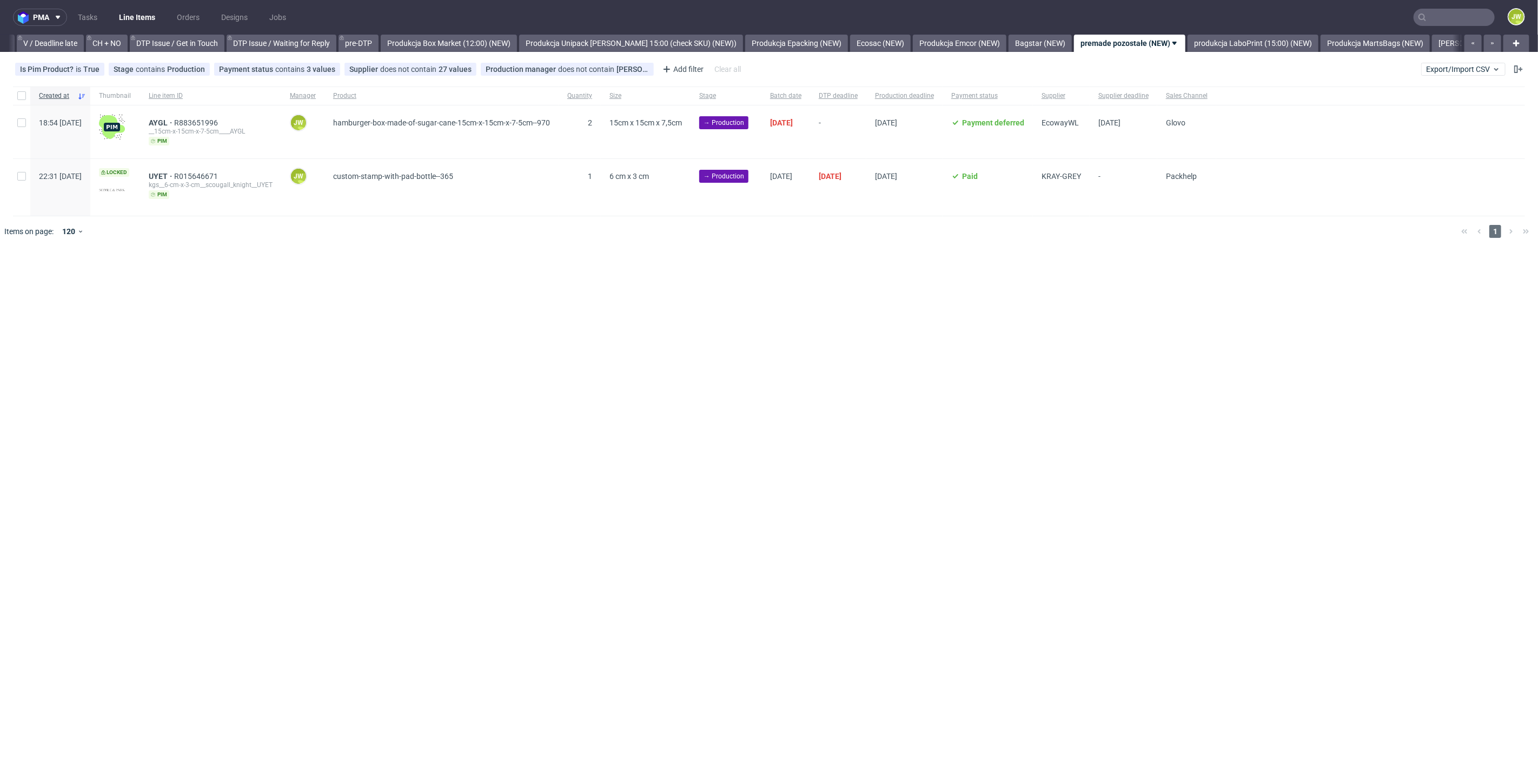
scroll to position [0, 1647]
click at [577, 316] on div "pma Tasks Line Items Orders Designs Jobs JW All DTP Late Shipped Shipments DTP …" at bounding box center [769, 392] width 1538 height 784
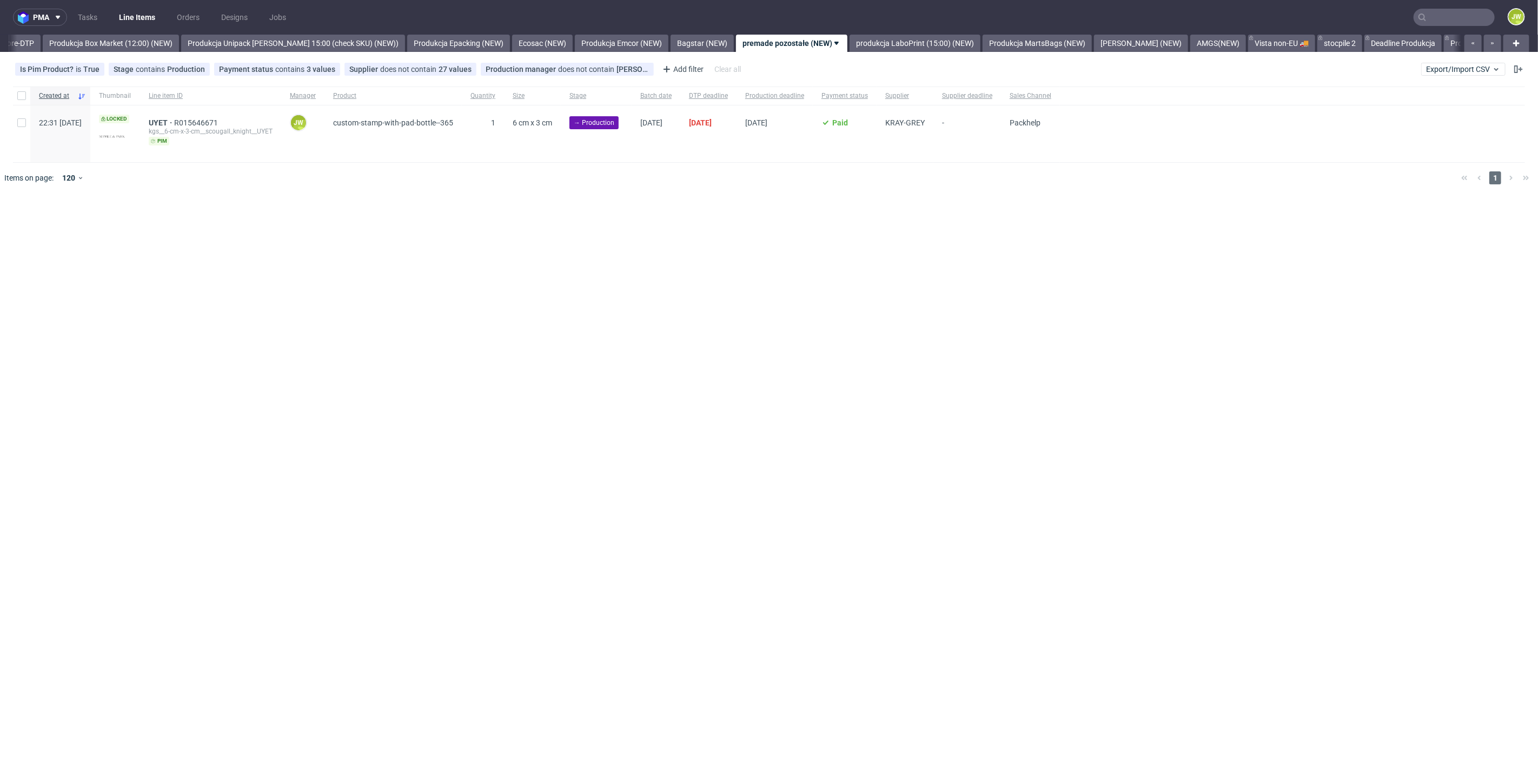
click at [754, 305] on div "pma Tasks Line Items Orders Designs Jobs JW All DTP Late Shipped Shipments DTP …" at bounding box center [769, 392] width 1538 height 784
click at [569, 477] on div "pma Tasks Line Items Orders Designs Jobs JW All DTP Late Shipped Shipments DTP …" at bounding box center [769, 392] width 1538 height 784
click at [1450, 68] on span "Export/Import CSV" at bounding box center [1463, 69] width 75 height 9
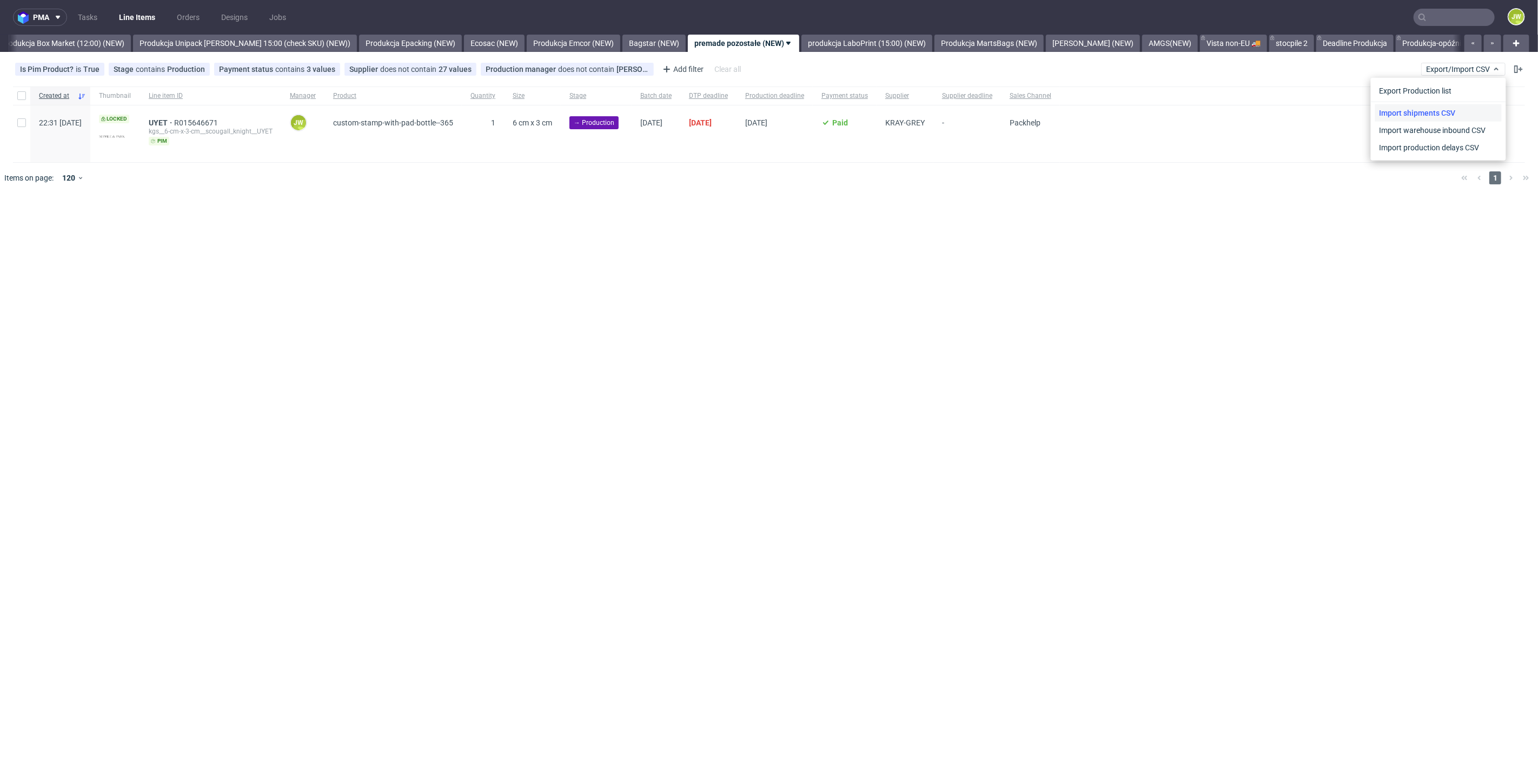
click at [1431, 116] on link "Import shipments CSV" at bounding box center [1438, 113] width 127 height 17
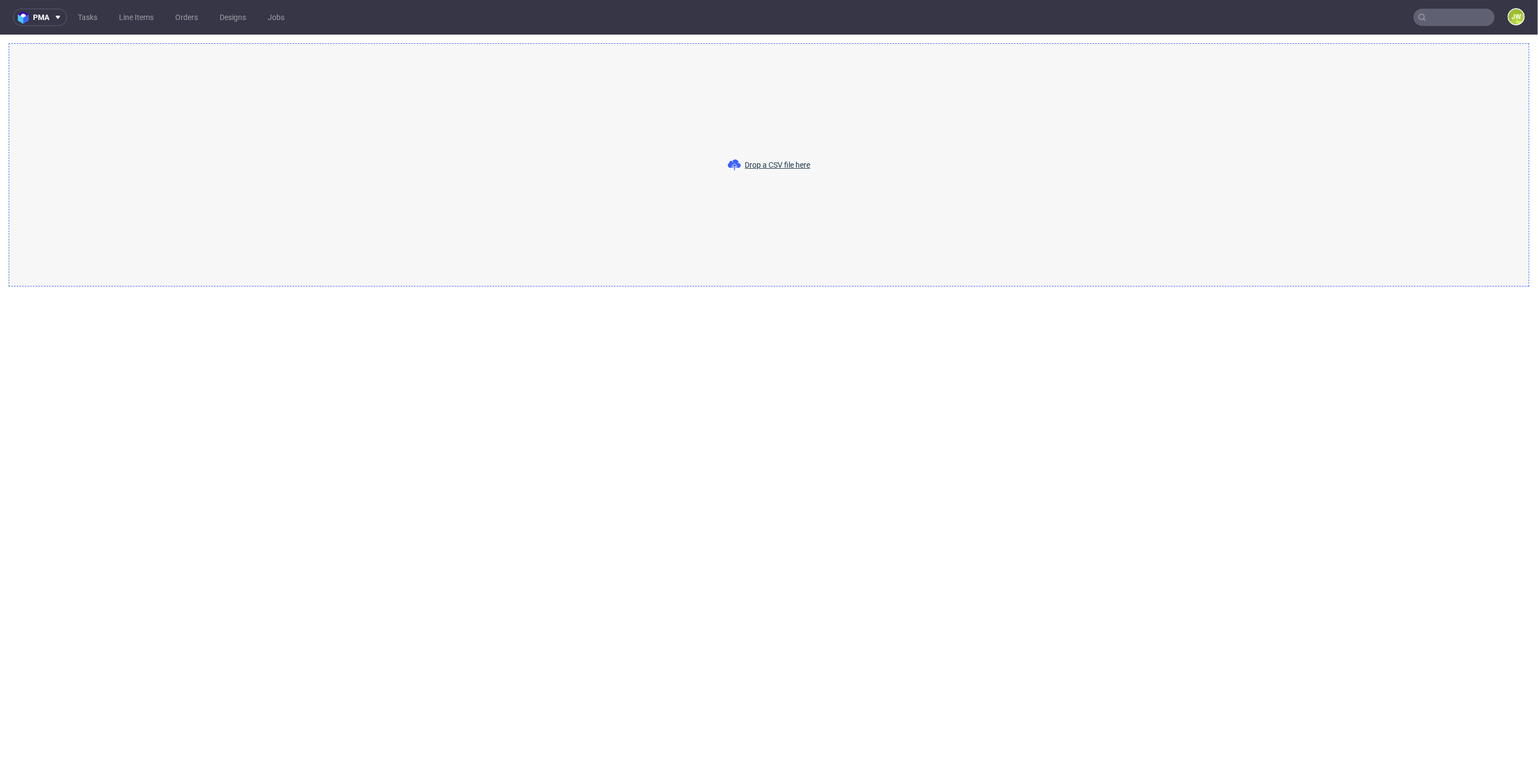
click at [775, 163] on span "Drop a CSV file here" at bounding box center [778, 165] width 65 height 11
click at [753, 169] on span "Drop a CSV file here" at bounding box center [769, 164] width 83 height 13
click at [738, 162] on icon at bounding box center [734, 164] width 13 height 13
click at [792, 171] on div "Drop a CSV file here" at bounding box center [769, 164] width 1521 height 243
click at [1429, 764] on div "Invalid byte sequence in UTF-8 in line 5." at bounding box center [1436, 756] width 182 height 28
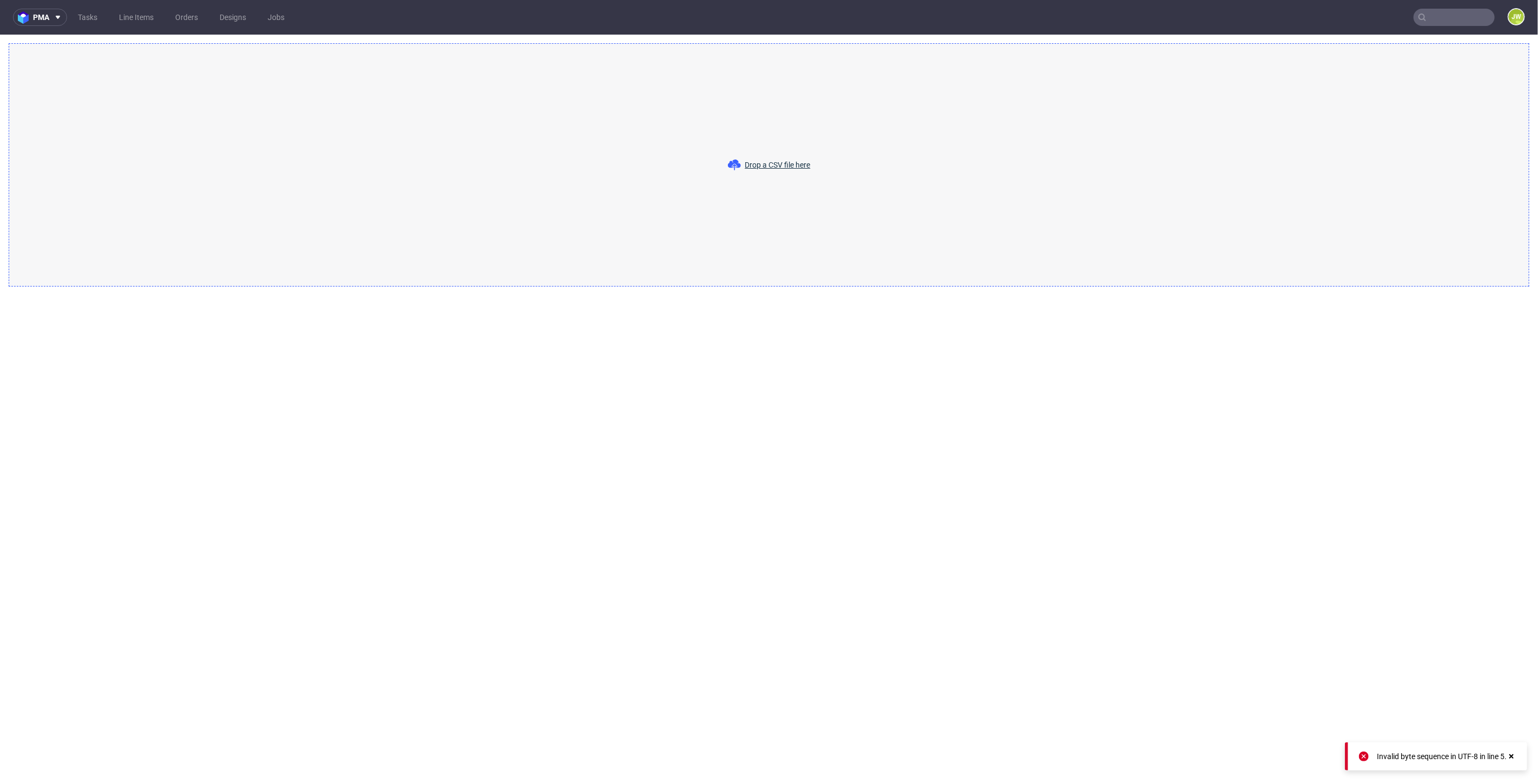
click at [1427, 763] on div "Invalid byte sequence in UTF-8 in line 5." at bounding box center [1447, 756] width 140 height 15
click at [1423, 761] on div "Invalid byte sequence in UTF-8 in line 5." at bounding box center [1441, 756] width 130 height 11
click at [1419, 761] on div "Invalid byte sequence in UTF-8 in line 5." at bounding box center [1441, 756] width 130 height 11
drag, startPoint x: 835, startPoint y: 174, endPoint x: 833, endPoint y: 164, distance: 10.2
click at [833, 164] on div "Drop a CSV file here" at bounding box center [769, 164] width 1521 height 243
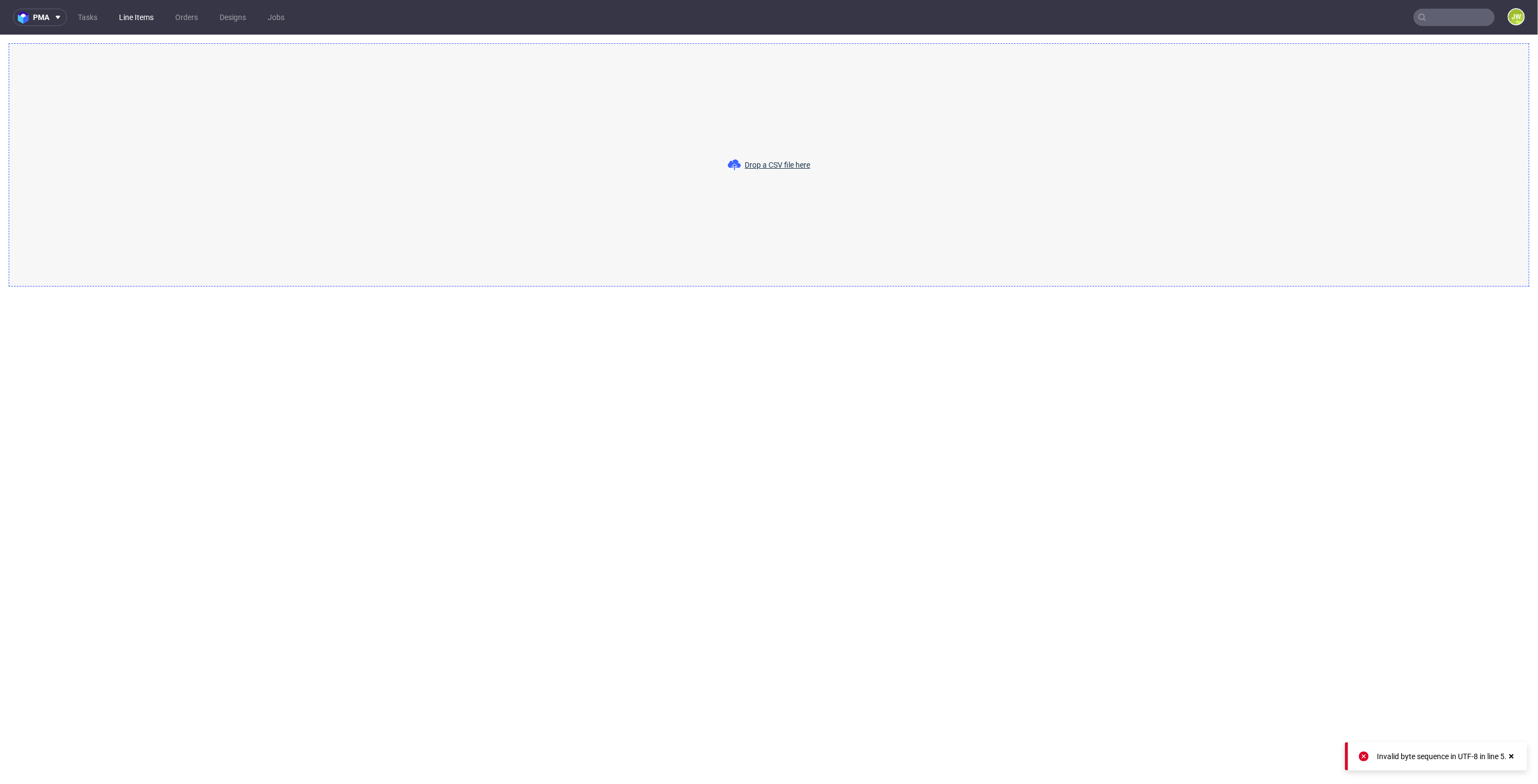
click at [140, 19] on link "Line Items" at bounding box center [136, 17] width 47 height 17
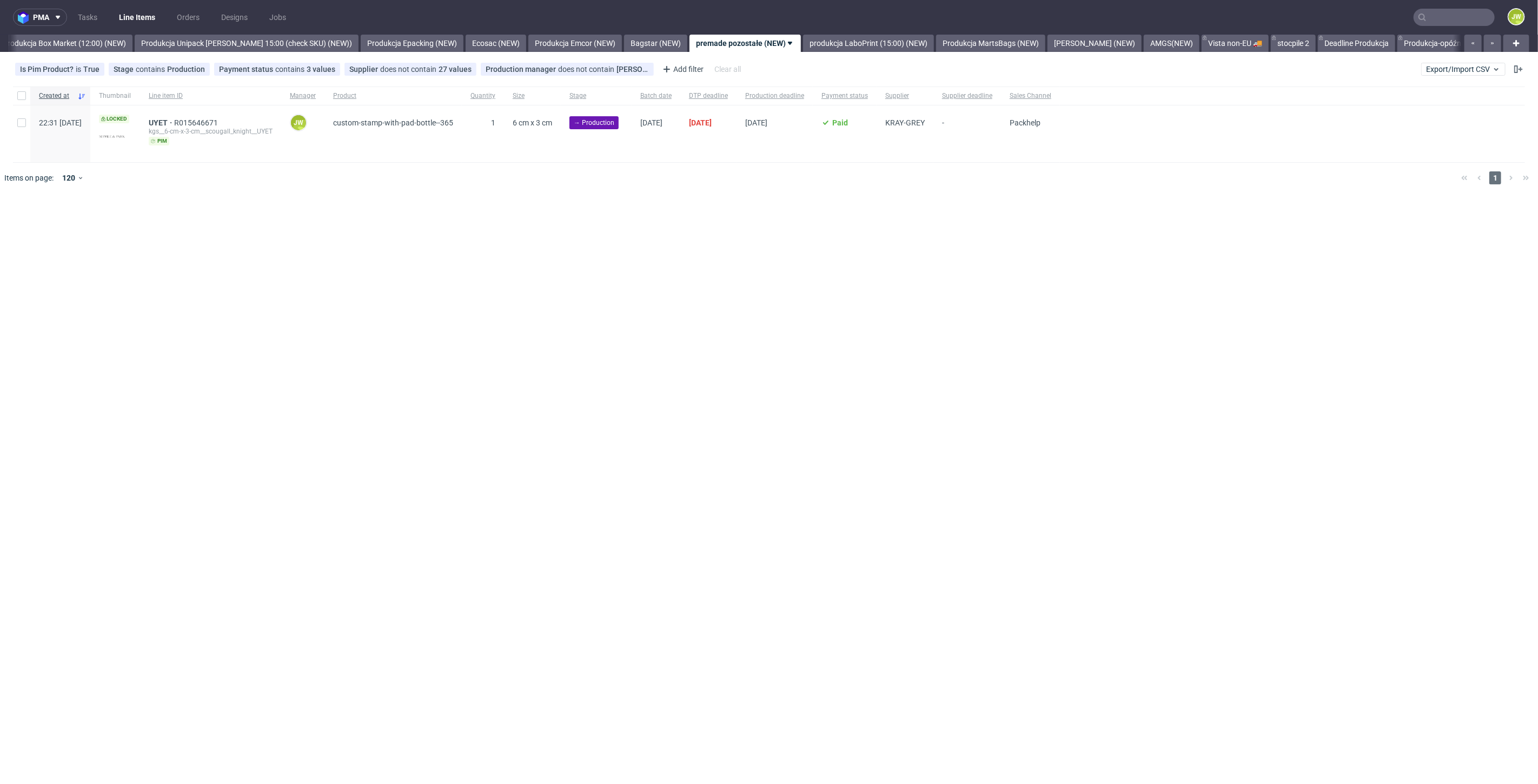
scroll to position [0, 1866]
click at [1433, 75] on div "Is Pim Product? is True Stage contains Production Payment status contains 3 val…" at bounding box center [769, 69] width 1538 height 26
click at [1435, 73] on span "Export/Import CSV" at bounding box center [1463, 69] width 75 height 9
click at [1429, 117] on link "Import shipments CSV" at bounding box center [1438, 113] width 127 height 17
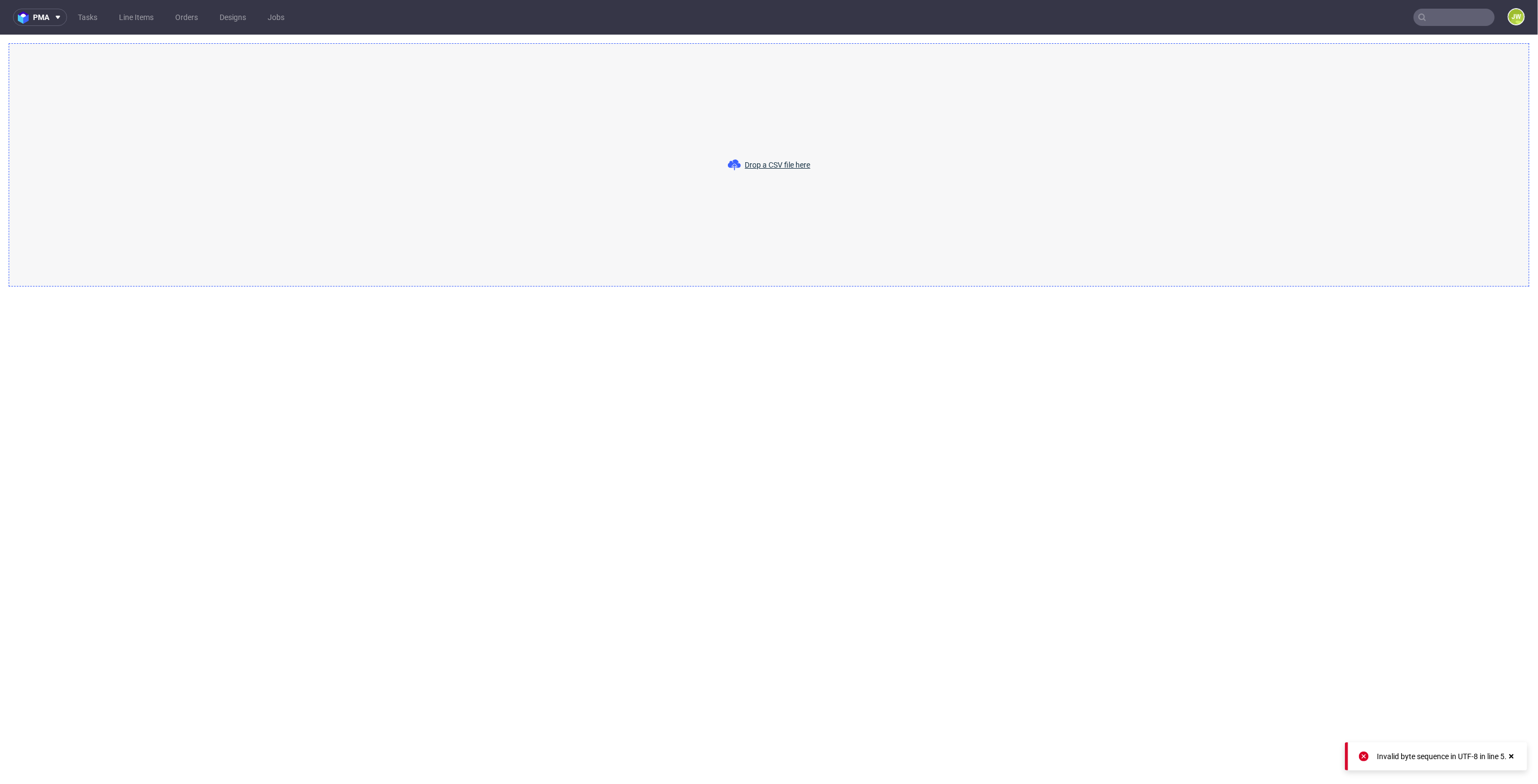
click at [796, 162] on span "Drop a CSV file here" at bounding box center [778, 165] width 65 height 11
click at [763, 164] on span "Drop a CSV file here" at bounding box center [778, 165] width 65 height 11
click at [762, 162] on span "Drop a CSV file here" at bounding box center [778, 165] width 65 height 11
click at [781, 168] on span "Drop a CSV file here" at bounding box center [778, 165] width 65 height 11
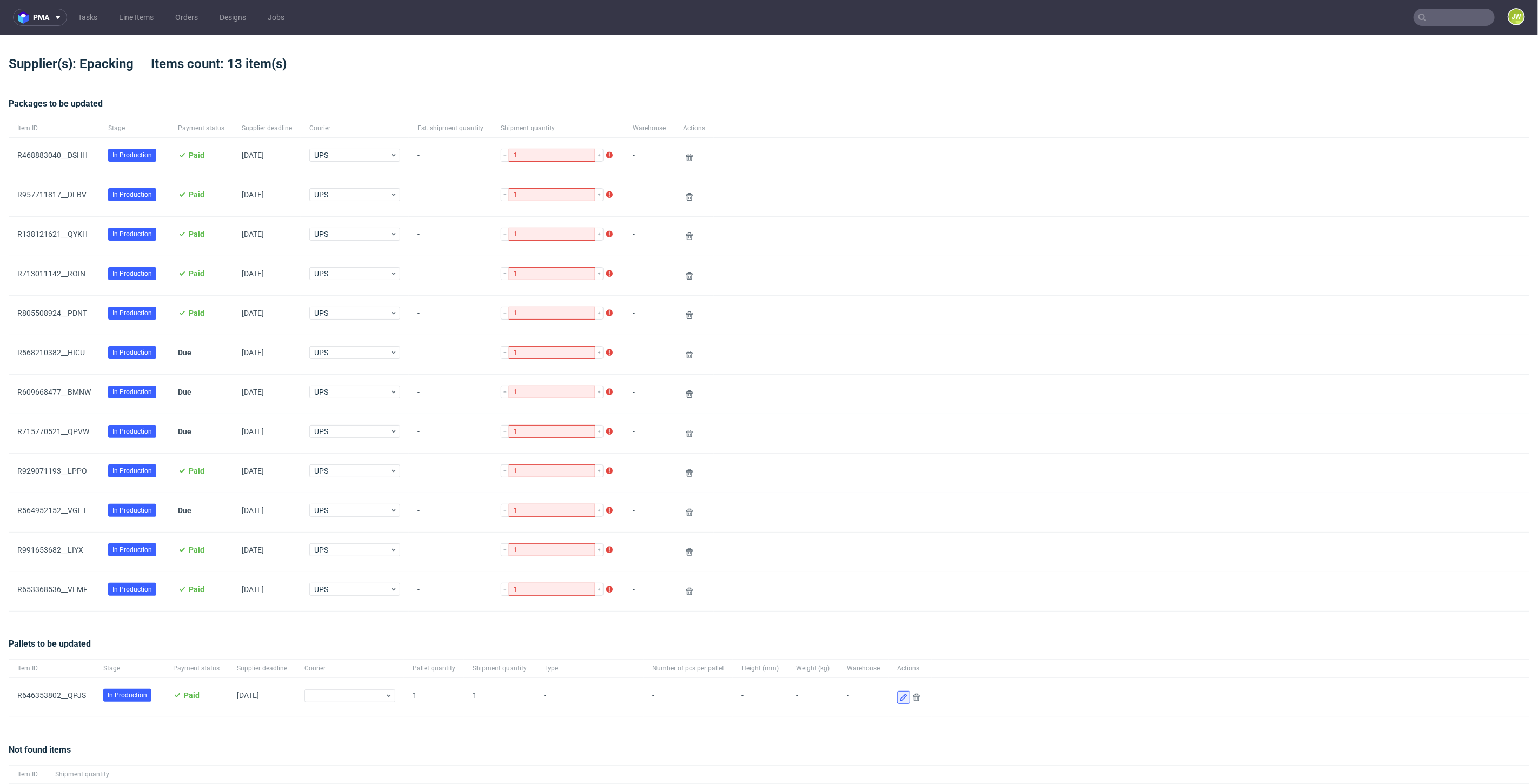
click at [899, 693] on icon at bounding box center [903, 697] width 9 height 9
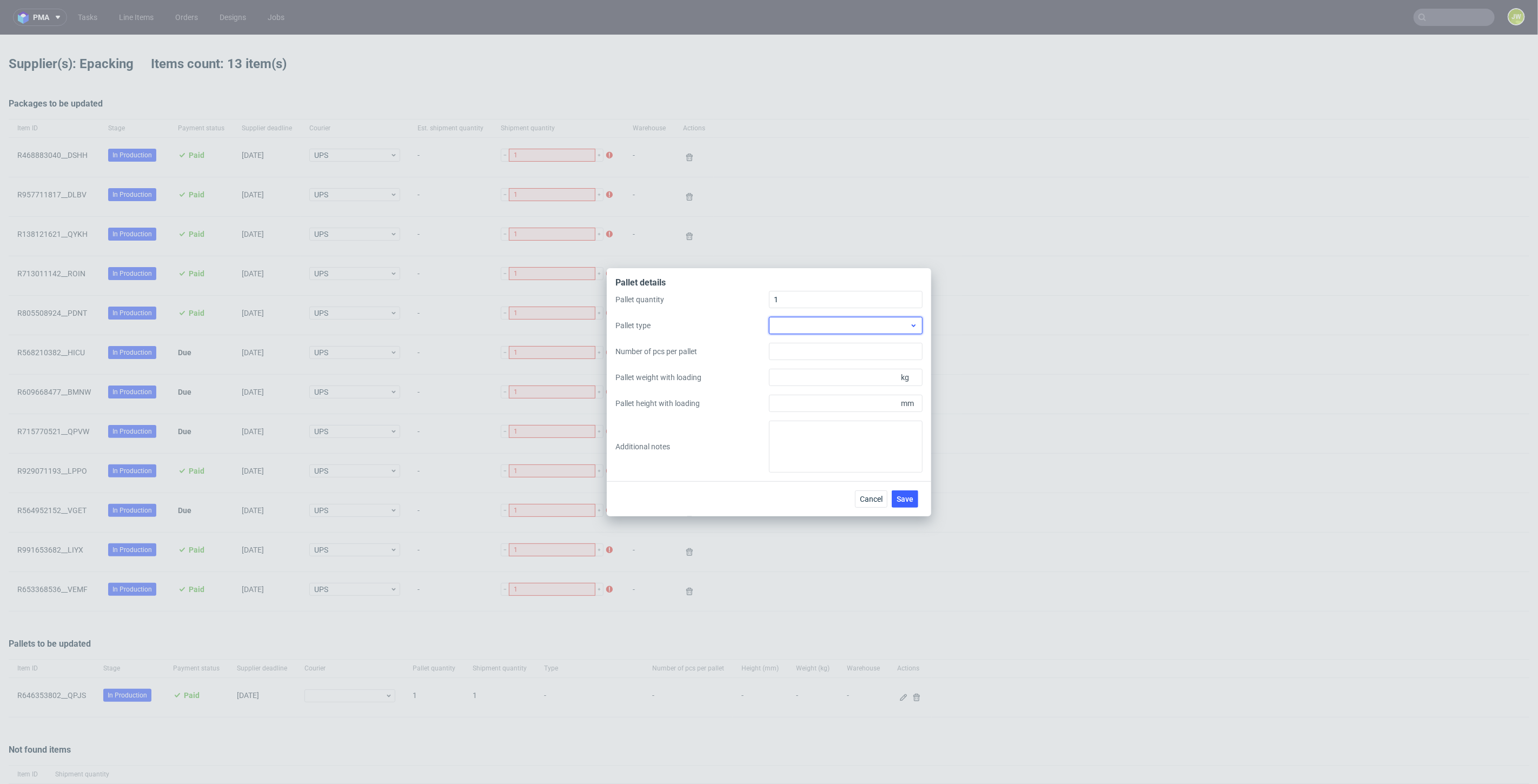
click at [833, 329] on div at bounding box center [846, 325] width 154 height 17
click at [798, 444] on textarea at bounding box center [846, 447] width 154 height 52
click at [796, 355] on input "Number of pcs per pallet" at bounding box center [846, 351] width 154 height 17
click at [798, 332] on div at bounding box center [846, 325] width 154 height 17
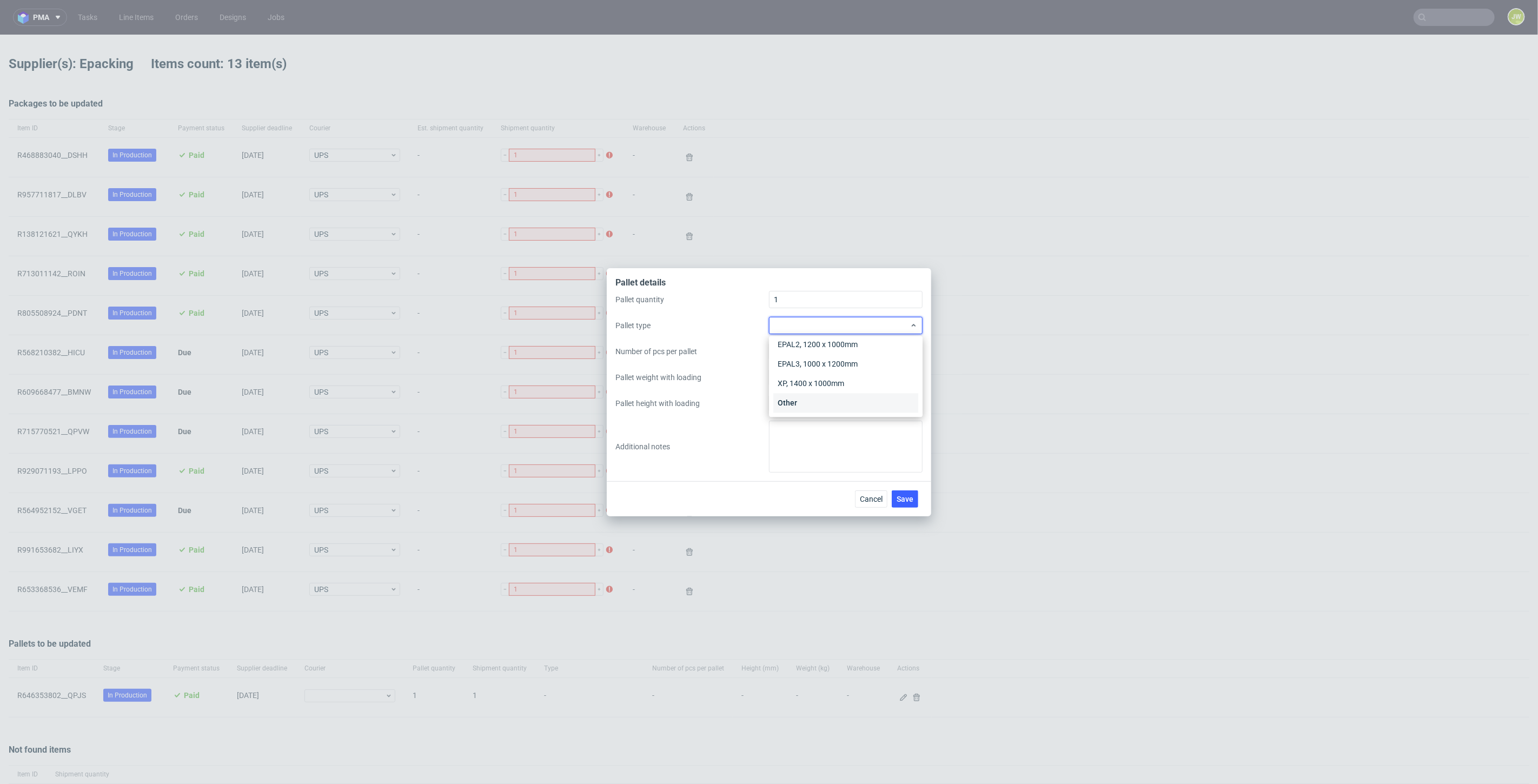
click at [796, 403] on div "Other" at bounding box center [846, 402] width 145 height 19
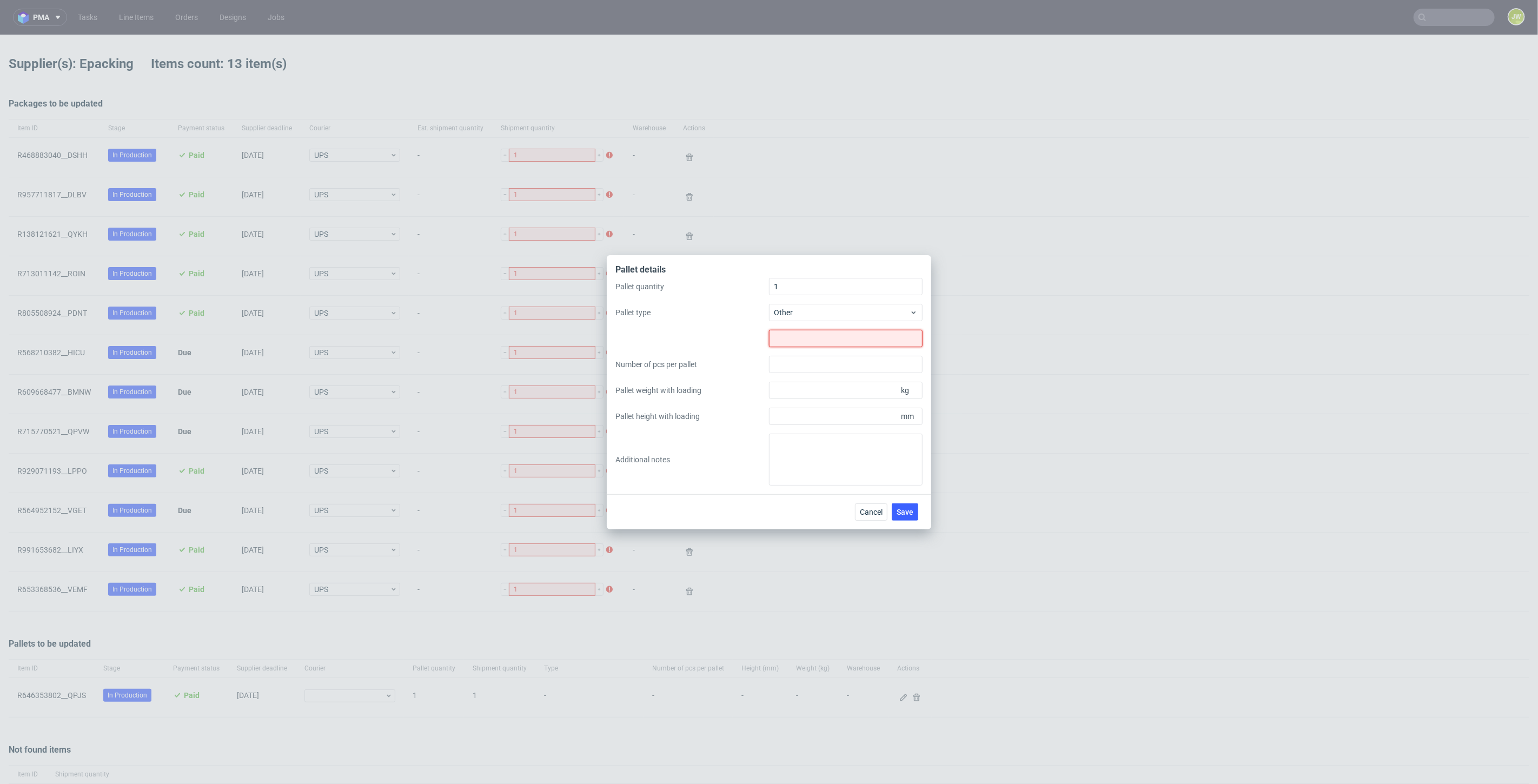
click at [815, 341] on input "text" at bounding box center [846, 338] width 154 height 17
type input "1200x1200"
click at [813, 393] on input "Pallet weight with loading" at bounding box center [846, 390] width 154 height 17
type input "150"
click at [813, 425] on div "Pallet quantity 1 Pallet type Other 1200x1200 Number of pcs per pallet Pallet w…" at bounding box center [768, 381] width 307 height 208
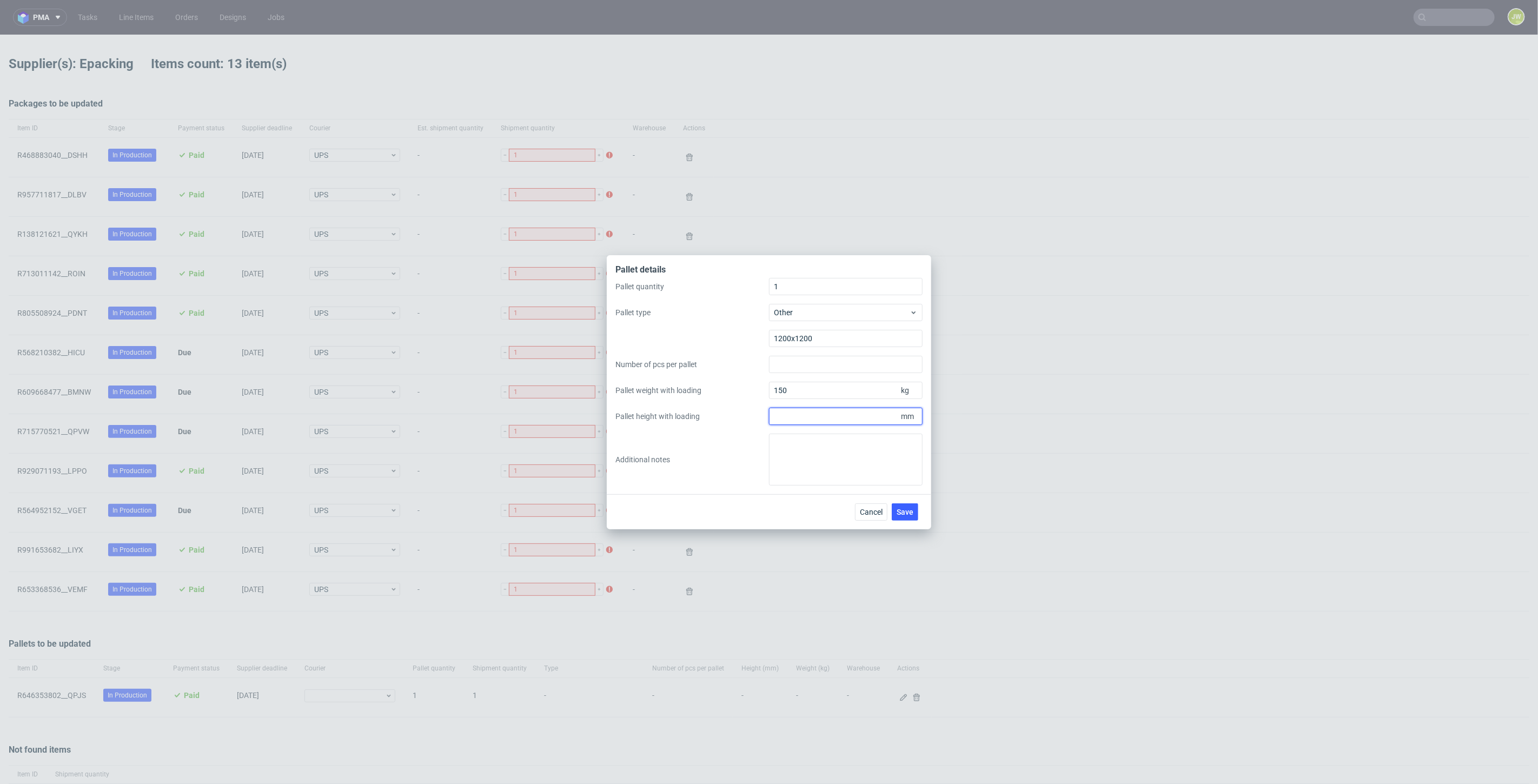
click at [810, 424] on input "Pallet height with loading" at bounding box center [846, 416] width 154 height 17
type input "1000"
click at [736, 436] on div "Pallet quantity 1 Pallet type Other 1200x1200 Number of pcs per pallet Pallet w…" at bounding box center [768, 381] width 307 height 208
click at [822, 459] on textarea at bounding box center [846, 459] width 154 height 52
paste textarea "data odbioru: 17.10.2025, Piastowska 29, 32651 Łęki, 6.00-14.00"
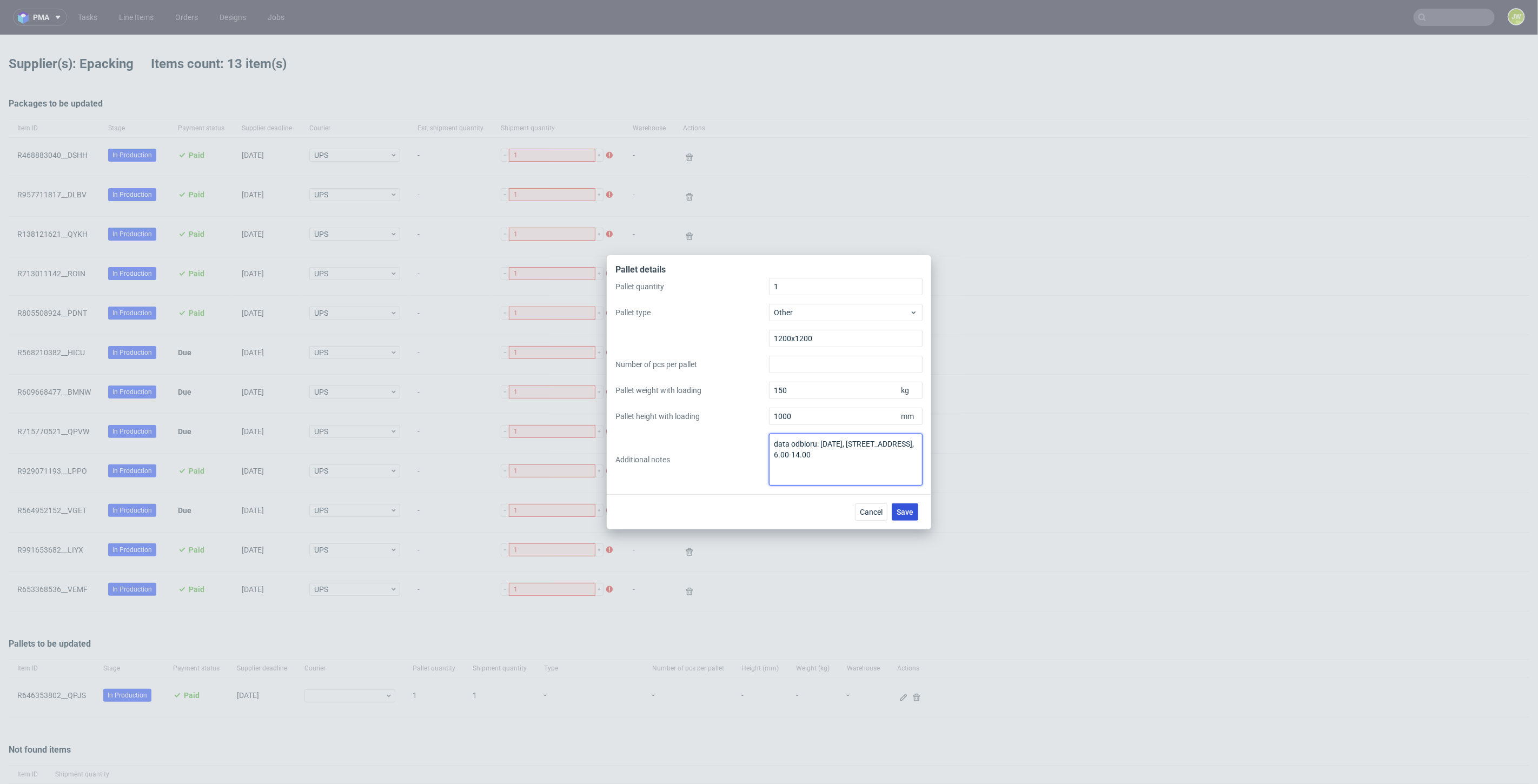
type textarea "data odbioru: 17.10.2025, Piastowska 29, 32651 Łęki, 6.00-14.00"
click at [911, 510] on span "Save" at bounding box center [904, 511] width 17 height 7
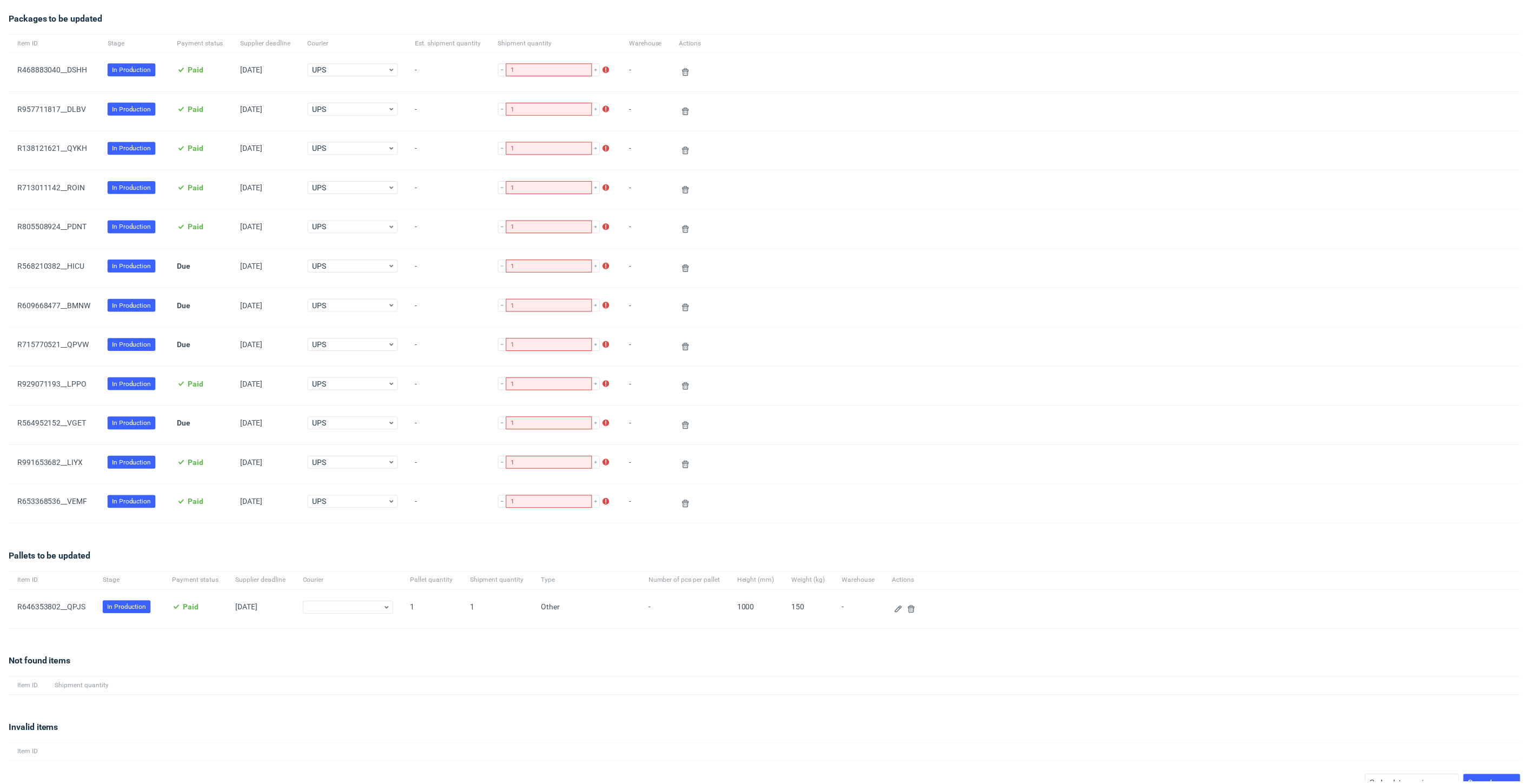
scroll to position [102, 0]
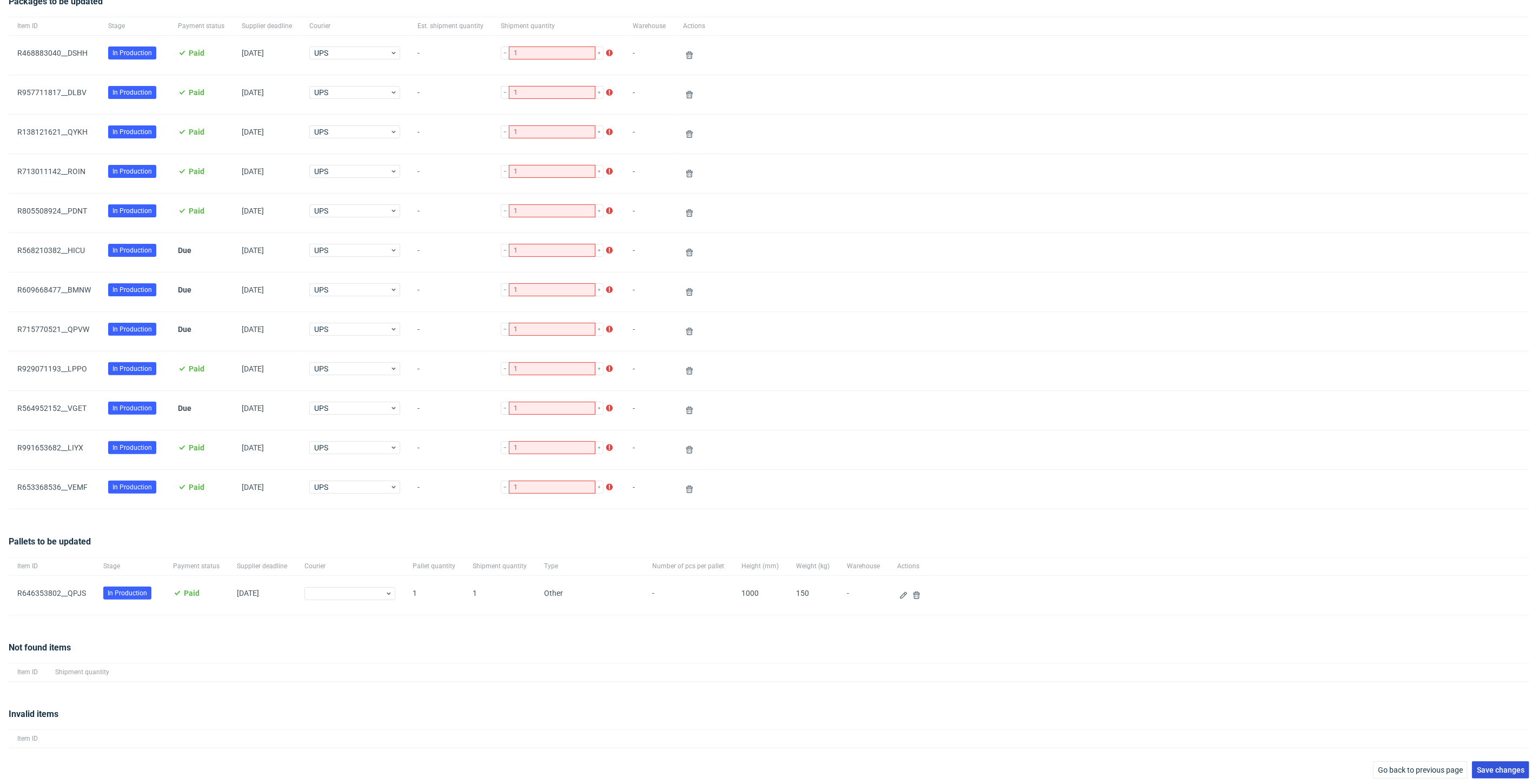
click at [1493, 773] on button "Save changes" at bounding box center [1501, 769] width 57 height 17
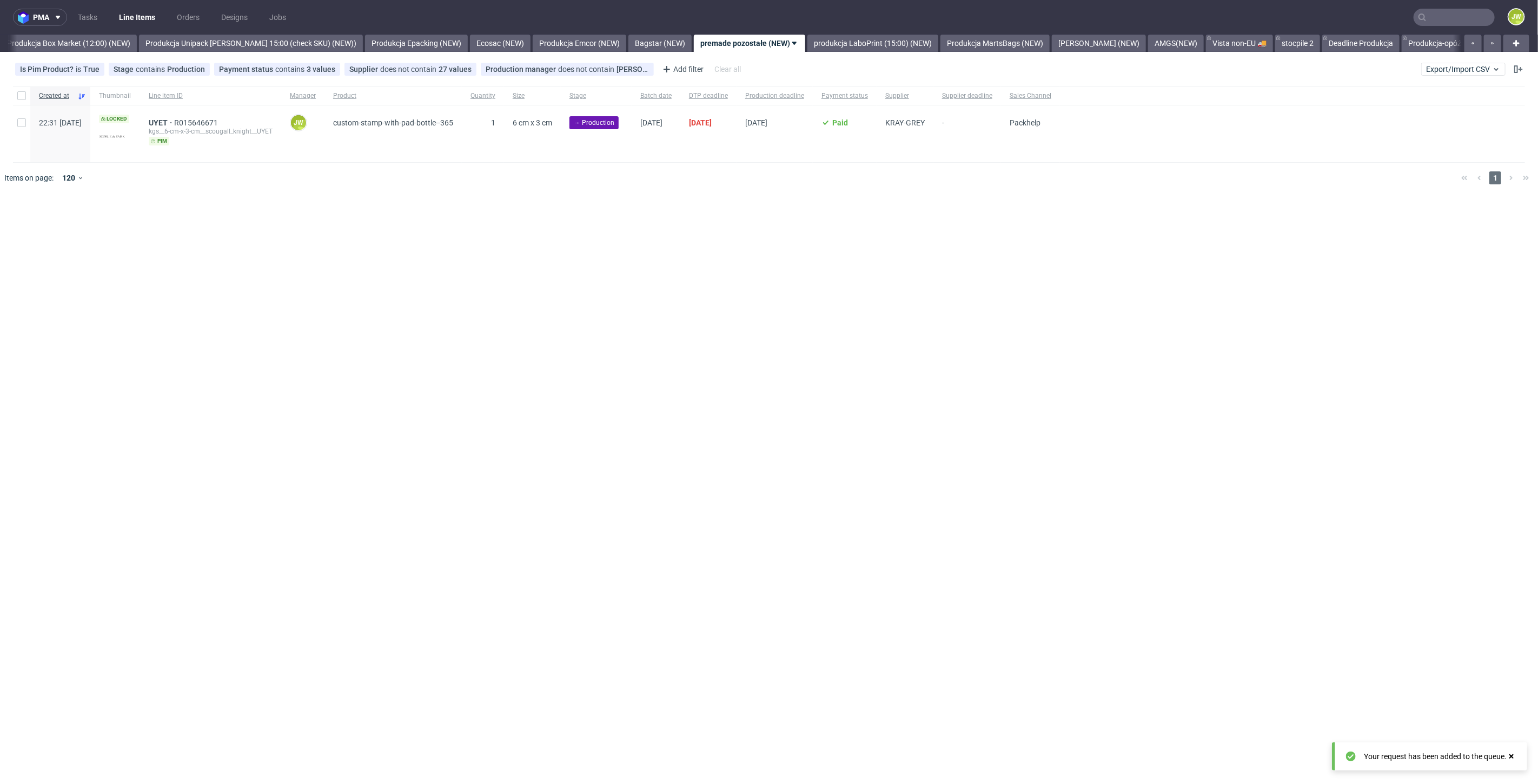
scroll to position [0, 1866]
click at [334, 263] on div "pma Tasks Line Items Orders Designs Jobs JW All DTP Late Shipped Shipments DTP …" at bounding box center [769, 392] width 1538 height 784
click at [17, 96] on div at bounding box center [21, 96] width 17 height 19
checkbox input "true"
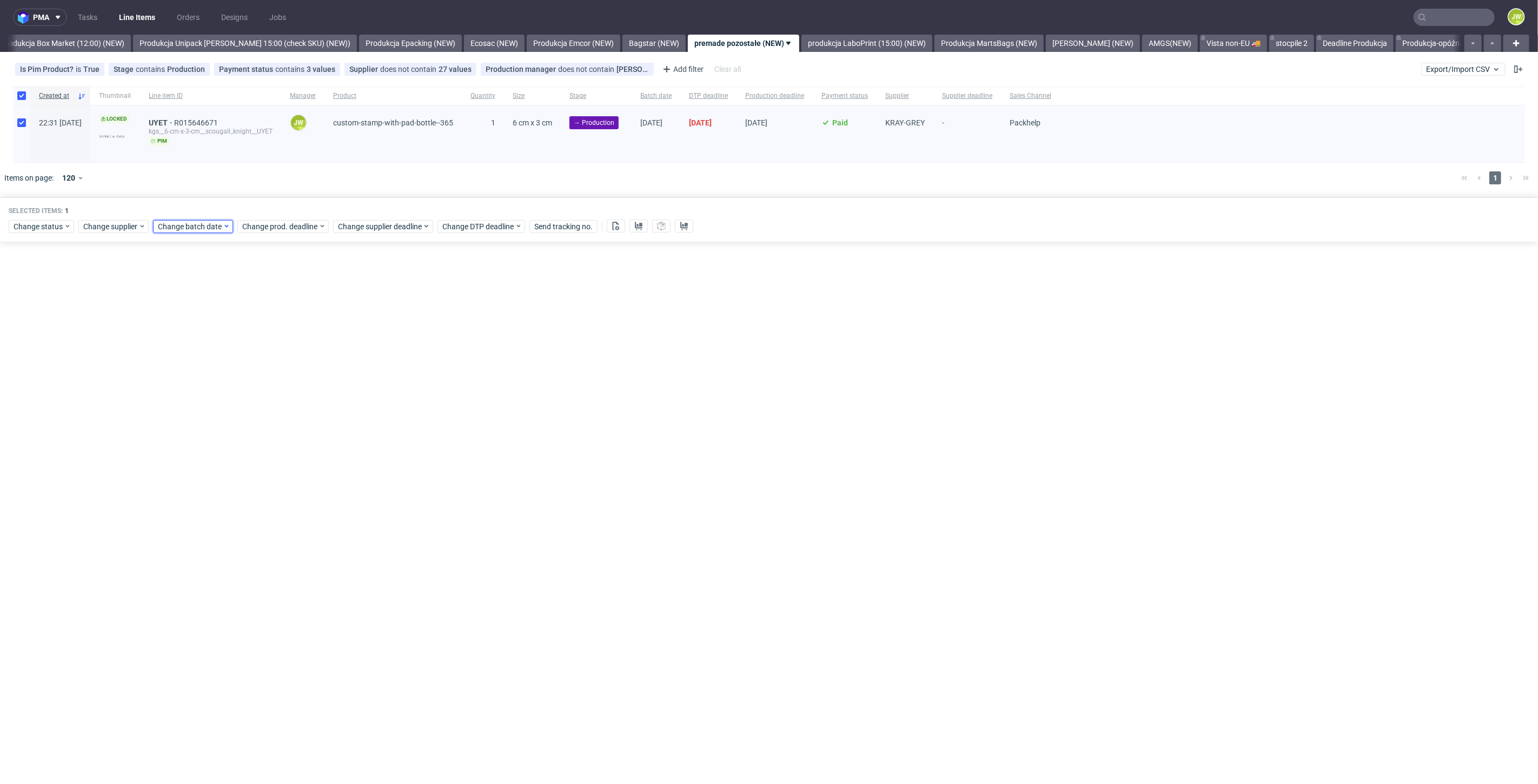
click at [168, 226] on span "Change batch date" at bounding box center [190, 226] width 65 height 11
click at [227, 336] on span "15" at bounding box center [225, 333] width 9 height 11
click at [289, 415] on button "Save" at bounding box center [282, 407] width 27 height 17
click at [281, 221] on span "Change prod. deadline" at bounding box center [280, 226] width 77 height 11
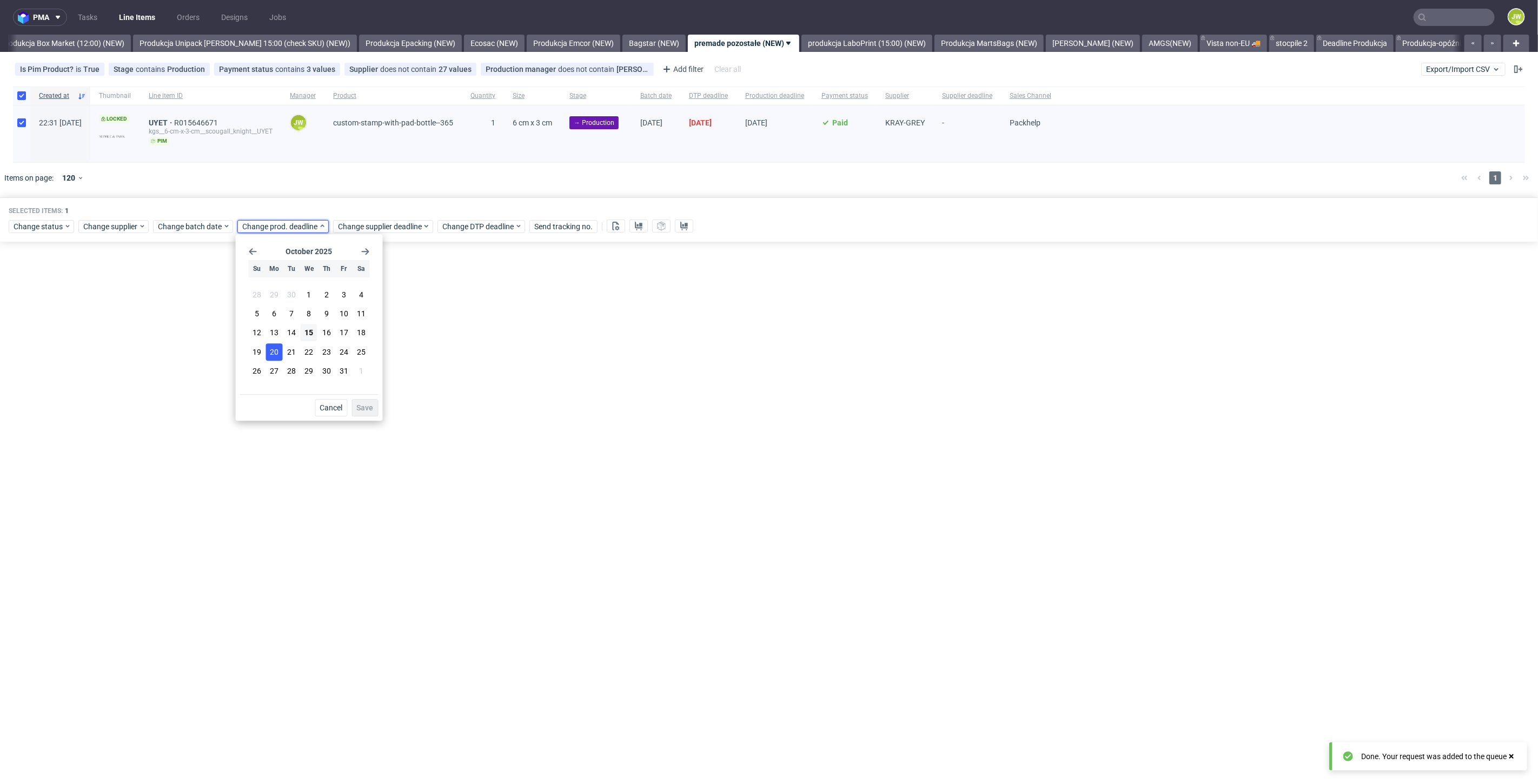
click at [273, 352] on span "20" at bounding box center [274, 352] width 9 height 11
click at [368, 410] on span "Save" at bounding box center [365, 407] width 17 height 7
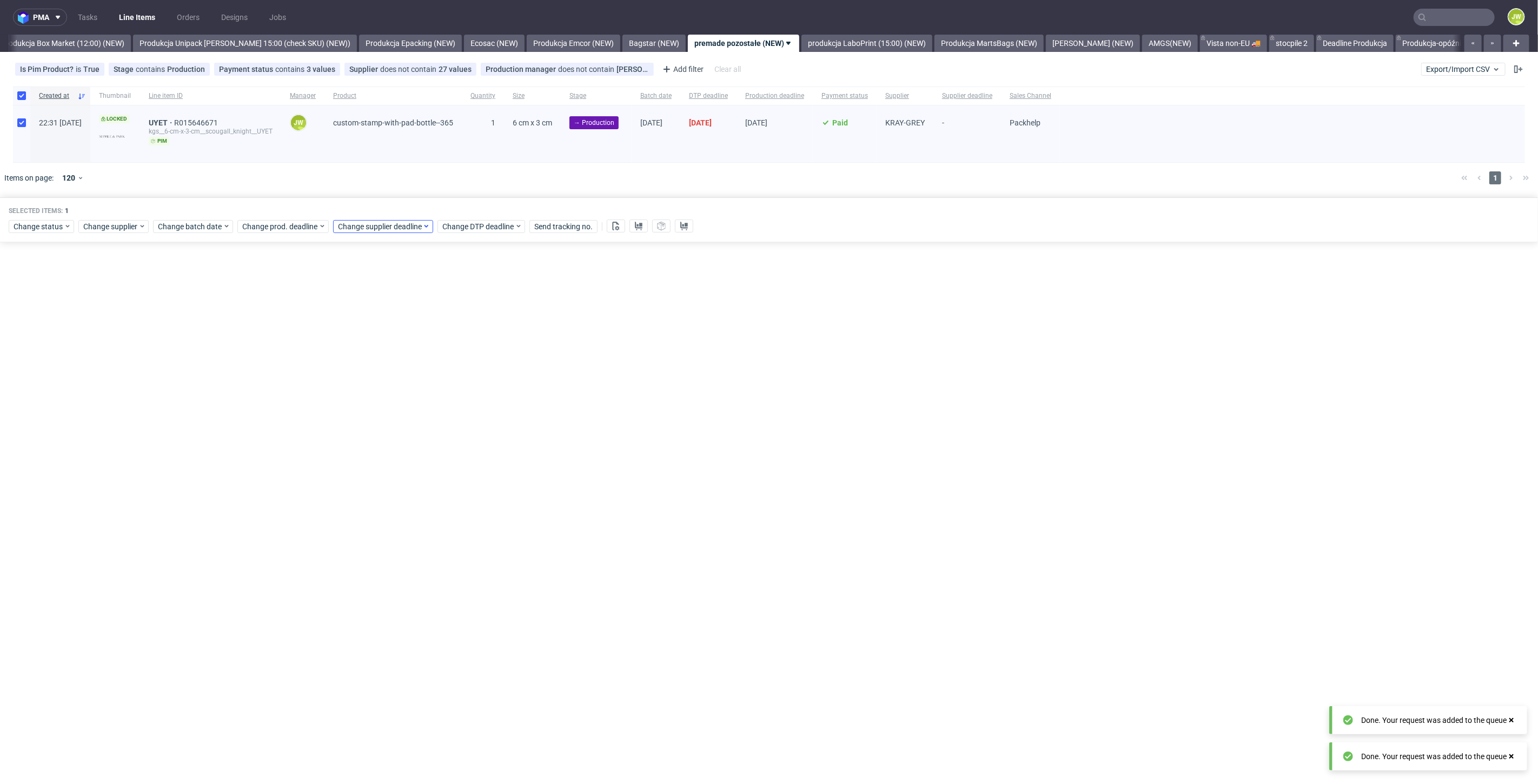
click at [366, 234] on div "Selected items: 1 Change status Change supplier Change batch date Change prod. …" at bounding box center [769, 219] width 1538 height 45
click at [363, 226] on span "Change supplier deadline" at bounding box center [380, 226] width 85 height 11
click at [366, 347] on span "20" at bounding box center [370, 352] width 9 height 11
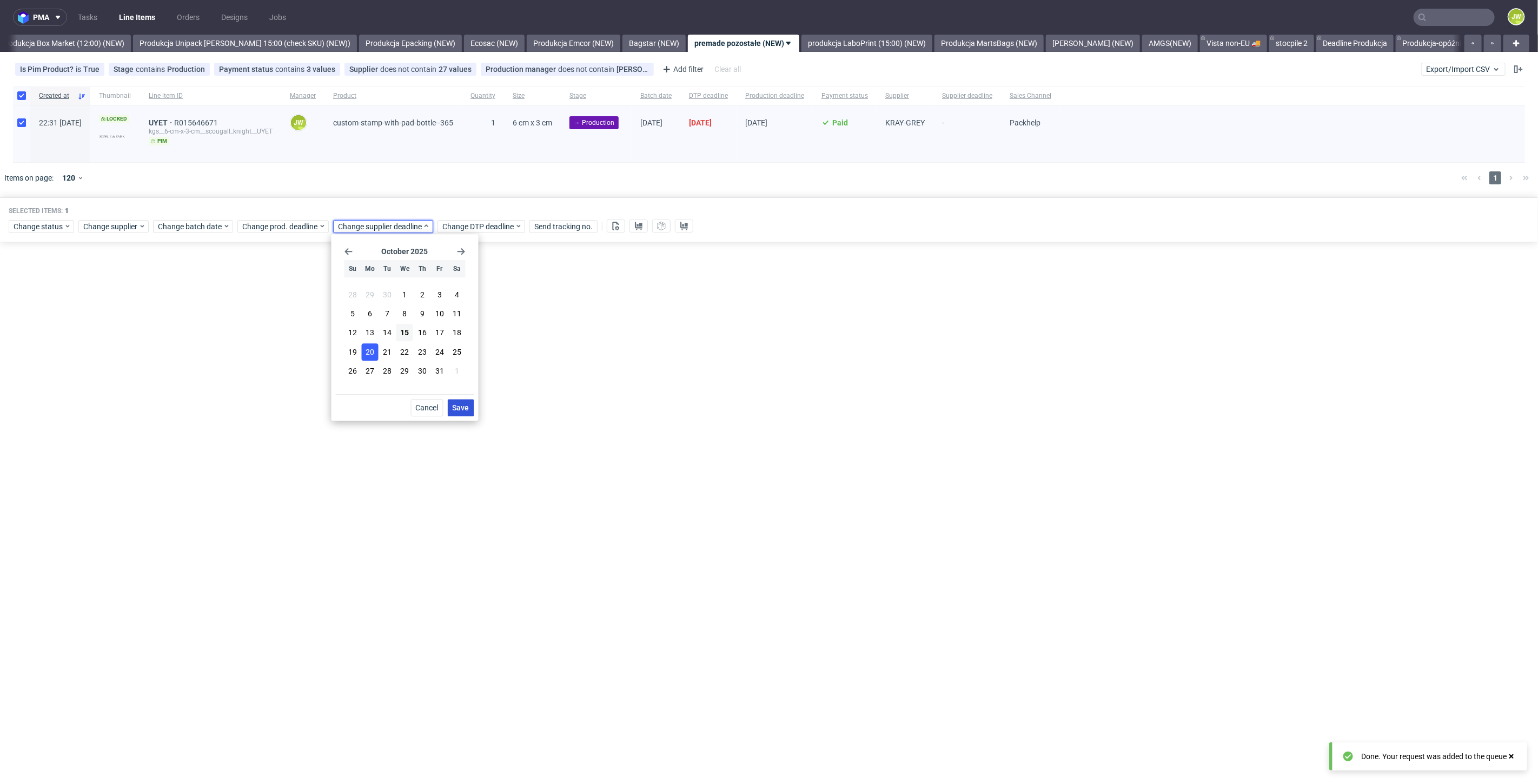
click at [459, 412] on button "Save" at bounding box center [461, 407] width 27 height 17
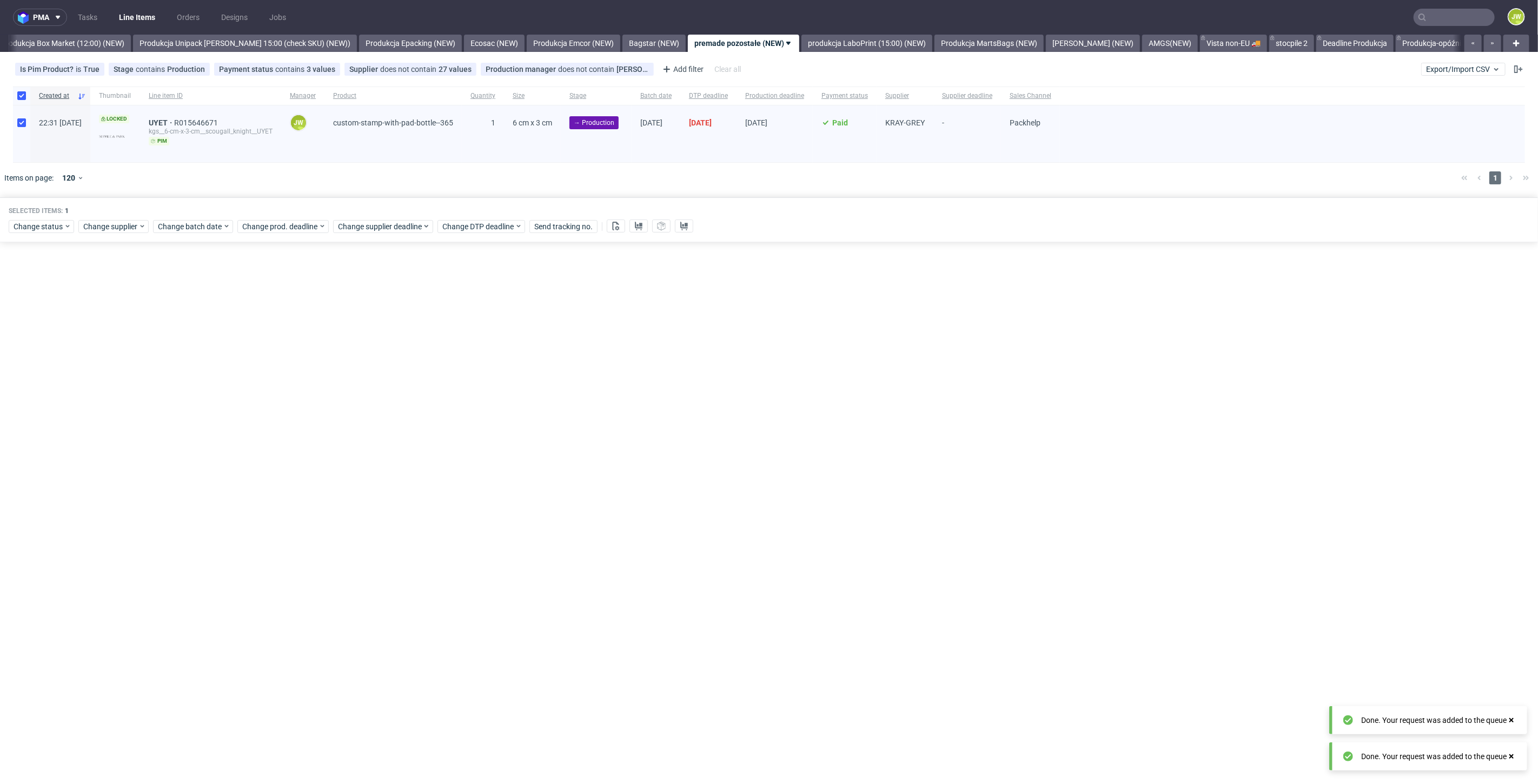
drag, startPoint x: 164, startPoint y: 323, endPoint x: 467, endPoint y: 325, distance: 303.0
click at [165, 323] on div "pma Tasks Line Items Orders Designs Jobs JW All DTP Late Shipped Shipments DTP …" at bounding box center [769, 392] width 1538 height 784
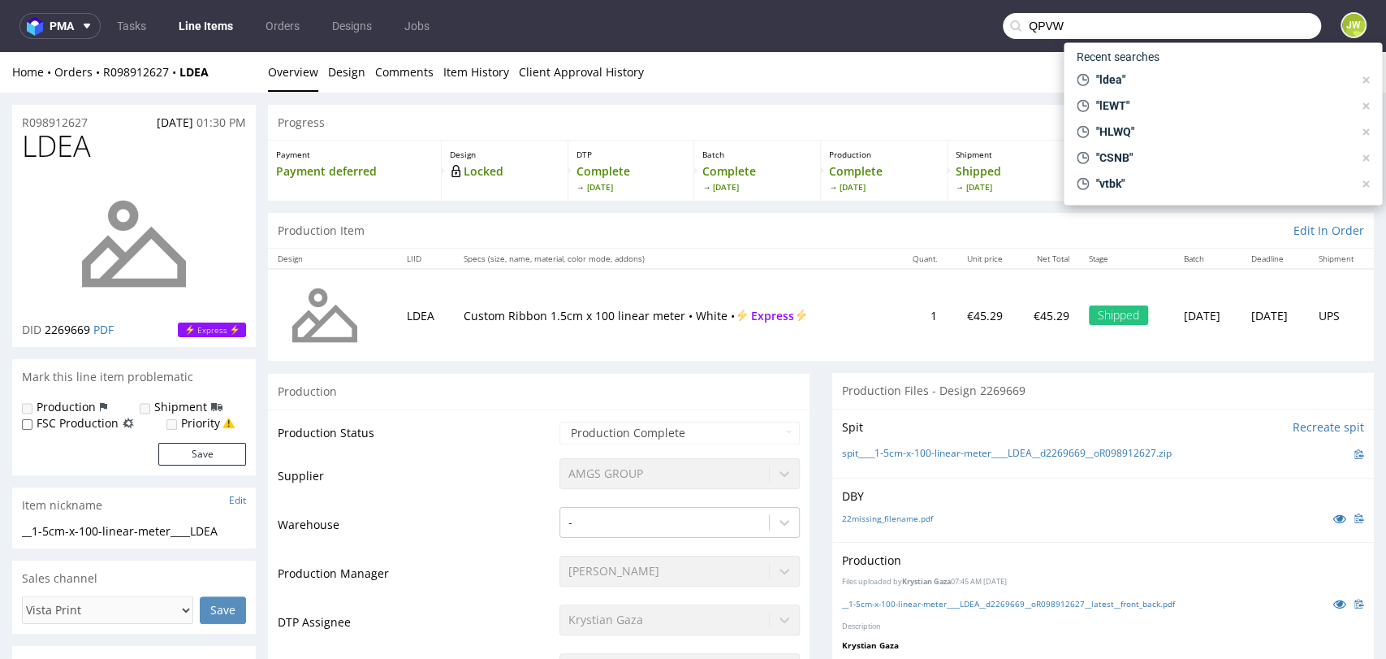
scroll to position [361, 0]
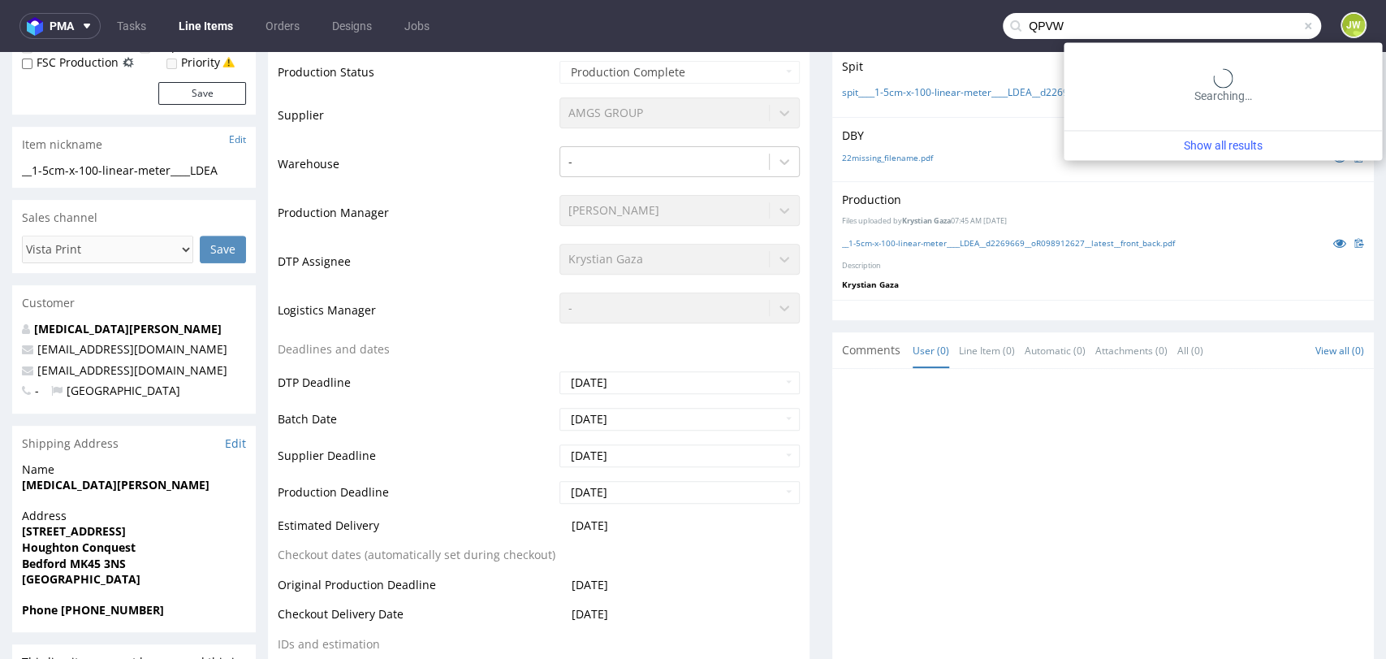
type input "QPVW"
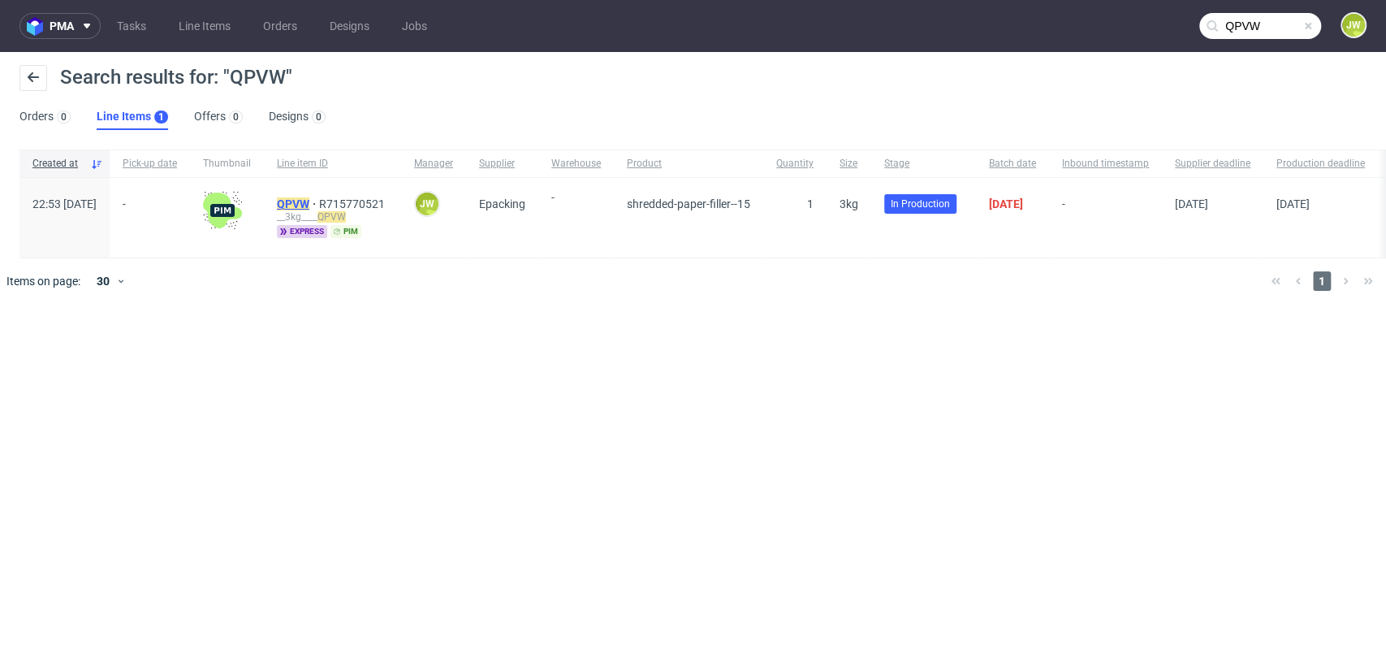
click at [309, 197] on mark "QPVW" at bounding box center [293, 203] width 32 height 13
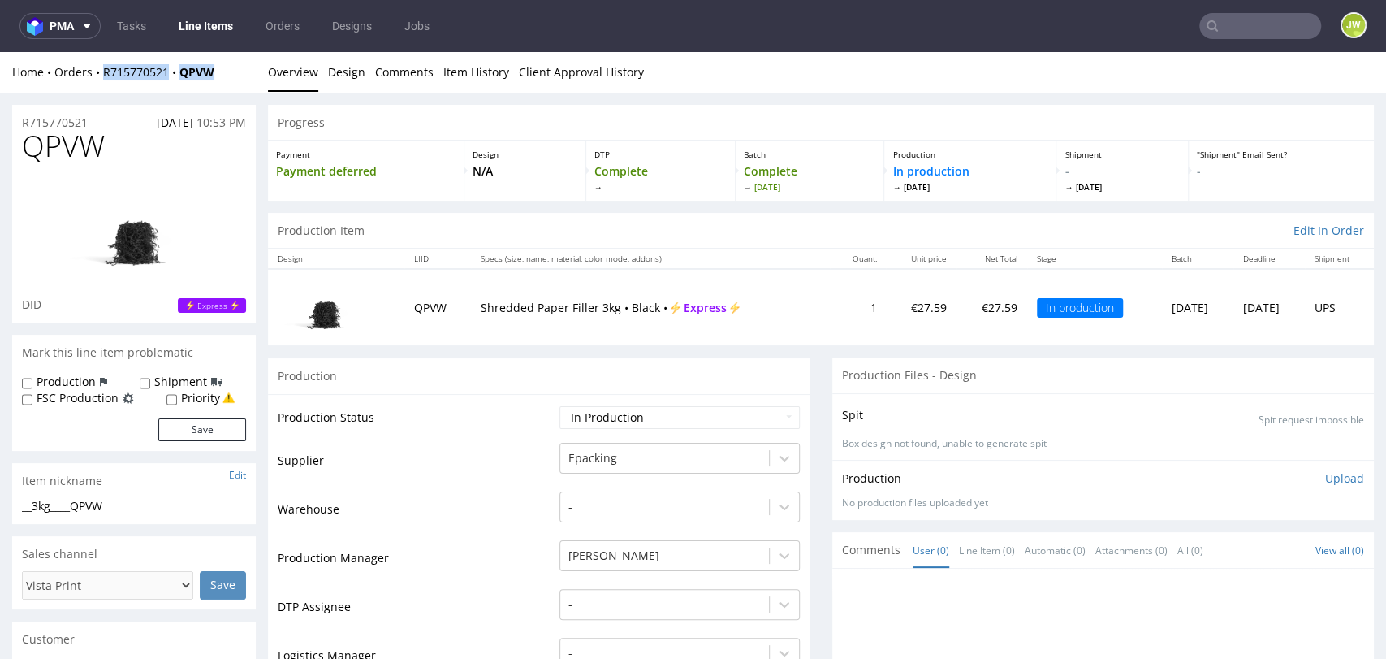
drag, startPoint x: 230, startPoint y: 77, endPoint x: 97, endPoint y: 83, distance: 132.5
click at [97, 84] on div "Home Orders R715770521 QPVW Overview Design Comments Item History Client Approv…" at bounding box center [693, 72] width 1386 height 41
copy div "R715770521 QPVW"
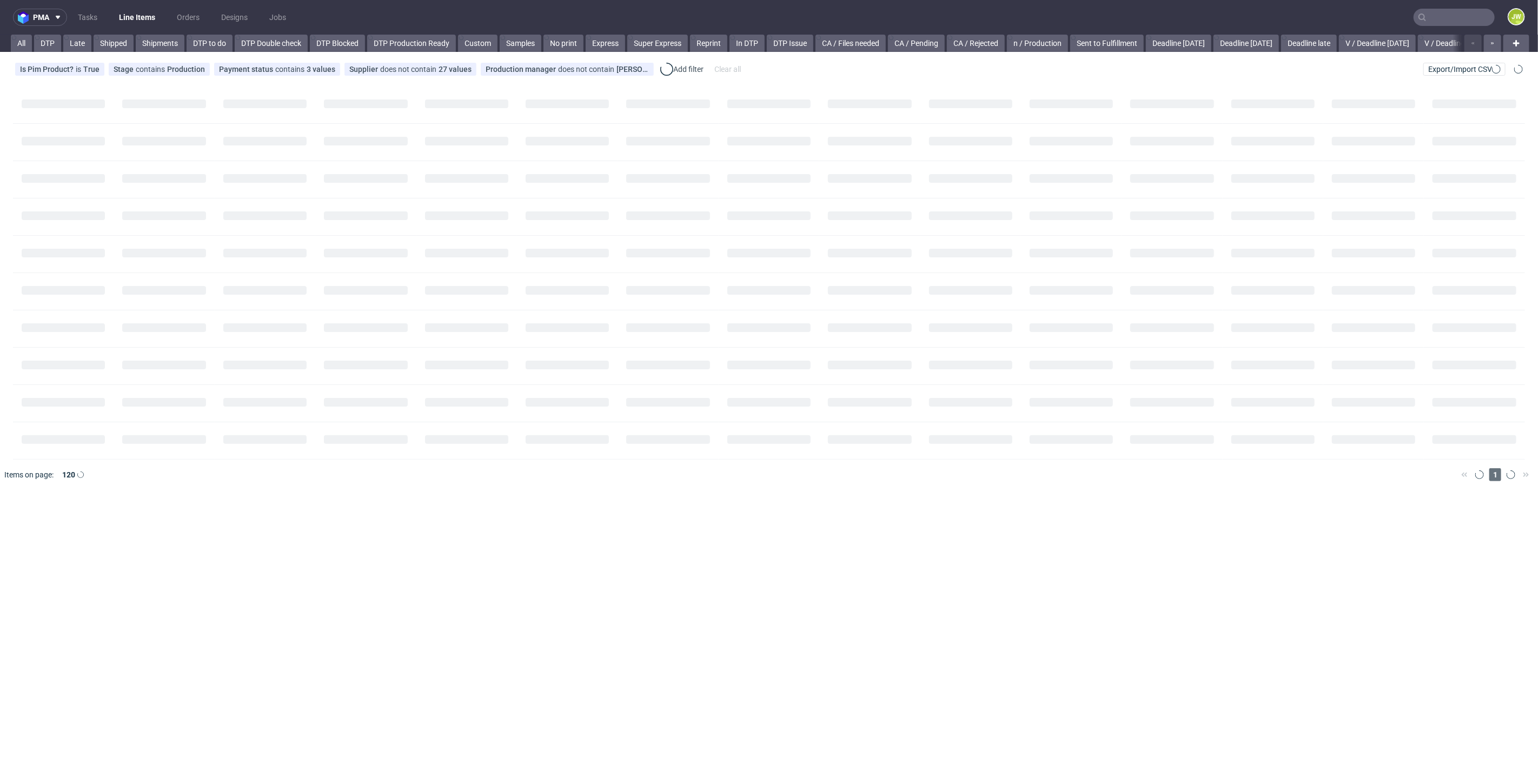
scroll to position [0, 85]
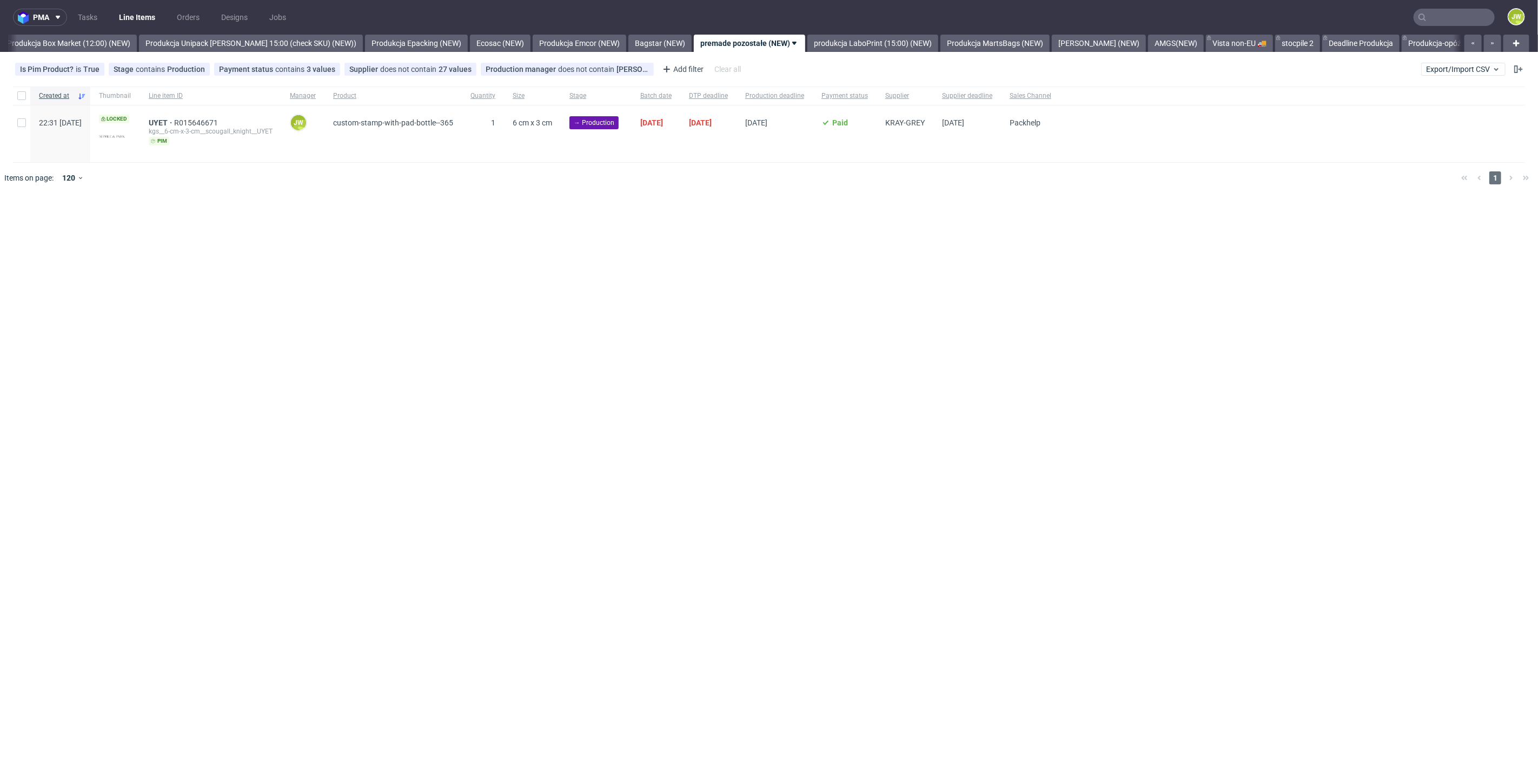
scroll to position [0, 1866]
click at [839, 257] on div "pma Tasks Line Items Orders Designs Jobs JW All DTP Late Shipped Shipments DTP …" at bounding box center [769, 392] width 1538 height 784
click at [710, 352] on div "pma Tasks Line Items Orders Designs Jobs JW All DTP Late Shipped Shipments DTP …" at bounding box center [769, 392] width 1538 height 784
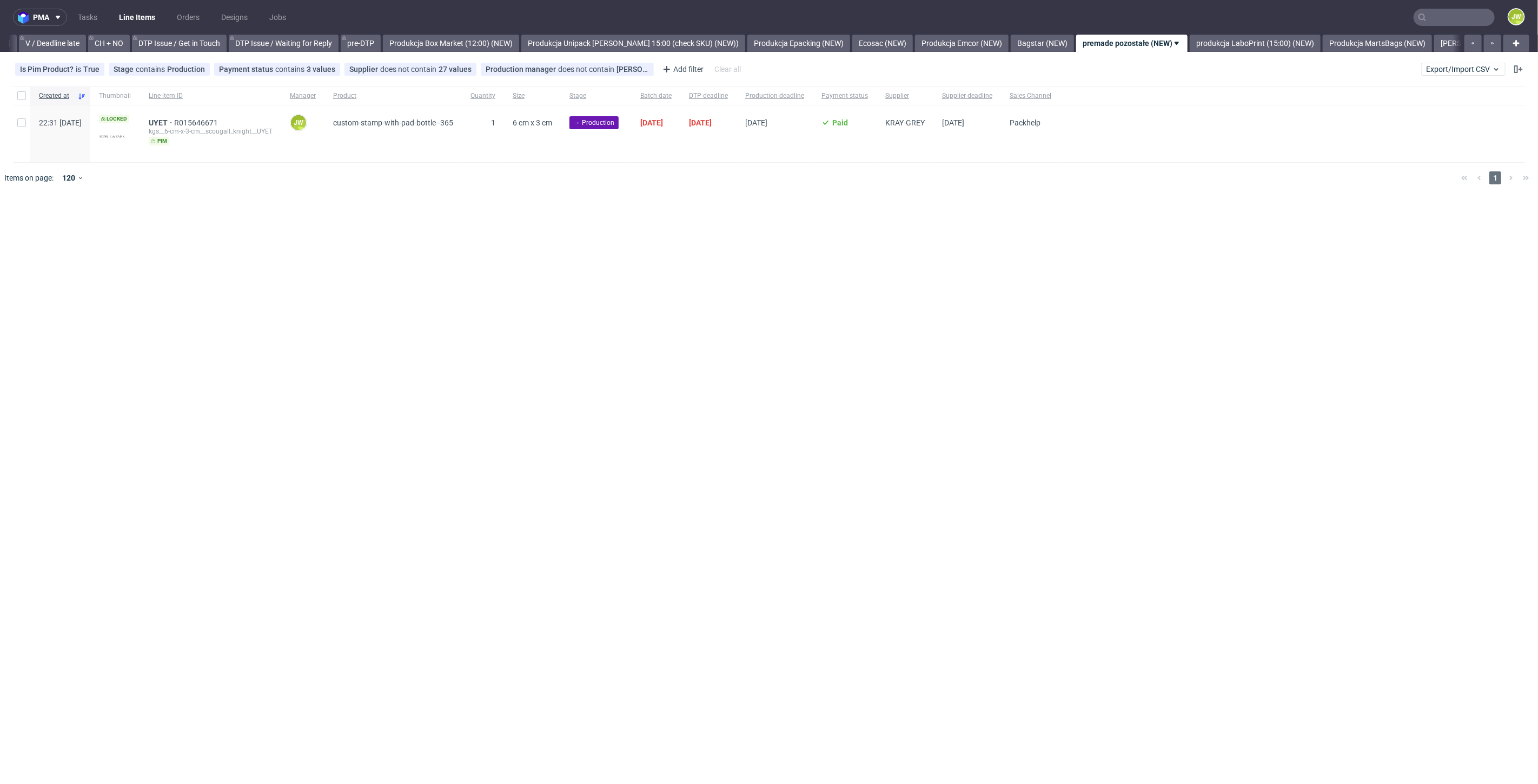
scroll to position [0, 1645]
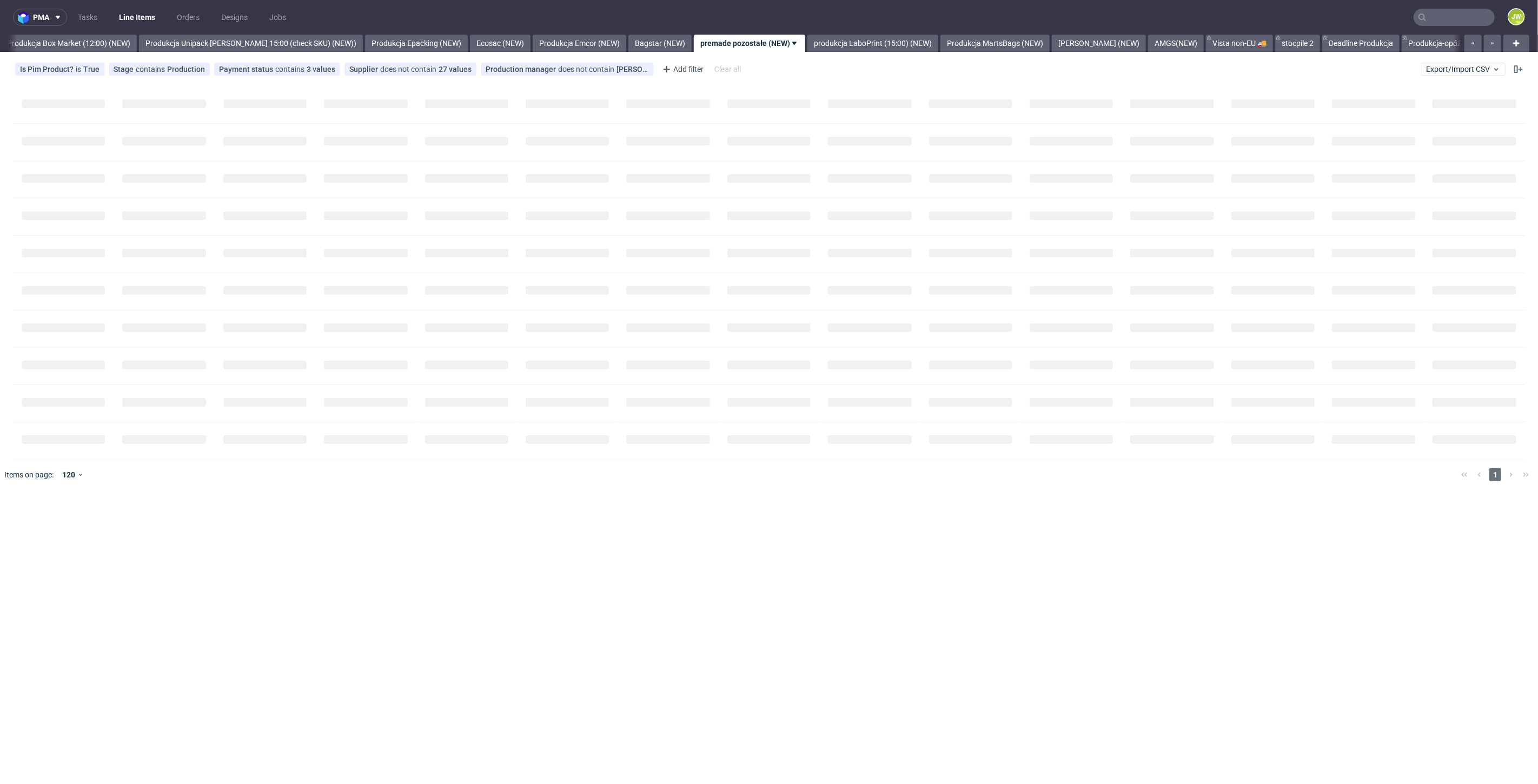
scroll to position [0, 1866]
click at [646, 313] on div "pma Tasks Line Items Orders Designs Jobs JW All DTP Late Shipped Shipments DTP …" at bounding box center [769, 392] width 1538 height 784
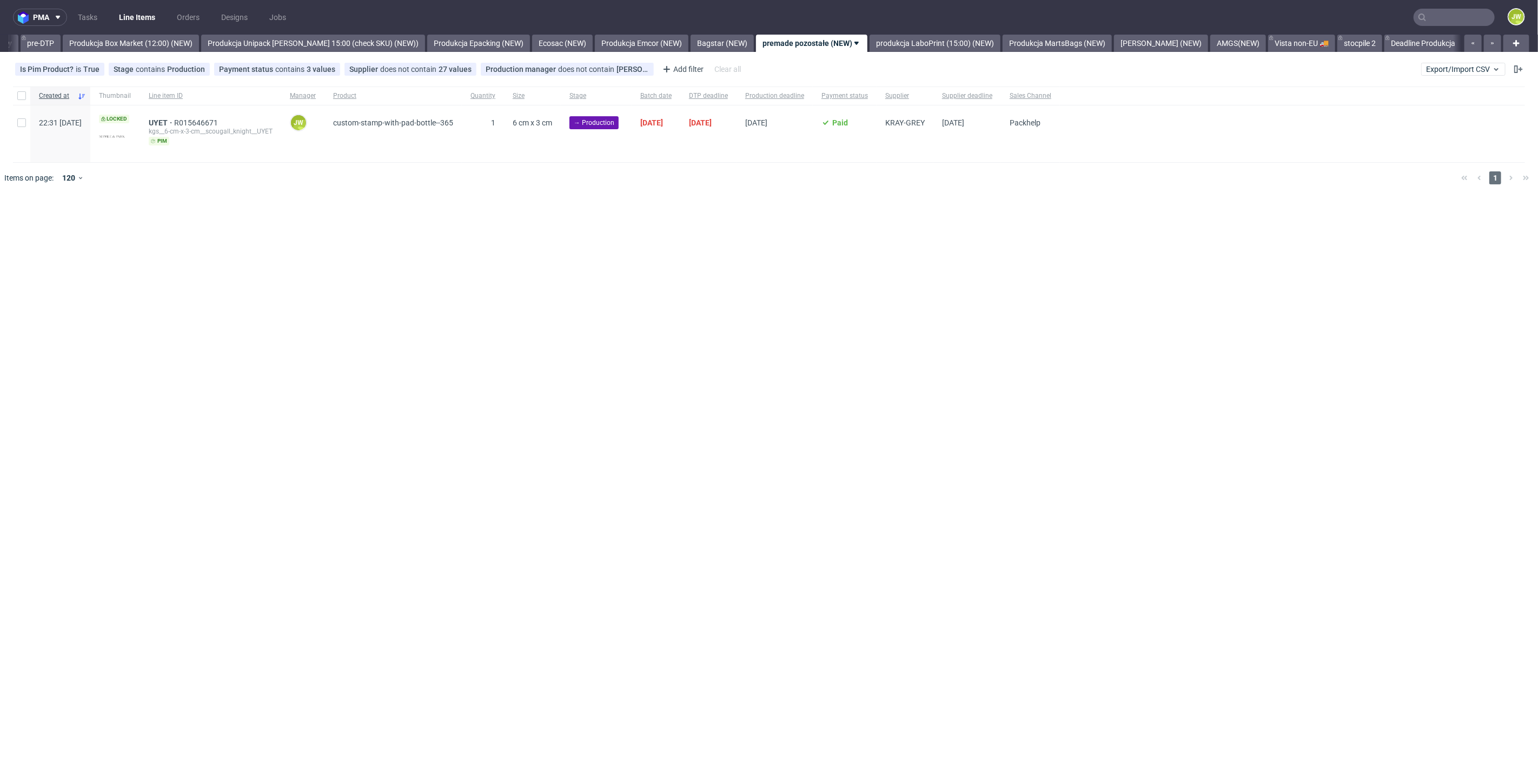
click at [386, 224] on div "pma Tasks Line Items Orders Designs Jobs JW All DTP Late Shipped Shipments DTP …" at bounding box center [769, 392] width 1538 height 784
click at [399, 223] on div "pma Tasks Line Items Orders Designs Jobs JW All DTP Late Shipped Shipments DTP …" at bounding box center [769, 392] width 1538 height 784
click at [478, 252] on div "pma Tasks Line Items Orders Designs Jobs JW All DTP Late Shipped Shipments DTP …" at bounding box center [769, 392] width 1538 height 784
drag, startPoint x: 358, startPoint y: 316, endPoint x: 293, endPoint y: 238, distance: 101.5
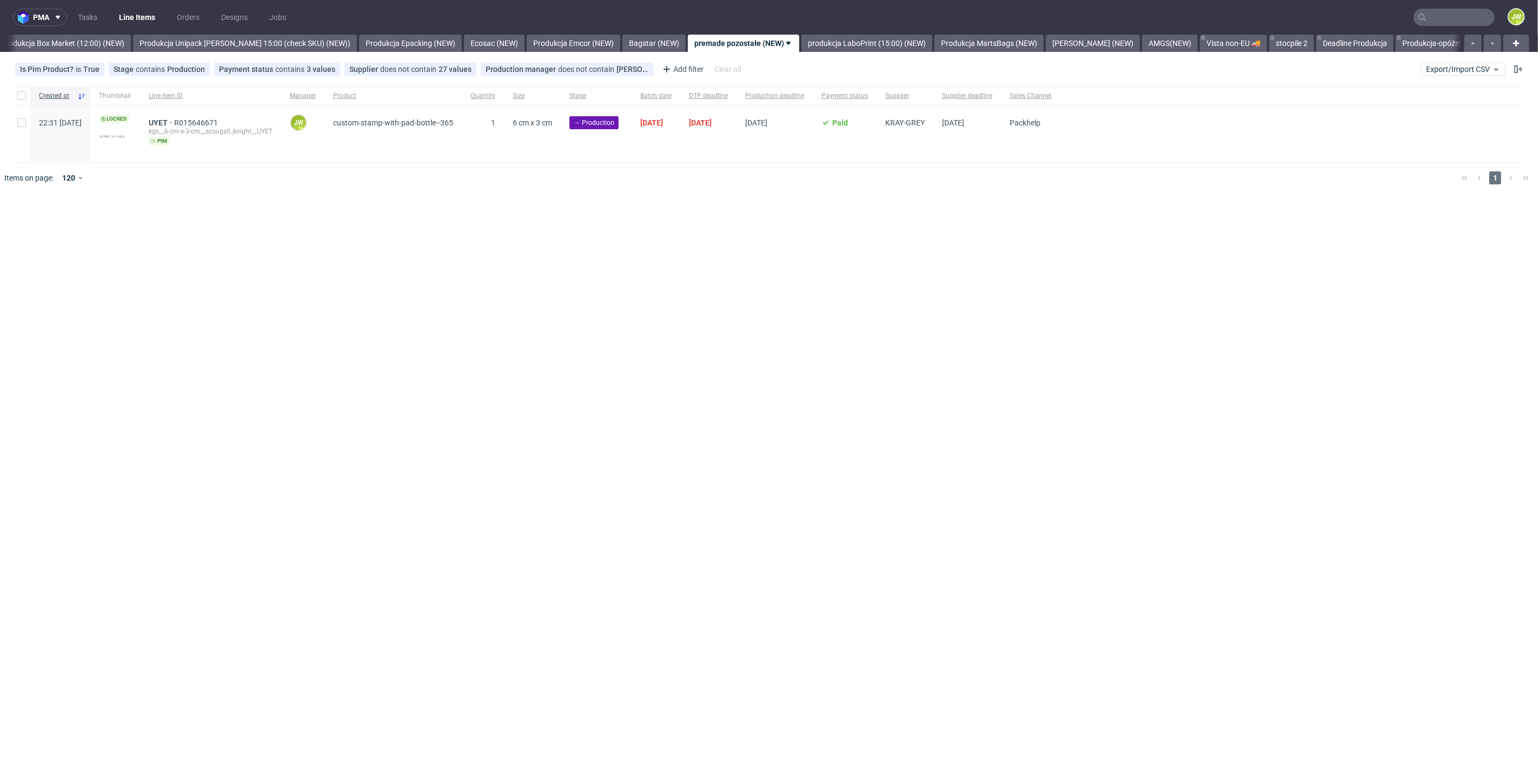
click at [356, 315] on div "pma Tasks Line Items Orders Designs Jobs JW All DTP Late Shipped Shipments DTP …" at bounding box center [769, 392] width 1538 height 784
drag, startPoint x: 426, startPoint y: 246, endPoint x: 433, endPoint y: 246, distance: 7.0
click at [433, 246] on div "pma Tasks Line Items Orders Designs Jobs JW All DTP Late Shipped Shipments DTP …" at bounding box center [769, 392] width 1538 height 784
drag, startPoint x: 909, startPoint y: 212, endPoint x: 890, endPoint y: 208, distance: 19.4
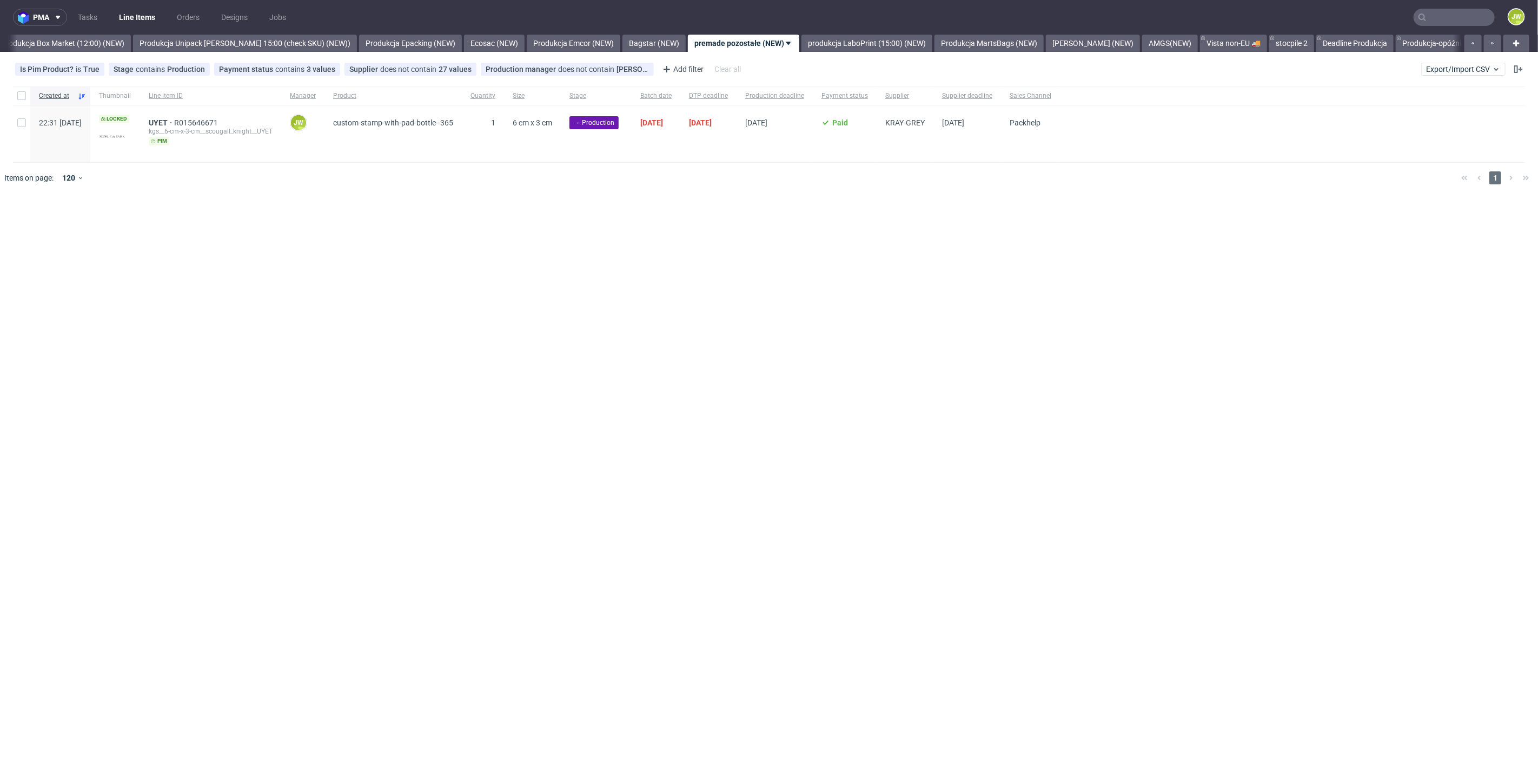
click at [909, 212] on div "pma Tasks Line Items Orders Designs Jobs JW All DTP Late Shipped Shipments DTP …" at bounding box center [769, 392] width 1538 height 784
drag, startPoint x: 19, startPoint y: 97, endPoint x: 29, endPoint y: 101, distance: 10.8
click at [20, 97] on input "checkbox" at bounding box center [21, 95] width 9 height 9
checkbox input "true"
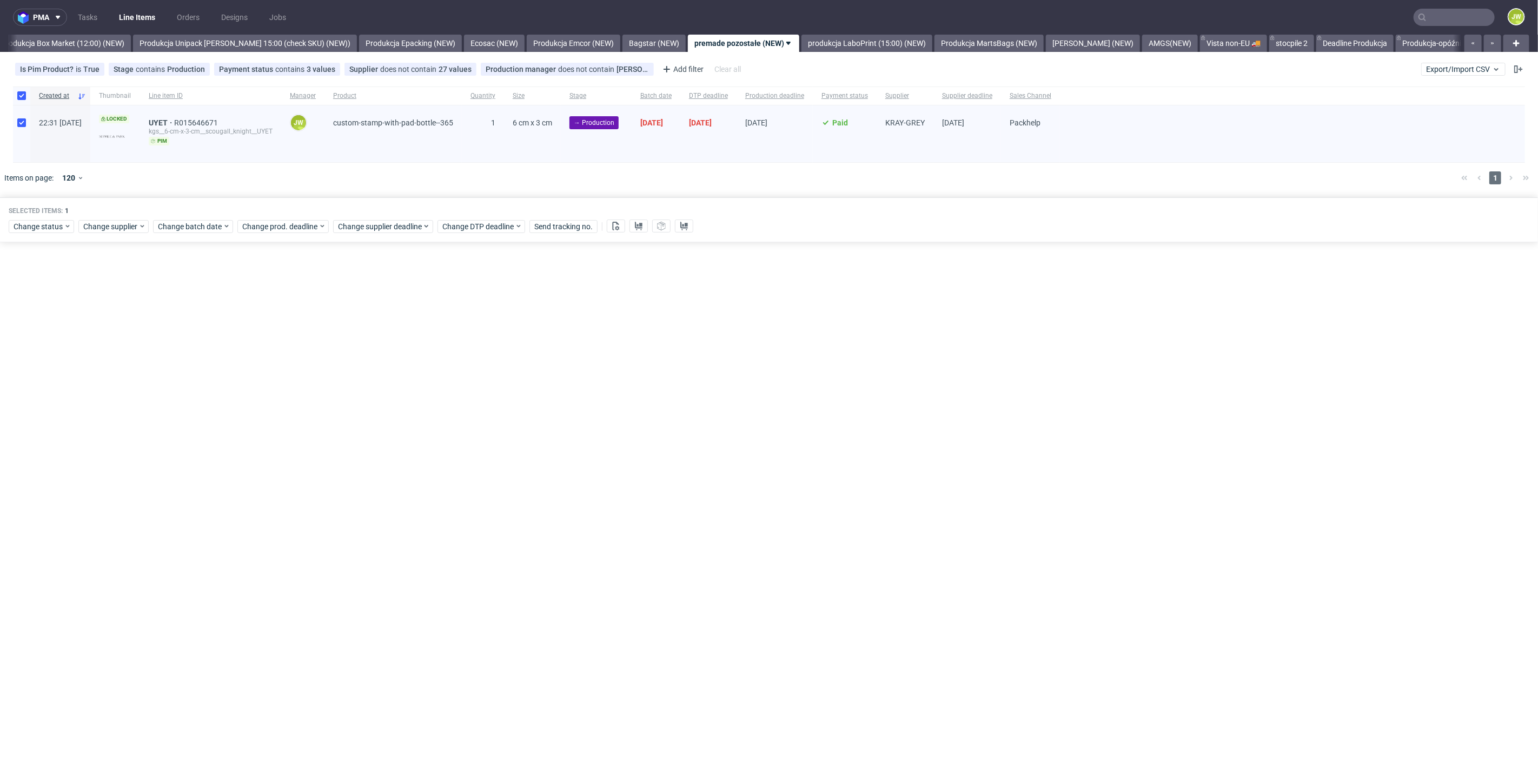
click at [170, 328] on div "pma Tasks Line Items Orders Designs Jobs JW All DTP Late Shipped Shipments DTP …" at bounding box center [769, 392] width 1538 height 784
click at [202, 323] on div "pma Tasks Line Items Orders Designs Jobs JW All DTP Late Shipped Shipments DTP …" at bounding box center [769, 392] width 1538 height 784
click at [411, 308] on div "pma Tasks Line Items Orders Designs Jobs JW All DTP Late Shipped Shipments DTP …" at bounding box center [769, 392] width 1538 height 784
click at [766, 278] on div "pma Tasks Line Items Orders Designs Jobs JW All DTP Late Shipped Shipments DTP …" at bounding box center [769, 392] width 1538 height 784
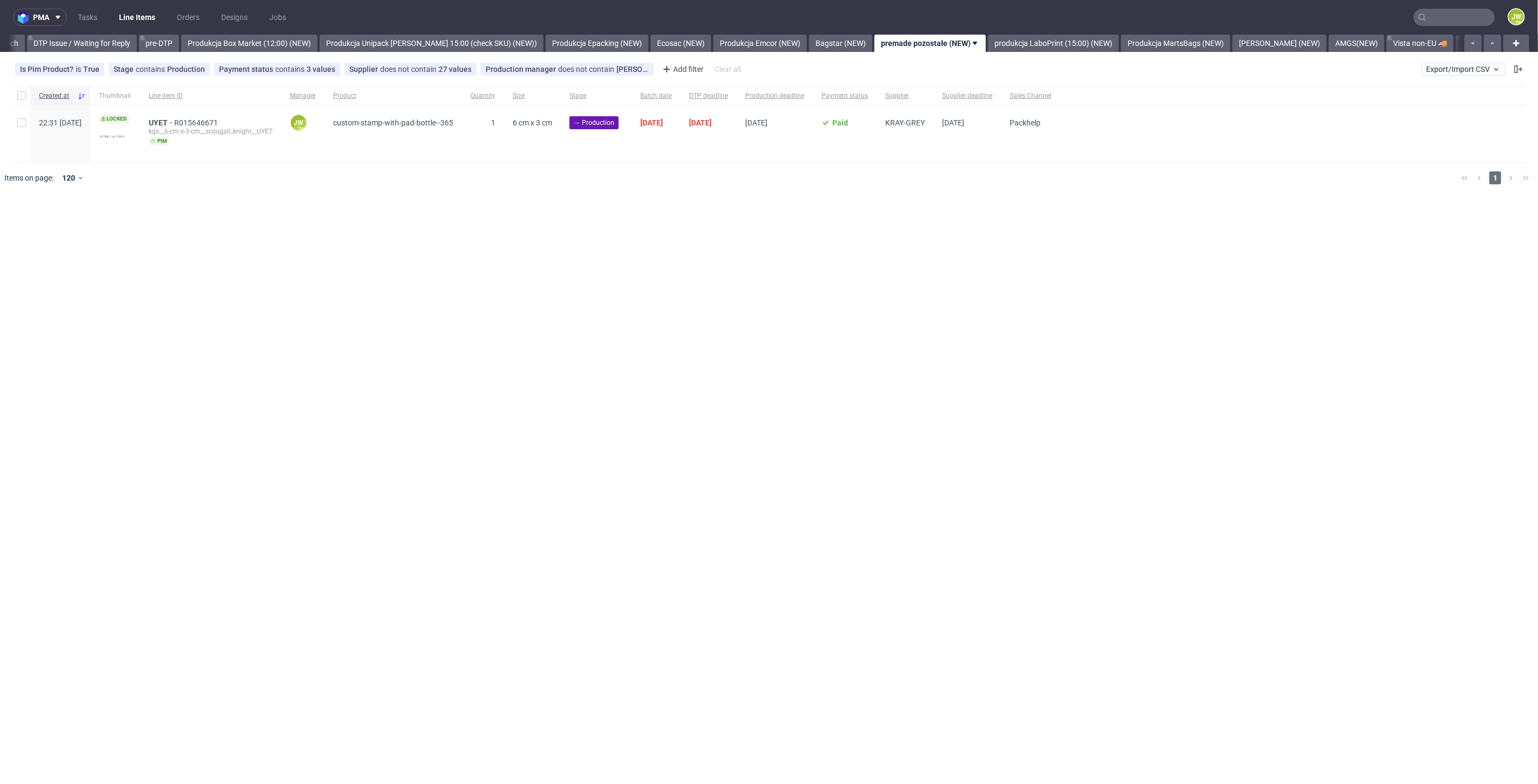
click at [185, 278] on div "pma Tasks Line Items Orders Designs Jobs JW All DTP Late Shipped Shipments DTP …" at bounding box center [769, 392] width 1538 height 784
drag, startPoint x: 421, startPoint y: 317, endPoint x: 156, endPoint y: 249, distance: 273.6
click at [423, 317] on div "pma Tasks Line Items Orders Designs Jobs JW All DTP Late Shipped Shipments DTP …" at bounding box center [769, 392] width 1538 height 784
drag, startPoint x: 515, startPoint y: 308, endPoint x: 496, endPoint y: 284, distance: 30.6
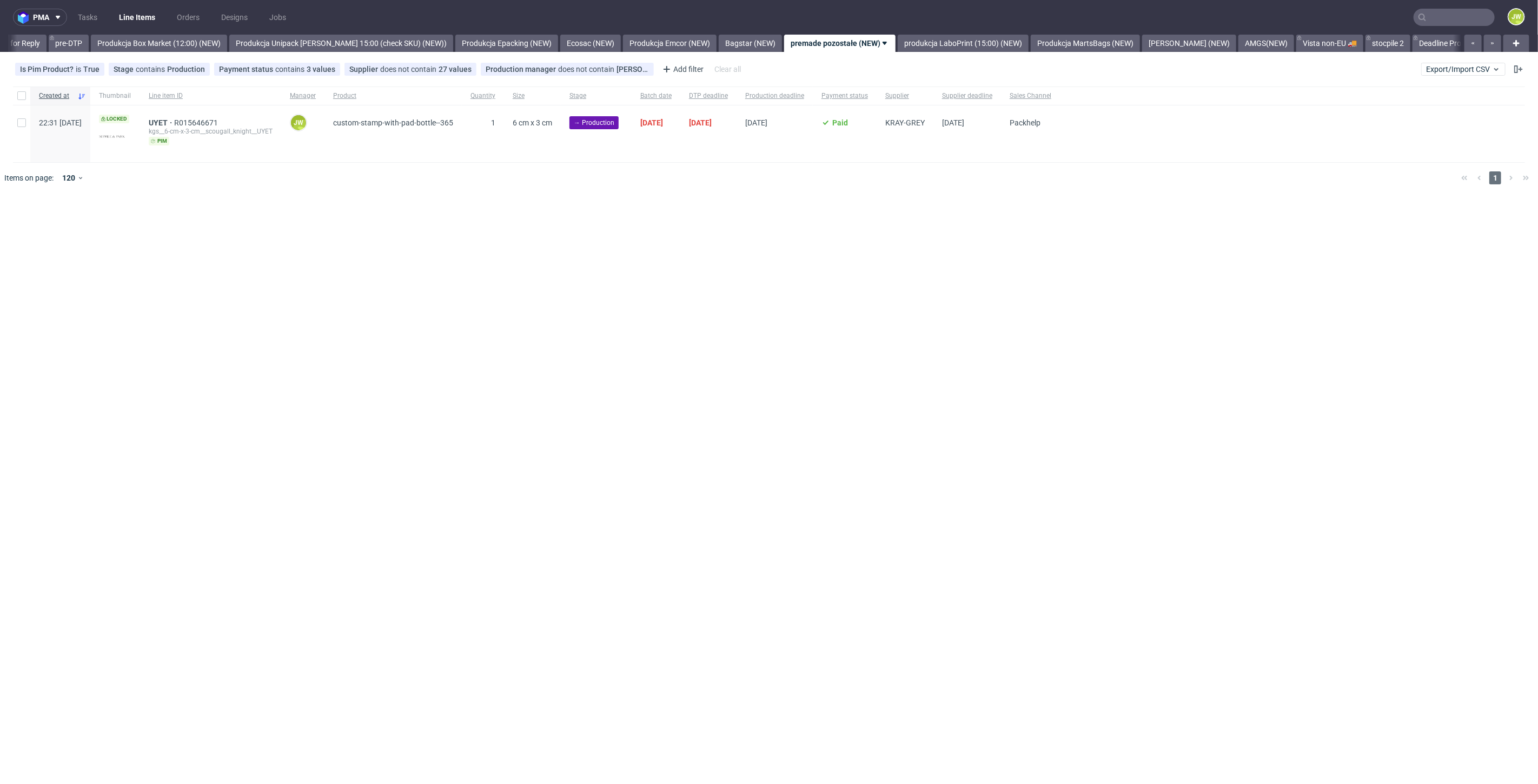
click at [515, 308] on div "pma Tasks Line Items Orders Designs Jobs JW All DTP Late Shipped Shipments DTP …" at bounding box center [769, 392] width 1538 height 784
drag, startPoint x: 724, startPoint y: 230, endPoint x: 719, endPoint y: 198, distance: 32.4
click at [722, 232] on div "pma Tasks Line Items Orders Designs Jobs JW All DTP Late Shipped Shipments DTP …" at bounding box center [769, 392] width 1538 height 784
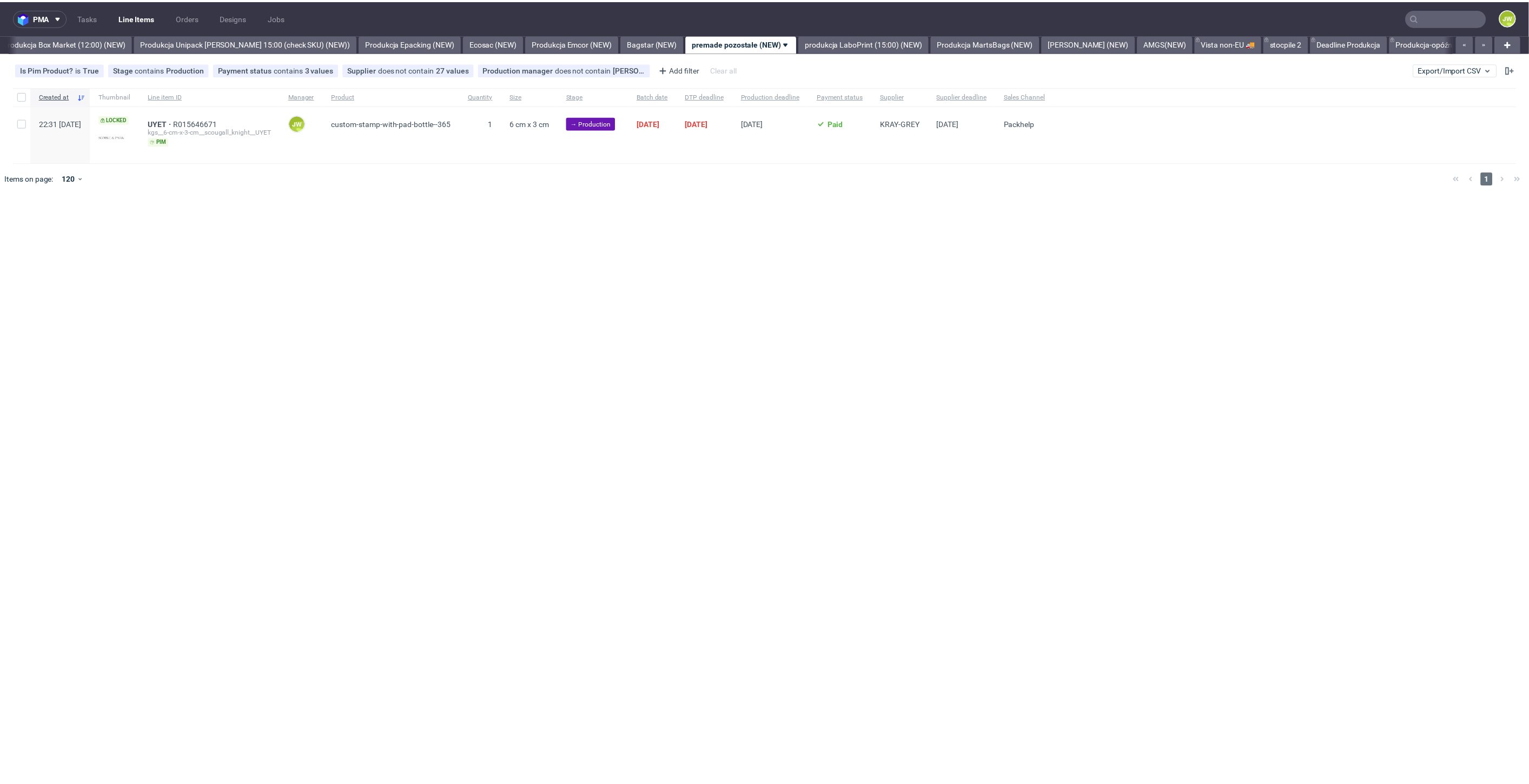
scroll to position [0, 1867]
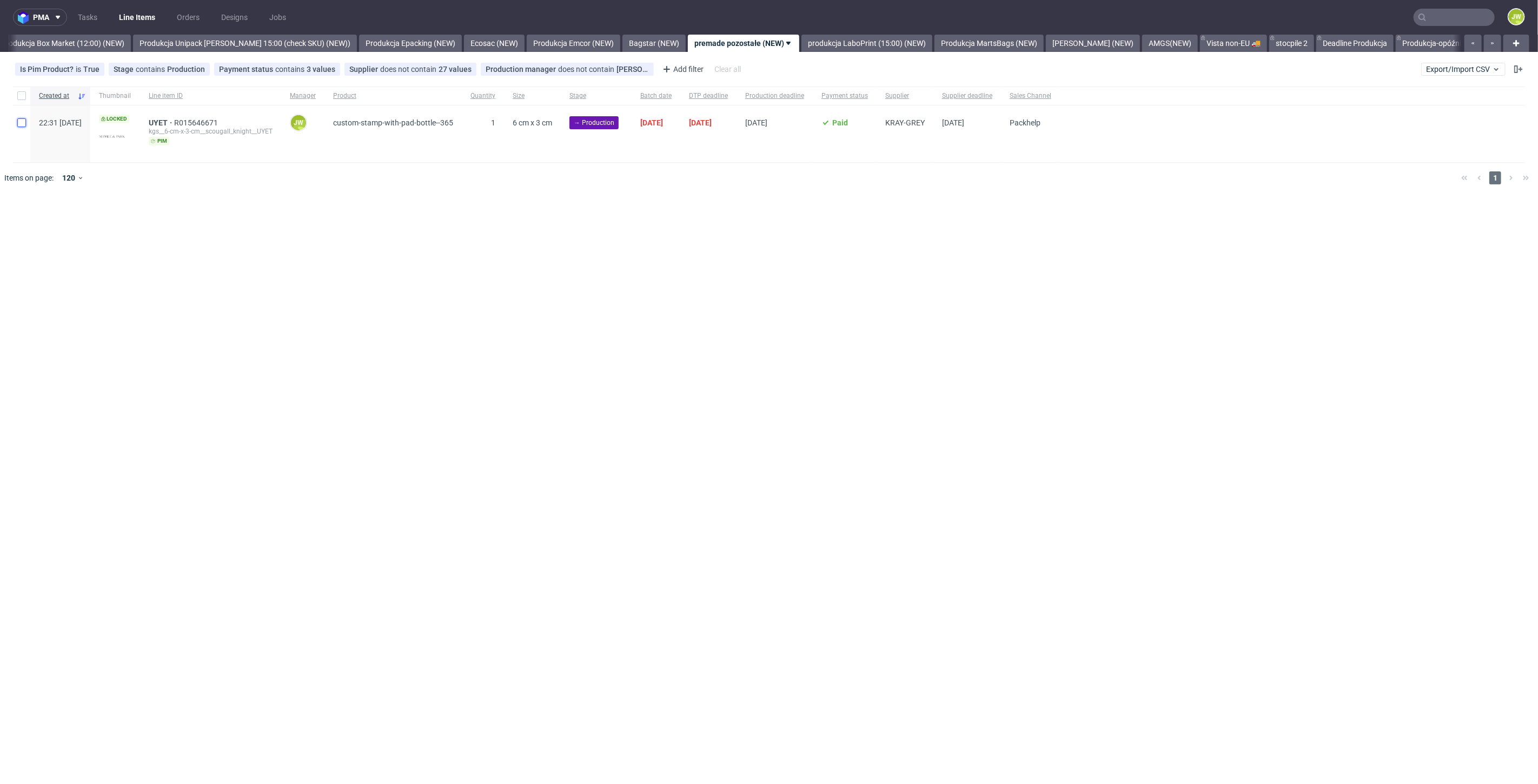
click at [21, 120] on input "checkbox" at bounding box center [21, 122] width 9 height 9
checkbox input "true"
drag, startPoint x: 606, startPoint y: 228, endPoint x: 616, endPoint y: 302, distance: 74.7
click at [616, 302] on div "pma Tasks Line Items Orders Designs Jobs JW All DTP Late Shipped Shipments DTP …" at bounding box center [769, 392] width 1538 height 784
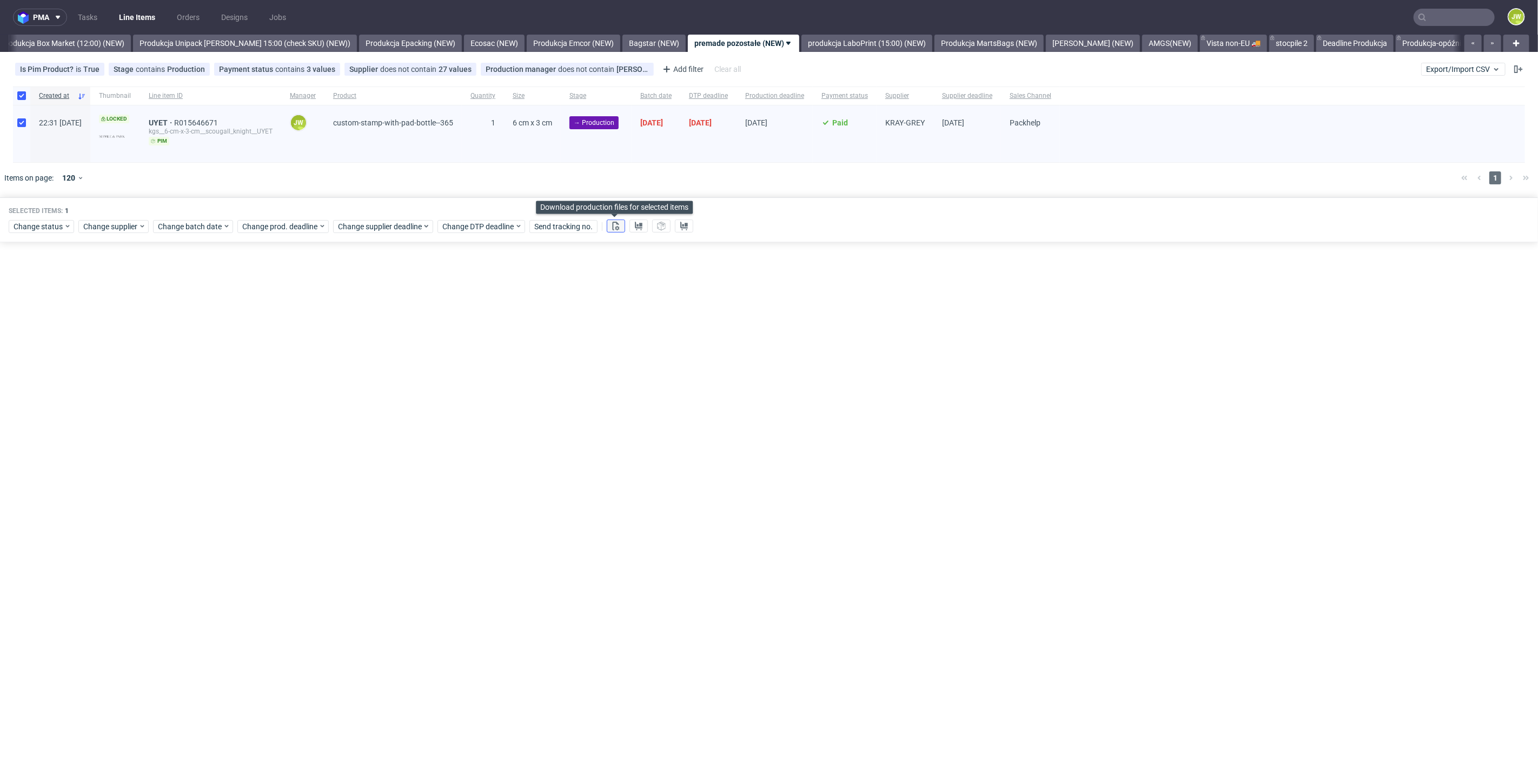
click at [609, 229] on button at bounding box center [616, 226] width 19 height 13
click at [637, 227] on use at bounding box center [638, 226] width 7 height 9
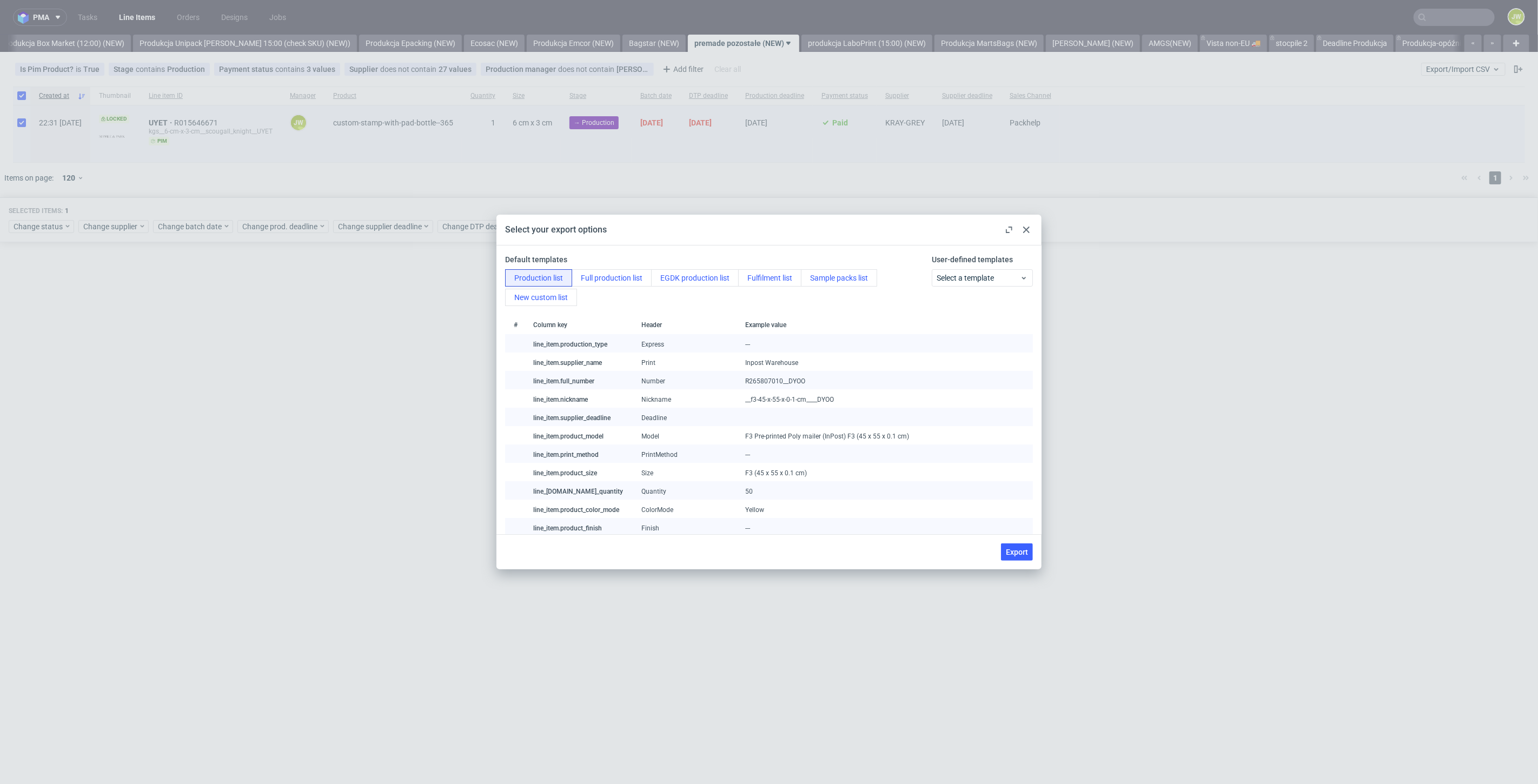
click at [1011, 552] on span "Export" at bounding box center [1017, 551] width 22 height 7
checkbox input "false"
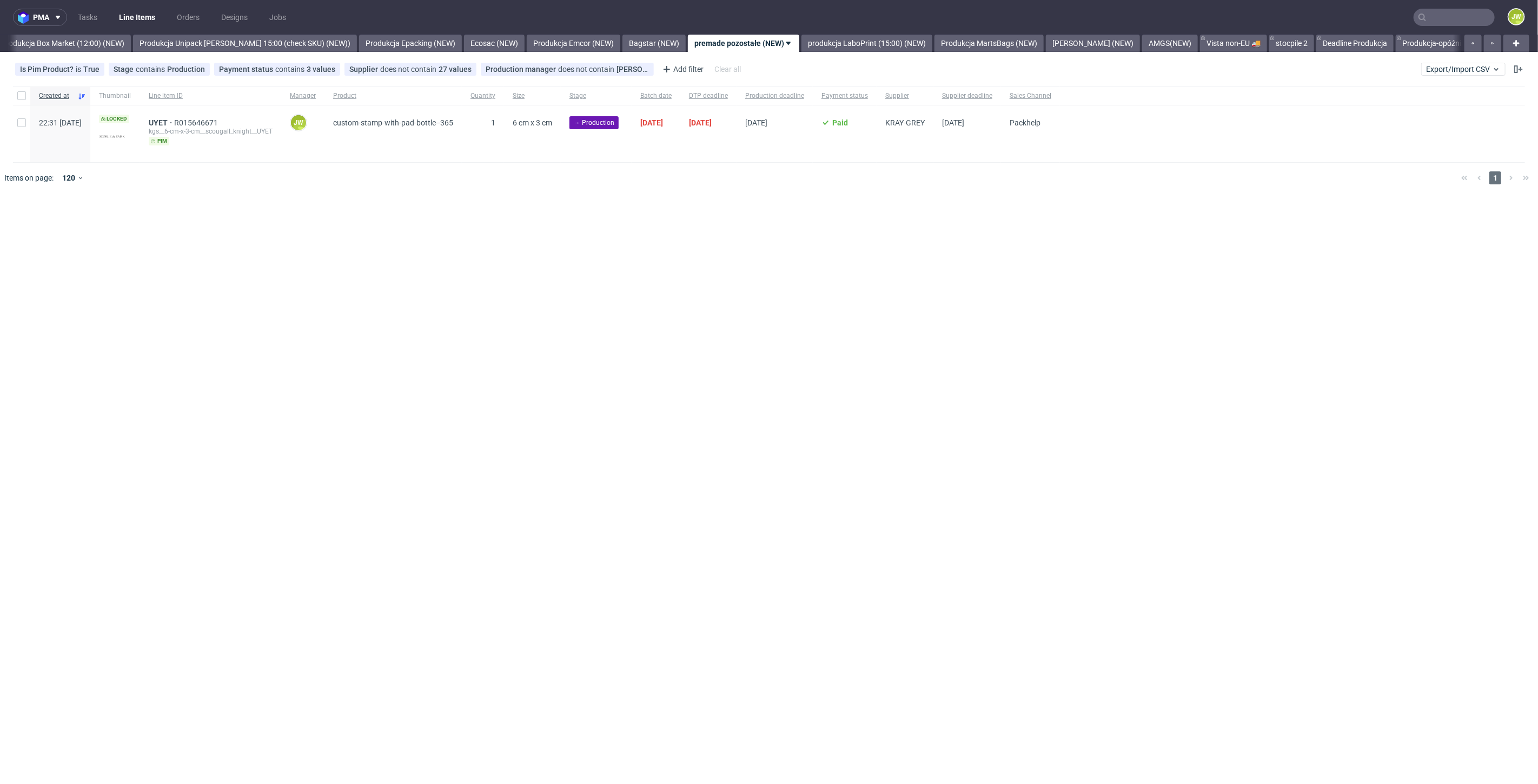
click at [114, 250] on div "pma Tasks Line Items Orders Designs Jobs JW All DTP Late Shipped Shipments DTP …" at bounding box center [769, 392] width 1538 height 784
click at [28, 97] on div at bounding box center [21, 96] width 17 height 19
checkbox input "true"
click at [27, 229] on span "Change status" at bounding box center [39, 226] width 51 height 11
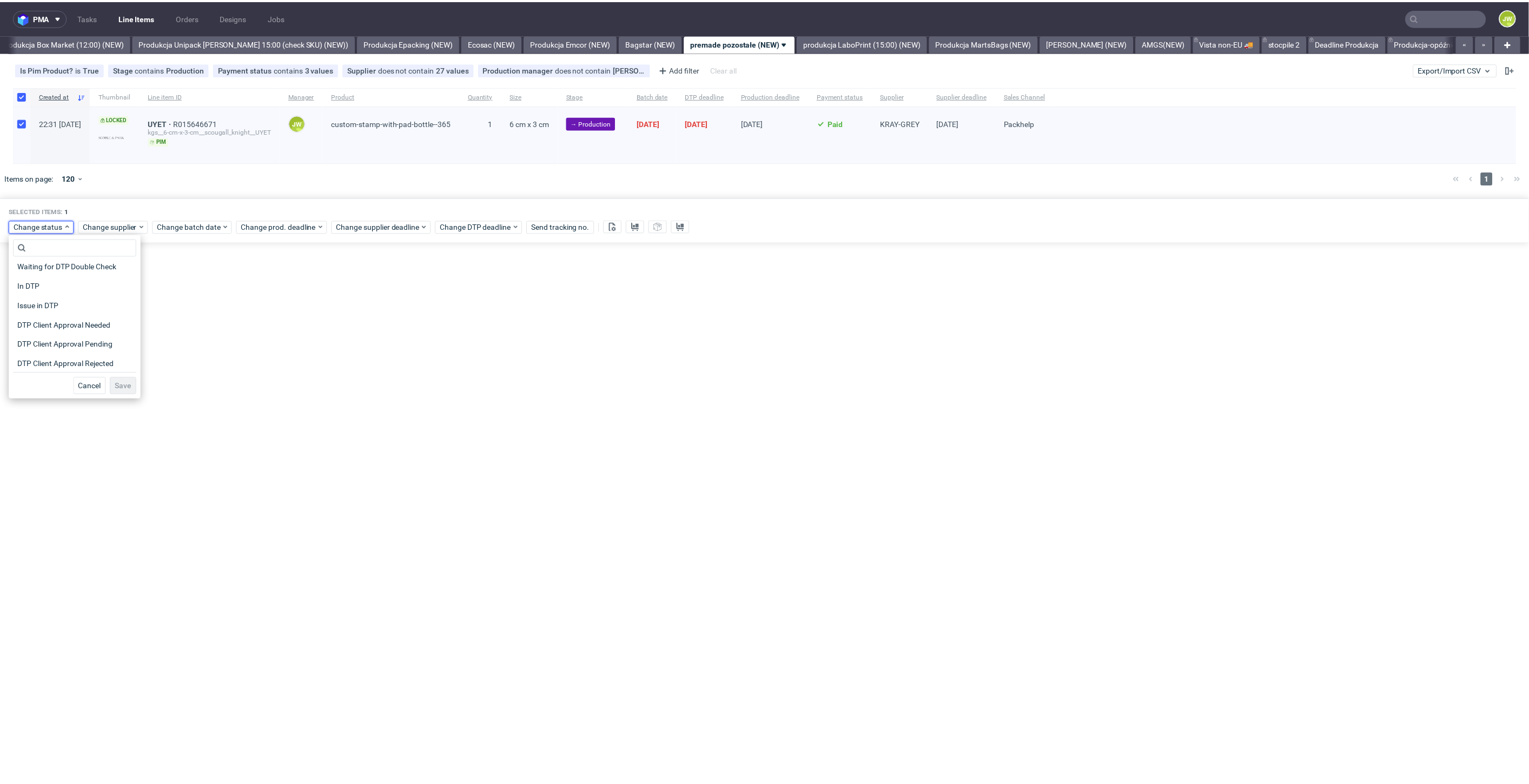
scroll to position [60, 0]
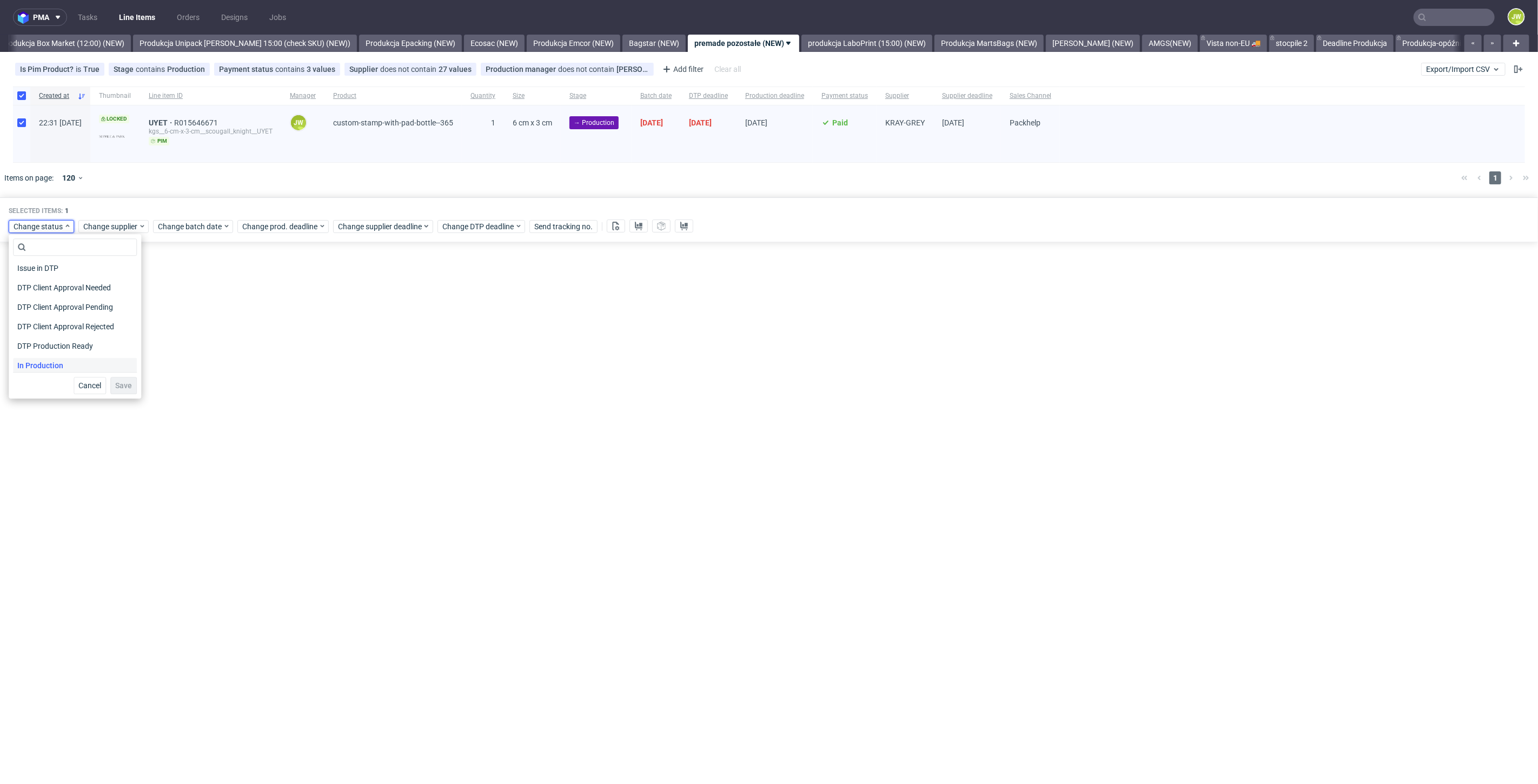
click at [45, 365] on span "In Production" at bounding box center [40, 365] width 55 height 15
click at [115, 387] on span "Save" at bounding box center [123, 385] width 17 height 7
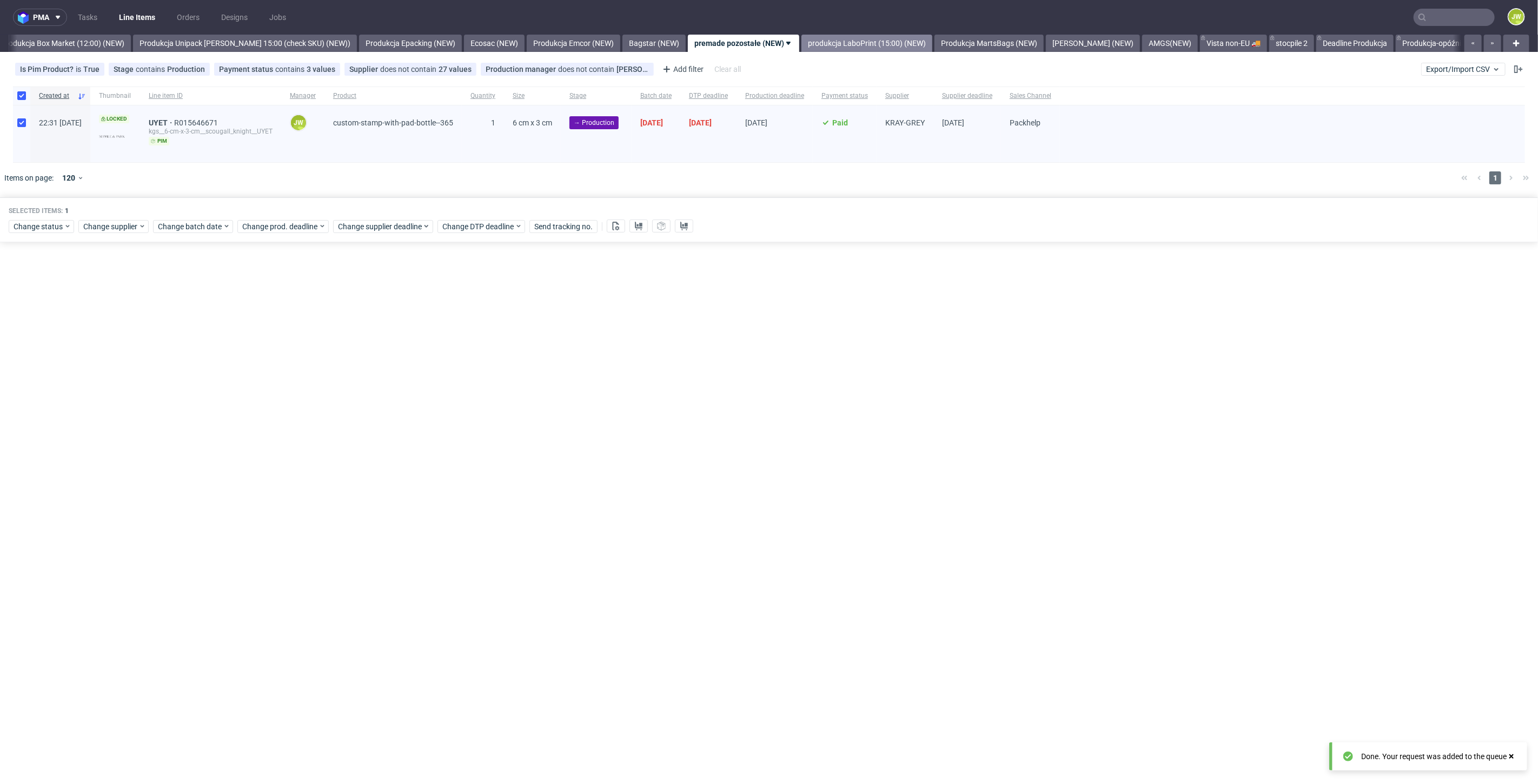
click at [826, 47] on link "produkcja LaboPrint (15:00) (NEW)" at bounding box center [867, 43] width 131 height 17
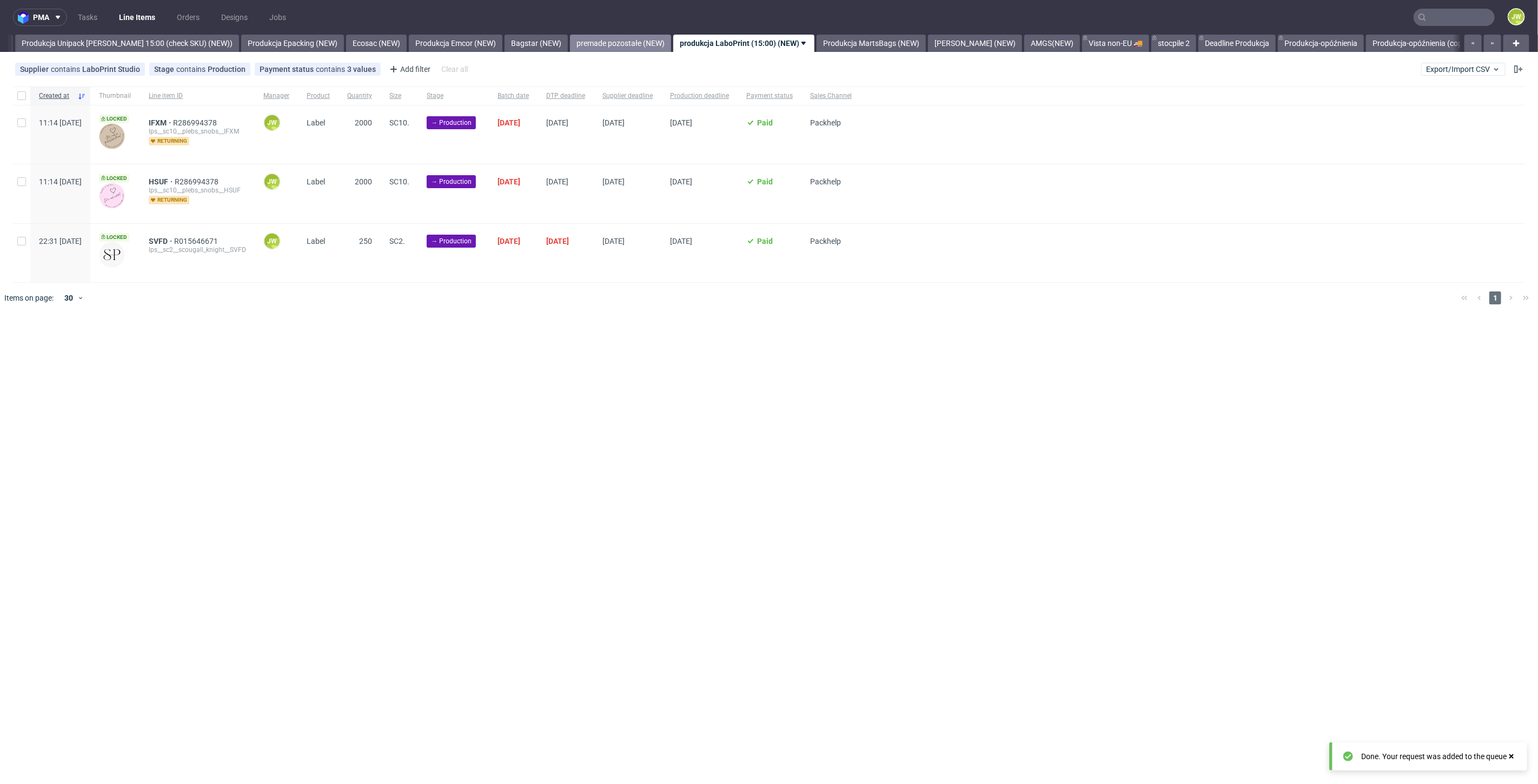
click at [621, 38] on link "premade pozostałe (NEW)" at bounding box center [621, 43] width 101 height 17
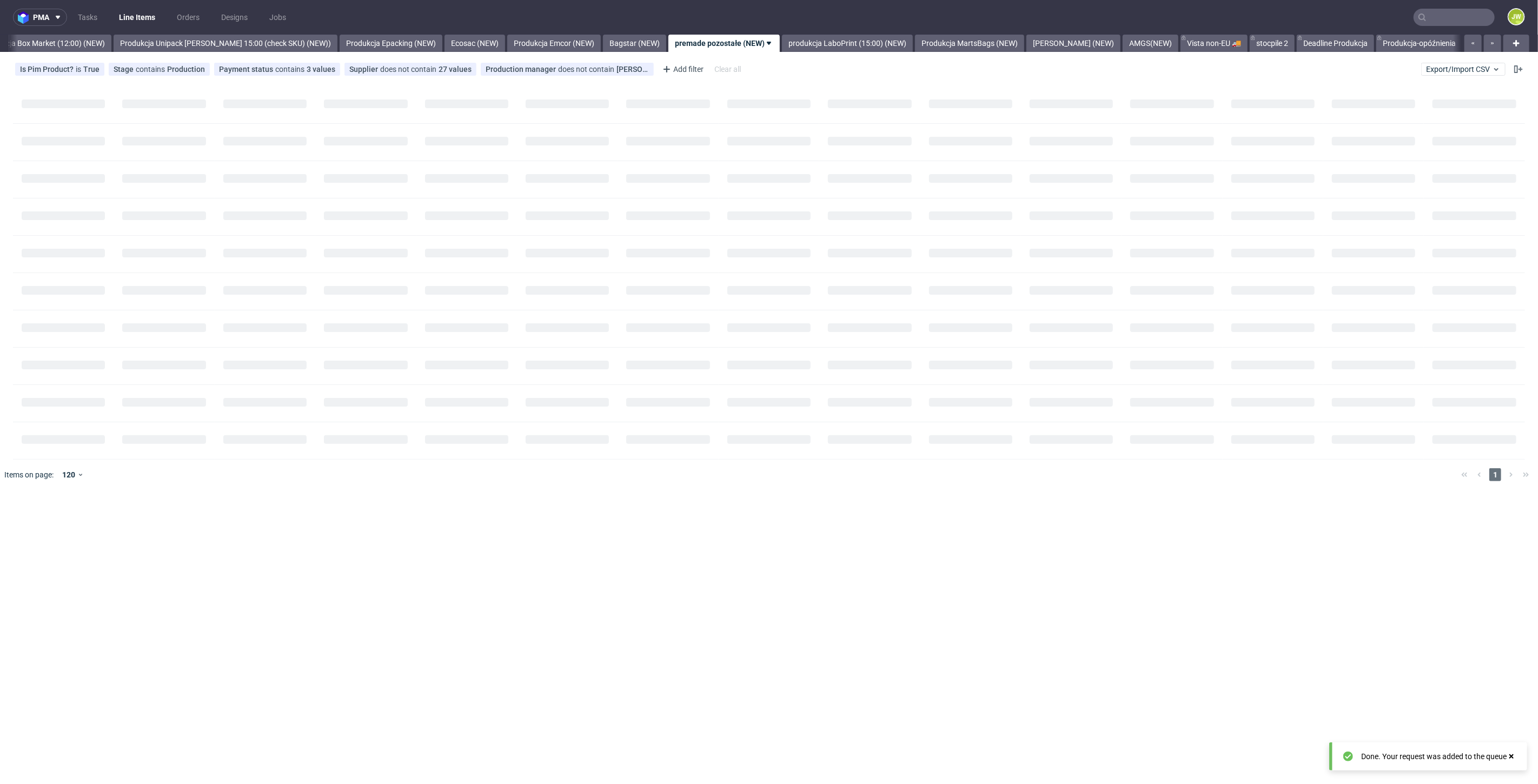
scroll to position [0, 1866]
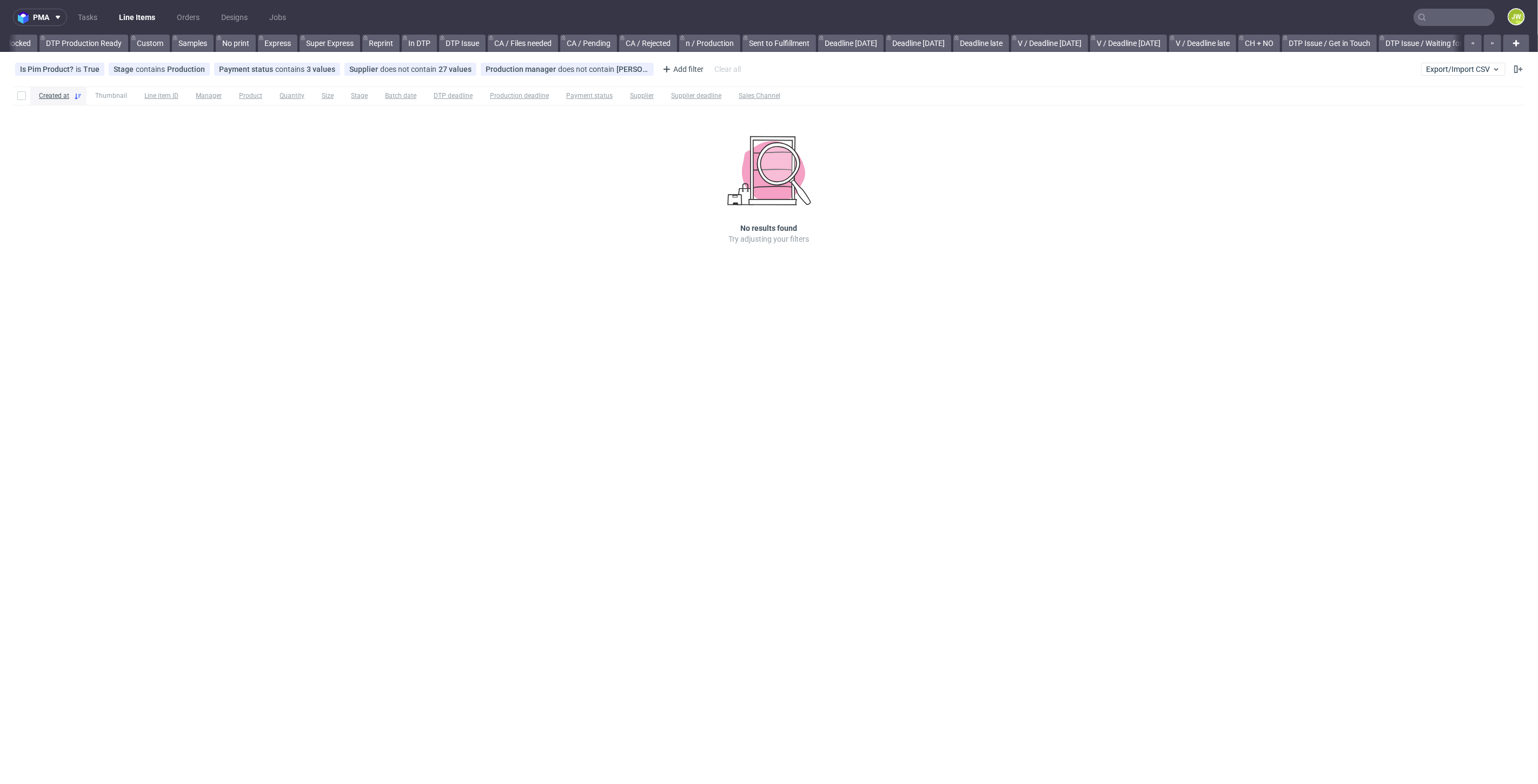
scroll to position [0, 1446]
click at [871, 46] on link "produkcja LaboPrint (15:00) (NEW)" at bounding box center [867, 43] width 131 height 17
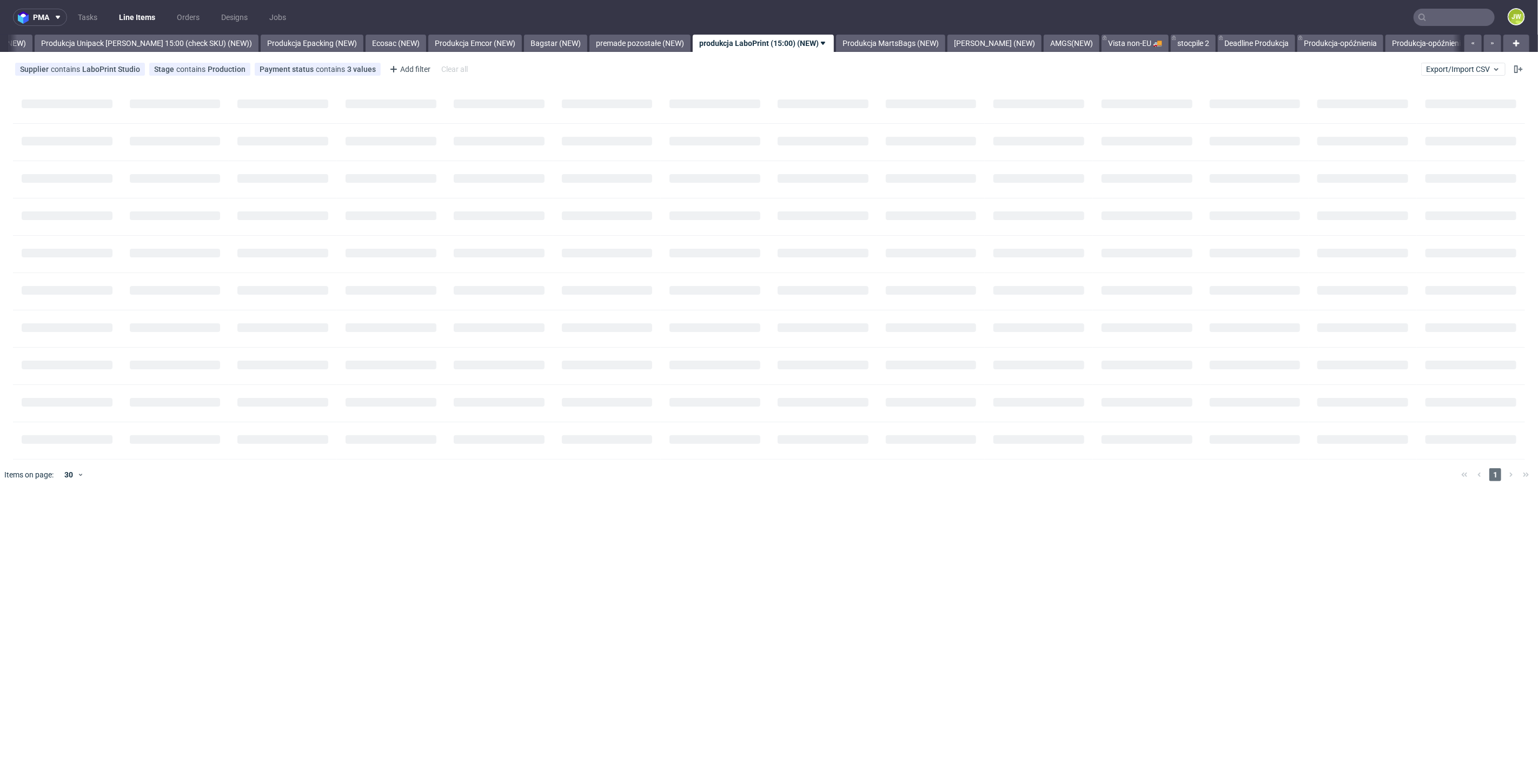
scroll to position [0, 1984]
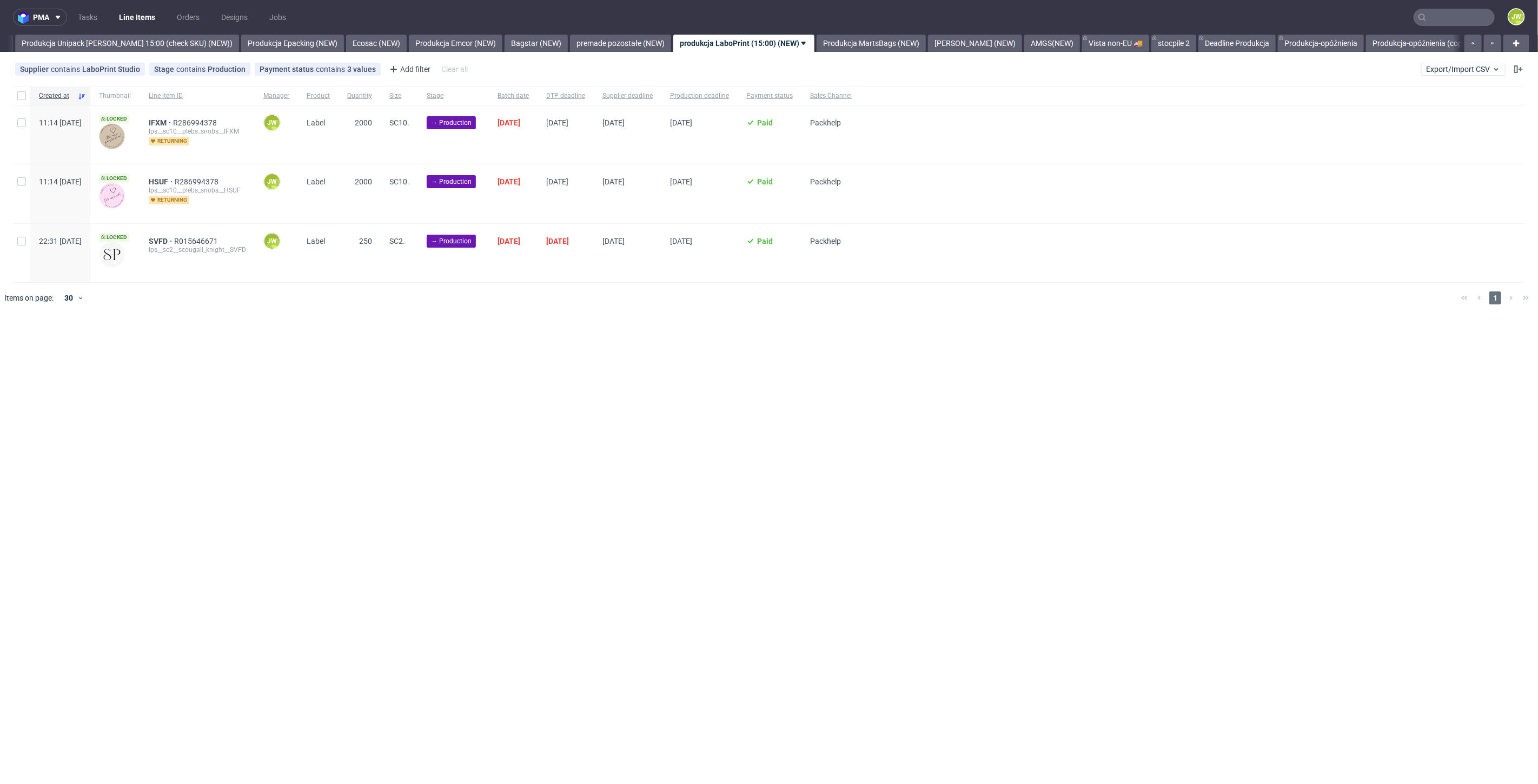
click at [27, 98] on div at bounding box center [21, 96] width 17 height 19
checkbox input "true"
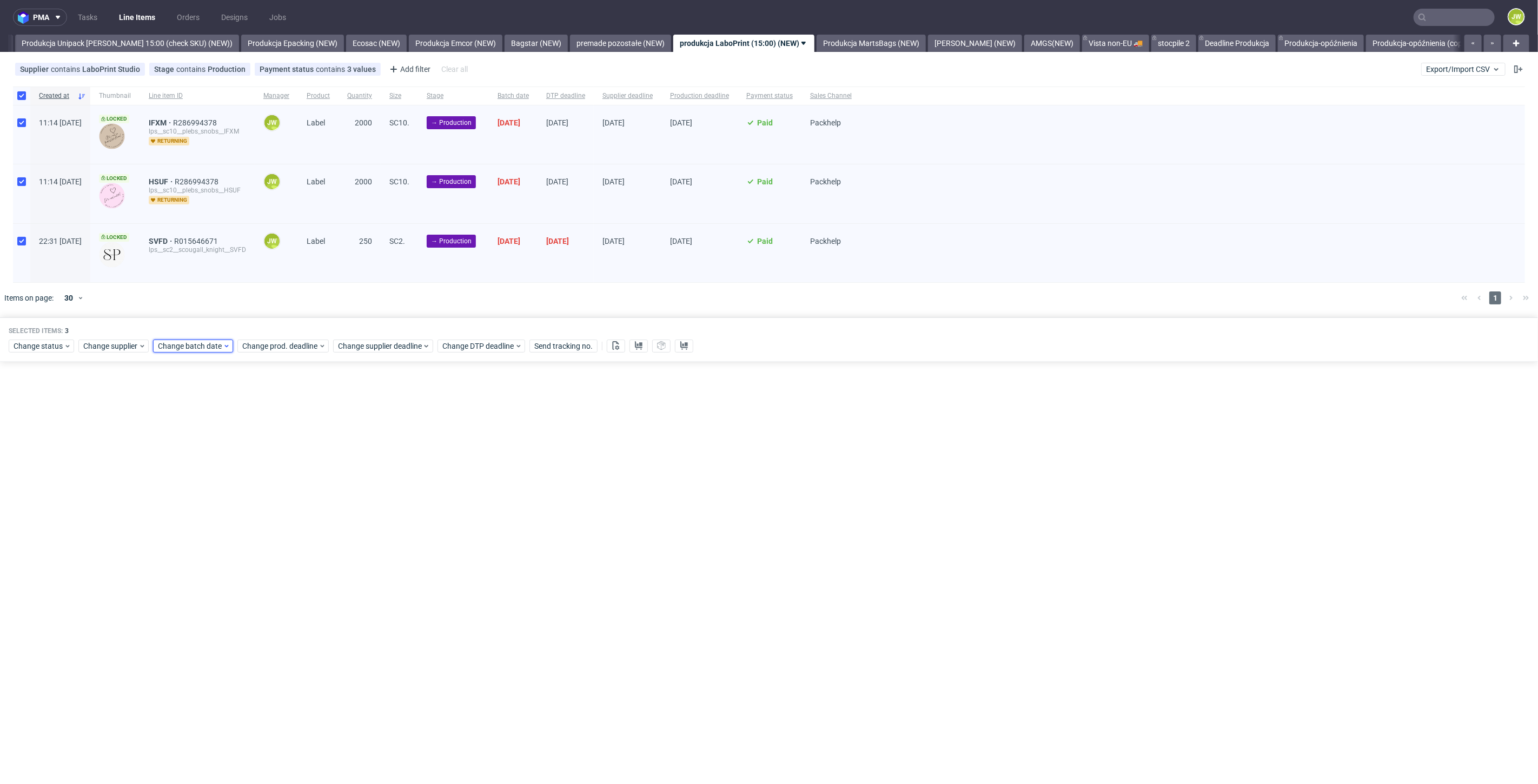
click at [188, 348] on span "Change batch date" at bounding box center [190, 346] width 65 height 11
drag, startPoint x: 230, startPoint y: 452, endPoint x: 244, endPoint y: 472, distance: 24.4
click at [230, 453] on button "15" at bounding box center [225, 453] width 17 height 17
drag, startPoint x: 288, startPoint y: 530, endPoint x: 306, endPoint y: 439, distance: 92.8
click at [289, 530] on span "Save" at bounding box center [281, 527] width 17 height 7
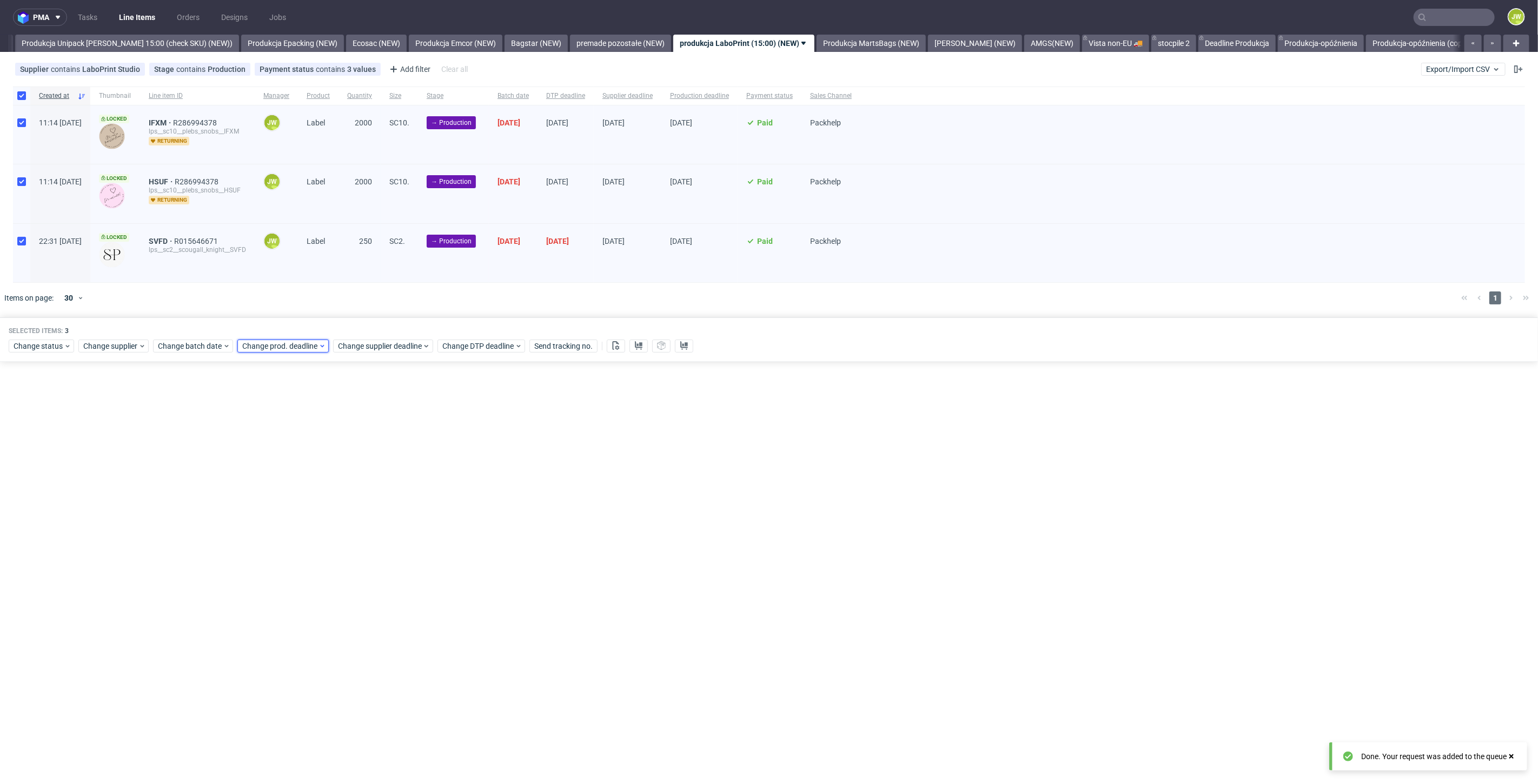
click at [284, 346] on span "Change prod. deadline" at bounding box center [280, 346] width 77 height 11
click at [306, 475] on span "22" at bounding box center [309, 471] width 9 height 11
click at [366, 526] on span "Save" at bounding box center [365, 527] width 17 height 7
click at [355, 352] on div "Selected items: 3 Change status Change supplier Change batch date Change prod. …" at bounding box center [769, 339] width 1538 height 45
click at [356, 351] on div "Change supplier deadline" at bounding box center [383, 345] width 100 height 13
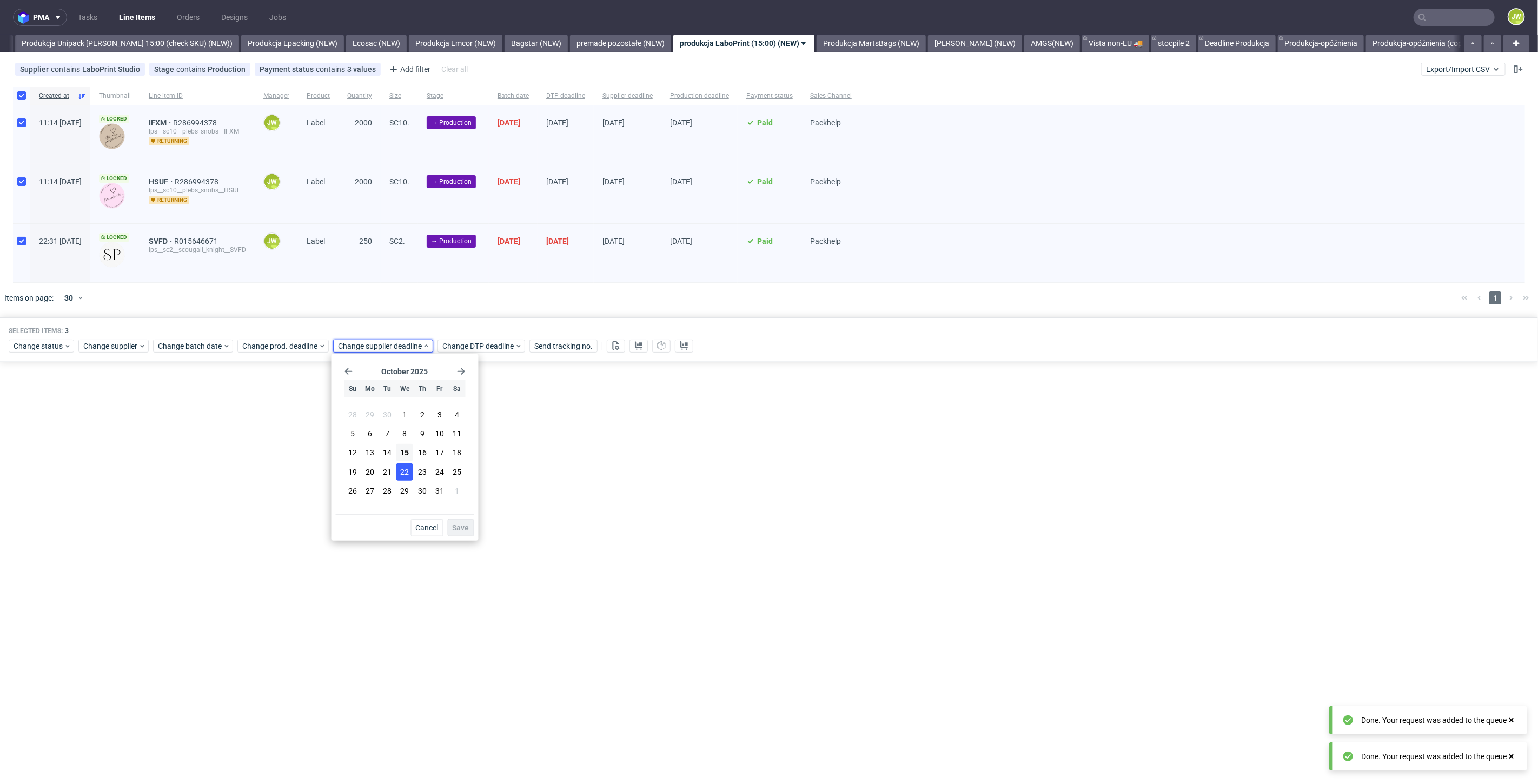
click at [404, 466] on span "22" at bounding box center [405, 471] width 9 height 11
click at [457, 524] on span "Save" at bounding box center [461, 527] width 17 height 7
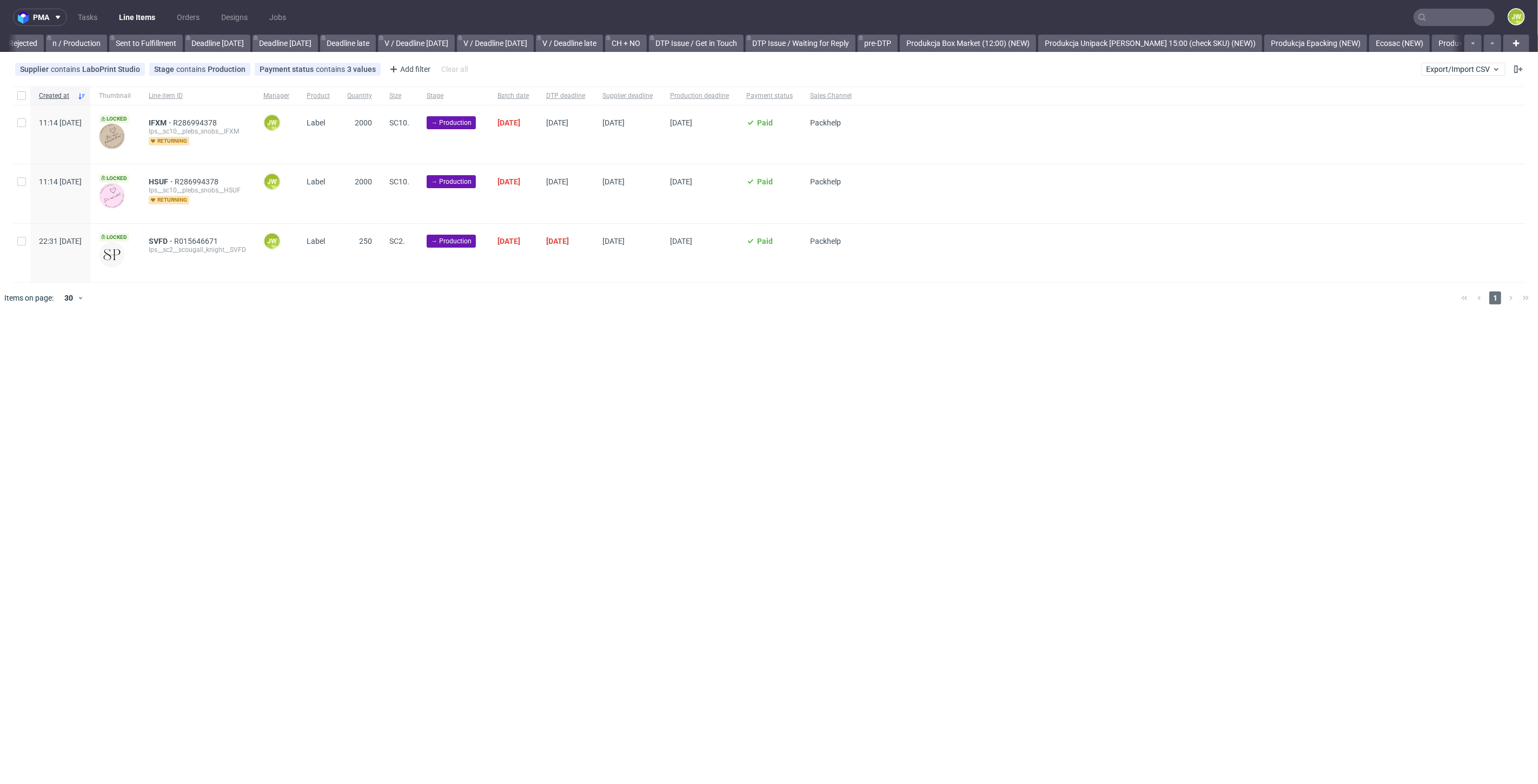
scroll to position [0, 1424]
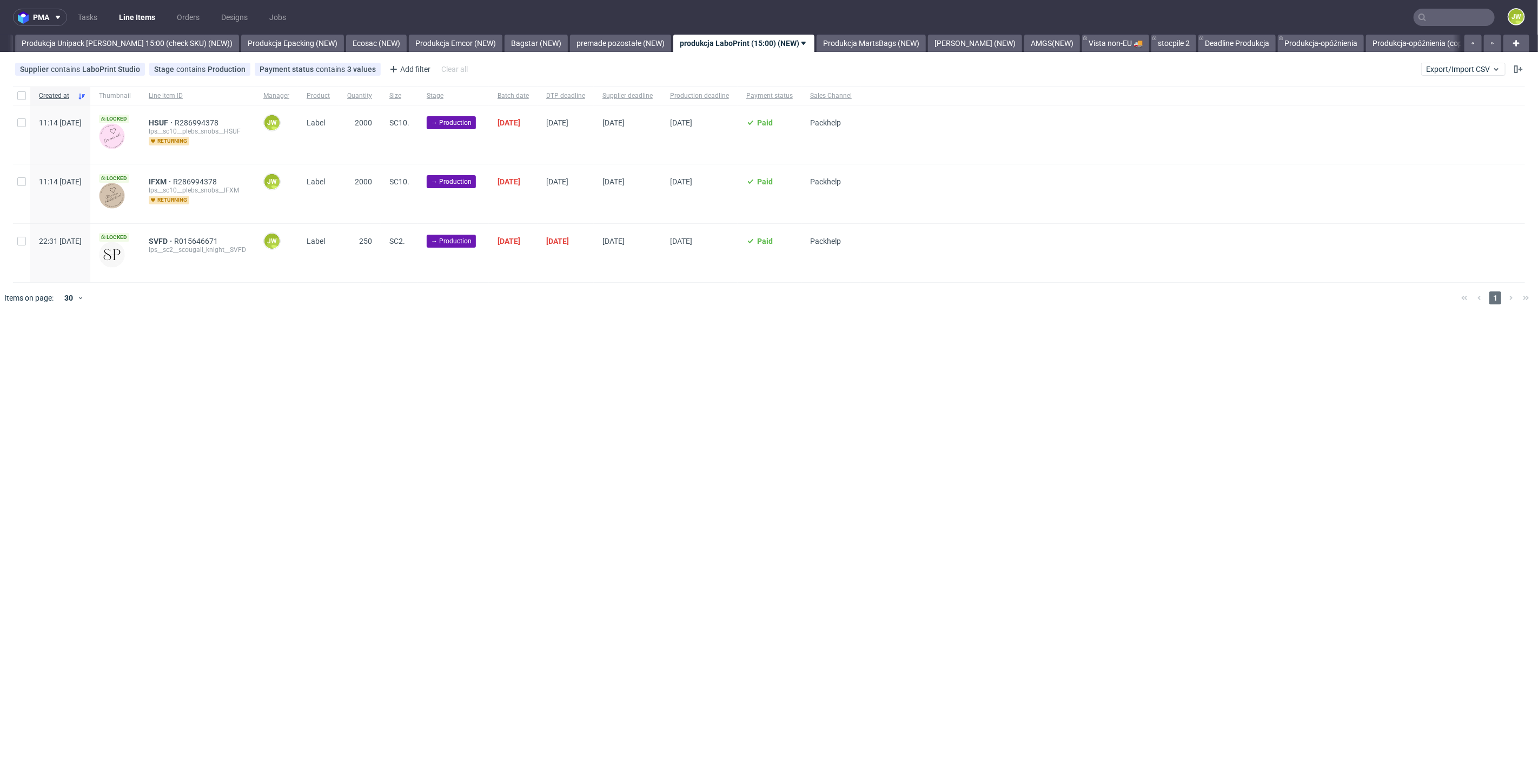
drag, startPoint x: 444, startPoint y: 379, endPoint x: 404, endPoint y: 297, distance: 91.2
click at [444, 378] on div "pma Tasks Line Items Orders Designs Jobs JW All DTP Late Shipped Shipments DTP …" at bounding box center [769, 392] width 1538 height 784
click at [29, 102] on div at bounding box center [21, 96] width 17 height 19
checkbox input "true"
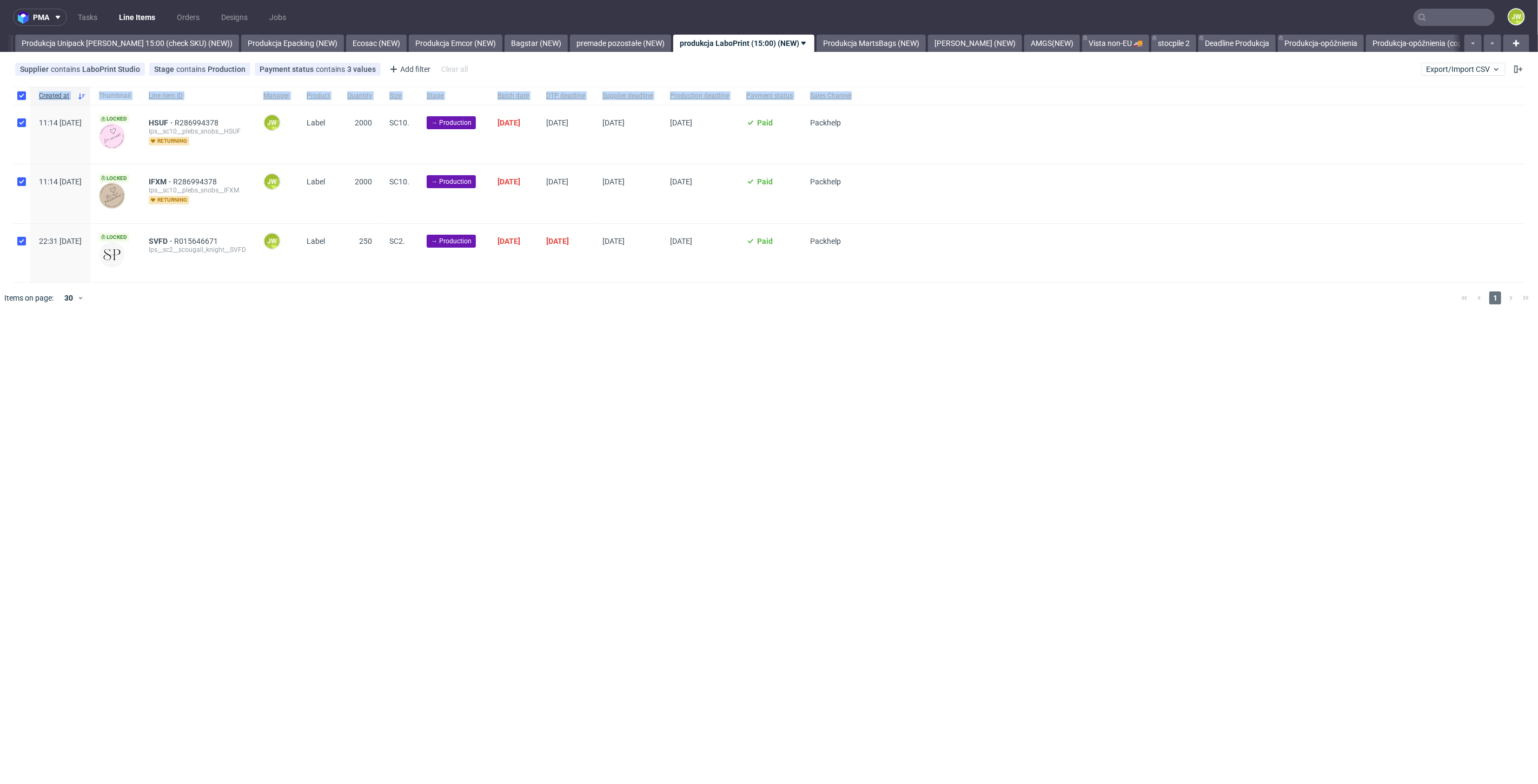
checkbox input "true"
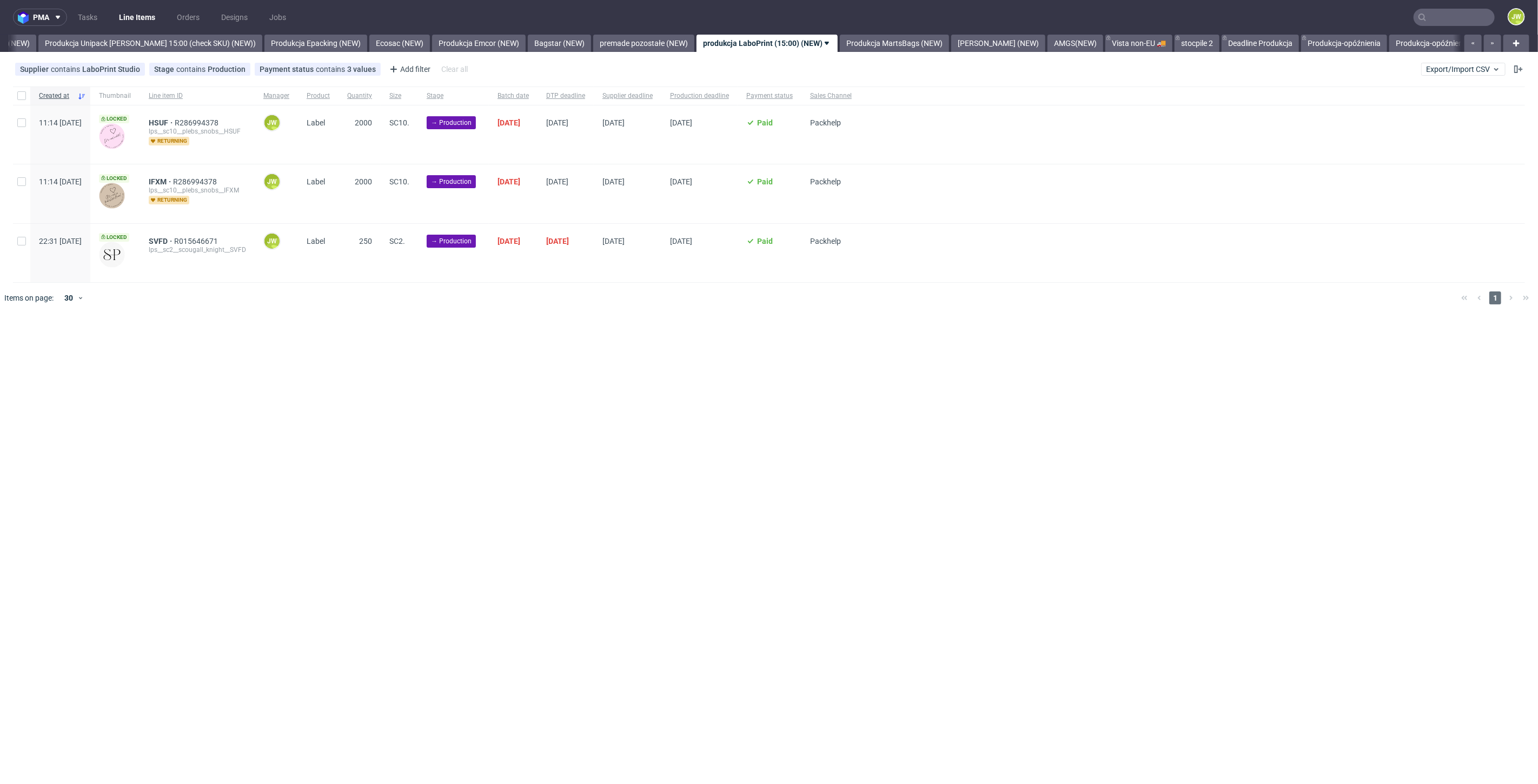
scroll to position [0, 1984]
drag, startPoint x: 21, startPoint y: 96, endPoint x: 43, endPoint y: 124, distance: 35.6
click at [21, 95] on input "checkbox" at bounding box center [21, 95] width 9 height 9
checkbox input "true"
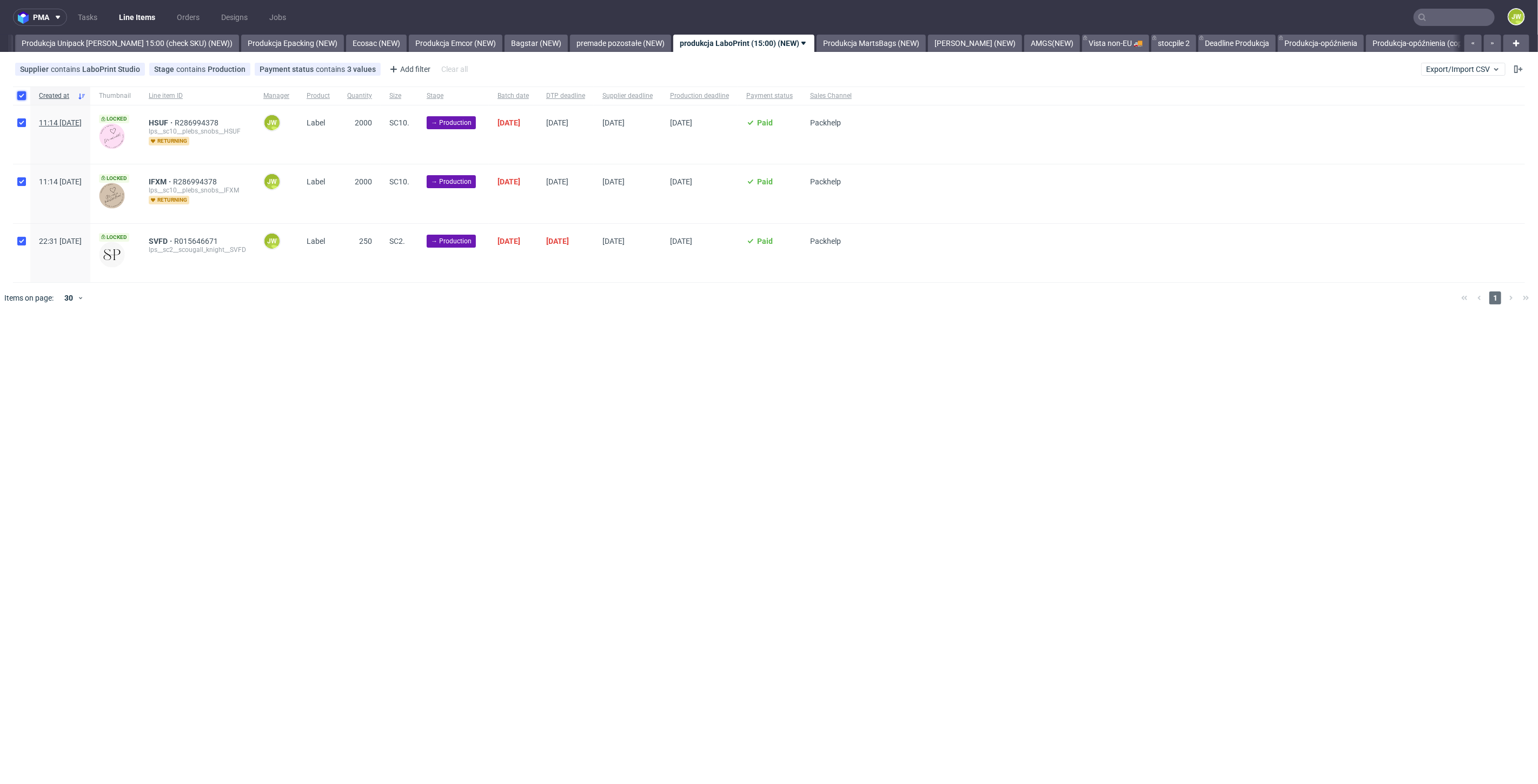
checkbox input "true"
click at [613, 348] on use at bounding box center [616, 345] width 7 height 9
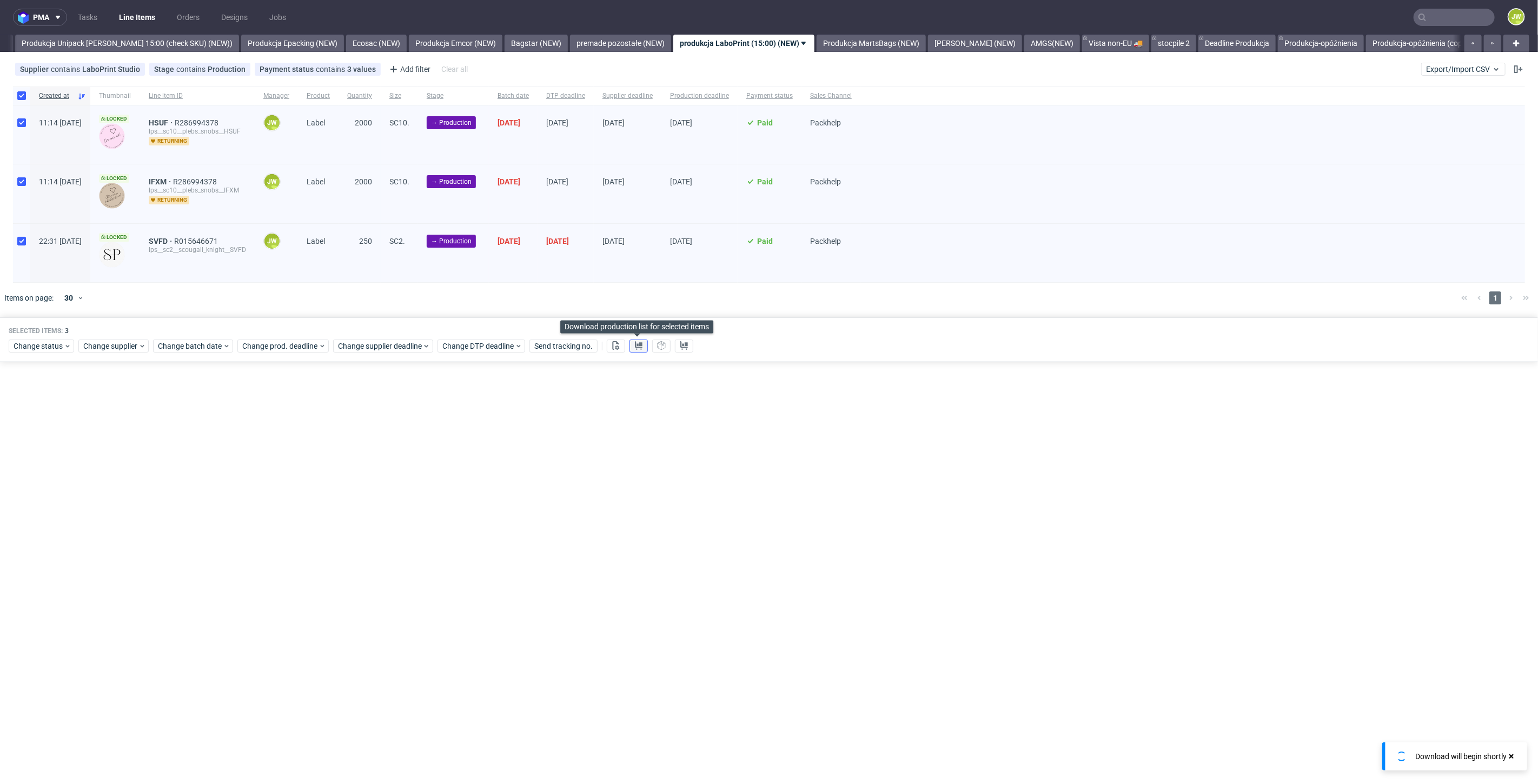
click at [637, 347] on use at bounding box center [638, 345] width 7 height 9
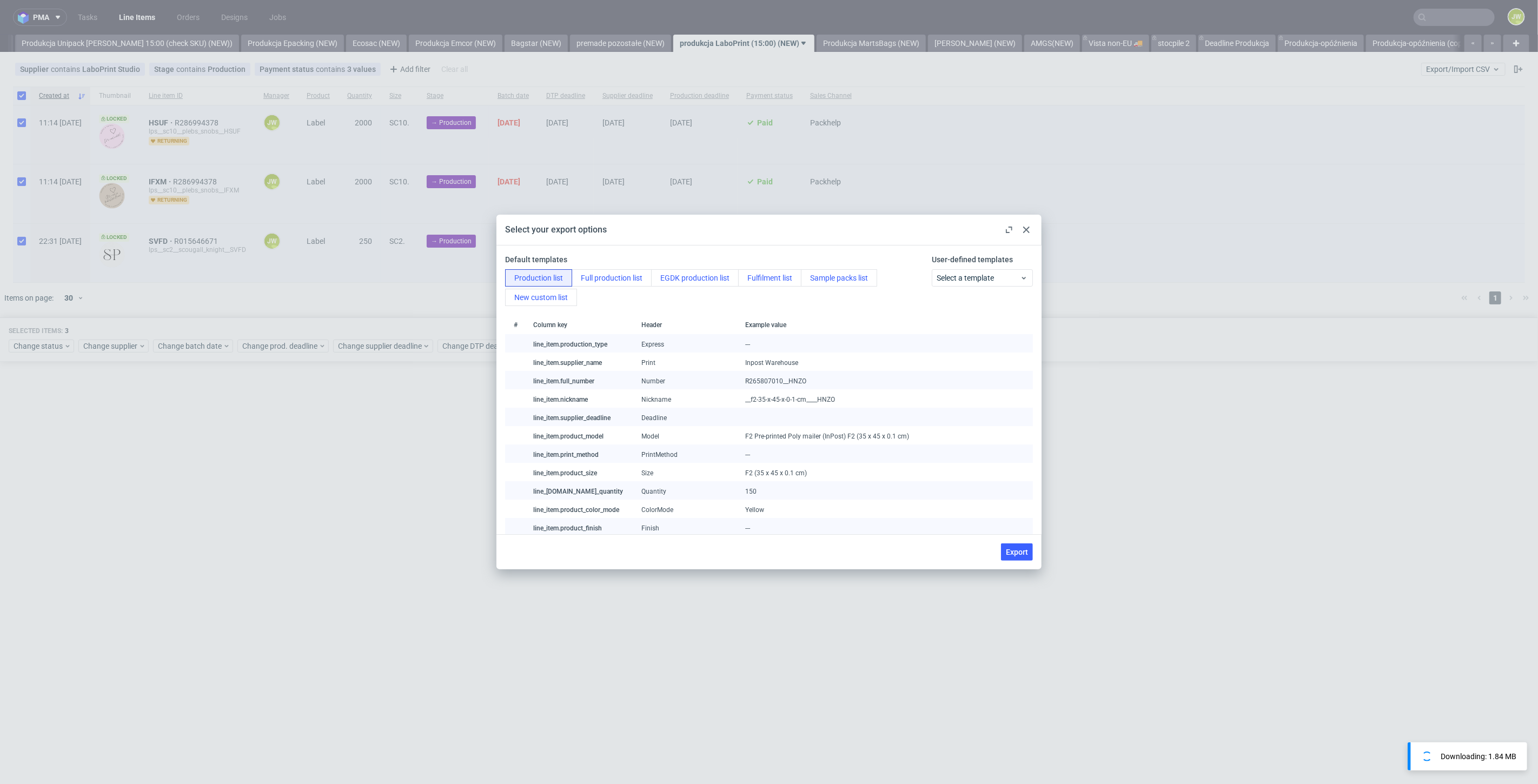
click at [1011, 542] on div "Export" at bounding box center [769, 551] width 545 height 35
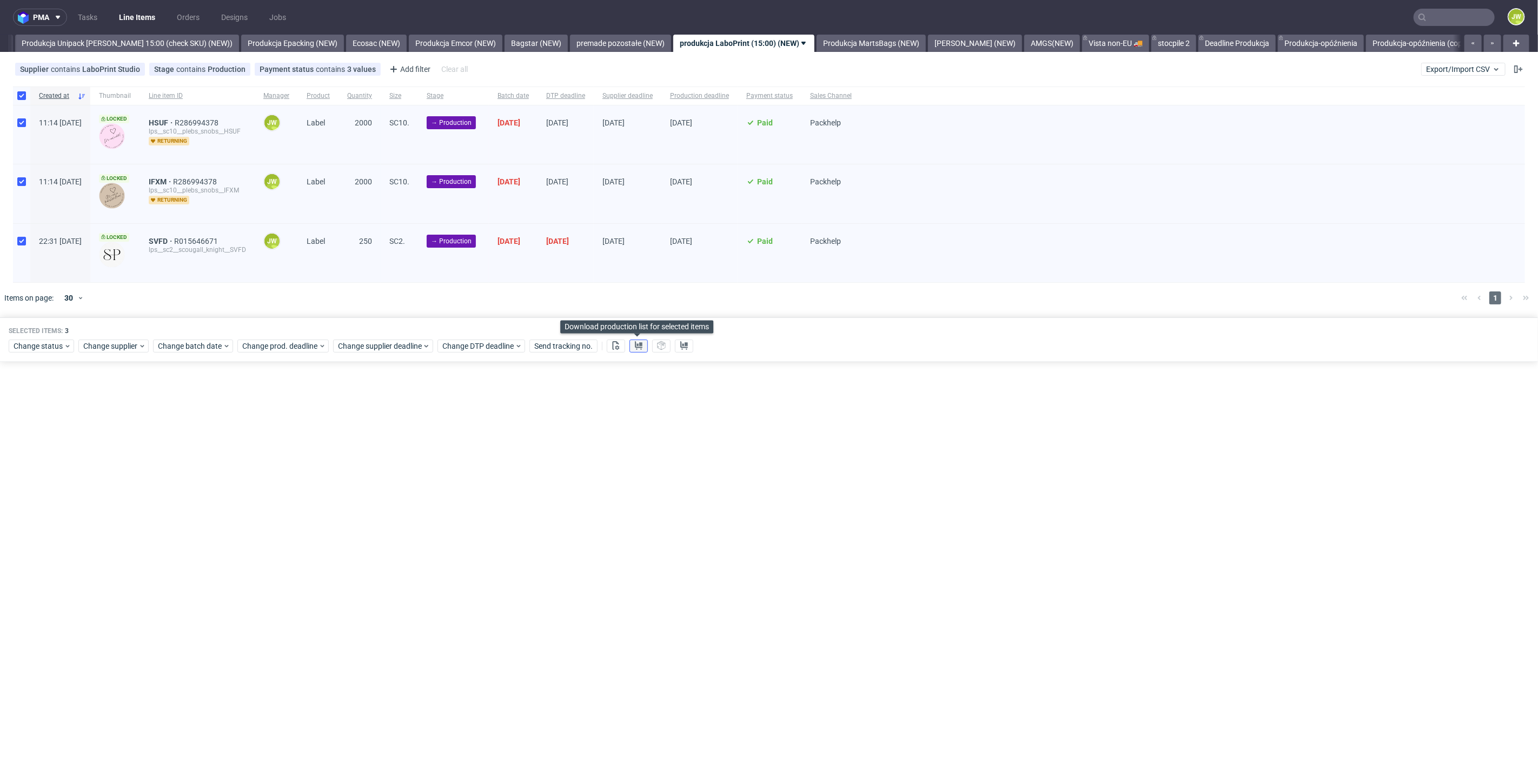
click at [635, 346] on use at bounding box center [638, 345] width 7 height 9
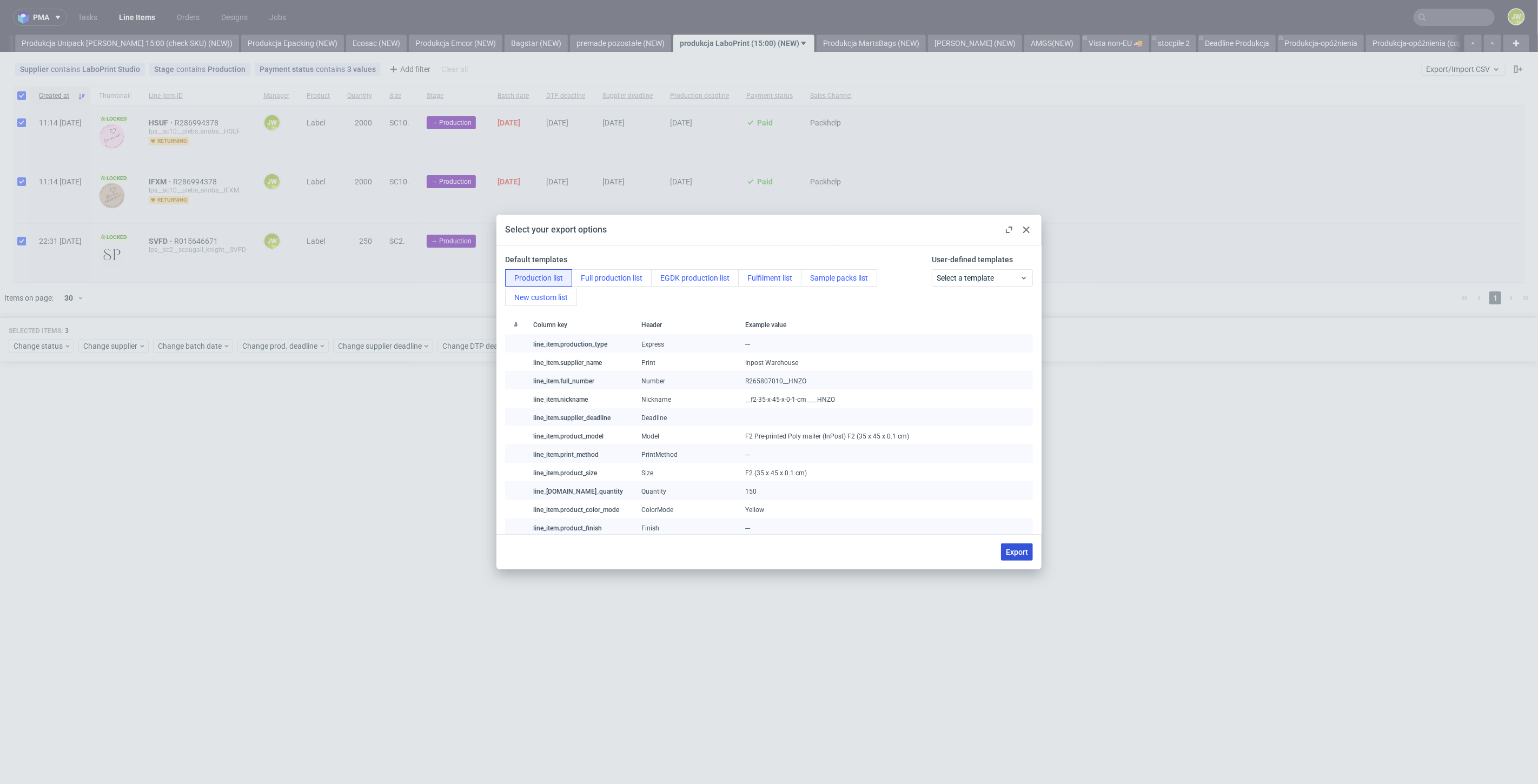
click at [1013, 556] on button "Export" at bounding box center [1017, 552] width 32 height 17
checkbox input "false"
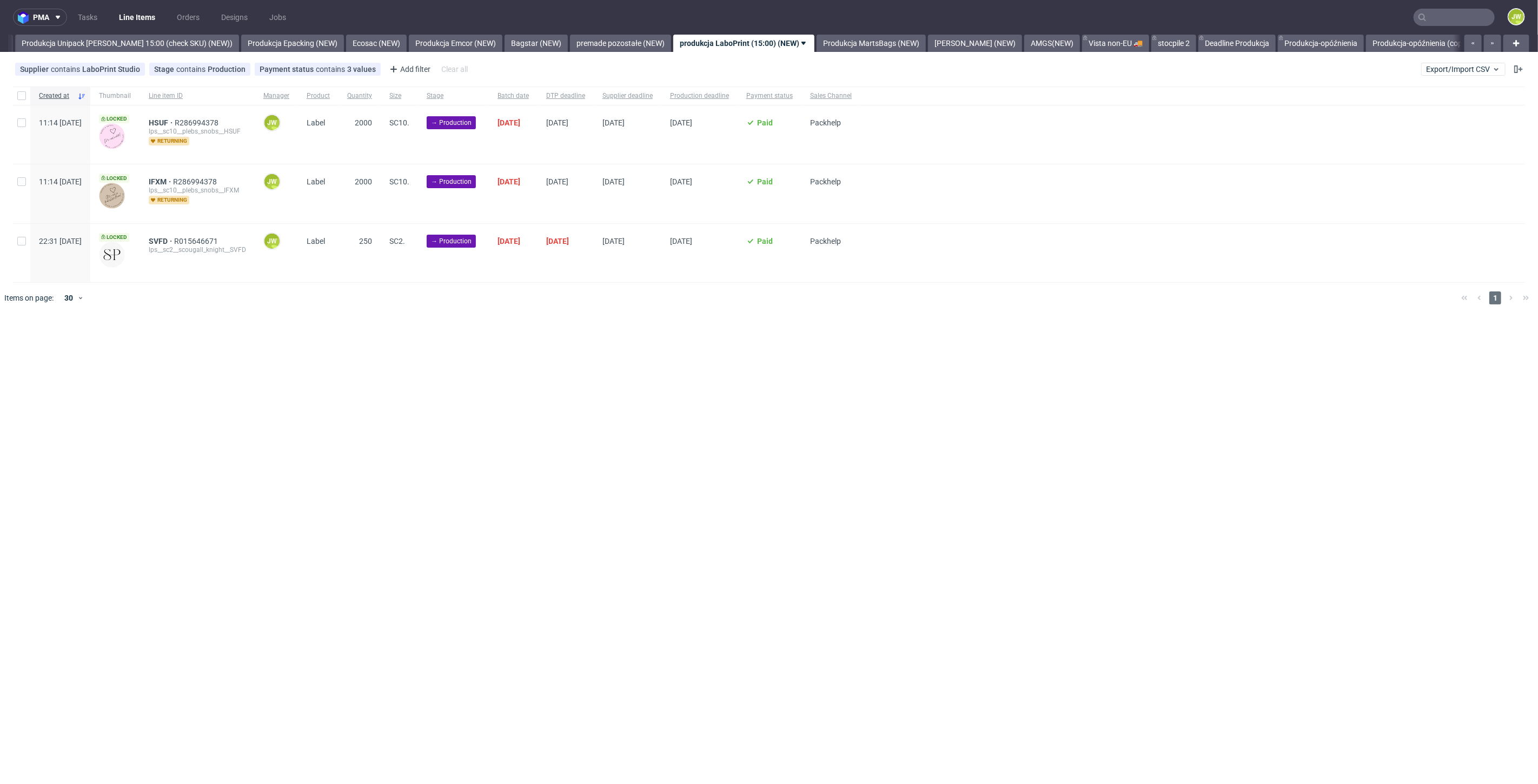
click at [368, 318] on div "Selected items: 0" at bounding box center [769, 322] width 1521 height 9
click at [22, 92] on input "checkbox" at bounding box center [21, 95] width 9 height 9
checkbox input "true"
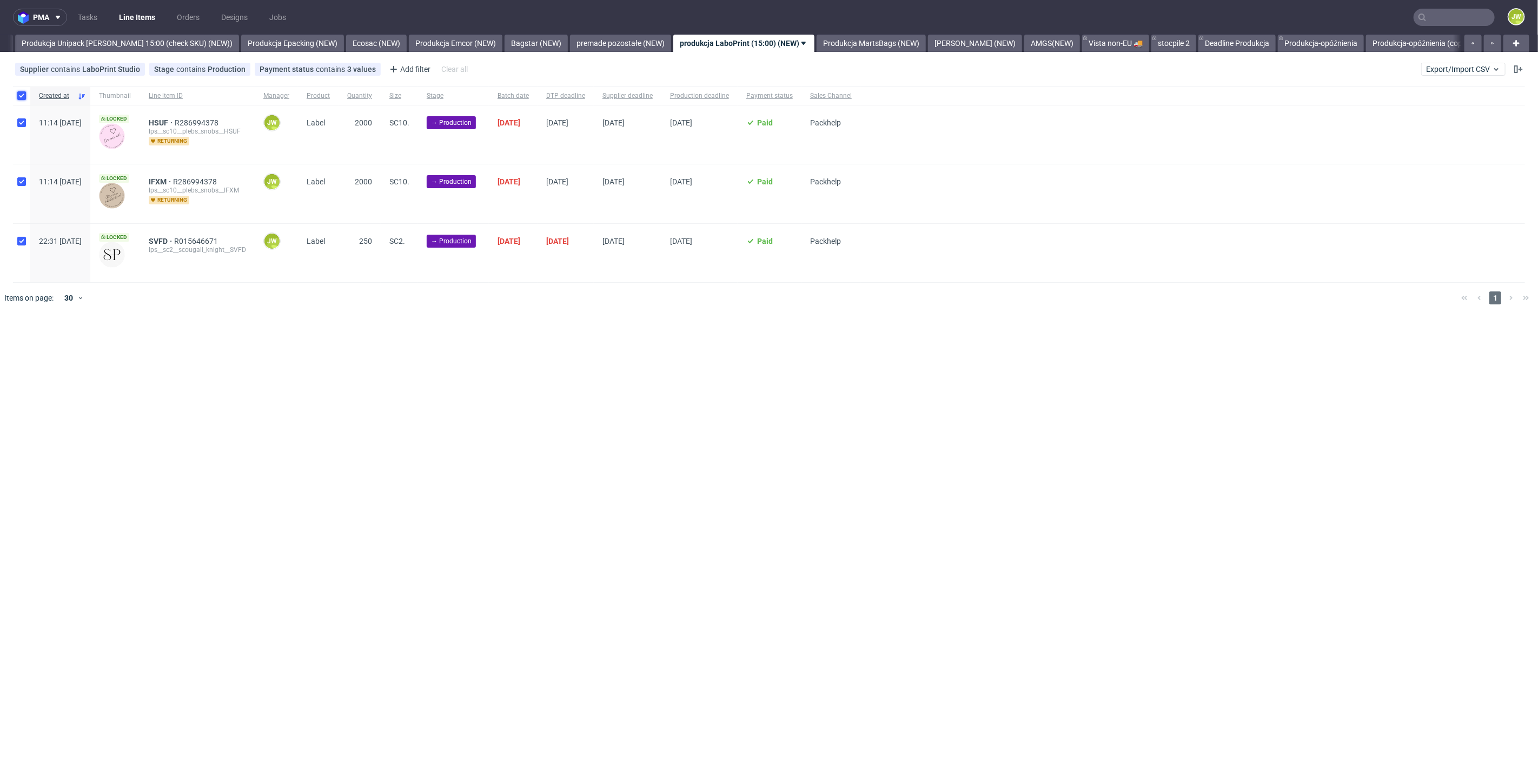
checkbox input "true"
click at [33, 341] on span "Change status" at bounding box center [39, 346] width 51 height 11
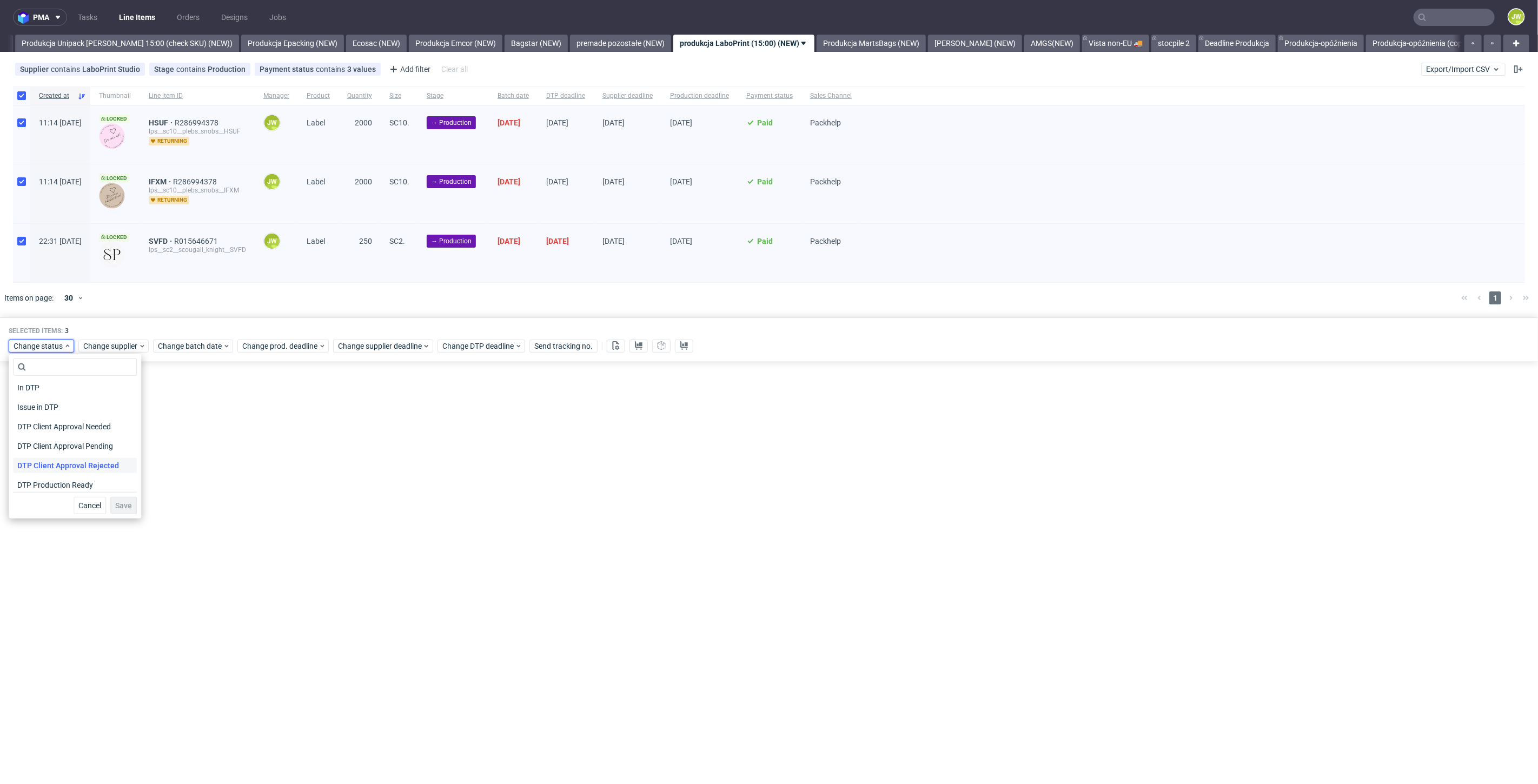
scroll to position [60, 0]
click at [41, 485] on span "In Production" at bounding box center [40, 485] width 55 height 15
click at [123, 502] on span "Save" at bounding box center [123, 505] width 17 height 7
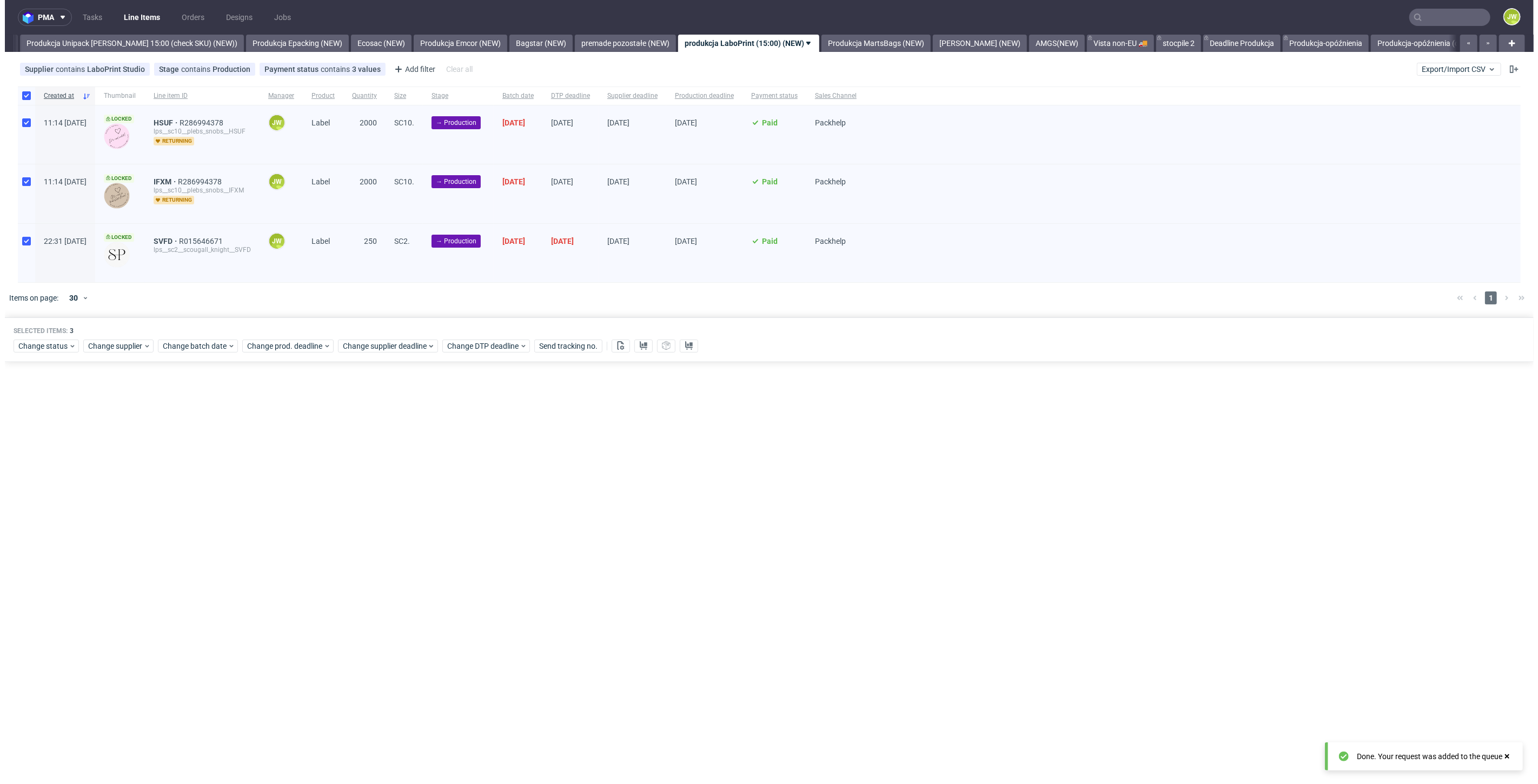
scroll to position [0, 1984]
click at [857, 47] on link "Produkcja MartsBags (NEW)" at bounding box center [871, 43] width 109 height 17
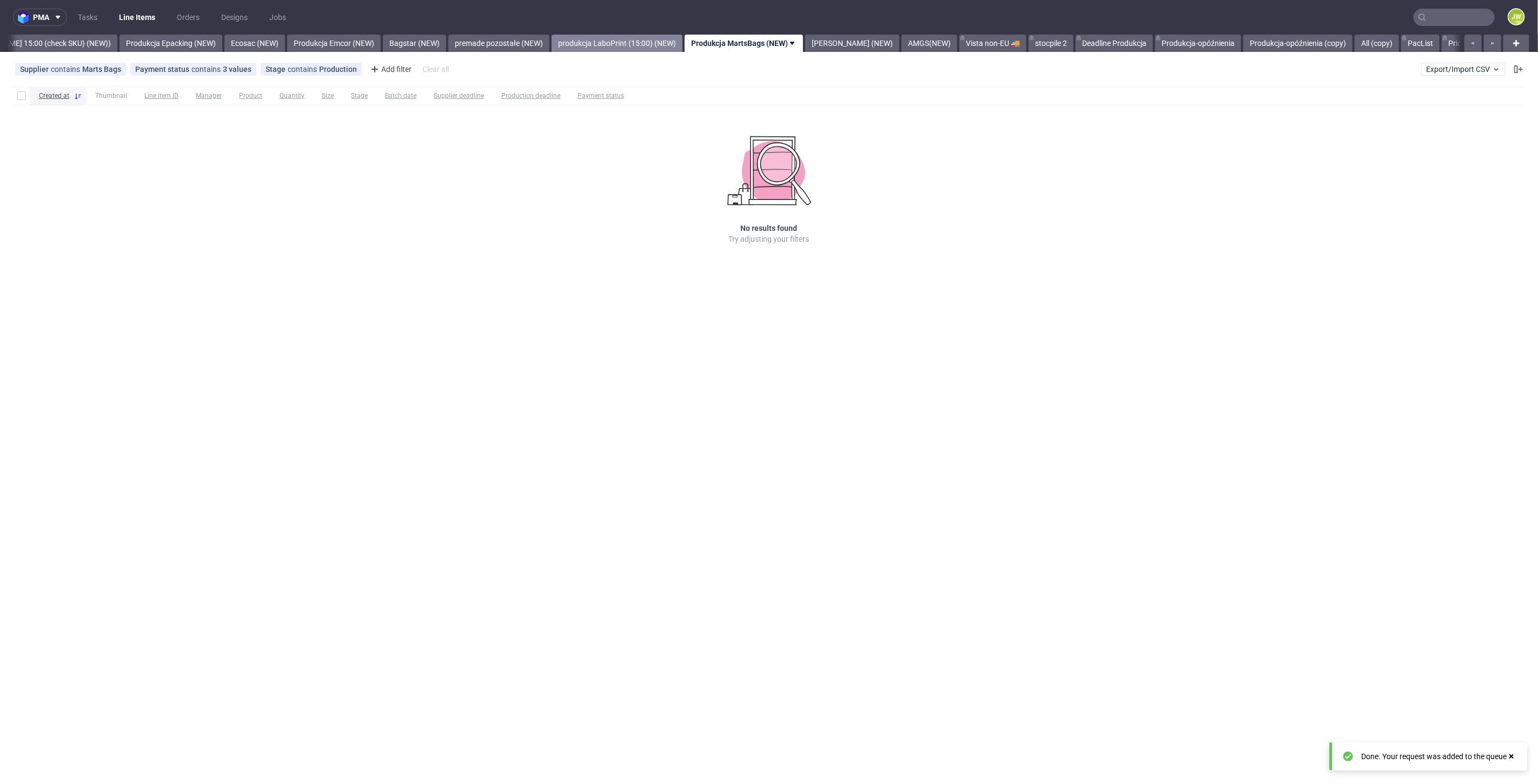
click at [593, 48] on link "produkcja LaboPrint (15:00) (NEW)" at bounding box center [617, 43] width 131 height 17
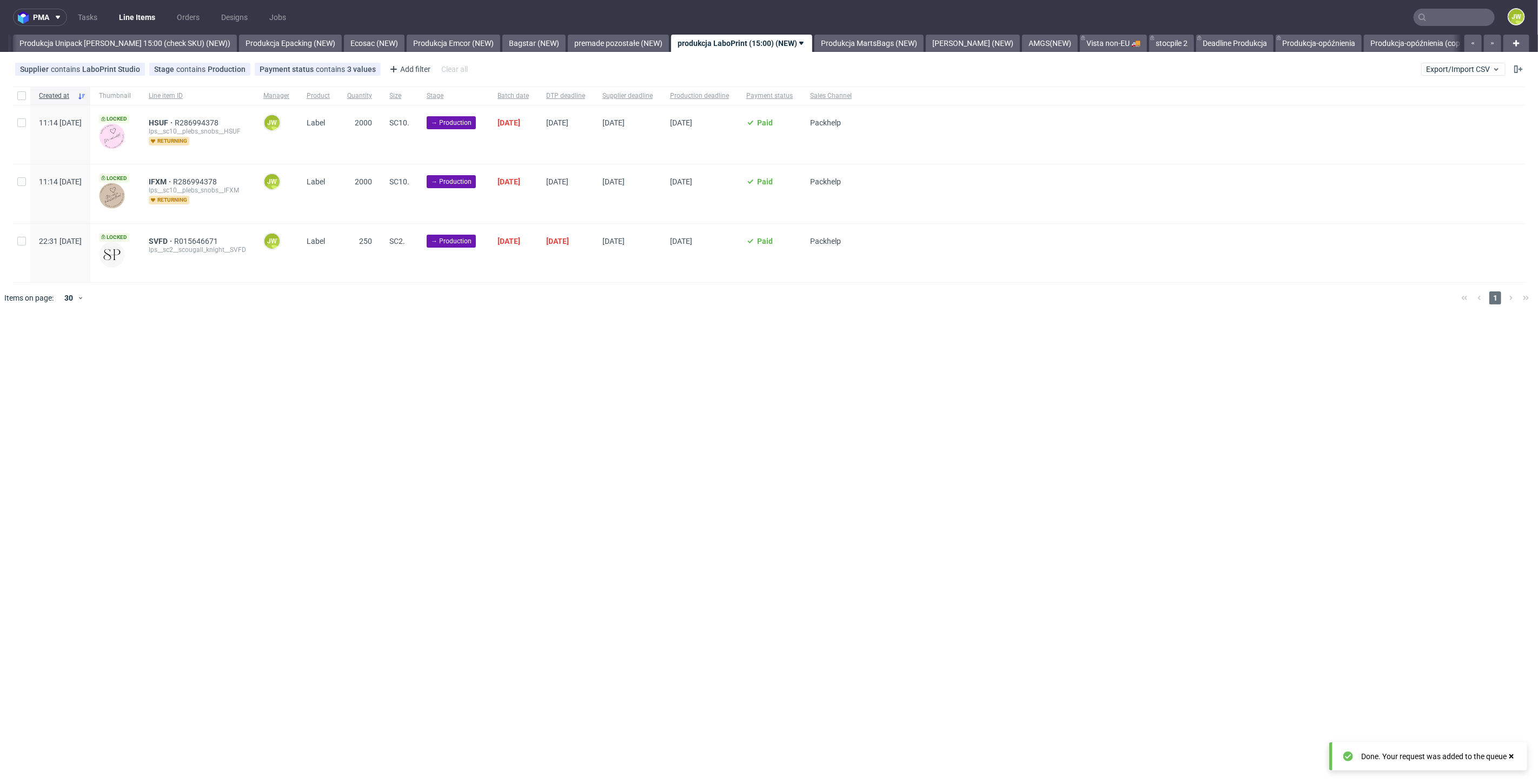
scroll to position [0, 1984]
drag, startPoint x: 23, startPoint y: 94, endPoint x: 85, endPoint y: 236, distance: 154.9
click at [23, 93] on input "checkbox" at bounding box center [21, 95] width 9 height 9
checkbox input "true"
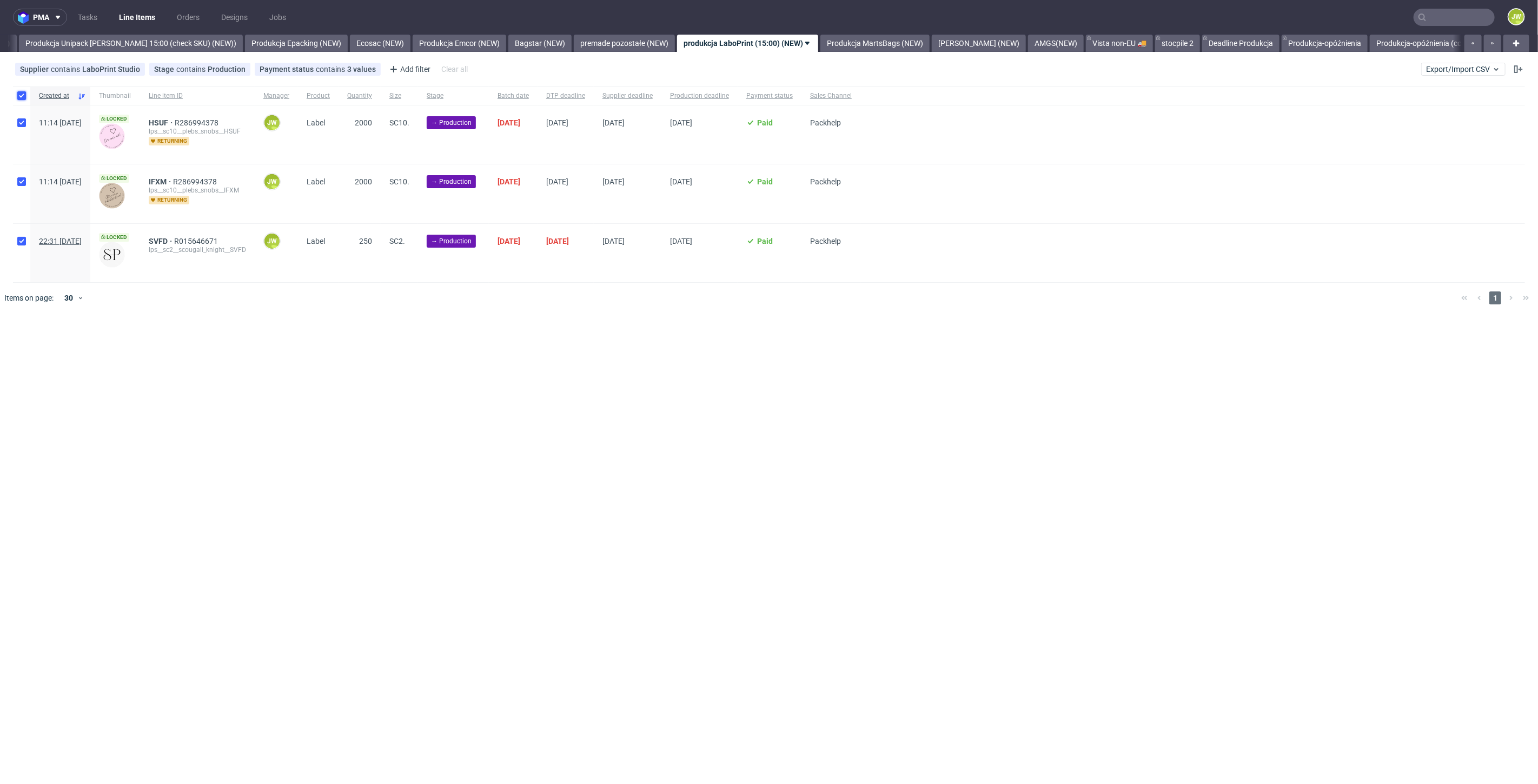
checkbox input "true"
click at [51, 347] on span "Change status" at bounding box center [39, 346] width 51 height 11
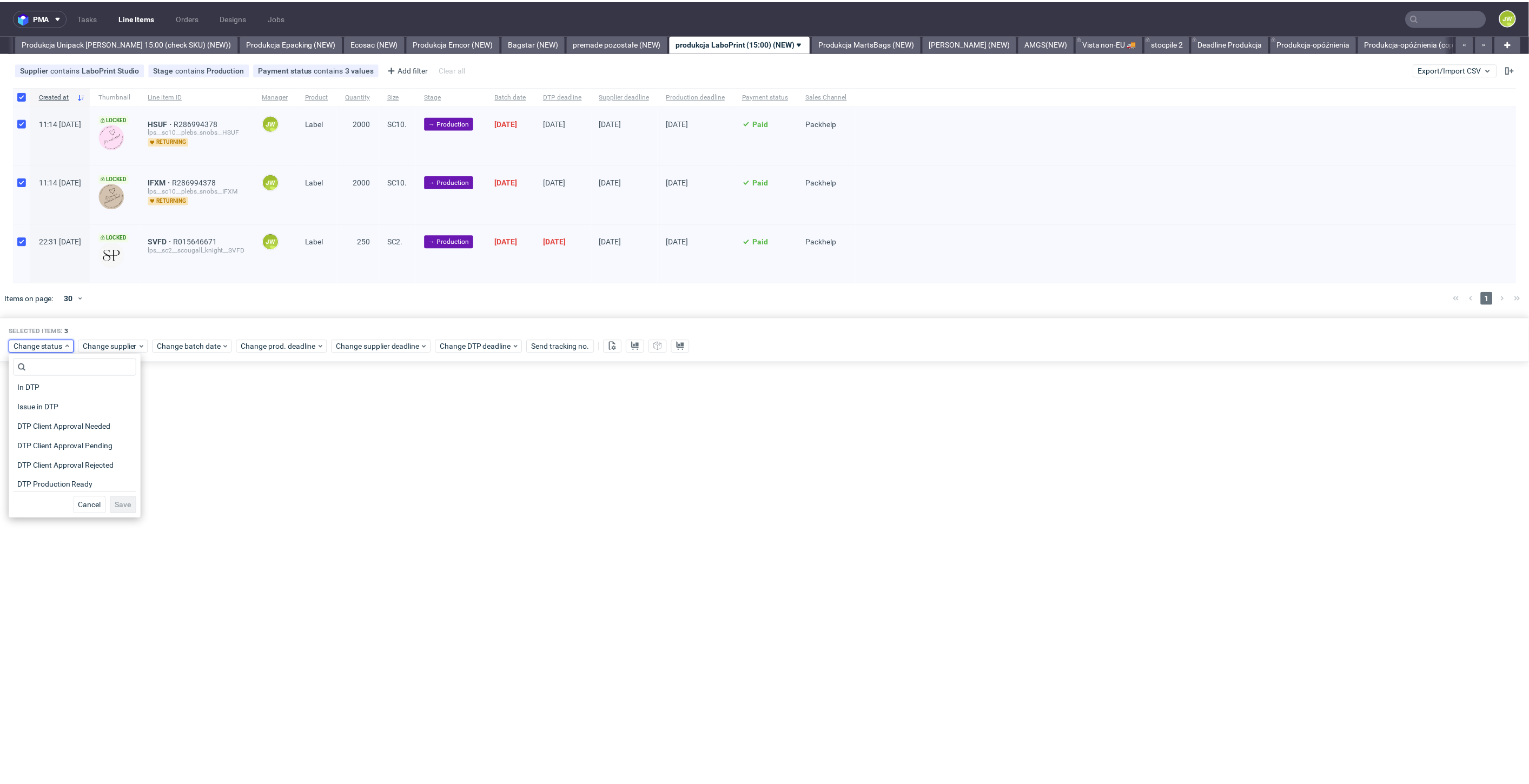
scroll to position [60, 0]
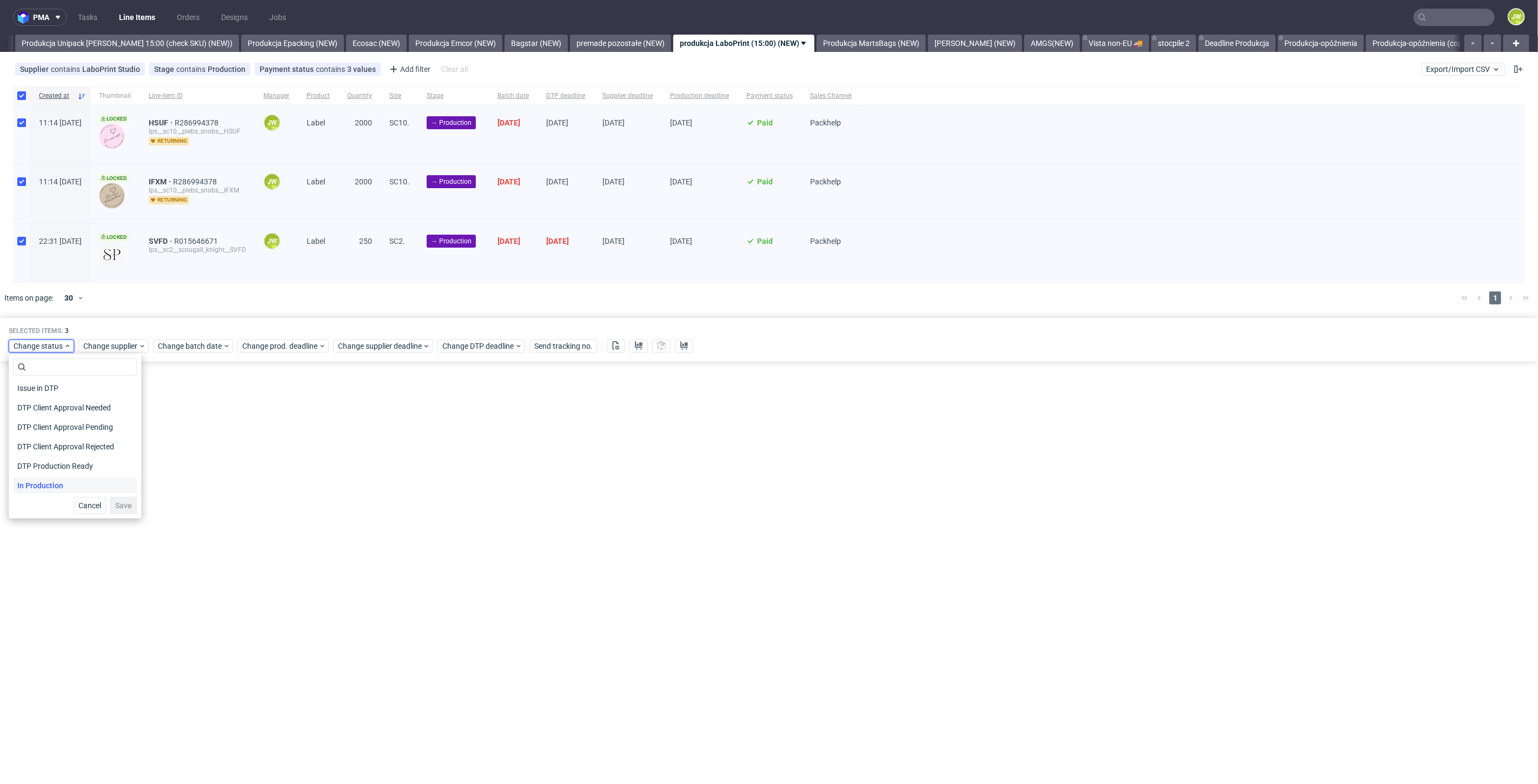
click at [36, 487] on span "In Production" at bounding box center [40, 485] width 55 height 15
click at [114, 510] on button "Save" at bounding box center [124, 505] width 27 height 17
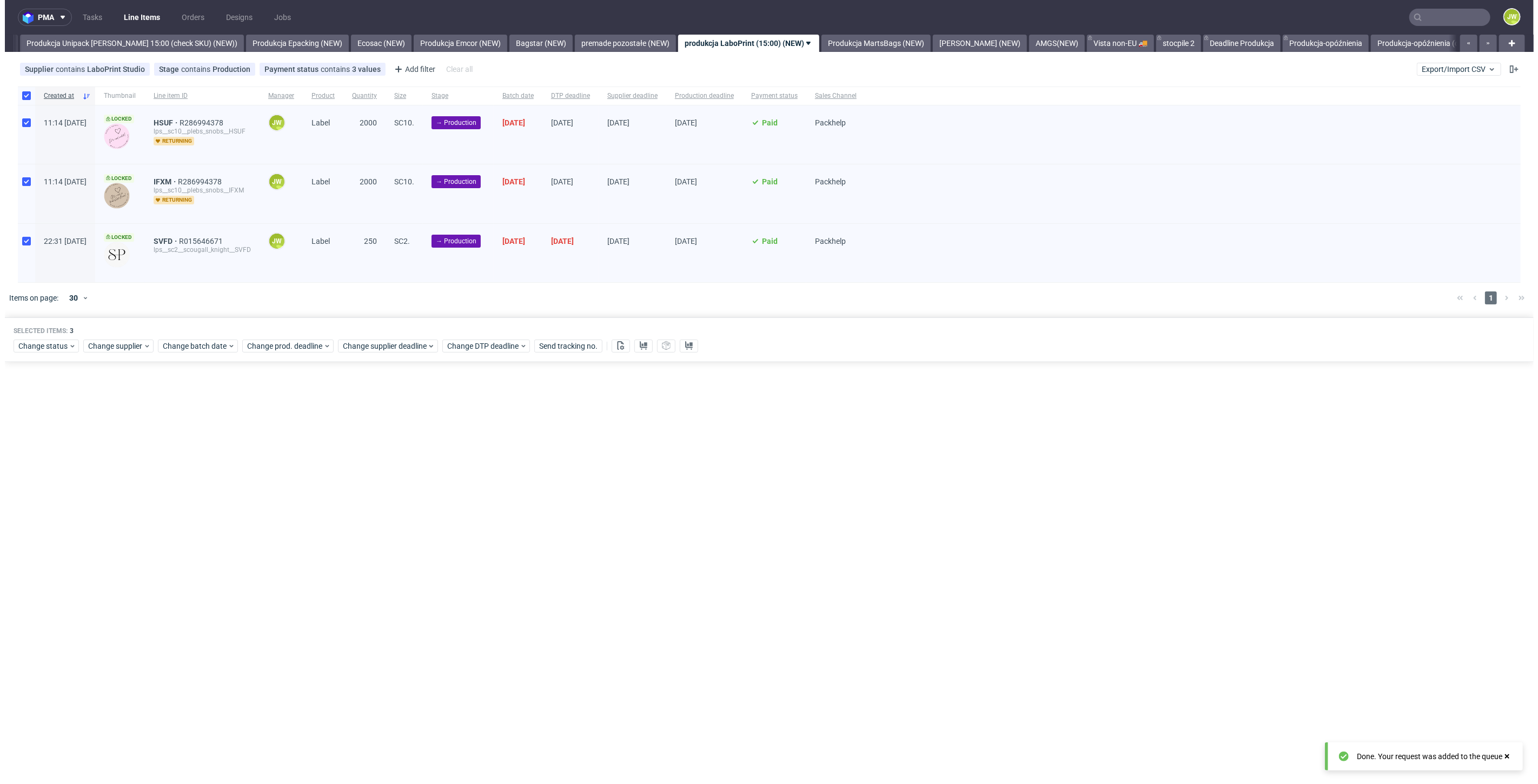
scroll to position [0, 1984]
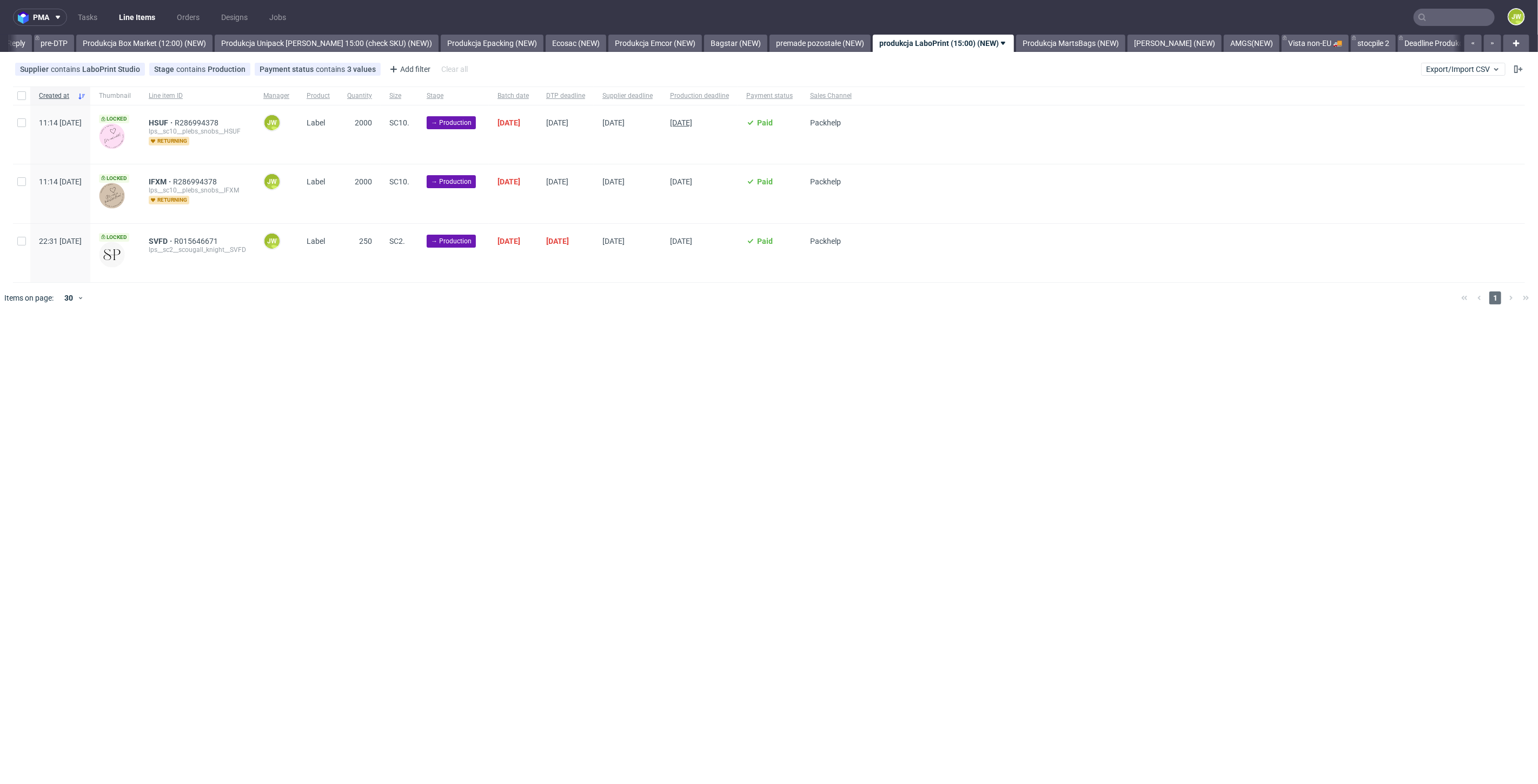
scroll to position [0, 1878]
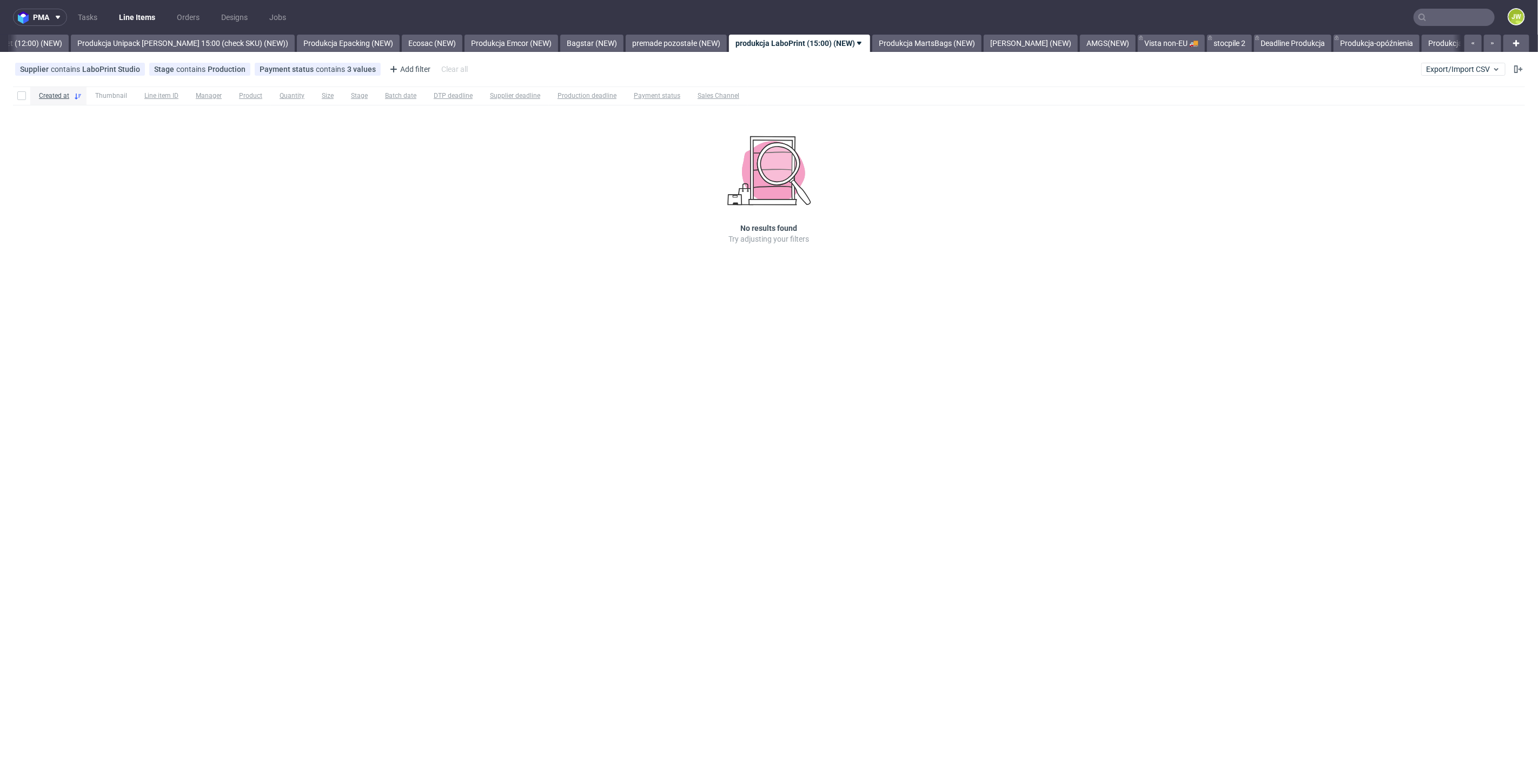
scroll to position [0, 1965]
click at [839, 41] on link "Produkcja MartsBags (NEW)" at bounding box center [871, 43] width 109 height 17
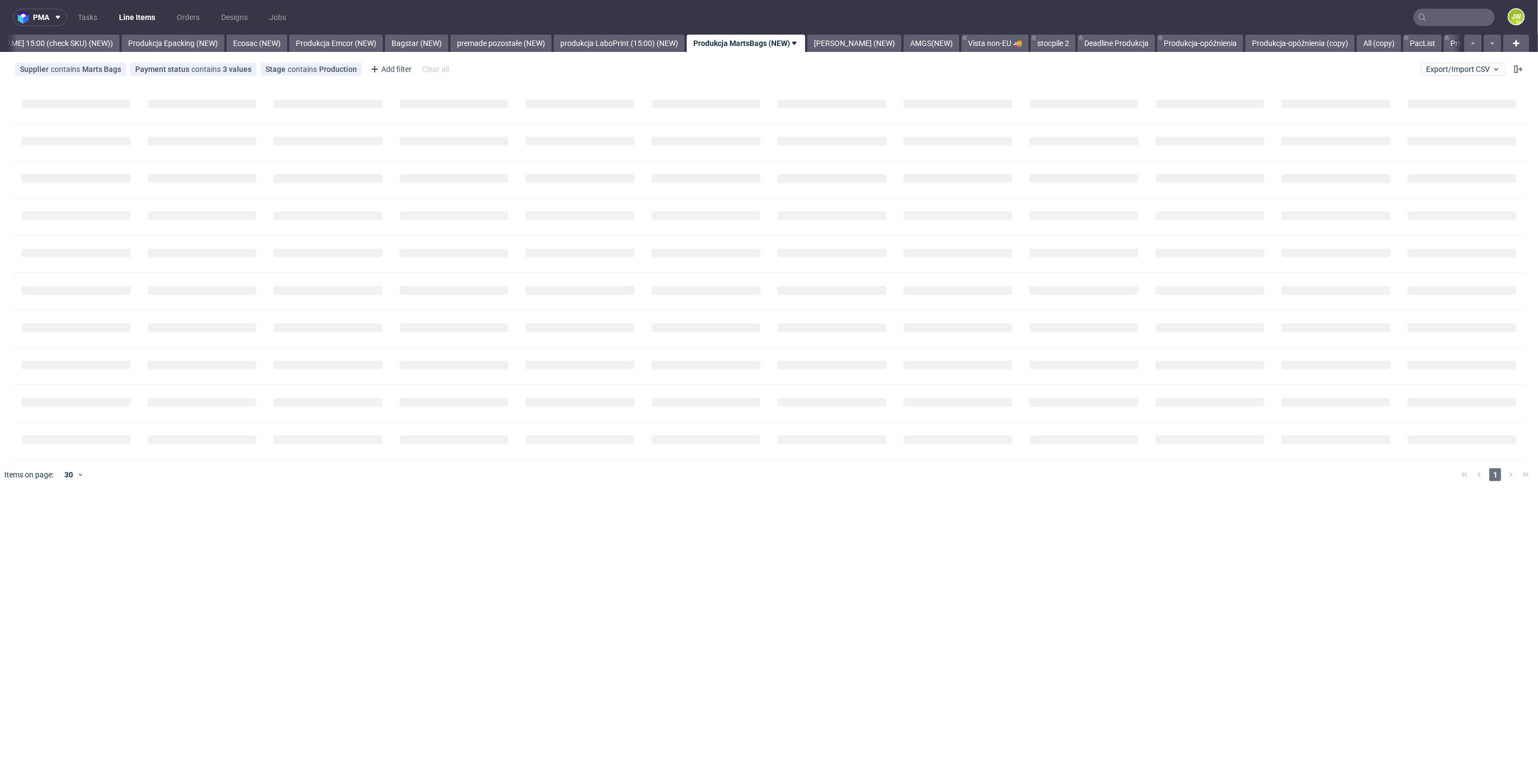
scroll to position [0, 2105]
click at [836, 42] on div "All DTP Late Shipped Shipments DTP to do DTP Double check DTP Blocked DTP Produ…" at bounding box center [734, 43] width 1452 height 17
click at [814, 43] on link "[PERSON_NAME] (NEW)" at bounding box center [852, 43] width 94 height 17
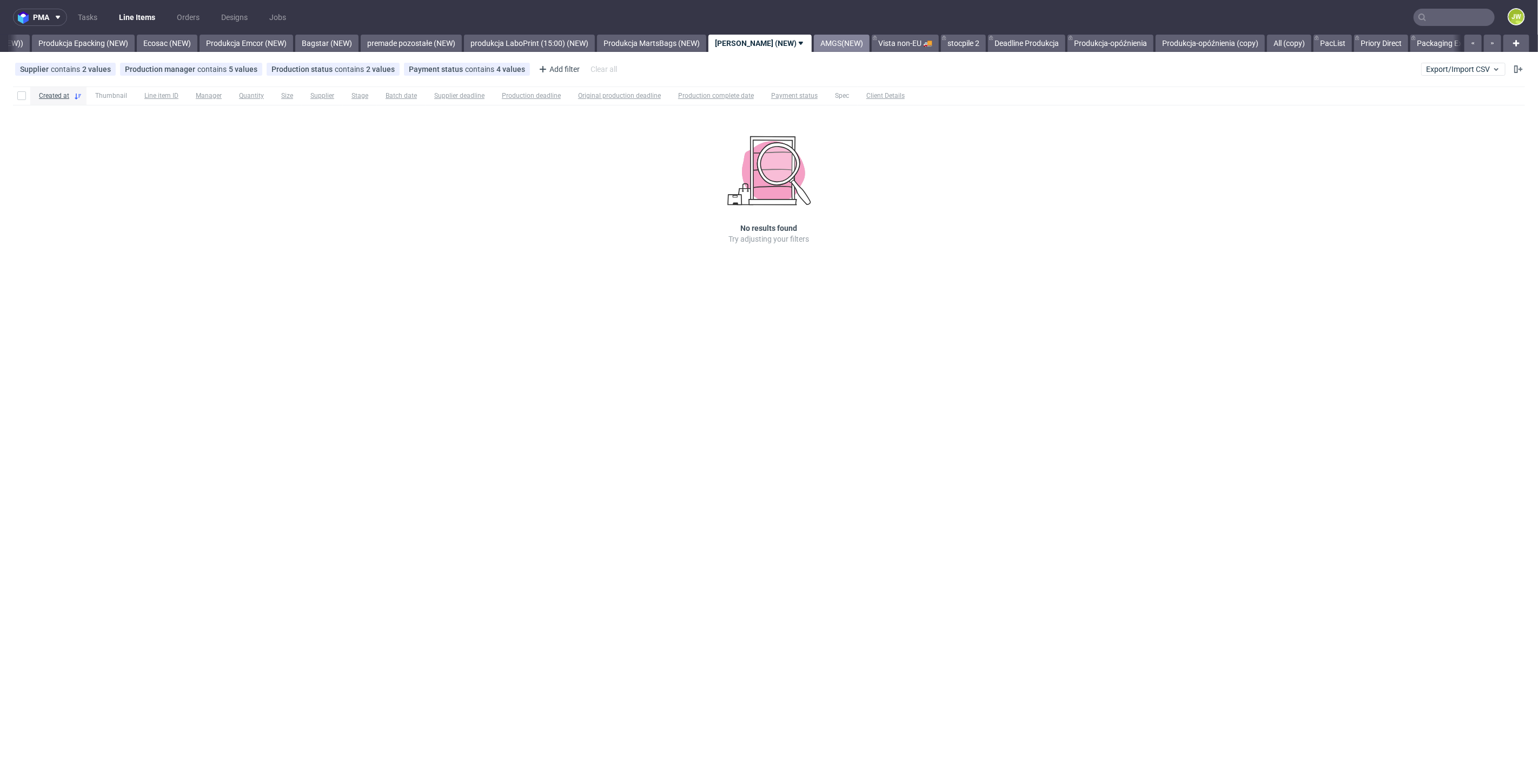
click at [814, 46] on link "AMGS(NEW)" at bounding box center [842, 43] width 56 height 17
click at [1253, 45] on link "PacList" at bounding box center [1272, 43] width 39 height 17
click at [781, 31] on nav "pma Tasks Line Items Orders Designs Jobs JW" at bounding box center [769, 17] width 1538 height 35
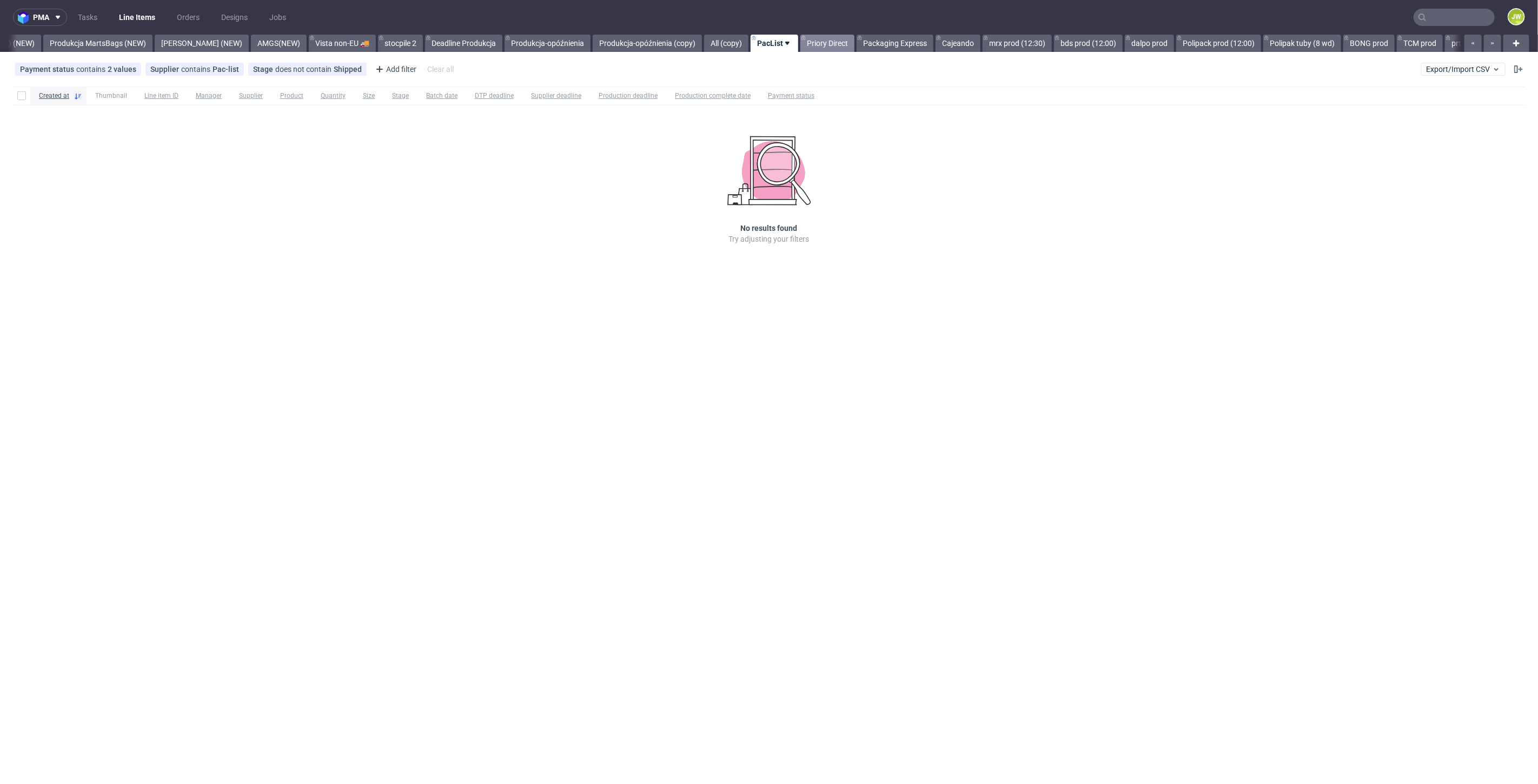
click at [800, 42] on link "Priory Direct" at bounding box center [827, 43] width 54 height 17
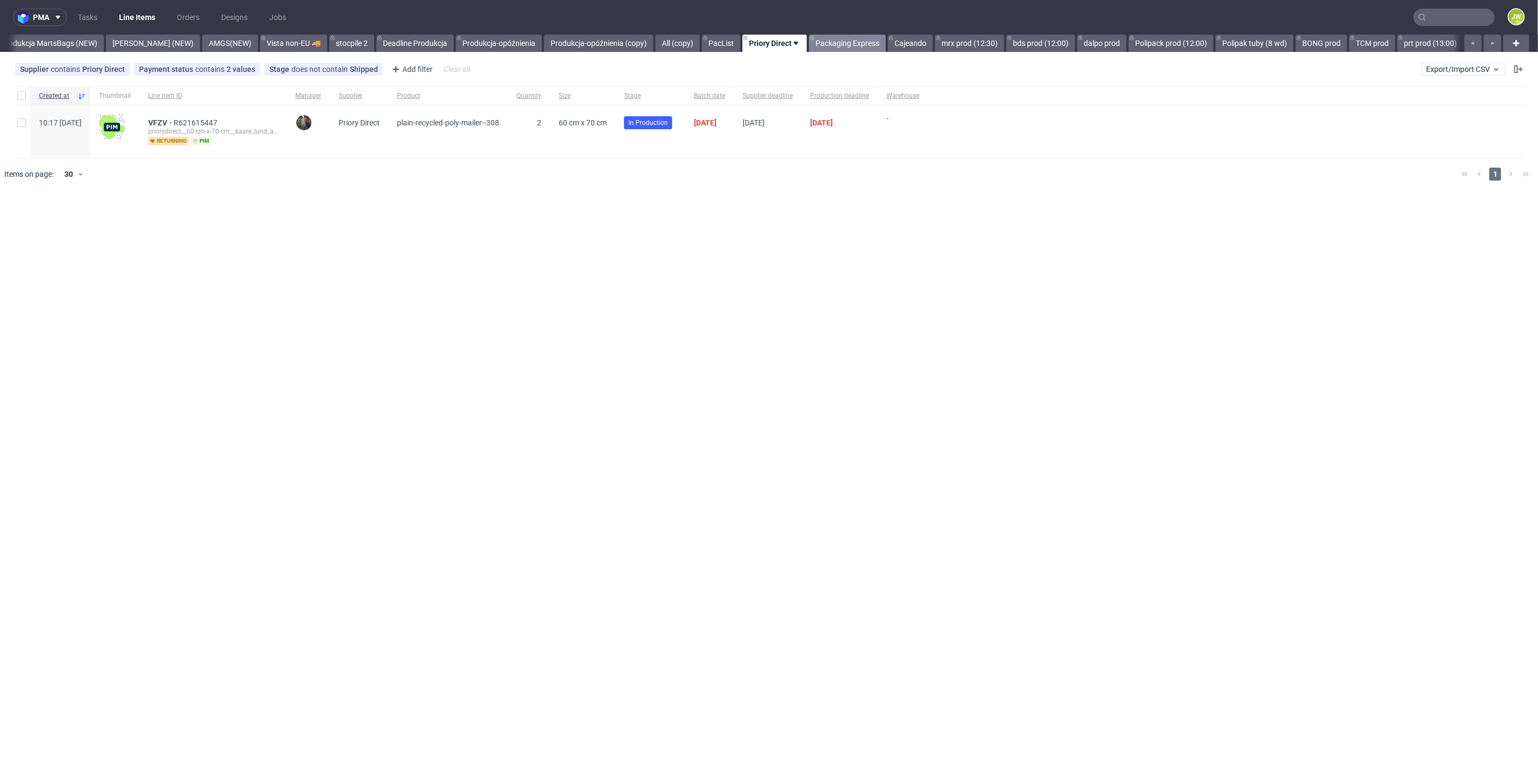
click at [809, 45] on link "Packaging Express" at bounding box center [847, 43] width 77 height 17
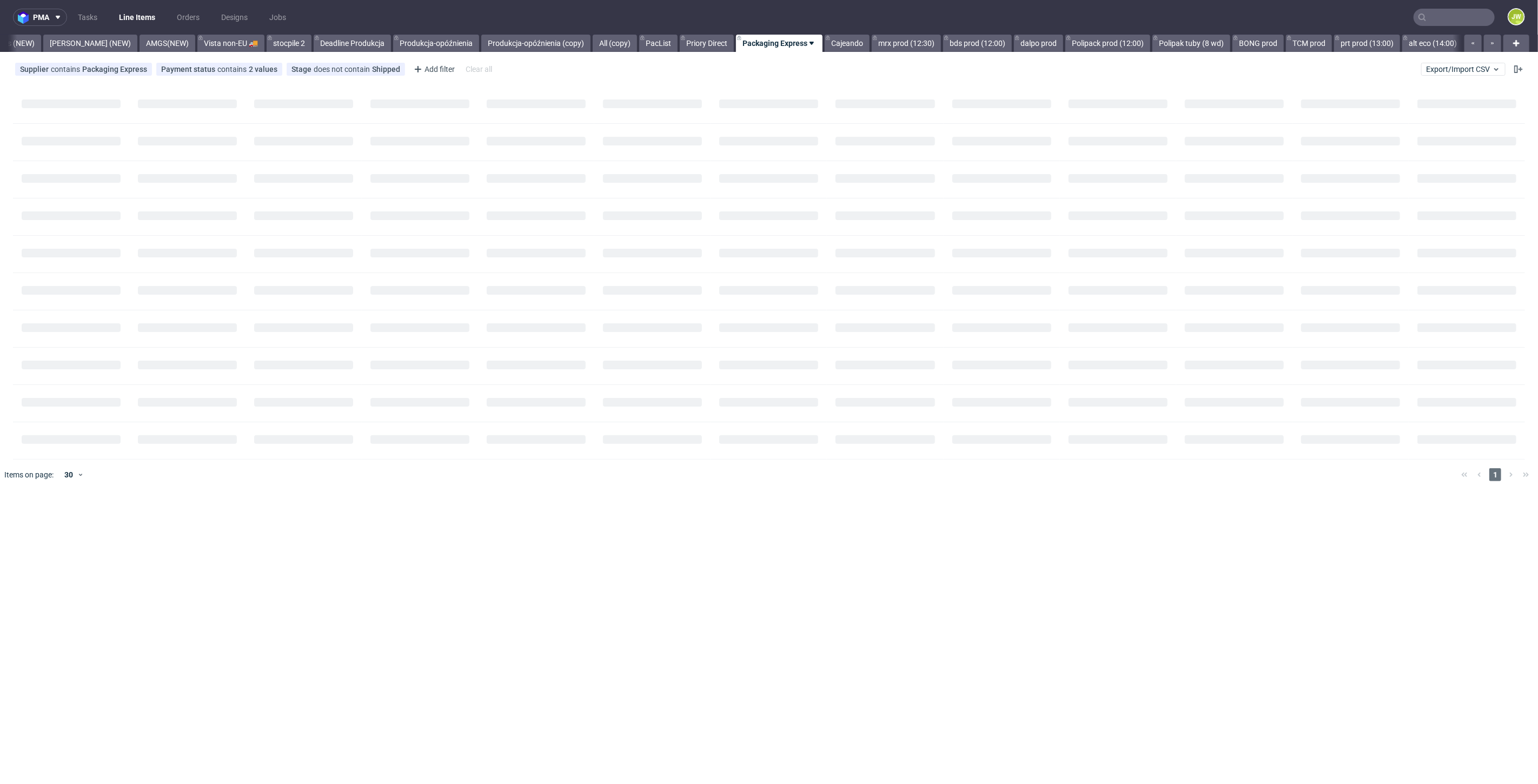
scroll to position [0, 2863]
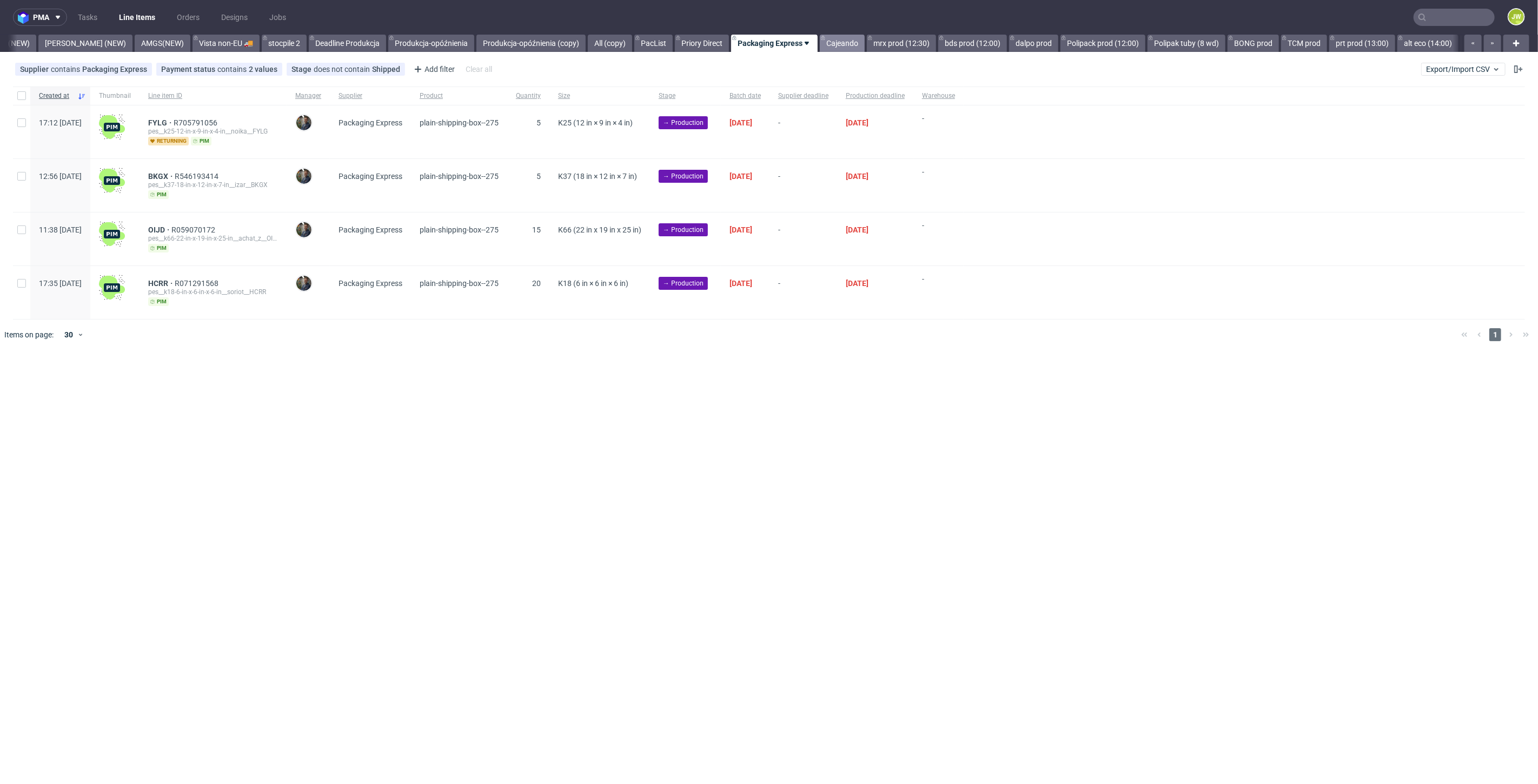
click at [820, 45] on link "Cajeando" at bounding box center [842, 43] width 45 height 17
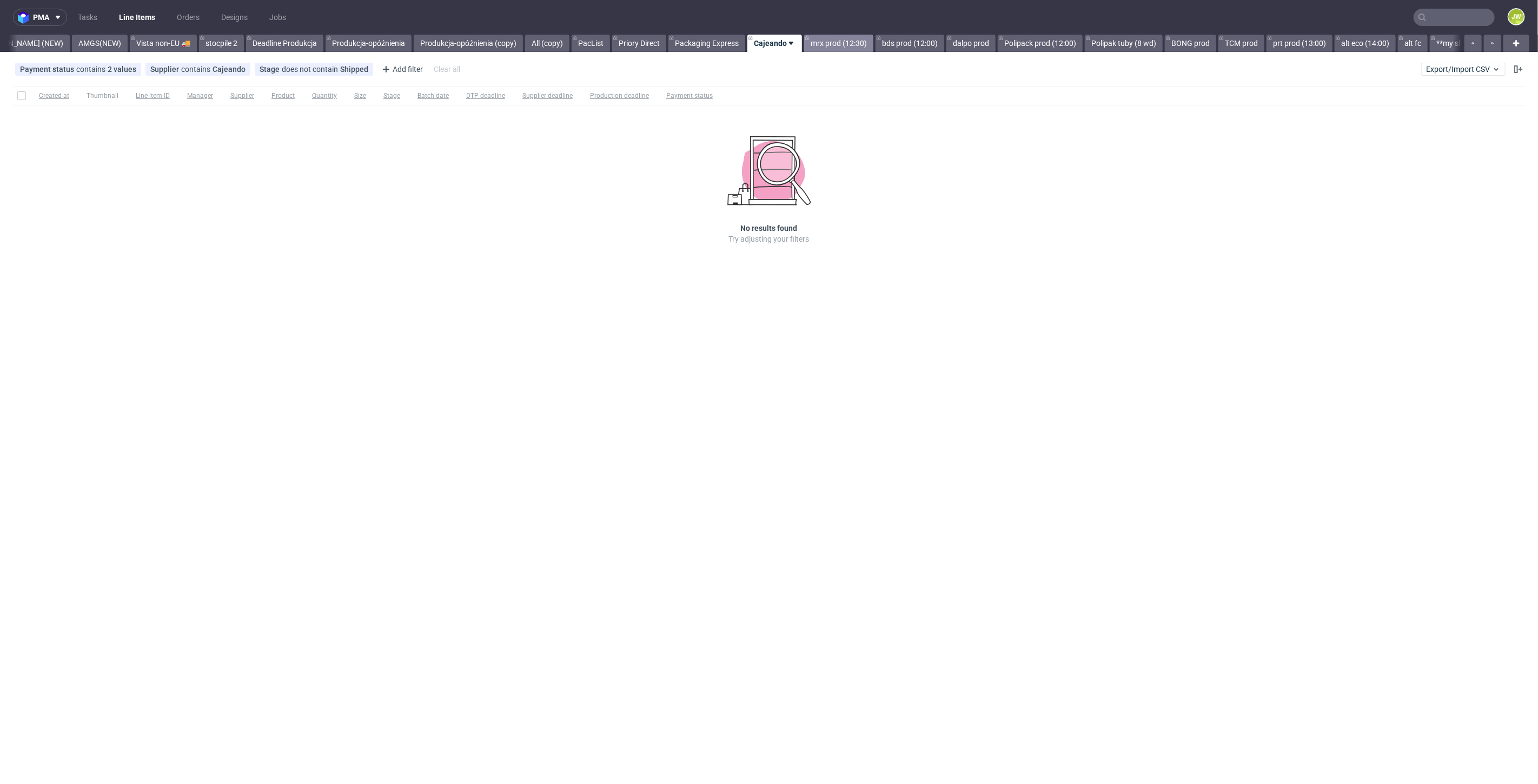
click at [804, 43] on link "mrx prod (12:30)" at bounding box center [839, 43] width 69 height 17
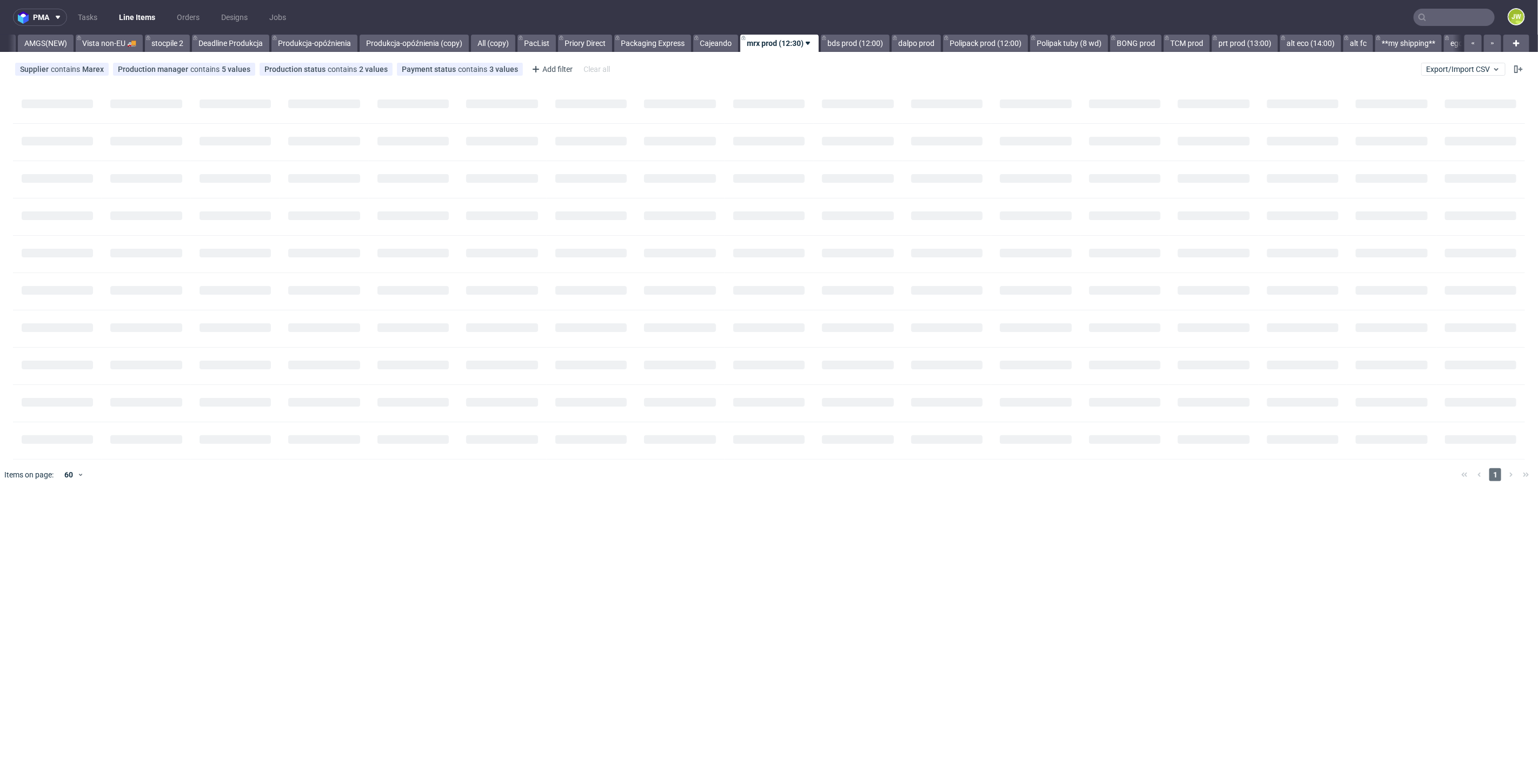
scroll to position [0, 2985]
click at [688, 45] on link "Cajeando" at bounding box center [710, 43] width 45 height 17
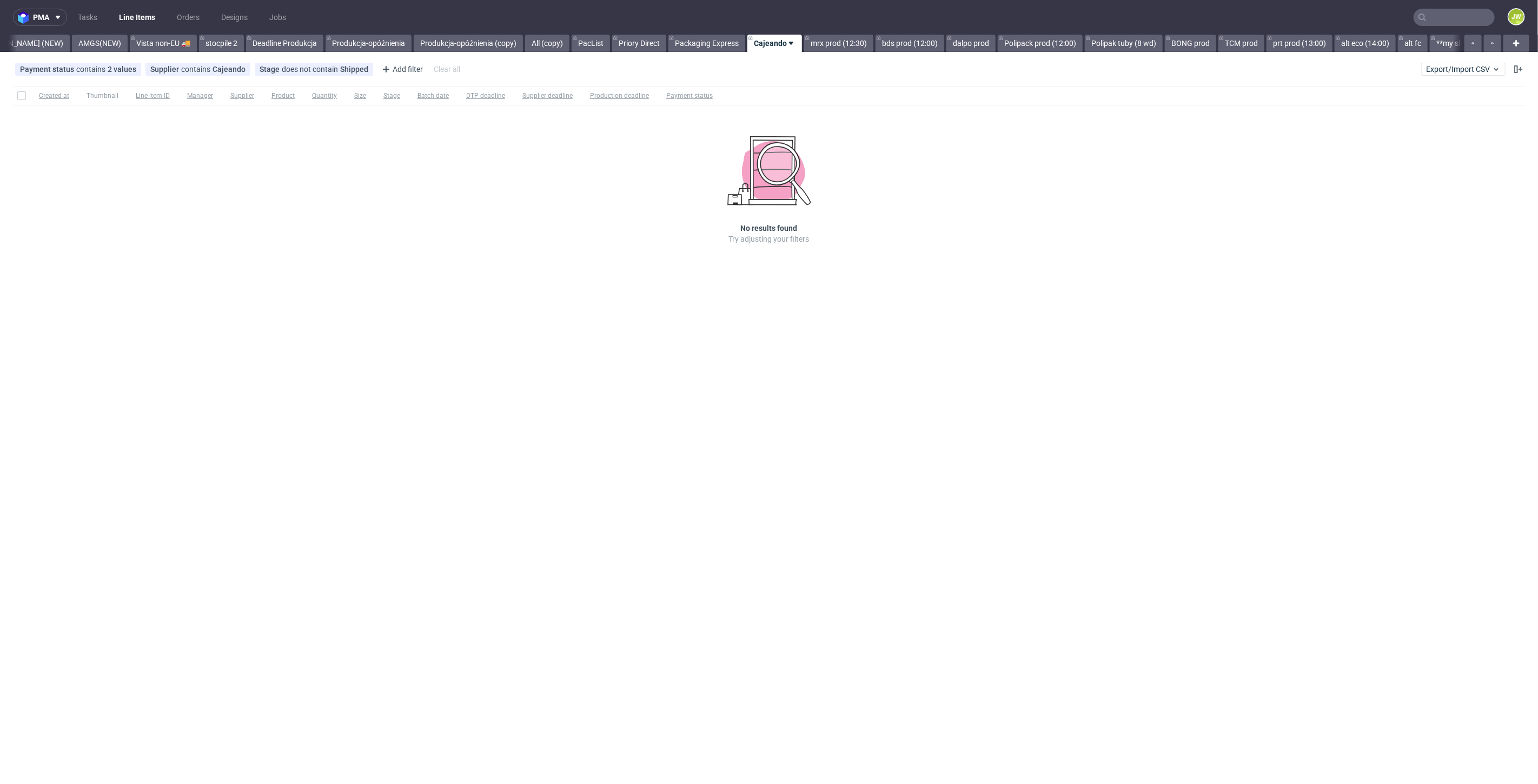
click at [553, 220] on div "Created at Thumbnail Line item ID Manager Supplier Product Quantity Size Stage …" at bounding box center [769, 180] width 1538 height 197
click at [1446, 68] on span "Export/Import CSV" at bounding box center [1463, 69] width 75 height 9
click at [1385, 119] on link "Import shipments CSV" at bounding box center [1438, 113] width 127 height 17
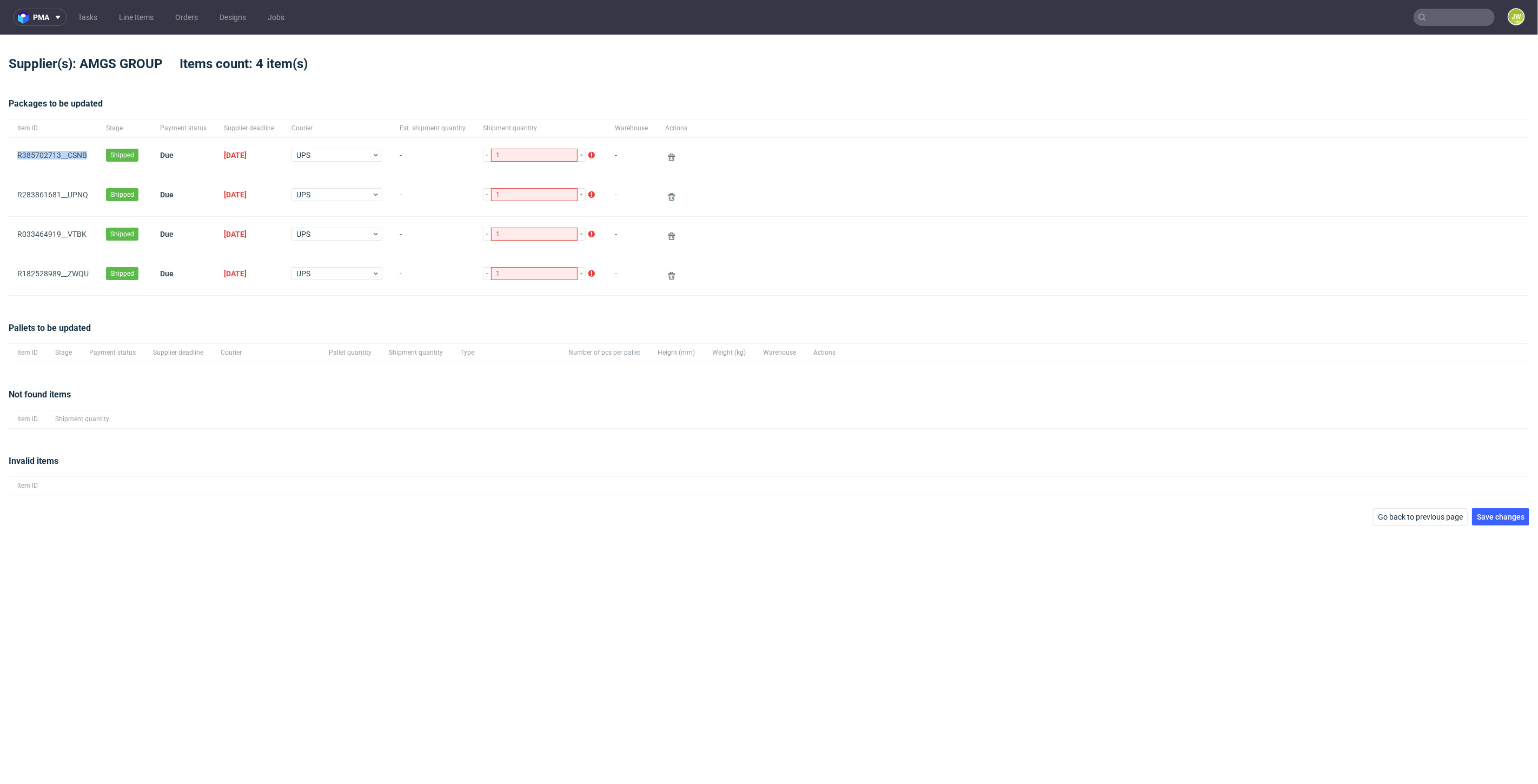
drag, startPoint x: 91, startPoint y: 156, endPoint x: 10, endPoint y: 160, distance: 81.1
click at [10, 160] on div "R385702713__CSNB" at bounding box center [53, 157] width 89 height 39
copy link "R385702713__CSNB"
